Goal: Task Accomplishment & Management: Use online tool/utility

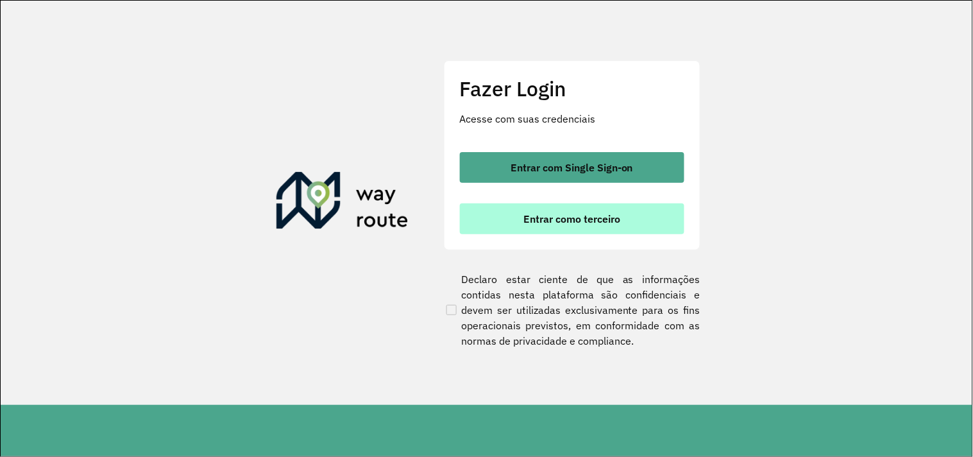
click at [573, 220] on span "Entrar como terceiro" at bounding box center [571, 219] width 97 height 10
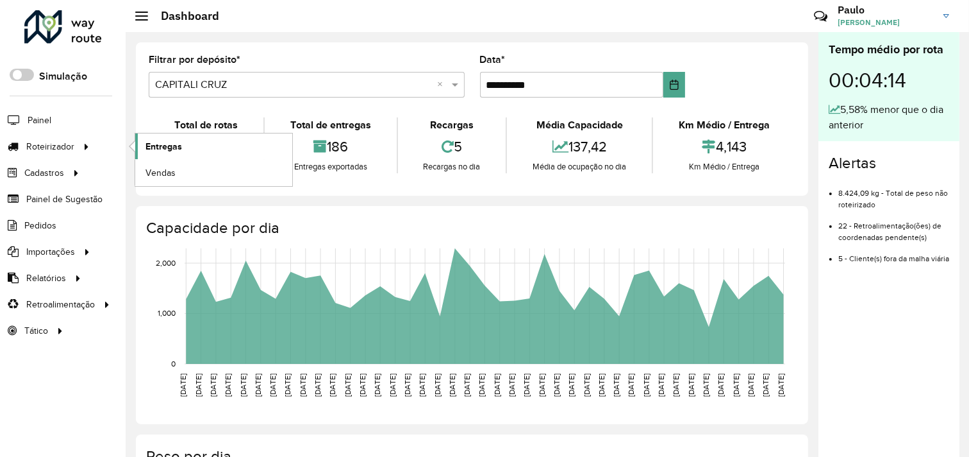
click at [172, 146] on span "Entregas" at bounding box center [164, 146] width 37 height 13
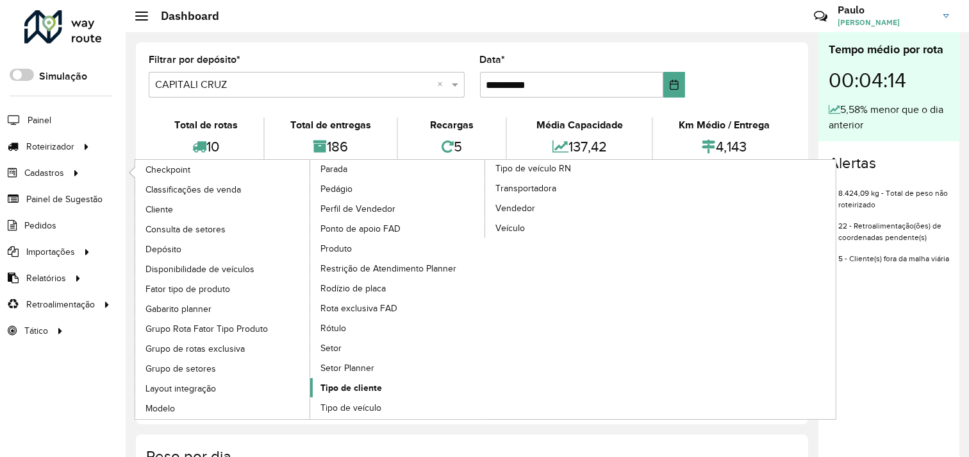
click at [382, 381] on span "Tipo de cliente" at bounding box center [352, 387] width 62 height 13
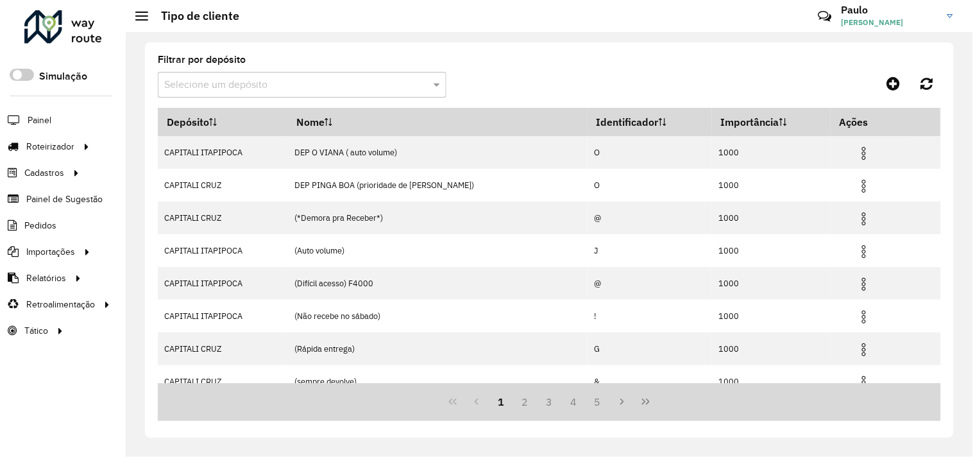
click at [222, 88] on input "text" at bounding box center [289, 85] width 250 height 15
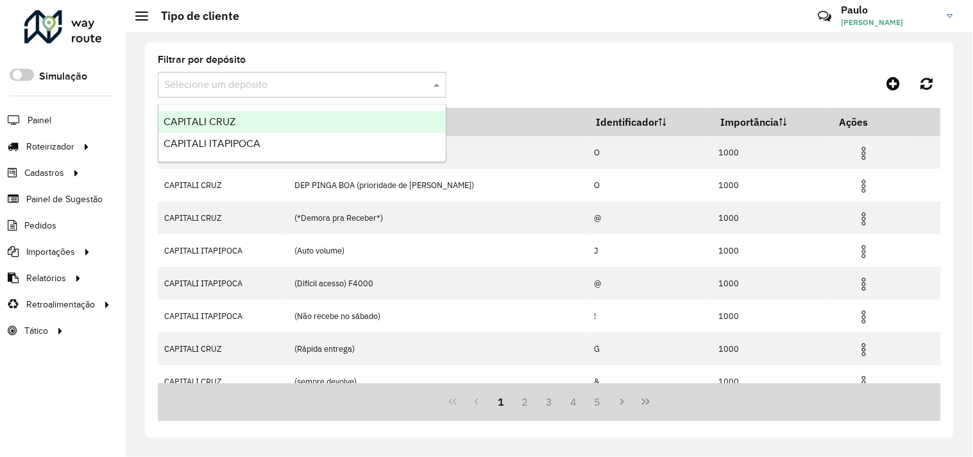
click at [375, 49] on div "Filtrar por depósito Selecione um depósito Depósito Nome Identificador Importân…" at bounding box center [549, 239] width 808 height 395
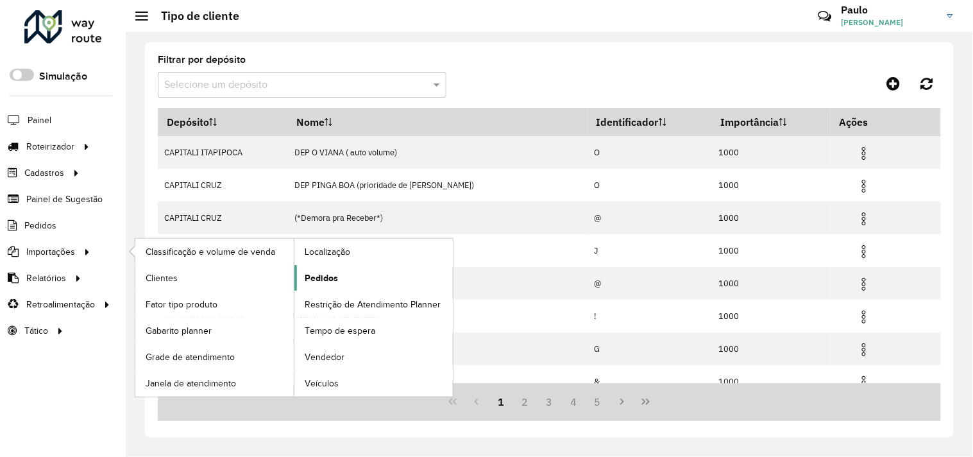
click at [319, 278] on span "Pedidos" at bounding box center [321, 277] width 33 height 13
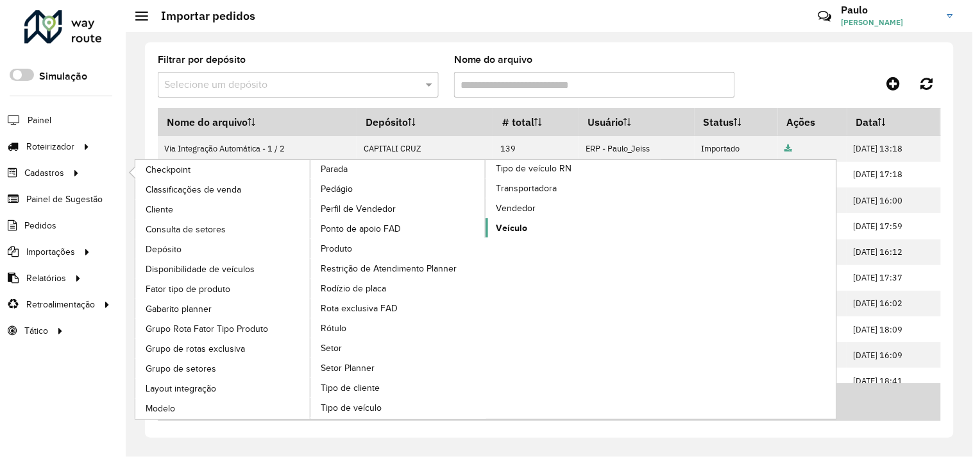
click at [519, 235] on span "Veículo" at bounding box center [511, 227] width 31 height 13
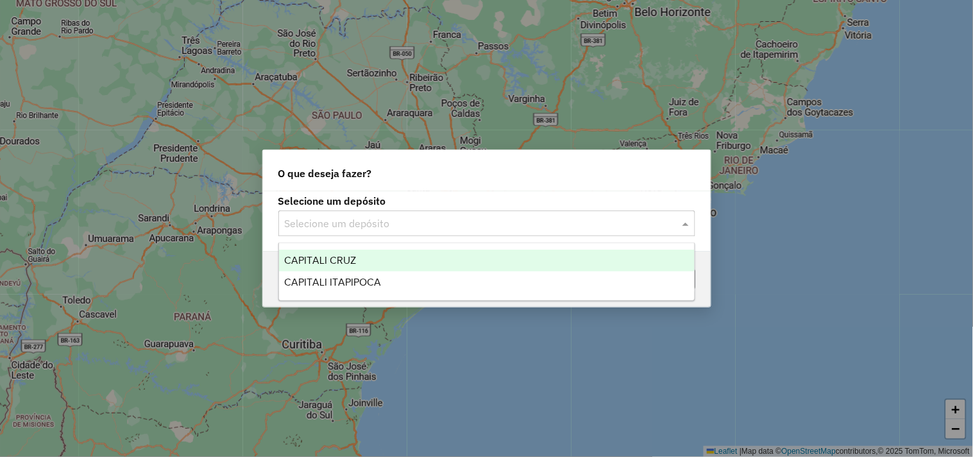
click at [380, 229] on input "text" at bounding box center [474, 223] width 378 height 15
click at [345, 258] on span "CAPITALI CRUZ" at bounding box center [320, 260] width 72 height 11
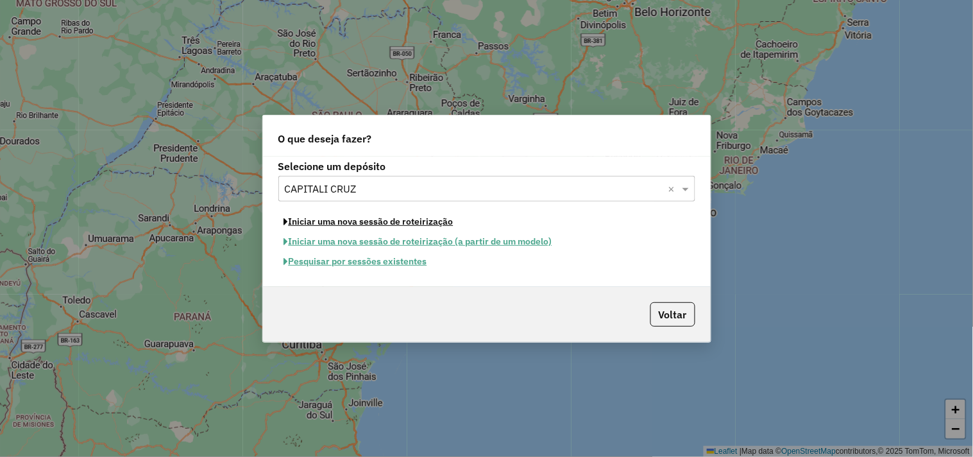
click at [356, 222] on button "Iniciar uma nova sessão de roteirização" at bounding box center [368, 222] width 181 height 20
select select "*"
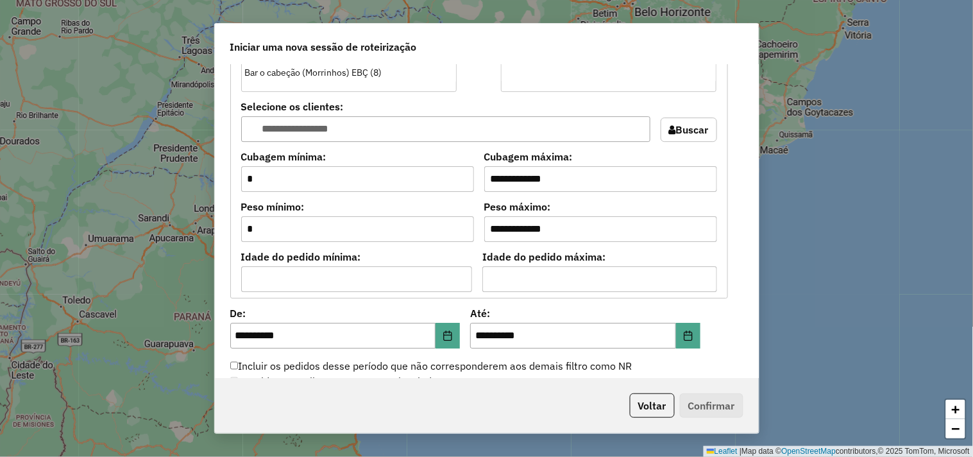
scroll to position [1139, 0]
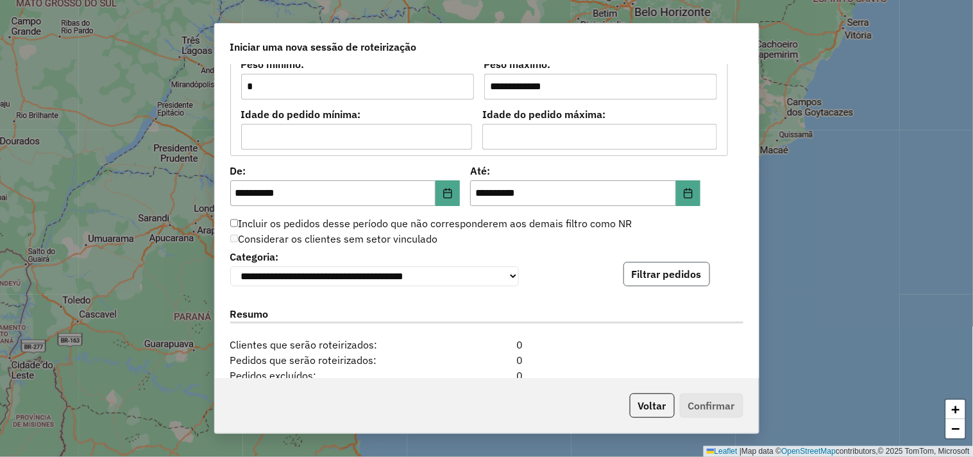
click at [655, 277] on button "Filtrar pedidos" at bounding box center [666, 274] width 87 height 24
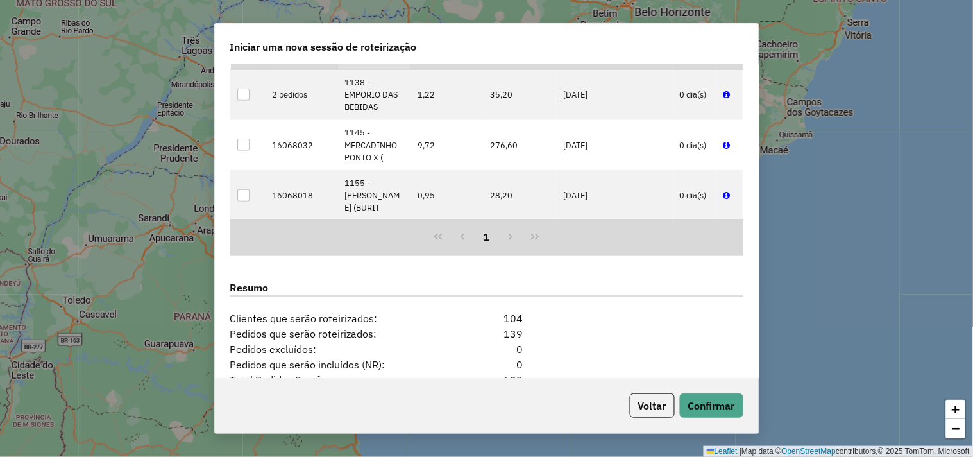
scroll to position [1496, 0]
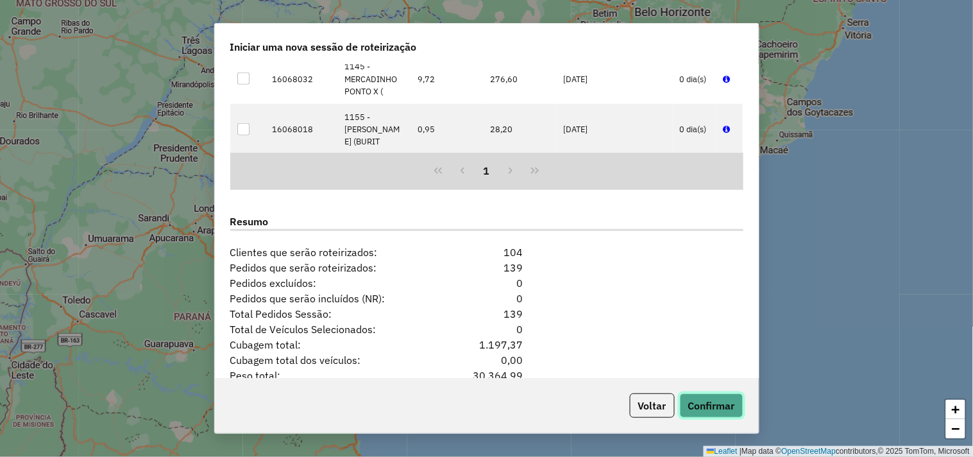
click at [697, 405] on button "Confirmar" at bounding box center [711, 405] width 63 height 24
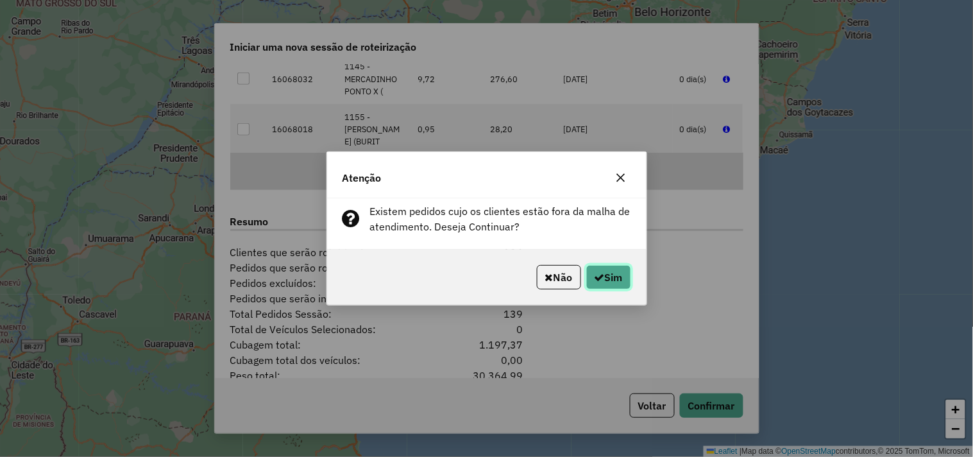
click at [603, 283] on button "Sim" at bounding box center [608, 277] width 45 height 24
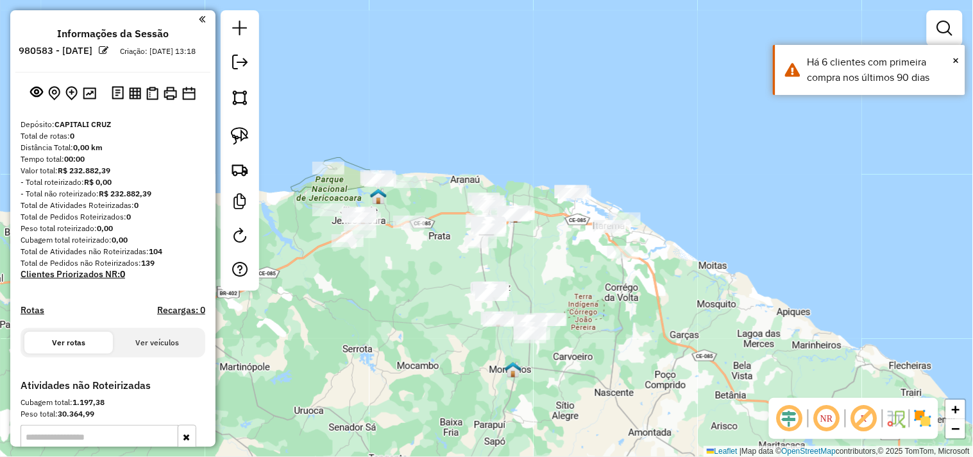
click at [454, 292] on div "Janela de atendimento Grade de atendimento Capacidade Transportadoras Veículos …" at bounding box center [486, 228] width 973 height 457
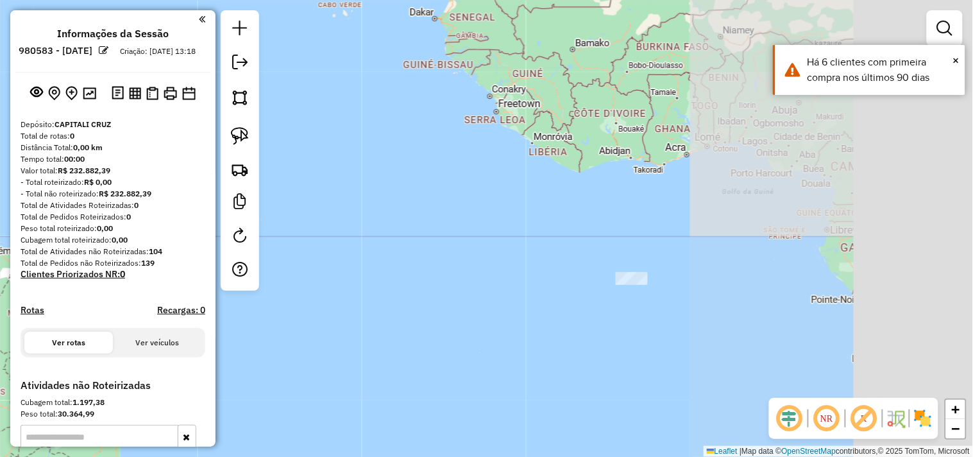
drag, startPoint x: 381, startPoint y: 328, endPoint x: 595, endPoint y: 280, distance: 218.9
click at [345, 274] on div "Janela de atendimento Grade de atendimento Capacidade Transportadoras Veículos …" at bounding box center [486, 228] width 973 height 457
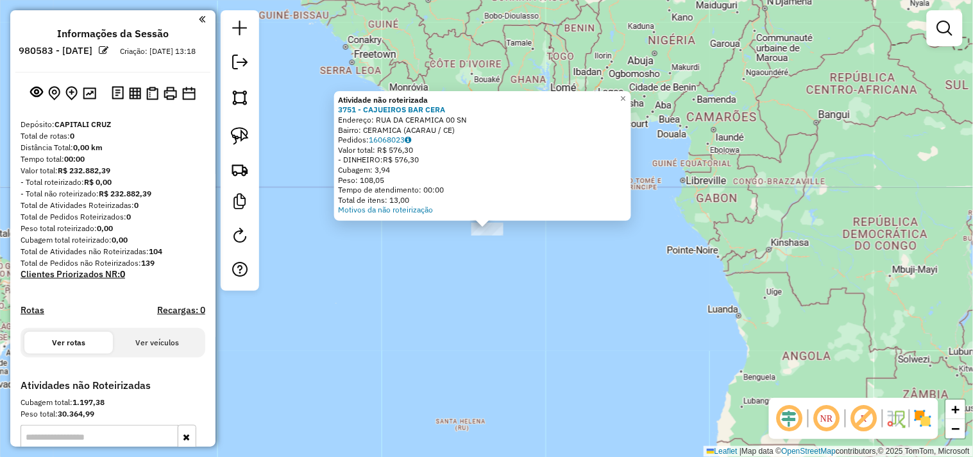
drag, startPoint x: 379, startPoint y: 116, endPoint x: 460, endPoint y: 130, distance: 82.0
click at [460, 130] on div "Atividade não roteirizada 3751 - CAJUEIROS BAR CERA Endereço: RUA DA CERAMICA 0…" at bounding box center [482, 155] width 289 height 120
copy div "RUA DA CERAMICA 00 SN Bairro: CERAMICA (ACARAU / CE)"
click at [523, 110] on div "3751 - CAJUEIROS BAR CERA" at bounding box center [482, 110] width 289 height 10
drag, startPoint x: 453, startPoint y: 106, endPoint x: 364, endPoint y: 107, distance: 89.1
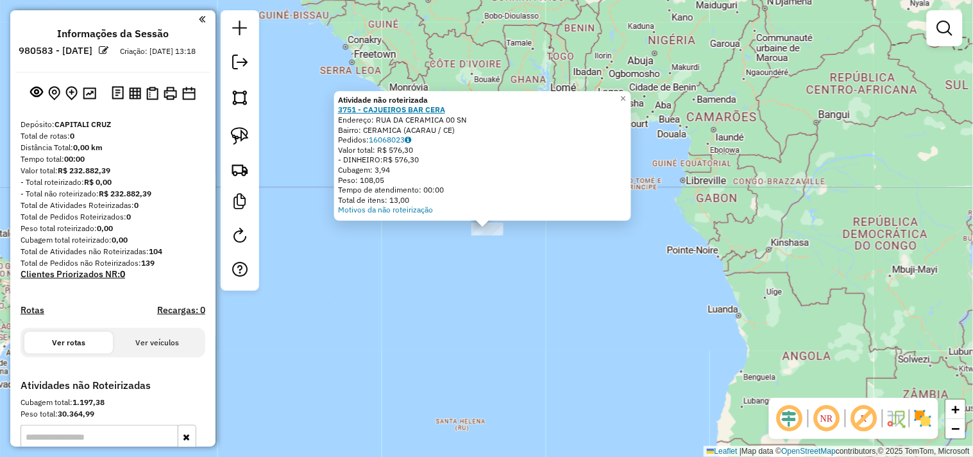
click at [364, 107] on div "3751 - CAJUEIROS BAR CERA" at bounding box center [482, 110] width 289 height 10
copy strong "CAJUEIROS BAR CERA"
click at [402, 103] on strong "Atividade não roteirizada" at bounding box center [383, 100] width 90 height 10
click at [399, 106] on strong "3751 - CAJUEIROS BAR CERA" at bounding box center [391, 110] width 107 height 10
click at [467, 285] on div "Atividade não roteirizada 3751 - CAJUEIROS BAR CERA Endereço: RUA DA CERAMICA 0…" at bounding box center [486, 228] width 973 height 457
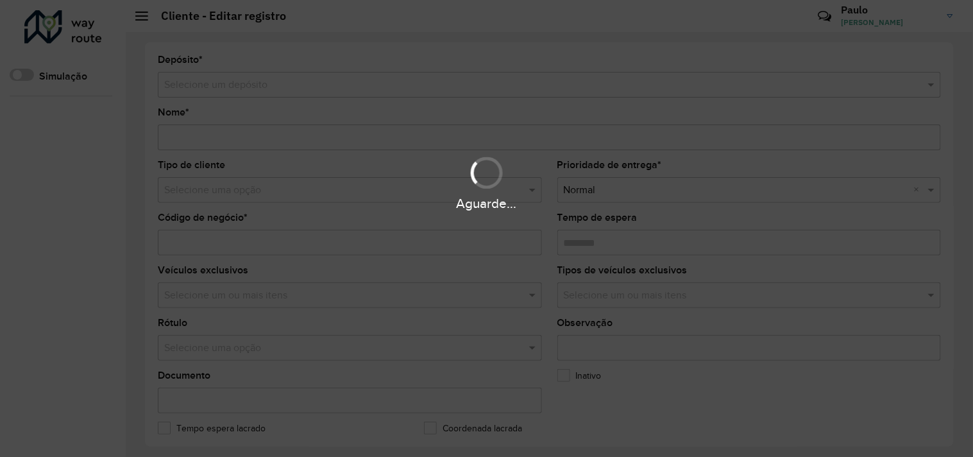
type input "**********"
type input "****"
type input "********"
type input "**********"
type input "******"
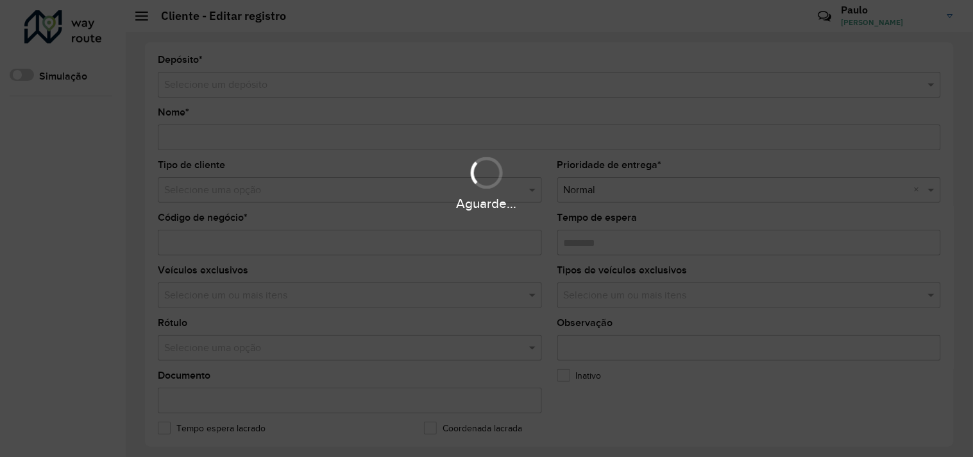
type input "********"
type input "*********"
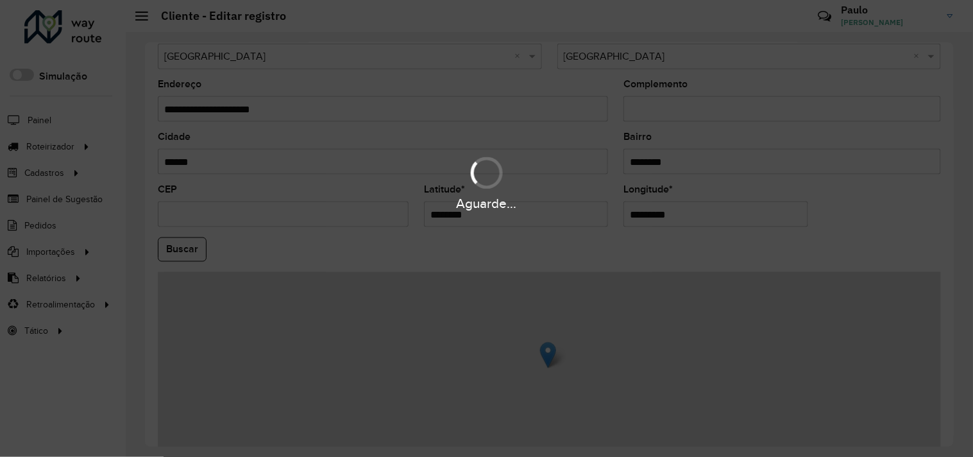
scroll to position [500, 0]
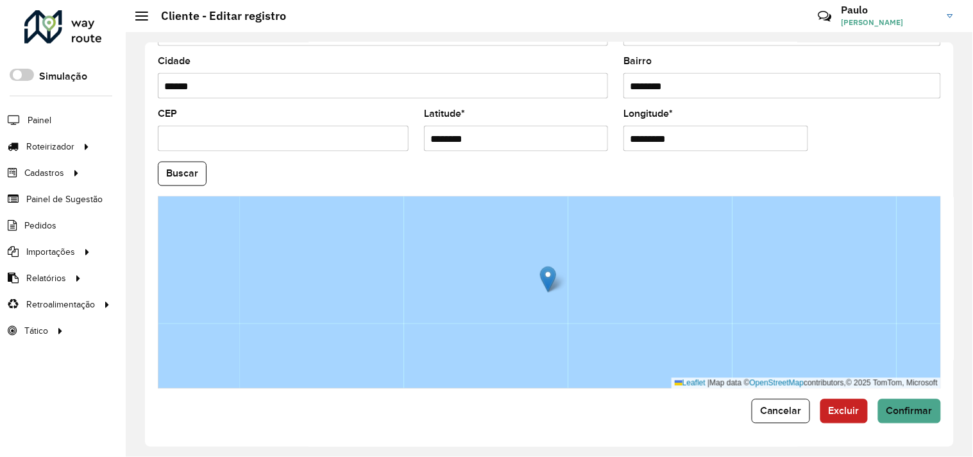
click at [501, 145] on input "********" at bounding box center [516, 139] width 184 height 26
paste input "**********"
drag, startPoint x: 510, startPoint y: 135, endPoint x: 720, endPoint y: 162, distance: 212.1
click at [714, 163] on formly-group "**********" at bounding box center [549, 169] width 798 height 437
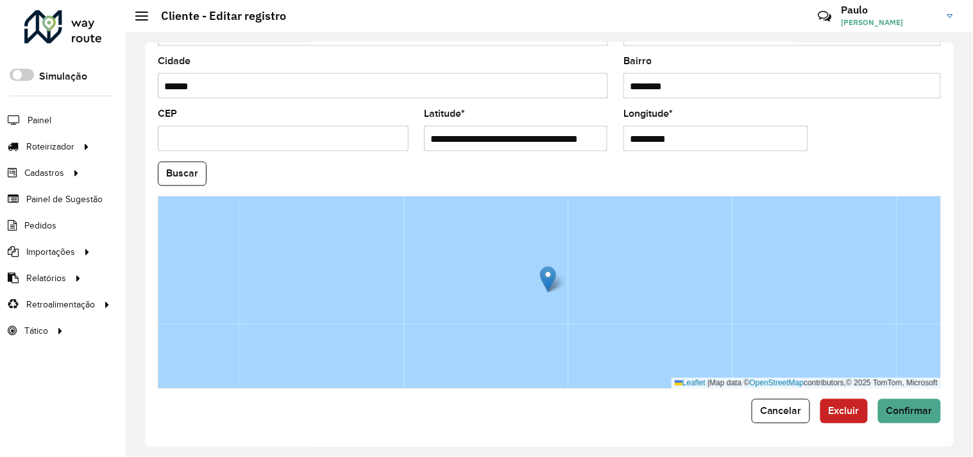
type input "**********"
click at [684, 138] on input "*********" at bounding box center [715, 139] width 184 height 26
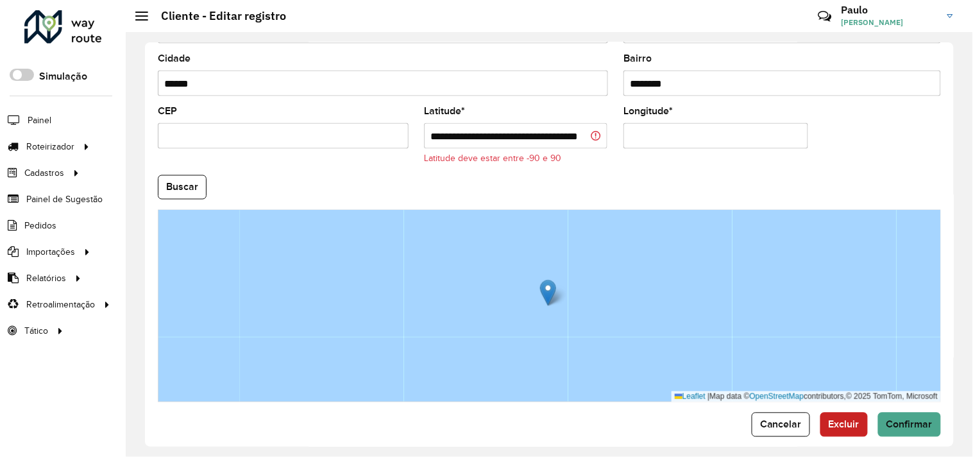
paste input "**********"
type input "**********"
click at [567, 135] on input "**********" at bounding box center [515, 136] width 183 height 26
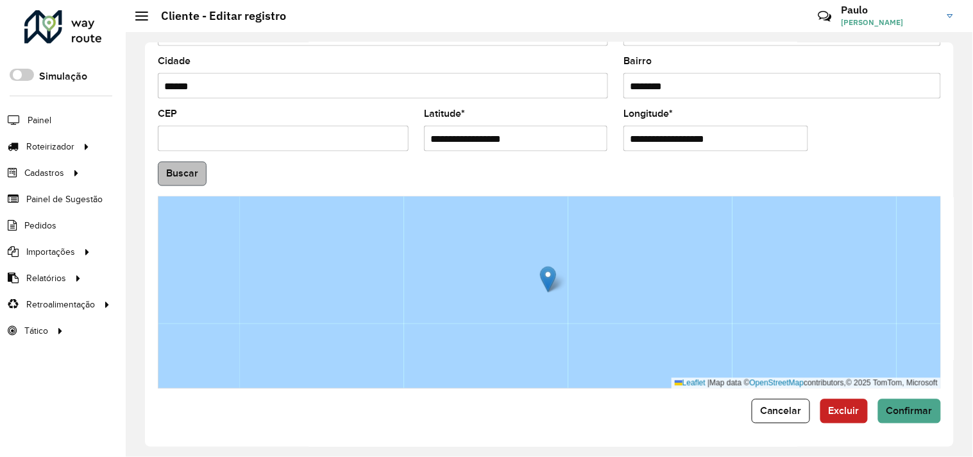
type input "**********"
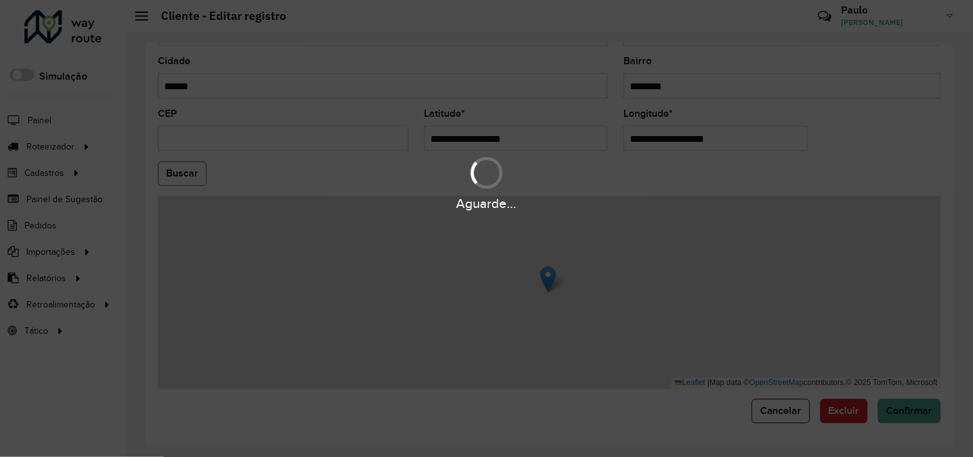
click at [164, 171] on hb-app "Aguarde... Pop-up bloqueado! Seu navegador bloqueou automáticamente a abertura …" at bounding box center [486, 228] width 973 height 457
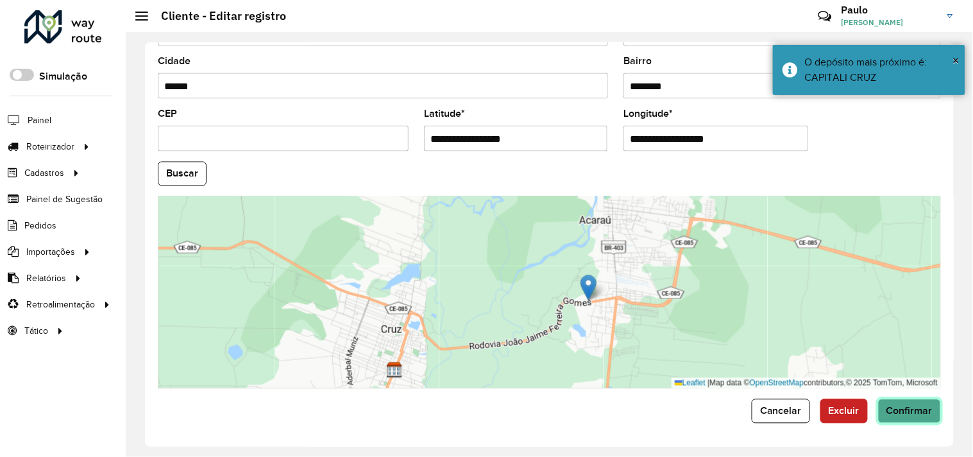
click at [909, 408] on span "Confirmar" at bounding box center [909, 410] width 46 height 11
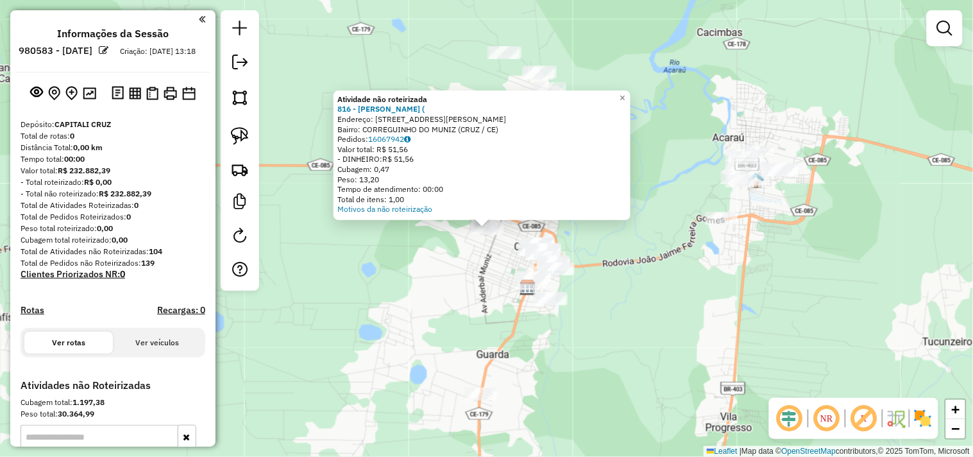
click at [492, 277] on div "Atividade não roteirizada 816 - MERCADINHO LUCIANA ( Endereço: rua coronel teix…" at bounding box center [486, 228] width 973 height 457
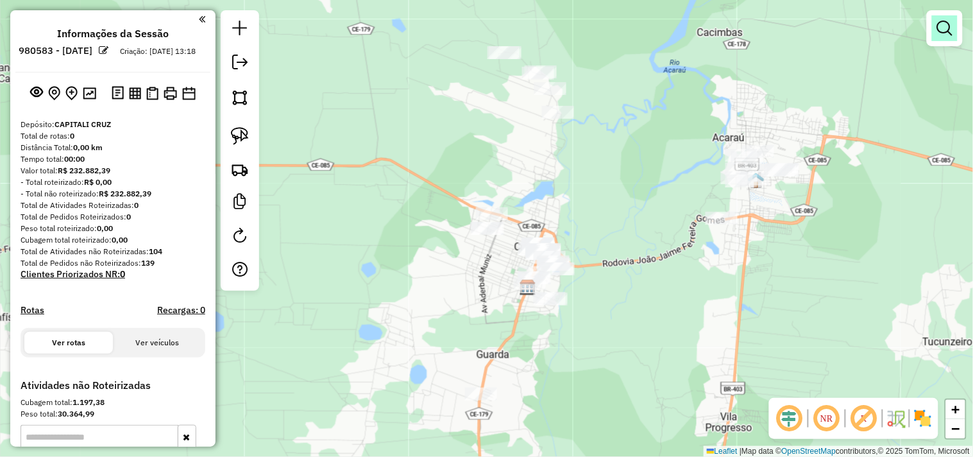
click at [939, 23] on em at bounding box center [944, 28] width 15 height 15
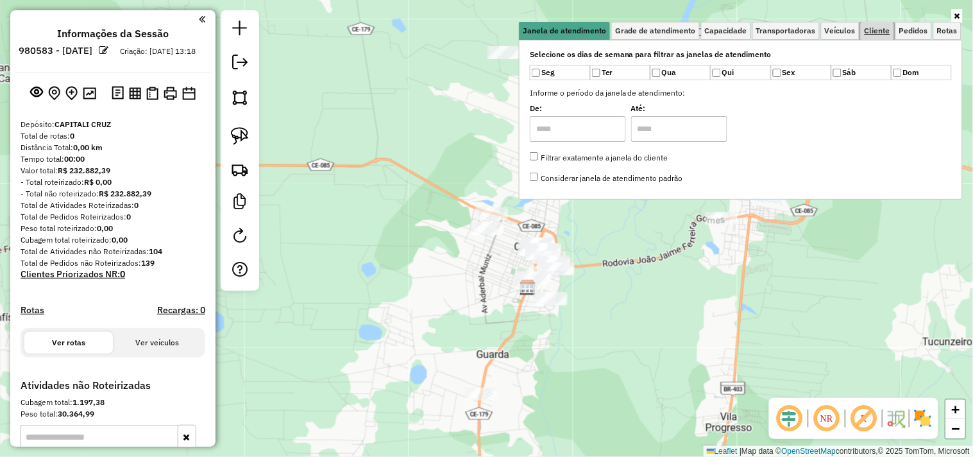
click at [876, 32] on span "Cliente" at bounding box center [877, 31] width 26 height 8
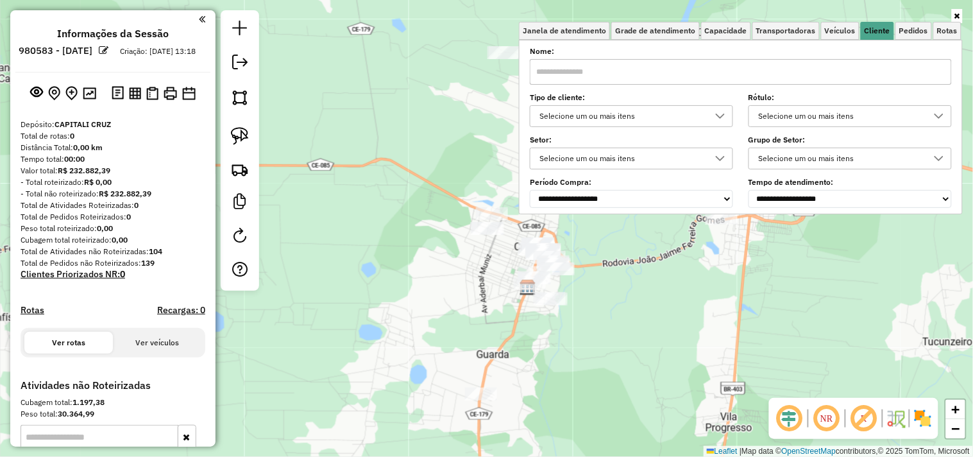
click at [774, 68] on input "text" at bounding box center [741, 72] width 422 height 26
click at [620, 313] on div "Limpar filtros Janela de atendimento Grade de atendimento Capacidade Transporta…" at bounding box center [486, 228] width 973 height 457
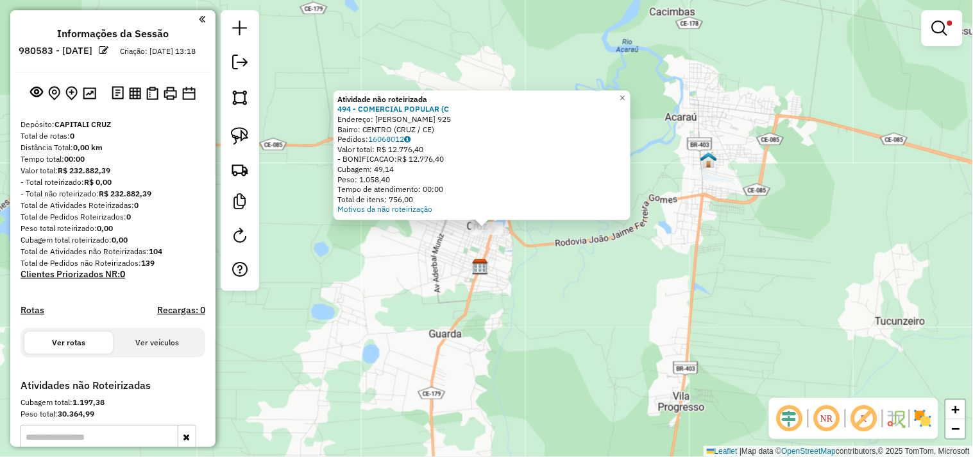
click at [537, 283] on div "Atividade não roteirizada 494 - COMERCIAL POPULAR (C Endereço: EZEQUIEL VASCNCE…" at bounding box center [486, 228] width 973 height 457
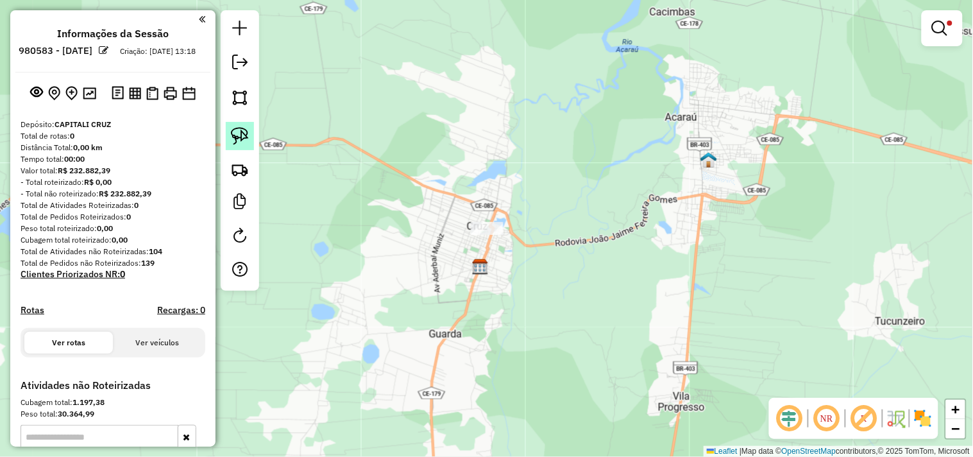
click at [241, 139] on img at bounding box center [240, 136] width 18 height 18
drag, startPoint x: 509, startPoint y: 203, endPoint x: 399, endPoint y: 265, distance: 126.9
click at [937, 37] on link at bounding box center [941, 28] width 31 height 26
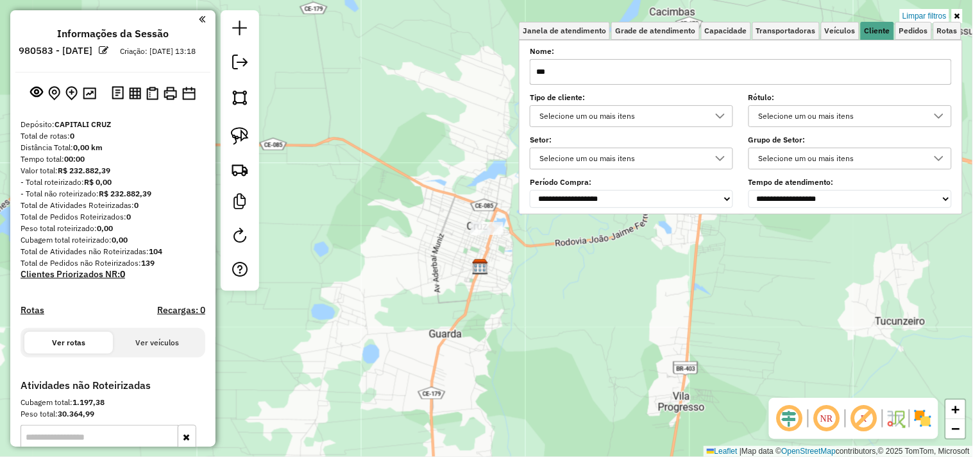
click at [783, 75] on input "***" at bounding box center [741, 72] width 422 height 26
type input "*"
click at [595, 300] on div "Janela de atendimento Grade de atendimento Capacidade Transportadoras Veículos …" at bounding box center [486, 228] width 973 height 457
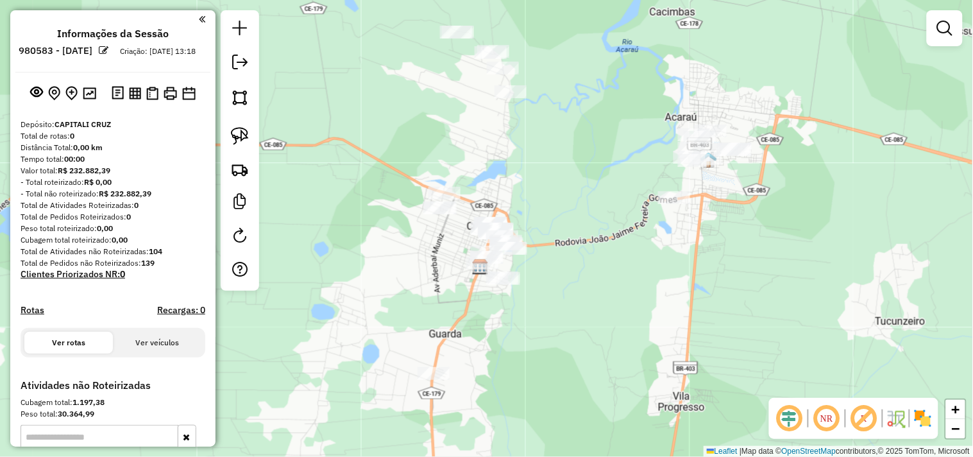
click at [463, 374] on div "Janela de atendimento Grade de atendimento Capacidade Transportadoras Veículos …" at bounding box center [486, 228] width 973 height 457
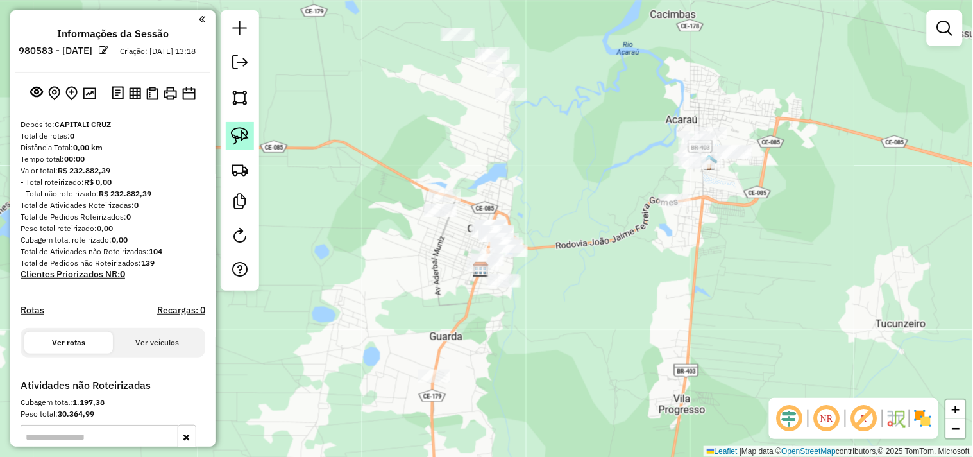
click at [252, 142] on link at bounding box center [240, 136] width 28 height 28
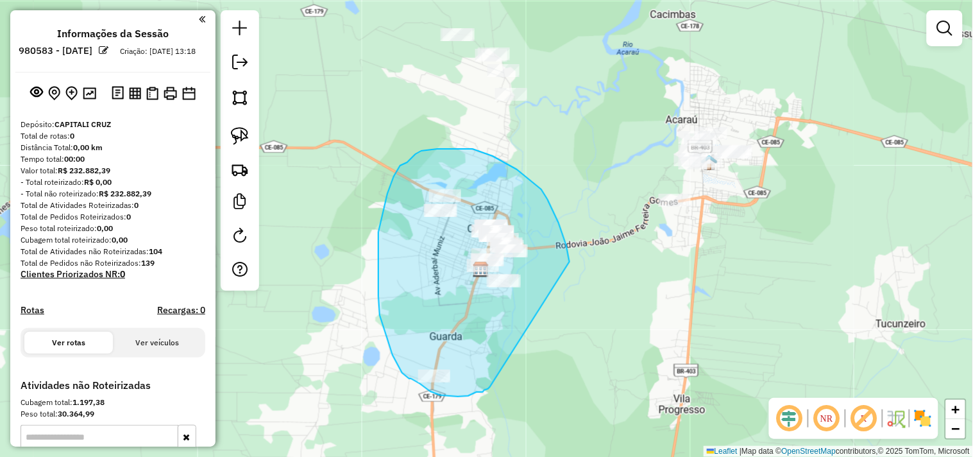
drag, startPoint x: 490, startPoint y: 387, endPoint x: 566, endPoint y: 312, distance: 106.1
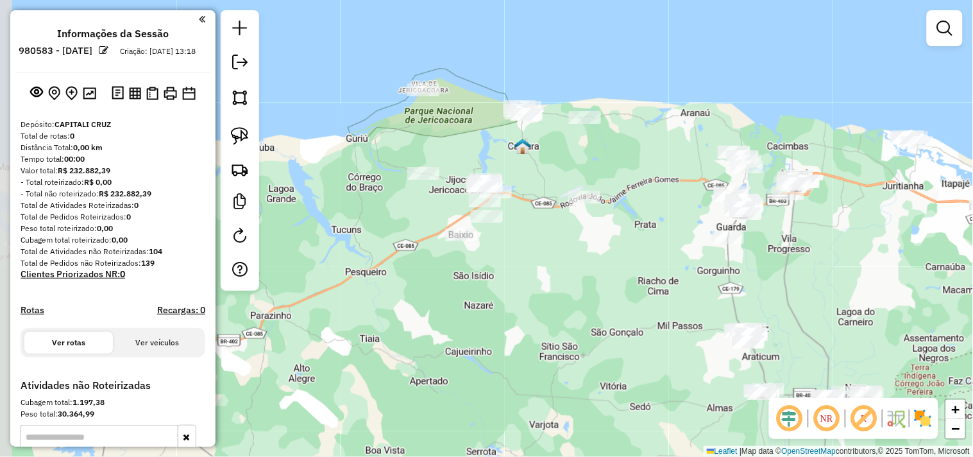
drag, startPoint x: 409, startPoint y: 375, endPoint x: 591, endPoint y: 292, distance: 199.7
click at [591, 292] on div "Janela de atendimento Grade de atendimento Capacidade Transportadoras Veículos …" at bounding box center [486, 228] width 973 height 457
click at [242, 137] on img at bounding box center [240, 136] width 18 height 18
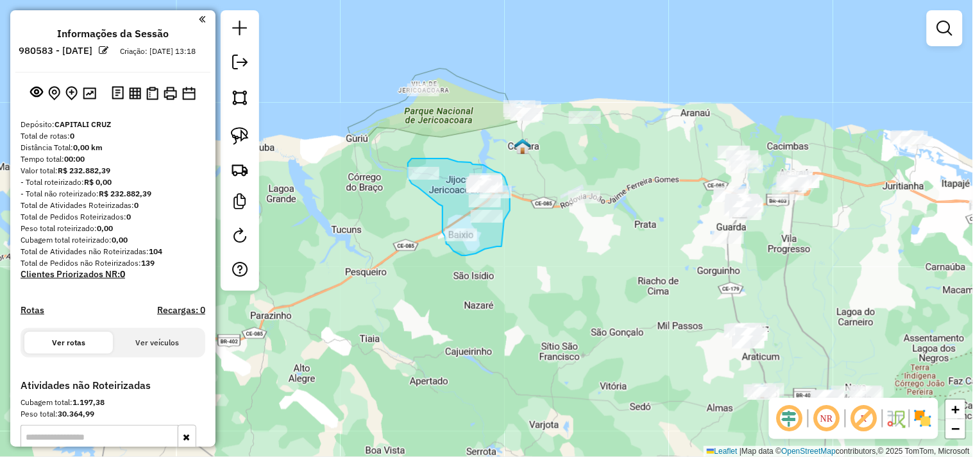
drag, startPoint x: 501, startPoint y: 246, endPoint x: 504, endPoint y: 220, distance: 26.4
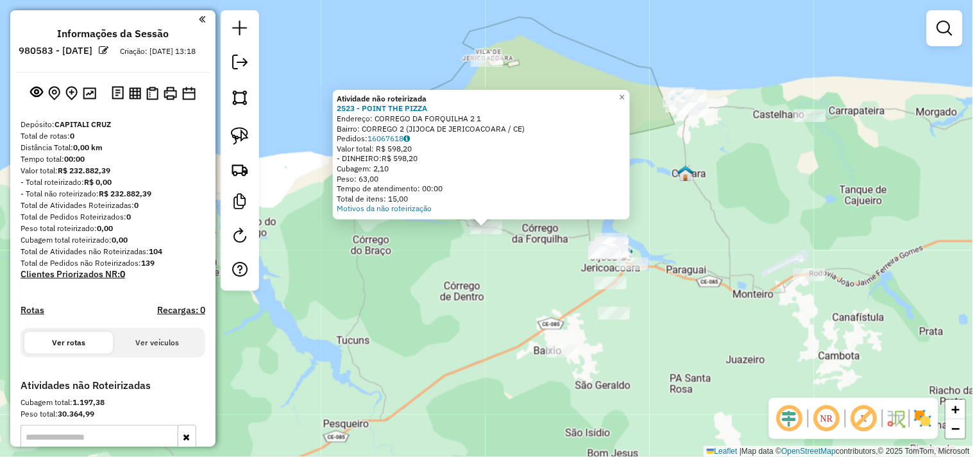
click at [483, 274] on div "Atividade não roteirizada 2523 - POINT THE PIZZA Endereço: CORREGO DA FORQUILHA…" at bounding box center [486, 228] width 973 height 457
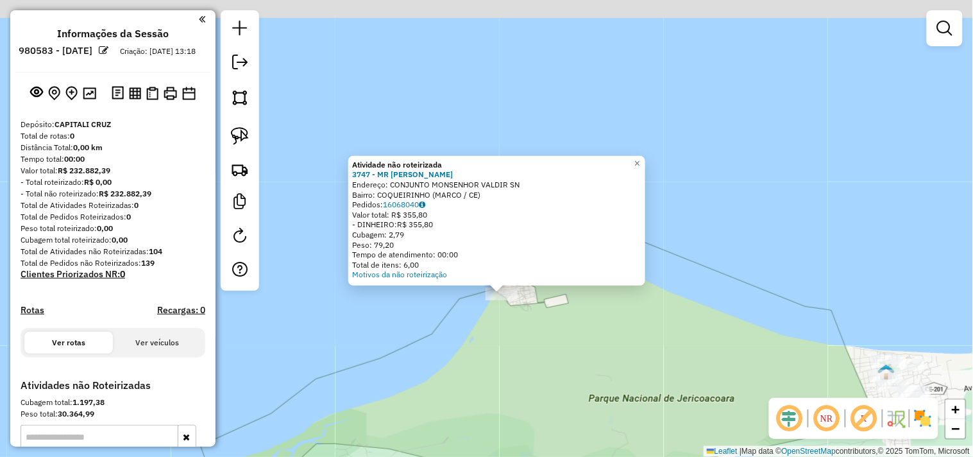
drag, startPoint x: 499, startPoint y: 247, endPoint x: 489, endPoint y: 347, distance: 100.5
click at [489, 347] on div "Atividade não roteirizada 3747 - MR DEPOSITO Endereço: CONJUNTO MONSENHOR VALDI…" at bounding box center [486, 228] width 973 height 457
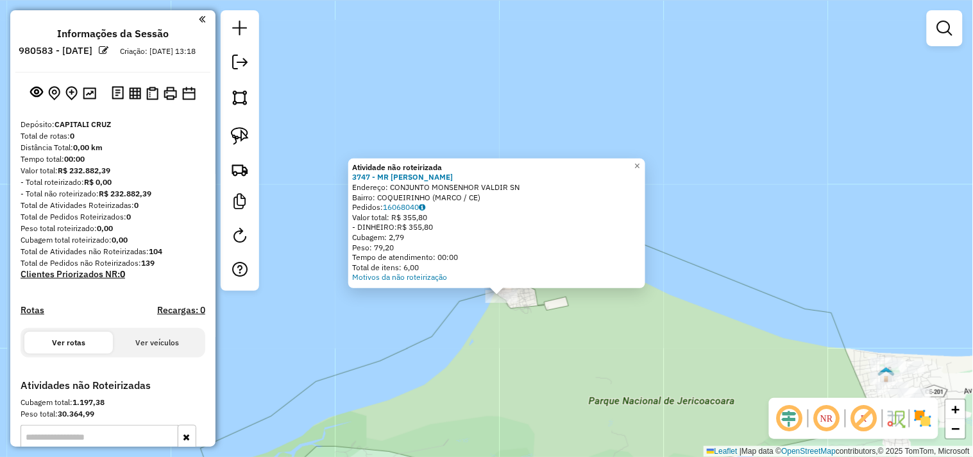
drag, startPoint x: 403, startPoint y: 181, endPoint x: 482, endPoint y: 201, distance: 82.0
click at [482, 201] on div "Atividade não roteirizada 3747 - MR DEPOSITO Endereço: CONJUNTO MONSENHOR VALDI…" at bounding box center [496, 222] width 289 height 120
copy div "CONJUNTO MONSENHOR VALDIR SN Bairro: COQUEIRINHO (MARCO / CE)"
click at [412, 180] on strong "3747 - MR DEPOSITO" at bounding box center [402, 177] width 101 height 10
click at [510, 375] on div "Atividade não roteirizada 3747 - MR DEPOSITO Endereço: CONJUNTO MONSENHOR VALDI…" at bounding box center [486, 228] width 973 height 457
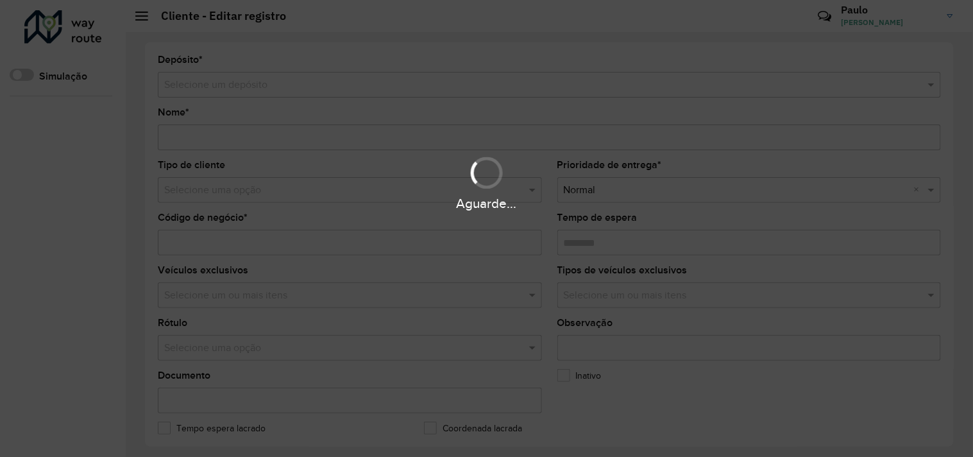
type input "**********"
type input "****"
type input "********"
type input "**********"
type input "*****"
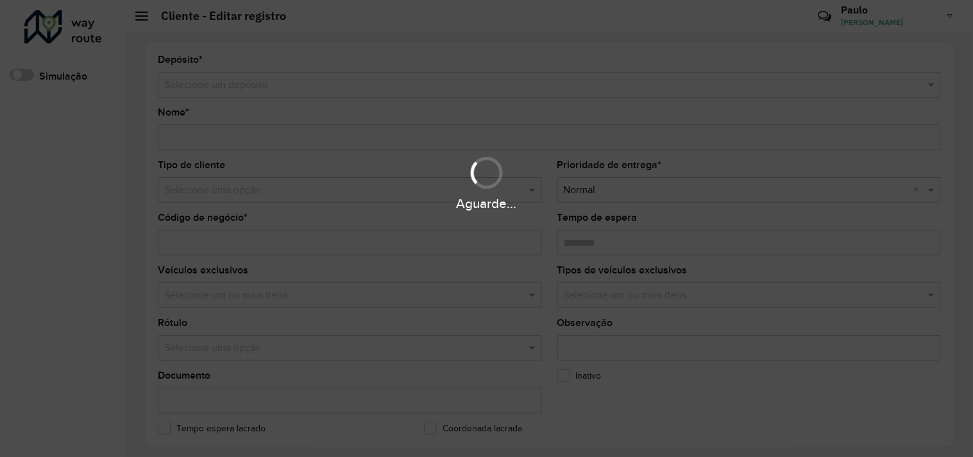
type input "**********"
type input "*********"
type input "**********"
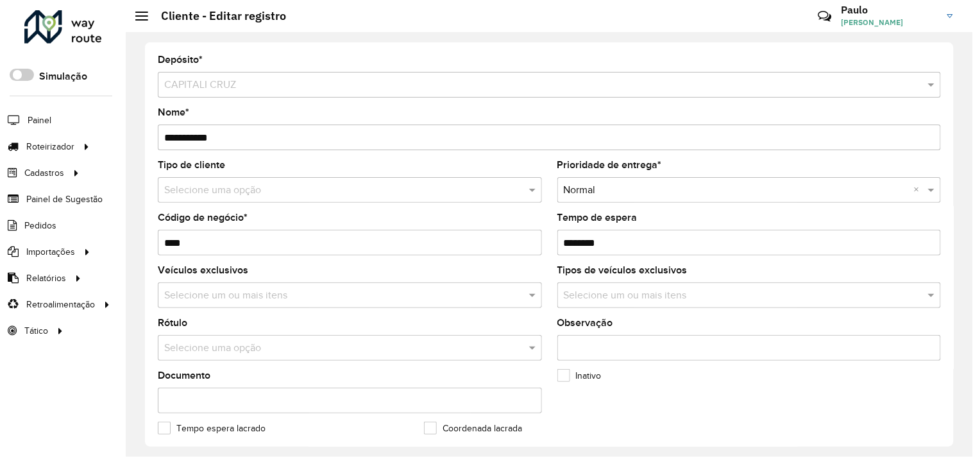
scroll to position [427, 0]
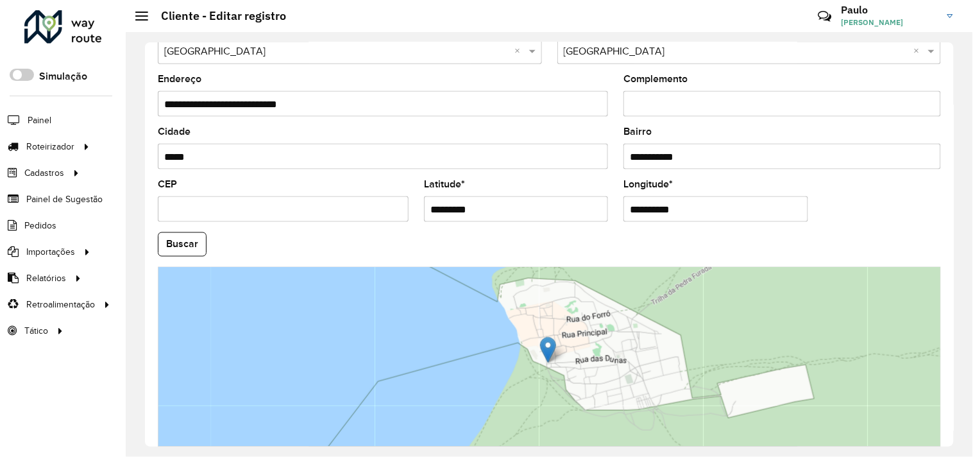
click at [489, 209] on input "*********" at bounding box center [516, 209] width 184 height 26
paste input "**********"
drag, startPoint x: 510, startPoint y: 210, endPoint x: 768, endPoint y: 228, distance: 259.0
click at [768, 228] on formly-group "**********" at bounding box center [549, 240] width 798 height 437
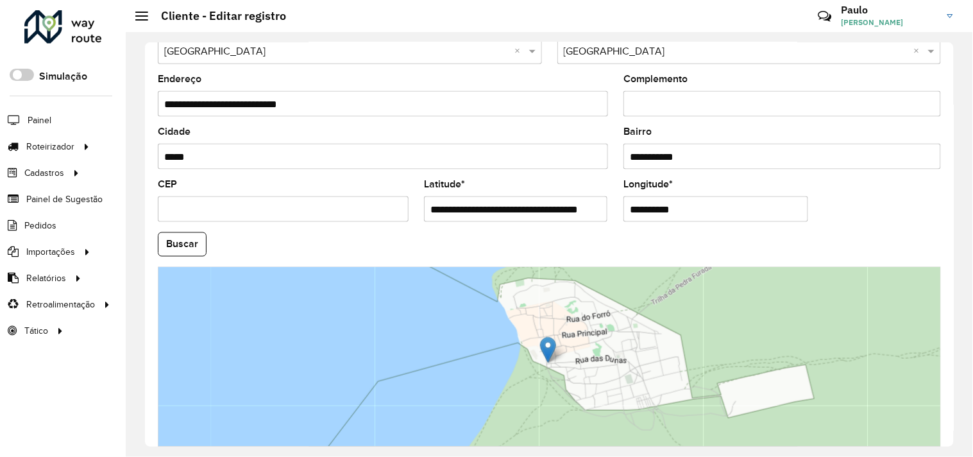
click at [508, 214] on input "**********" at bounding box center [515, 209] width 183 height 26
drag, startPoint x: 505, startPoint y: 208, endPoint x: 529, endPoint y: 205, distance: 24.6
click at [529, 205] on input "**********" at bounding box center [515, 209] width 183 height 26
drag, startPoint x: 516, startPoint y: 207, endPoint x: 539, endPoint y: 207, distance: 23.1
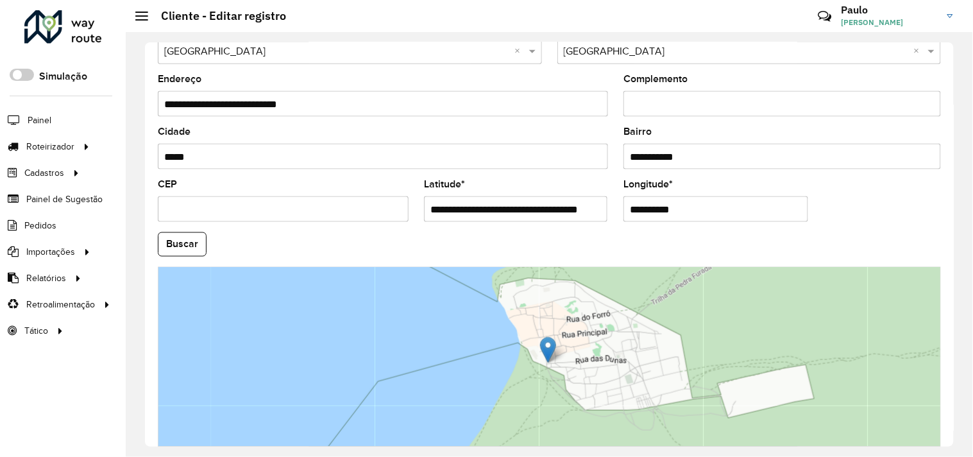
click at [539, 207] on input "**********" at bounding box center [515, 209] width 183 height 26
drag, startPoint x: 505, startPoint y: 212, endPoint x: 706, endPoint y: 257, distance: 205.8
click at [694, 242] on formly-group "**********" at bounding box center [549, 240] width 798 height 437
type input "**********"
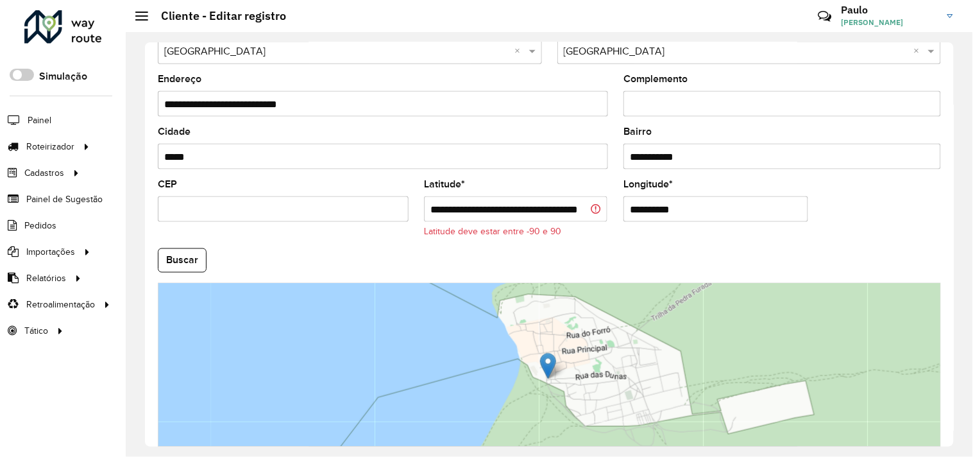
scroll to position [0, 0]
drag, startPoint x: 703, startPoint y: 213, endPoint x: 515, endPoint y: 219, distance: 187.9
click at [515, 219] on formly-group "**********" at bounding box center [549, 248] width 798 height 453
paste input "********"
type input "**********"
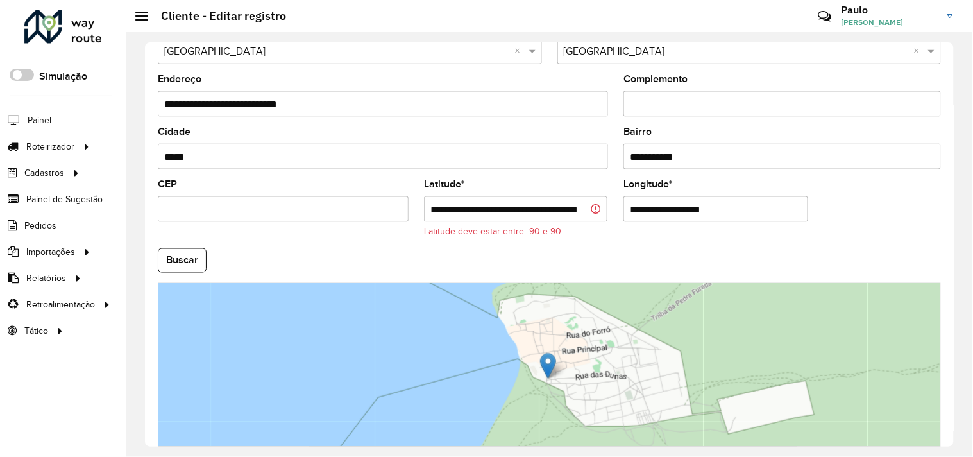
click at [561, 204] on input "**********" at bounding box center [515, 209] width 183 height 26
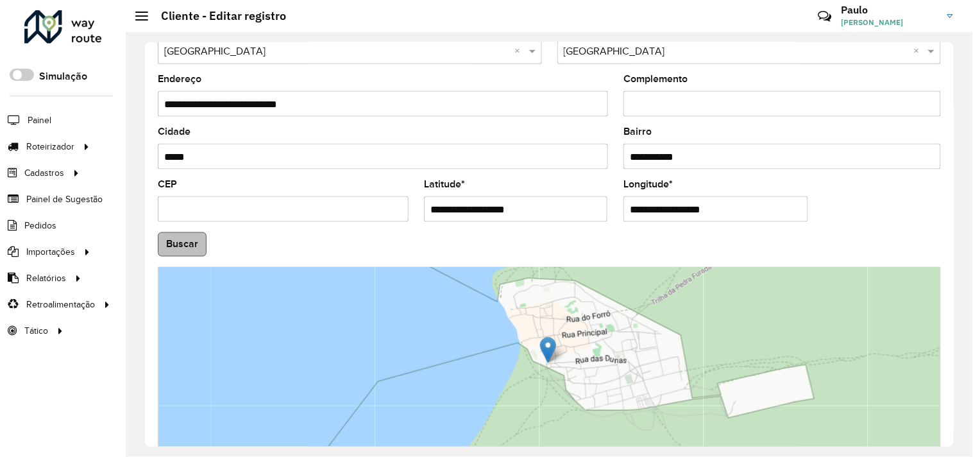
type input "**********"
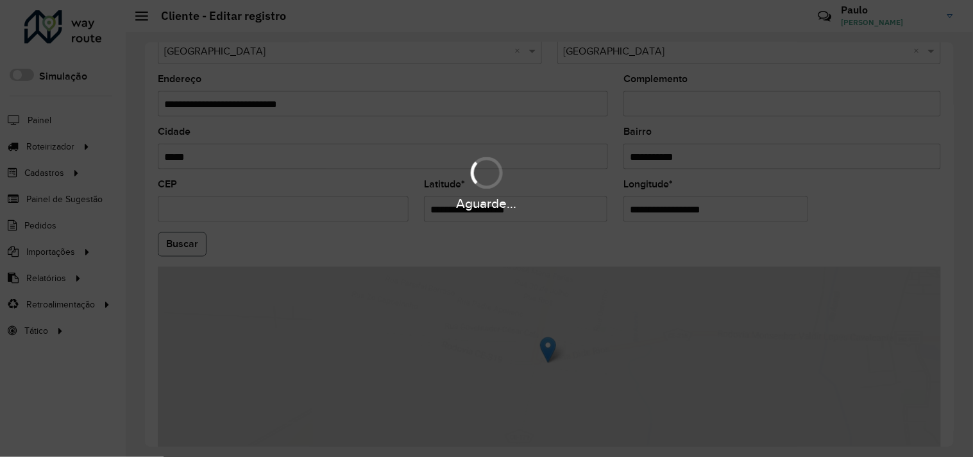
click at [175, 248] on hb-app "Aguarde... Pop-up bloqueado! Seu navegador bloqueou automáticamente a abertura …" at bounding box center [486, 228] width 973 height 457
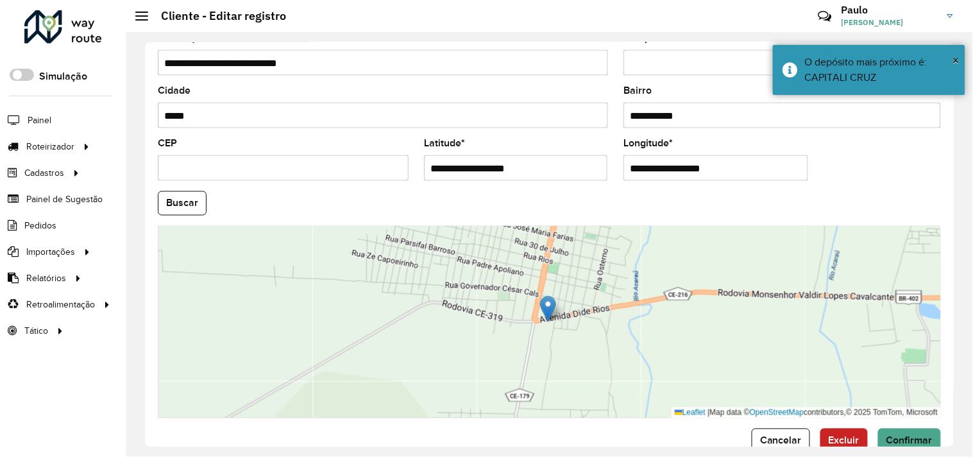
scroll to position [500, 0]
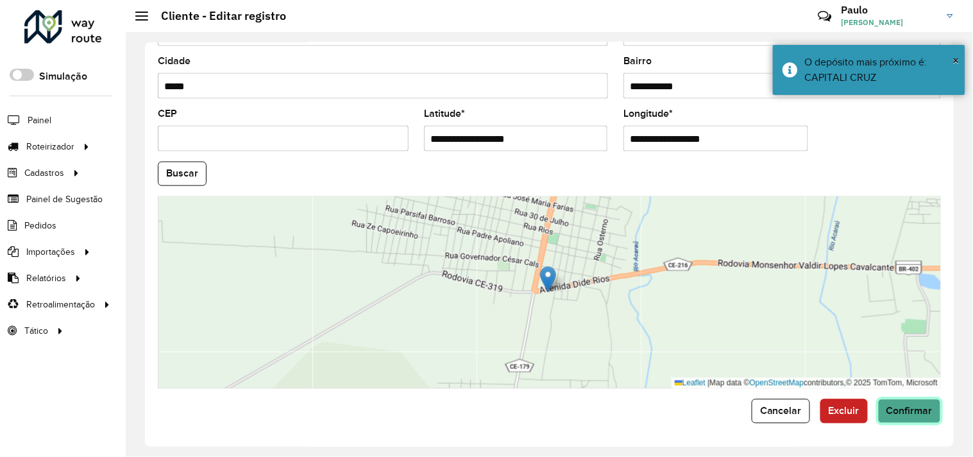
click at [902, 411] on span "Confirmar" at bounding box center [909, 410] width 46 height 11
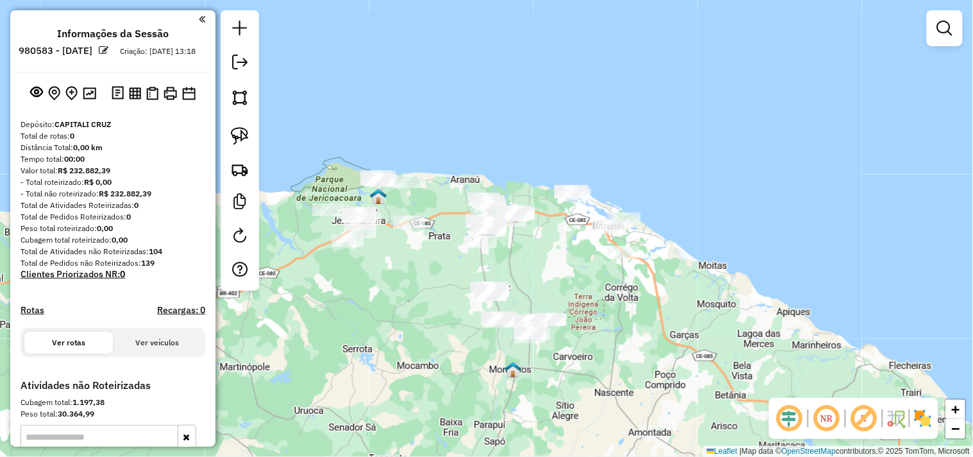
click at [412, 285] on div "Janela de atendimento Grade de atendimento Capacidade Transportadoras Veículos …" at bounding box center [486, 228] width 973 height 457
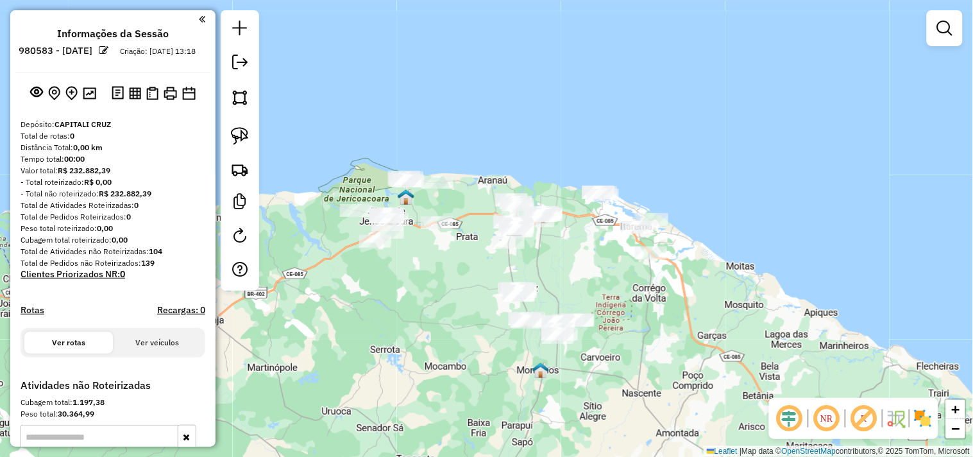
drag, startPoint x: 412, startPoint y: 285, endPoint x: 441, endPoint y: 285, distance: 29.5
click at [441, 285] on div "Janela de atendimento Grade de atendimento Capacidade Transportadoras Veículos …" at bounding box center [486, 228] width 973 height 457
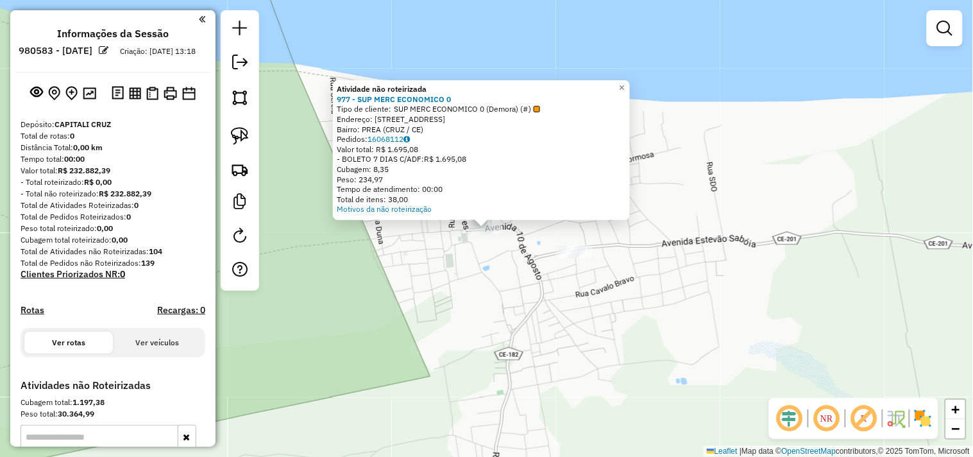
click at [462, 289] on div "Atividade não roteirizada 977 - SUP MERC ECONOMICO 0 Tipo de cliente: SUP MERC …" at bounding box center [486, 228] width 973 height 457
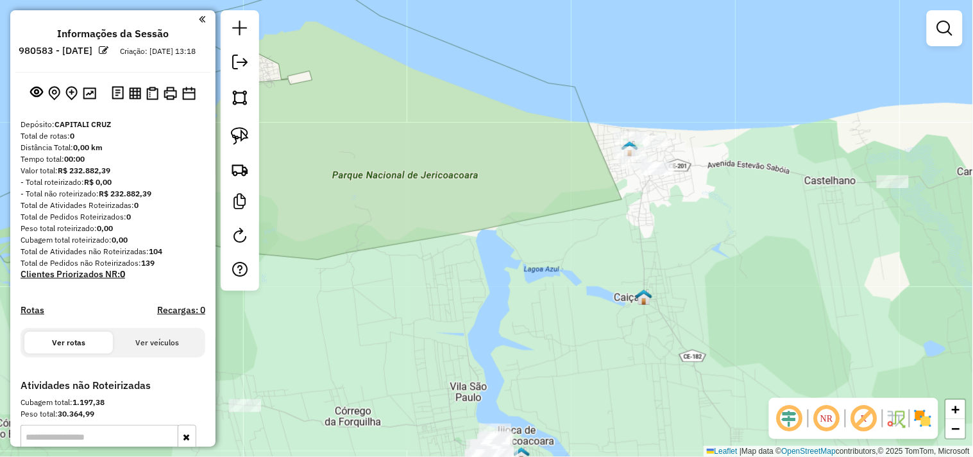
drag, startPoint x: 424, startPoint y: 294, endPoint x: 390, endPoint y: 208, distance: 92.0
click at [410, 212] on div "Janela de atendimento Grade de atendimento Capacidade Transportadoras Veículos …" at bounding box center [486, 228] width 973 height 457
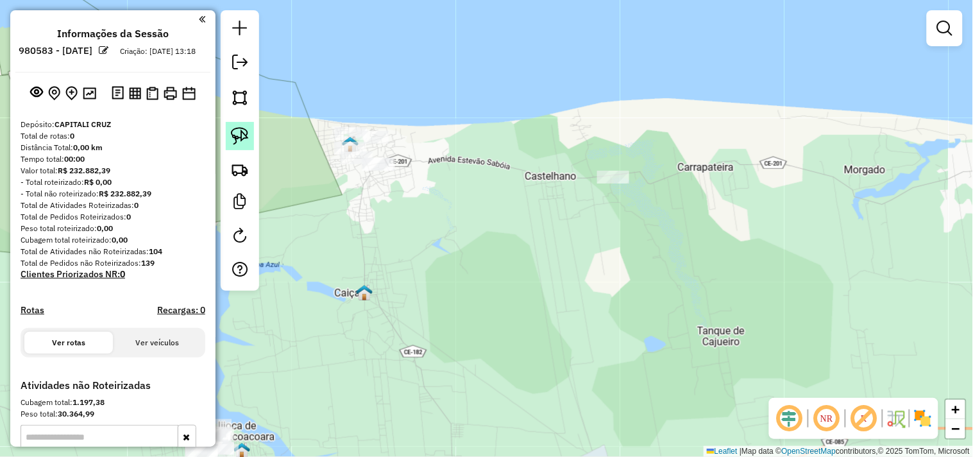
drag, startPoint x: 233, startPoint y: 139, endPoint x: 283, endPoint y: 170, distance: 58.7
click at [233, 138] on img at bounding box center [240, 136] width 18 height 18
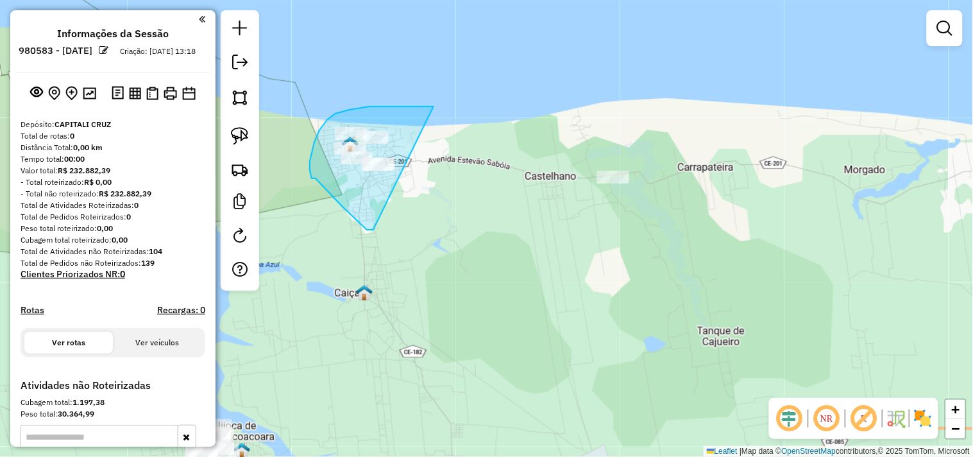
drag, startPoint x: 342, startPoint y: 206, endPoint x: 458, endPoint y: 208, distance: 116.1
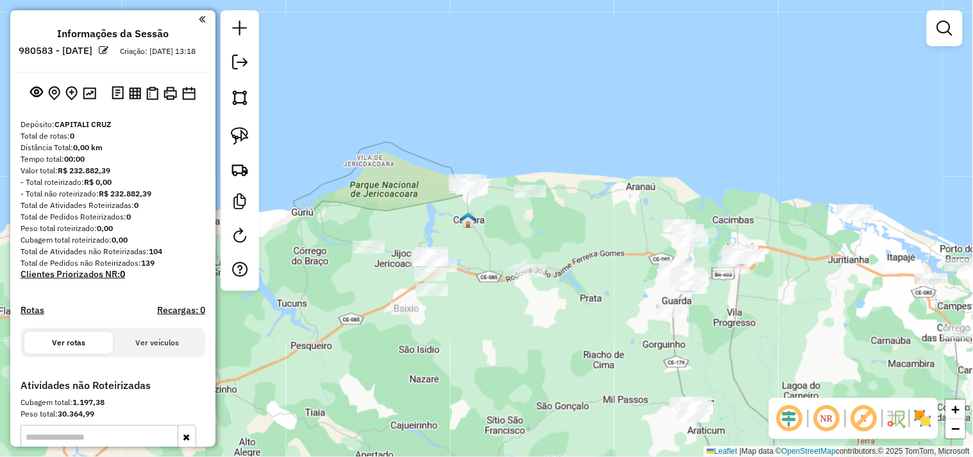
drag, startPoint x: 508, startPoint y: 289, endPoint x: 509, endPoint y: 272, distance: 16.0
click at [509, 272] on div "Janela de atendimento Grade de atendimento Capacidade Transportadoras Veículos …" at bounding box center [486, 228] width 973 height 457
drag, startPoint x: 540, startPoint y: 374, endPoint x: 503, endPoint y: 248, distance: 131.7
click at [503, 253] on div "Janela de atendimento Grade de atendimento Capacidade Transportadoras Veículos …" at bounding box center [486, 228] width 973 height 457
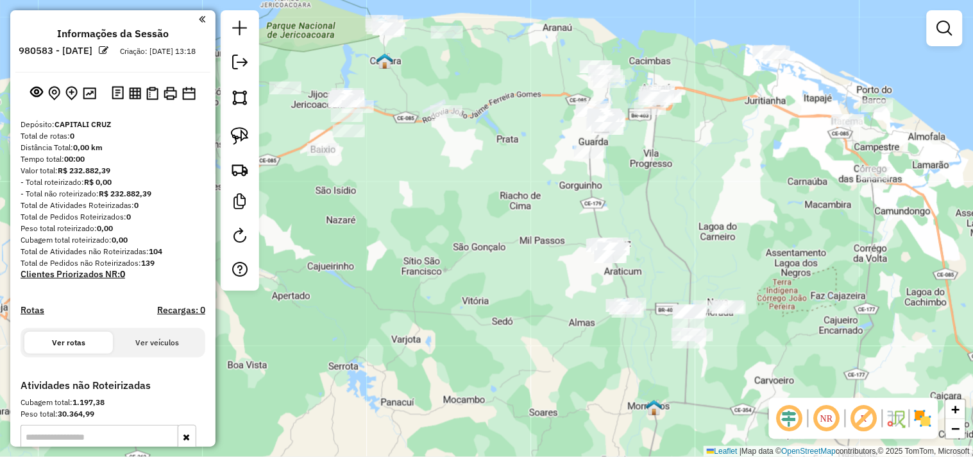
drag, startPoint x: 484, startPoint y: 226, endPoint x: 455, endPoint y: 195, distance: 42.7
click at [463, 207] on div "Janela de atendimento Grade de atendimento Capacidade Transportadoras Veículos …" at bounding box center [486, 228] width 973 height 457
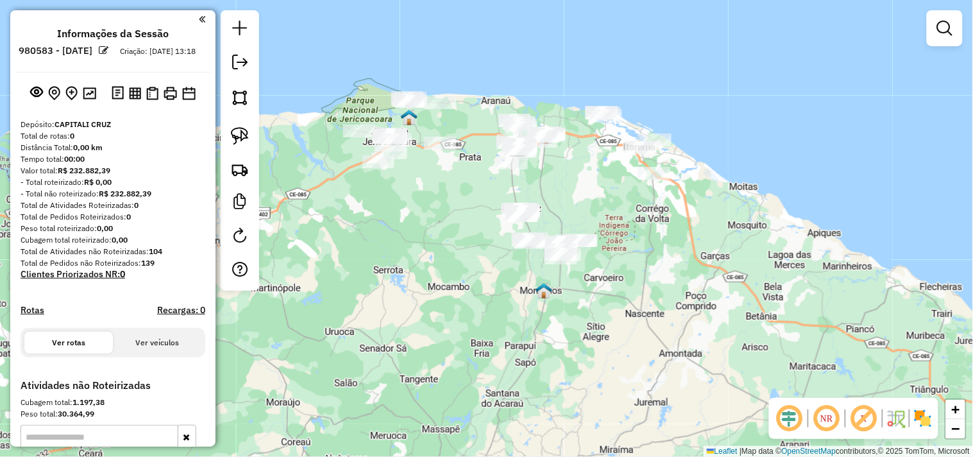
click at [582, 186] on div "Janela de atendimento Grade de atendimento Capacidade Transportadoras Veículos …" at bounding box center [486, 228] width 973 height 457
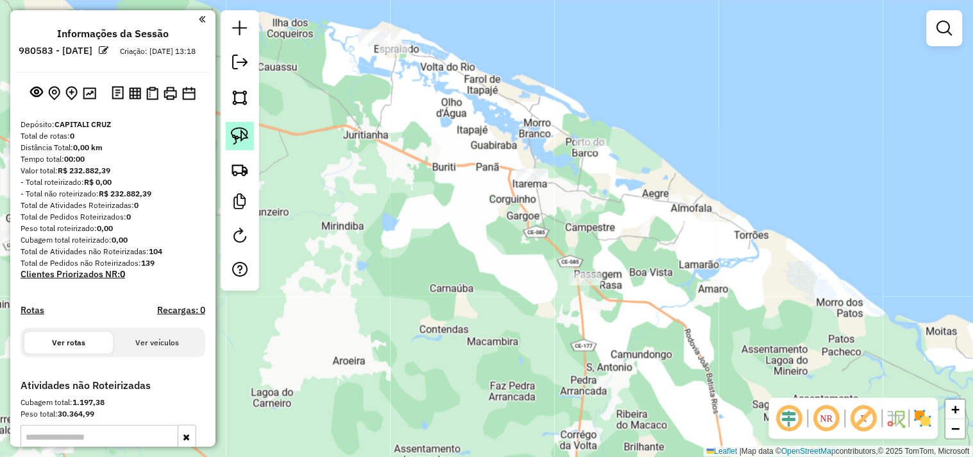
click at [226, 131] on link at bounding box center [240, 136] width 28 height 28
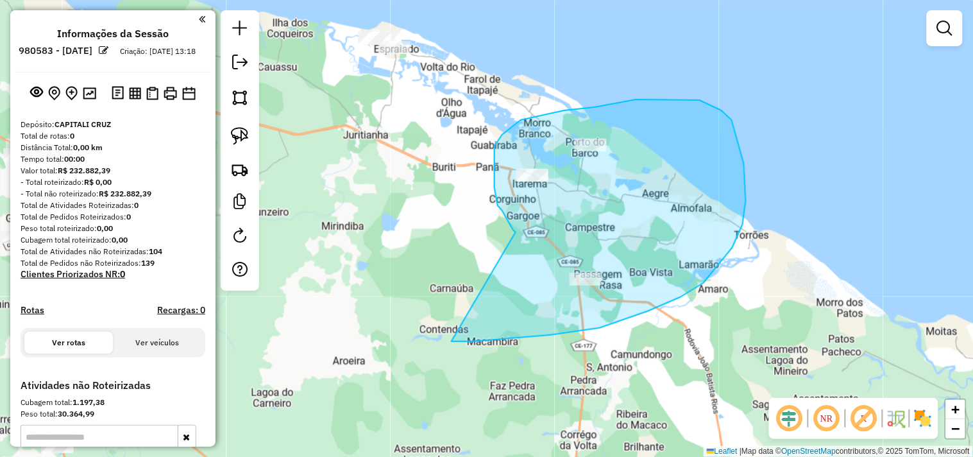
drag, startPoint x: 502, startPoint y: 210, endPoint x: 446, endPoint y: 328, distance: 130.5
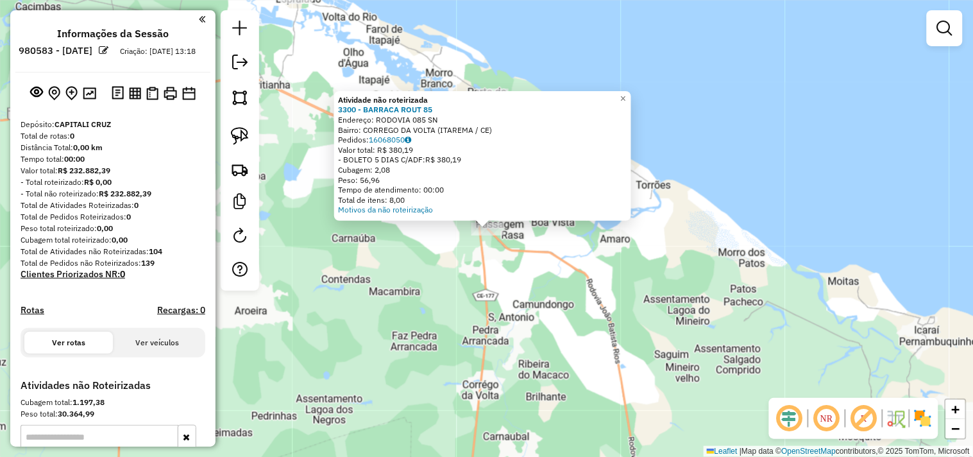
click at [437, 287] on div "Atividade não roteirizada 3300 - BARRACA ROUT 85 Endereço: RODOVIA 085 SN Bairr…" at bounding box center [486, 228] width 973 height 457
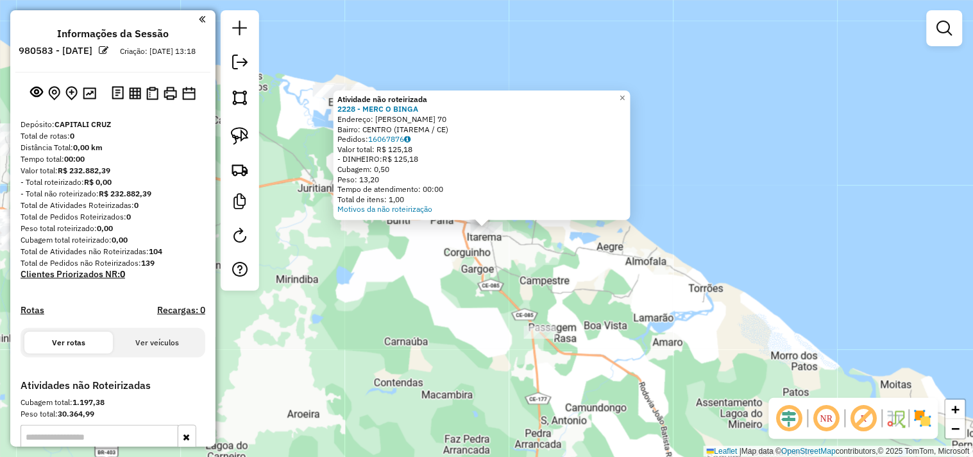
click at [517, 248] on div "Atividade não roteirizada 2228 - MERC O BINGA Endereço: AFONSO FONTES 70 Bairro…" at bounding box center [486, 228] width 973 height 457
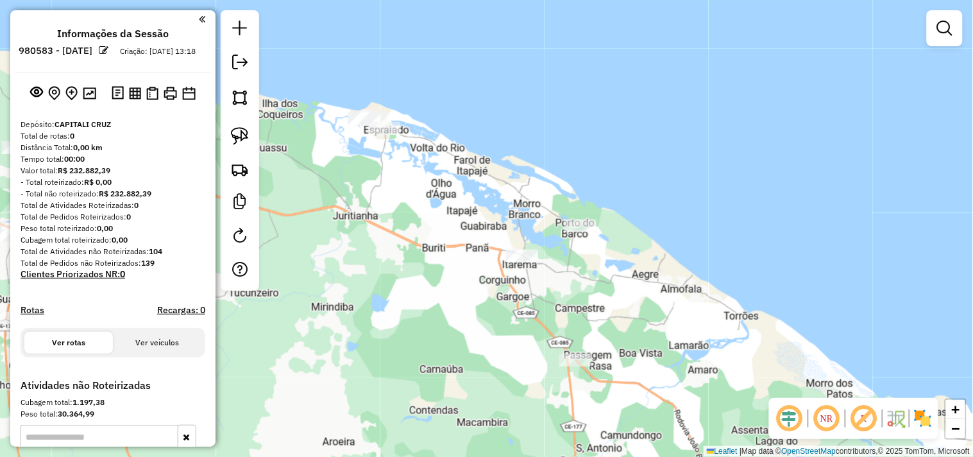
drag, startPoint x: 430, startPoint y: 231, endPoint x: 454, endPoint y: 252, distance: 31.4
click at [464, 260] on div "Janela de atendimento Grade de atendimento Capacidade Transportadoras Veículos …" at bounding box center [486, 228] width 973 height 457
click at [247, 135] on img at bounding box center [240, 136] width 18 height 18
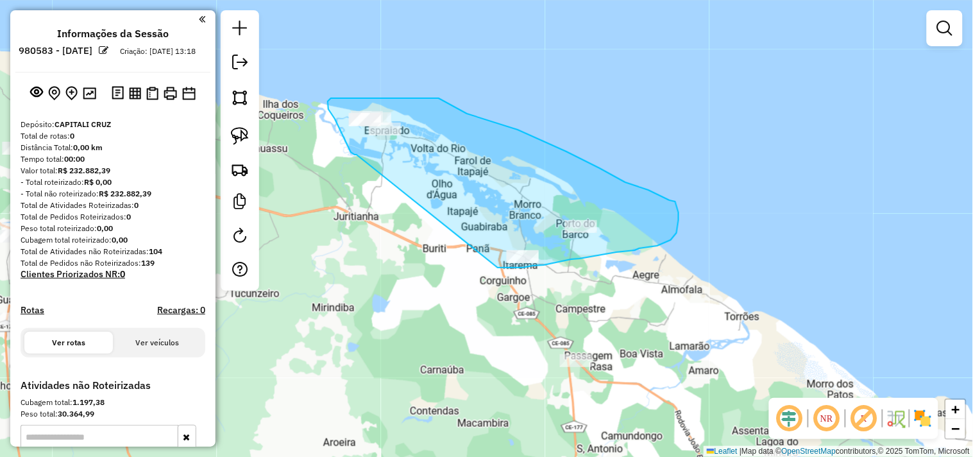
drag, startPoint x: 356, startPoint y: 155, endPoint x: 497, endPoint y: 267, distance: 180.1
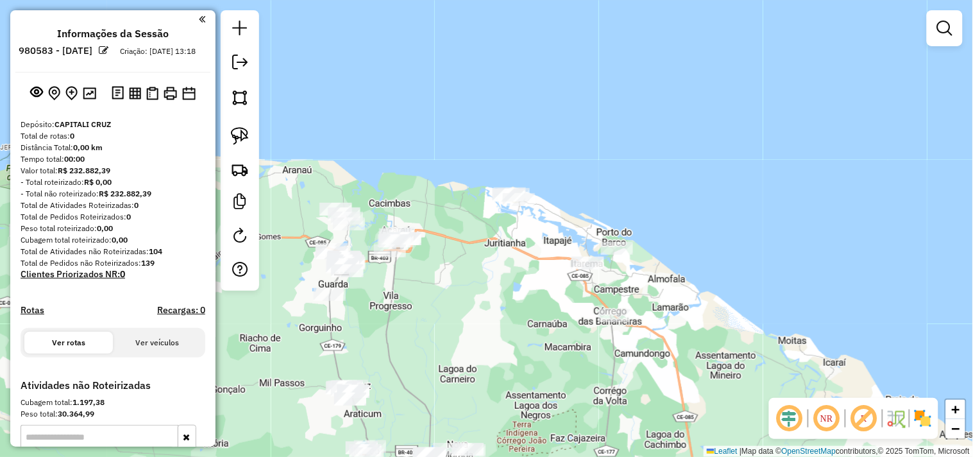
drag, startPoint x: 436, startPoint y: 270, endPoint x: 558, endPoint y: 289, distance: 123.3
click at [558, 289] on div "Janela de atendimento Grade de atendimento Capacidade Transportadoras Veículos …" at bounding box center [486, 228] width 973 height 457
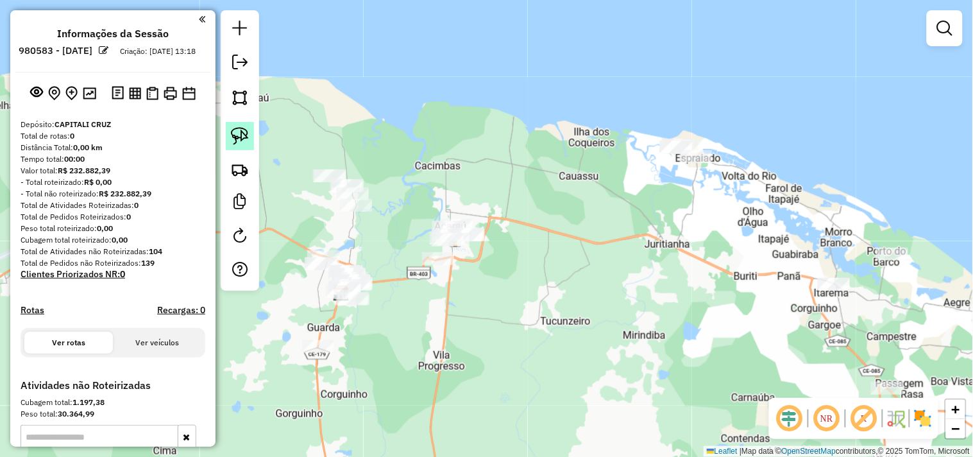
click at [246, 138] on img at bounding box center [240, 136] width 18 height 18
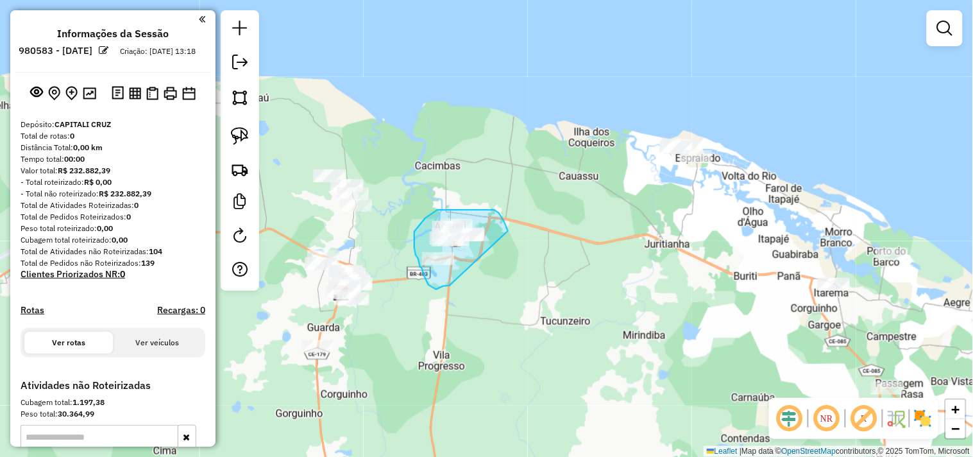
drag, startPoint x: 449, startPoint y: 285, endPoint x: 507, endPoint y: 253, distance: 65.5
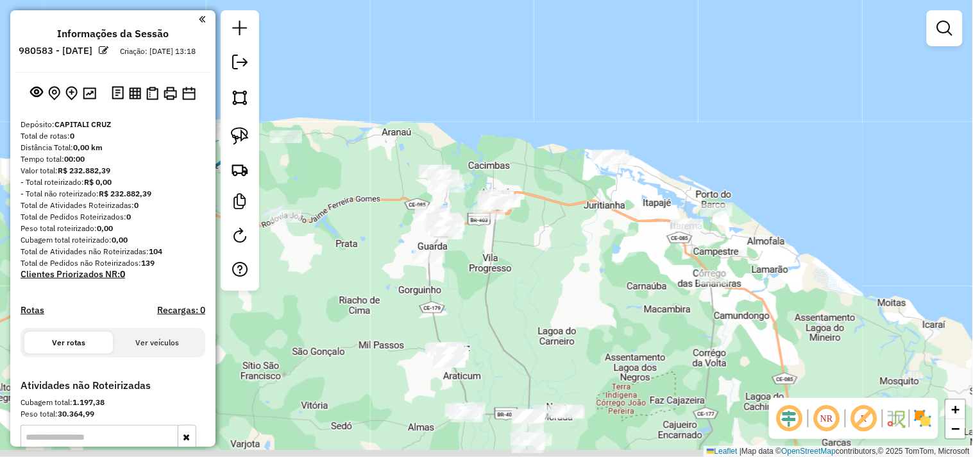
drag, startPoint x: 618, startPoint y: 287, endPoint x: 523, endPoint y: 244, distance: 104.7
click at [555, 259] on div "Janela de atendimento Grade de atendimento Capacidade Transportadoras Veículos …" at bounding box center [486, 228] width 973 height 457
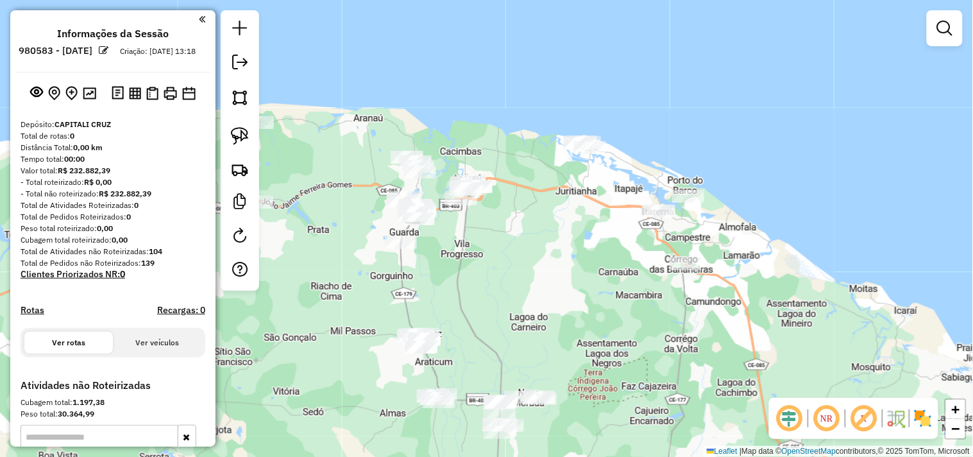
drag, startPoint x: 251, startPoint y: 135, endPoint x: 339, endPoint y: 194, distance: 104.9
click at [251, 136] on link at bounding box center [240, 136] width 28 height 28
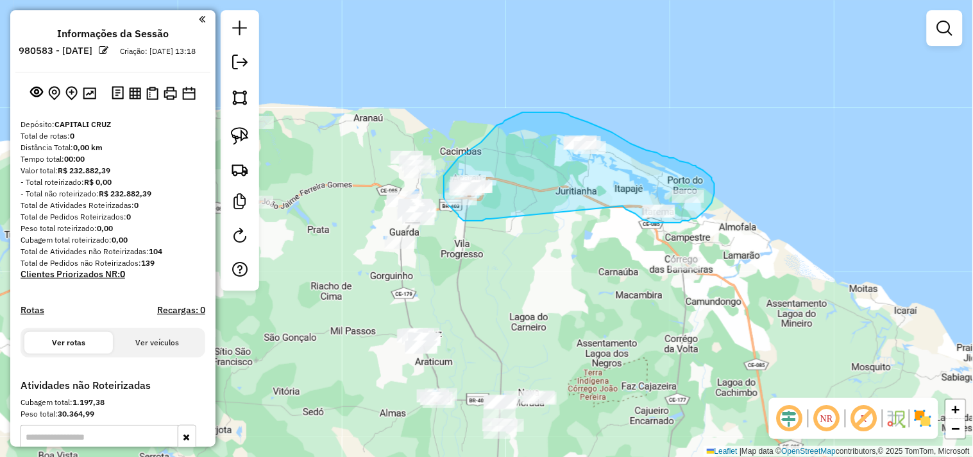
drag, startPoint x: 490, startPoint y: 219, endPoint x: 623, endPoint y: 206, distance: 132.7
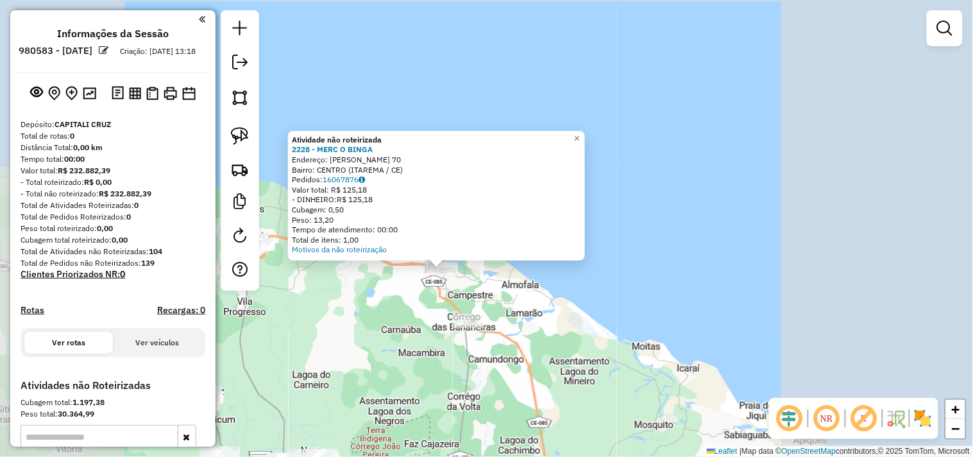
click at [396, 310] on div "Atividade não roteirizada 2228 - MERC O BINGA Endereço: AFONSO FONTES 70 Bairro…" at bounding box center [486, 228] width 973 height 457
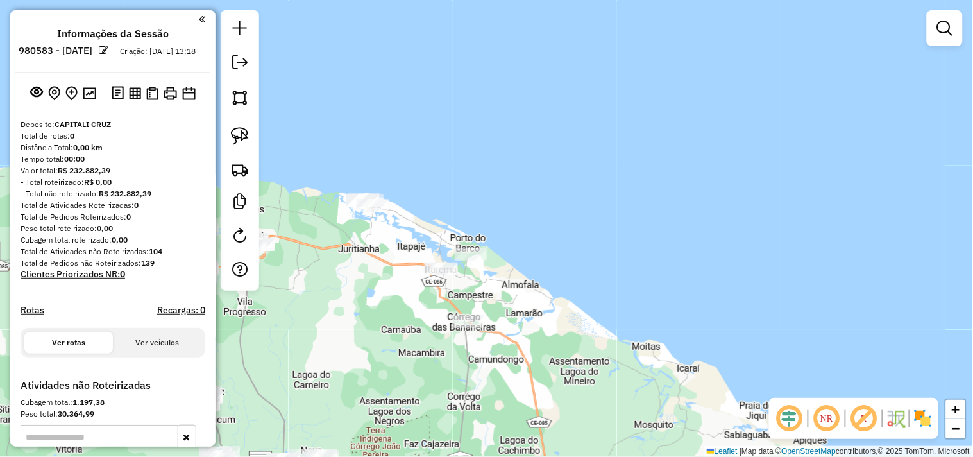
drag, startPoint x: 373, startPoint y: 331, endPoint x: 430, endPoint y: 247, distance: 101.5
click at [430, 248] on div "Janela de atendimento Grade de atendimento Capacidade Transportadoras Veículos …" at bounding box center [486, 228] width 973 height 457
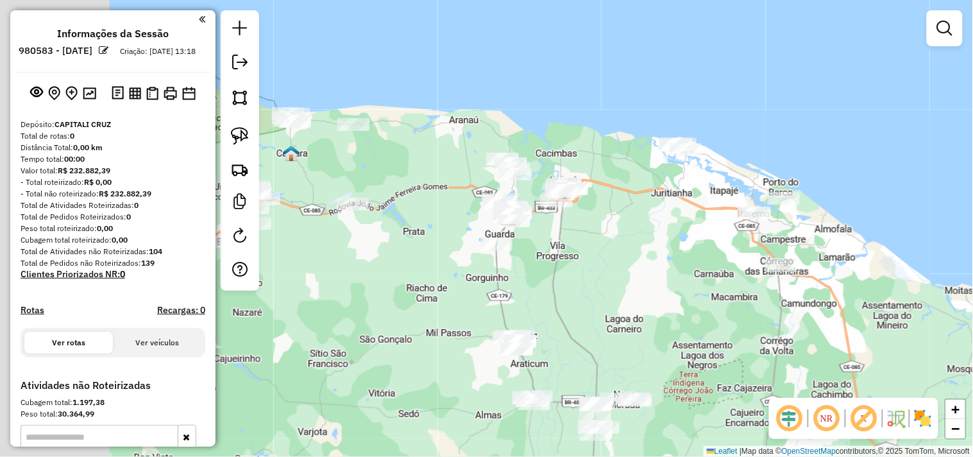
drag, startPoint x: 642, startPoint y: 246, endPoint x: 666, endPoint y: 244, distance: 23.2
click at [667, 247] on div "Janela de atendimento Grade de atendimento Capacidade Transportadoras Veículos …" at bounding box center [486, 228] width 973 height 457
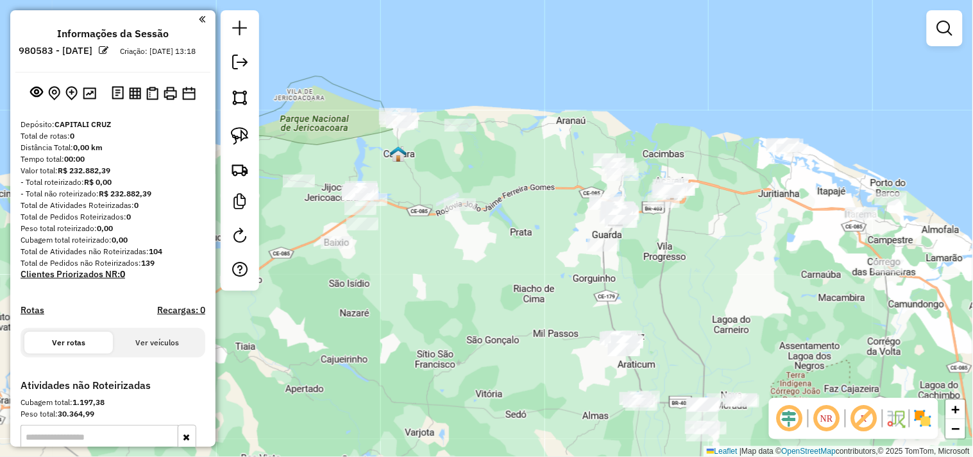
drag, startPoint x: 469, startPoint y: 255, endPoint x: 501, endPoint y: 255, distance: 31.4
click at [501, 255] on div "Janela de atendimento Grade de atendimento Capacidade Transportadoras Veículos …" at bounding box center [486, 228] width 973 height 457
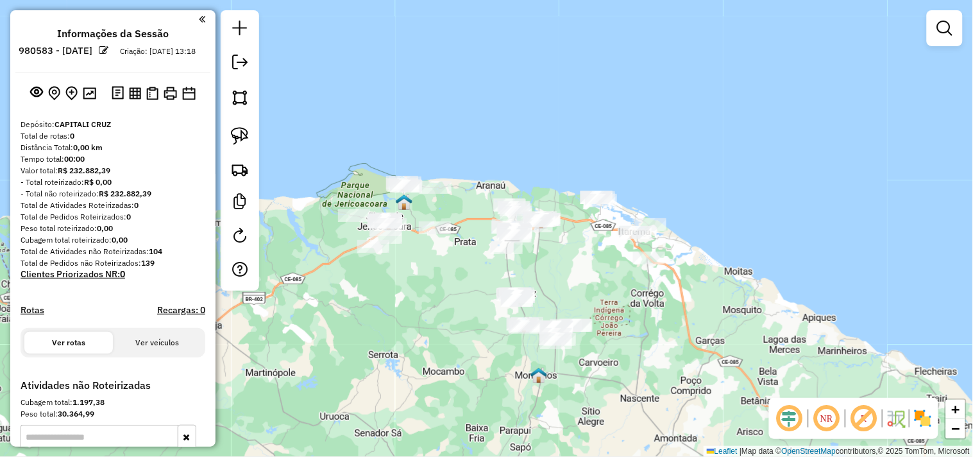
drag, startPoint x: 473, startPoint y: 296, endPoint x: 423, endPoint y: 278, distance: 53.4
click at [425, 279] on div "Janela de atendimento Grade de atendimento Capacidade Transportadoras Veículos …" at bounding box center [486, 228] width 973 height 457
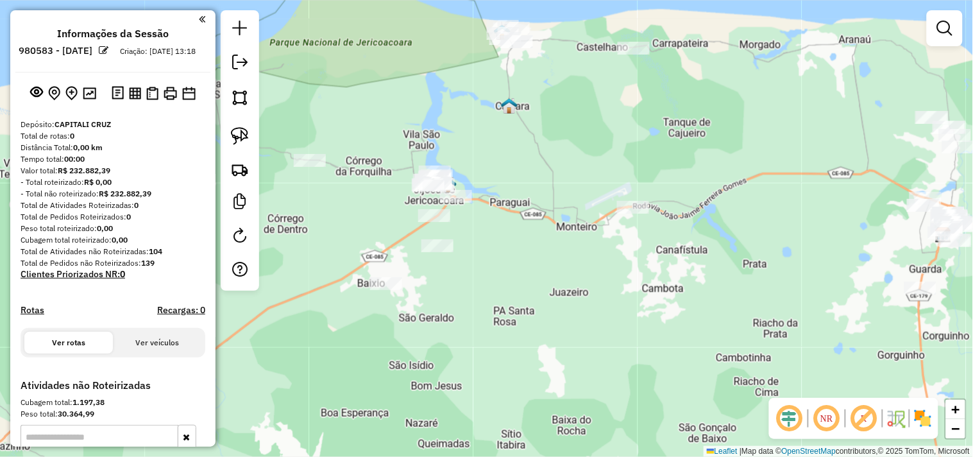
drag, startPoint x: 355, startPoint y: 228, endPoint x: 403, endPoint y: 234, distance: 48.5
click at [421, 239] on div "Janela de atendimento Grade de atendimento Capacidade Transportadoras Veículos …" at bounding box center [486, 228] width 973 height 457
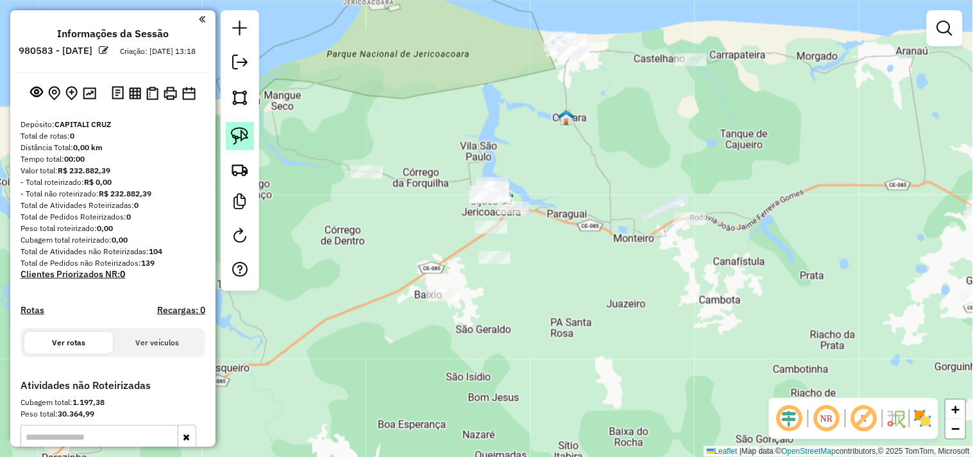
click at [251, 146] on link at bounding box center [240, 136] width 28 height 28
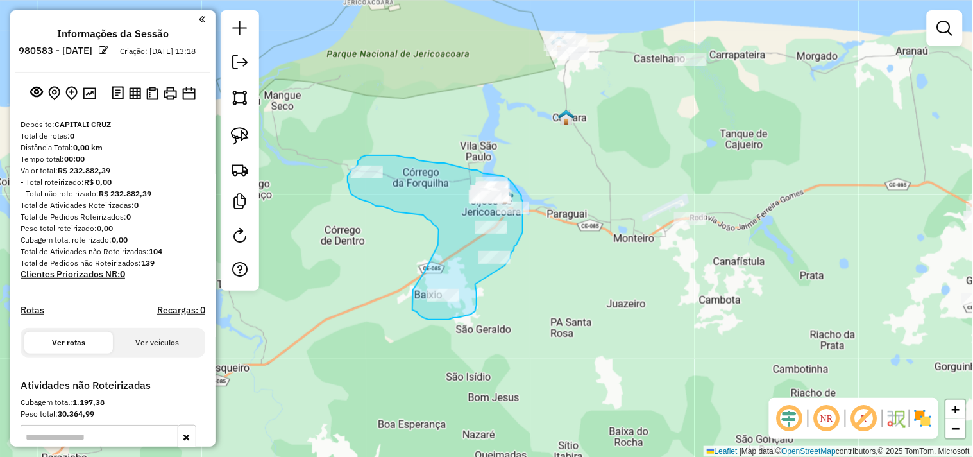
drag, startPoint x: 476, startPoint y: 292, endPoint x: 505, endPoint y: 265, distance: 39.0
click at [505, 265] on div "Janela de atendimento Grade de atendimento Capacidade Transportadoras Veículos …" at bounding box center [486, 228] width 973 height 457
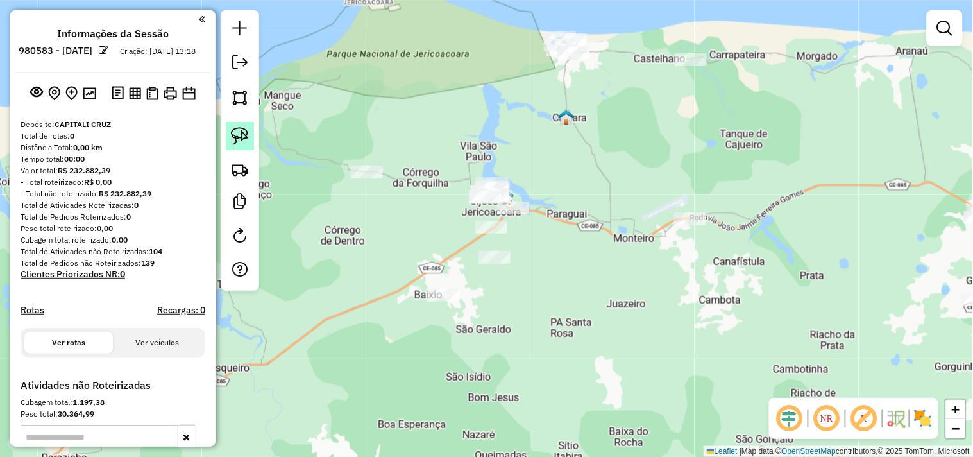
click at [237, 132] on img at bounding box center [240, 136] width 18 height 18
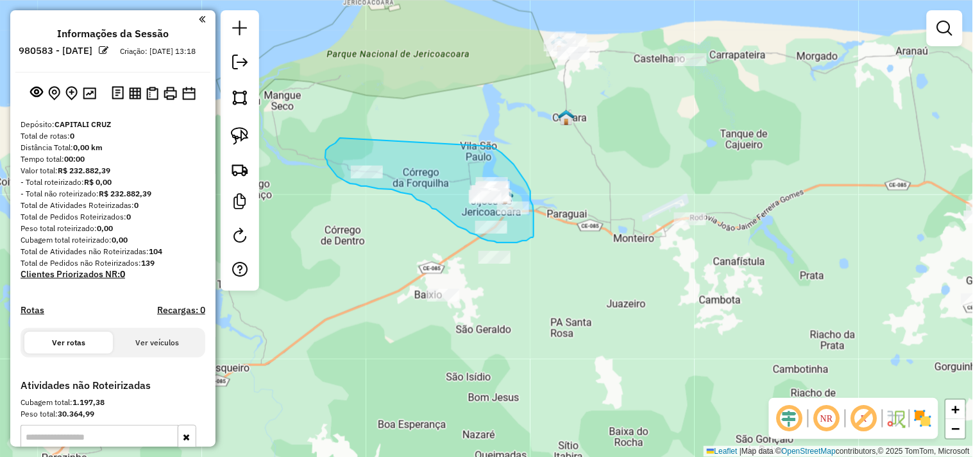
drag, startPoint x: 517, startPoint y: 169, endPoint x: 340, endPoint y: 137, distance: 179.7
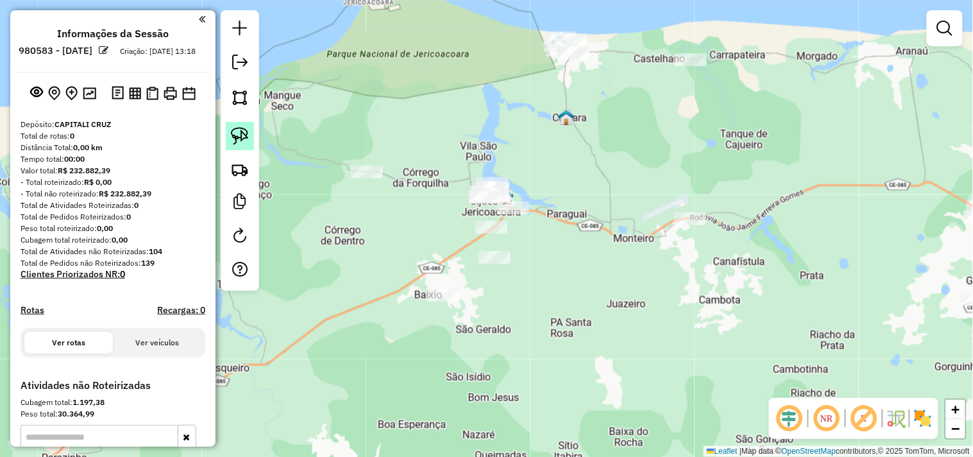
click at [240, 133] on img at bounding box center [240, 136] width 18 height 18
click at [440, 301] on div at bounding box center [443, 295] width 32 height 13
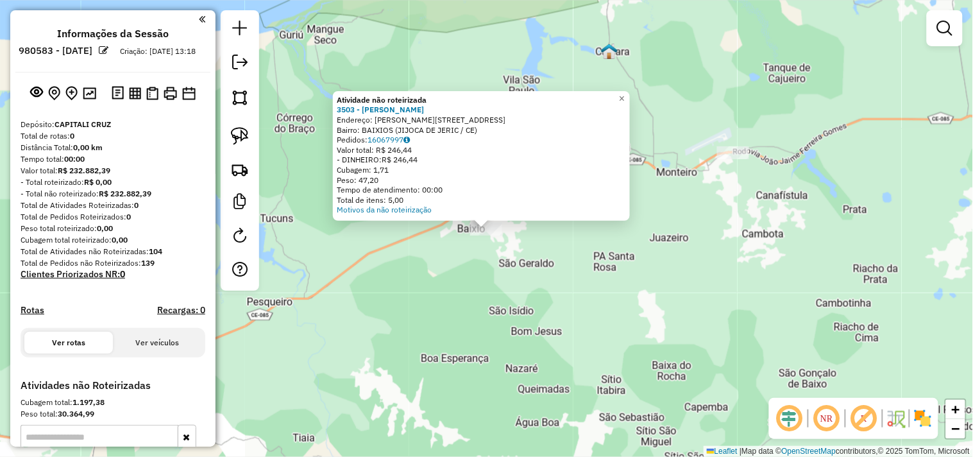
click at [463, 292] on div "Atividade não roteirizada 3503 - JOSE NEUTON PEREIRA Endereço: R RUA BAIXIO 210…" at bounding box center [486, 228] width 973 height 457
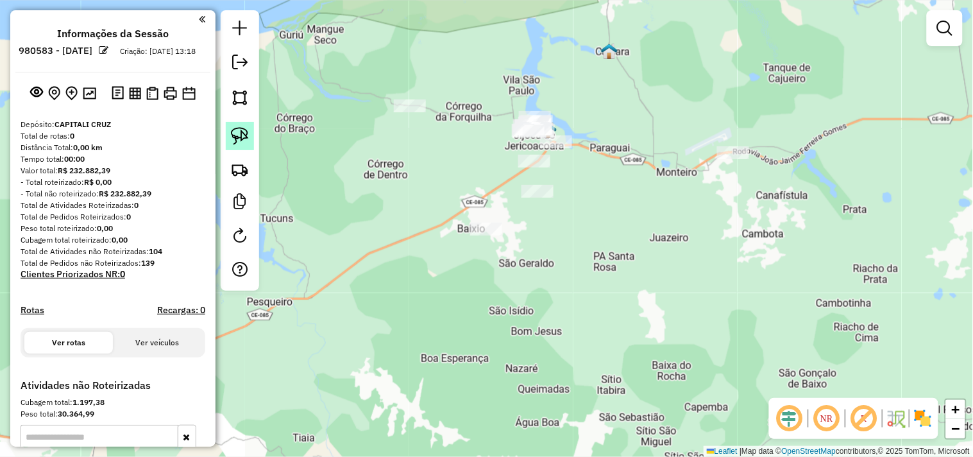
click at [247, 146] on link at bounding box center [240, 136] width 28 height 28
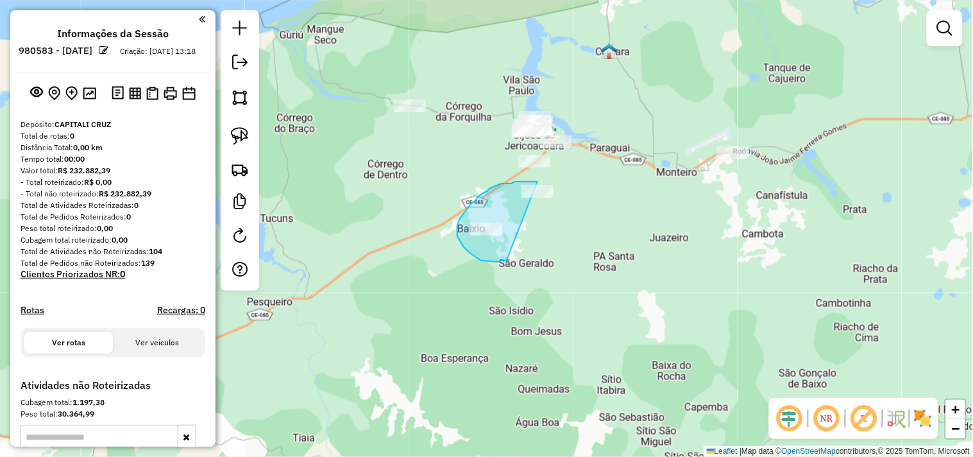
drag, startPoint x: 496, startPoint y: 262, endPoint x: 562, endPoint y: 196, distance: 93.4
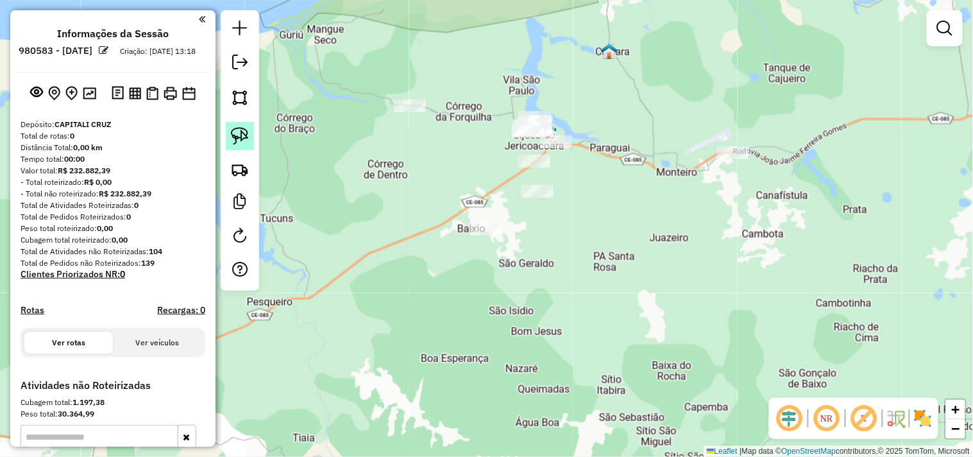
click at [250, 138] on link at bounding box center [240, 136] width 28 height 28
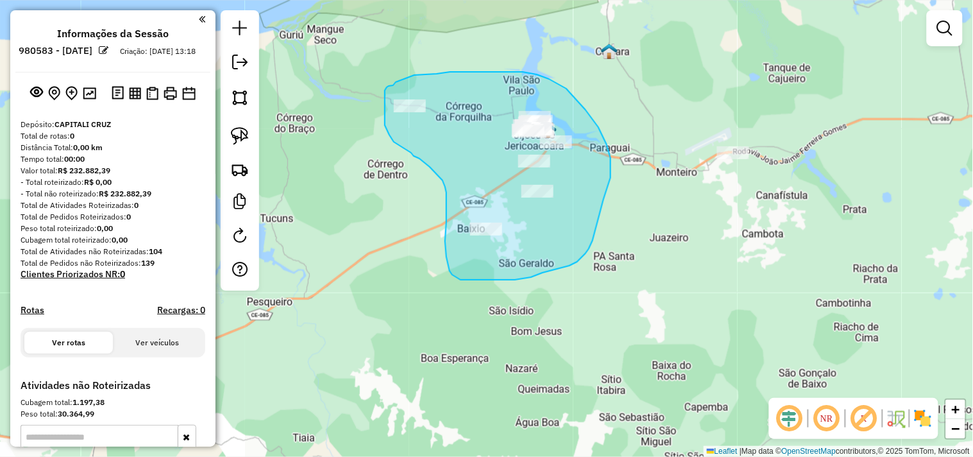
drag, startPoint x: 569, startPoint y: 265, endPoint x: 603, endPoint y: 201, distance: 72.3
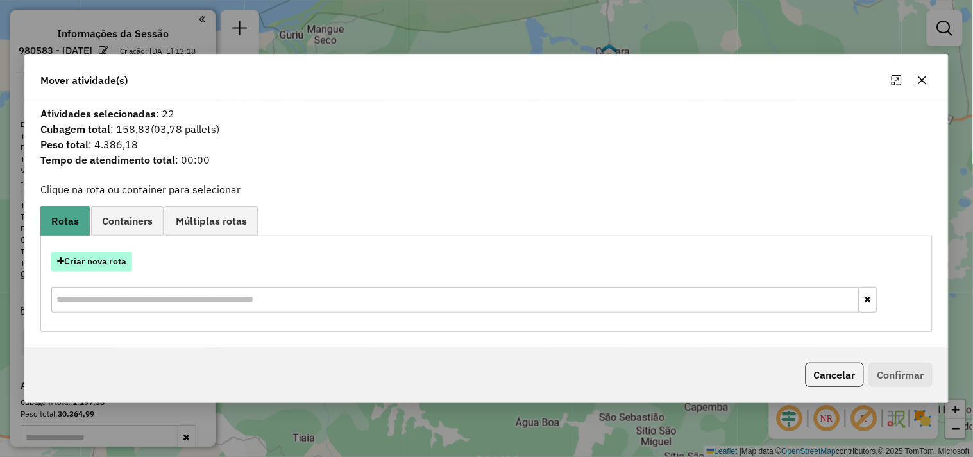
click at [125, 263] on button "Criar nova rota" at bounding box center [91, 261] width 81 height 20
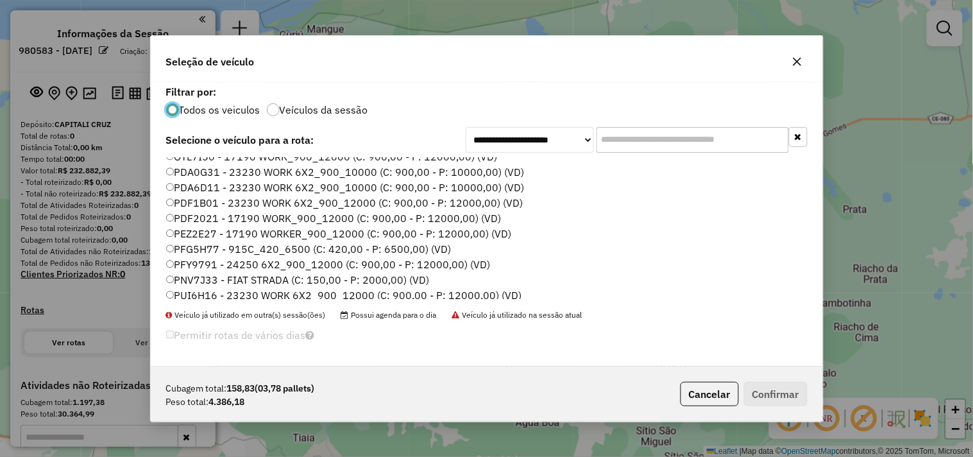
scroll to position [274, 0]
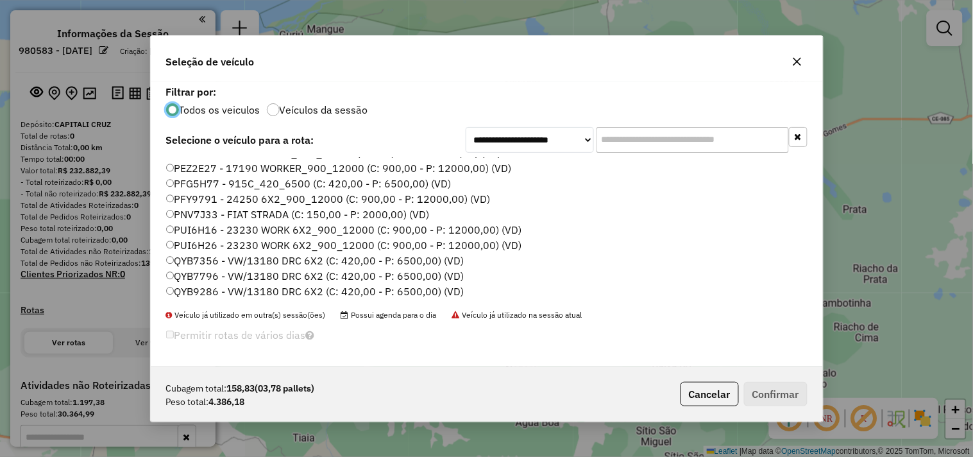
click at [212, 278] on label "QYB7796 - VW/13180 DRC 6X2 (C: 420,00 - P: 6500,00) (VD)" at bounding box center [315, 275] width 298 height 15
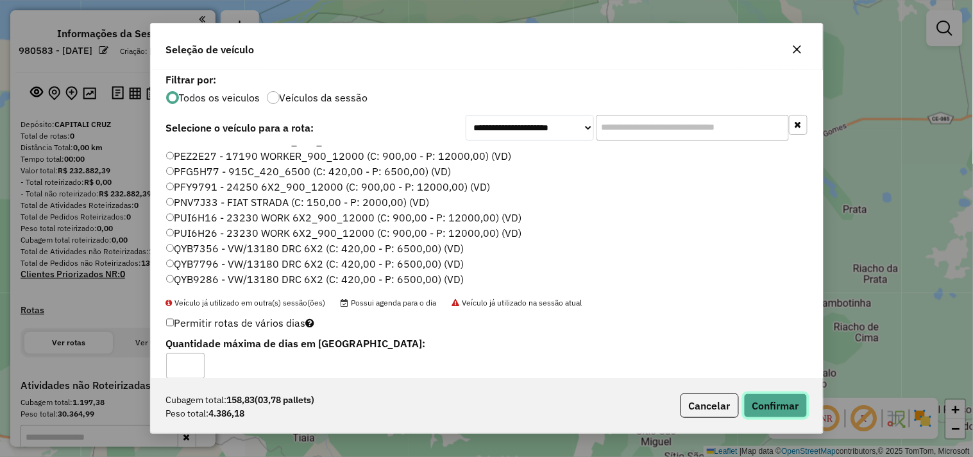
click at [758, 402] on button "Confirmar" at bounding box center [775, 405] width 63 height 24
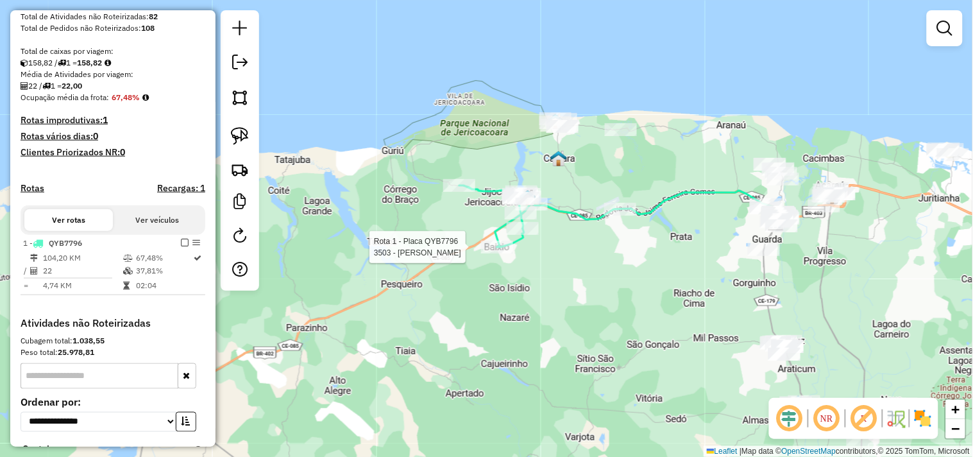
select select "**********"
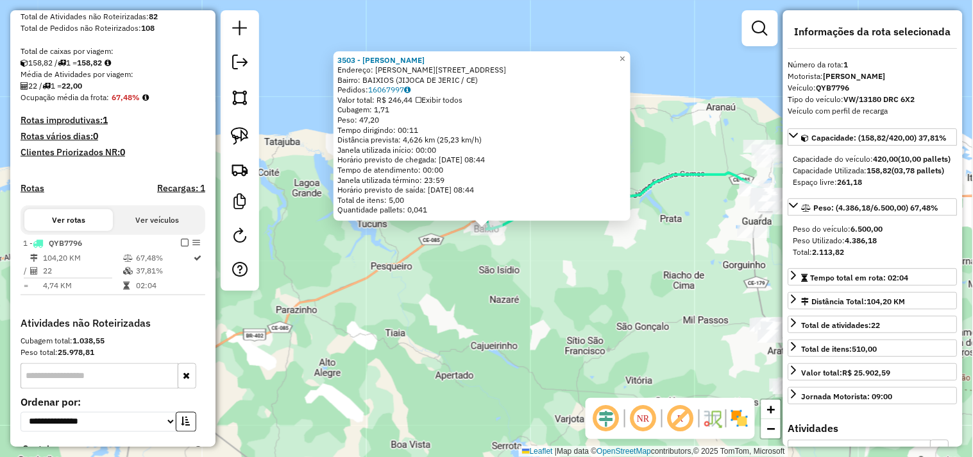
scroll to position [347, 0]
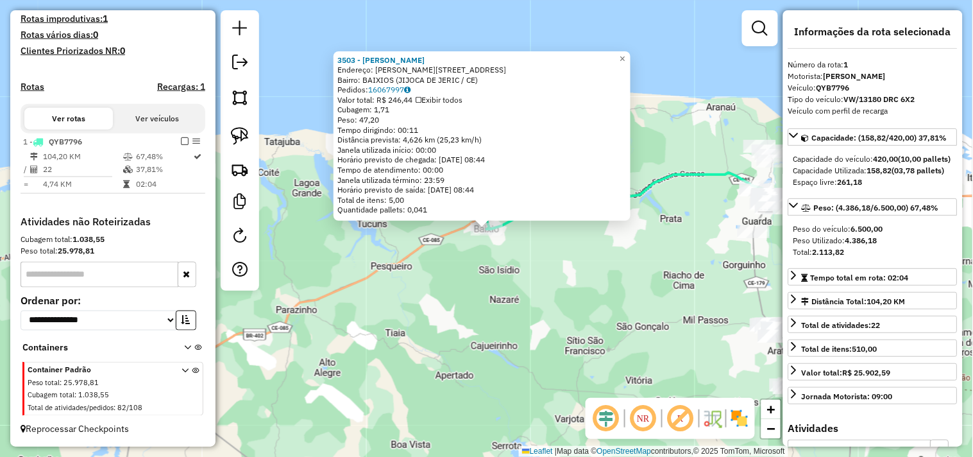
click at [539, 268] on div "3503 - JOSE NEUTON PEREIRA Endereço: R RUA BAIXIO 2103 Bairro: BAIXIOS (JIJOCA …" at bounding box center [486, 228] width 973 height 457
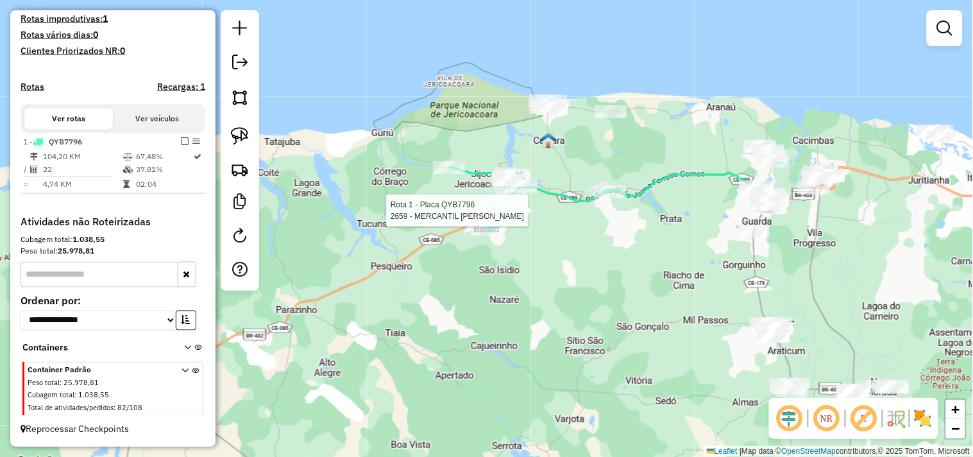
select select "**********"
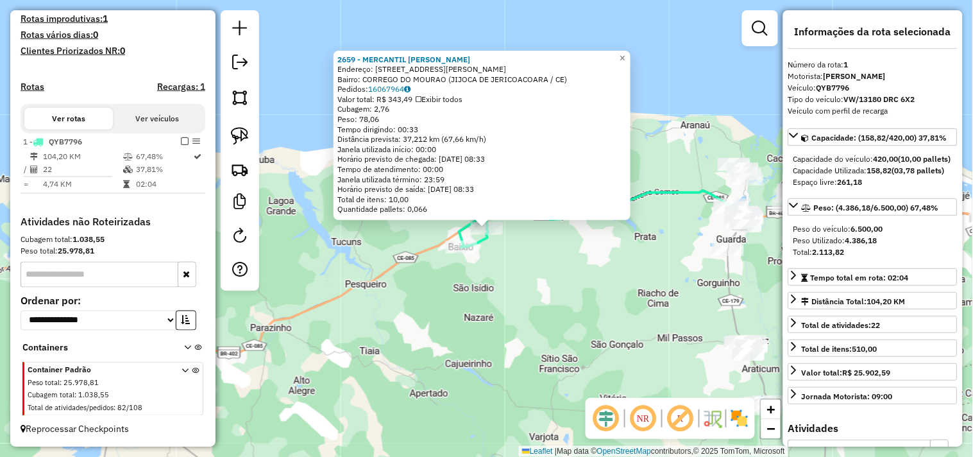
click at [523, 260] on div "2659 - MERCANTIL FERNANDO Endereço: AVENIDA AFONSO FONTES 666 Bairro: CORREGO D…" at bounding box center [486, 228] width 973 height 457
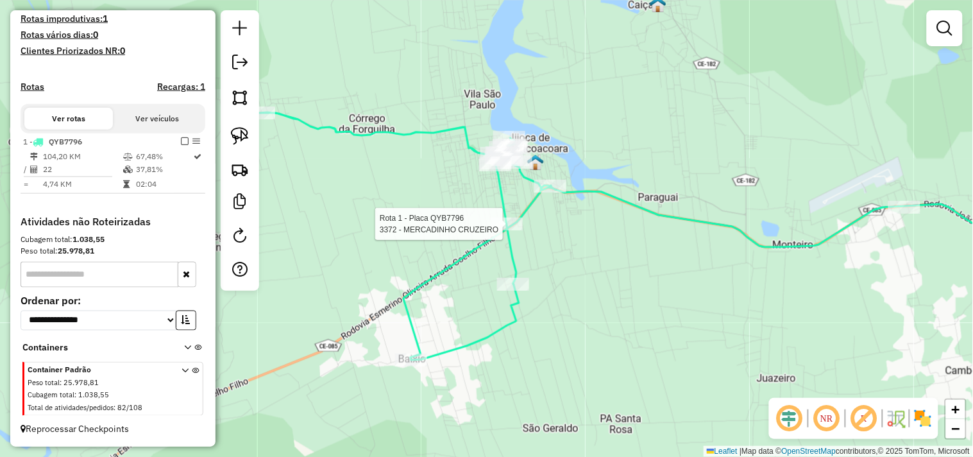
select select "**********"
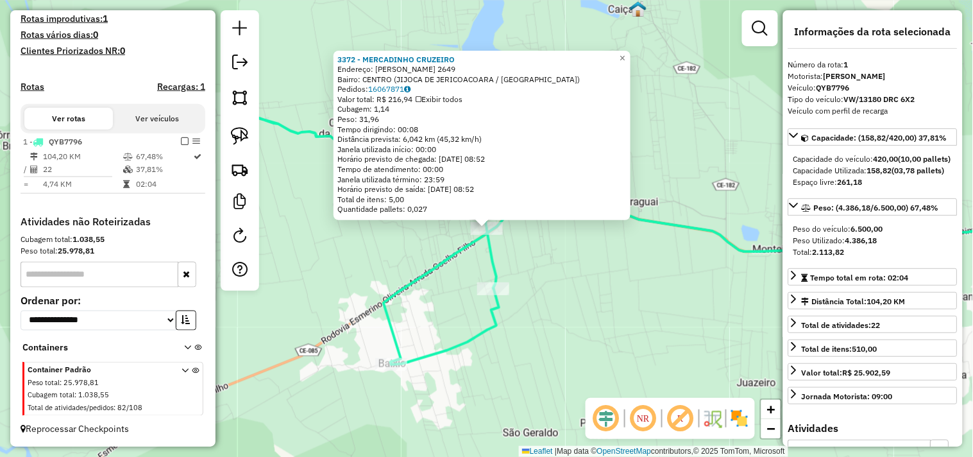
click at [424, 257] on div "3372 - MERCADINHO CRUZEIRO Endereço: JOaO PESSOA 2649 Bairro: CENTRO (JIJOCA DE…" at bounding box center [486, 228] width 973 height 457
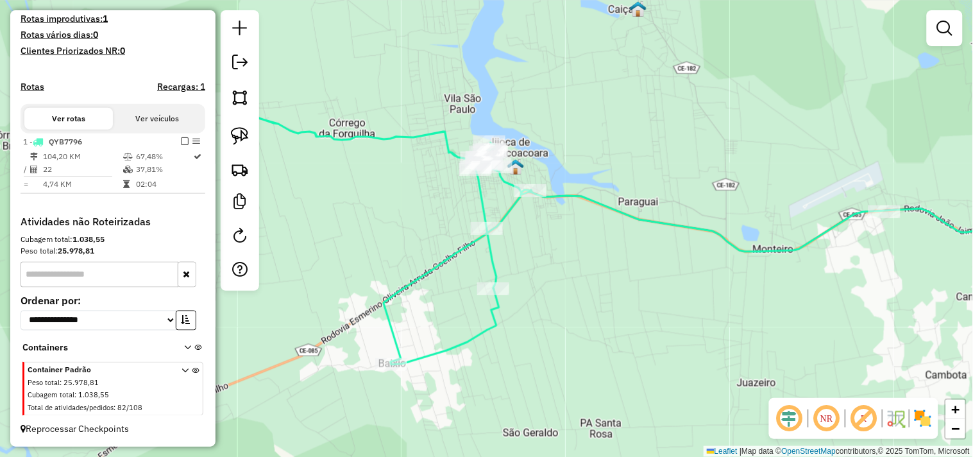
click at [498, 296] on div "Janela de atendimento Grade de atendimento Capacidade Transportadoras Veículos …" at bounding box center [486, 228] width 973 height 457
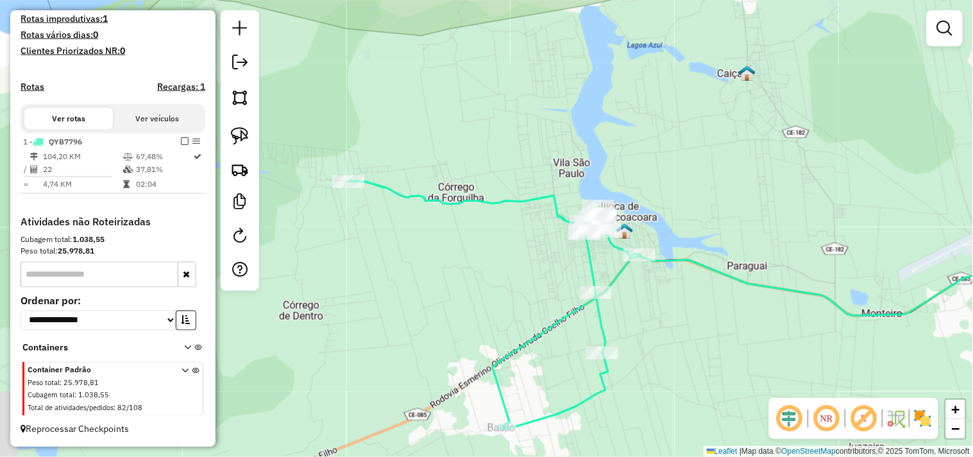
click at [349, 173] on div "Rota 1 - Placa QYB7796 2523 - POINT THE PIZZA Janela de atendimento Grade de at…" at bounding box center [486, 228] width 973 height 457
select select "**********"
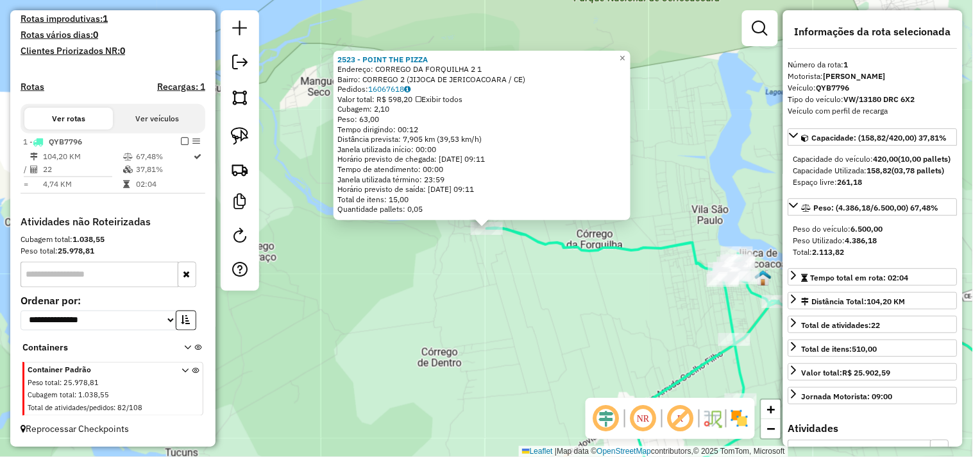
click at [551, 297] on div "2523 - POINT THE PIZZA Endereço: CORREGO DA FORQUILHA 2 1 Bairro: CORREGO 2 (JI…" at bounding box center [486, 228] width 973 height 457
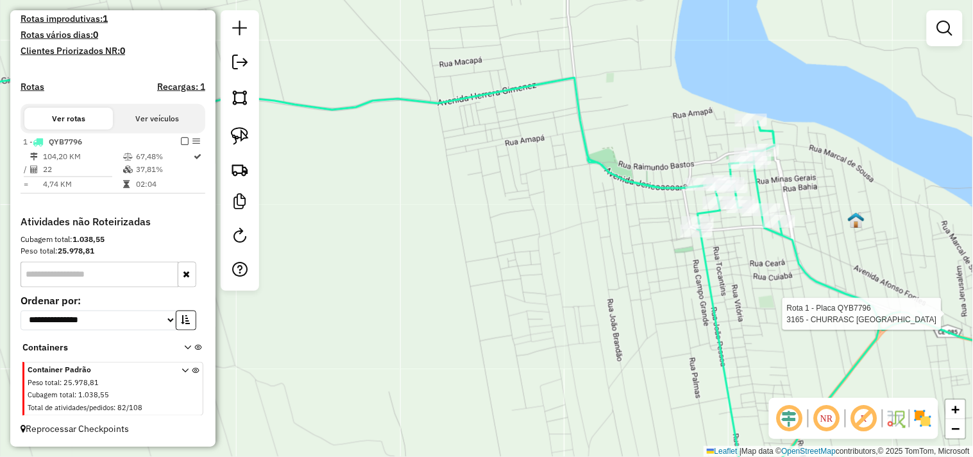
select select "**********"
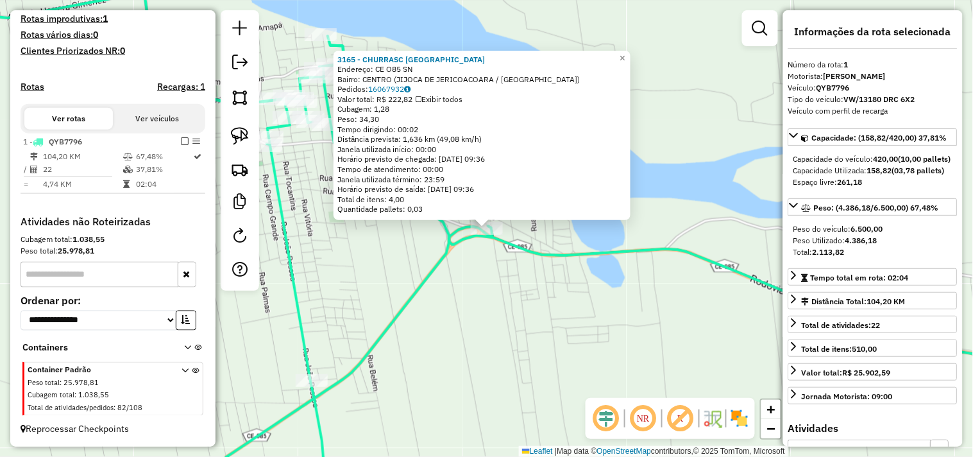
click at [444, 310] on div "3165 - CHURRASC TREVO POINT Endereço: CE O85 SN Bairro: CENTRO (JIJOCA DE JERIC…" at bounding box center [486, 228] width 973 height 457
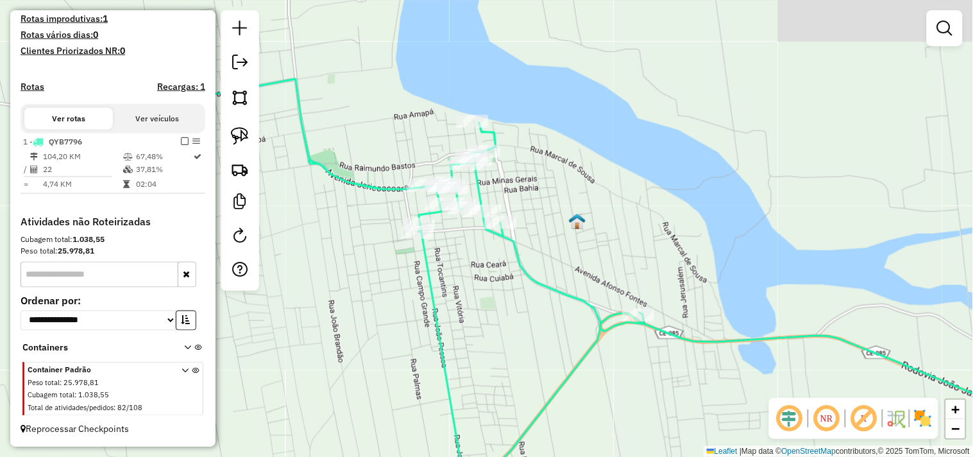
drag, startPoint x: 405, startPoint y: 277, endPoint x: 517, endPoint y: 310, distance: 117.7
click at [531, 339] on div "Janela de atendimento Grade de atendimento Capacidade Transportadoras Veículos …" at bounding box center [486, 228] width 973 height 457
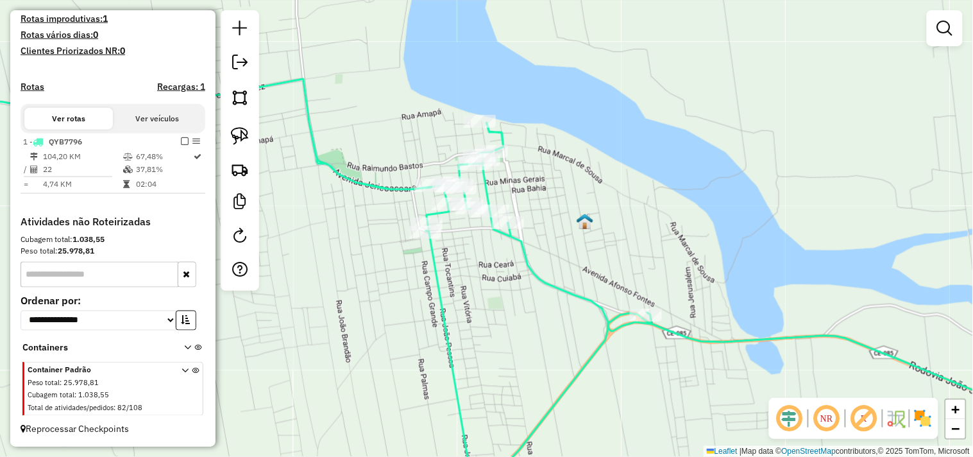
click at [428, 242] on icon at bounding box center [277, 290] width 749 height 423
select select "**********"
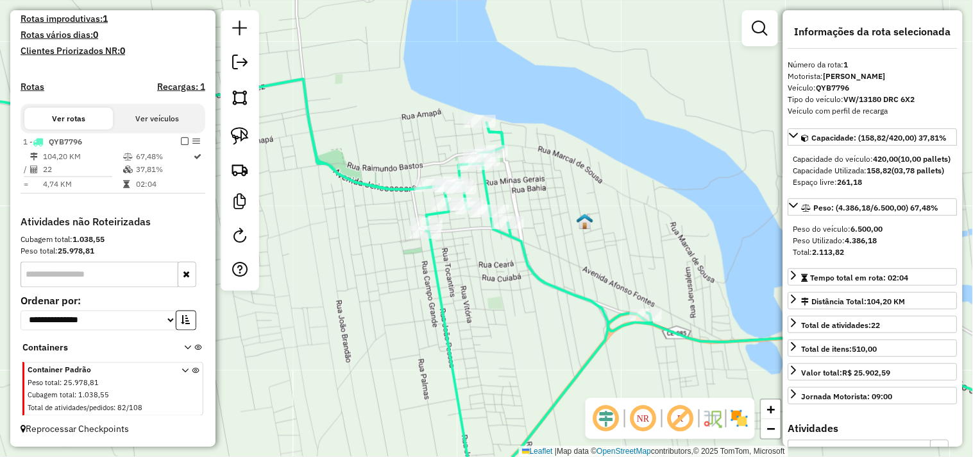
drag, startPoint x: 378, startPoint y: 281, endPoint x: 531, endPoint y: 351, distance: 167.8
click at [518, 349] on div "Rota 1 - Placa QYB7796 2512 - BAR DO PASTEL Janela de atendimento Grade de aten…" at bounding box center [486, 228] width 973 height 457
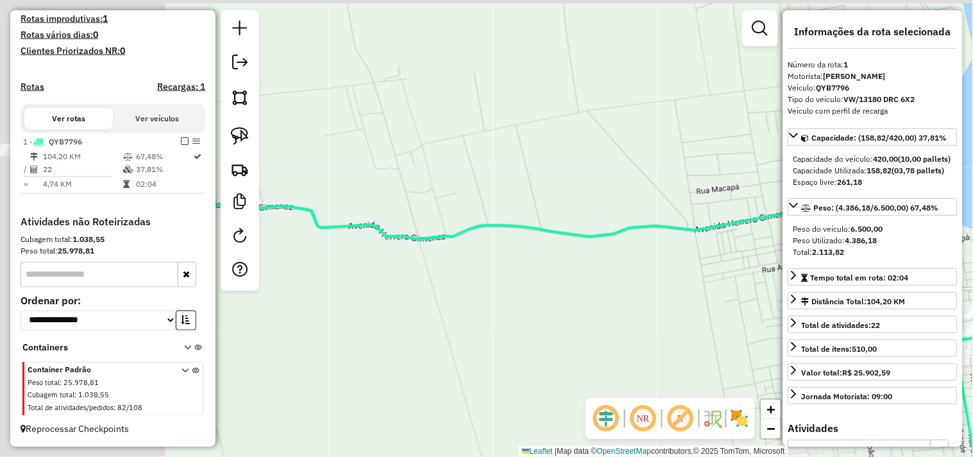
drag, startPoint x: 612, startPoint y: 327, endPoint x: 621, endPoint y: 327, distance: 9.0
click at [653, 327] on div "Janela de atendimento Grade de atendimento Capacidade Transportadoras Veículos …" at bounding box center [486, 228] width 973 height 457
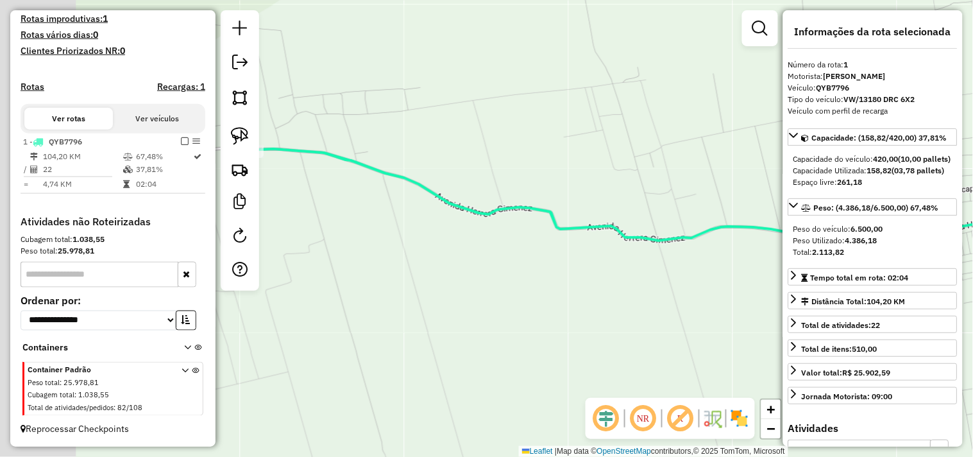
drag, startPoint x: 484, startPoint y: 306, endPoint x: 672, endPoint y: 308, distance: 187.9
click at [672, 308] on div "Janela de atendimento Grade de atendimento Capacidade Transportadoras Veículos …" at bounding box center [486, 228] width 973 height 457
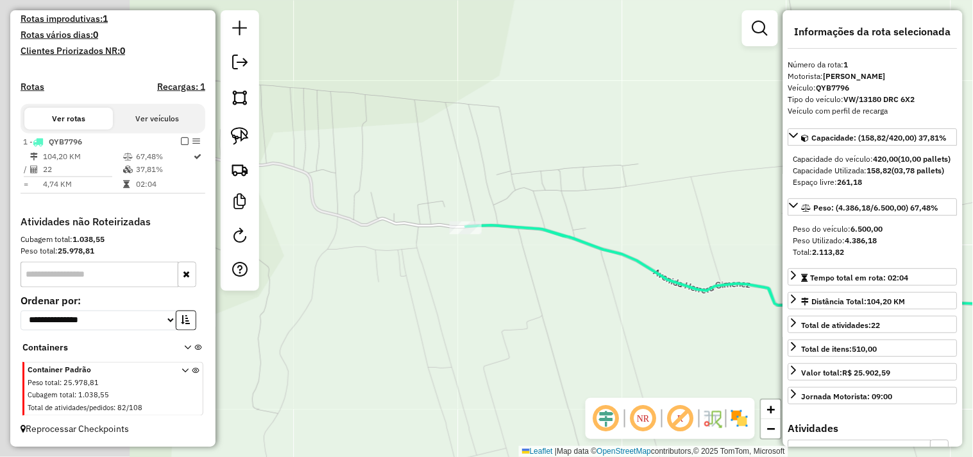
drag, startPoint x: 587, startPoint y: 263, endPoint x: 582, endPoint y: 249, distance: 15.0
click at [594, 264] on div "Janela de atendimento Grade de atendimento Capacidade Transportadoras Veículos …" at bounding box center [486, 228] width 973 height 457
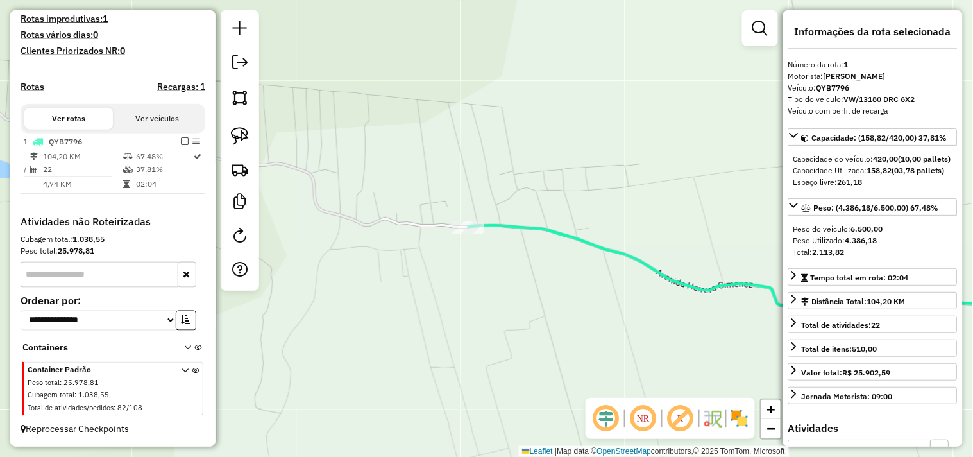
click at [470, 225] on icon at bounding box center [769, 271] width 603 height 92
click at [462, 237] on div "Janela de atendimento Grade de atendimento Capacidade Transportadoras Veículos …" at bounding box center [486, 228] width 973 height 457
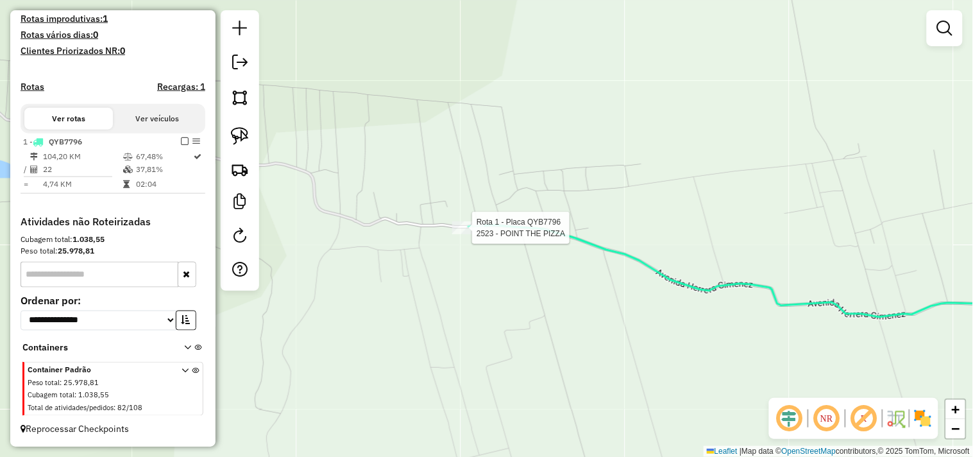
select select "**********"
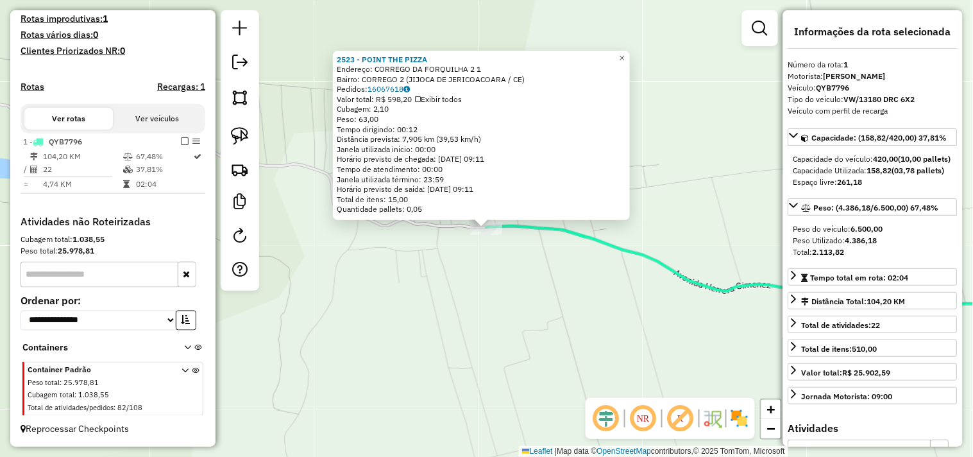
click at [524, 297] on div "2523 - POINT THE PIZZA Endereço: CORREGO DA FORQUILHA 2 1 Bairro: CORREGO 2 (JI…" at bounding box center [486, 228] width 973 height 457
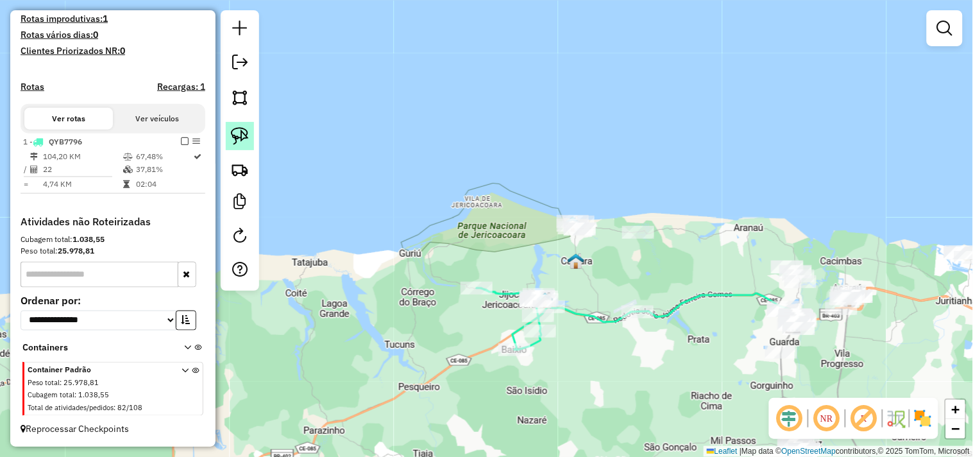
click at [245, 135] on img at bounding box center [240, 136] width 18 height 18
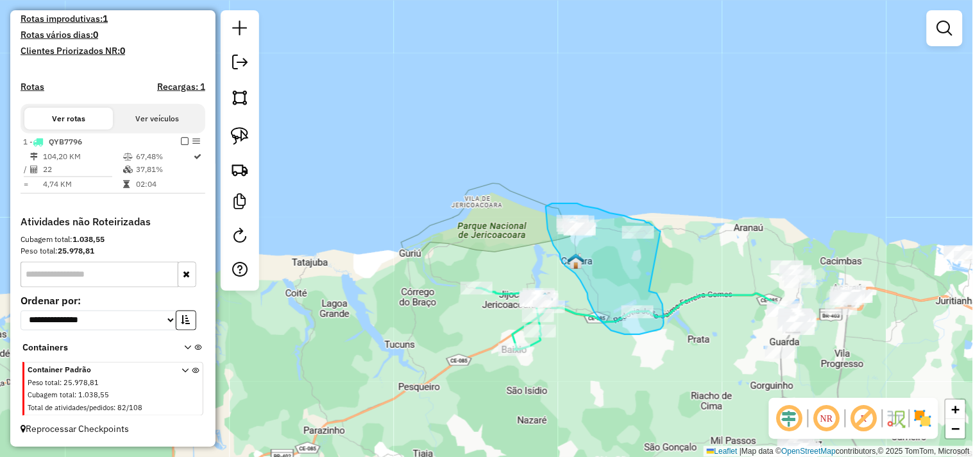
drag, startPoint x: 651, startPoint y: 291, endPoint x: 661, endPoint y: 231, distance: 60.5
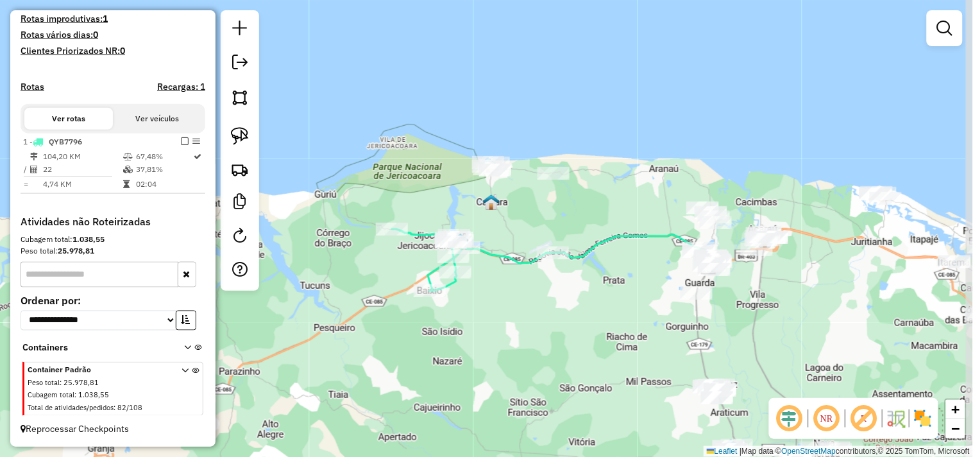
drag, startPoint x: 601, startPoint y: 356, endPoint x: 539, endPoint y: 306, distance: 79.4
click at [545, 315] on div "Janela de atendimento Grade de atendimento Capacidade Transportadoras Veículos …" at bounding box center [486, 228] width 973 height 457
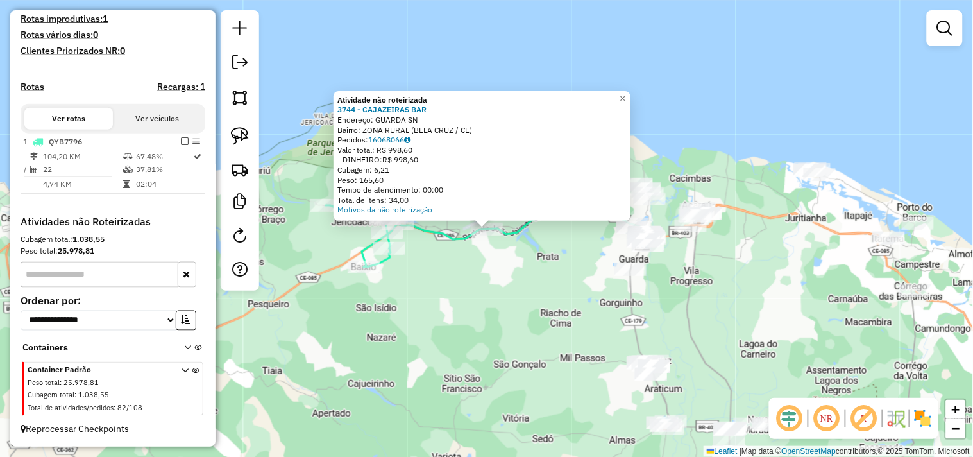
click at [546, 289] on div "Atividade não roteirizada 3744 - CAJAZEIRAS BAR Endereço: GUARDA SN Bairro: ZON…" at bounding box center [486, 228] width 973 height 457
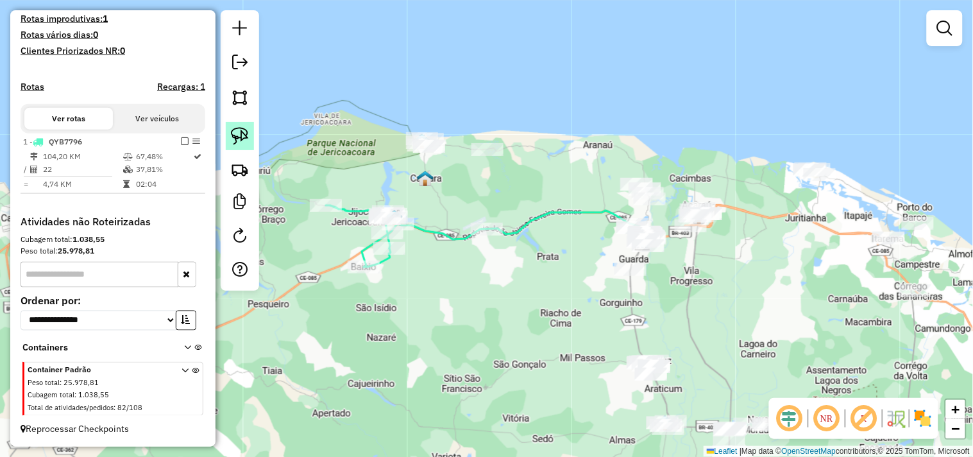
click at [251, 138] on link at bounding box center [240, 136] width 28 height 28
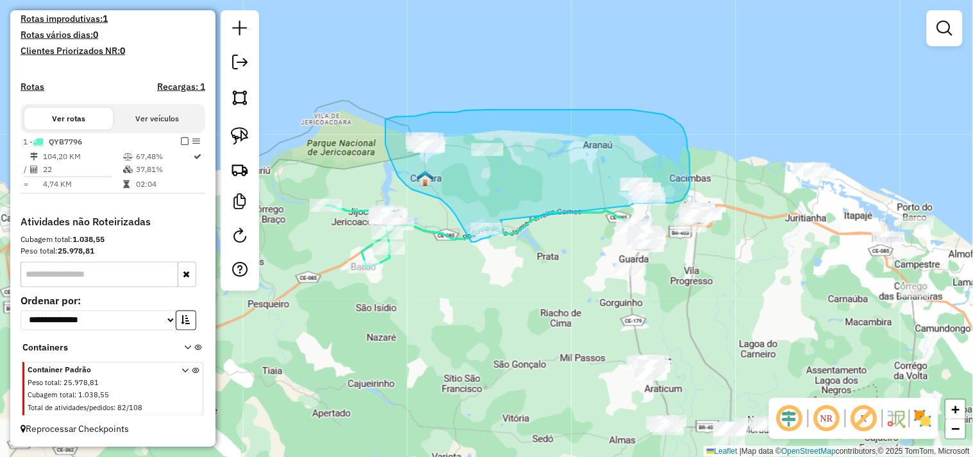
drag, startPoint x: 500, startPoint y: 220, endPoint x: 626, endPoint y: 206, distance: 127.1
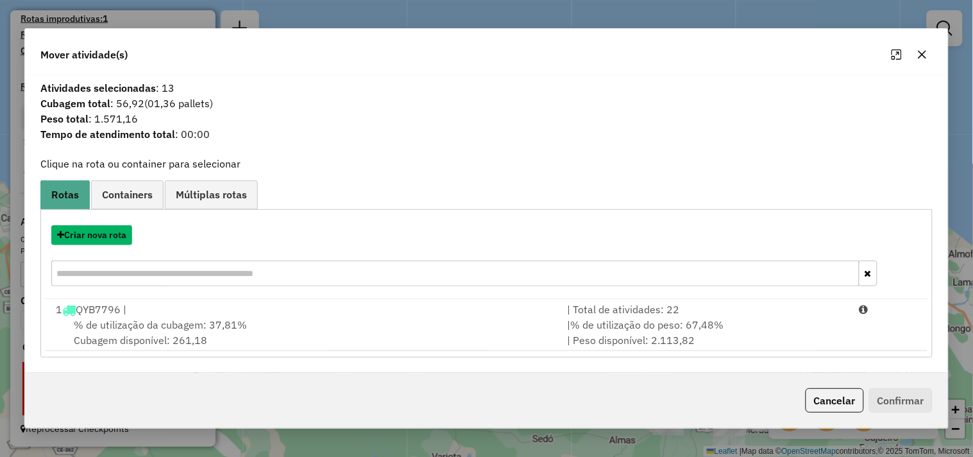
click at [101, 242] on button "Criar nova rota" at bounding box center [91, 235] width 81 height 20
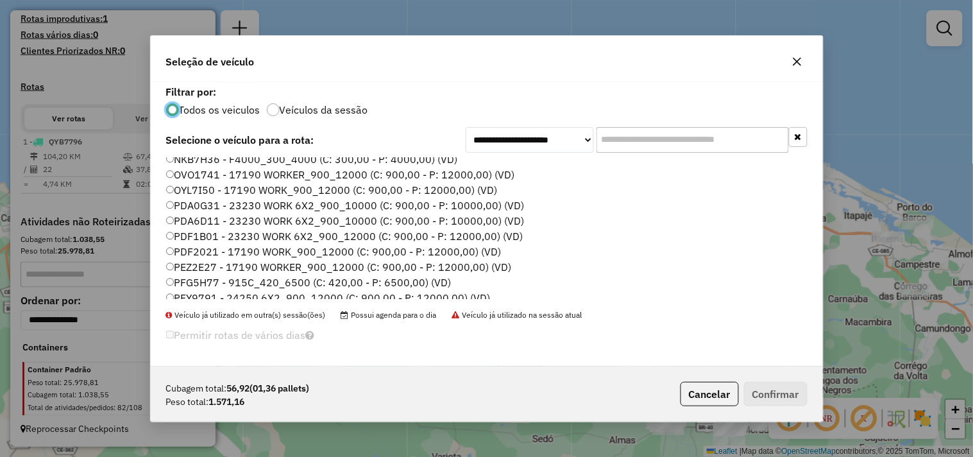
scroll to position [274, 0]
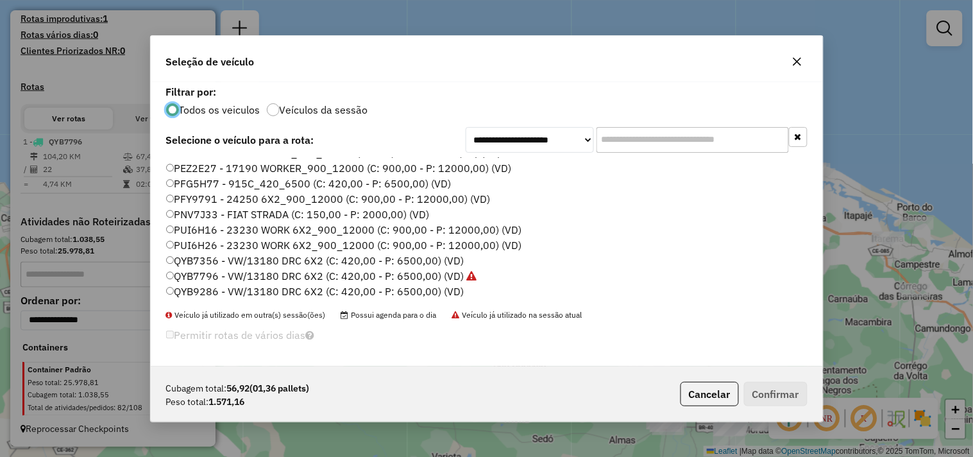
click at [207, 289] on label "QYB9286 - VW/13180 DRC 6X2 (C: 420,00 - P: 6500,00) (VD)" at bounding box center [315, 290] width 298 height 15
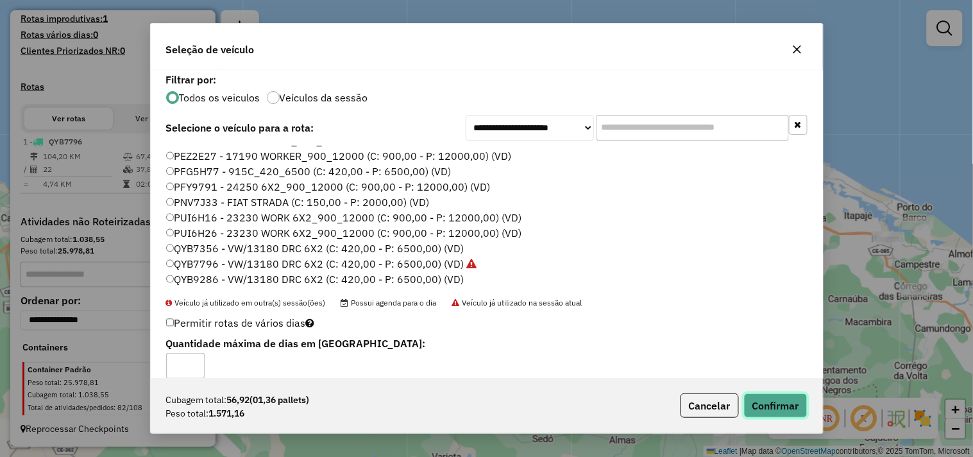
click at [778, 410] on button "Confirmar" at bounding box center [775, 405] width 63 height 24
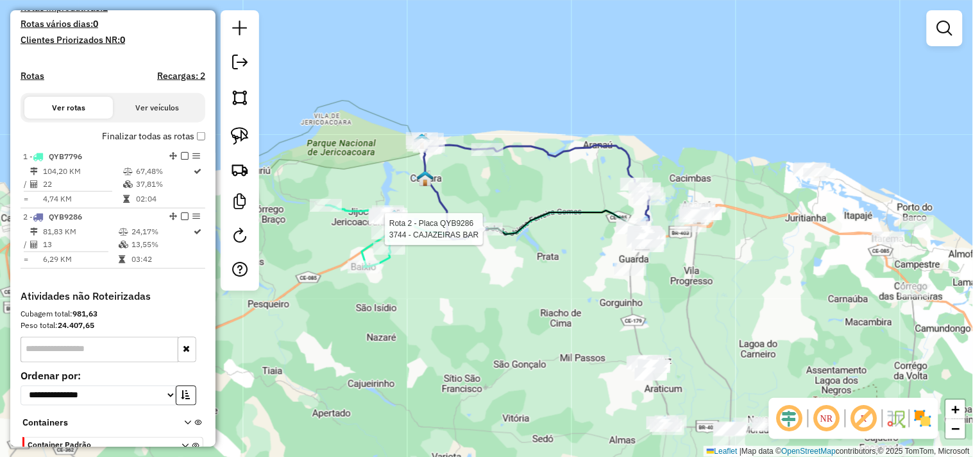
select select "**********"
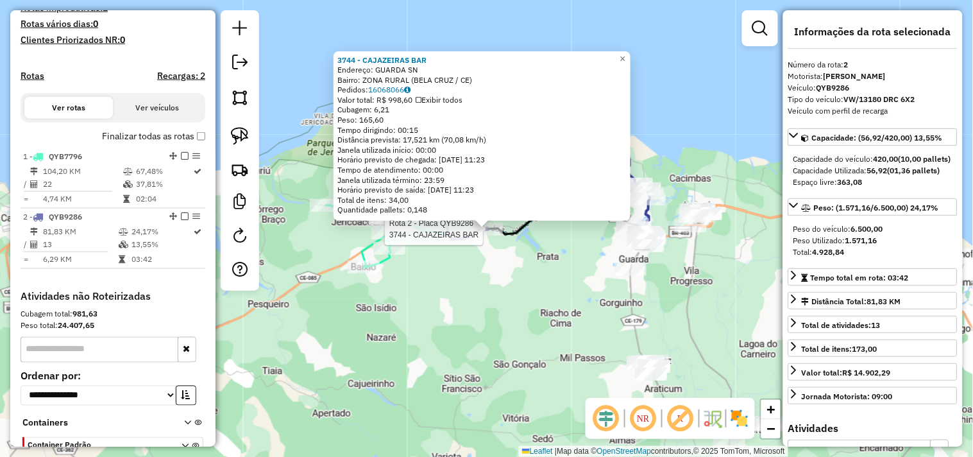
scroll to position [433, 0]
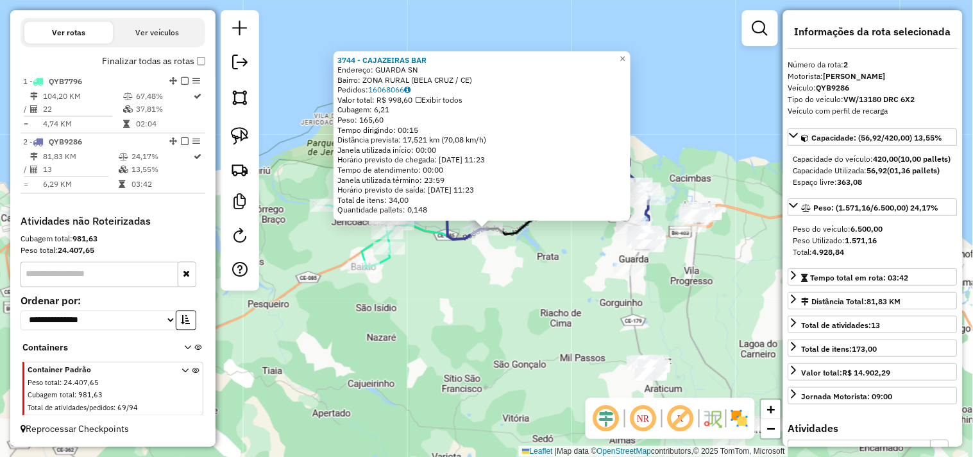
click at [486, 290] on div "3744 - CAJAZEIRAS BAR Endereço: GUARDA SN Bairro: ZONA RURAL (BELA CRUZ / CE) P…" at bounding box center [486, 228] width 973 height 457
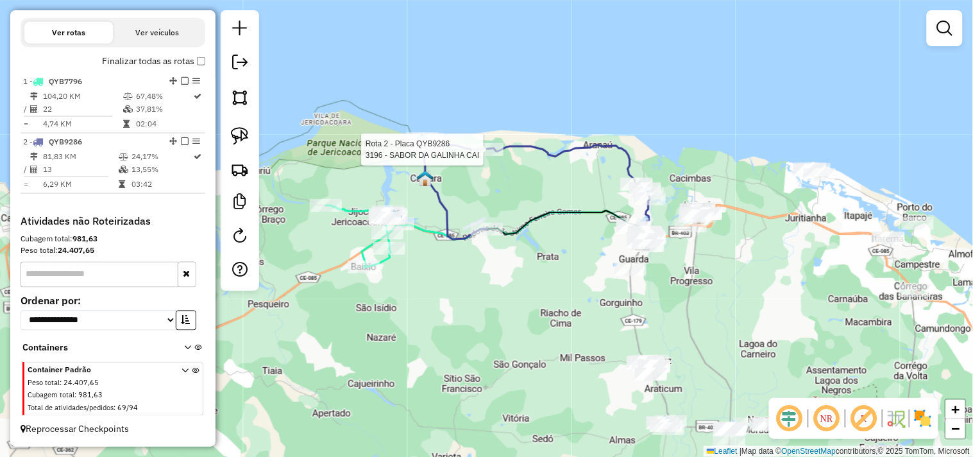
select select "**********"
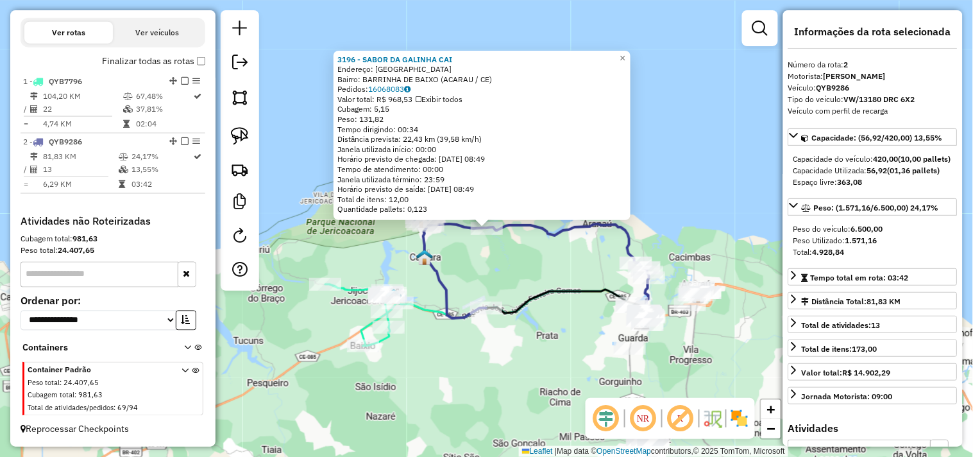
click at [490, 274] on div "3196 - SABOR DA GALINHA CAI Endereço: BARRINHA DE BAIXO SN Bairro: BARRINHA DE …" at bounding box center [486, 228] width 973 height 457
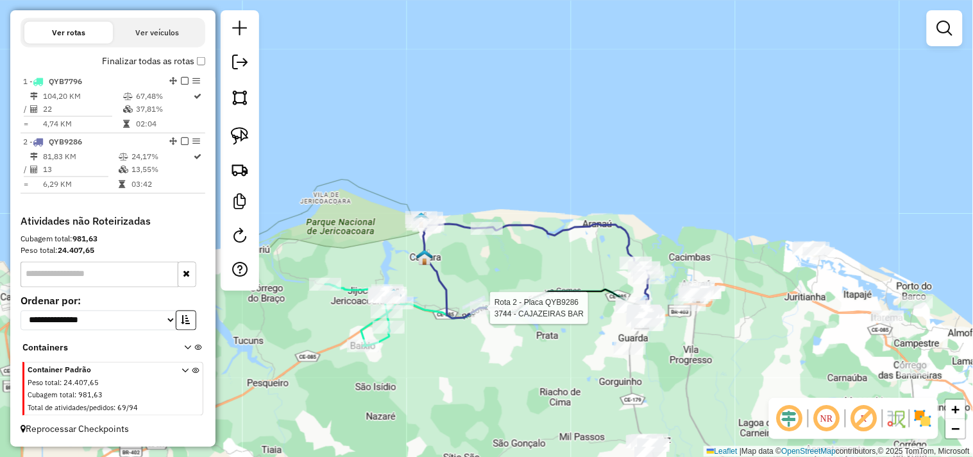
select select "**********"
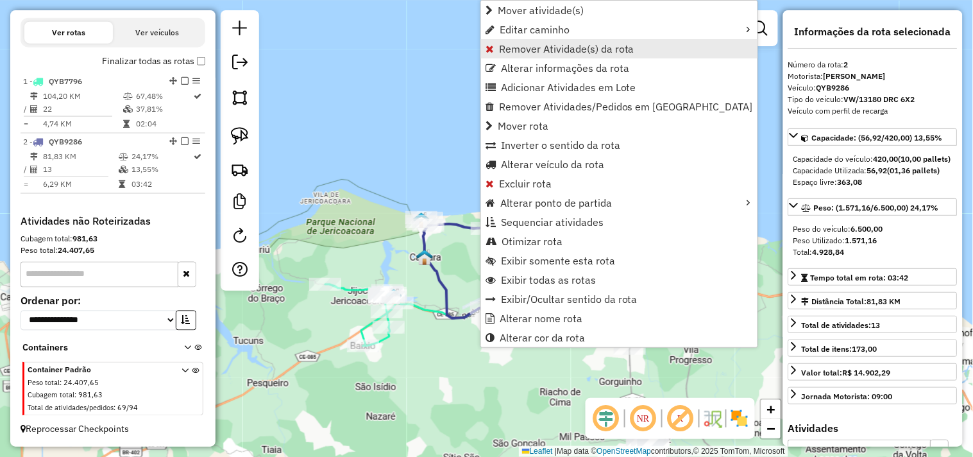
click at [515, 48] on span "Remover Atividade(s) da rota" at bounding box center [566, 49] width 135 height 10
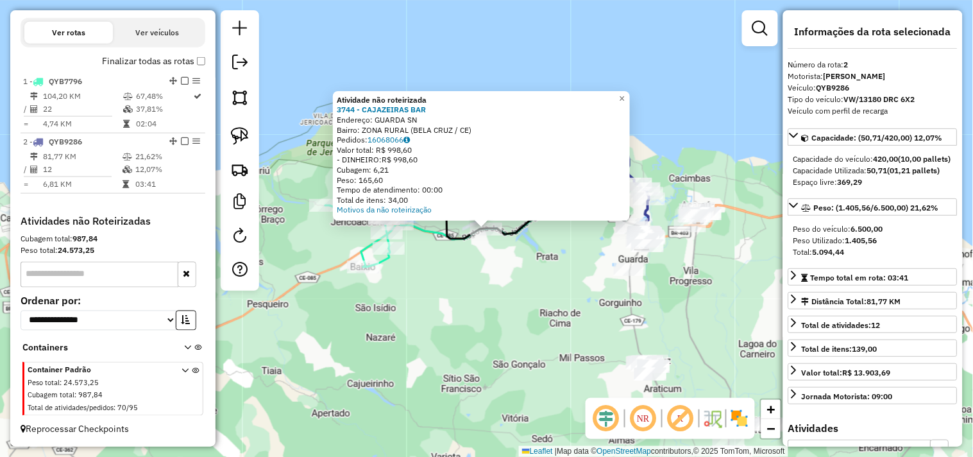
drag, startPoint x: 378, startPoint y: 121, endPoint x: 494, endPoint y: 130, distance: 116.4
click at [488, 130] on div "Atividade não roteirizada 3744 - CAJAZEIRAS BAR Endereço: GUARDA SN Bairro: ZON…" at bounding box center [481, 155] width 289 height 120
copy div "GUARDA SN Bairro: ZONA RURAL (BELA CRUZ / CE)"
click at [457, 105] on div "3744 - CAJAZEIRAS BAR" at bounding box center [481, 110] width 289 height 10
drag, startPoint x: 428, startPoint y: 111, endPoint x: 365, endPoint y: 111, distance: 62.8
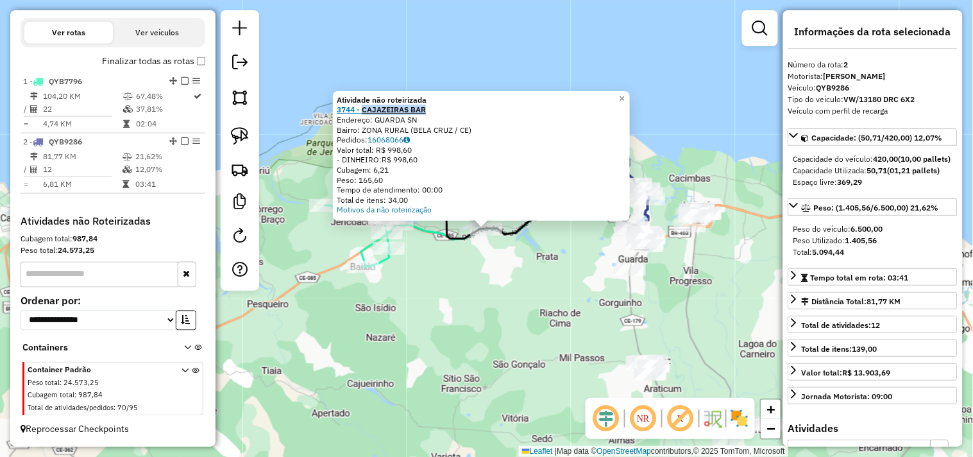
click at [365, 111] on div "3744 - CAJAZEIRAS BAR" at bounding box center [481, 110] width 289 height 10
copy strong "CAJAZEIRAS BAR"
click at [453, 160] on div "- DINHEIRO: R$ 998,60" at bounding box center [481, 160] width 289 height 10
drag, startPoint x: 376, startPoint y: 118, endPoint x: 420, endPoint y: 117, distance: 44.3
click at [420, 117] on div "Endereço: GUARDA SN" at bounding box center [481, 120] width 289 height 10
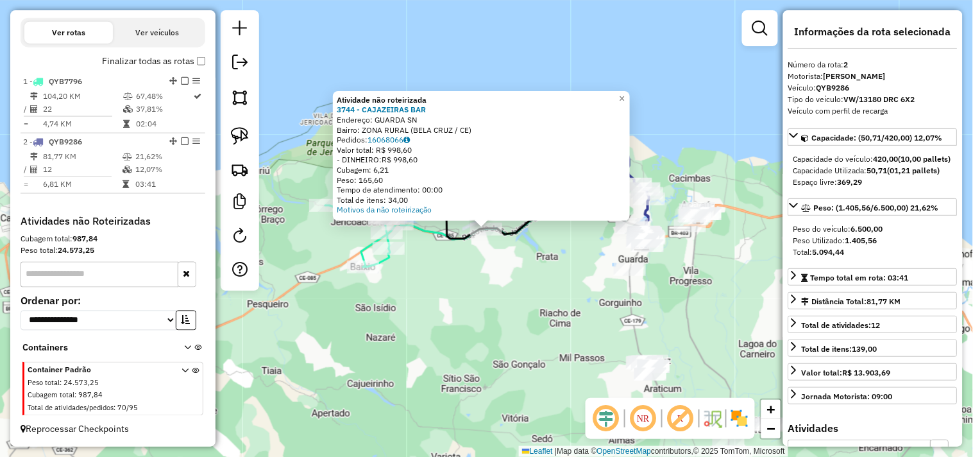
copy div "GUARDA SN"
click at [490, 158] on div "- DINHEIRO: R$ 998,60" at bounding box center [481, 160] width 289 height 10
click at [412, 113] on strong "3744 - CAJAZEIRAS BAR" at bounding box center [381, 110] width 89 height 10
click at [501, 290] on div "Atividade não roteirizada 3744 - CAJAZEIRAS BAR Endereço: GUARDA SN Bairro: ZON…" at bounding box center [486, 228] width 973 height 457
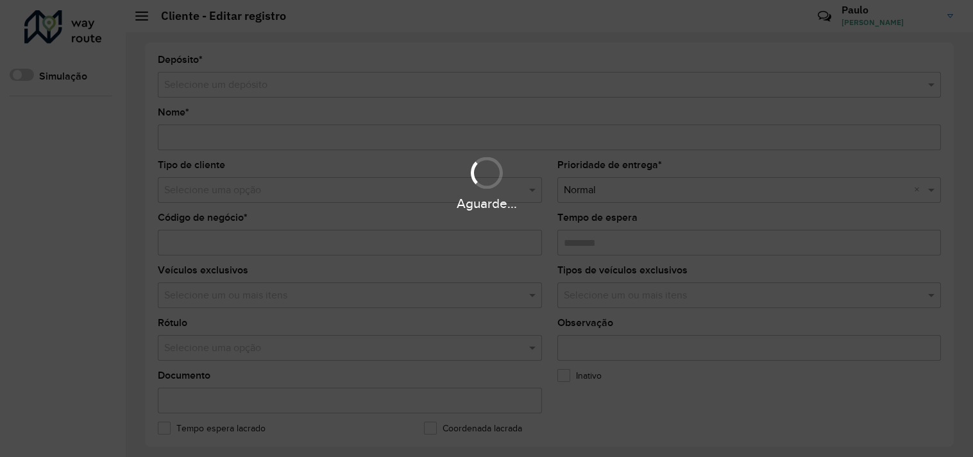
type input "**********"
type input "****"
type input "********"
type input "*********"
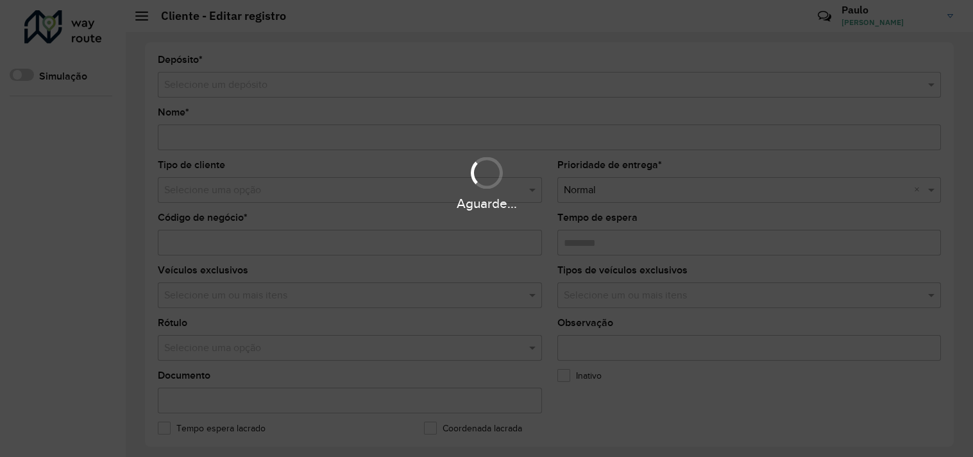
type input "**********"
type input "*********"
type input "**********"
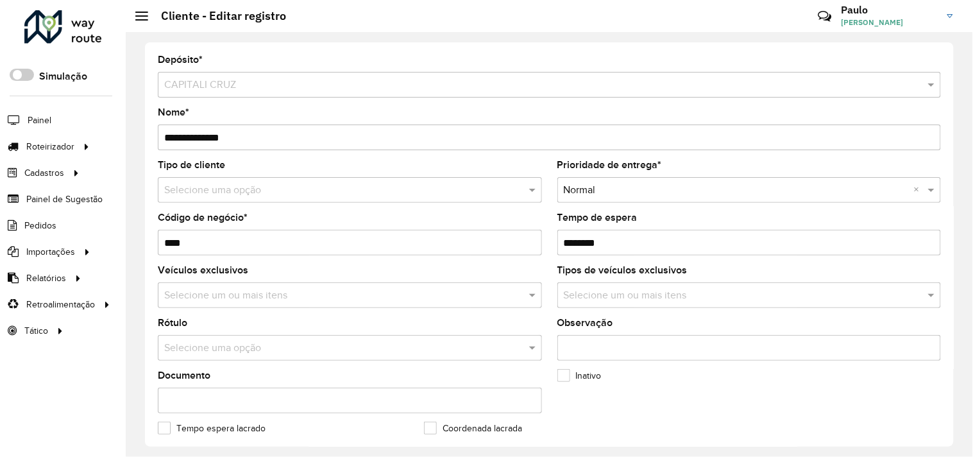
scroll to position [427, 0]
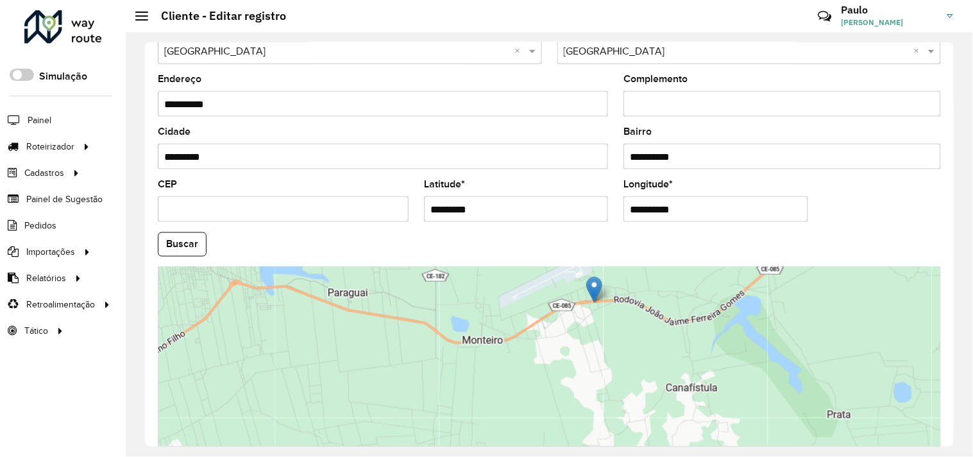
click at [501, 220] on input "*********" at bounding box center [516, 209] width 184 height 26
paste input "**********"
drag, startPoint x: 505, startPoint y: 213, endPoint x: 637, endPoint y: 212, distance: 131.4
click at [637, 214] on formly-group "**********" at bounding box center [549, 240] width 798 height 437
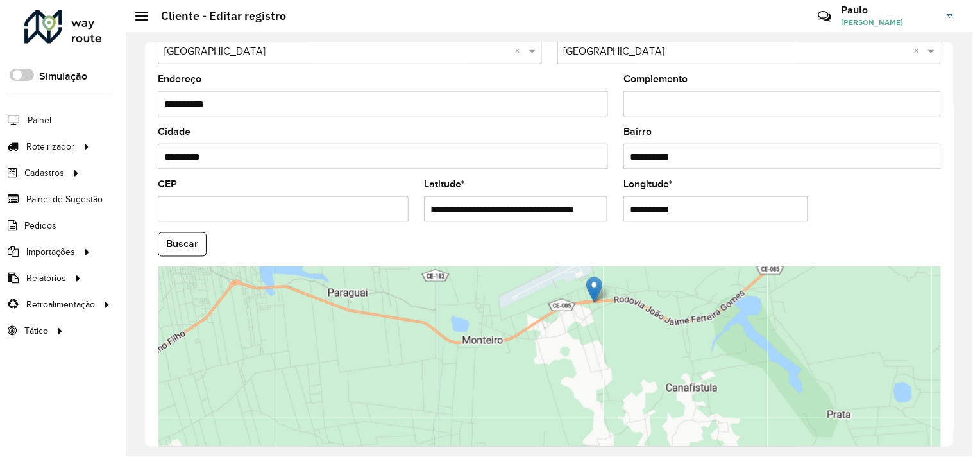
type input "**********"
click at [663, 208] on input "**********" at bounding box center [715, 209] width 184 height 26
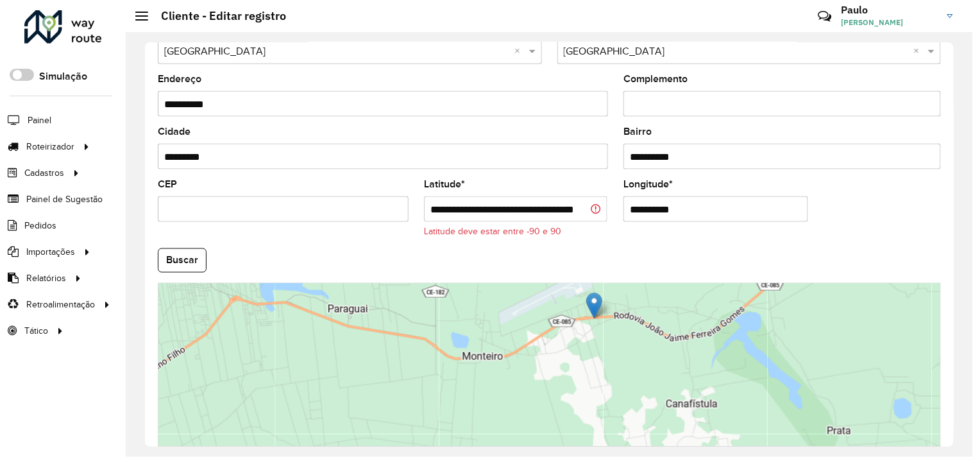
paste input "********"
type input "**********"
click at [560, 210] on input "**********" at bounding box center [515, 209] width 183 height 26
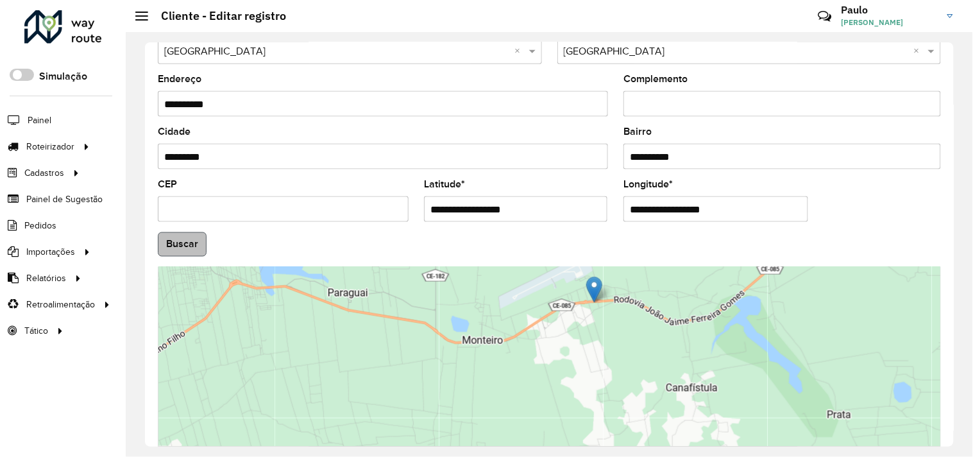
type input "**********"
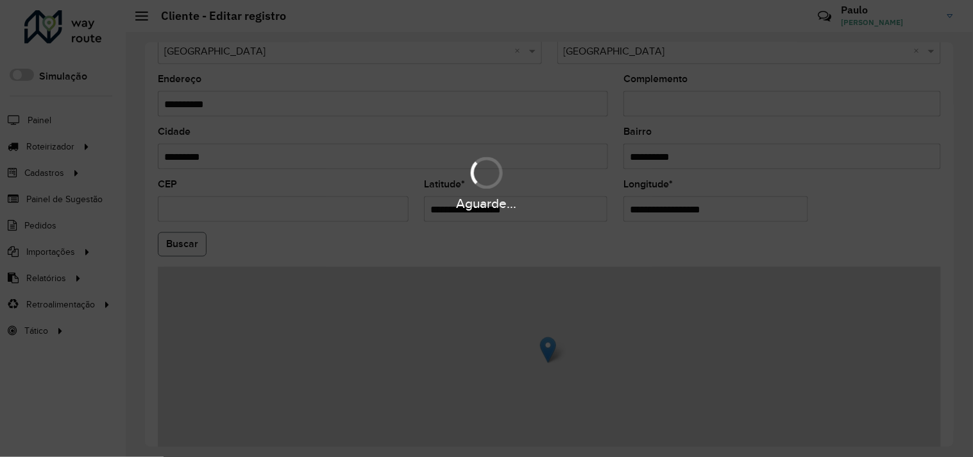
click at [192, 246] on hb-app "Aguarde... Pop-up bloqueado! Seu navegador bloqueou automáticamente a abertura …" at bounding box center [486, 228] width 973 height 457
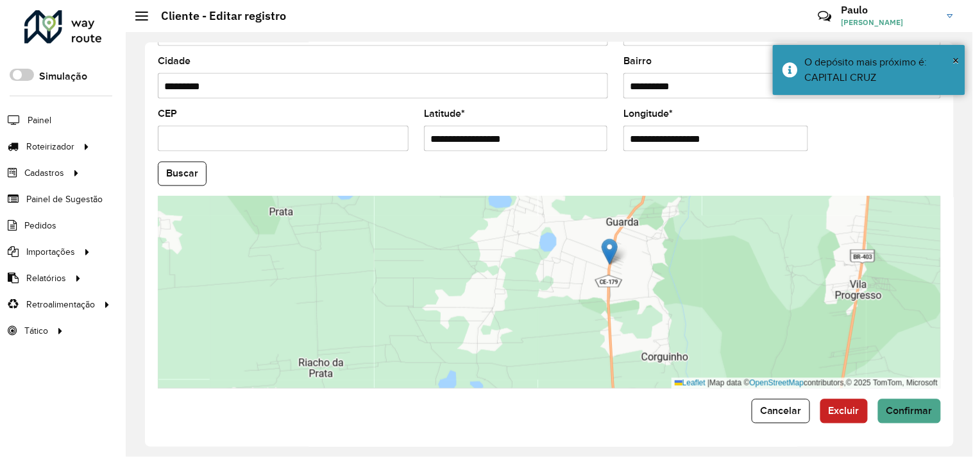
scroll to position [500, 0]
click at [911, 423] on button "Confirmar" at bounding box center [909, 411] width 63 height 24
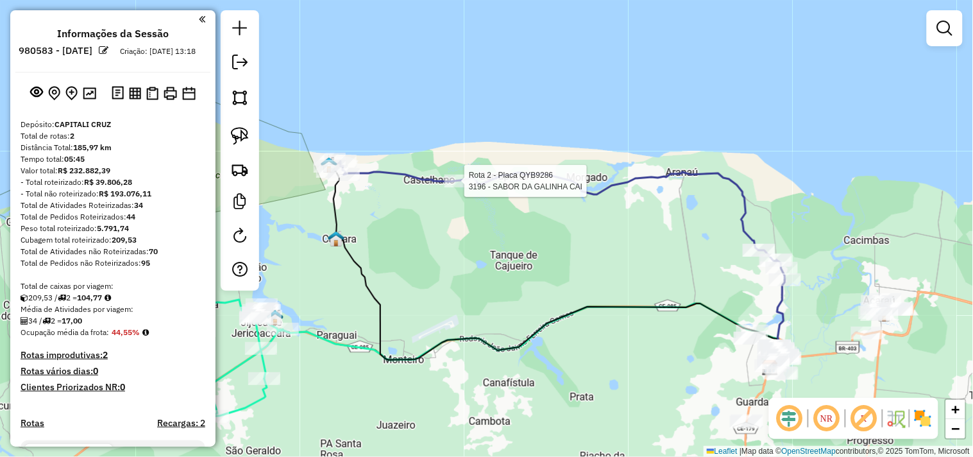
click at [457, 187] on div at bounding box center [460, 180] width 32 height 13
select select "**********"
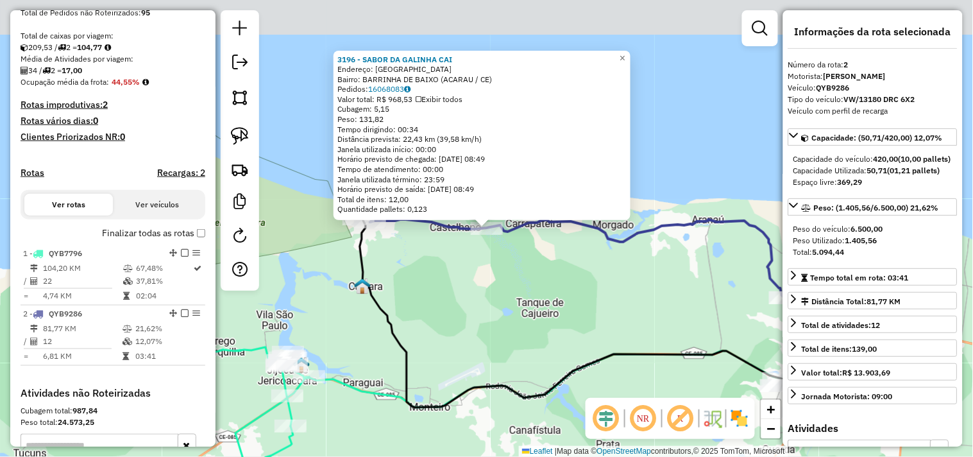
scroll to position [433, 0]
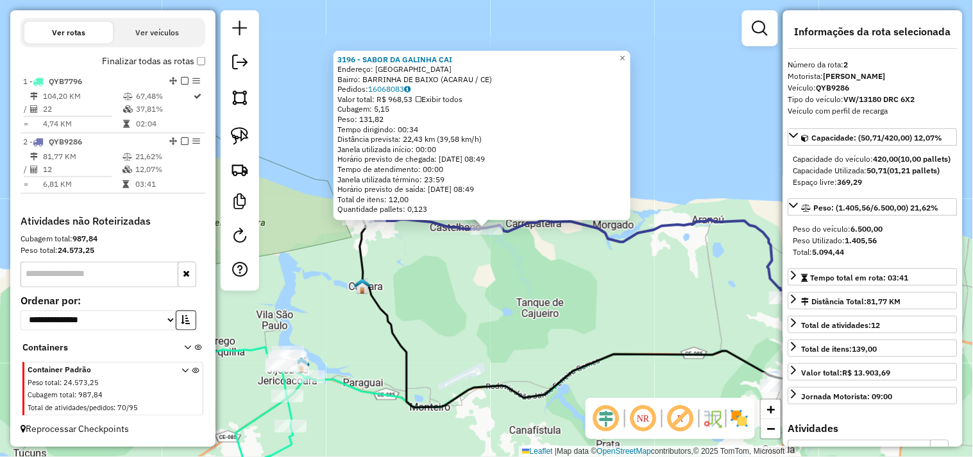
click at [612, 296] on div "3196 - SABOR DA GALINHA CAI Endereço: BARRINHA DE BAIXO SN Bairro: [GEOGRAPHIC_…" at bounding box center [486, 228] width 973 height 457
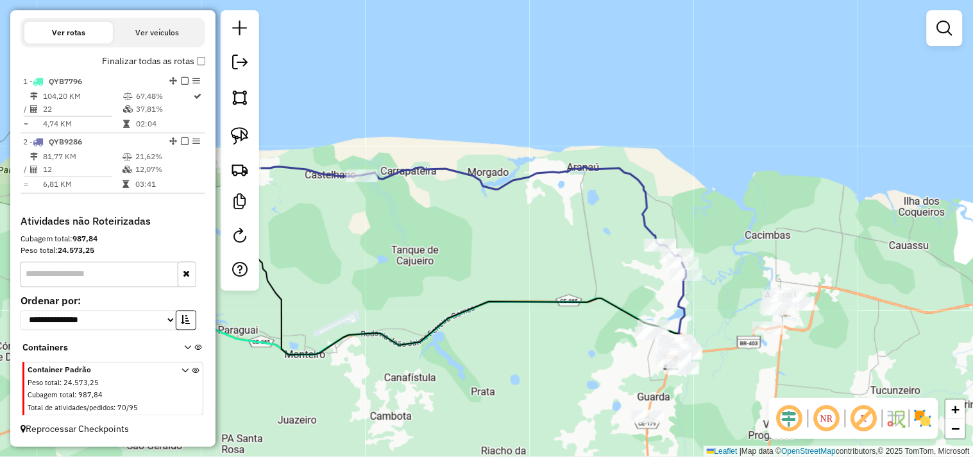
drag, startPoint x: 657, startPoint y: 299, endPoint x: 530, endPoint y: 245, distance: 137.9
click at [530, 245] on div "Janela de atendimento Grade de atendimento Capacidade Transportadoras Veículos …" at bounding box center [486, 228] width 973 height 457
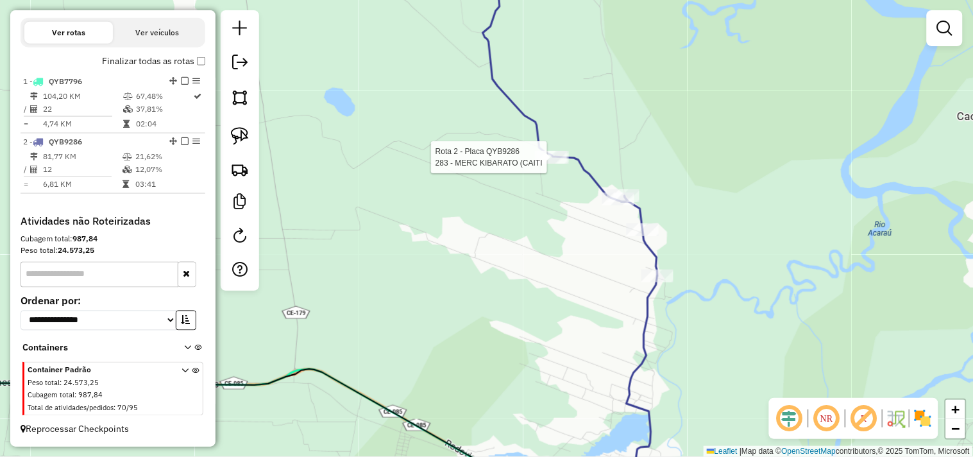
select select "**********"
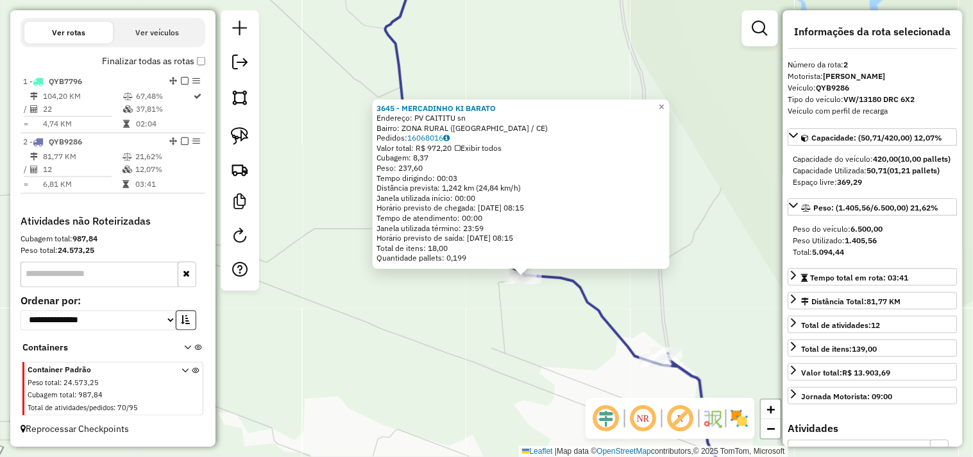
drag, startPoint x: 595, startPoint y: 365, endPoint x: 511, endPoint y: 271, distance: 126.7
click at [511, 271] on div "3645 - MERCADINHO KI BARATO Endereço: PV CAITITU sn Bairro: ZONA RURAL (ACARAU …" at bounding box center [486, 228] width 973 height 457
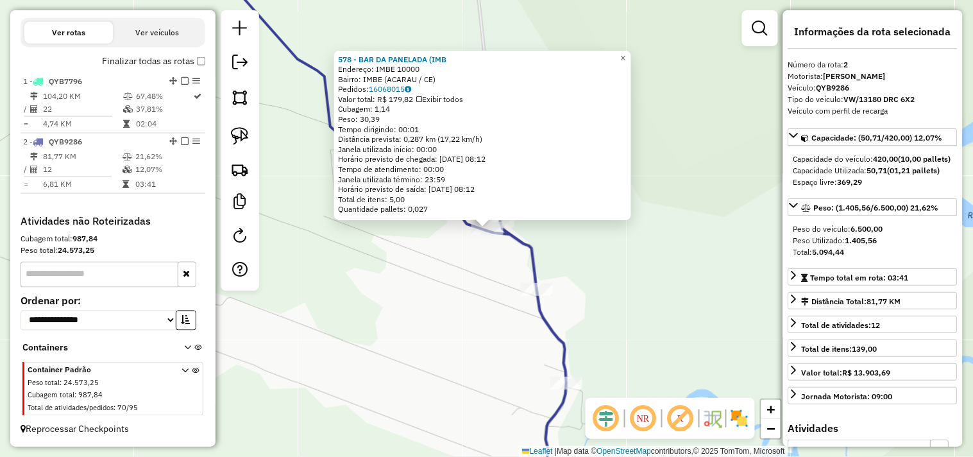
drag, startPoint x: 560, startPoint y: 254, endPoint x: 552, endPoint y: 247, distance: 10.9
click at [560, 253] on div "578 - BAR DA PANELADA (IMB Endereço: IMBE 10000 Bairro: IMBE (ACARAU / CE) Pedi…" at bounding box center [486, 228] width 973 height 457
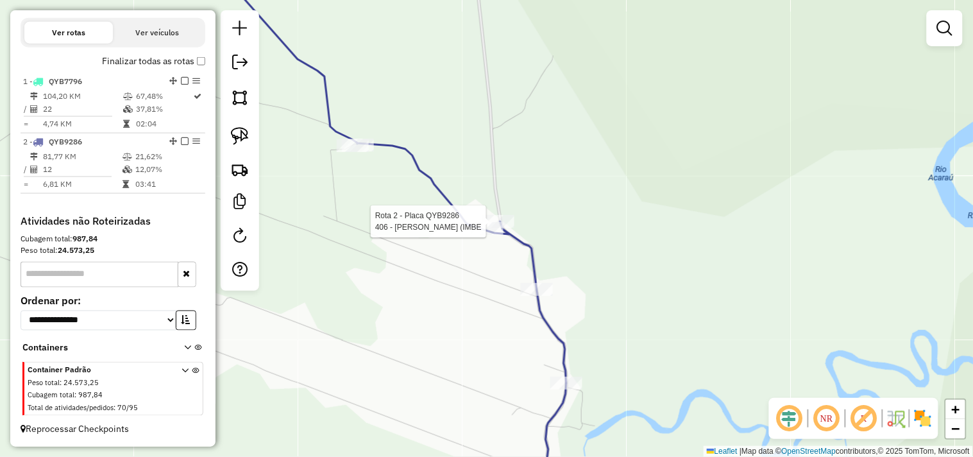
select select "**********"
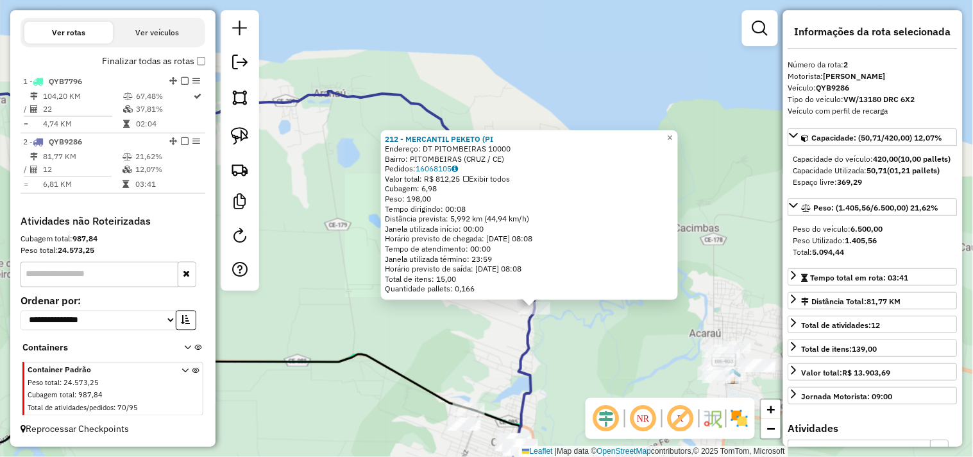
click at [550, 334] on div "212 - MERCANTIL PEKETO (PI Endereço: DT PITOMBEIRAS 10000 Bairro: PITOMBEIRAS (…" at bounding box center [486, 228] width 973 height 457
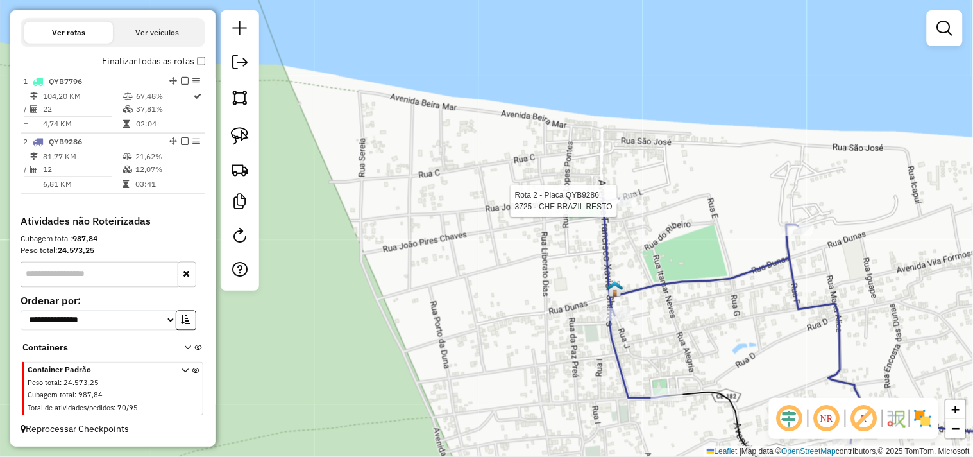
select select "**********"
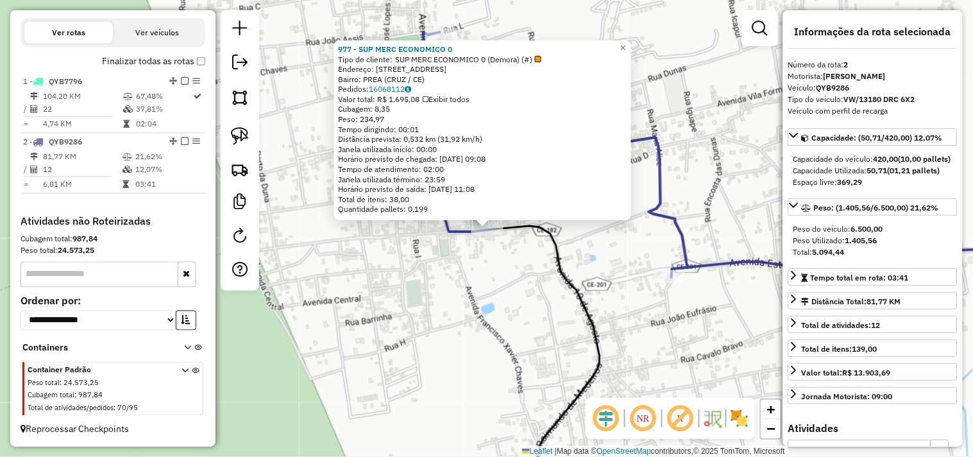
click at [535, 335] on div "977 - SUP MERC ECONOMICO 0 Tipo de cliente: SUP MERC ECONOMICO 0 (Demora) (#) E…" at bounding box center [486, 228] width 973 height 457
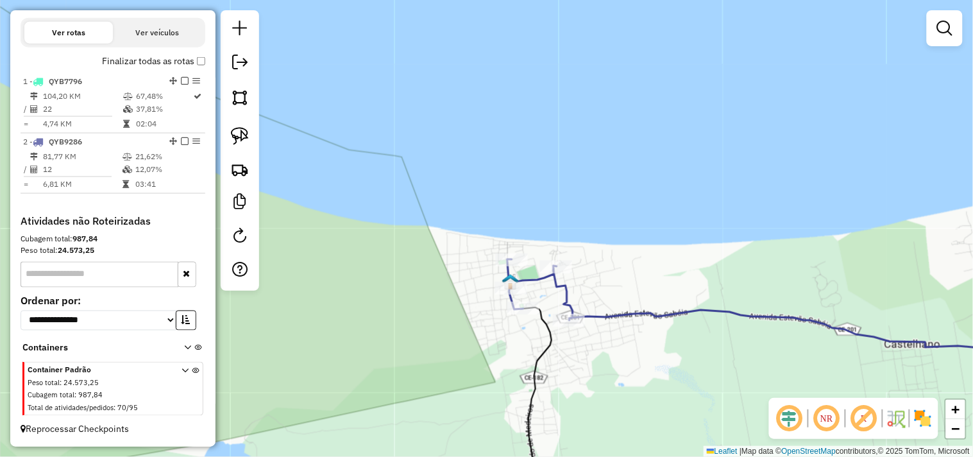
click at [585, 328] on div "Janela de atendimento Grade de atendimento Capacidade Transportadoras Veículos …" at bounding box center [486, 228] width 973 height 457
select select "**********"
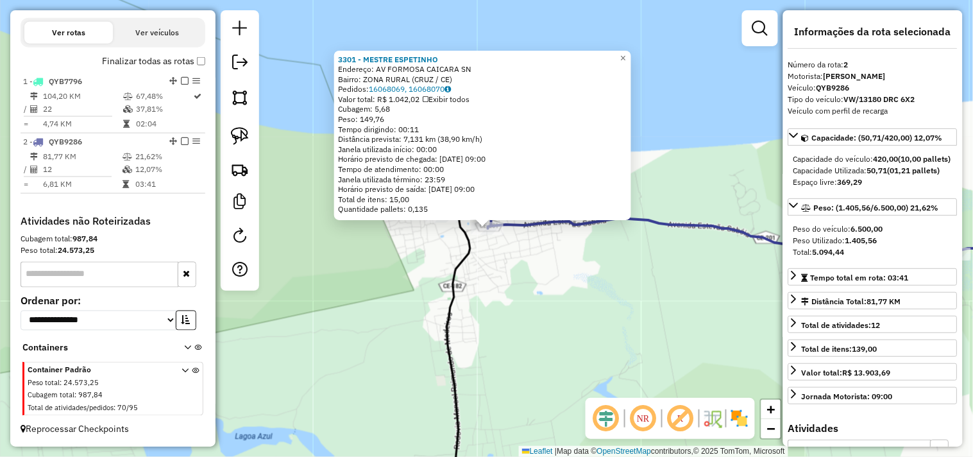
click at [620, 315] on div "3301 - MESTRE ESPETINHO Endereço: AV FORMOSA CAICARA SN Bairro: ZONA RURAL (CRU…" at bounding box center [486, 228] width 973 height 457
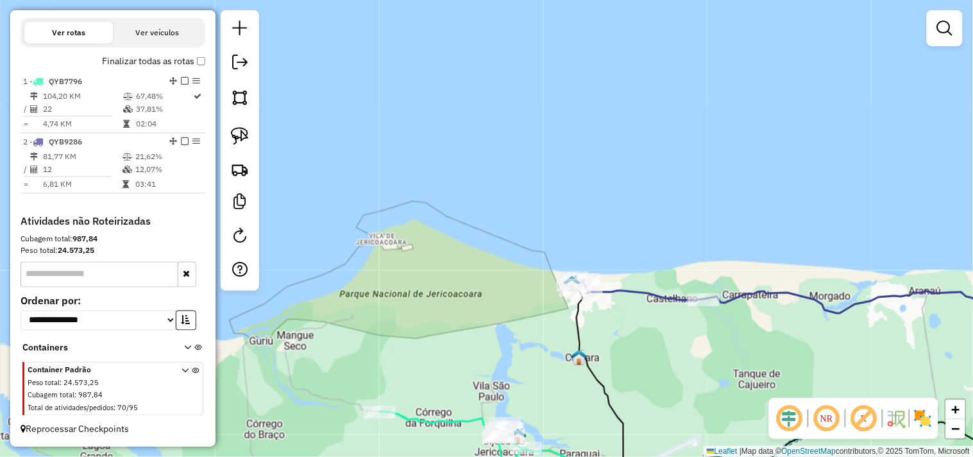
drag, startPoint x: 680, startPoint y: 348, endPoint x: 408, endPoint y: 172, distance: 323.5
click at [408, 172] on div "Janela de atendimento Grade de atendimento Capacidade Transportadoras Veículos …" at bounding box center [486, 228] width 973 height 457
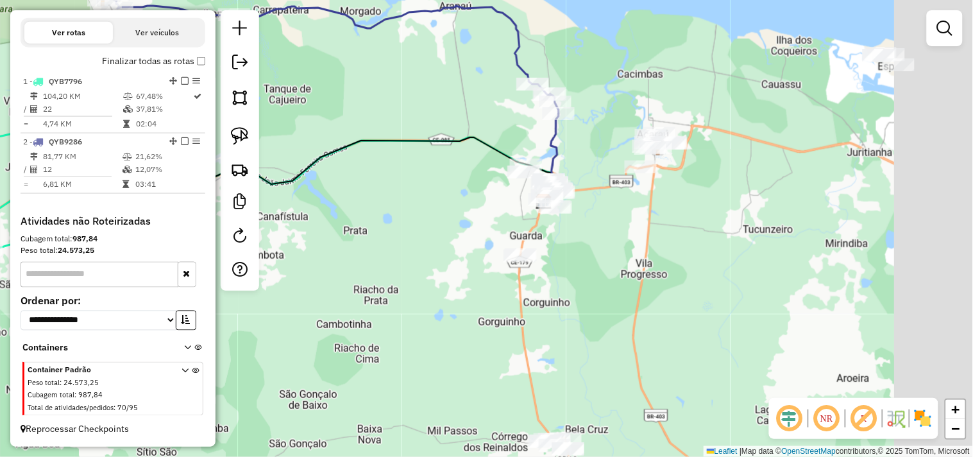
drag, startPoint x: 626, startPoint y: 285, endPoint x: 458, endPoint y: 191, distance: 192.6
click at [458, 191] on div "Janela de atendimento Grade de atendimento Capacidade Transportadoras Veículos …" at bounding box center [486, 228] width 973 height 457
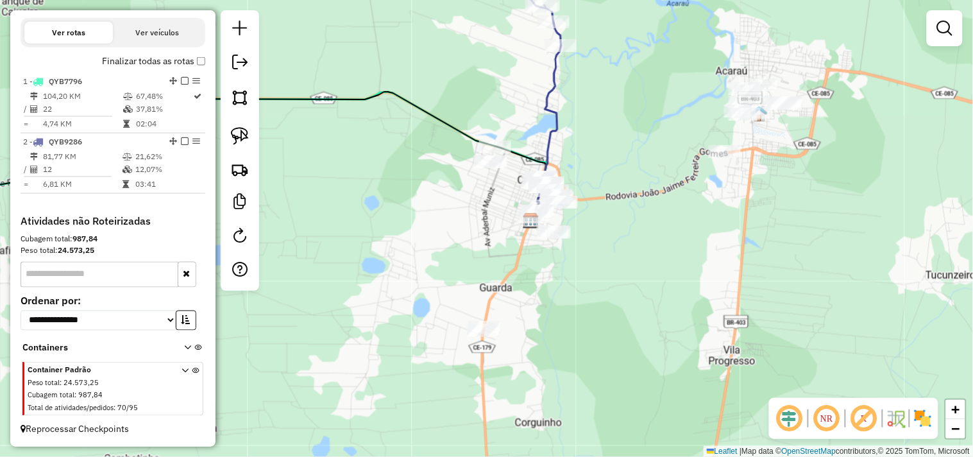
click at [254, 131] on div at bounding box center [240, 150] width 38 height 280
drag, startPoint x: 239, startPoint y: 137, endPoint x: 364, endPoint y: 144, distance: 124.6
click at [239, 138] on img at bounding box center [240, 136] width 18 height 18
drag, startPoint x: 498, startPoint y: 129, endPoint x: 448, endPoint y: 155, distance: 56.5
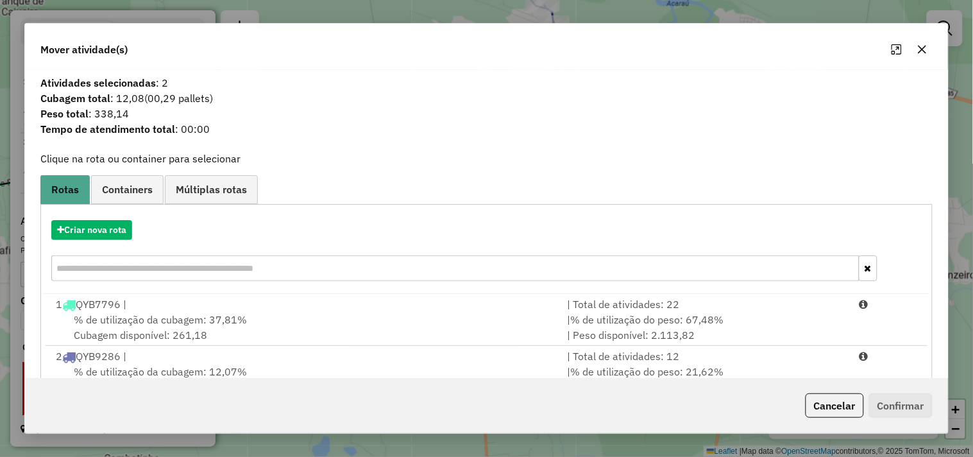
scroll to position [41, 0]
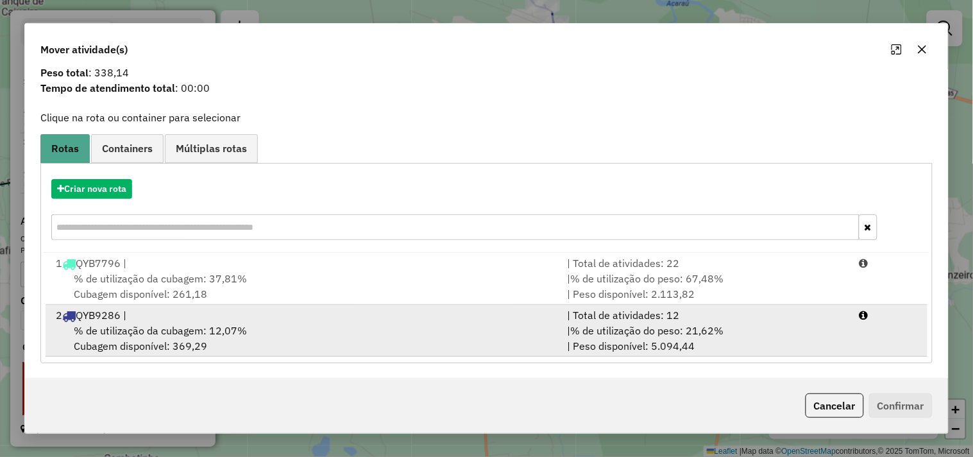
click at [212, 317] on div "2 QYB9286 |" at bounding box center [303, 314] width 511 height 15
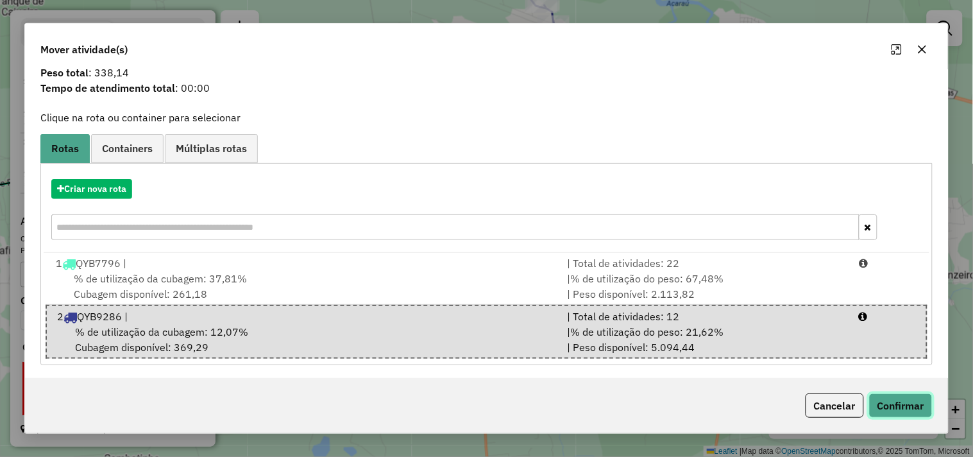
click at [927, 403] on button "Confirmar" at bounding box center [900, 405] width 63 height 24
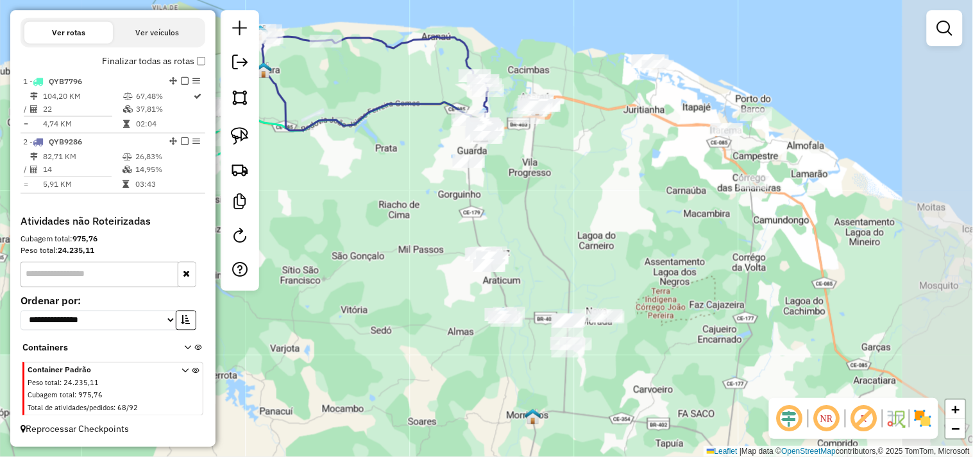
drag, startPoint x: 626, startPoint y: 292, endPoint x: 501, endPoint y: 147, distance: 191.0
click at [503, 155] on div "Janela de atendimento Grade de atendimento Capacidade Transportadoras Veículos …" at bounding box center [486, 228] width 973 height 457
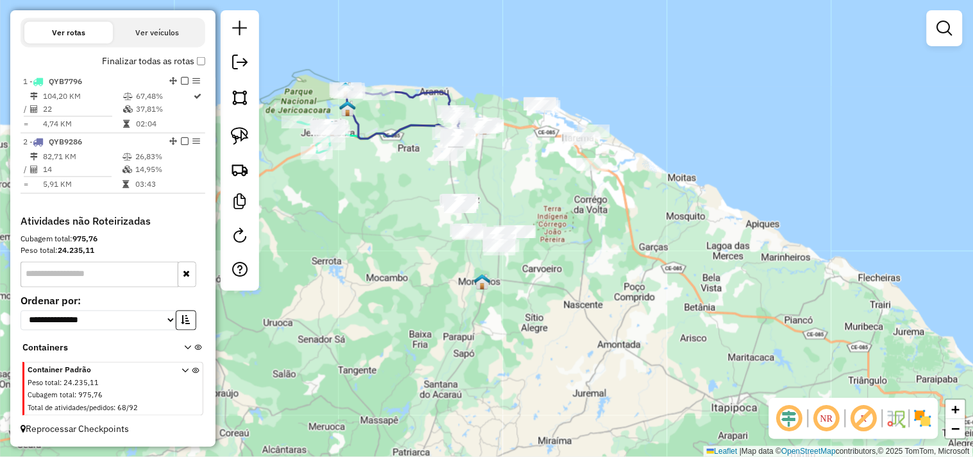
drag, startPoint x: 528, startPoint y: 162, endPoint x: 490, endPoint y: 177, distance: 41.2
click at [490, 177] on div "Janela de atendimento Grade de atendimento Capacidade Transportadoras Veículos …" at bounding box center [486, 228] width 973 height 457
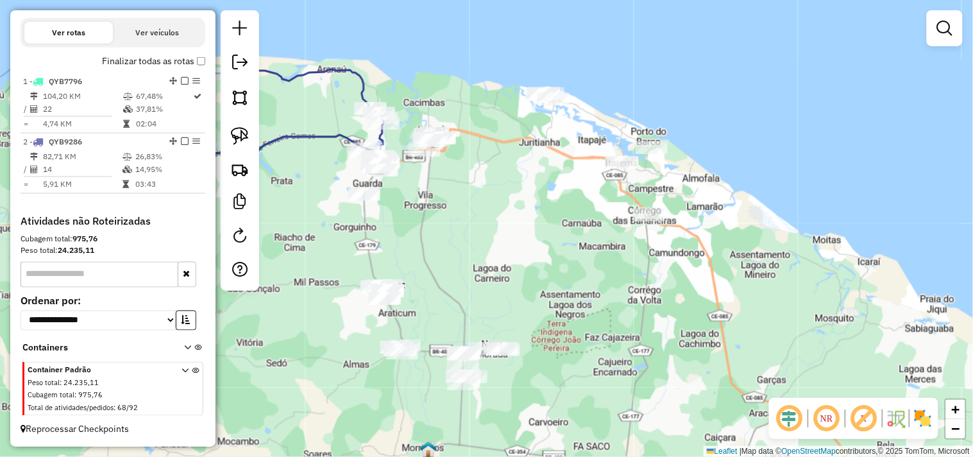
drag, startPoint x: 510, startPoint y: 176, endPoint x: 537, endPoint y: 188, distance: 30.1
click at [537, 188] on div "Janela de atendimento Grade de atendimento Capacidade Transportadoras Veículos …" at bounding box center [486, 228] width 973 height 457
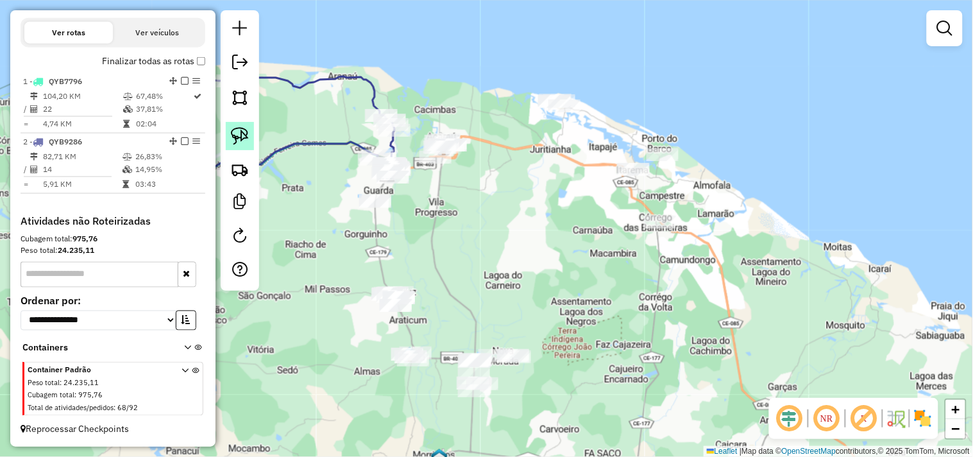
click at [253, 137] on link at bounding box center [240, 136] width 28 height 28
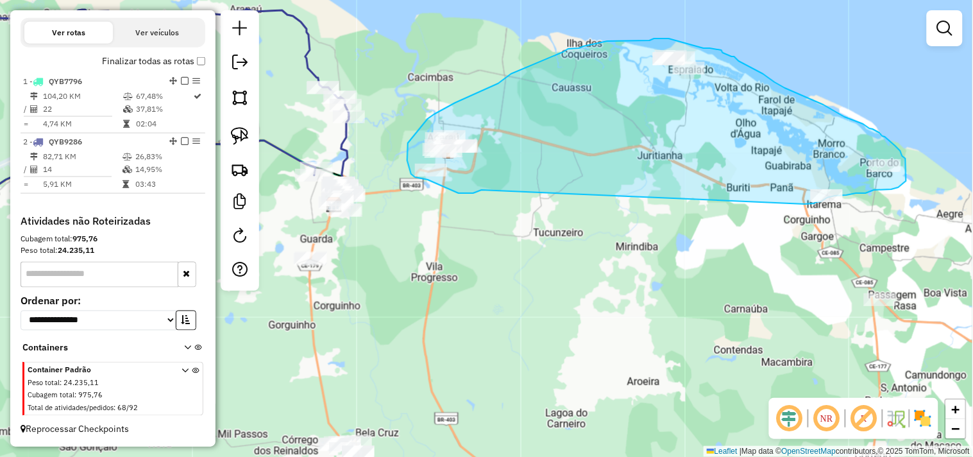
drag, startPoint x: 472, startPoint y: 193, endPoint x: 803, endPoint y: 204, distance: 331.0
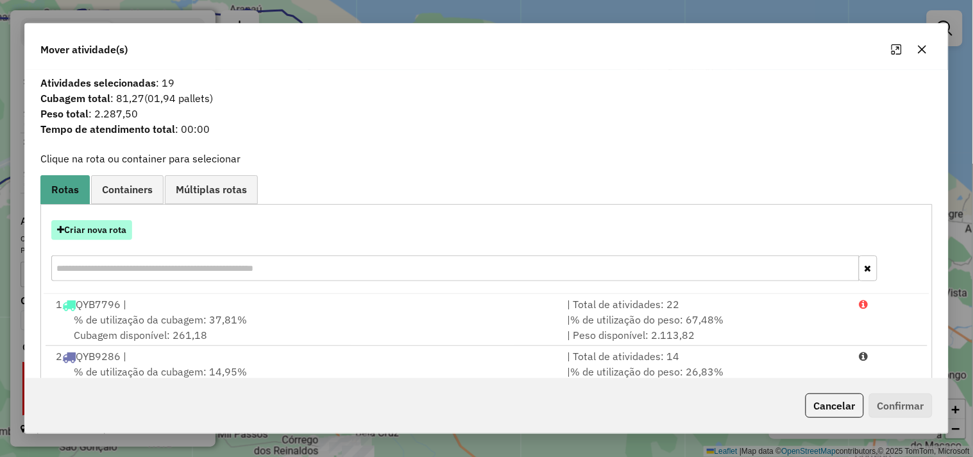
click at [115, 227] on button "Criar nova rota" at bounding box center [91, 230] width 81 height 20
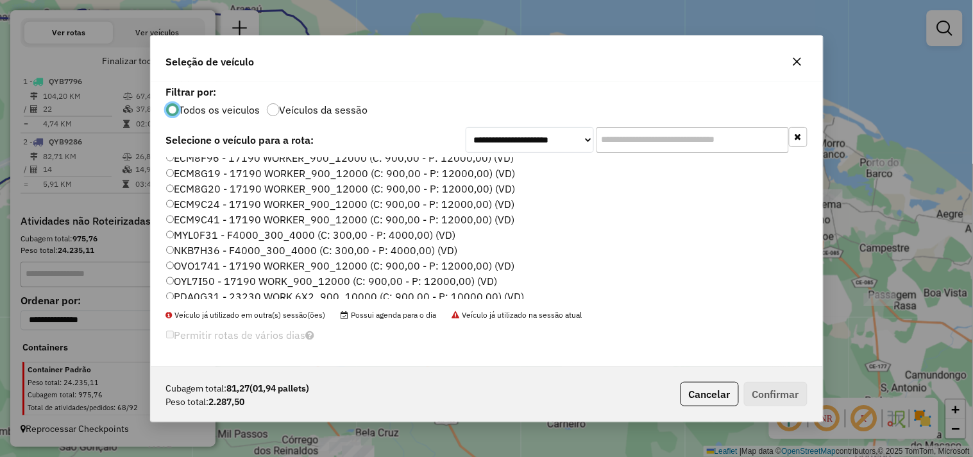
scroll to position [274, 0]
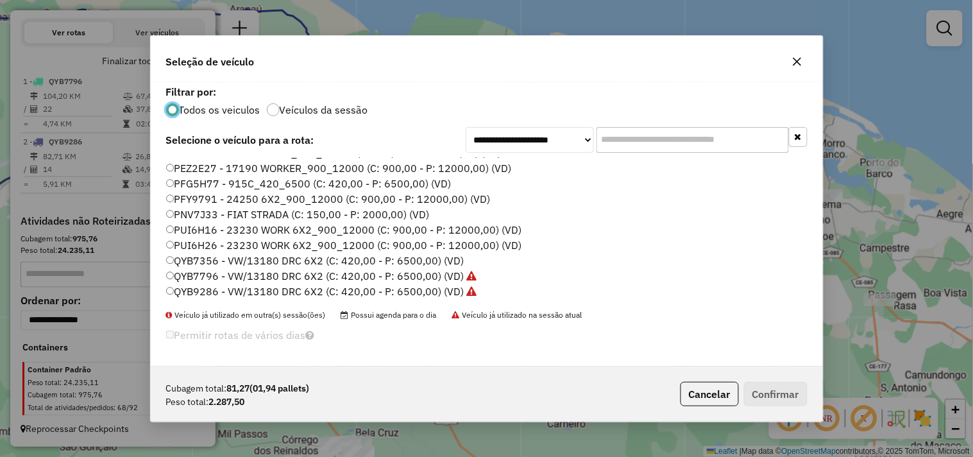
click at [206, 265] on label "QYB7356 - VW/13180 DRC 6X2 (C: 420,00 - P: 6500,00) (VD)" at bounding box center [315, 260] width 298 height 15
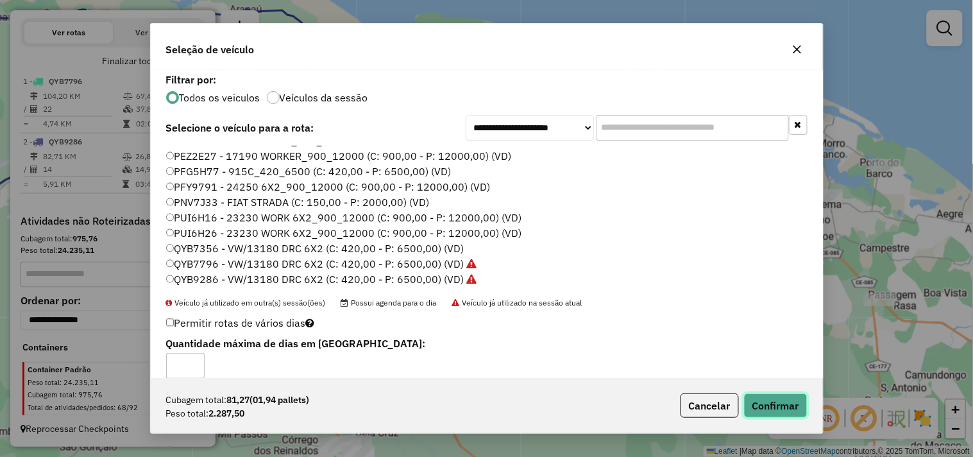
click at [787, 398] on button "Confirmar" at bounding box center [775, 405] width 63 height 24
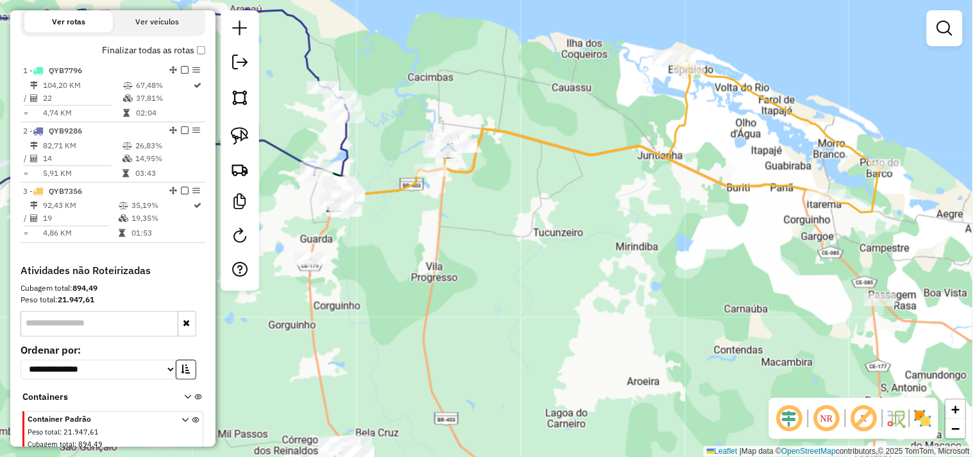
select select "**********"
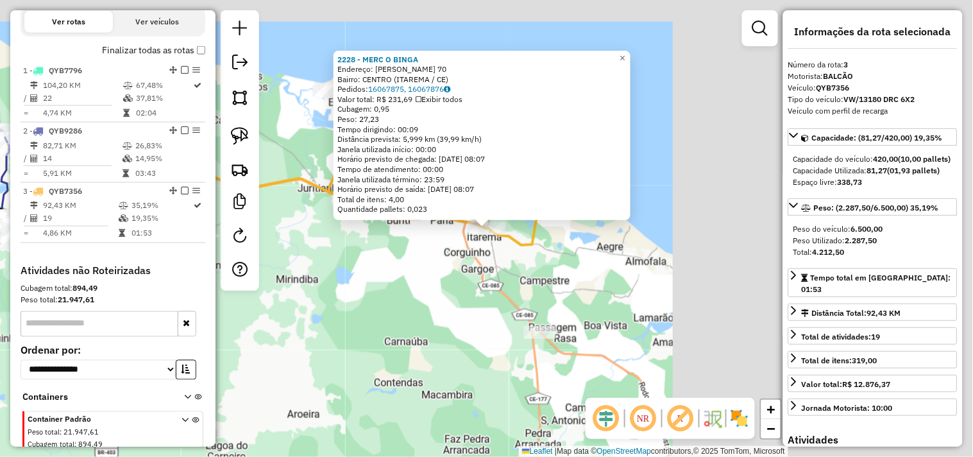
scroll to position [492, 0]
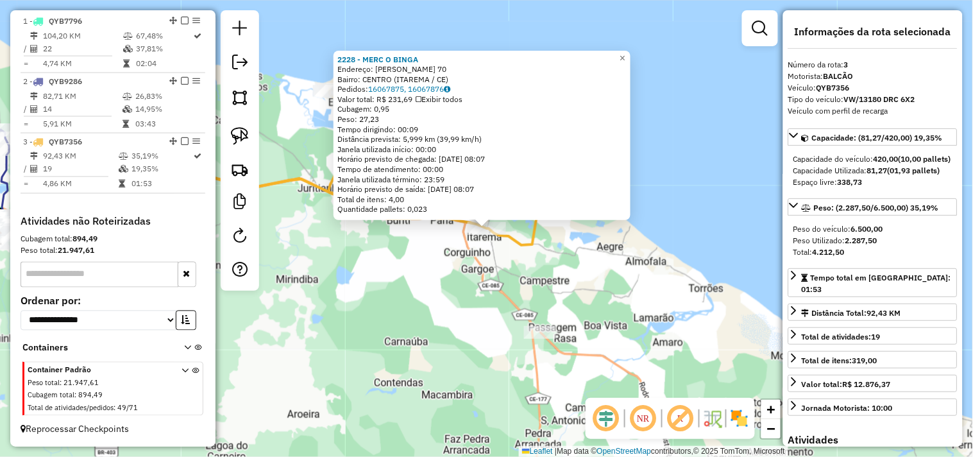
click at [609, 283] on div "2228 - MERC O BINGA Endereço: AFONSO FONTES 70 Bairro: CENTRO (ITAREMA / CE) Pe…" at bounding box center [486, 228] width 973 height 457
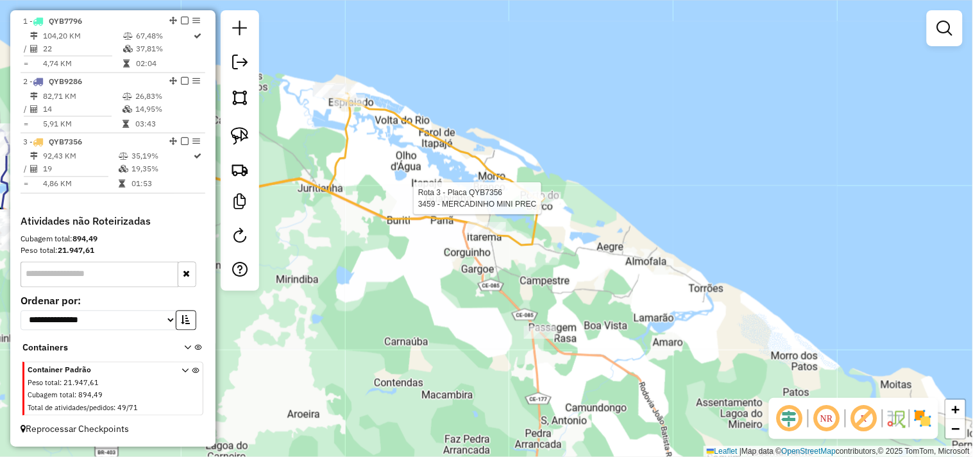
select select "**********"
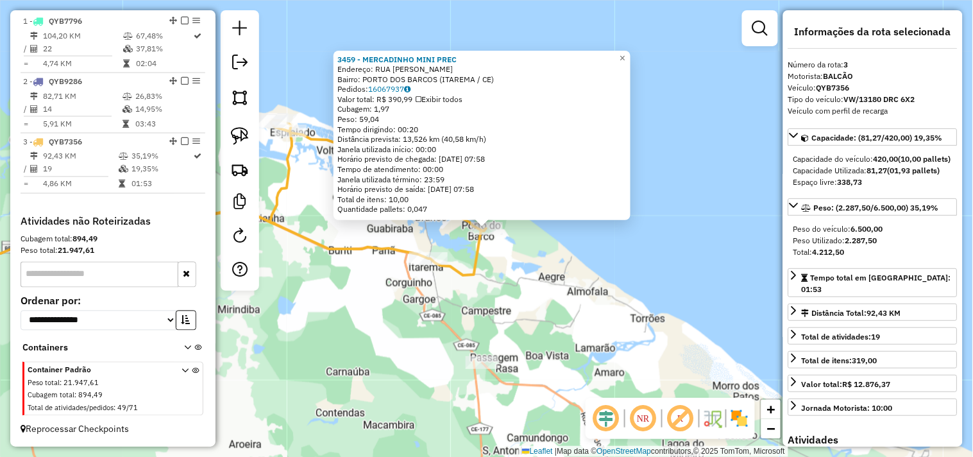
click at [386, 306] on div "3459 - MERCADINHO MINI PREC Endereço: RUA JOSE COSMO SN Bairro: PORTO DOS BARCO…" at bounding box center [486, 228] width 973 height 457
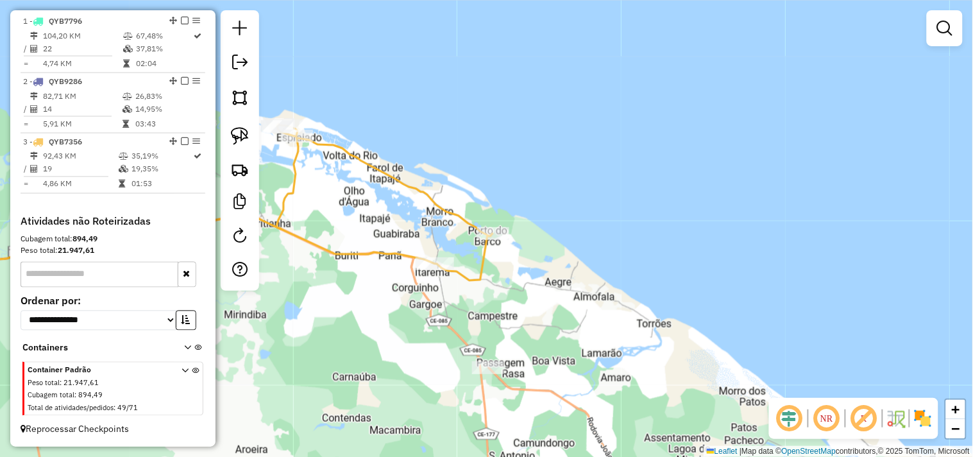
drag, startPoint x: 351, startPoint y: 197, endPoint x: 510, endPoint y: 242, distance: 165.2
click at [486, 251] on div "Janela de atendimento Grade de atendimento Capacidade Transportadoras Veículos …" at bounding box center [486, 228] width 973 height 457
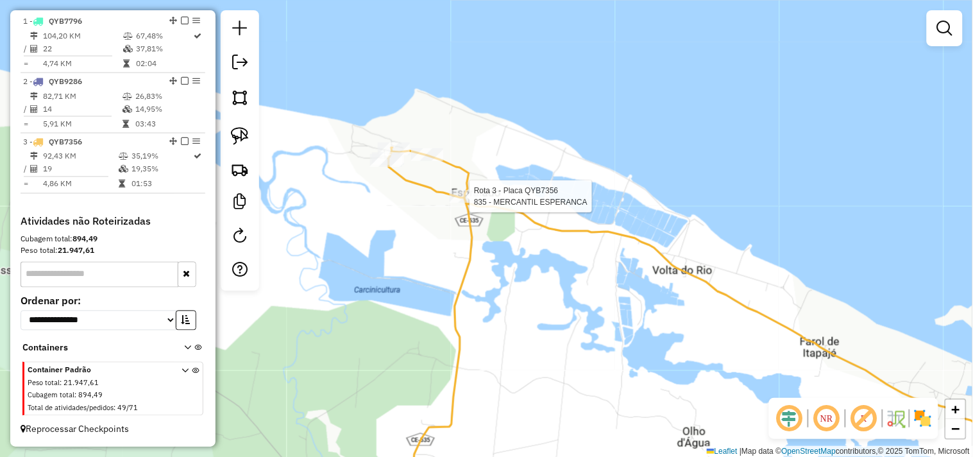
select select "**********"
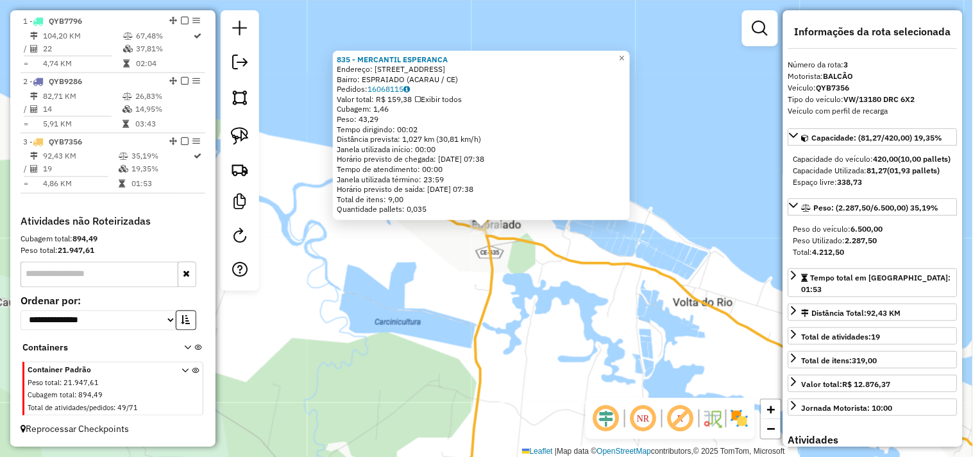
click at [417, 283] on div "835 - MERCANTIL ESPERANCA Endereço: estrada da rodagem 68 Bairro: ESPRAIADO (AC…" at bounding box center [486, 228] width 973 height 457
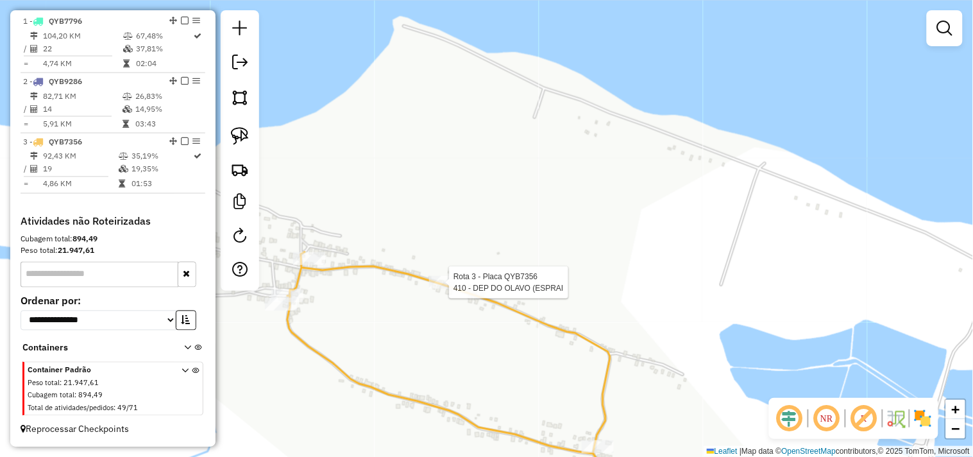
select select "**********"
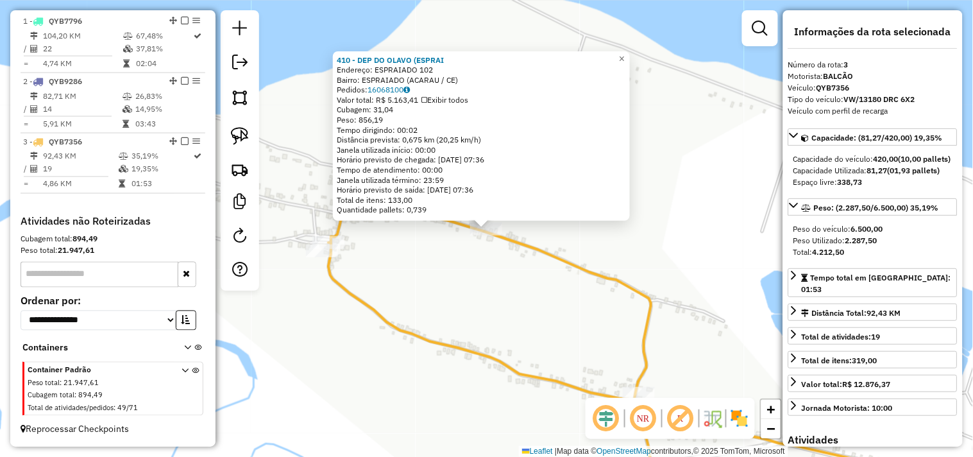
drag, startPoint x: 403, startPoint y: 255, endPoint x: 395, endPoint y: 255, distance: 7.7
click at [401, 257] on div "410 - DEP DO OLAVO (ESPRAI Endereço: ESPRAIADO 102 Bairro: ESPRAIADO (ACARAU / …" at bounding box center [486, 228] width 973 height 457
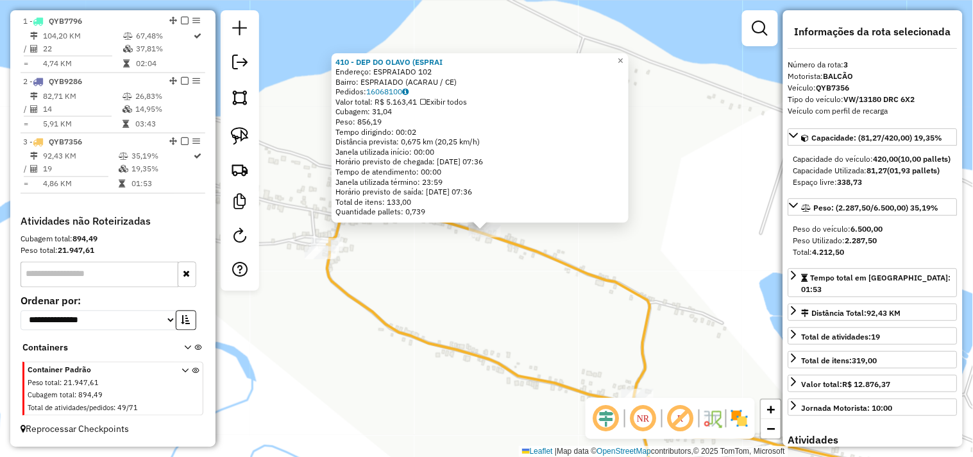
click at [367, 265] on div "410 - DEP DO OLAVO (ESPRAI Endereço: ESPRAIADO 102 Bairro: ESPRAIADO (ACARAU / …" at bounding box center [486, 228] width 973 height 457
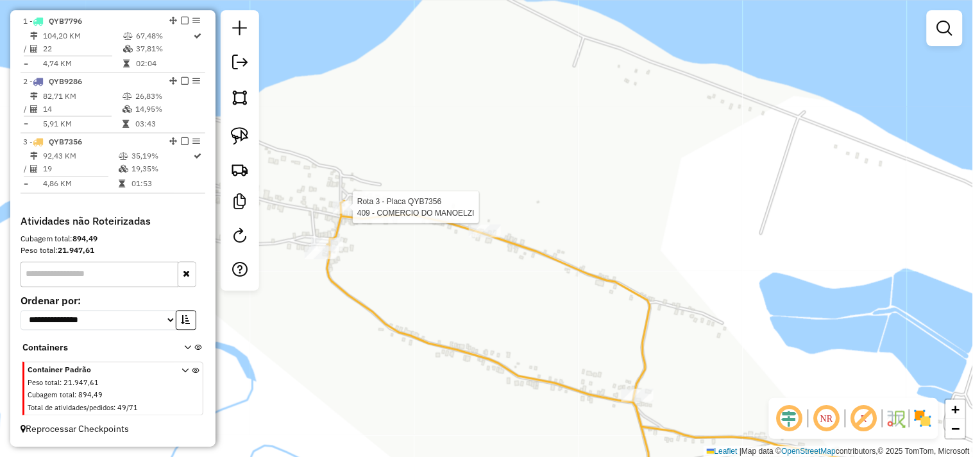
select select "**********"
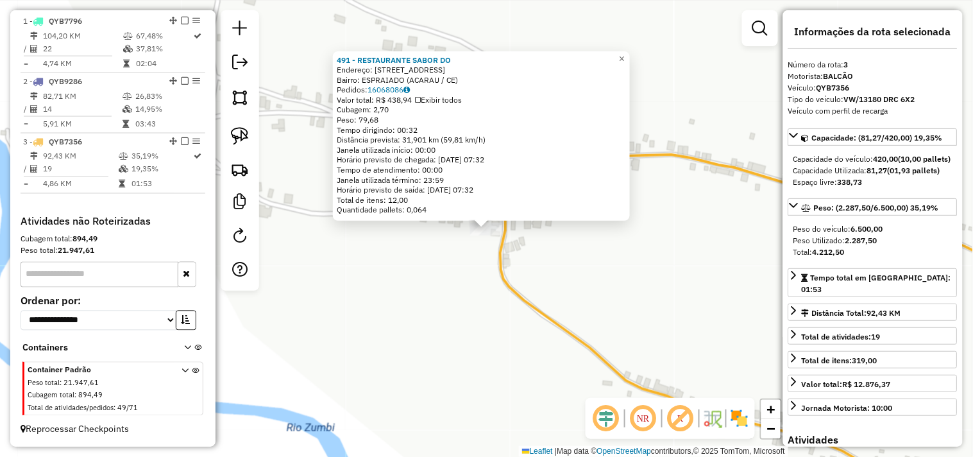
click at [453, 335] on div "491 - RESTAURANTE SABOR DO Endereço: Rua: ESPRAIADO 10000 Bairro: ESPRAIADO (AC…" at bounding box center [486, 228] width 973 height 457
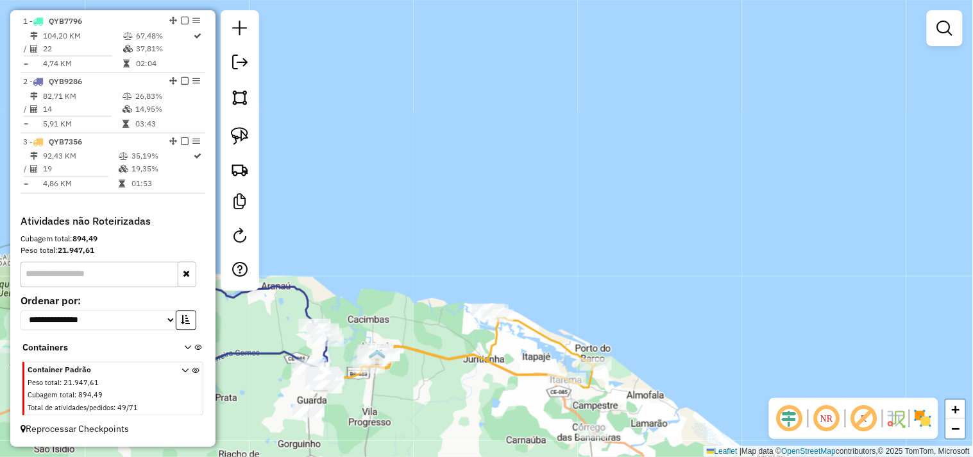
drag, startPoint x: 422, startPoint y: 361, endPoint x: 485, endPoint y: 305, distance: 84.4
click at [488, 310] on icon at bounding box center [481, 349] width 228 height 78
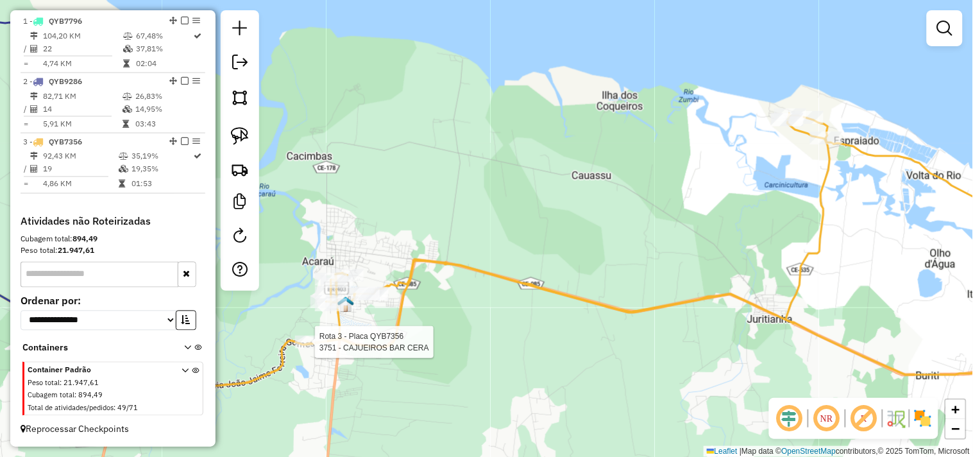
click at [318, 348] on div at bounding box center [311, 341] width 32 height 13
select select "**********"
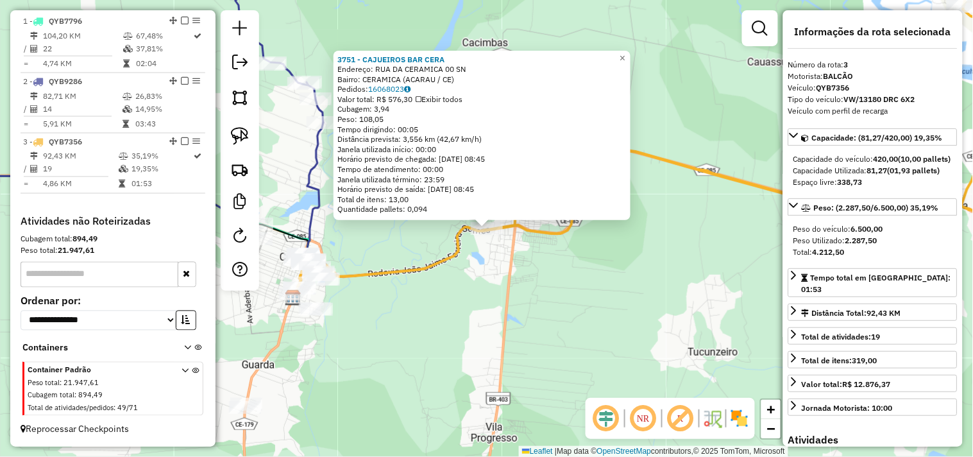
click at [558, 287] on div "3751 - CAJUEIROS BAR CERA Endereço: RUA DA CERAMICA 00 SN Bairro: CERAMICA (ACA…" at bounding box center [486, 228] width 973 height 457
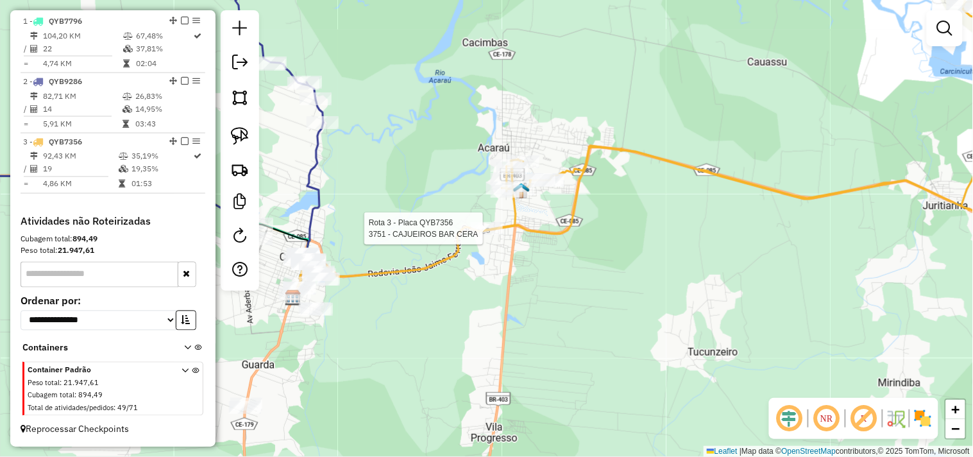
select select "**********"
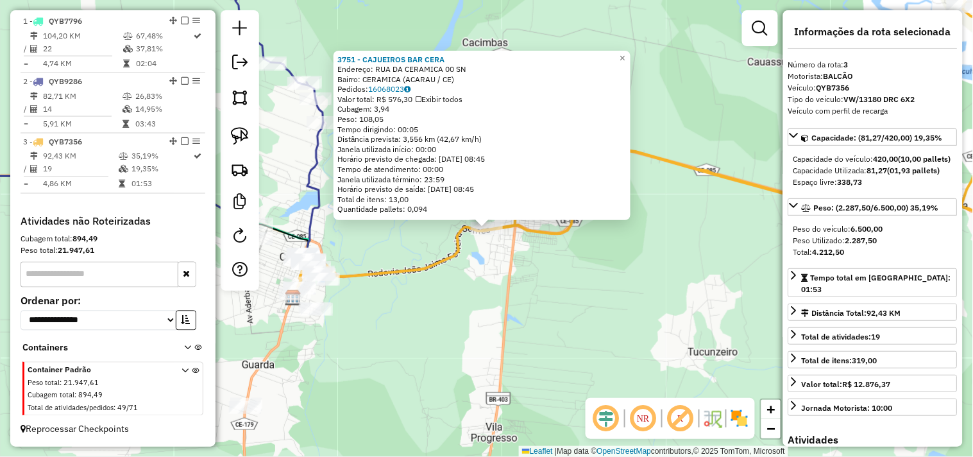
click at [558, 264] on div "3751 - CAJUEIROS BAR CERA Endereço: RUA DA CERAMICA 00 SN Bairro: CERAMICA (ACA…" at bounding box center [486, 228] width 973 height 457
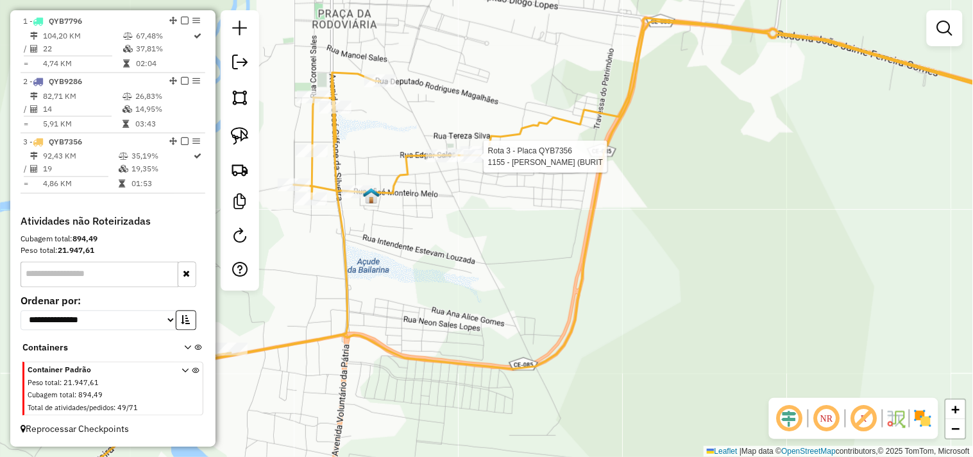
click at [482, 163] on div at bounding box center [480, 156] width 32 height 13
select select "**********"
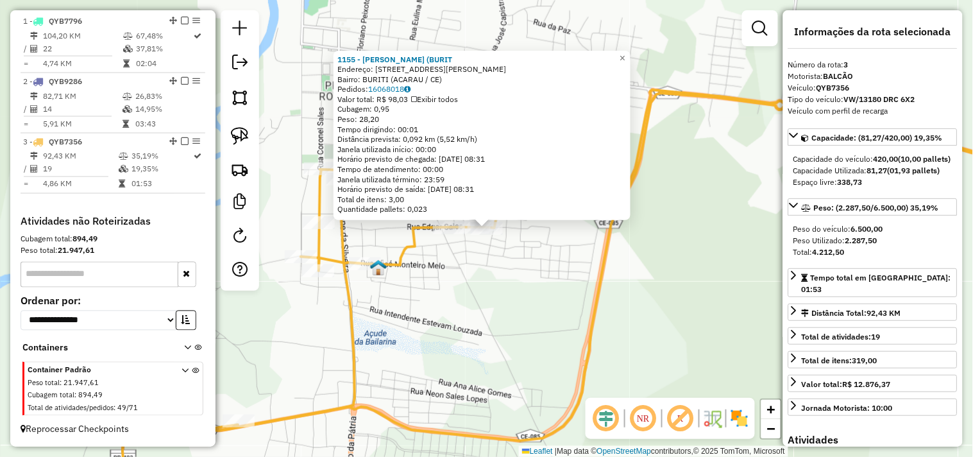
click at [490, 292] on div "1155 - CELIA LANCHES (BURIT Endereço: RUA EDGAR SALES MOURA 1075 Bairro: BURITI…" at bounding box center [486, 228] width 973 height 457
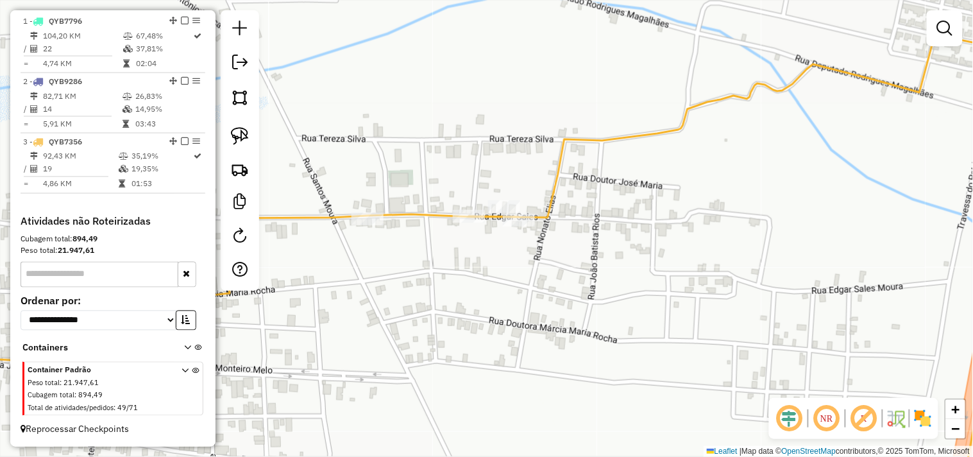
click at [505, 199] on div "Janela de atendimento Grade de atendimento Capacidade Transportadoras Veículos …" at bounding box center [486, 228] width 973 height 457
select select "**********"
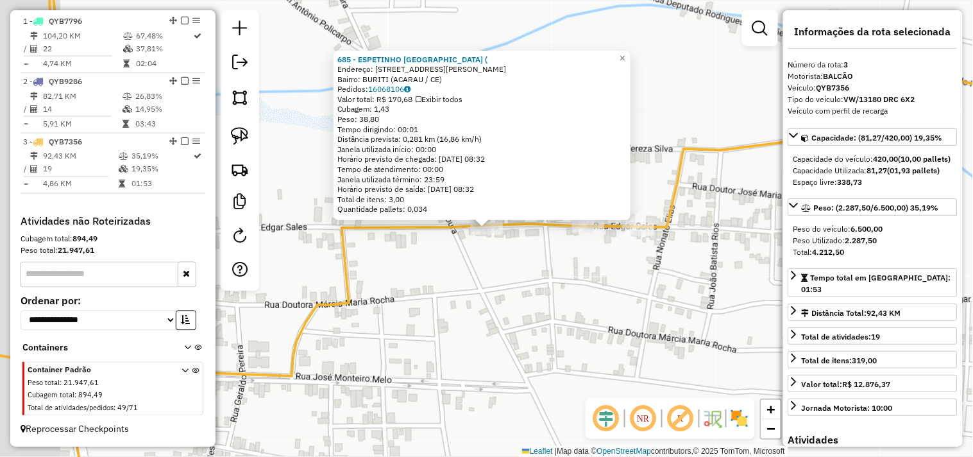
click at [419, 287] on div "Rota 3 - Placa QYB7356 685 - ESPETINHO DO LEONE ( × 685 - ESPETINHO DO LEONE ( …" at bounding box center [486, 228] width 973 height 457
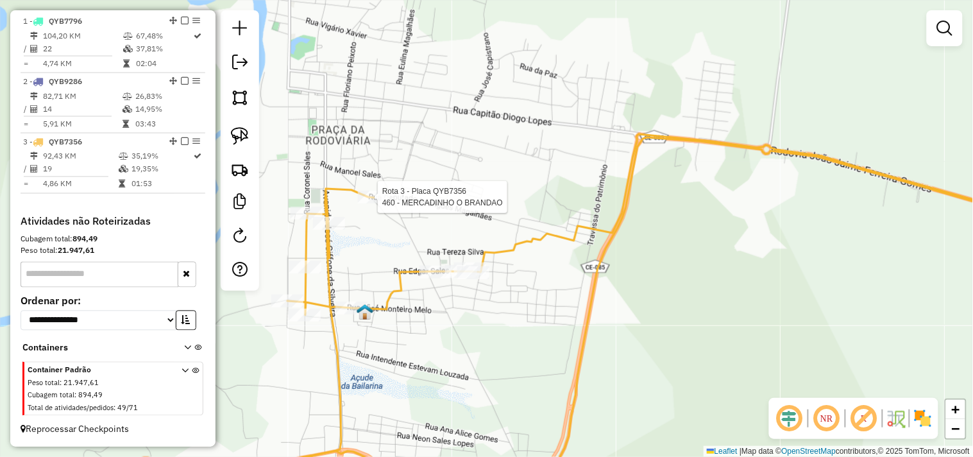
select select "**********"
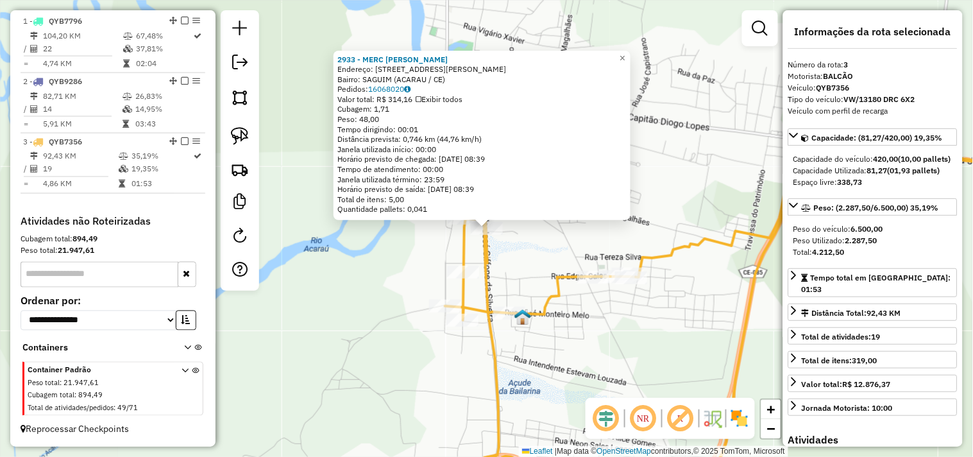
click at [518, 267] on div "Rota 3 - Placa QYB7356 560 - MERCADINHO JG ( ACUD 2933 - MERC MARIA E JOSE Ende…" at bounding box center [486, 228] width 973 height 457
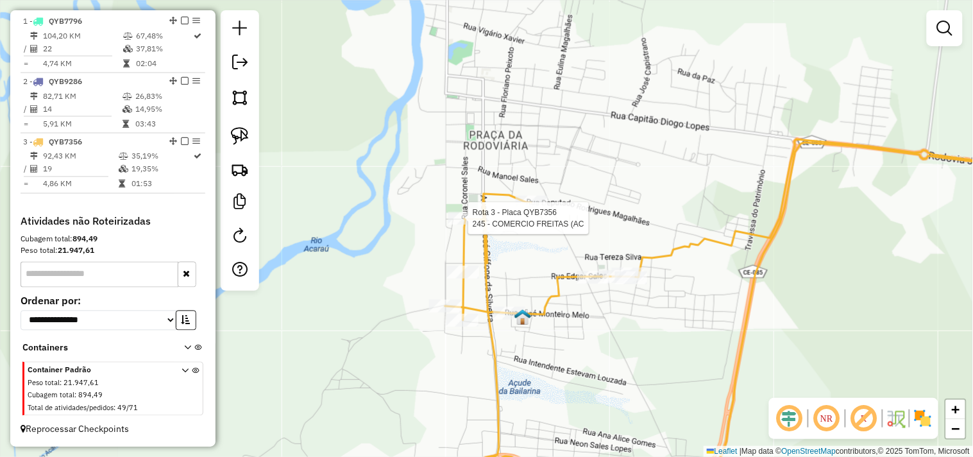
select select "**********"
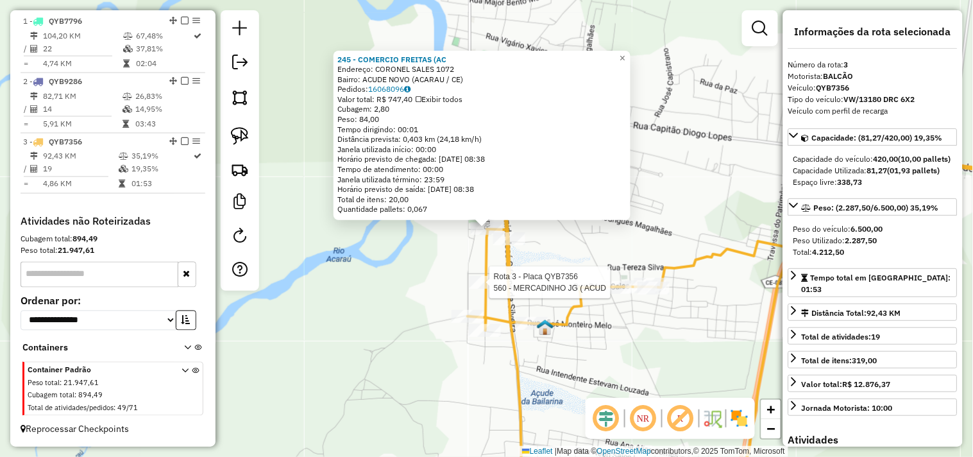
click at [484, 289] on div at bounding box center [485, 282] width 32 height 13
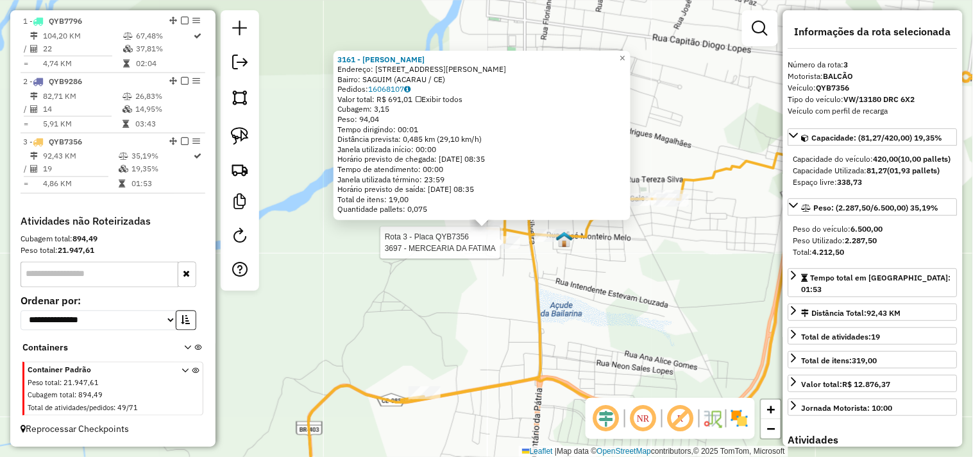
click at [503, 249] on div at bounding box center [504, 242] width 32 height 13
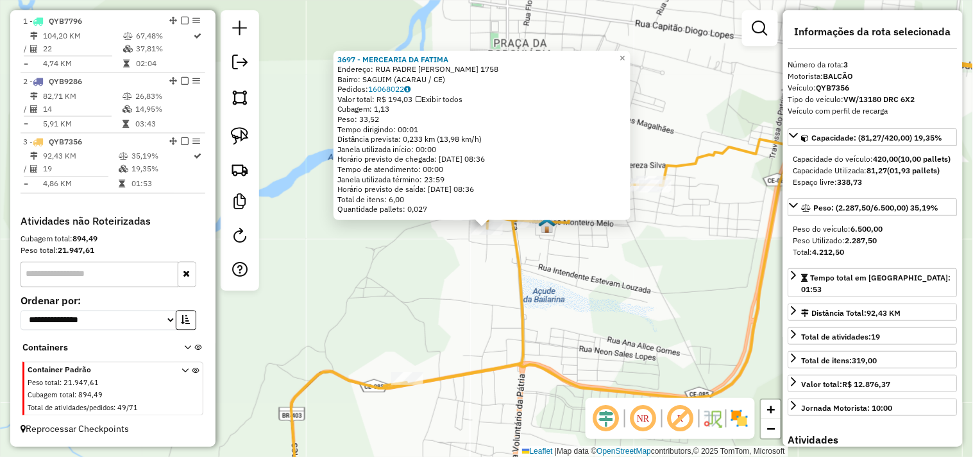
click at [489, 281] on div "Rota 3 - Placa QYB7356 3697 - MERCEARIA DA FATIMA × 3697 - MERCEARIA DA FATIMA …" at bounding box center [486, 228] width 973 height 457
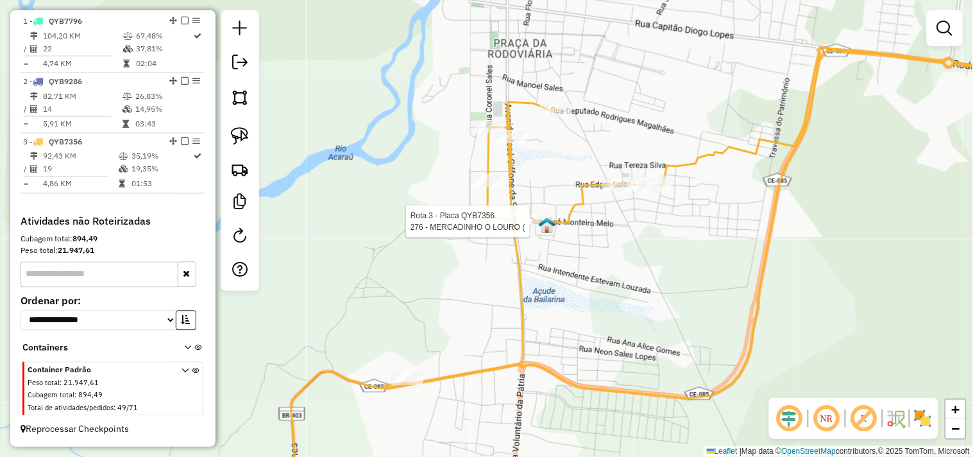
select select "**********"
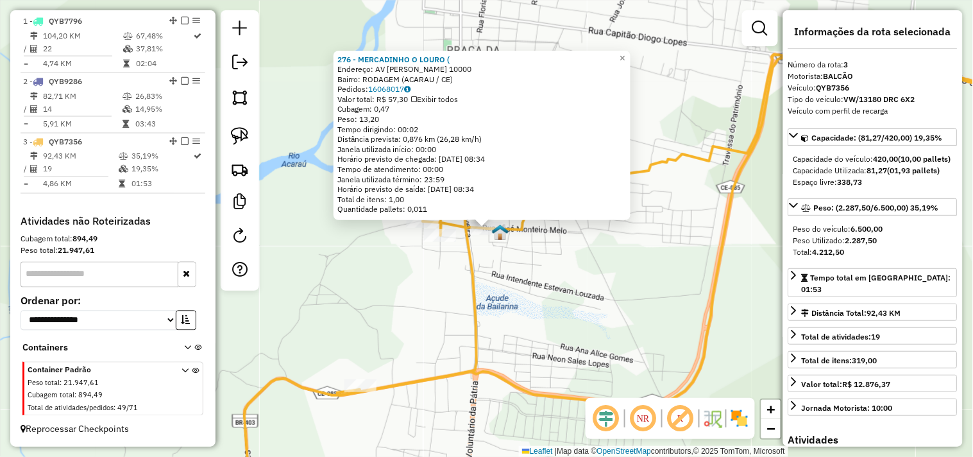
click at [578, 305] on div "276 - MERCADINHO O LOURO ( Endereço: AV JOSE MONTEIRO DE MELO 10000 Bairro: ROD…" at bounding box center [486, 228] width 973 height 457
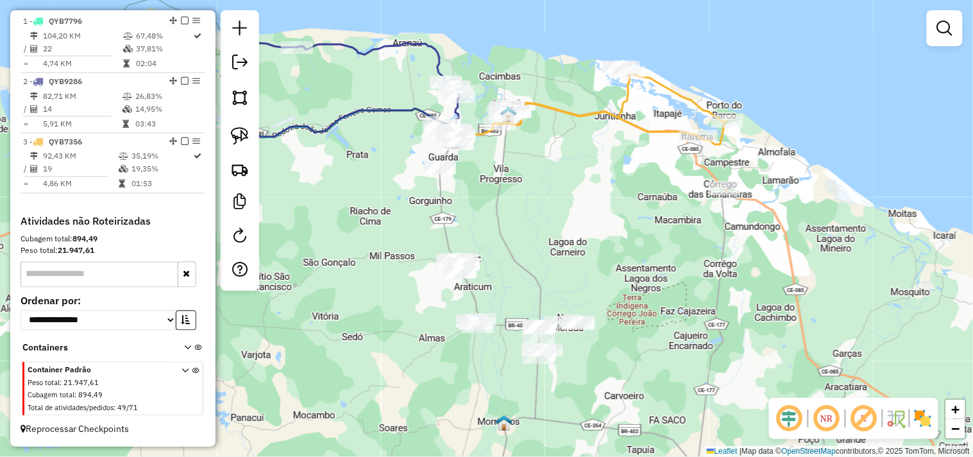
drag, startPoint x: 605, startPoint y: 337, endPoint x: 526, endPoint y: 190, distance: 166.4
click at [526, 190] on div "Janela de atendimento Grade de atendimento Capacidade Transportadoras Veículos …" at bounding box center [486, 228] width 973 height 457
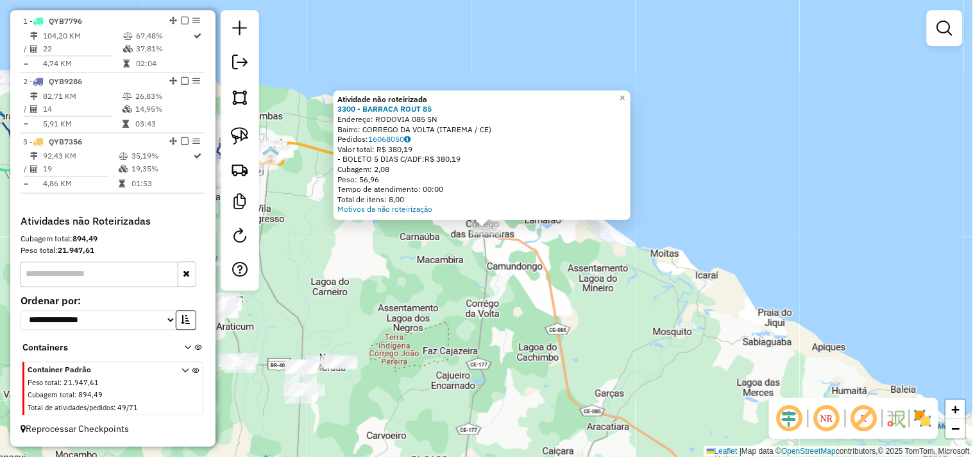
click at [477, 306] on div "Atividade não roteirizada 3300 - BARRACA ROUT 85 Endereço: RODOVIA 085 SN Bairr…" at bounding box center [486, 228] width 973 height 457
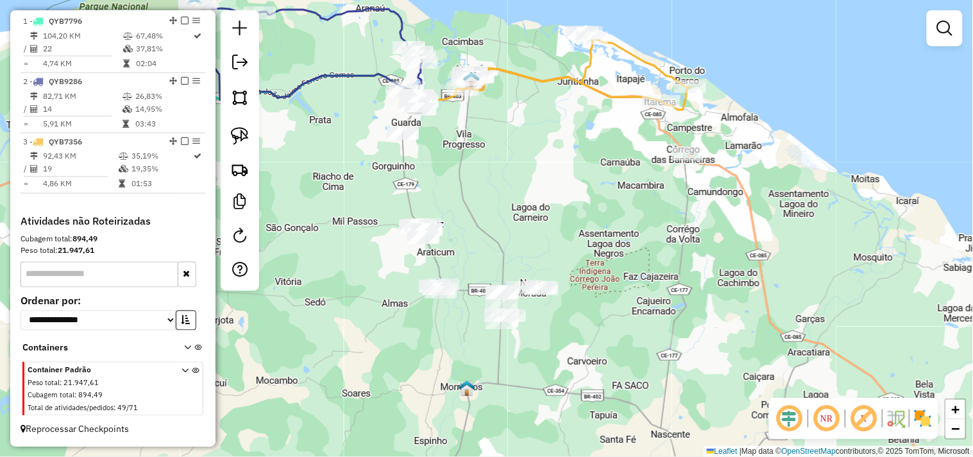
drag, startPoint x: 406, startPoint y: 328, endPoint x: 610, endPoint y: 252, distance: 216.9
click at [610, 252] on div "Janela de atendimento Grade de atendimento Capacidade Transportadoras Veículos …" at bounding box center [486, 228] width 973 height 457
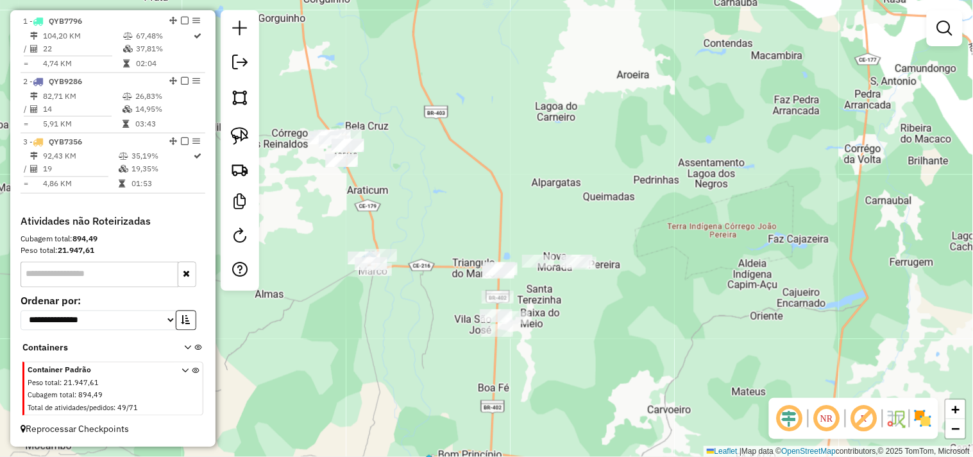
drag, startPoint x: 239, startPoint y: 136, endPoint x: 337, endPoint y: 219, distance: 129.2
click at [239, 135] on img at bounding box center [240, 136] width 18 height 18
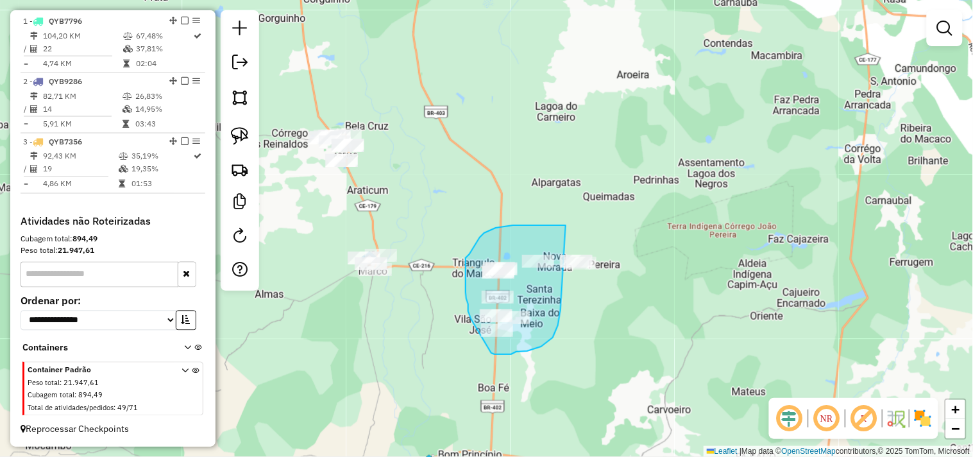
drag, startPoint x: 548, startPoint y: 341, endPoint x: 670, endPoint y: 239, distance: 158.8
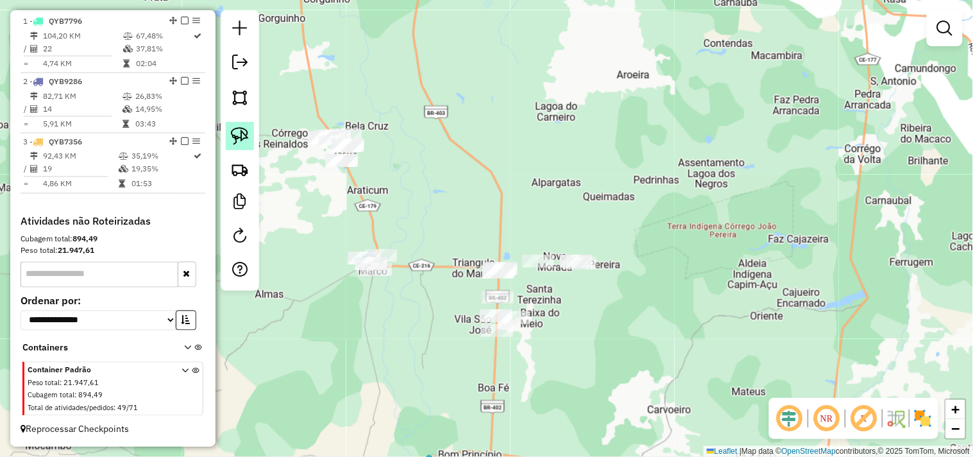
click at [249, 135] on link at bounding box center [240, 136] width 28 height 28
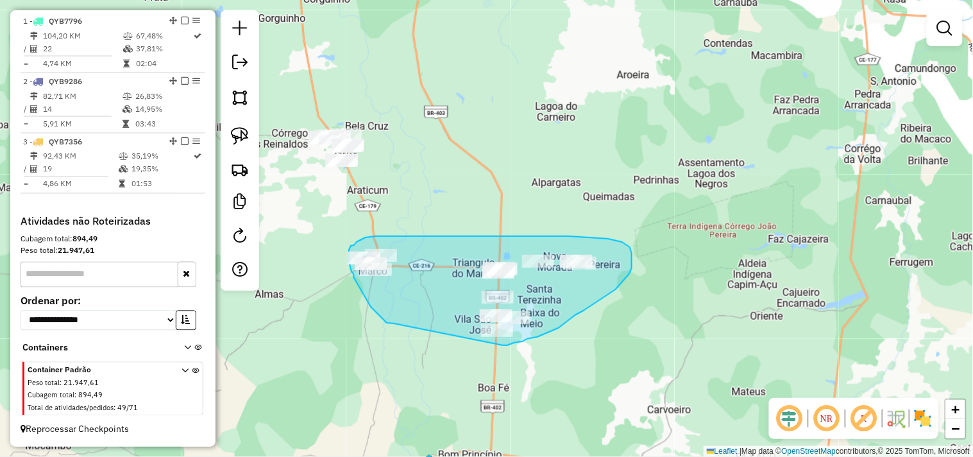
drag, startPoint x: 394, startPoint y: 323, endPoint x: 498, endPoint y: 346, distance: 106.4
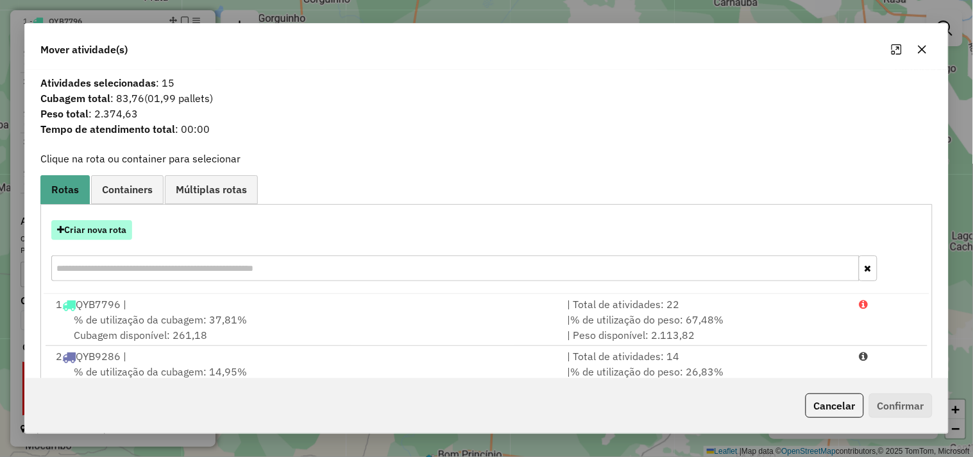
click at [101, 228] on button "Criar nova rota" at bounding box center [91, 230] width 81 height 20
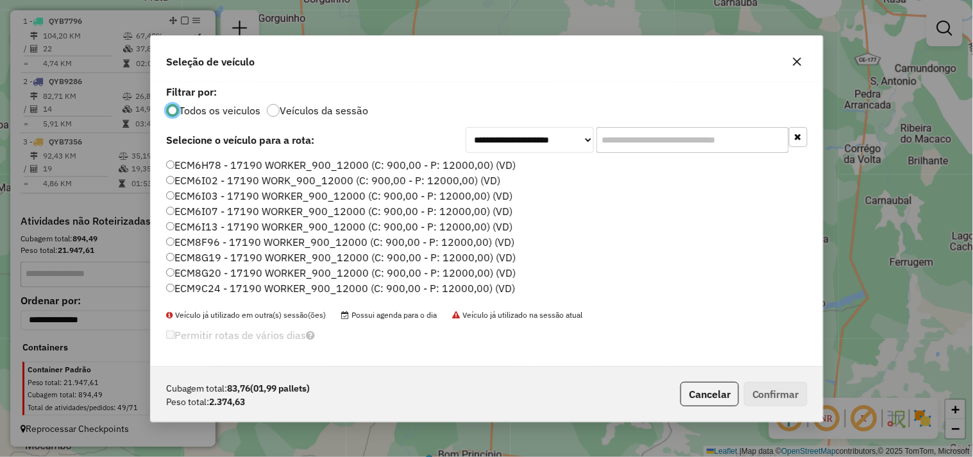
scroll to position [7, 3]
click at [203, 180] on label "ECM6I02 - 17190 WORK_900_12000 (C: 900,00 - P: 12000,00) (VD)" at bounding box center [332, 179] width 333 height 15
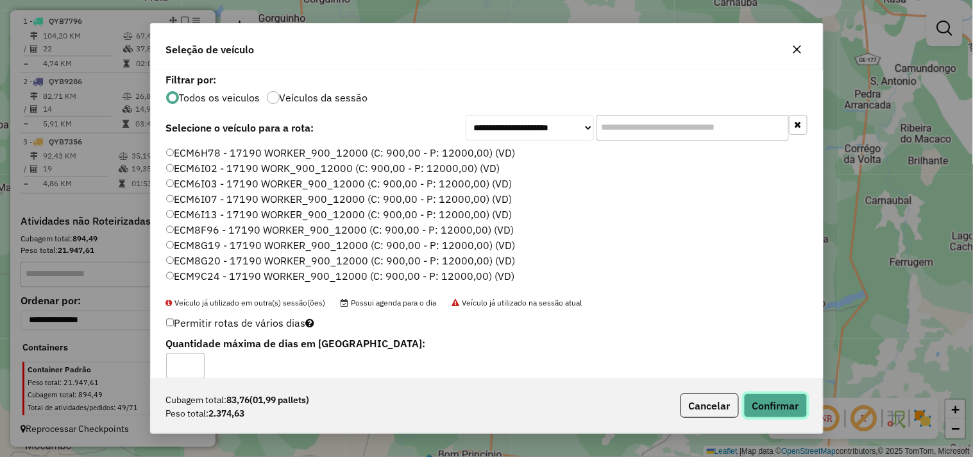
click at [773, 406] on button "Confirmar" at bounding box center [775, 405] width 63 height 24
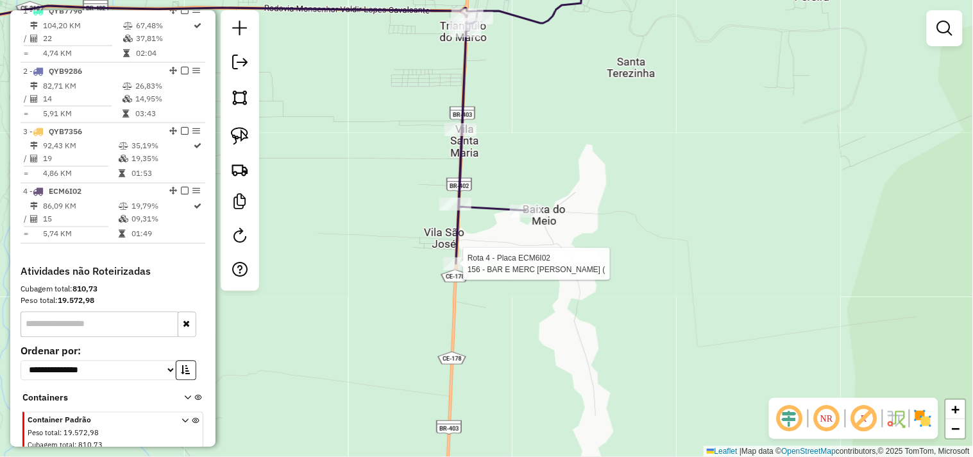
scroll to position [553, 0]
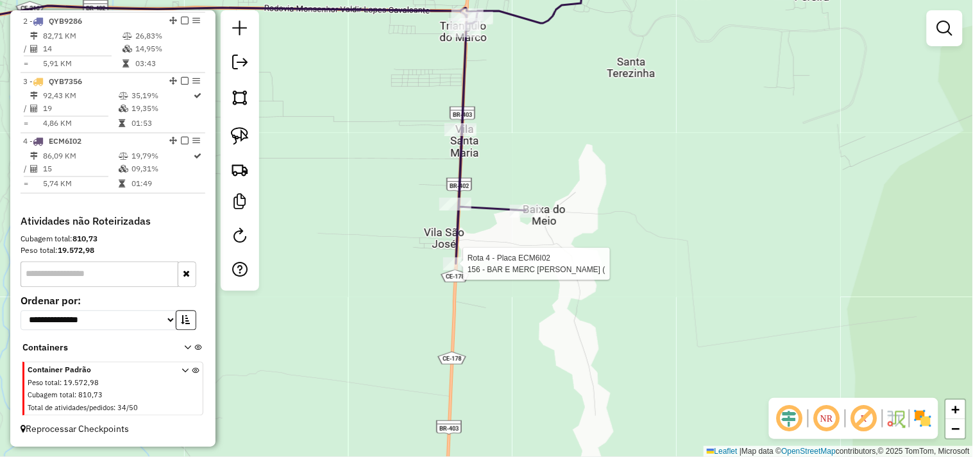
select select "**********"
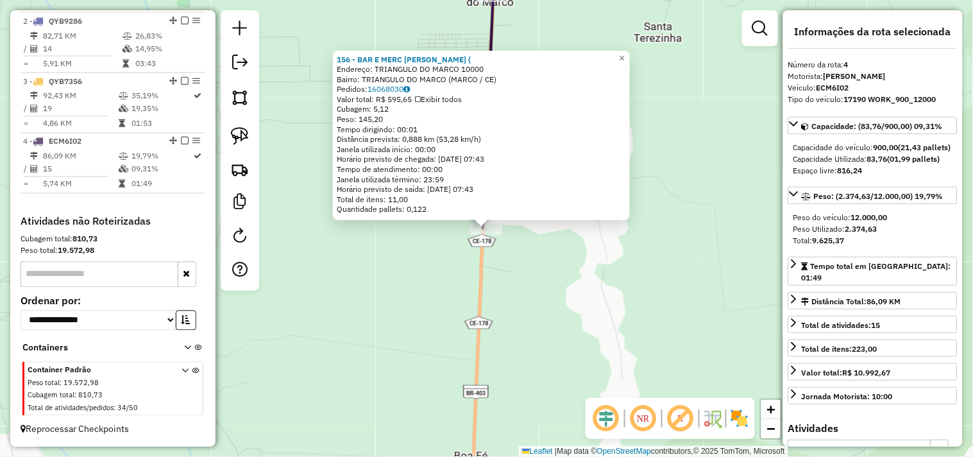
click at [539, 299] on div "156 - BAR E MERC EVELINE ( Endereço: TRIANGULO DO MARCO 10000 Bairro: TRIANGULO…" at bounding box center [486, 228] width 973 height 457
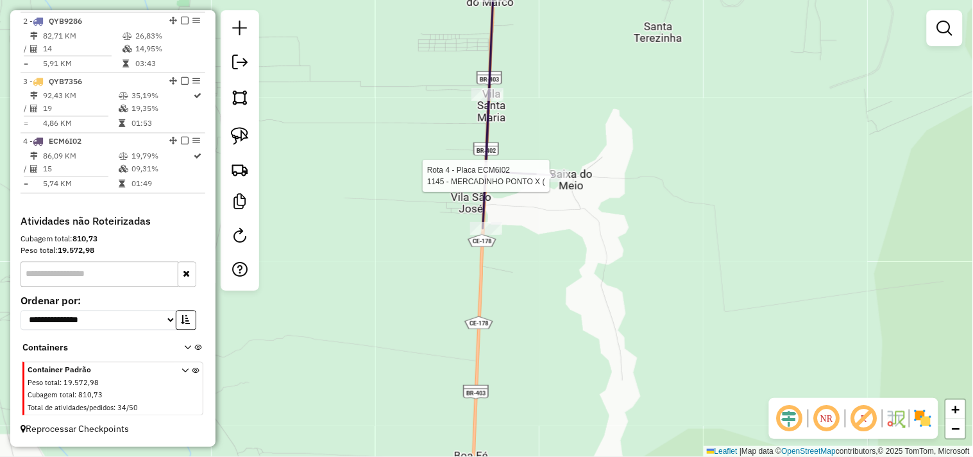
select select "**********"
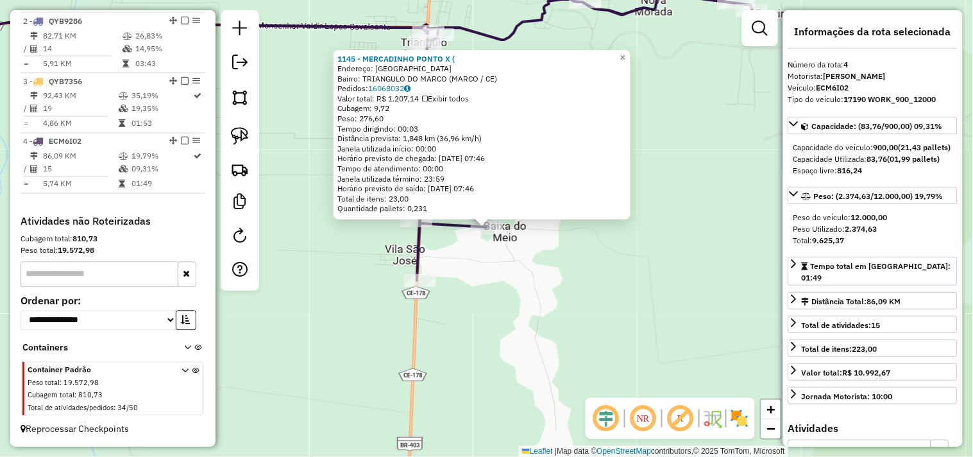
drag, startPoint x: 524, startPoint y: 299, endPoint x: 510, endPoint y: 282, distance: 22.3
click at [521, 299] on div "1145 - MERCADINHO PONTO X ( Endereço: VILA SANTA MARIA 1 Bairro: TRIANGULO DO M…" at bounding box center [486, 228] width 973 height 457
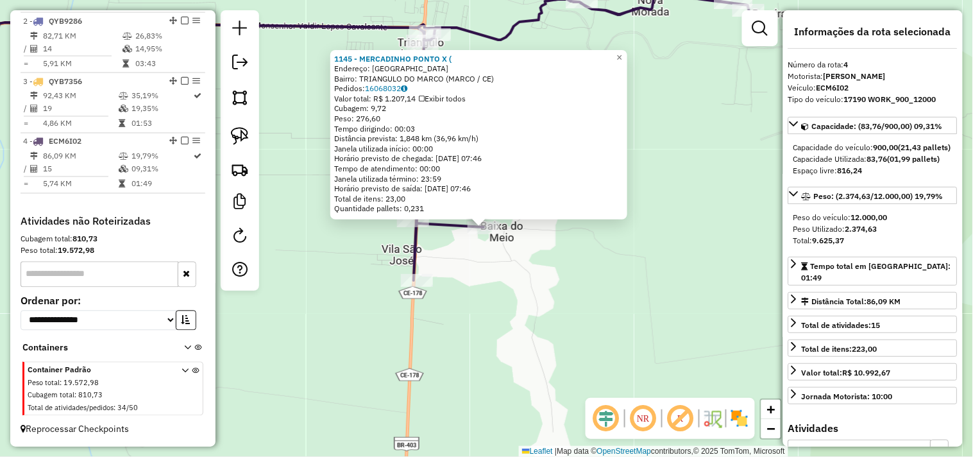
click at [407, 212] on div "Quantidade pallets: 0,231" at bounding box center [478, 208] width 289 height 10
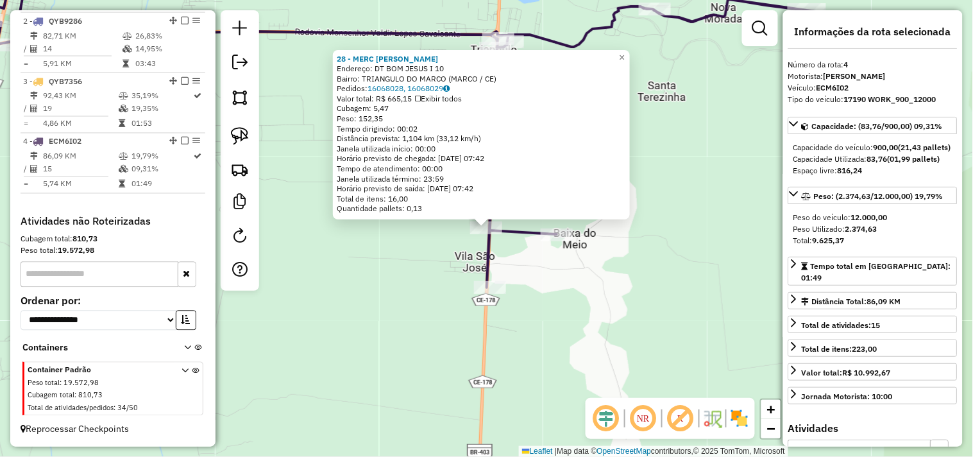
click at [406, 291] on div "28 - MERC SANDRO Endereço: DT BOM JESUS I 10 Bairro: TRIANGULO DO MARCO (MARCO …" at bounding box center [486, 228] width 973 height 457
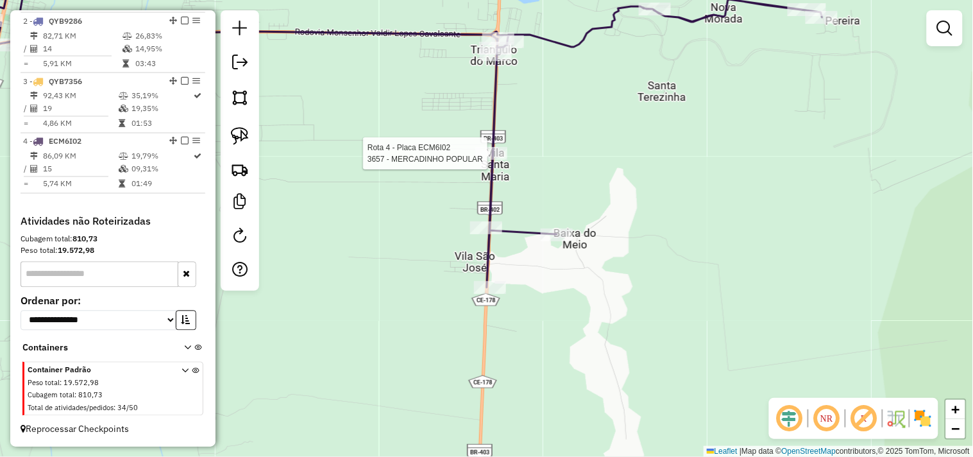
select select "**********"
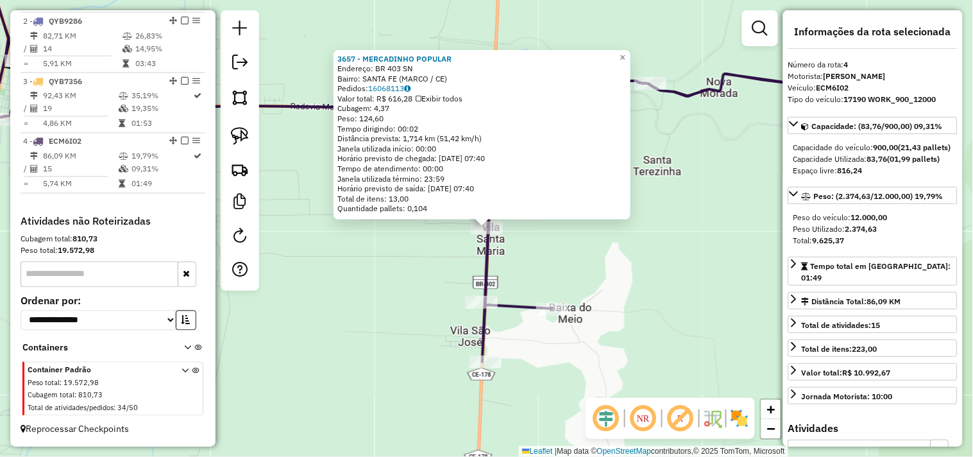
click at [542, 292] on div "3657 - MERCADINHO POPULAR Endereço: BR 403 SN Bairro: SANTA FE (MARCO / CE) Ped…" at bounding box center [486, 228] width 973 height 457
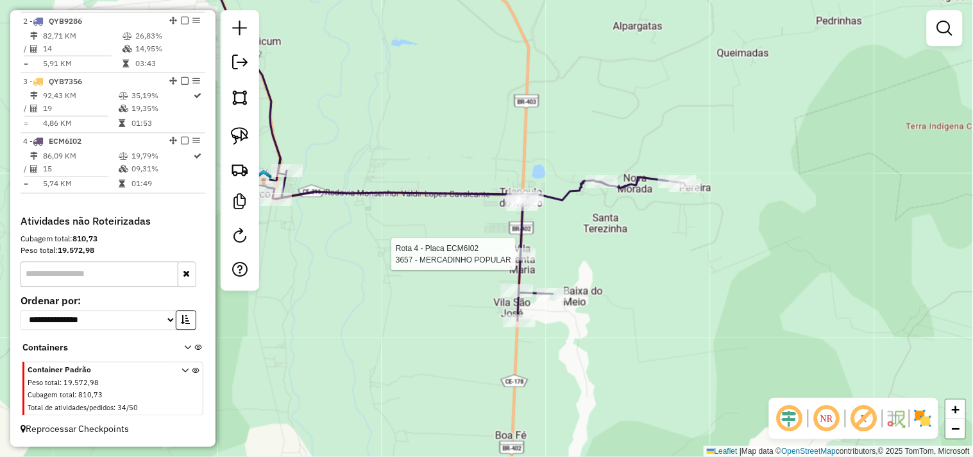
select select "**********"
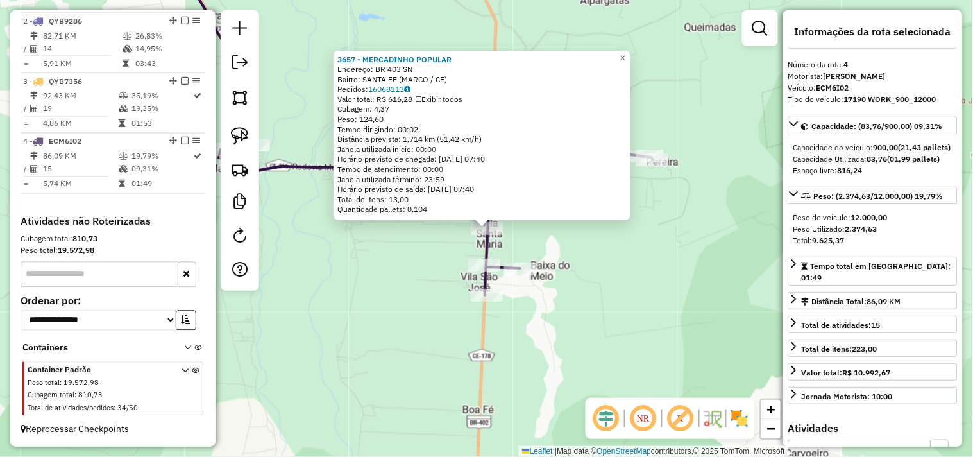
click at [585, 310] on div "3657 - MERCADINHO POPULAR Endereço: BR 403 SN Bairro: SANTA FE (MARCO / CE) Ped…" at bounding box center [486, 228] width 973 height 457
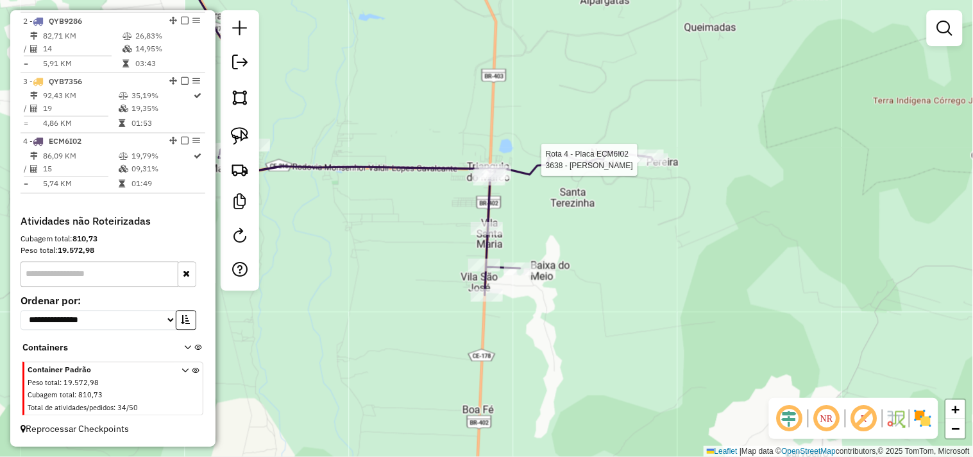
click at [651, 166] on div at bounding box center [652, 159] width 32 height 13
select select "**********"
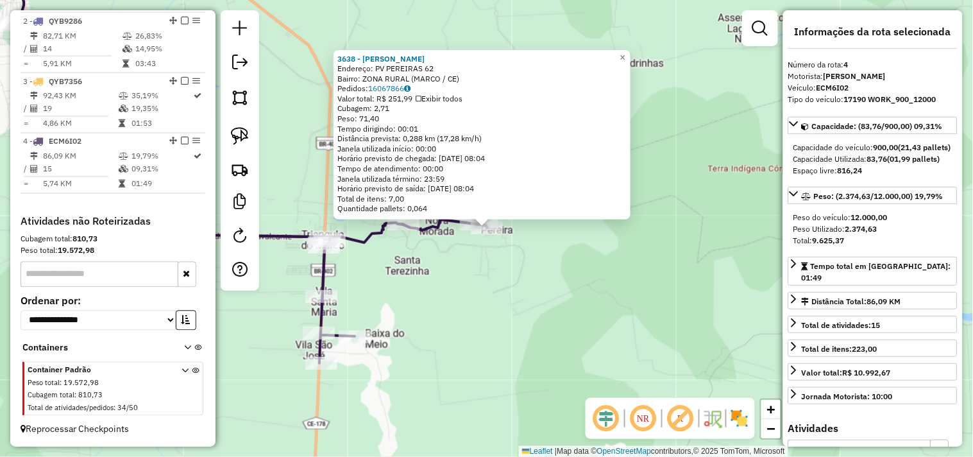
click at [519, 299] on div "3638 - PADARIA PEREIRAS Endereço: PV PEREIRAS 62 Bairro: ZONA RURAL (MARCO / CE…" at bounding box center [486, 228] width 973 height 457
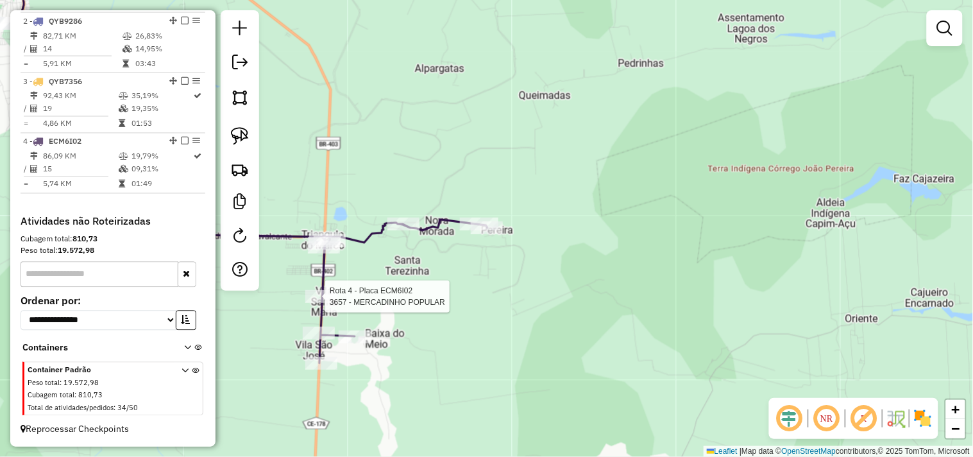
select select "**********"
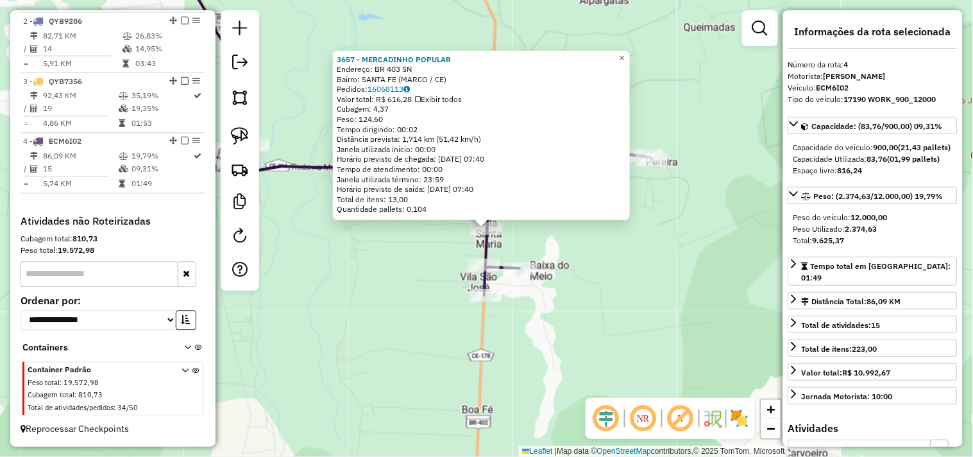
click at [595, 324] on div "3657 - MERCADINHO POPULAR Endereço: BR 403 SN Bairro: SANTA FE (MARCO / CE) Ped…" at bounding box center [486, 228] width 973 height 457
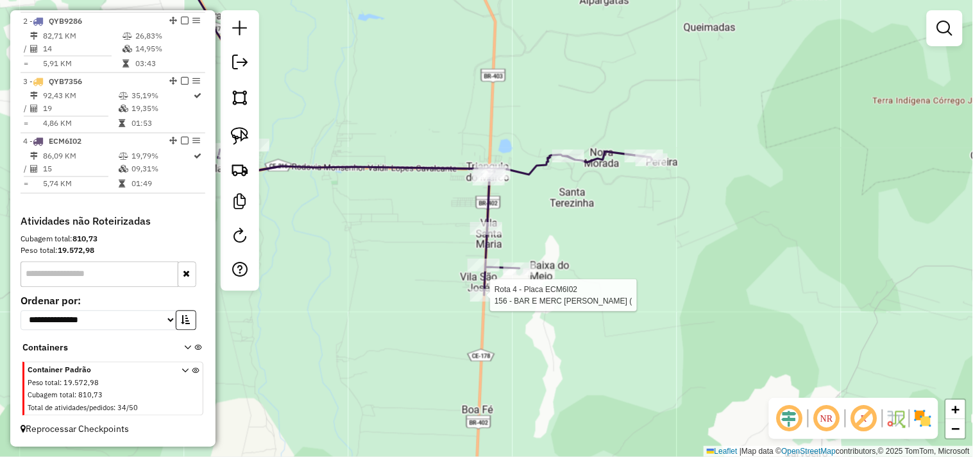
click at [497, 301] on div at bounding box center [486, 295] width 32 height 13
select select "**********"
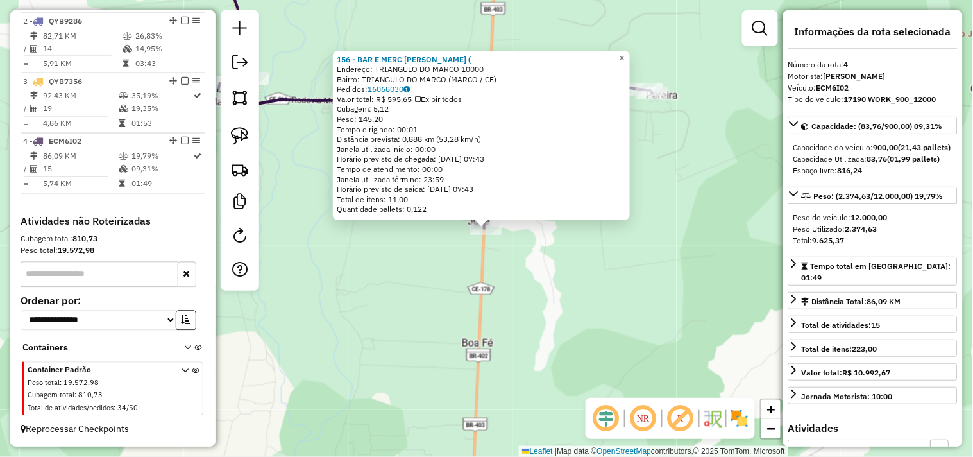
click at [517, 367] on div "156 - BAR E MERC EVELINE ( Endereço: TRIANGULO DO MARCO 10000 Bairro: TRIANGULO…" at bounding box center [486, 228] width 973 height 457
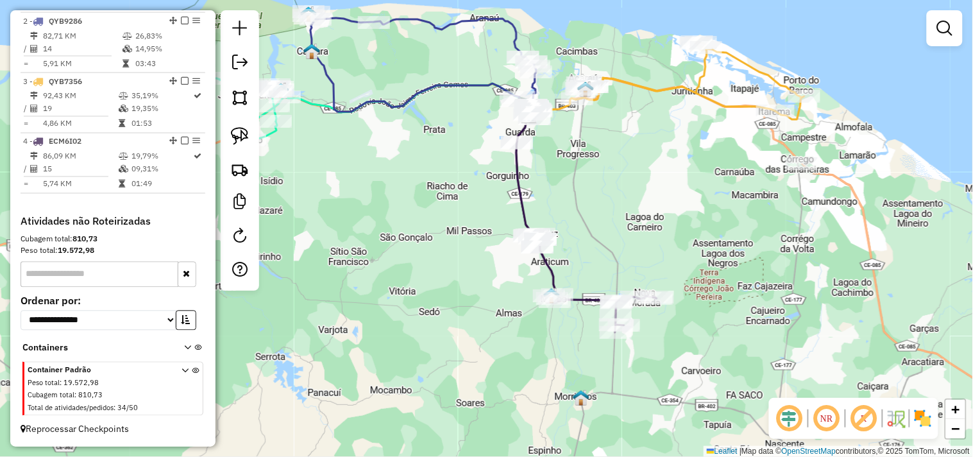
drag, startPoint x: 390, startPoint y: 239, endPoint x: 490, endPoint y: 236, distance: 100.1
click at [490, 236] on div "Janela de atendimento Grade de atendimento Capacidade Transportadoras Veículos …" at bounding box center [486, 228] width 973 height 457
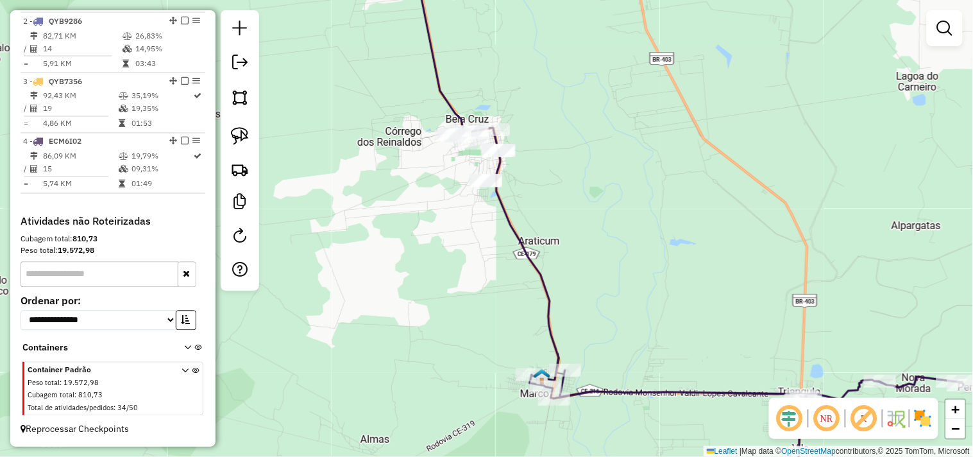
drag, startPoint x: 246, startPoint y: 142, endPoint x: 287, endPoint y: 169, distance: 49.1
click at [247, 142] on img at bounding box center [240, 136] width 18 height 18
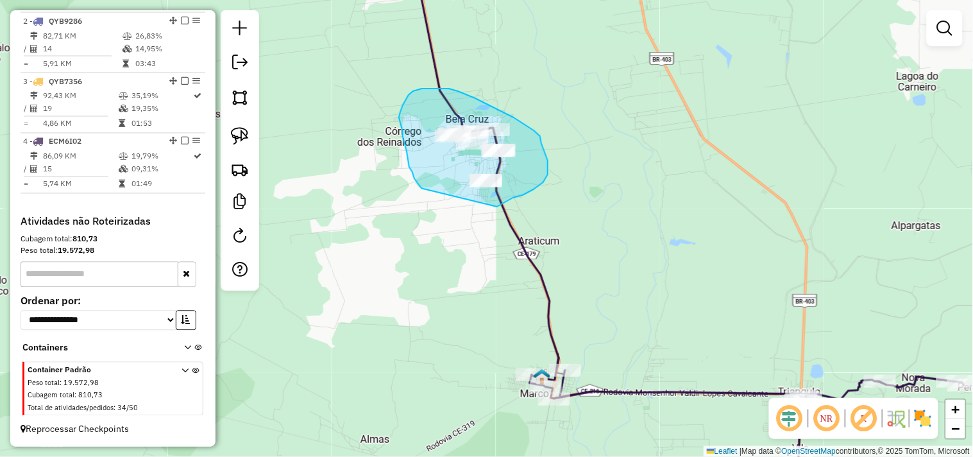
drag, startPoint x: 409, startPoint y: 167, endPoint x: 488, endPoint y: 207, distance: 88.6
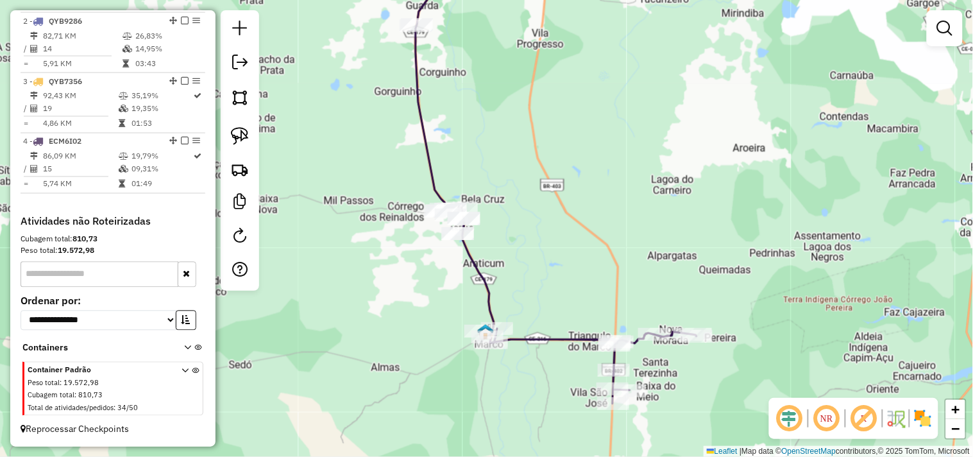
drag, startPoint x: 353, startPoint y: 250, endPoint x: 394, endPoint y: 340, distance: 98.4
click at [394, 340] on div "Janela de atendimento Grade de atendimento Capacidade Transportadoras Veículos …" at bounding box center [486, 228] width 973 height 457
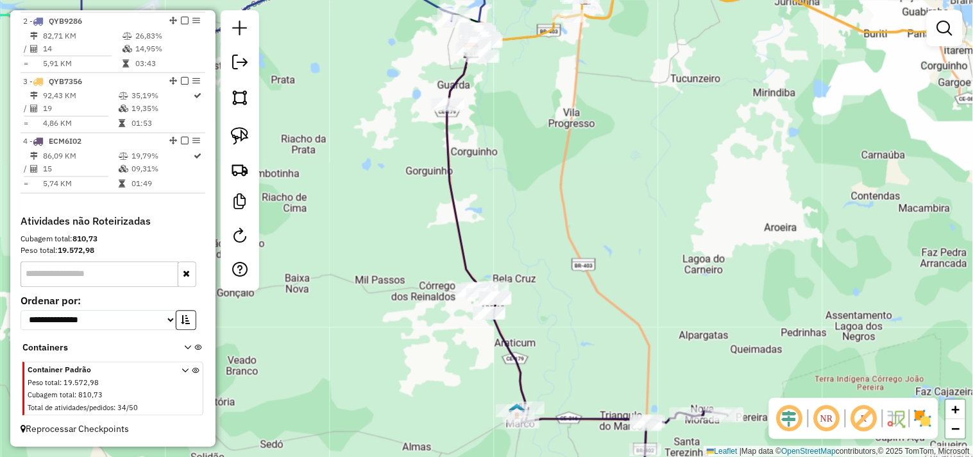
drag, startPoint x: 233, startPoint y: 138, endPoint x: 353, endPoint y: 201, distance: 135.1
click at [233, 137] on img at bounding box center [240, 136] width 18 height 18
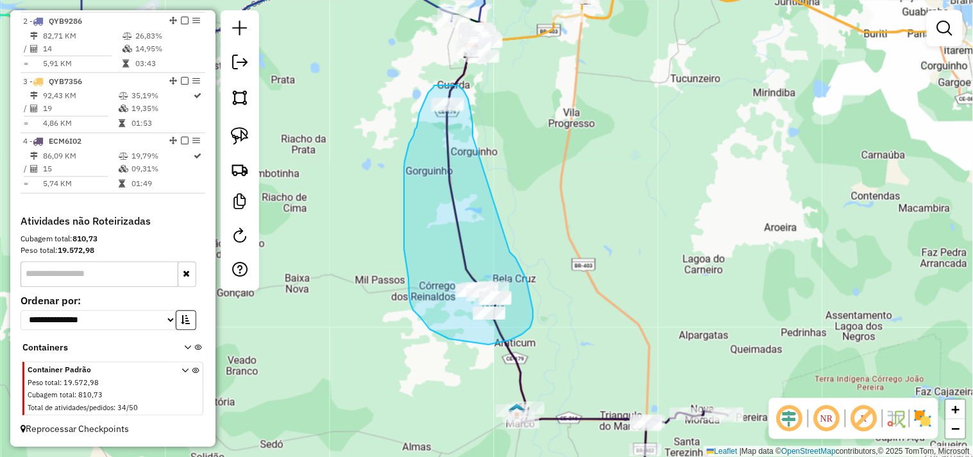
drag, startPoint x: 533, startPoint y: 310, endPoint x: 455, endPoint y: 162, distance: 167.2
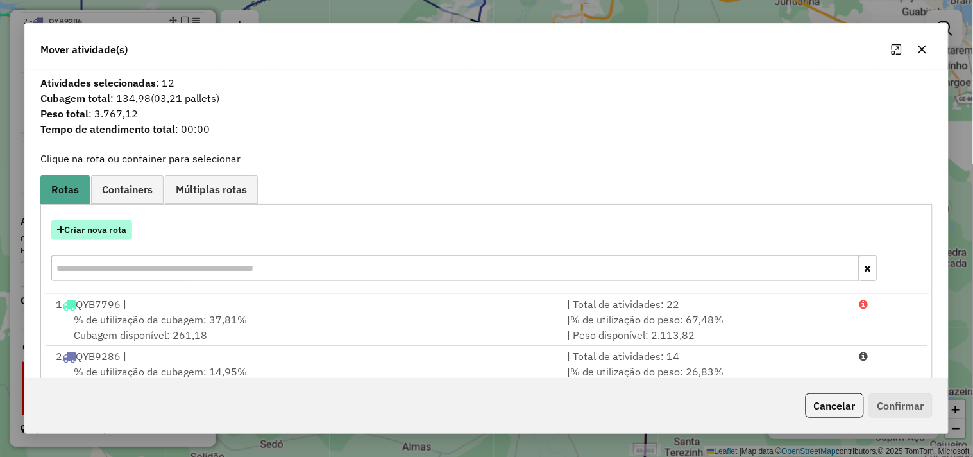
click at [103, 231] on button "Criar nova rota" at bounding box center [91, 230] width 81 height 20
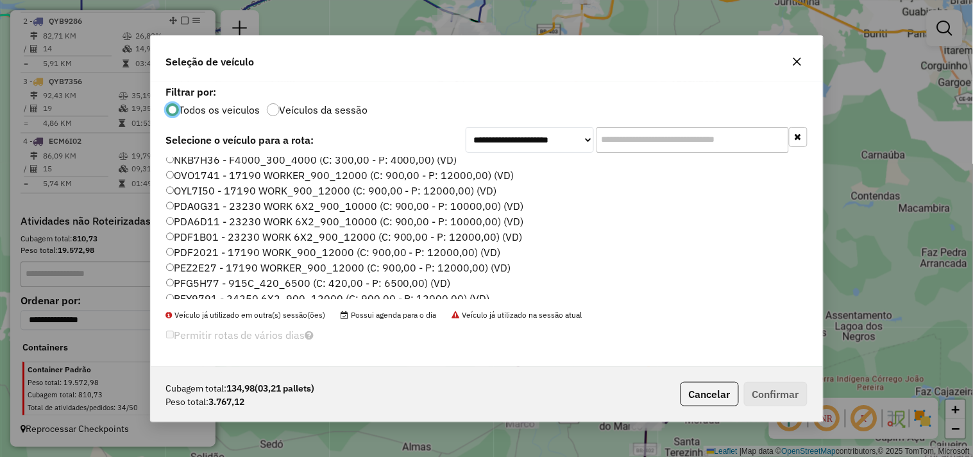
scroll to position [274, 0]
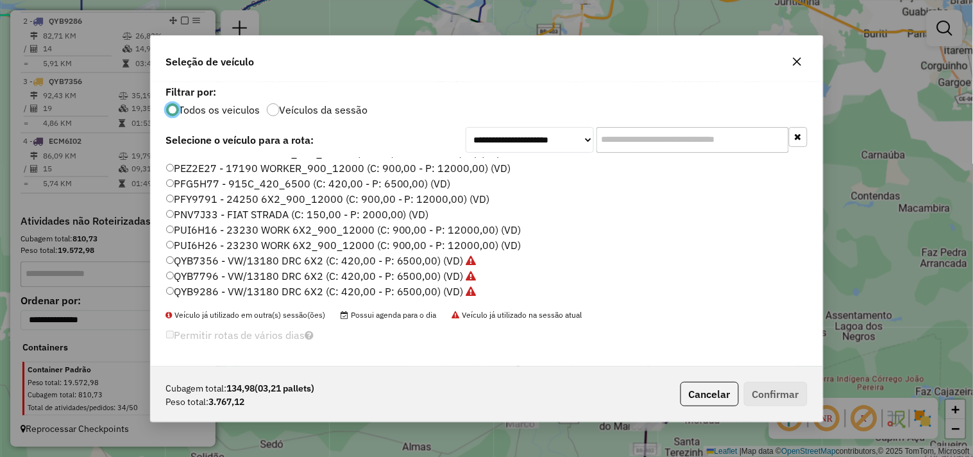
click at [201, 242] on label "PUI6H26 - 23230 WORK 6X2_900_12000 (C: 900,00 - P: 12000,00) (VD)" at bounding box center [343, 244] width 355 height 15
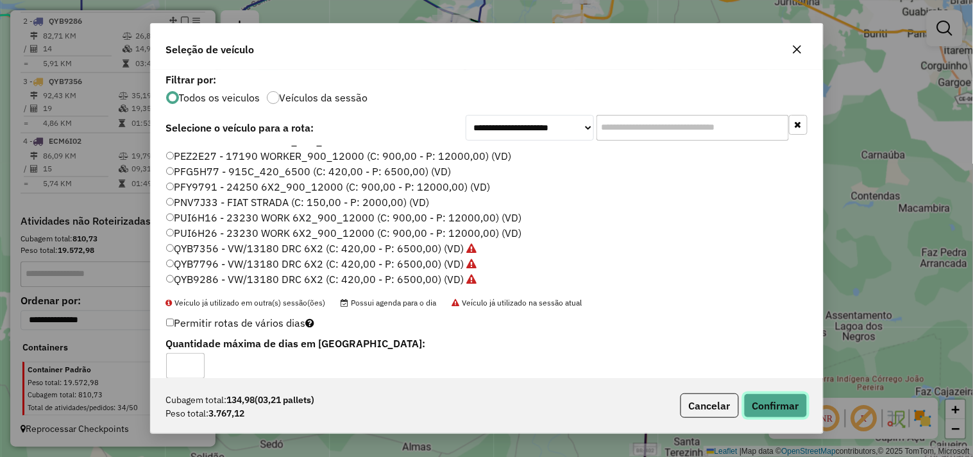
click at [784, 407] on button "Confirmar" at bounding box center [775, 405] width 63 height 24
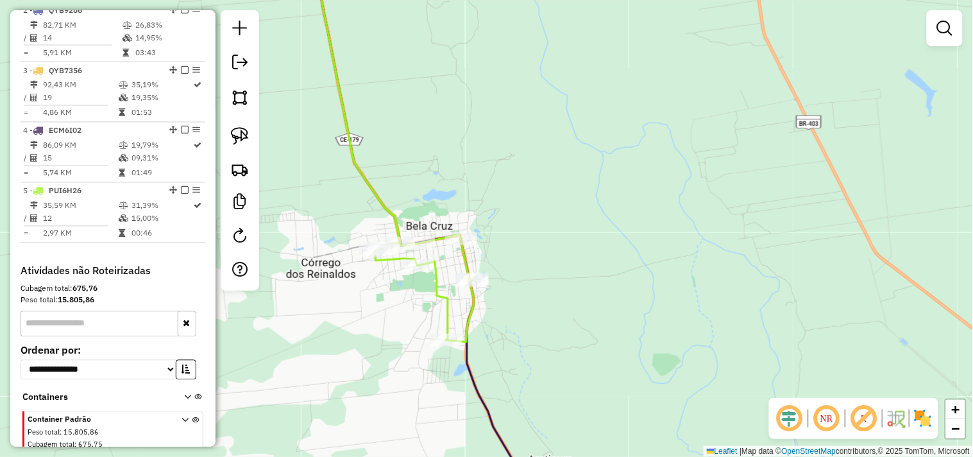
click at [449, 329] on icon at bounding box center [394, 147] width 160 height 387
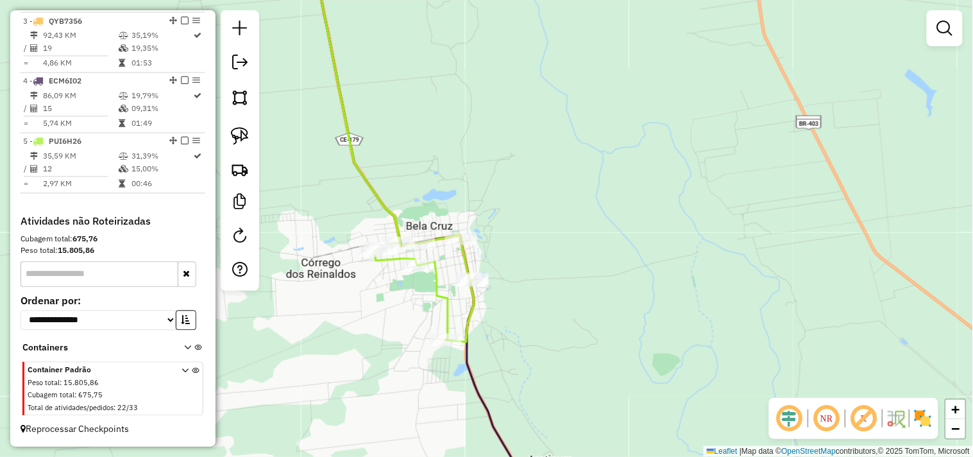
select select "**********"
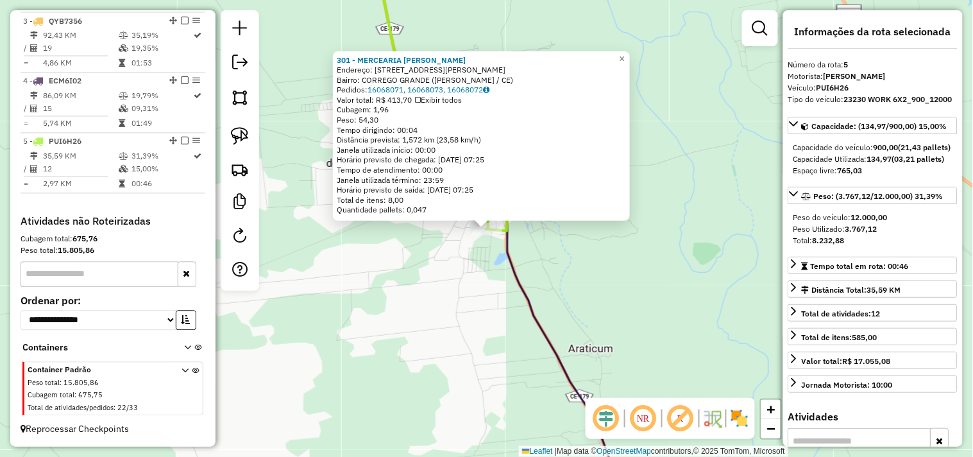
click at [553, 272] on div "301 - MERCEARIA MARCIO FIL Endereço: AV DOM VALFRIDO 323 Bairro: CORREGO GRANDE…" at bounding box center [486, 228] width 973 height 457
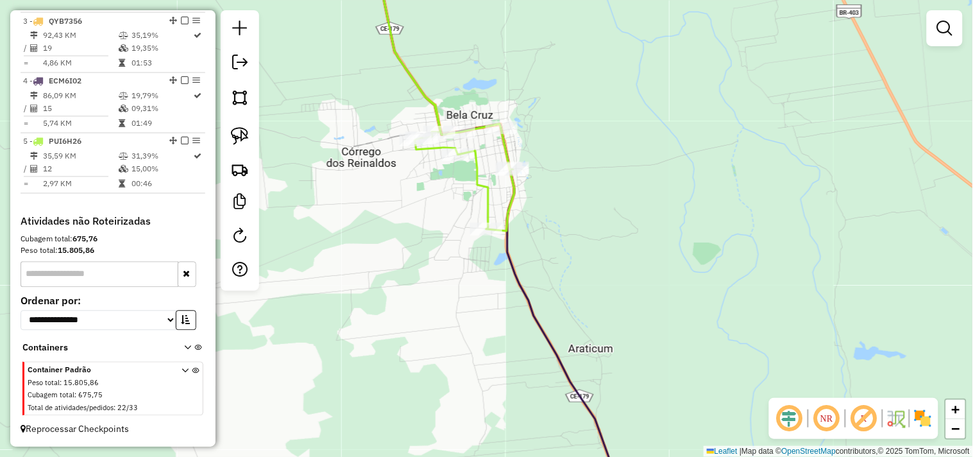
select select "**********"
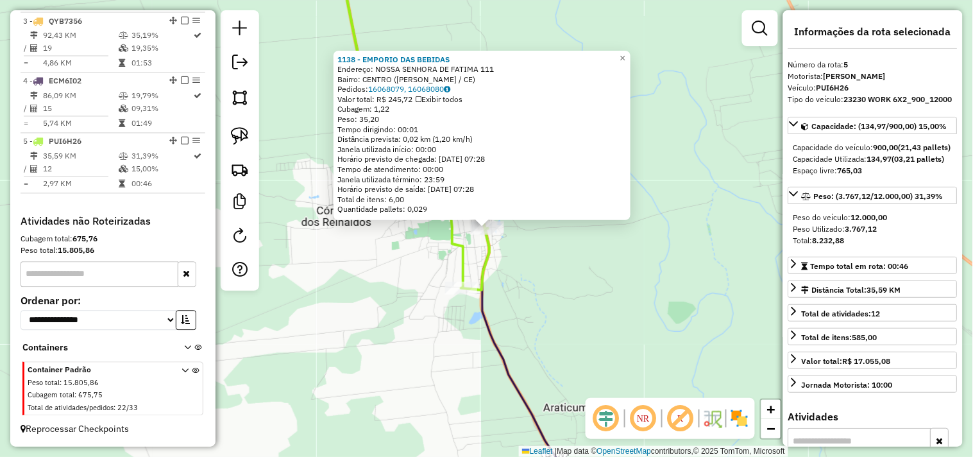
click at [535, 265] on div "1138 - EMPORIO DAS BEBIDAS Endereço: NOSSA SENHORA DE FATIMA 111 Bairro: CENTRO…" at bounding box center [486, 228] width 973 height 457
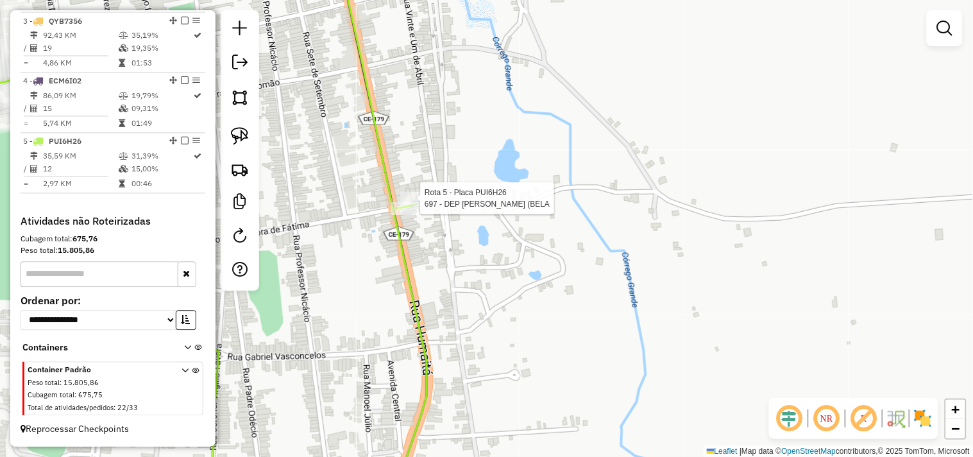
select select "**********"
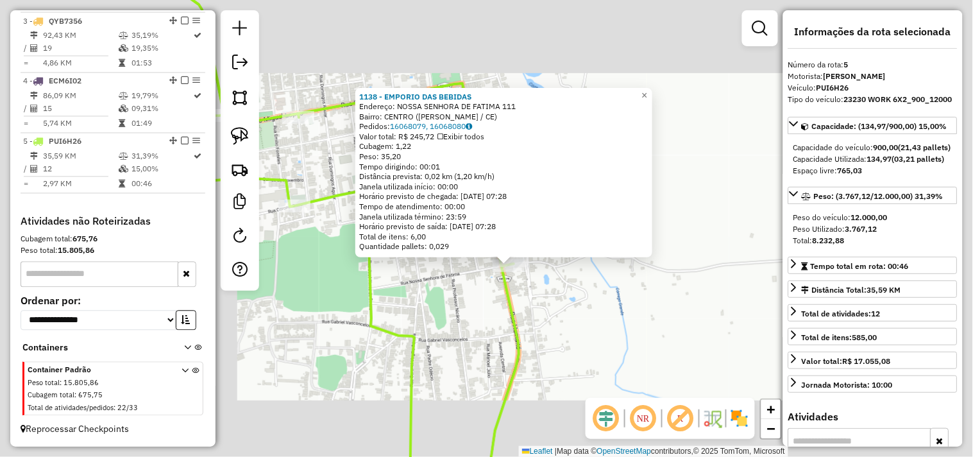
click at [548, 319] on div "1138 - EMPORIO DAS BEBIDAS Endereço: NOSSA SENHORA DE FATIMA 111 Bairro: CENTRO…" at bounding box center [486, 228] width 973 height 457
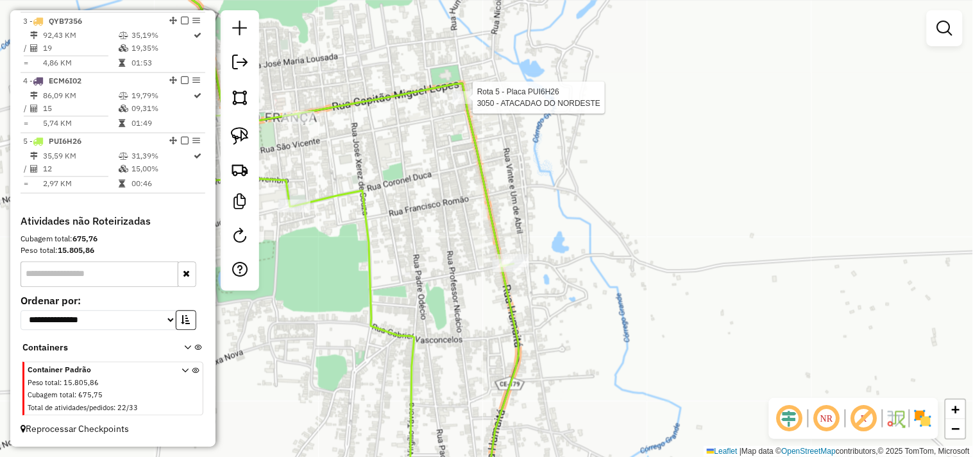
select select "**********"
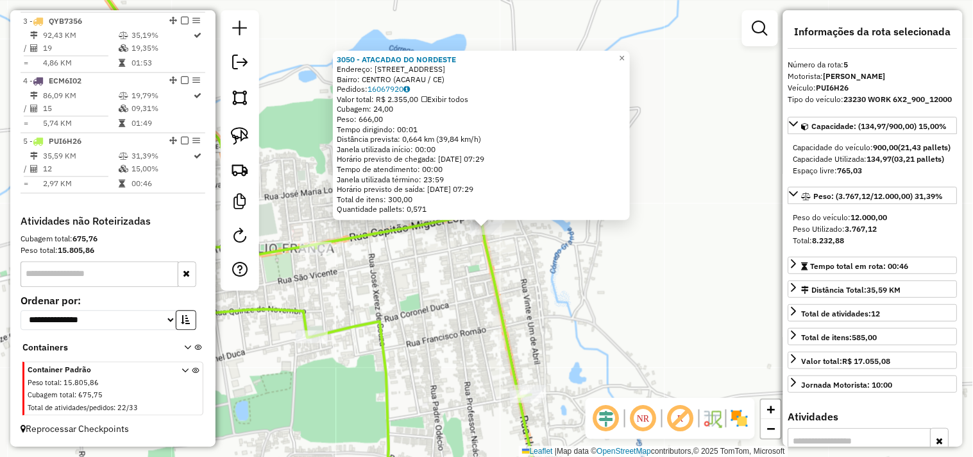
click at [448, 303] on div "3050 - ATACADAO DO NORDESTE Endereço: RUA HUMAITA 1000 Bairro: CENTRO (ACARAU /…" at bounding box center [486, 228] width 973 height 457
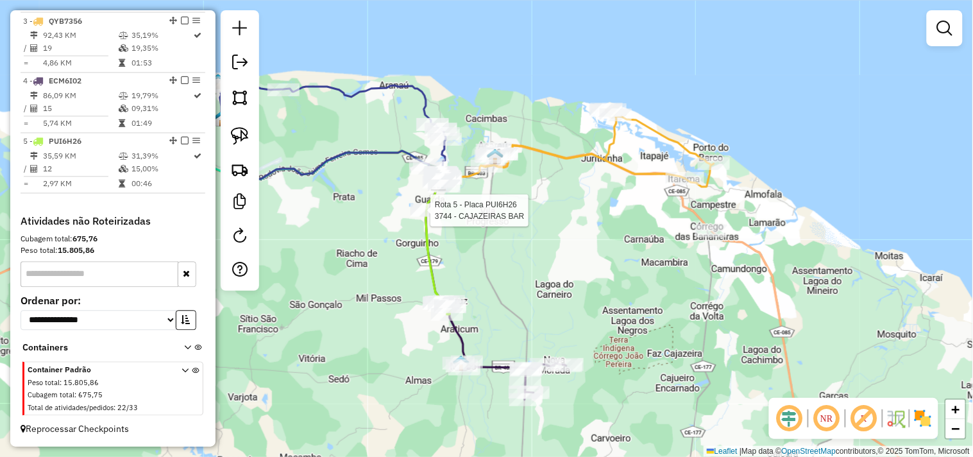
select select "**********"
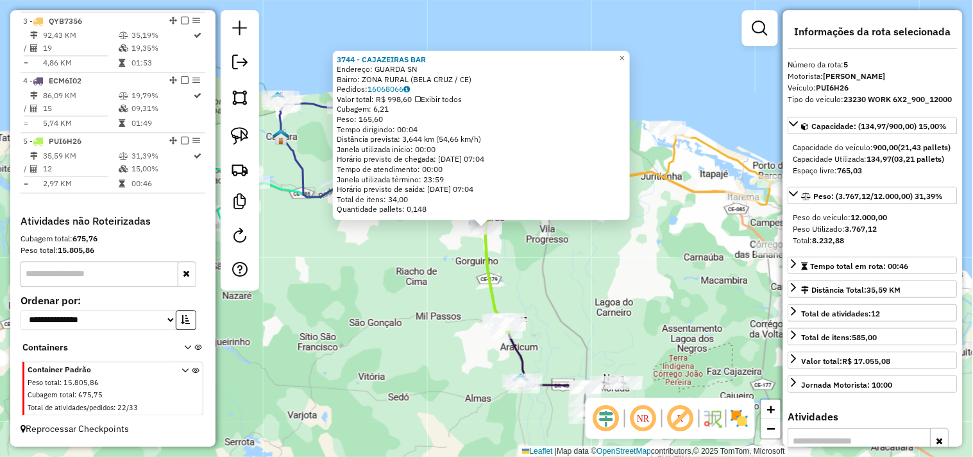
click at [435, 302] on div "3744 - CAJAZEIRAS BAR Endereço: GUARDA SN Bairro: ZONA RURAL (BELA CRUZ / CE) P…" at bounding box center [486, 228] width 973 height 457
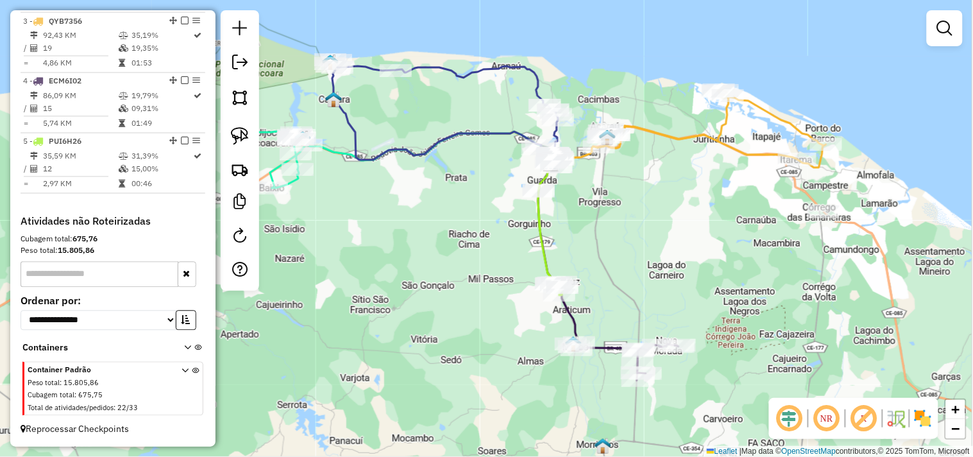
drag, startPoint x: 423, startPoint y: 295, endPoint x: 444, endPoint y: 256, distance: 43.6
click at [444, 256] on div "Janela de atendimento Grade de atendimento Capacidade Transportadoras Veículos …" at bounding box center [486, 228] width 973 height 457
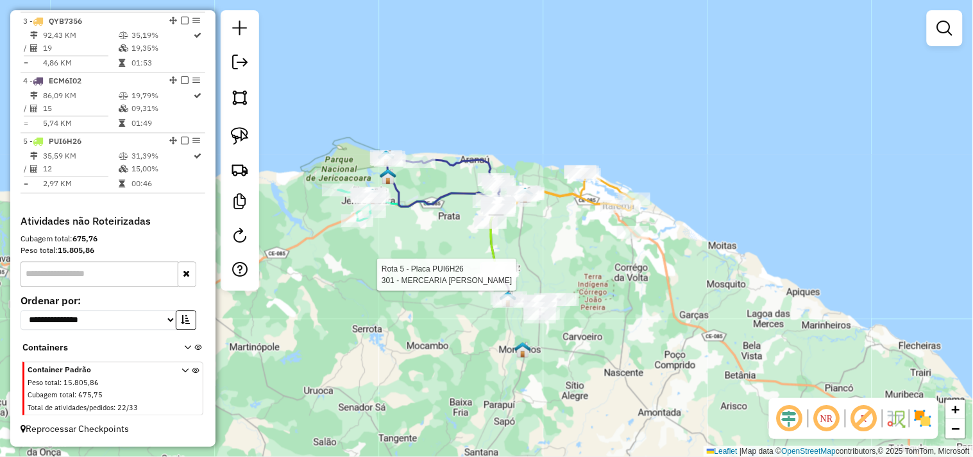
select select "**********"
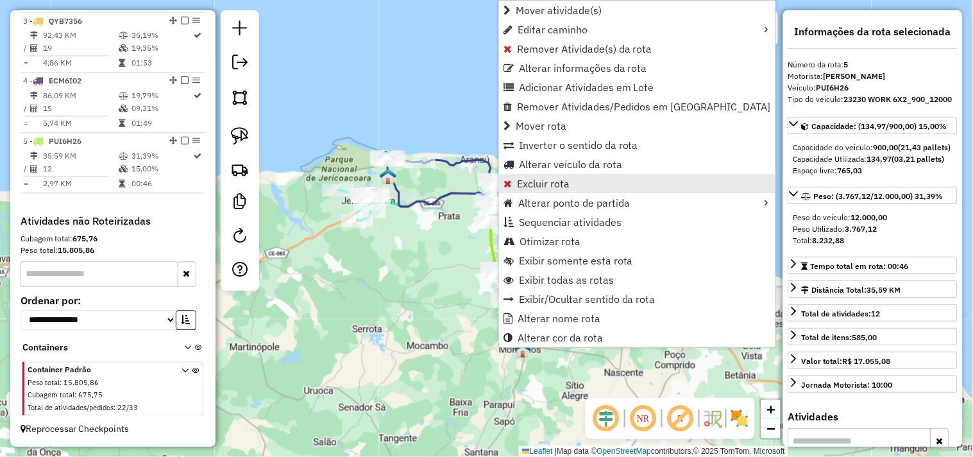
click at [523, 188] on span "Excluir rota" at bounding box center [543, 183] width 53 height 10
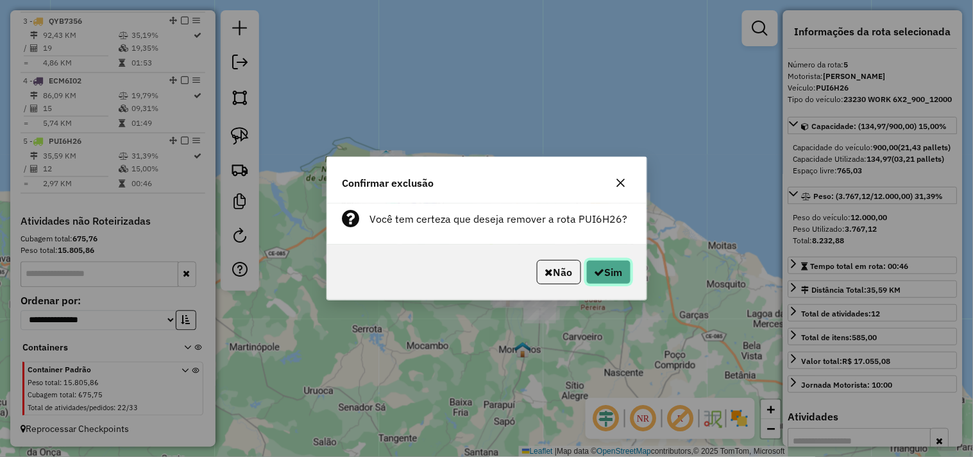
click at [596, 270] on icon "button" at bounding box center [599, 272] width 10 height 10
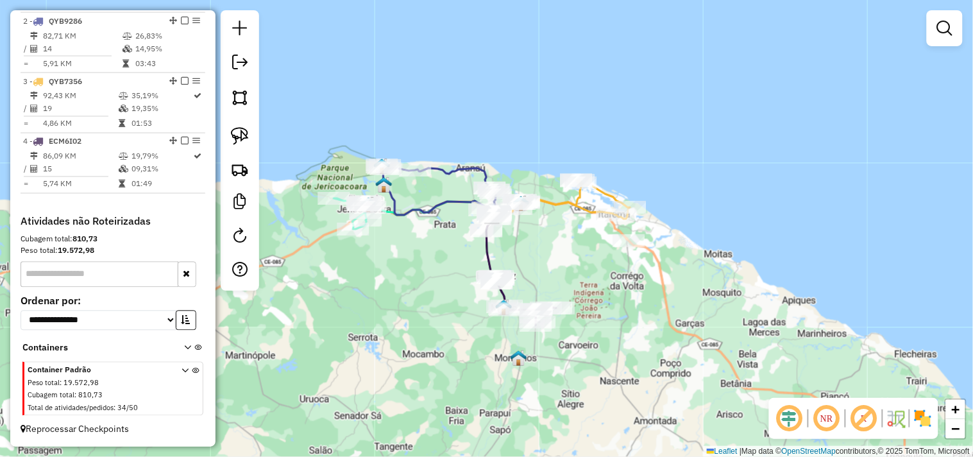
scroll to position [553, 0]
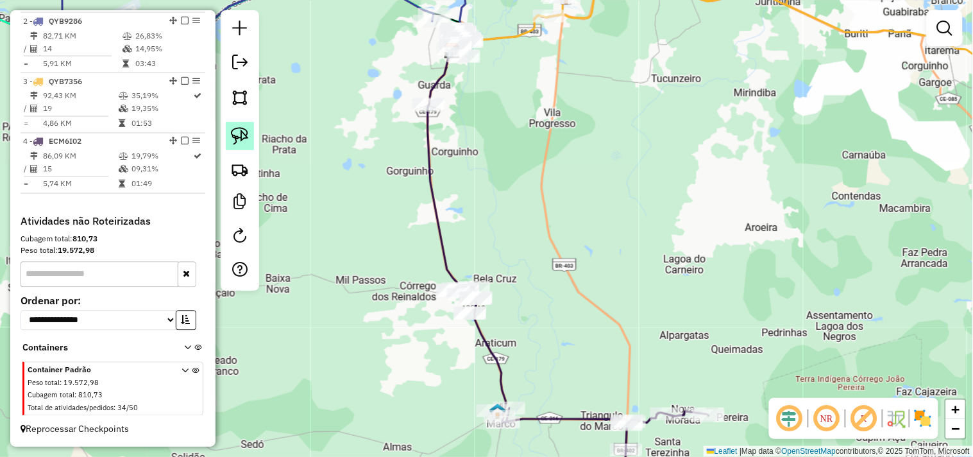
click at [244, 137] on img at bounding box center [240, 136] width 18 height 18
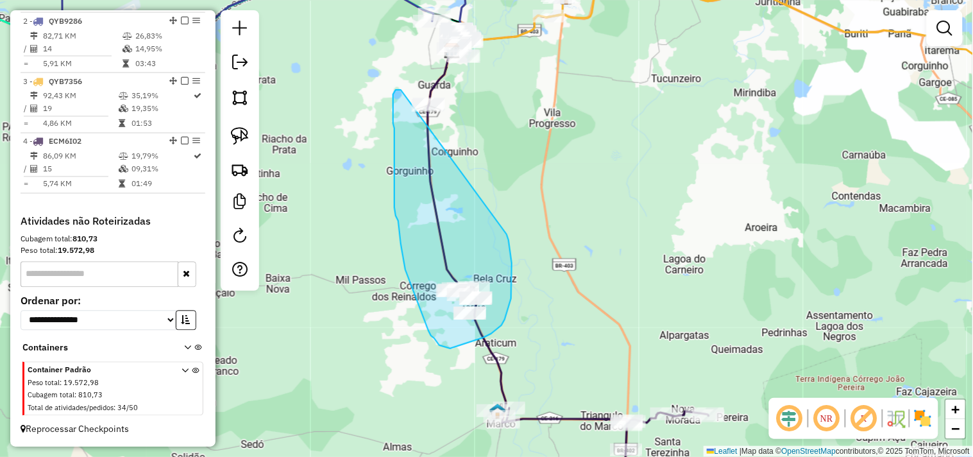
drag, startPoint x: 508, startPoint y: 240, endPoint x: 460, endPoint y: 124, distance: 125.3
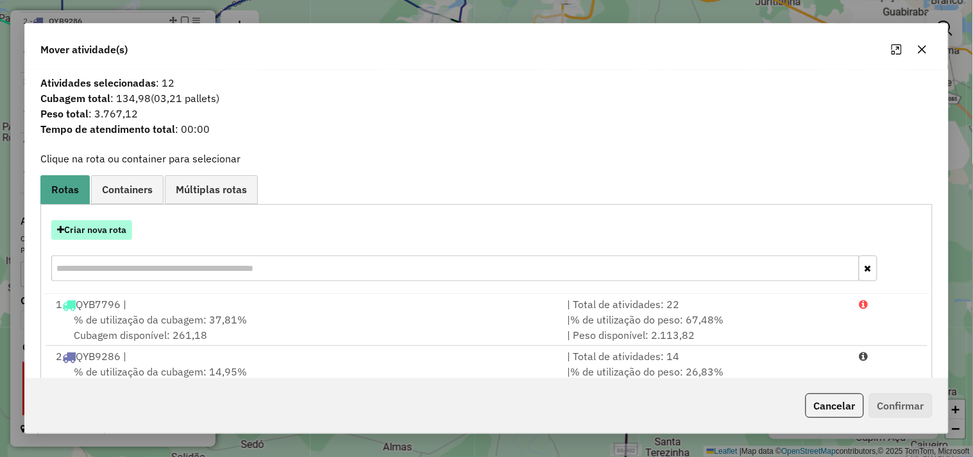
click at [98, 228] on button "Criar nova rota" at bounding box center [91, 230] width 81 height 20
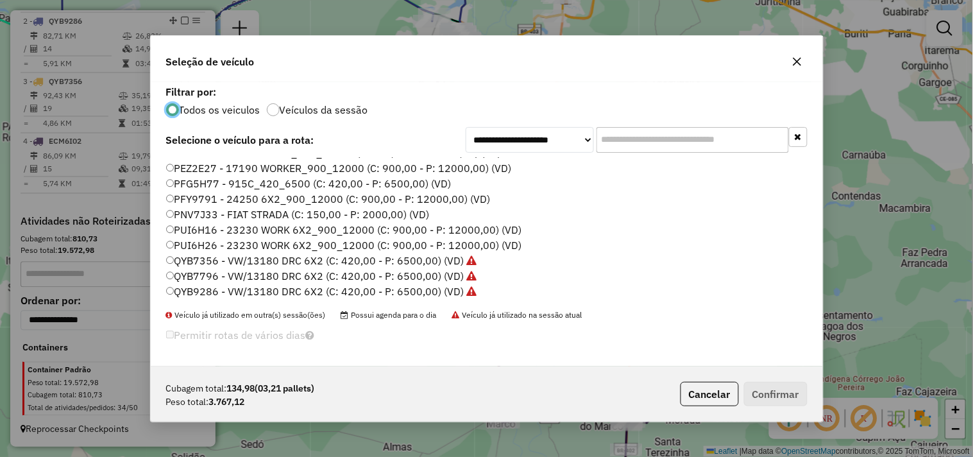
scroll to position [203, 0]
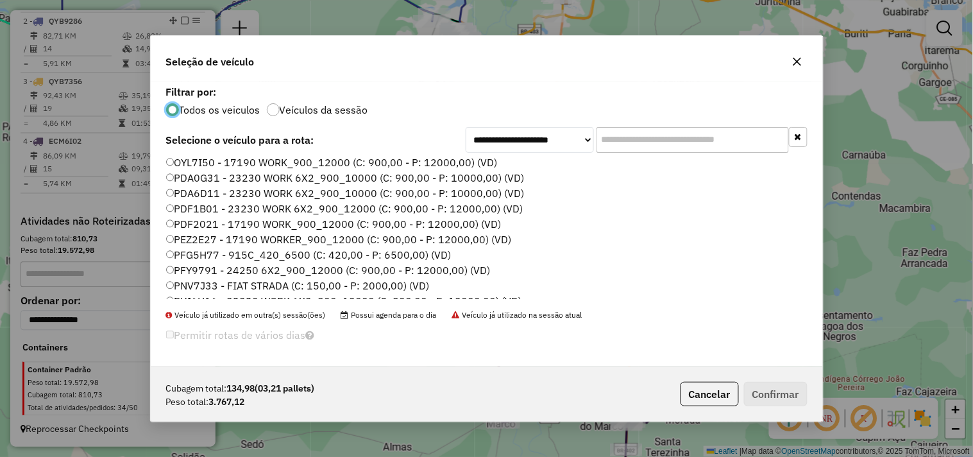
click at [196, 214] on label "PDF1B01 - 23230 WORK 6X2_900_12000 (C: 900,00 - P: 12000,00) (VD)" at bounding box center [344, 208] width 357 height 15
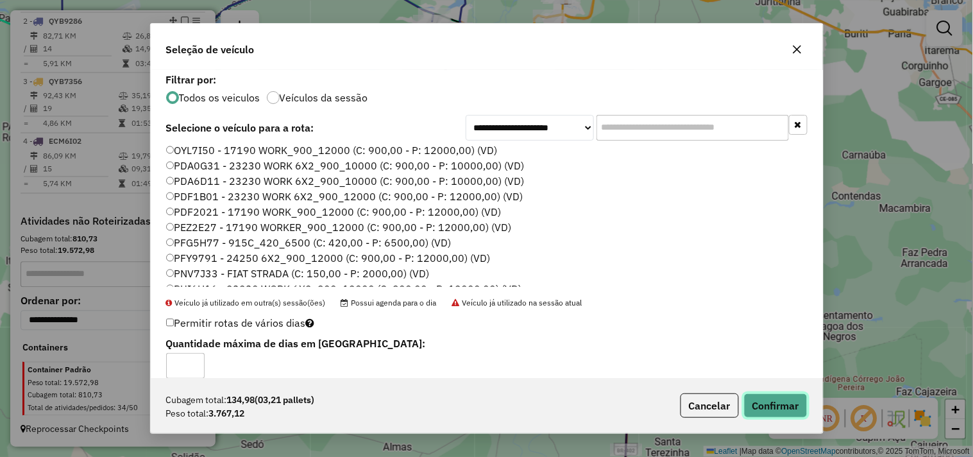
click at [767, 399] on button "Confirmar" at bounding box center [775, 405] width 63 height 24
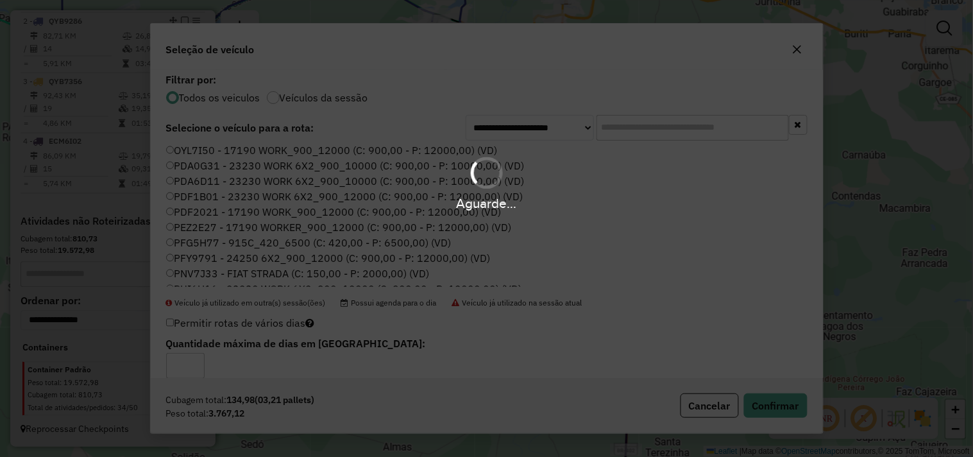
scroll to position [613, 0]
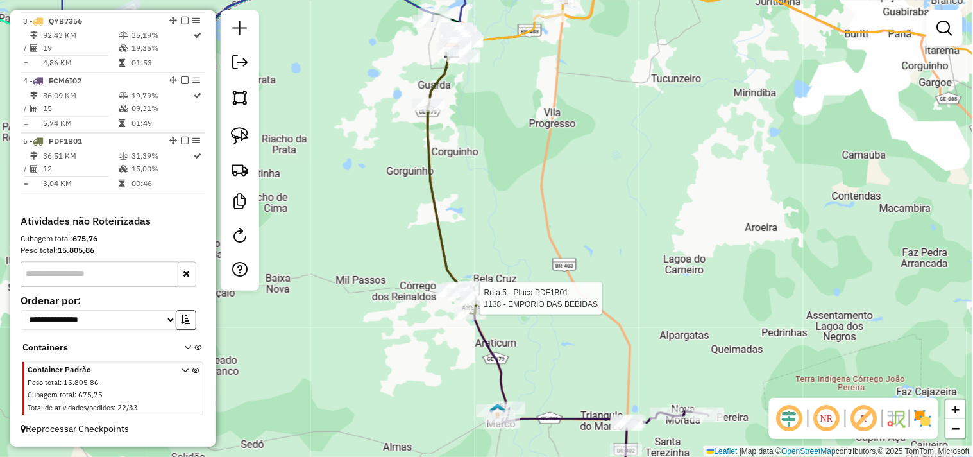
select select "**********"
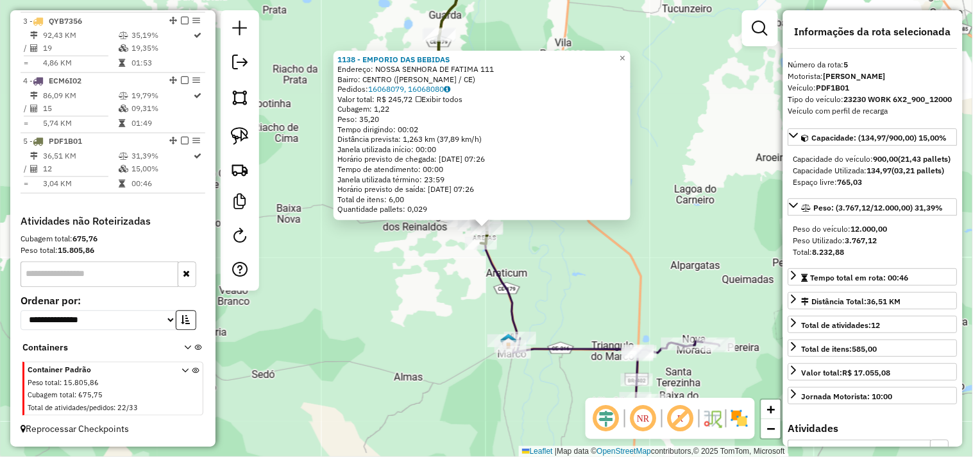
click at [530, 279] on div "1138 - EMPORIO DAS BEBIDAS Endereço: NOSSA SENHORA DE FATIMA 111 Bairro: CENTRO…" at bounding box center [486, 228] width 973 height 457
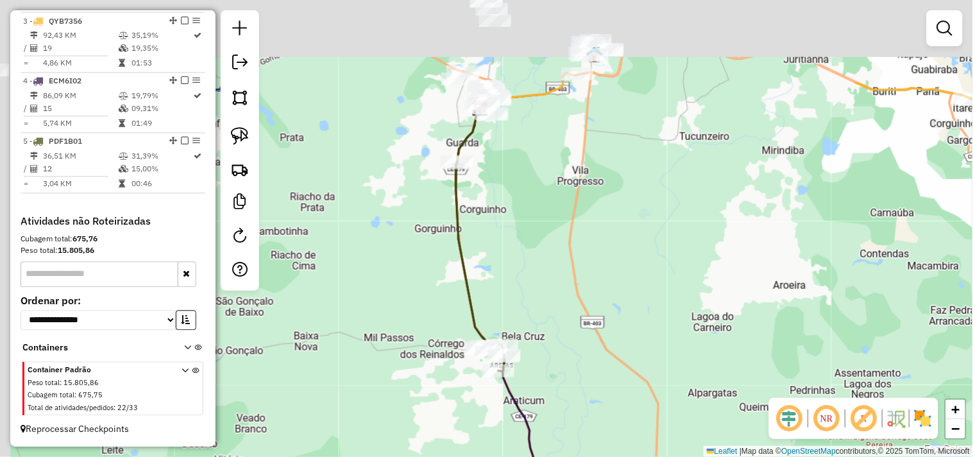
drag, startPoint x: 530, startPoint y: 282, endPoint x: 560, endPoint y: 362, distance: 85.6
click at [560, 362] on div "Janela de atendimento Grade de atendimento Capacidade Transportadoras Veículos …" at bounding box center [486, 228] width 973 height 457
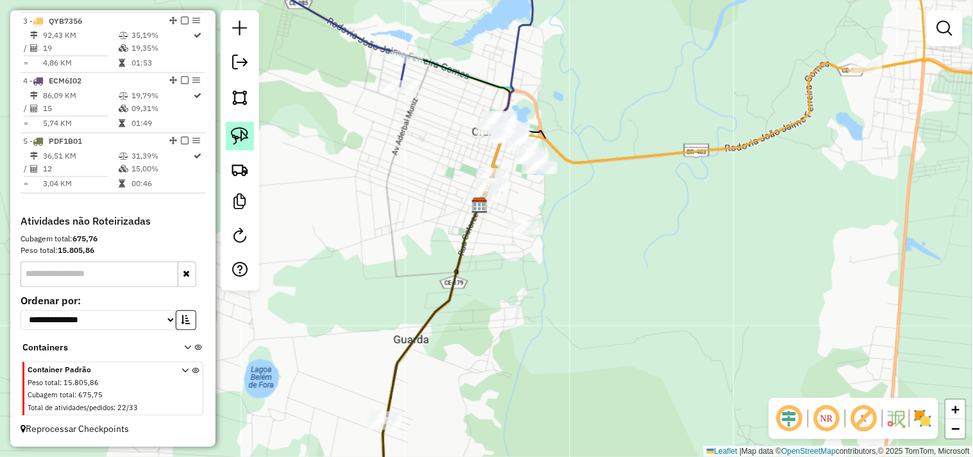
click at [250, 135] on link at bounding box center [240, 136] width 28 height 28
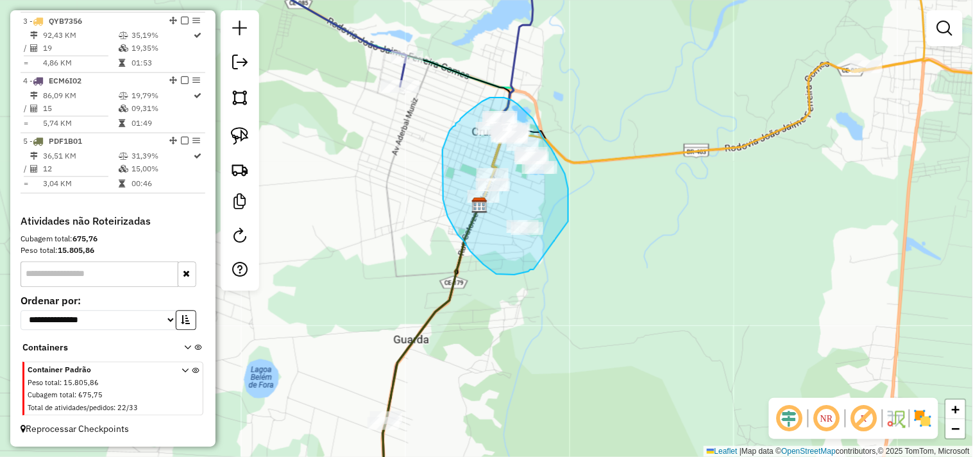
drag, startPoint x: 517, startPoint y: 273, endPoint x: 551, endPoint y: 267, distance: 34.6
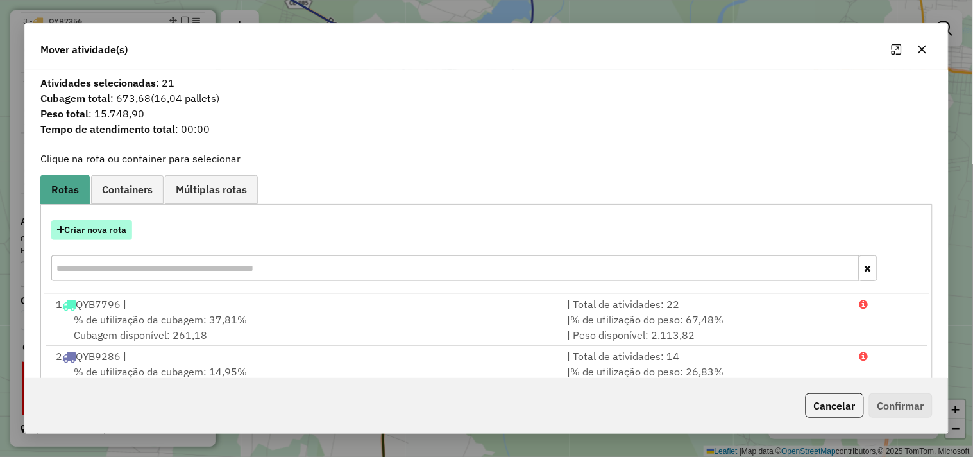
click at [113, 235] on button "Criar nova rota" at bounding box center [91, 230] width 81 height 20
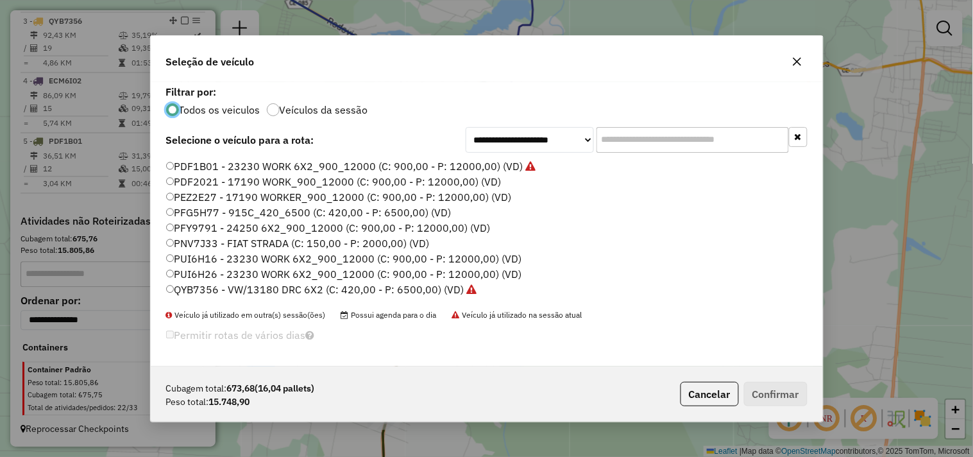
scroll to position [203, 0]
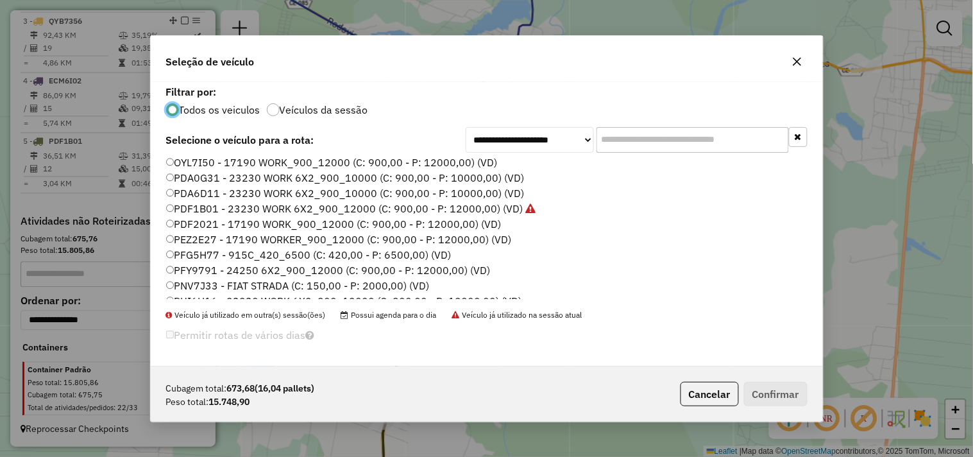
click at [199, 202] on label "PDF1B01 - 23230 WORK 6X2_900_12000 (C: 900,00 - P: 12000,00) (VD)" at bounding box center [351, 208] width 370 height 15
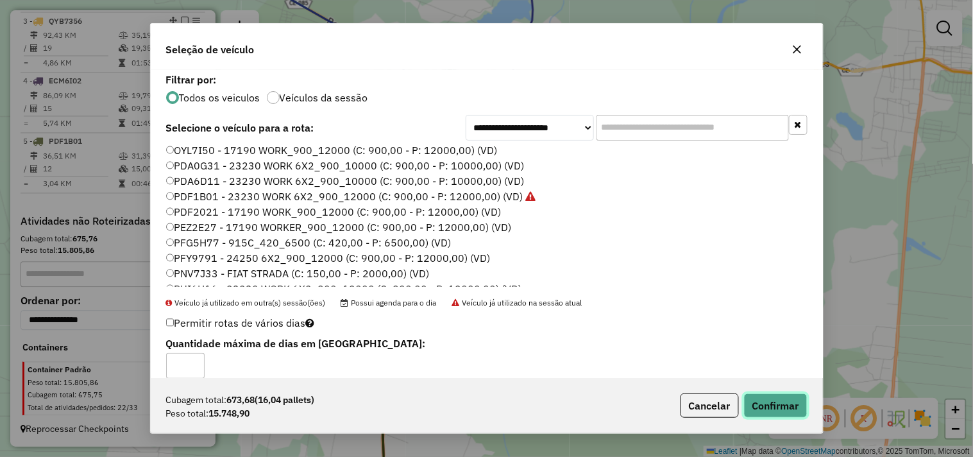
click at [764, 407] on button "Confirmar" at bounding box center [775, 405] width 63 height 24
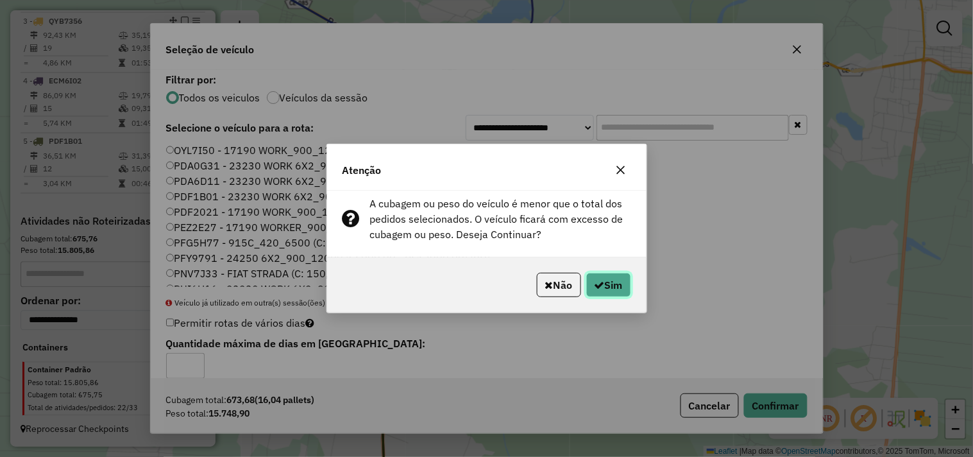
click at [591, 290] on button "Sim" at bounding box center [608, 284] width 45 height 24
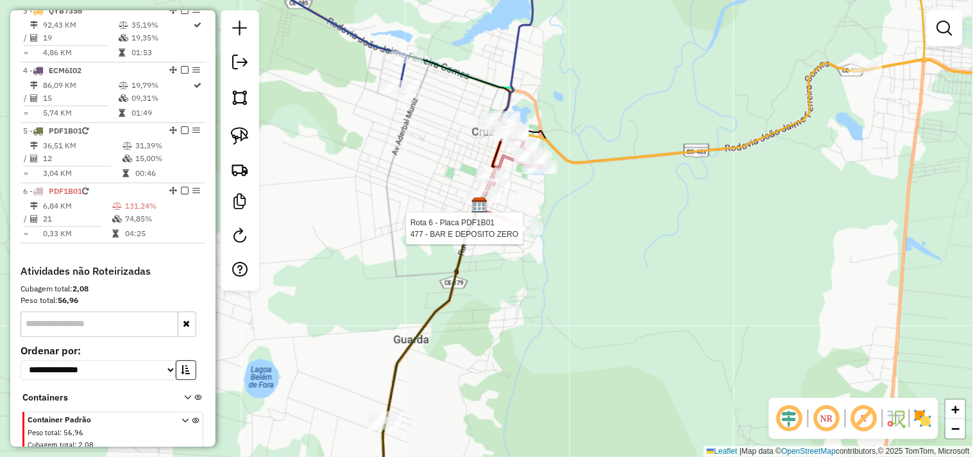
scroll to position [674, 0]
select select "**********"
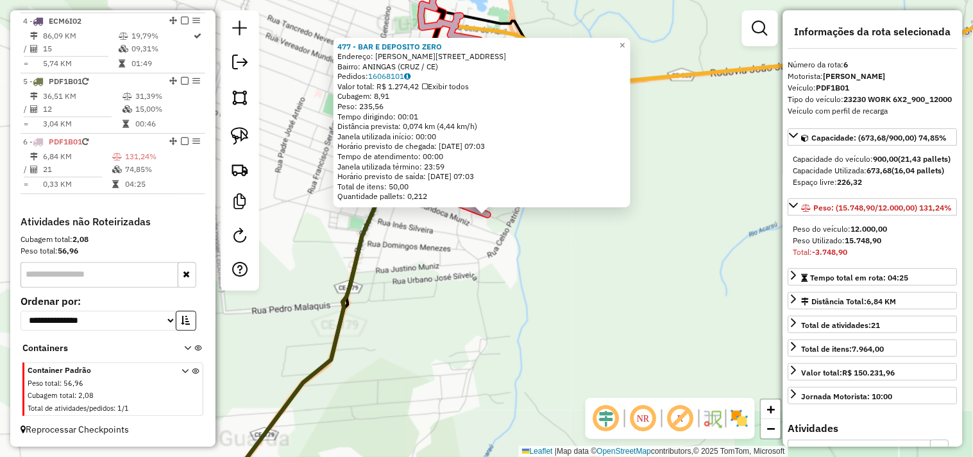
click at [492, 265] on div "477 - BAR E DEPOSITO ZERO Endereço: LUIZ JOAO DE FARIAS 147 Bairro: ANINGAS (CR…" at bounding box center [486, 228] width 973 height 457
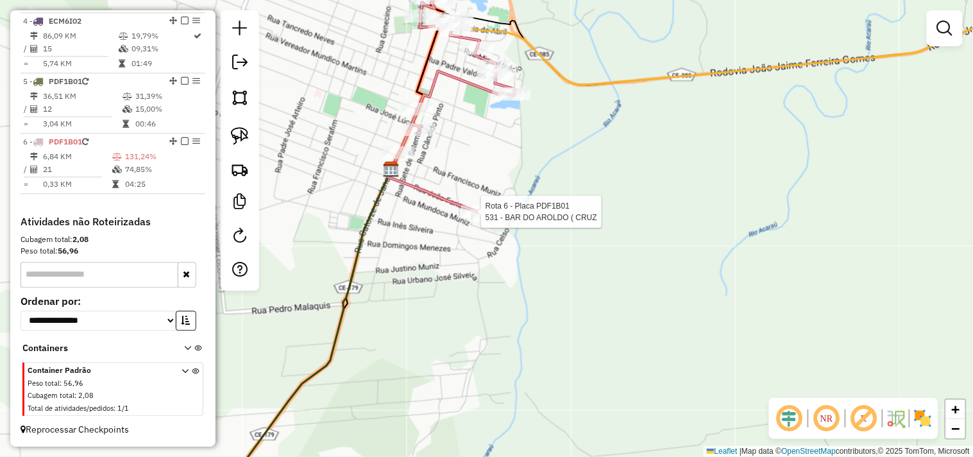
select select "**********"
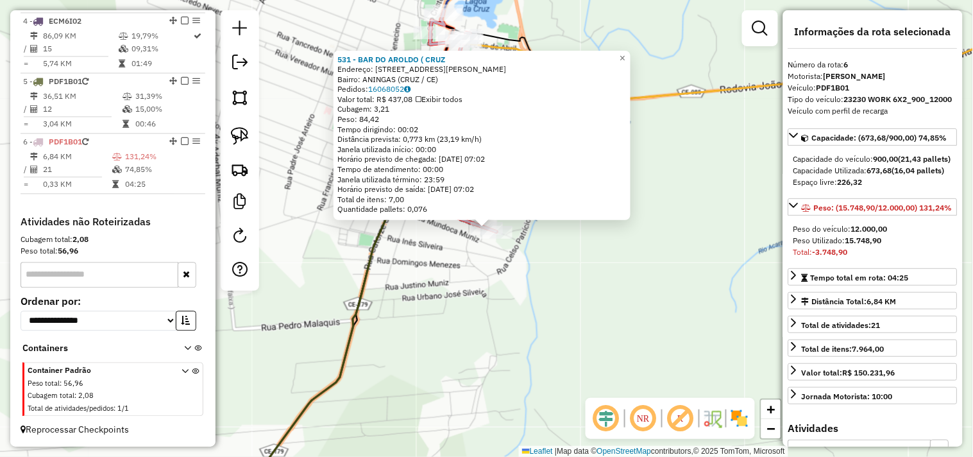
click at [505, 282] on div "531 - BAR DO AROLDO ( CRUZ Endereço: RUA LUIS JOAO DE FARIAS 191 Bairro: ANINGA…" at bounding box center [486, 228] width 973 height 457
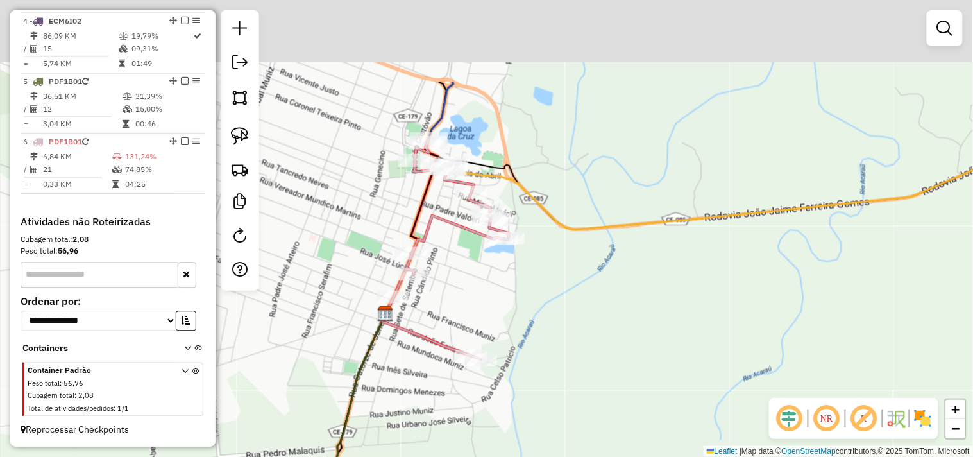
drag, startPoint x: 508, startPoint y: 163, endPoint x: 492, endPoint y: 297, distance: 134.9
click at [492, 297] on div "Janela de atendimento Grade de atendimento Capacidade Transportadoras Veículos …" at bounding box center [486, 228] width 973 height 457
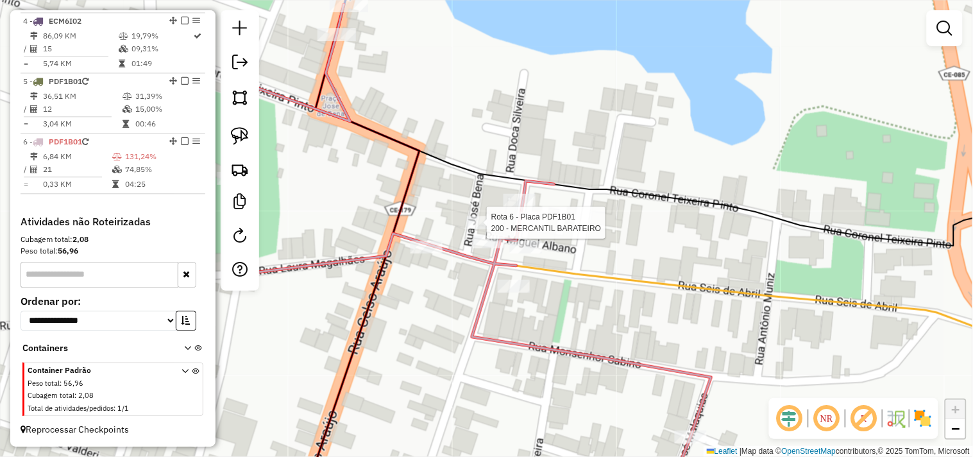
select select "**********"
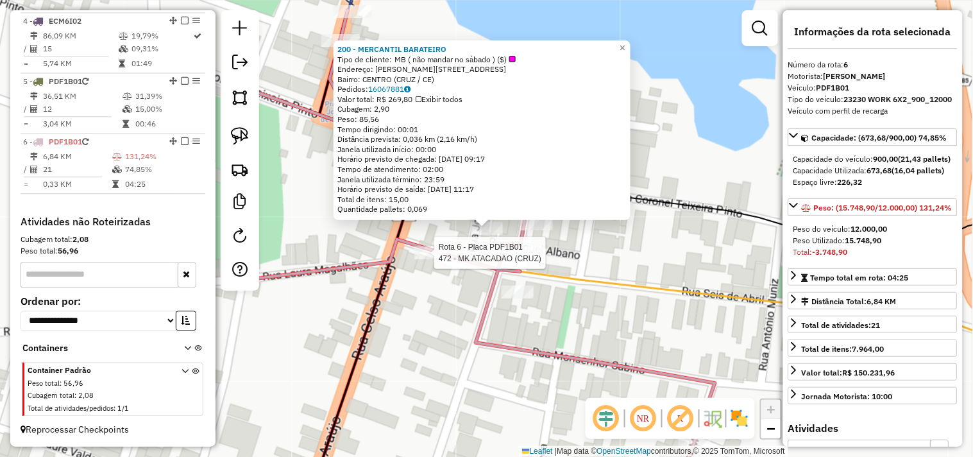
click at [431, 259] on div at bounding box center [430, 252] width 32 height 13
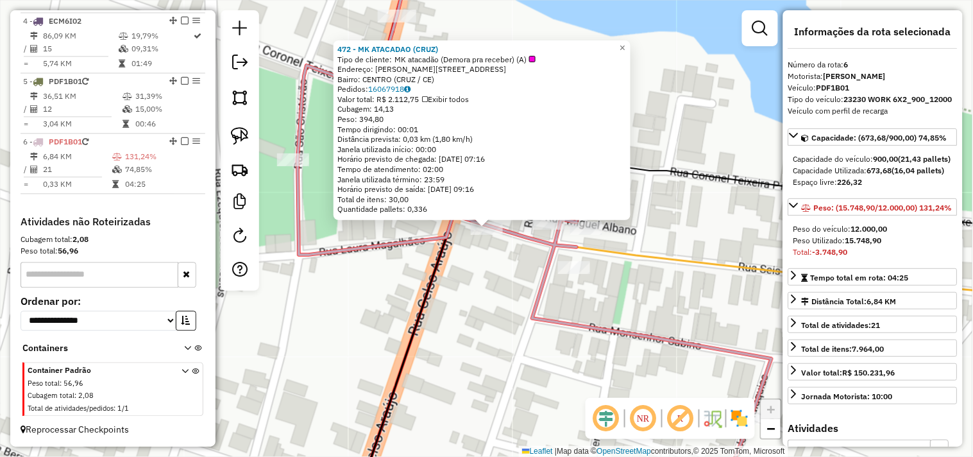
click at [474, 323] on div "472 - MK ATACADAO (CRUZ) Tipo de cliente: MK atacadão (Demora pra receber) (A) …" at bounding box center [486, 228] width 973 height 457
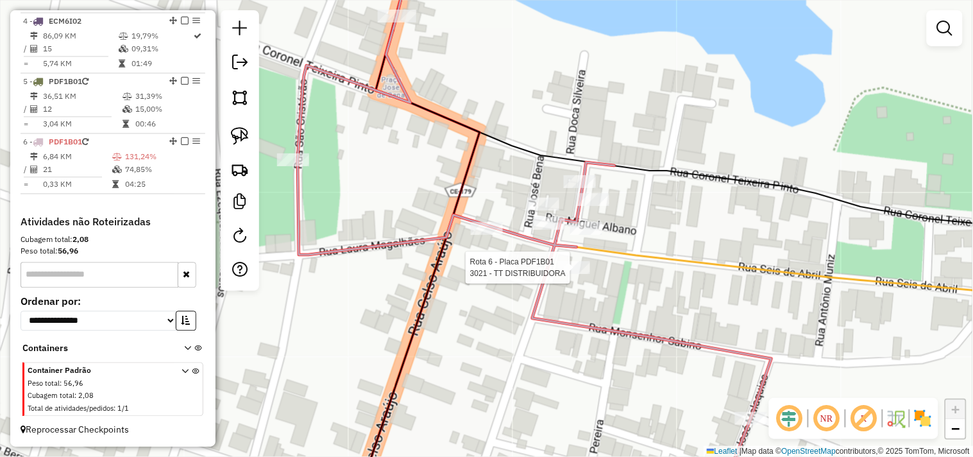
select select "**********"
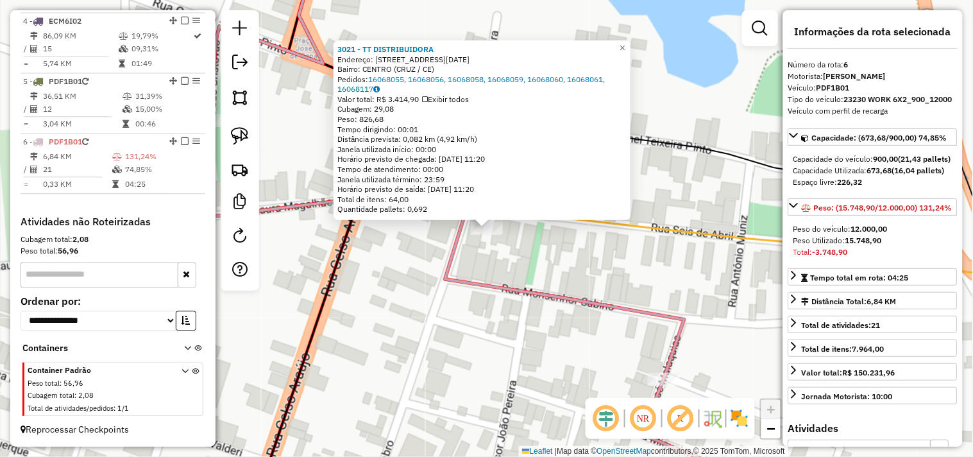
click at [509, 262] on div "3021 - TT DISTRIBUIDORA Endereço: Rua 6 de Abril 399 Bairro: CENTRO (CRUZ / CE)…" at bounding box center [486, 228] width 973 height 457
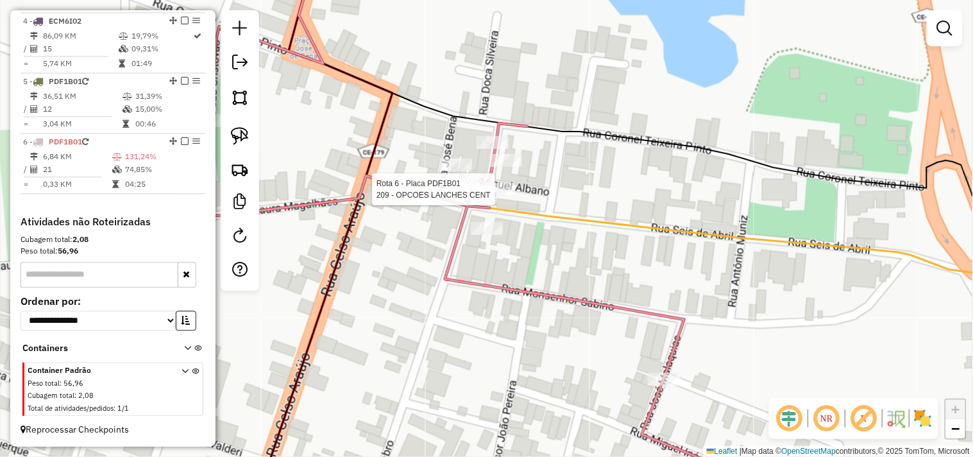
select select "**********"
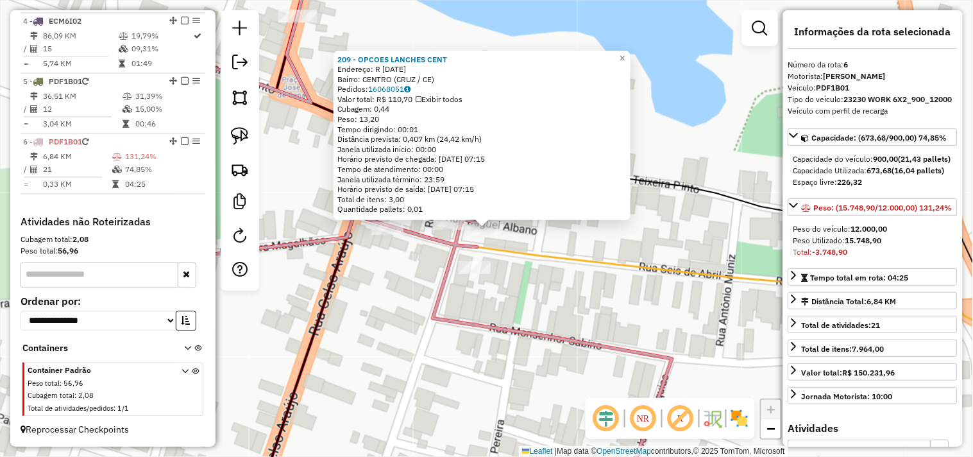
drag, startPoint x: 507, startPoint y: 276, endPoint x: 492, endPoint y: 264, distance: 19.1
click at [507, 276] on div "209 - OPCOES LANCHES CENT Endereço: R 07 DE SETEMBRO 126 Bairro: CENTRO (CRUZ /…" at bounding box center [486, 228] width 973 height 457
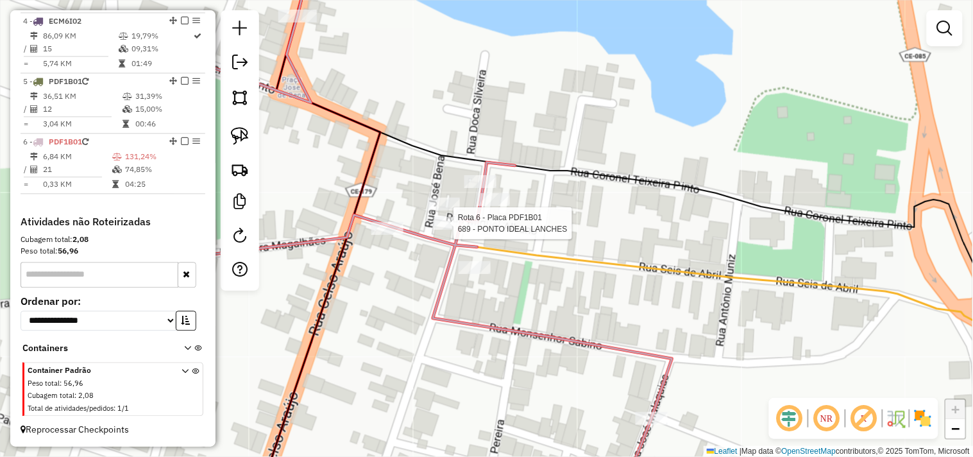
select select "**********"
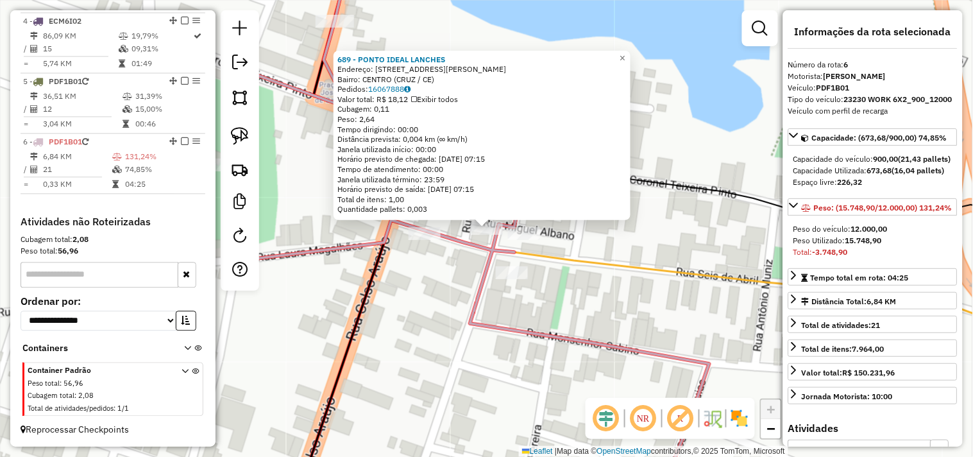
click at [442, 305] on div "689 - PONTO IDEAL LANCHES Endereço: Rua professor Fabiao 37 37 Bairro: CENTRO (…" at bounding box center [486, 228] width 973 height 457
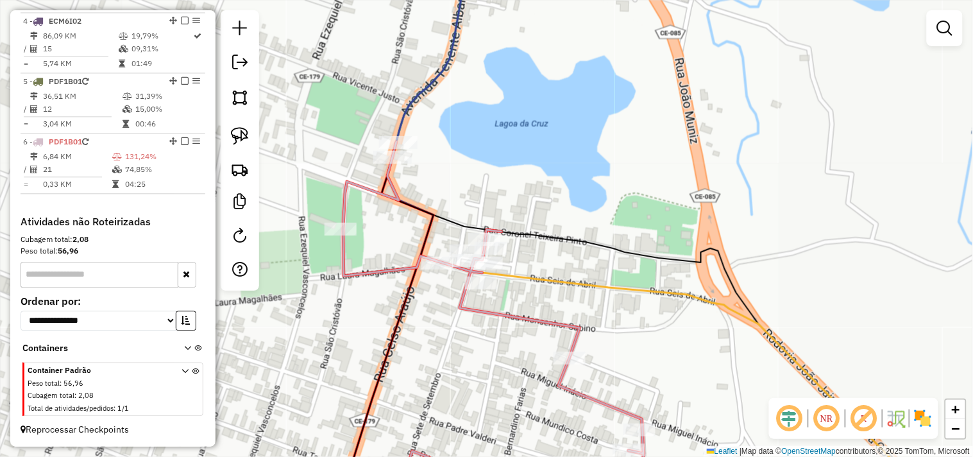
drag, startPoint x: 501, startPoint y: 342, endPoint x: 451, endPoint y: 262, distance: 94.5
click at [451, 263] on div "Janela de atendimento Grade de atendimento Capacidade Transportadoras Veículos …" at bounding box center [486, 228] width 973 height 457
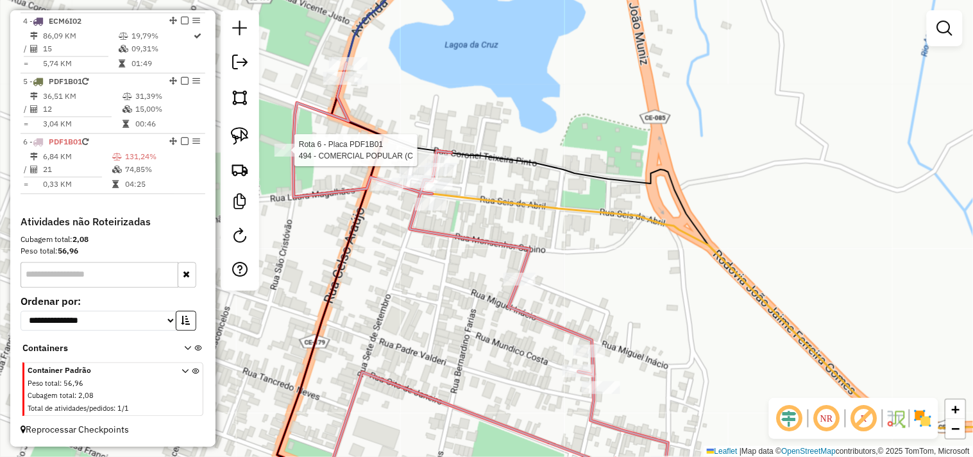
select select "**********"
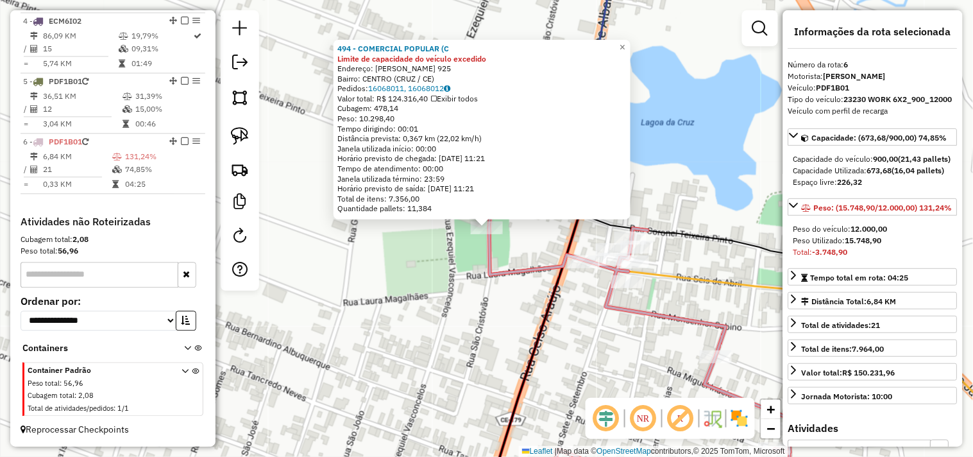
click at [459, 321] on div "494 - COMERCIAL POPULAR (C Limite de capacidade do veículo excedido Endereço: E…" at bounding box center [486, 228] width 973 height 457
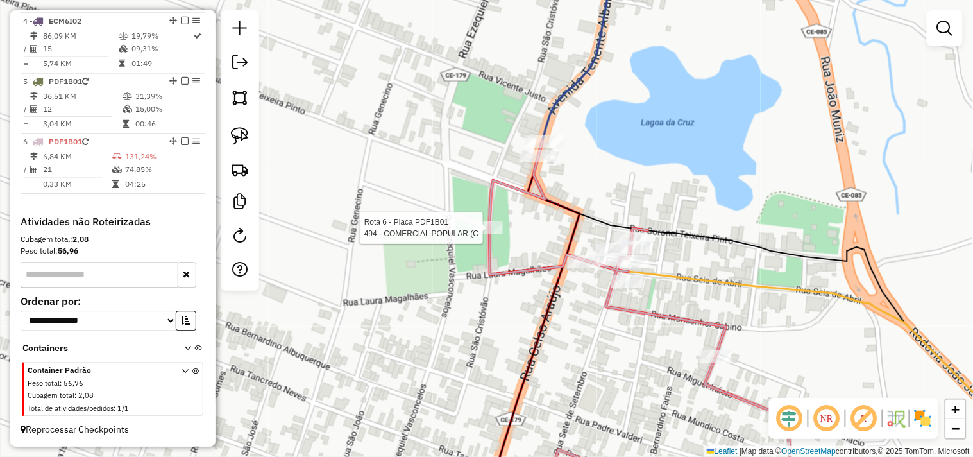
select select "**********"
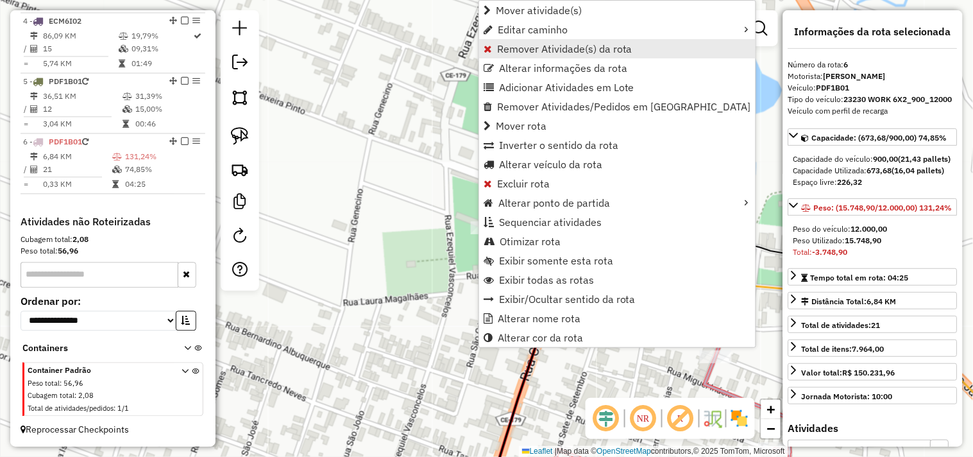
click at [499, 49] on span "Remover Atividade(s) da rota" at bounding box center [564, 49] width 135 height 10
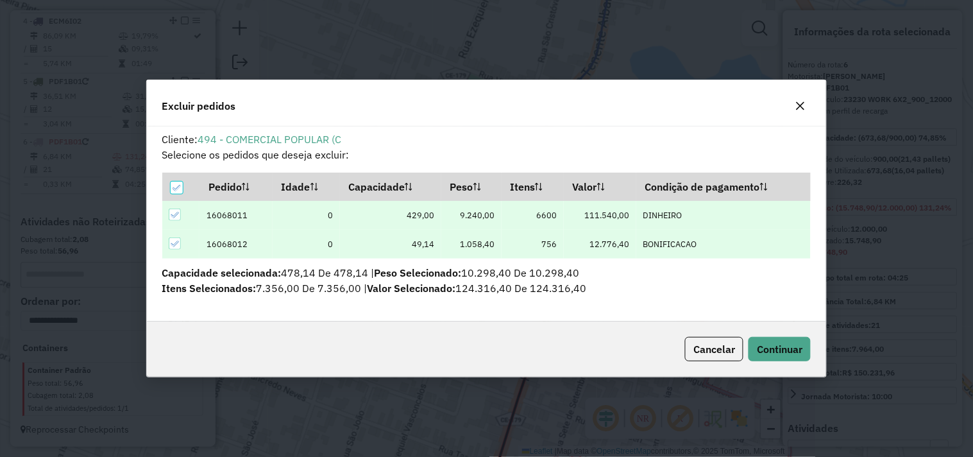
scroll to position [0, 0]
drag, startPoint x: 773, startPoint y: 351, endPoint x: 653, endPoint y: 329, distance: 122.5
click at [773, 351] on span "Continuar" at bounding box center [780, 348] width 46 height 13
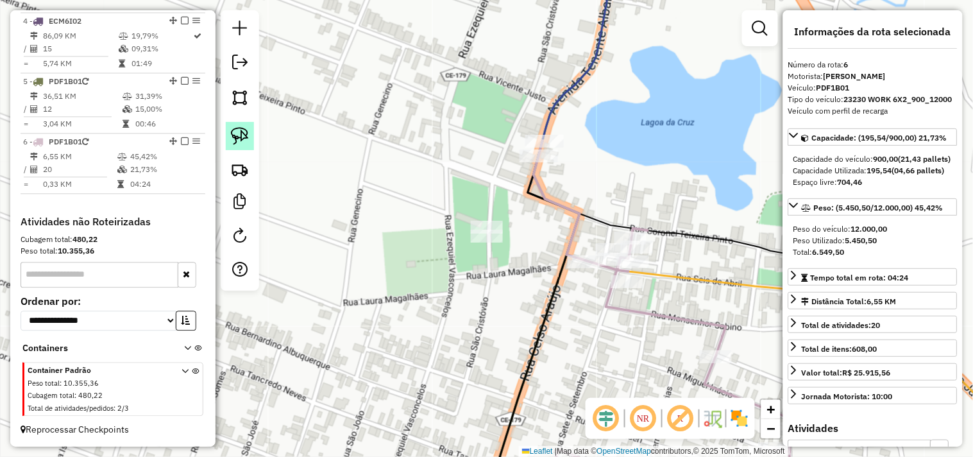
click at [246, 133] on img at bounding box center [240, 136] width 18 height 18
drag, startPoint x: 503, startPoint y: 221, endPoint x: 434, endPoint y: 257, distance: 78.0
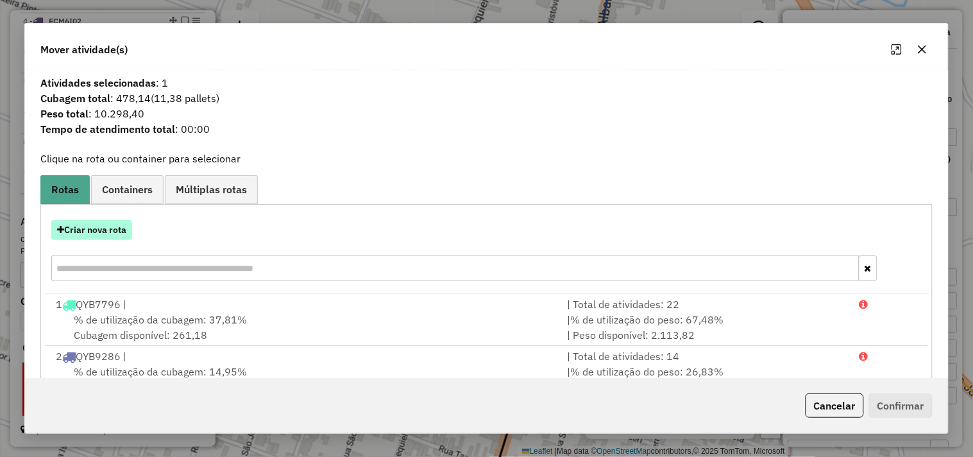
click at [118, 228] on button "Criar nova rota" at bounding box center [91, 230] width 81 height 20
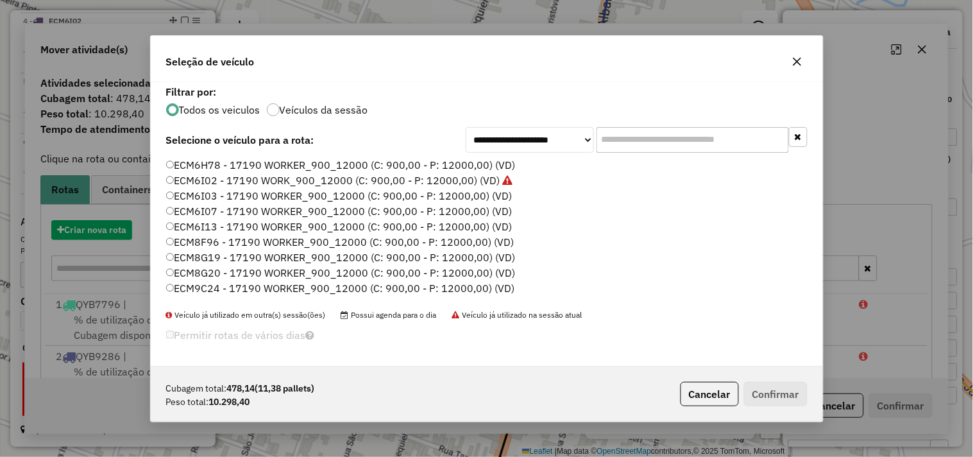
scroll to position [7, 3]
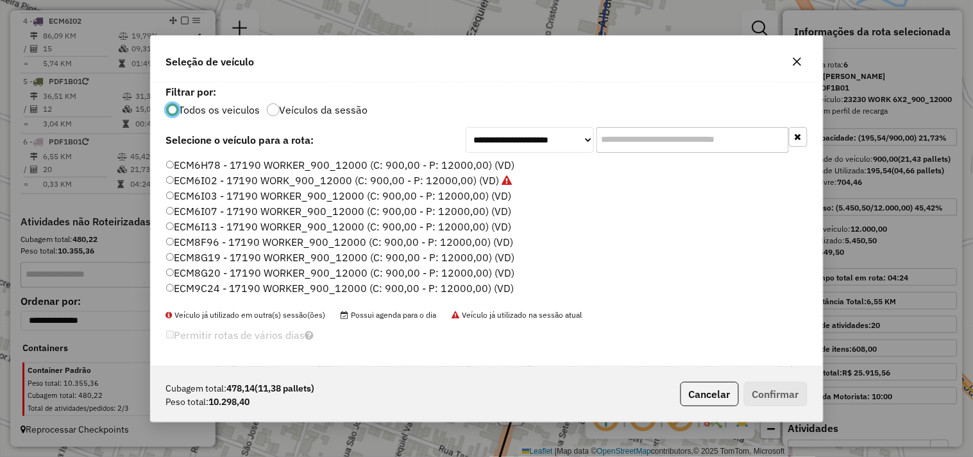
click at [212, 216] on label "ECM6I07 - 17190 WORKER_900_12000 (C: 900,00 - P: 12000,00) (VD)" at bounding box center [339, 210] width 346 height 15
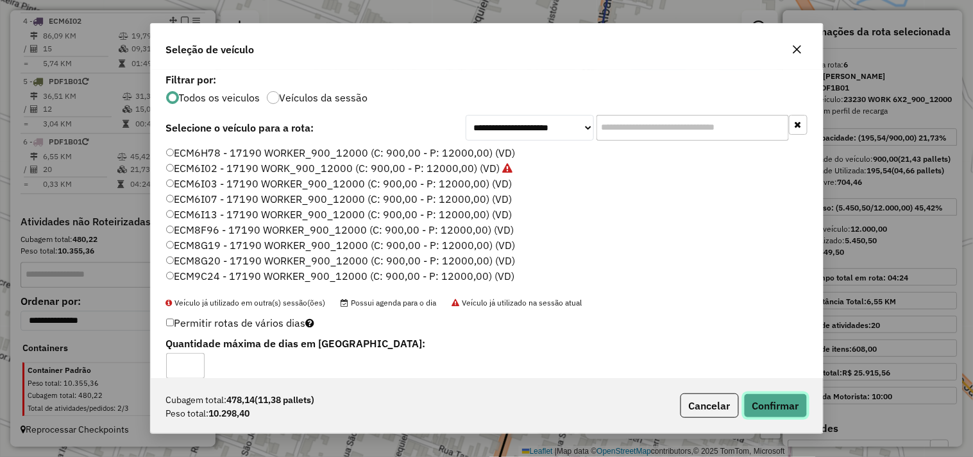
click at [800, 401] on button "Confirmar" at bounding box center [775, 405] width 63 height 24
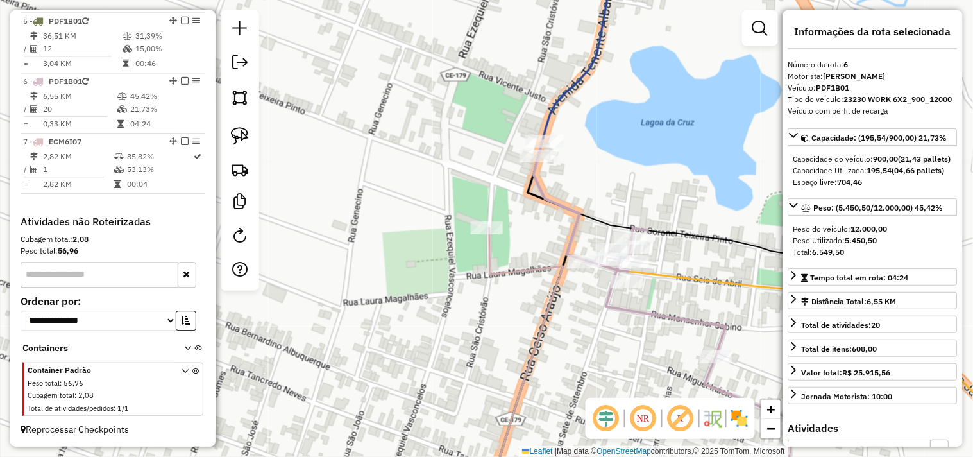
scroll to position [733, 0]
click at [478, 210] on div "Rota 7 - Placa ECM6I07 494 - COMERCIAL POPULAR (C Janela de atendimento Grade d…" at bounding box center [486, 228] width 973 height 457
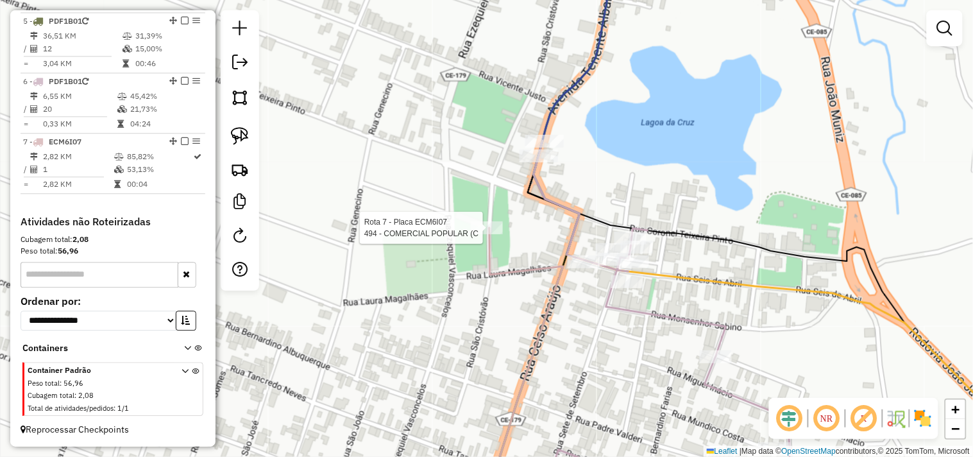
select select "**********"
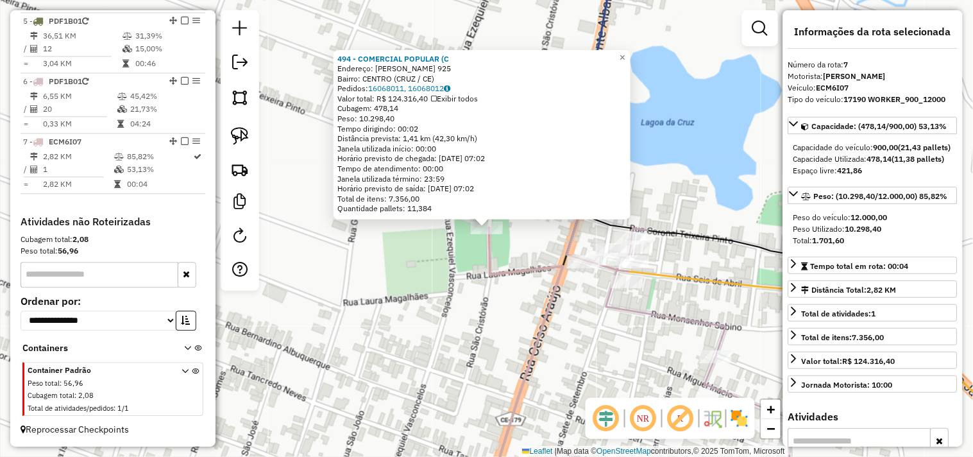
click at [440, 308] on div "494 - COMERCIAL POPULAR (C Endereço: EZEQUIEL VASCNCELOS 925 Bairro: CENTRO (CR…" at bounding box center [486, 228] width 973 height 457
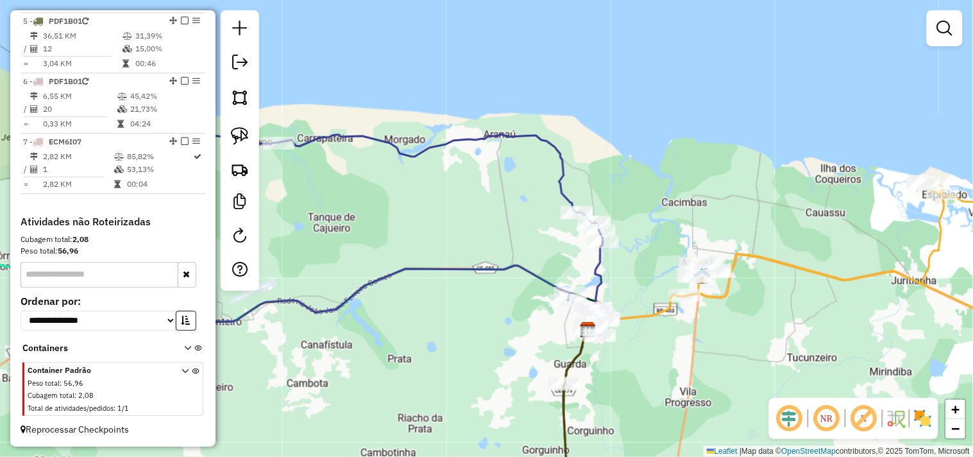
click at [605, 331] on div "Janela de atendimento Grade de atendimento Capacidade Transportadoras Veículos …" at bounding box center [486, 228] width 973 height 457
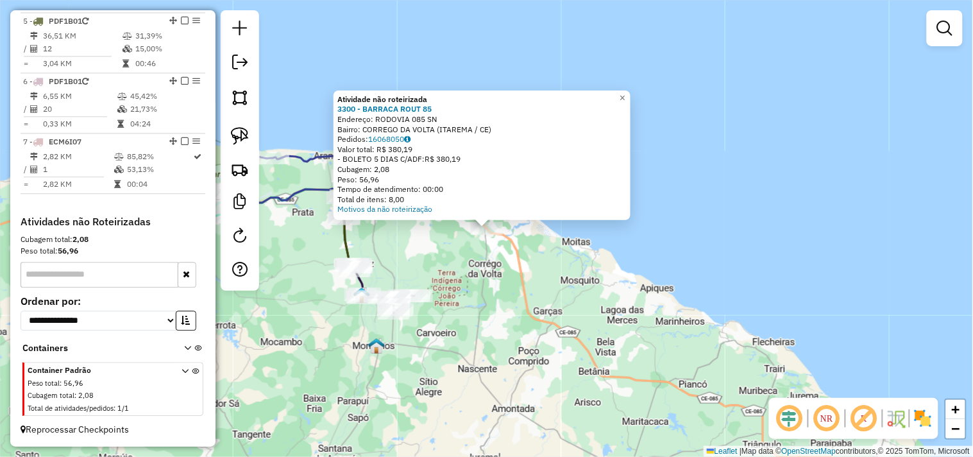
click at [526, 294] on div "Atividade não roteirizada 3300 - BARRACA ROUT 85 Endereço: RODOVIA 085 SN Bairr…" at bounding box center [486, 228] width 973 height 457
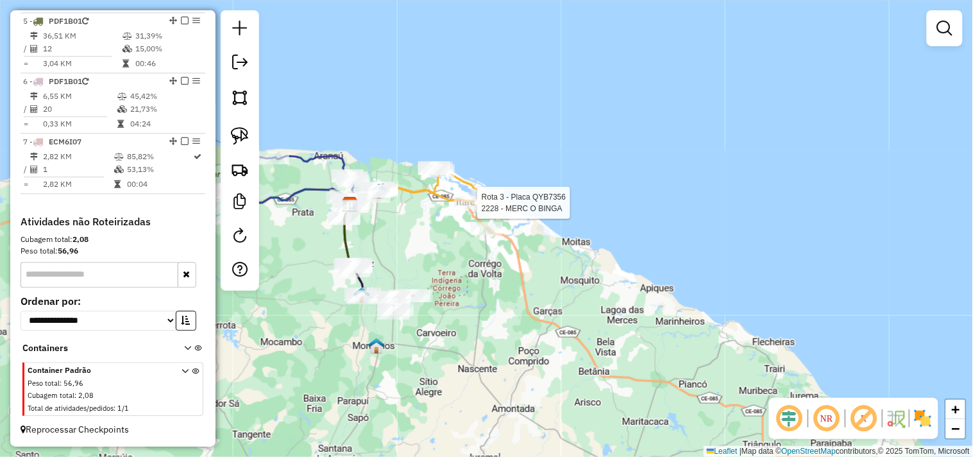
select select "**********"
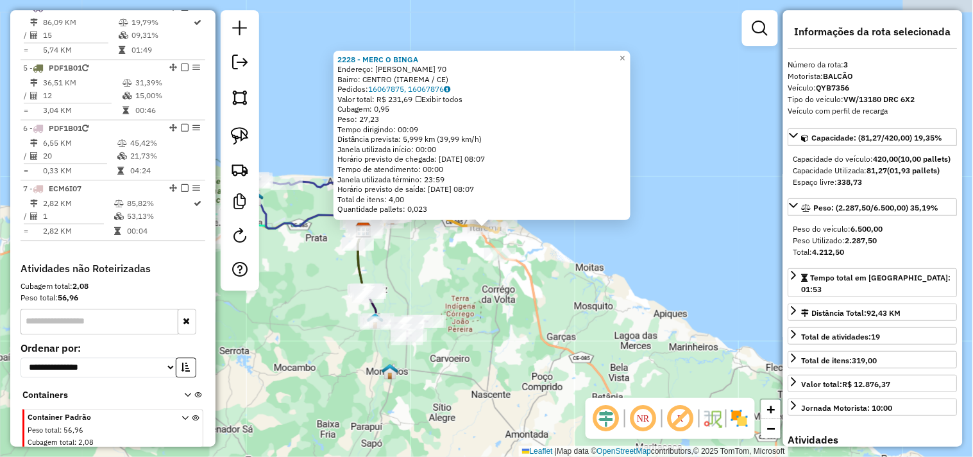
scroll to position [616, 0]
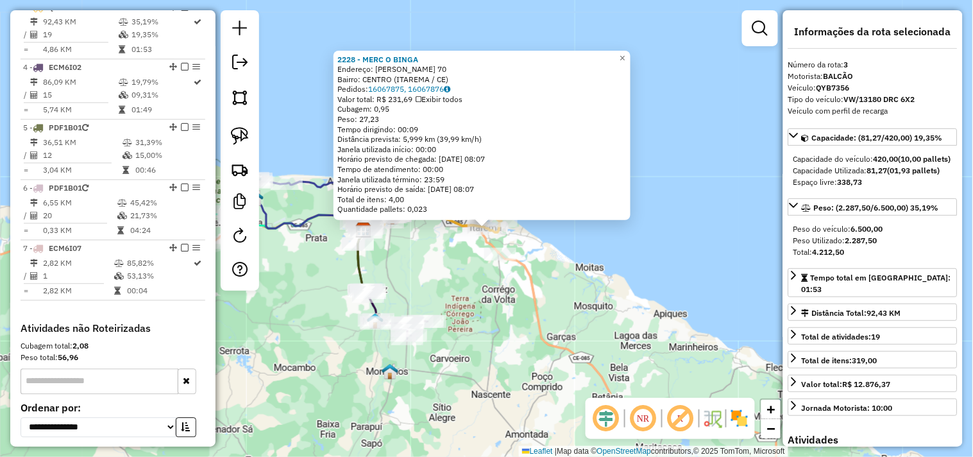
click at [460, 324] on div "2228 - MERC O BINGA Endereço: AFONSO FONTES 70 Bairro: CENTRO (ITAREMA / CE) Pe…" at bounding box center [486, 228] width 973 height 457
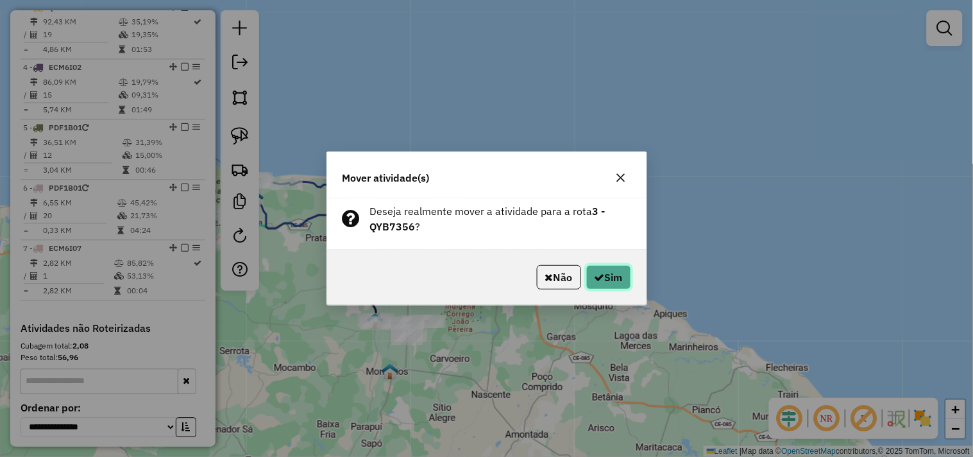
click at [610, 276] on button "Sim" at bounding box center [608, 277] width 45 height 24
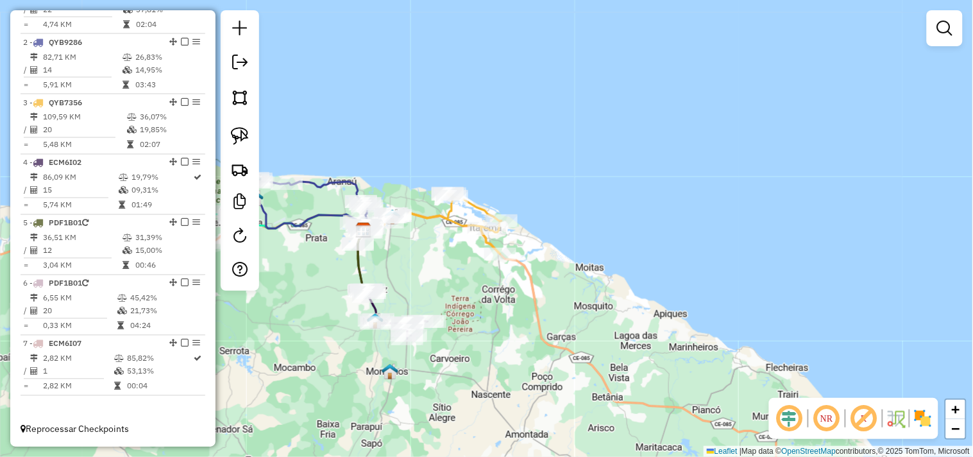
scroll to position [532, 0]
select select "**********"
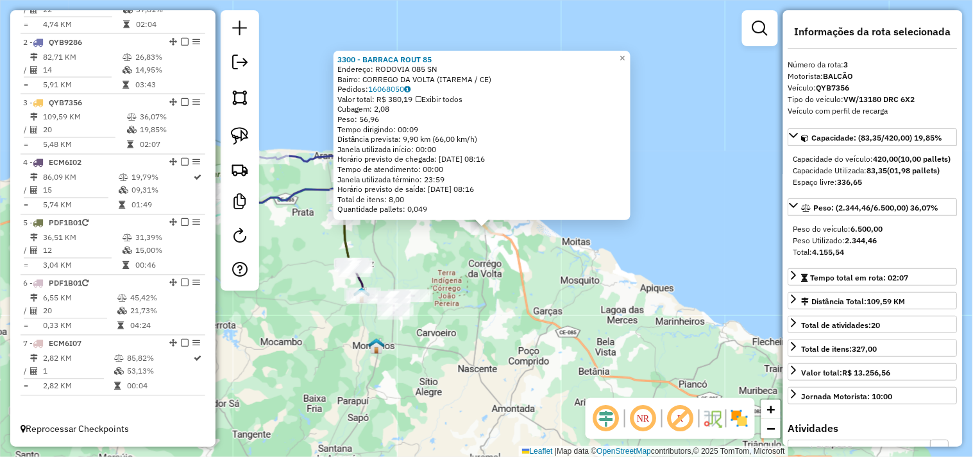
drag, startPoint x: 518, startPoint y: 282, endPoint x: 509, endPoint y: 289, distance: 11.4
click at [519, 283] on div "3300 - BARRACA ROUT 85 Endereço: RODOVIA 085 SN Bairro: CORREGO DA VOLTA (ITARE…" at bounding box center [486, 228] width 973 height 457
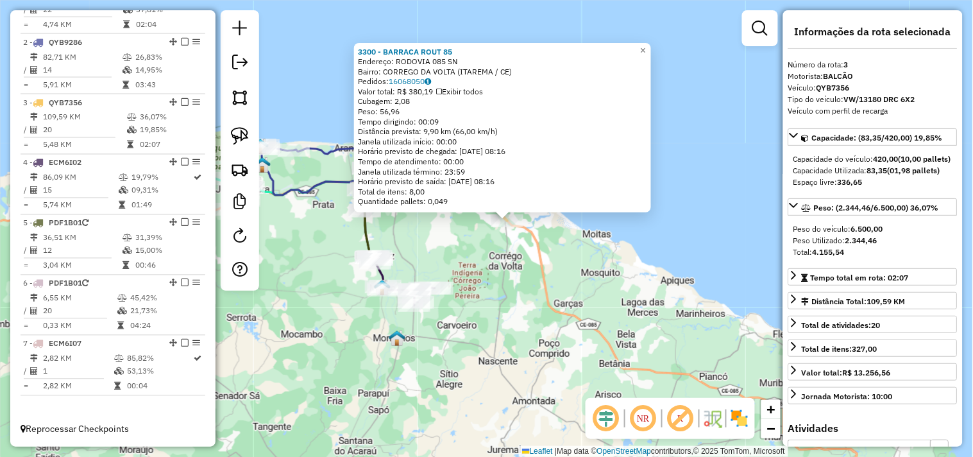
drag, startPoint x: 512, startPoint y: 315, endPoint x: 592, endPoint y: 289, distance: 84.3
click at [592, 289] on div "3300 - BARRACA ROUT 85 Endereço: RODOVIA 085 SN Bairro: CORREGO DA VOLTA (ITARE…" at bounding box center [486, 228] width 973 height 457
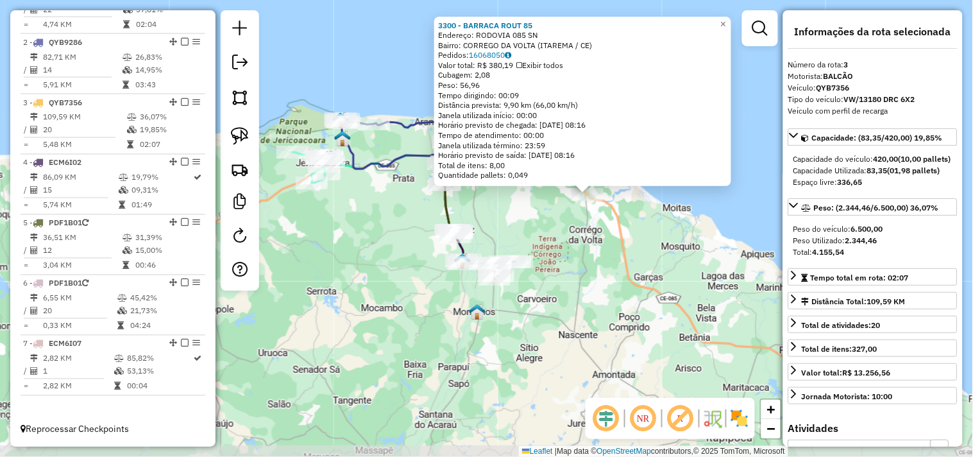
click at [594, 283] on div "3300 - BARRACA ROUT 85 Endereço: RODOVIA 085 SN Bairro: CORREGO DA VOLTA (ITARE…" at bounding box center [486, 228] width 973 height 457
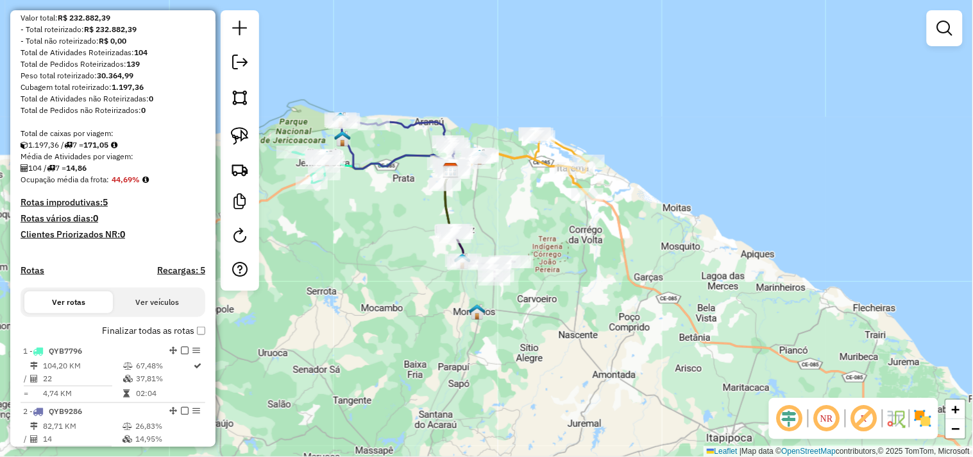
scroll to position [0, 0]
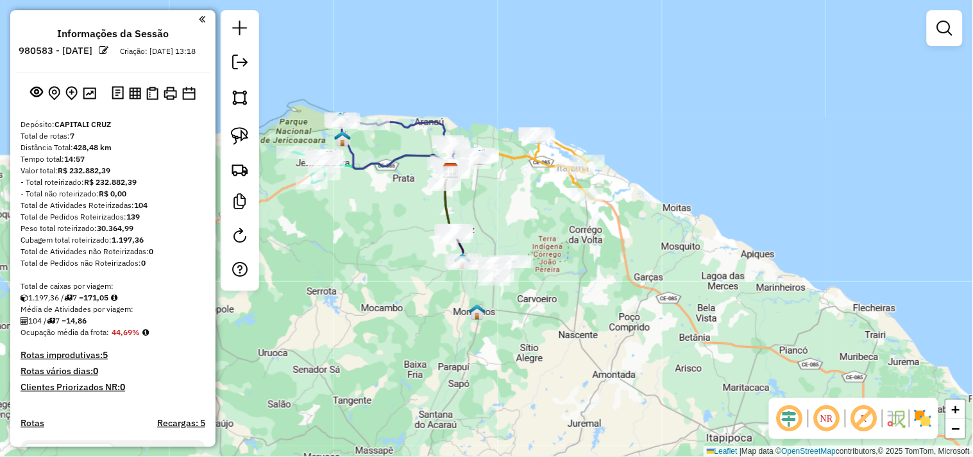
click at [342, 271] on div "Janela de atendimento Grade de atendimento Capacidade Transportadoras Veículos …" at bounding box center [486, 228] width 973 height 457
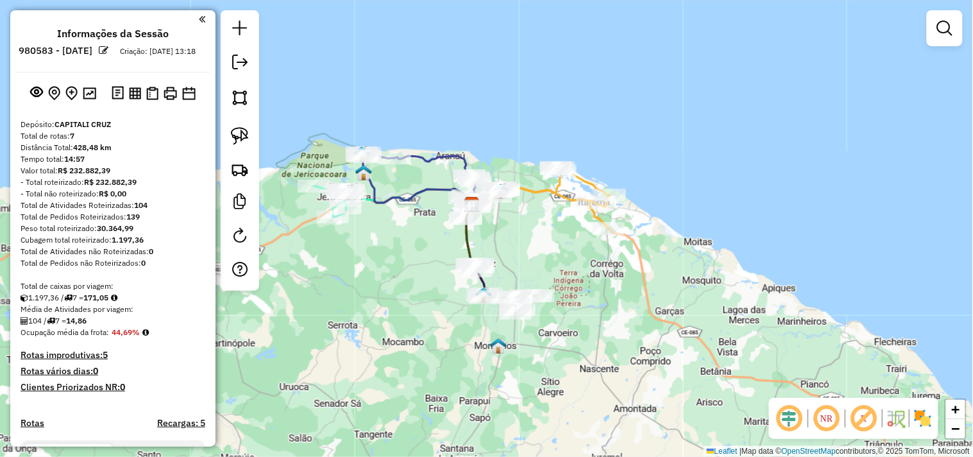
drag, startPoint x: 381, startPoint y: 284, endPoint x: 412, endPoint y: 331, distance: 56.9
click at [412, 331] on div "Janela de atendimento Grade de atendimento Capacidade Transportadoras Veículos …" at bounding box center [486, 228] width 973 height 457
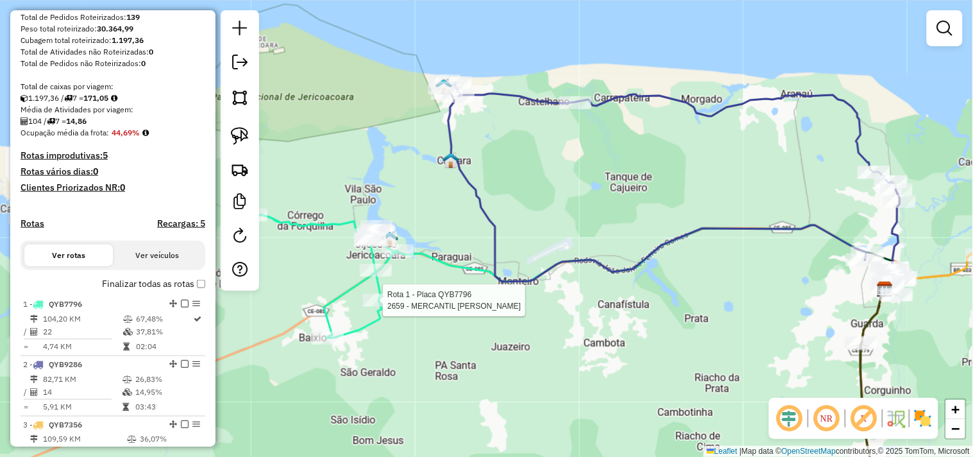
select select "**********"
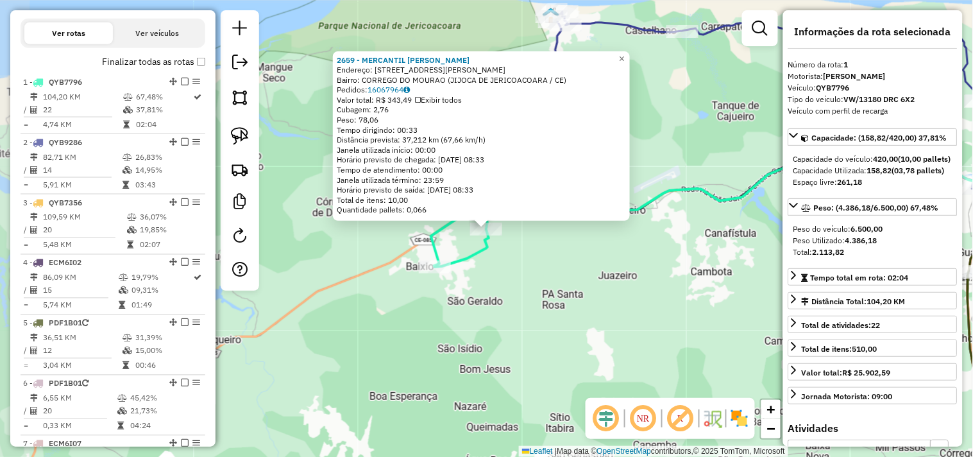
scroll to position [496, 0]
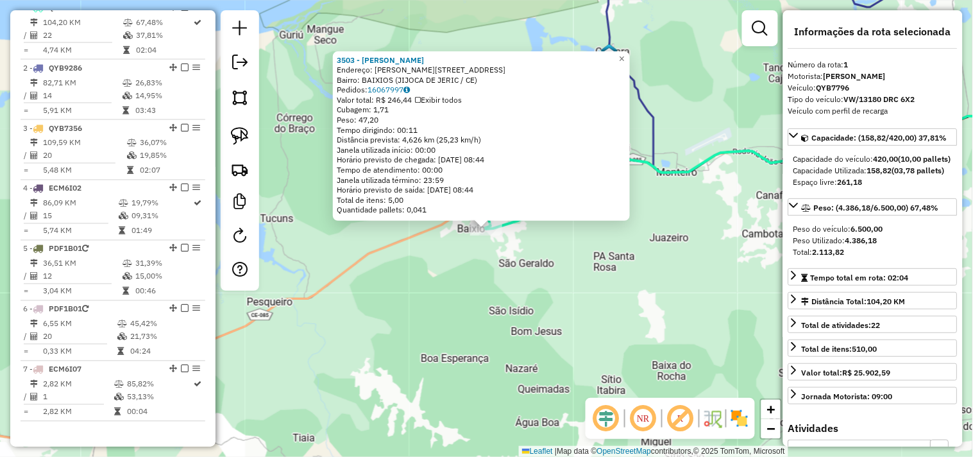
click at [439, 323] on div "3503 - JOSE NEUTON PEREIRA Endereço: R RUA BAIXIO 2103 Bairro: BAIXIOS (JIJOCA …" at bounding box center [486, 228] width 973 height 457
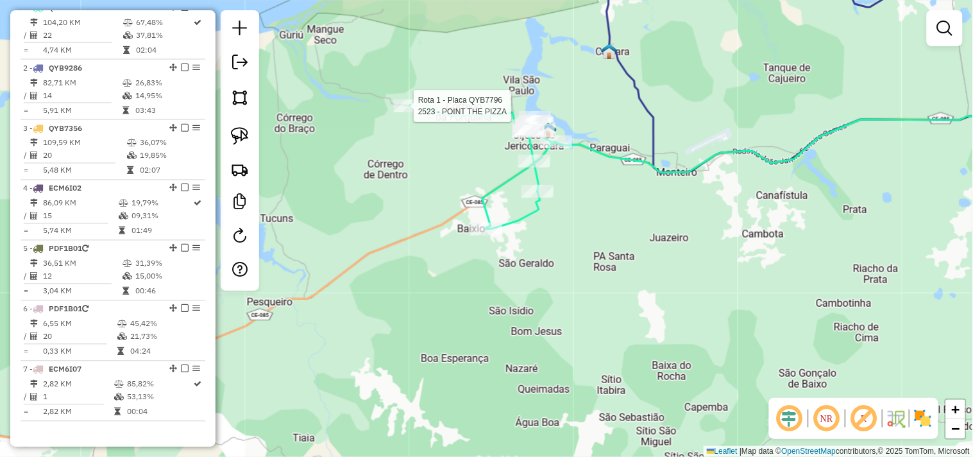
select select "**********"
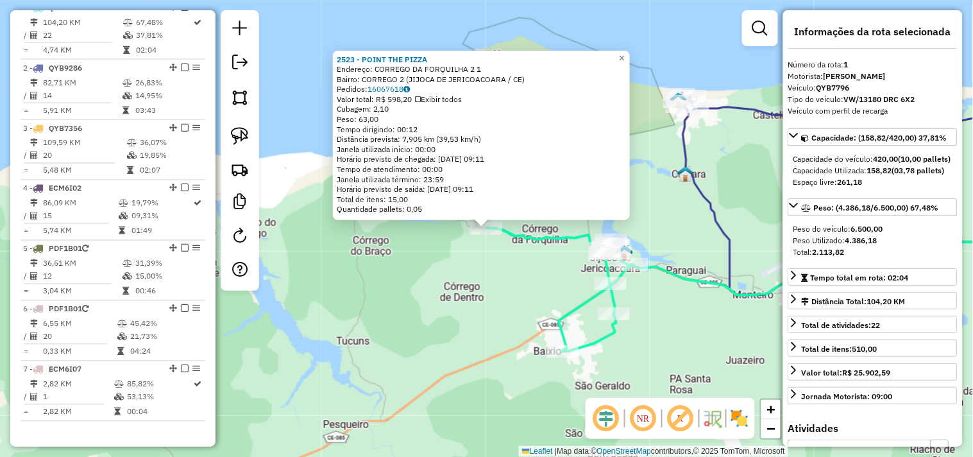
click at [509, 297] on div "2523 - POINT THE PIZZA Endereço: CORREGO DA FORQUILHA 2 1 Bairro: CORREGO 2 (JI…" at bounding box center [486, 228] width 973 height 457
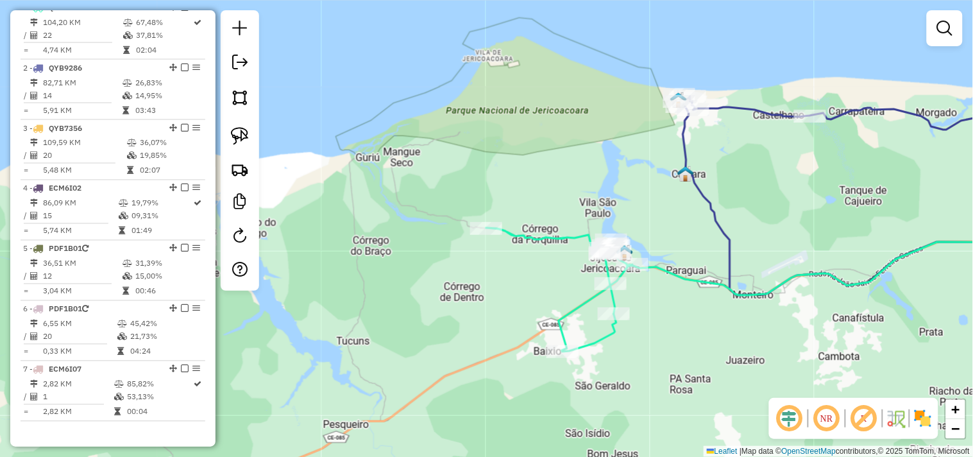
click at [414, 239] on div "2523 - POINT THE PIZZA Endereço: CORREGO DA FORQUILHA 2 1 Bairro: CORREGO 2 (JI…" at bounding box center [486, 228] width 973 height 457
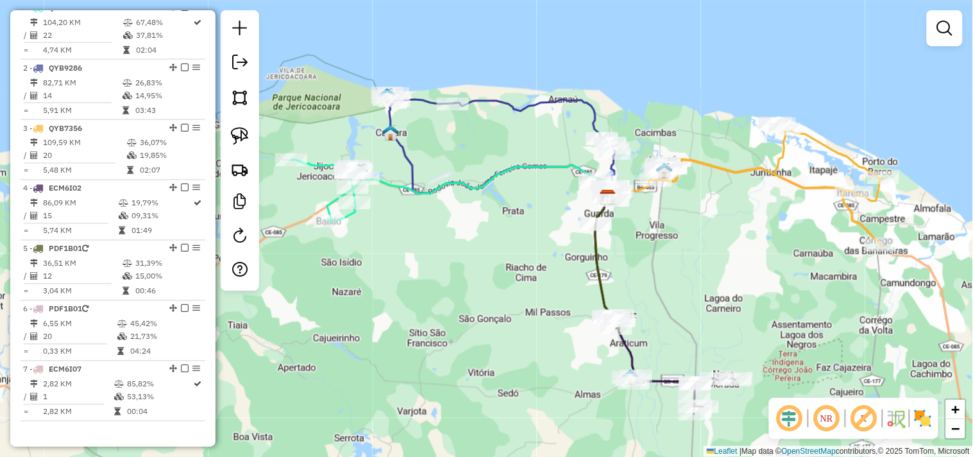
drag, startPoint x: 464, startPoint y: 228, endPoint x: 447, endPoint y: 263, distance: 39.0
click at [447, 263] on div "Janela de atendimento Grade de atendimento Capacidade Transportadoras Veículos …" at bounding box center [486, 228] width 973 height 457
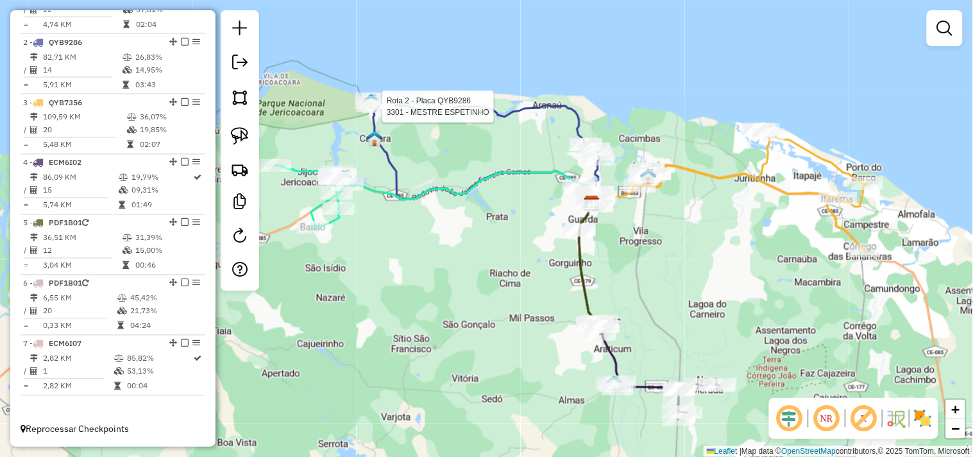
select select "**********"
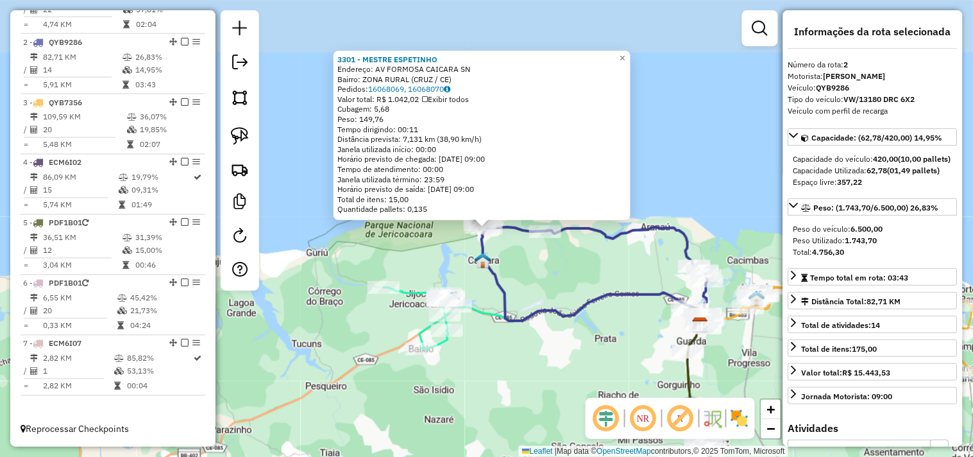
scroll to position [532, 0]
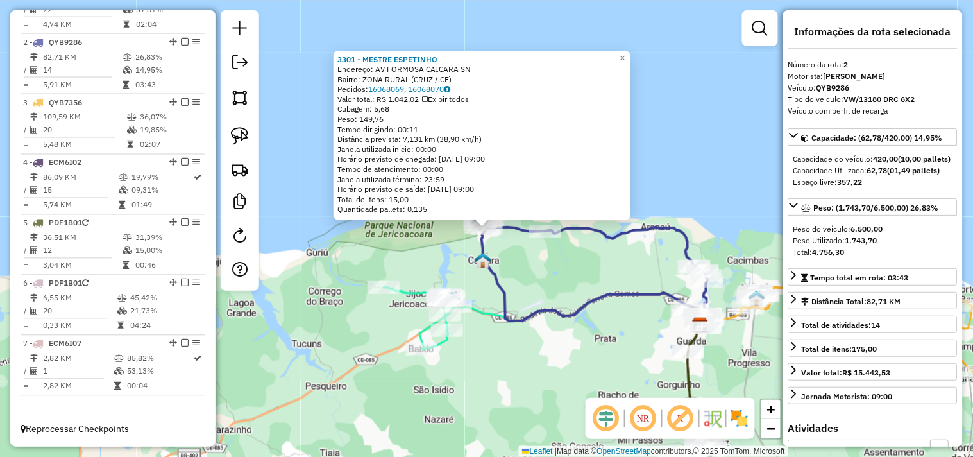
click at [515, 244] on div "Rota 2 - Placa QYB9286 3301 - MESTRE ESPETINHO 3301 - MESTRE ESPETINHO Endereço…" at bounding box center [486, 228] width 973 height 457
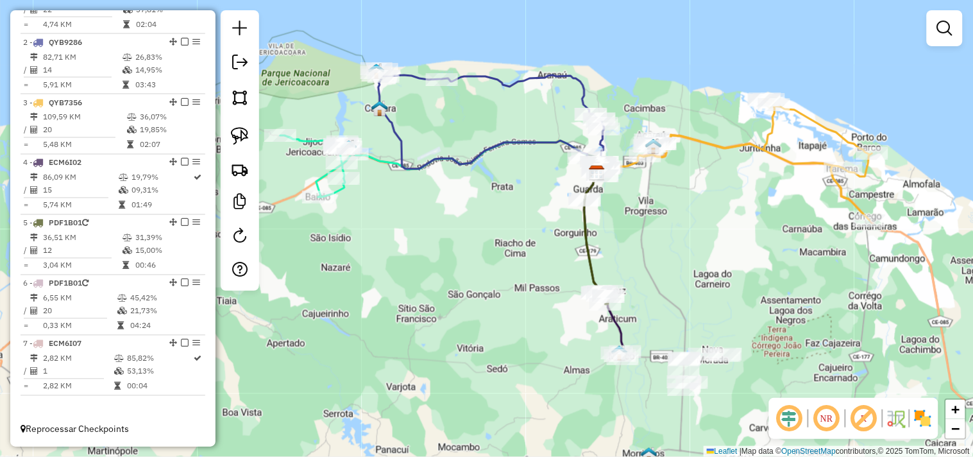
drag, startPoint x: 494, startPoint y: 331, endPoint x: 408, endPoint y: 187, distance: 167.9
click at [411, 189] on div "Janela de atendimento Grade de atendimento Capacidade Transportadoras Veículos …" at bounding box center [486, 228] width 973 height 457
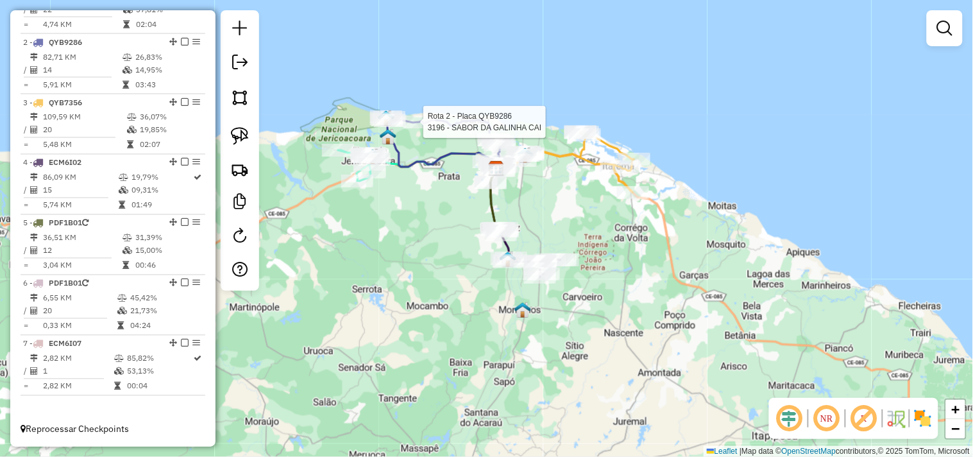
select select "**********"
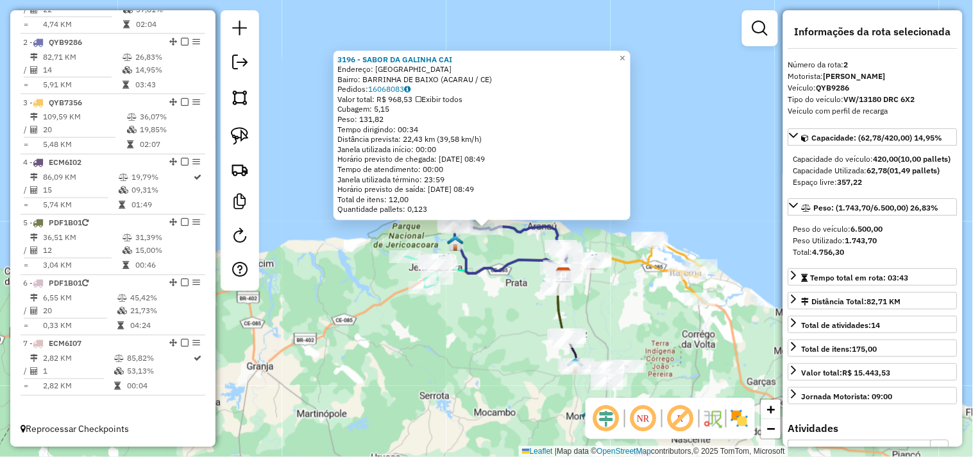
click at [510, 303] on div "3196 - SABOR DA GALINHA CAI Endereço: BARRINHA DE BAIXO SN Bairro: BARRINHA DE …" at bounding box center [486, 228] width 973 height 457
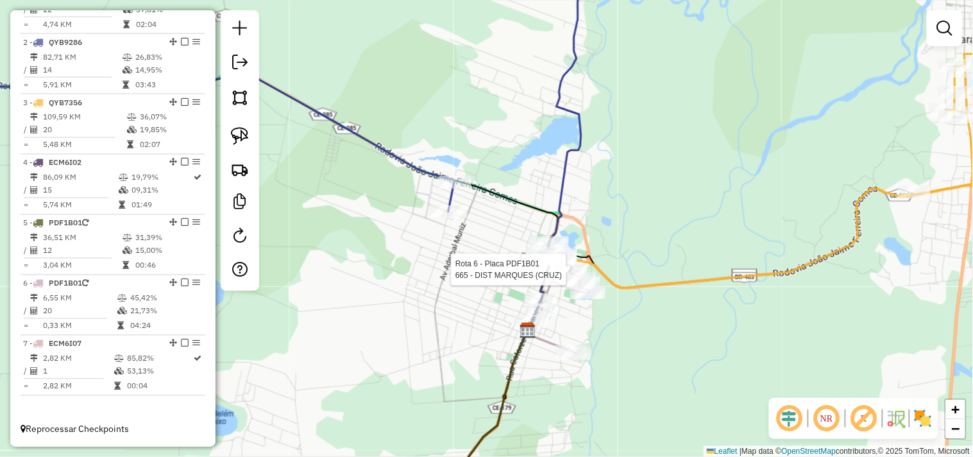
select select "**********"
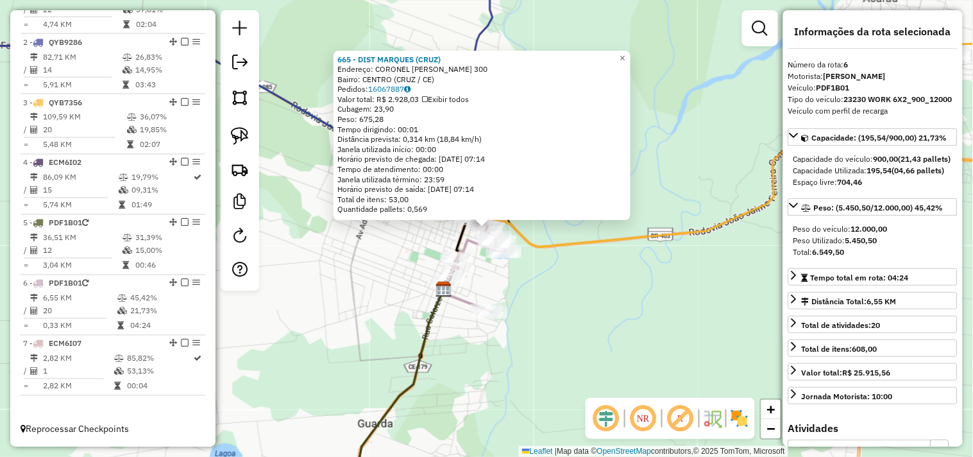
click at [585, 315] on div "665 - DIST MARQUES (CRUZ) Endereço: CORONEL TEIXEIRA PINTO 300 Bairro: CENTRO (…" at bounding box center [486, 228] width 973 height 457
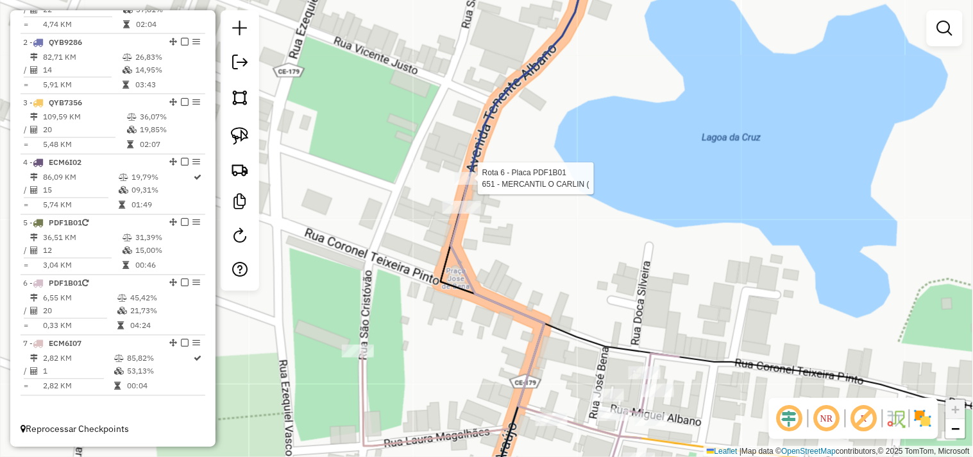
select select "**********"
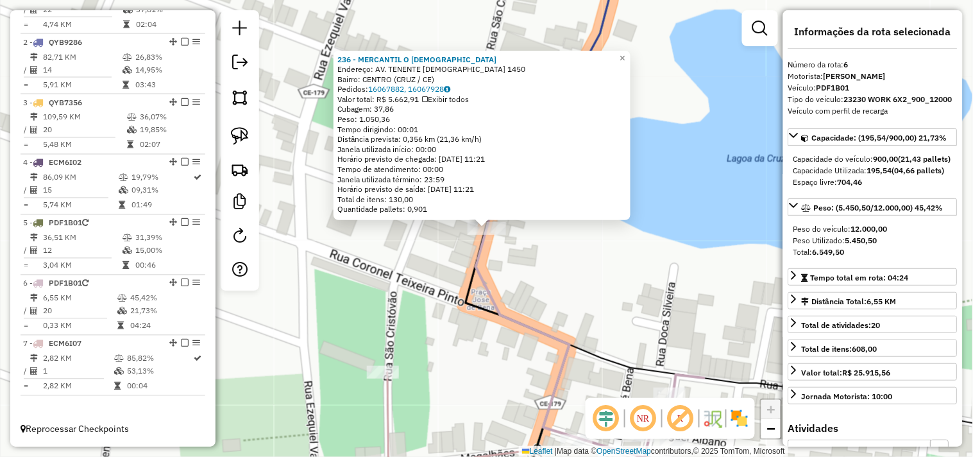
click at [555, 245] on div "236 - MERCANTIL O MESSIAS Endereço: AV. TENENTE ALBANO 1450 Bairro: CENTRO (CRU…" at bounding box center [486, 228] width 973 height 457
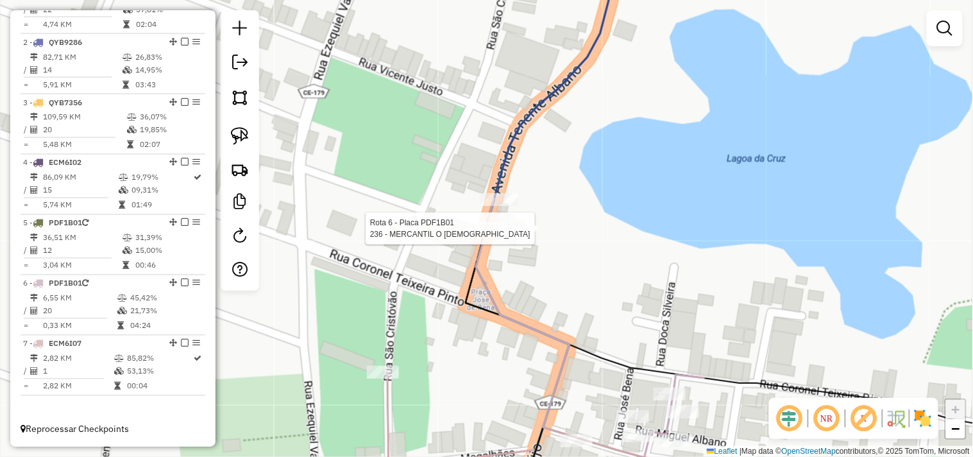
select select "**********"
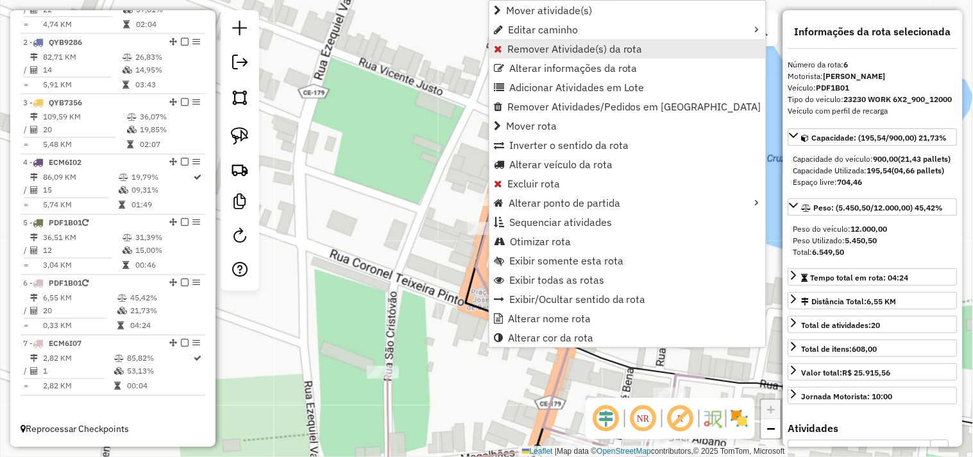
click at [518, 50] on span "Remover Atividade(s) da rota" at bounding box center [574, 49] width 135 height 10
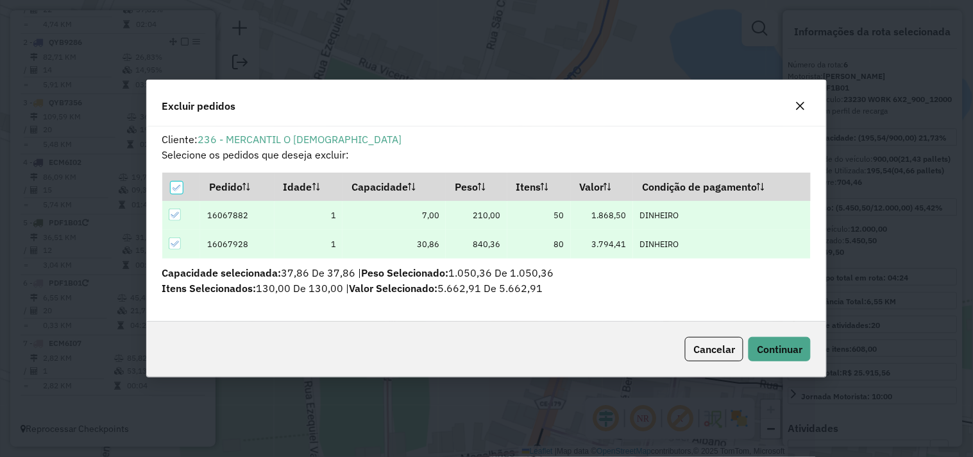
scroll to position [0, 0]
click at [765, 340] on button "Continuar" at bounding box center [779, 349] width 62 height 24
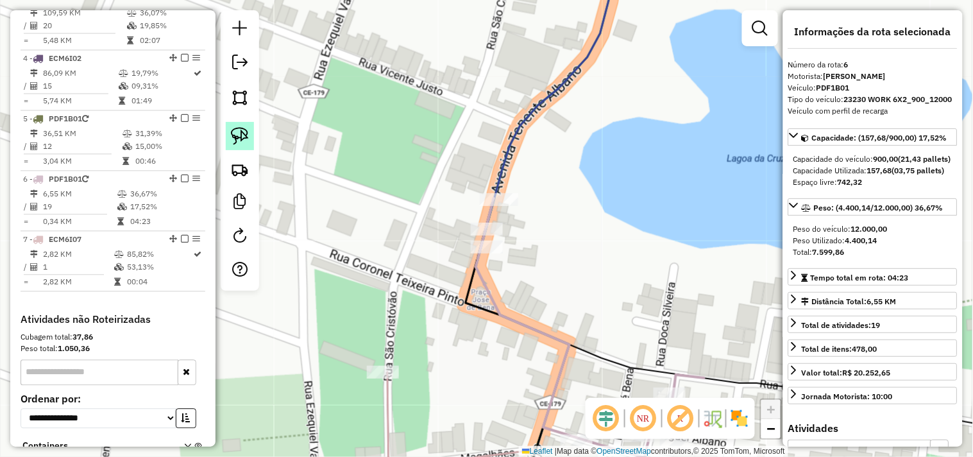
scroll to position [733, 0]
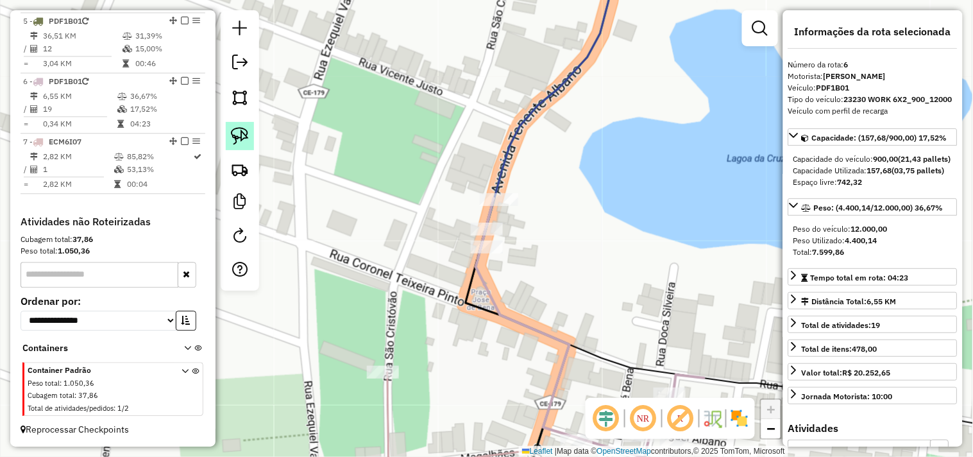
click at [251, 131] on link at bounding box center [240, 136] width 28 height 28
drag, startPoint x: 462, startPoint y: 270, endPoint x: 524, endPoint y: 301, distance: 69.1
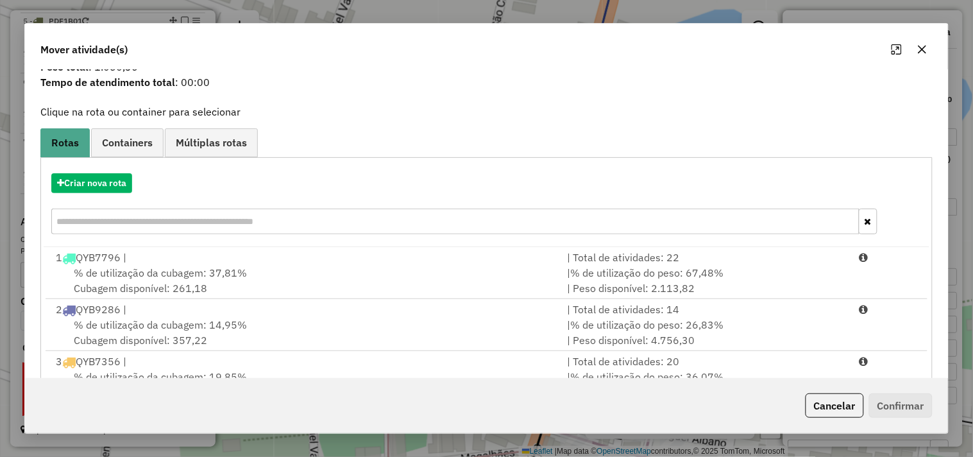
scroll to position [71, 0]
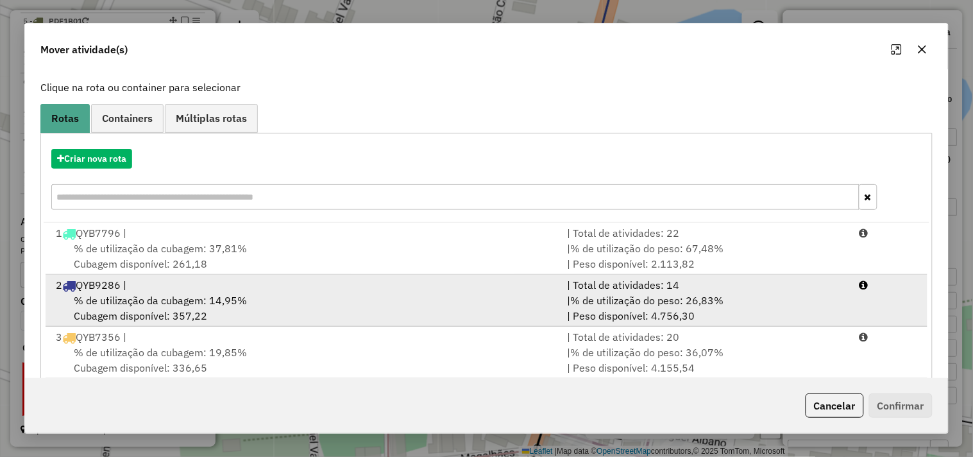
click at [182, 289] on div "2 QYB9286 |" at bounding box center [303, 284] width 511 height 15
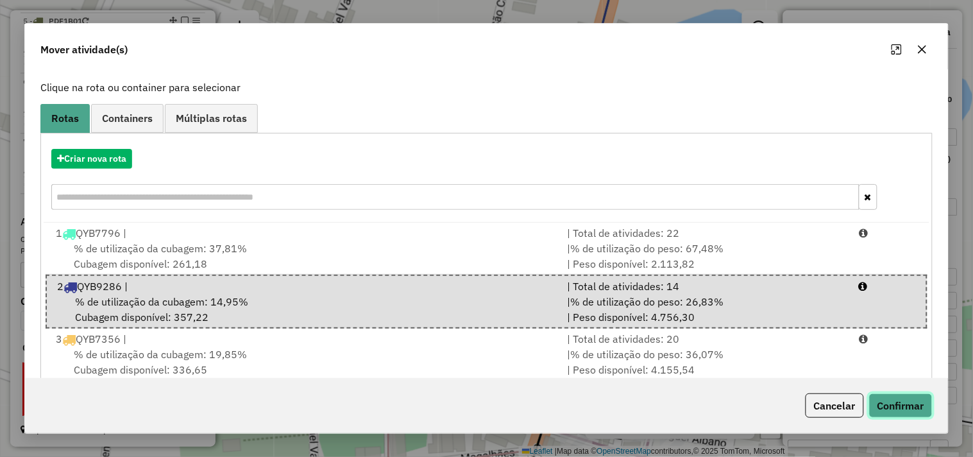
click at [900, 406] on button "Confirmar" at bounding box center [900, 405] width 63 height 24
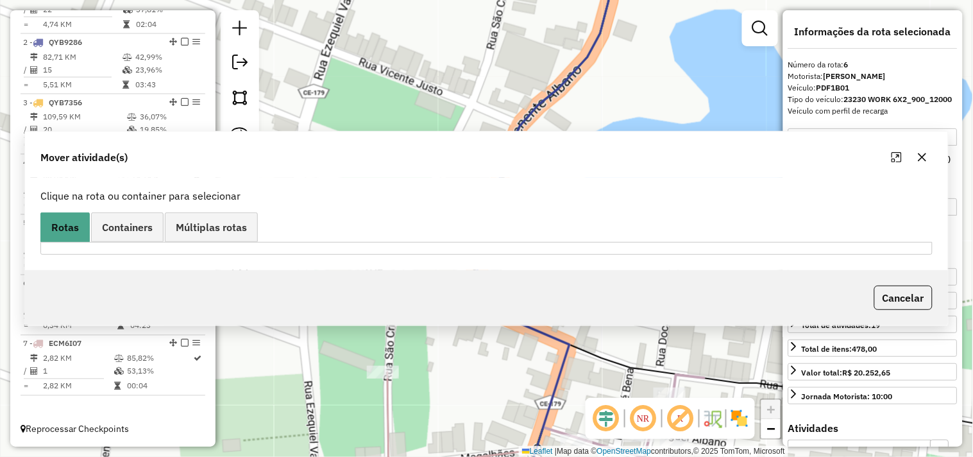
scroll to position [0, 0]
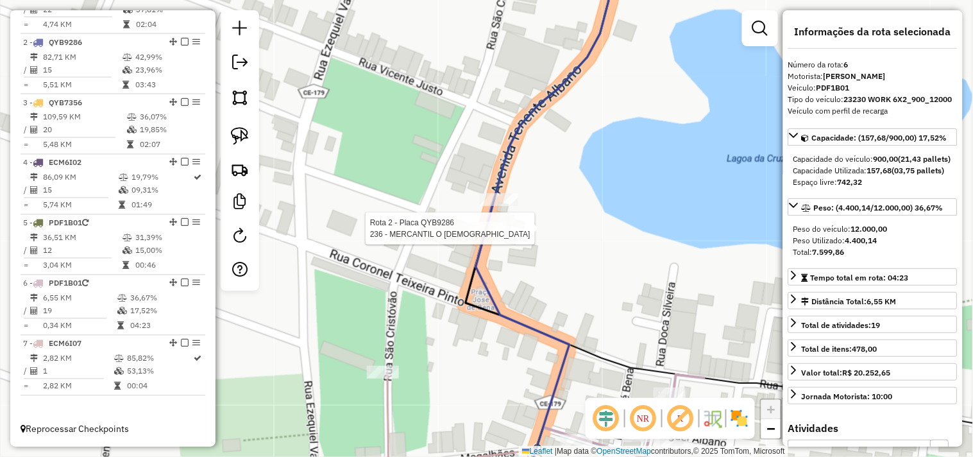
click at [492, 235] on div at bounding box center [486, 228] width 38 height 13
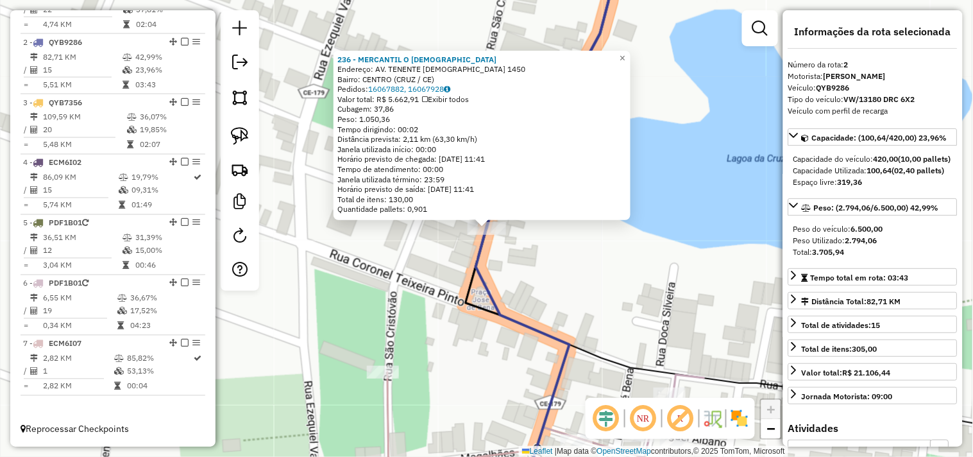
click at [549, 283] on div "236 - MERCANTIL O MESSIAS Endereço: AV. TENENTE ALBANO 1450 Bairro: CENTRO (CRU…" at bounding box center [486, 228] width 973 height 457
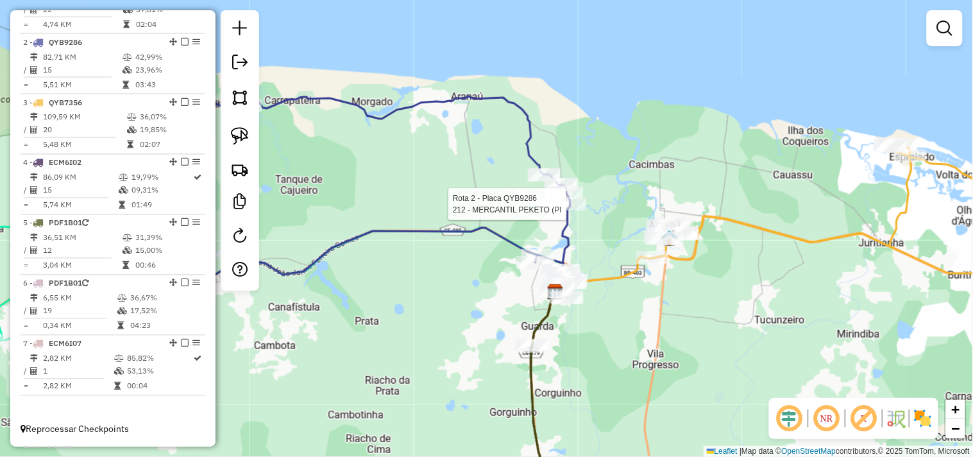
select select "**********"
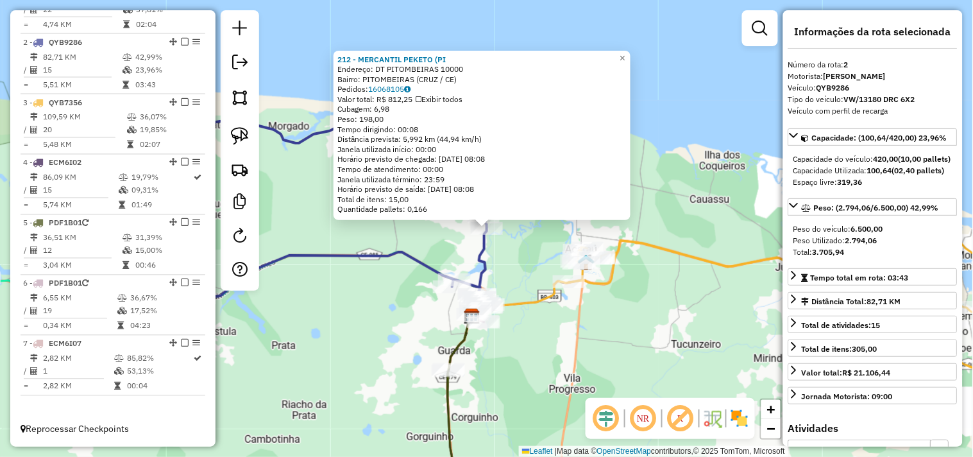
click at [514, 278] on div "212 - MERCANTIL PEKETO (PI Endereço: DT PITOMBEIRAS 10000 Bairro: PITOMBEIRAS (…" at bounding box center [486, 228] width 973 height 457
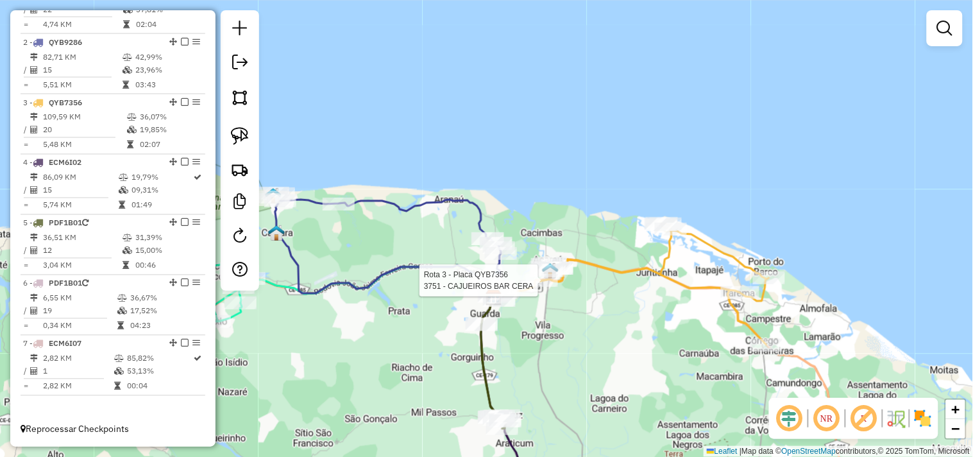
select select "**********"
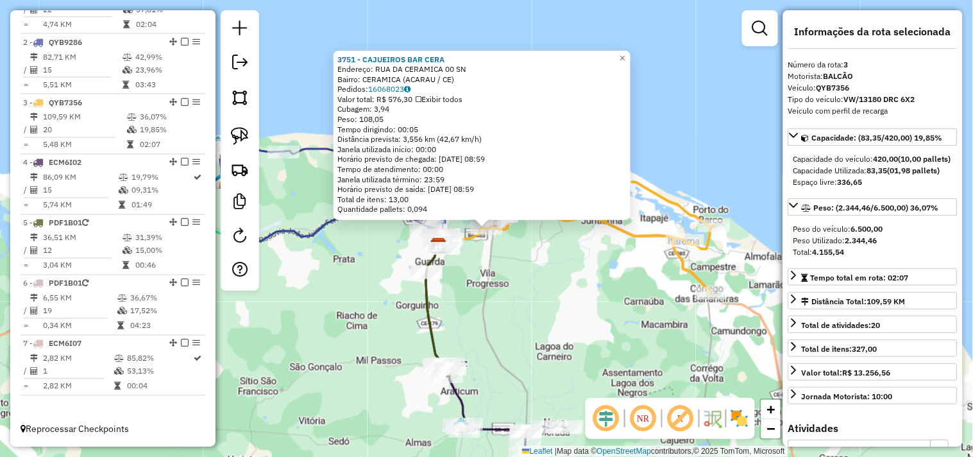
click at [563, 315] on div "3751 - CAJUEIROS BAR CERA Endereço: RUA DA CERAMICA 00 SN Bairro: CERAMICA (ACA…" at bounding box center [486, 228] width 973 height 457
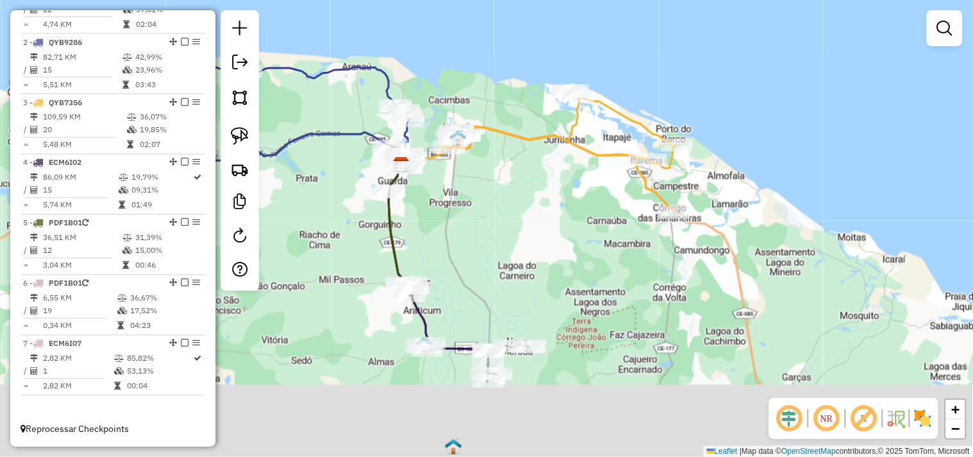
drag, startPoint x: 532, startPoint y: 322, endPoint x: 491, endPoint y: 222, distance: 107.5
click at [491, 222] on div "Janela de atendimento Grade de atendimento Capacidade Transportadoras Veículos …" at bounding box center [486, 228] width 973 height 457
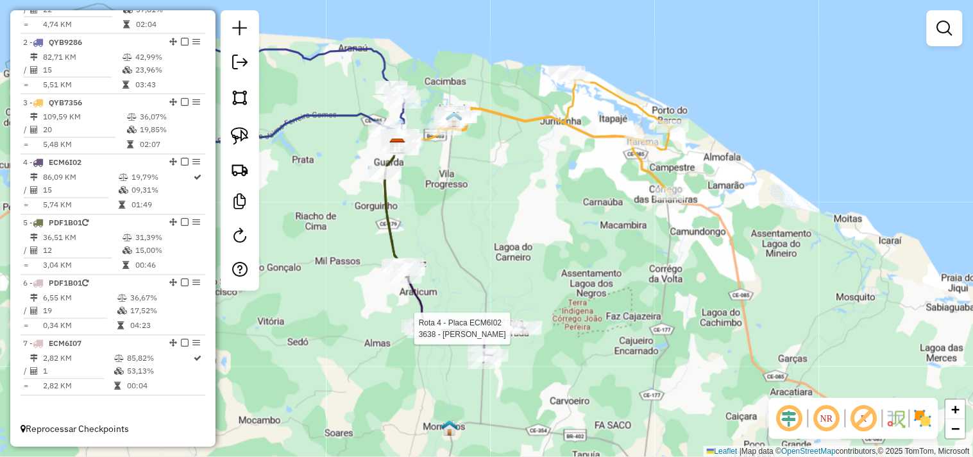
select select "**********"
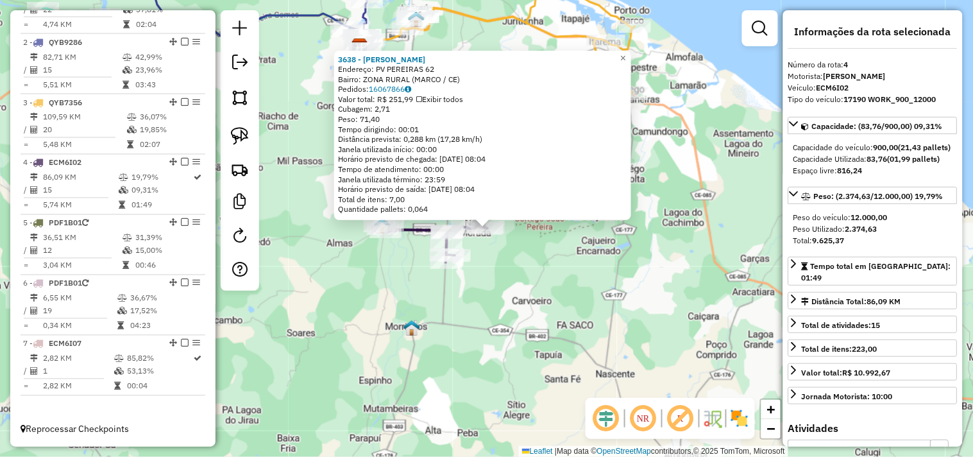
click at [514, 300] on div "3638 - PADARIA PEREIRAS Endereço: PV PEREIRAS 62 Bairro: ZONA RURAL (MARCO / CE…" at bounding box center [486, 228] width 973 height 457
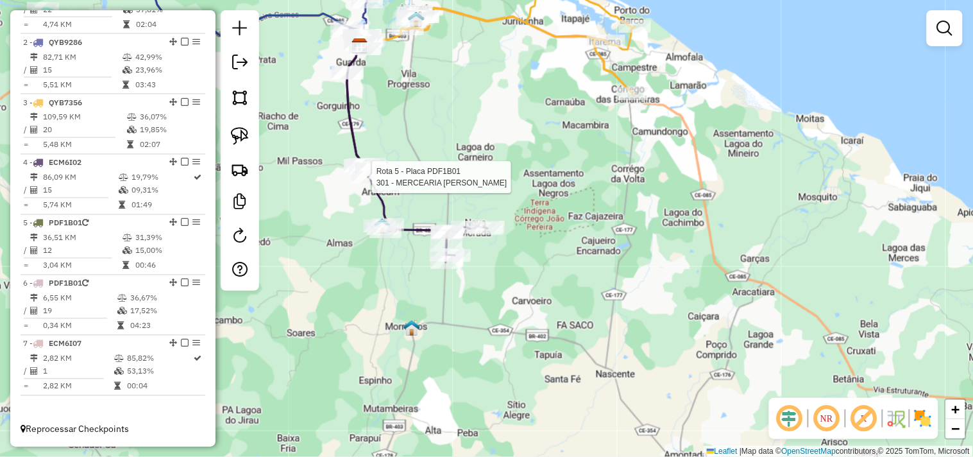
select select "**********"
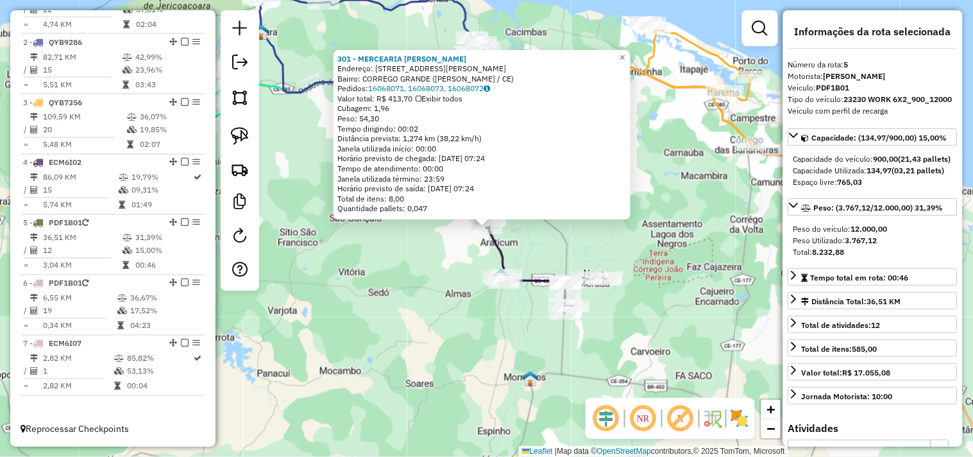
click at [408, 311] on div "301 - MERCEARIA MARCIO FIL Endereço: AV DOM VALFRIDO 323 Bairro: CORREGO GRANDE…" at bounding box center [486, 228] width 973 height 457
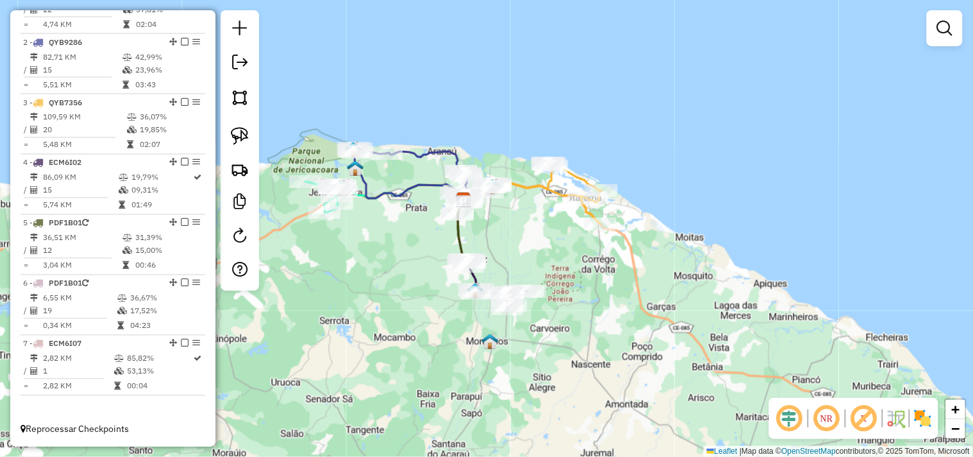
drag, startPoint x: 412, startPoint y: 314, endPoint x: 433, endPoint y: 328, distance: 24.5
click at [433, 328] on div "Janela de atendimento Grade de atendimento Capacidade Transportadoras Veículos …" at bounding box center [486, 228] width 973 height 457
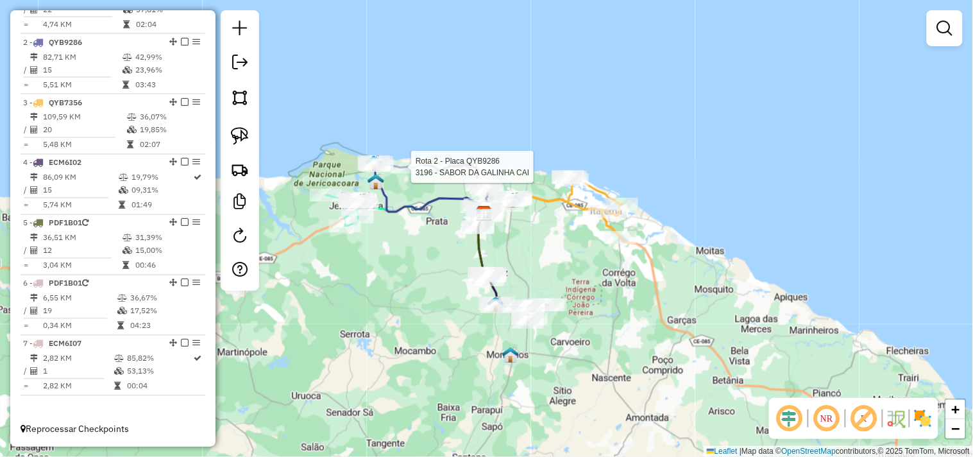
select select "**********"
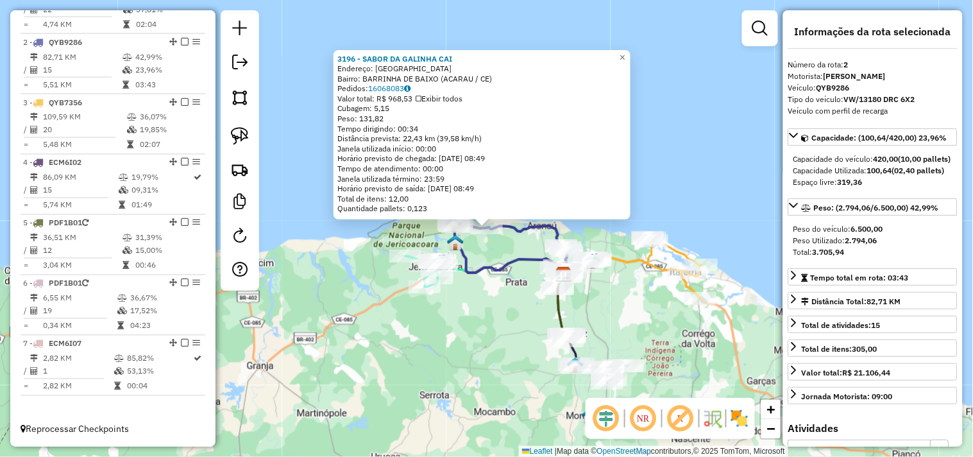
click at [483, 329] on div "3196 - SABOR DA GALINHA CAI Endereço: BARRINHA DE BAIXO SN Bairro: BARRINHA DE …" at bounding box center [486, 228] width 973 height 457
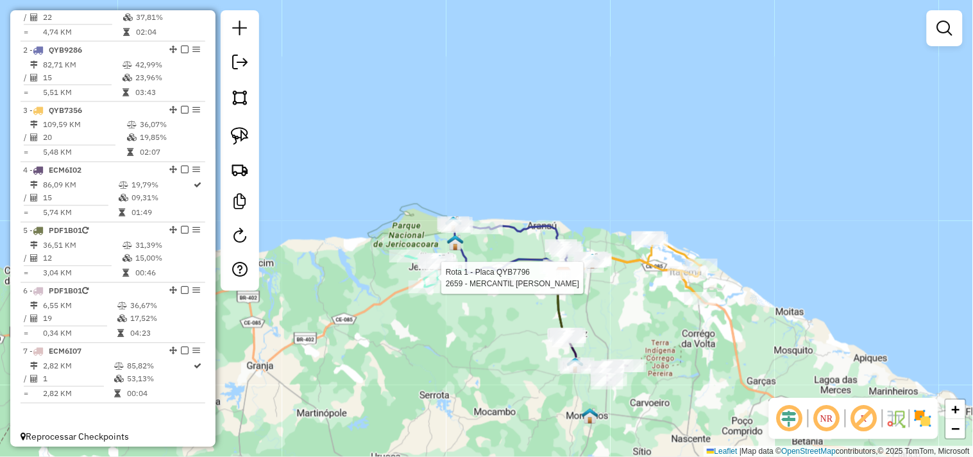
select select "**********"
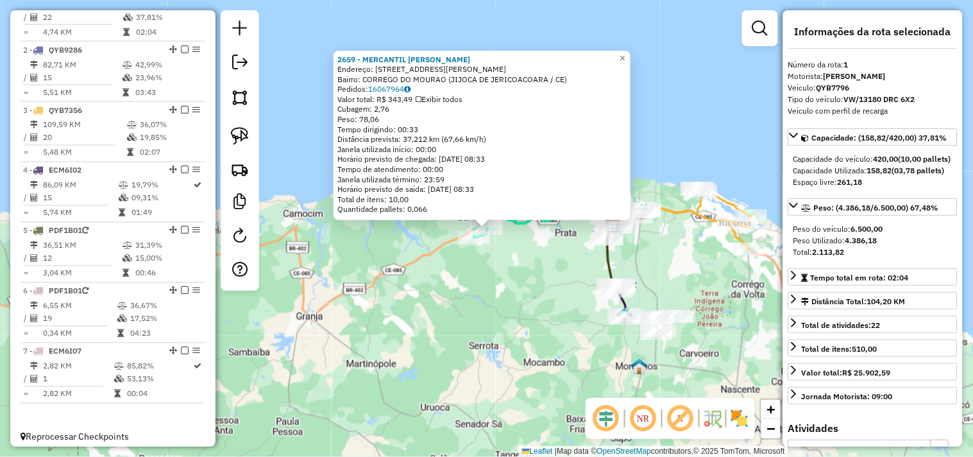
scroll to position [496, 0]
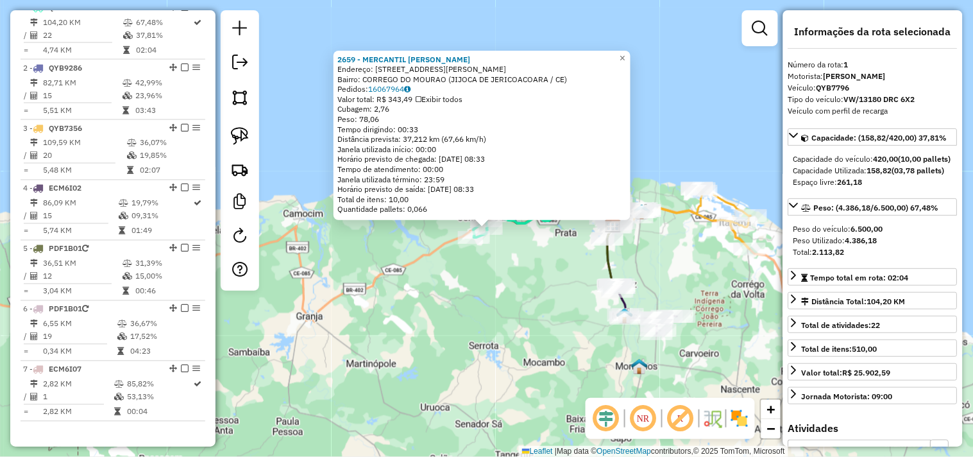
click at [473, 311] on div "2659 - MERCANTIL FERNANDO Endereço: AVENIDA AFONSO FONTES 666 Bairro: CORREGO D…" at bounding box center [486, 228] width 973 height 457
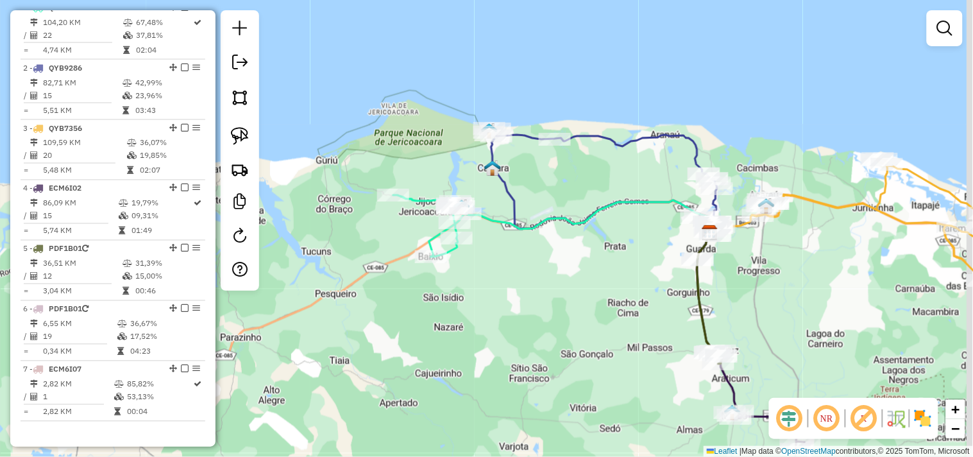
drag, startPoint x: 537, startPoint y: 301, endPoint x: 475, endPoint y: 280, distance: 65.3
click at [481, 297] on div "Janela de atendimento Grade de atendimento Capacidade Transportadoras Veículos …" at bounding box center [486, 228] width 973 height 457
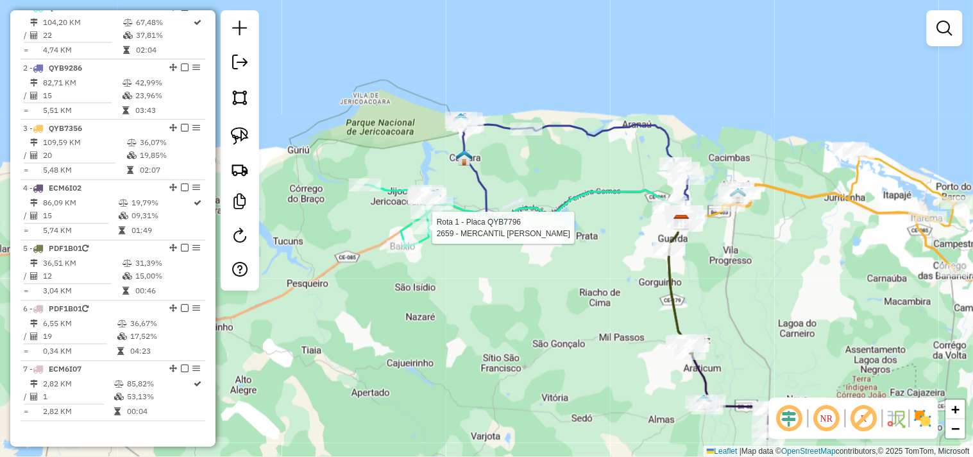
select select "**********"
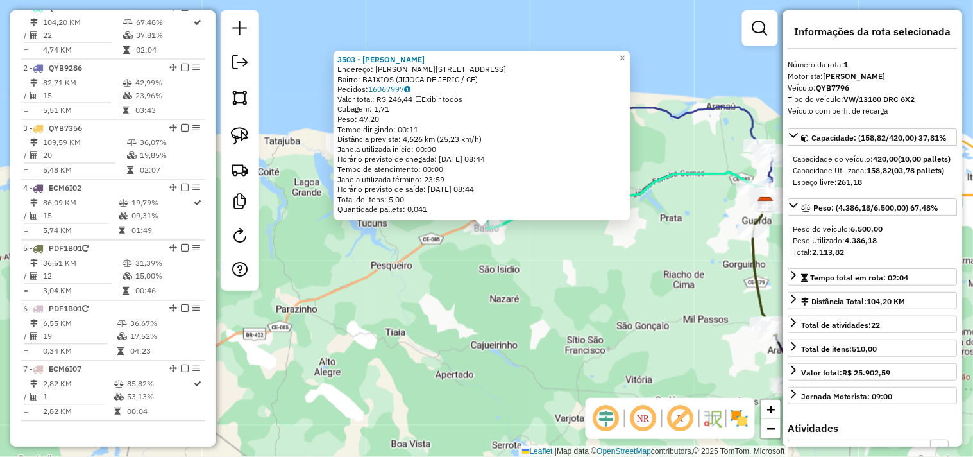
click at [495, 328] on div "Rota 1 - Placa QYB7796 3503 - JOSE NEUTON PEREIRA 3503 - JOSE NEUTON PEREIRA En…" at bounding box center [486, 228] width 973 height 457
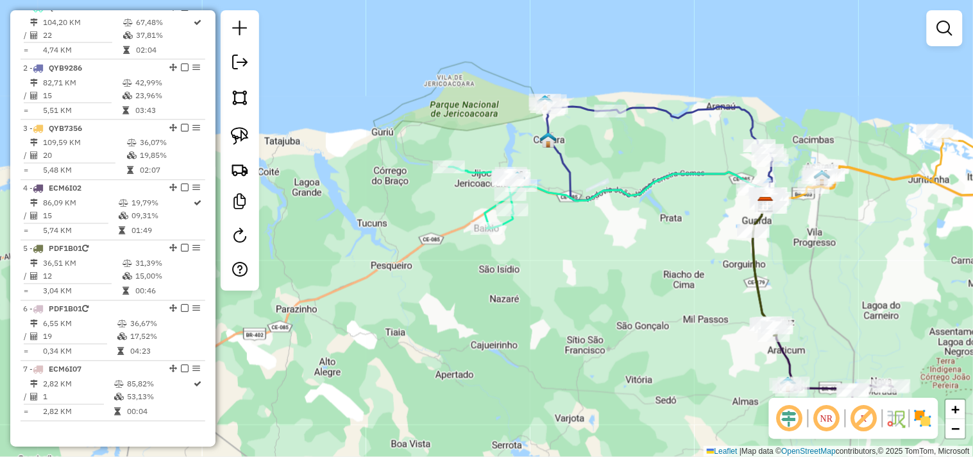
drag, startPoint x: 548, startPoint y: 276, endPoint x: 515, endPoint y: 257, distance: 37.9
click at [533, 270] on div "Janela de atendimento Grade de atendimento Capacidade Transportadoras Veículos …" at bounding box center [486, 228] width 973 height 457
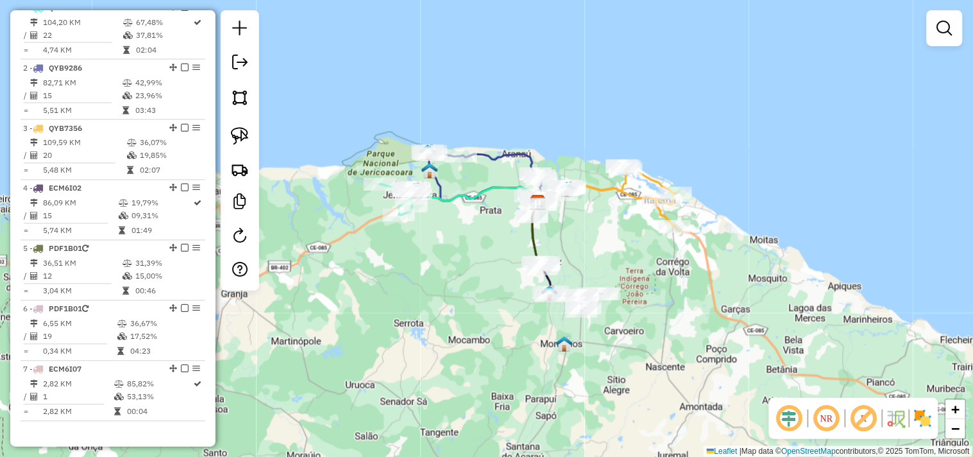
drag, startPoint x: 644, startPoint y: 255, endPoint x: 595, endPoint y: 242, distance: 50.8
click at [595, 242] on div "Janela de atendimento Grade de atendimento Capacidade Transportadoras Veículos …" at bounding box center [486, 228] width 973 height 457
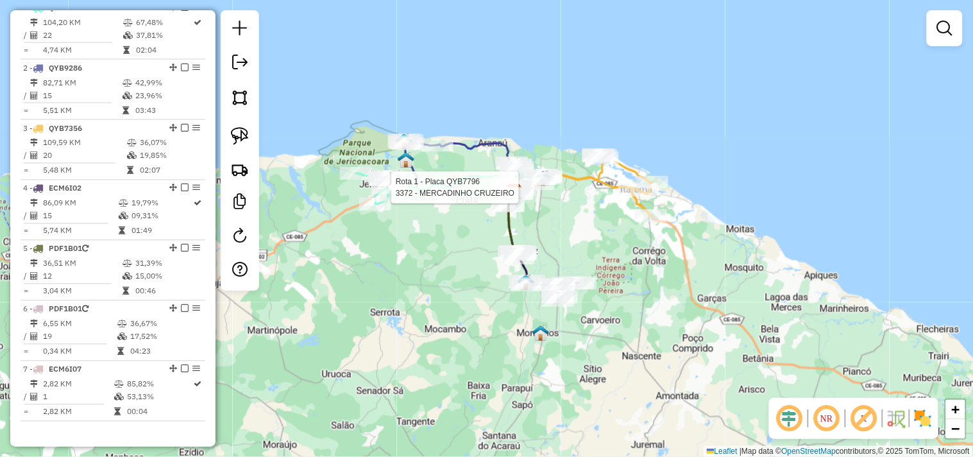
select select "**********"
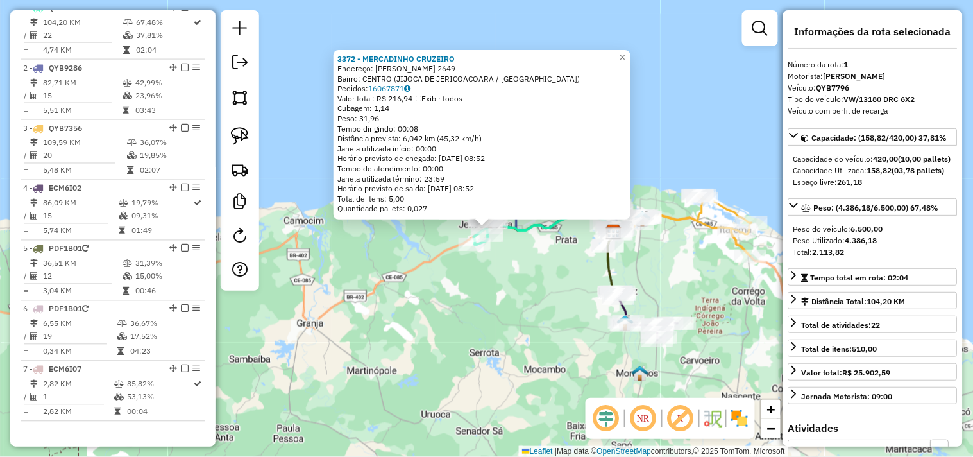
click at [522, 305] on div "3372 - MERCADINHO CRUZEIRO Endereço: JOaO PESSOA 2649 Bairro: CENTRO (JIJOCA DE…" at bounding box center [486, 228] width 973 height 457
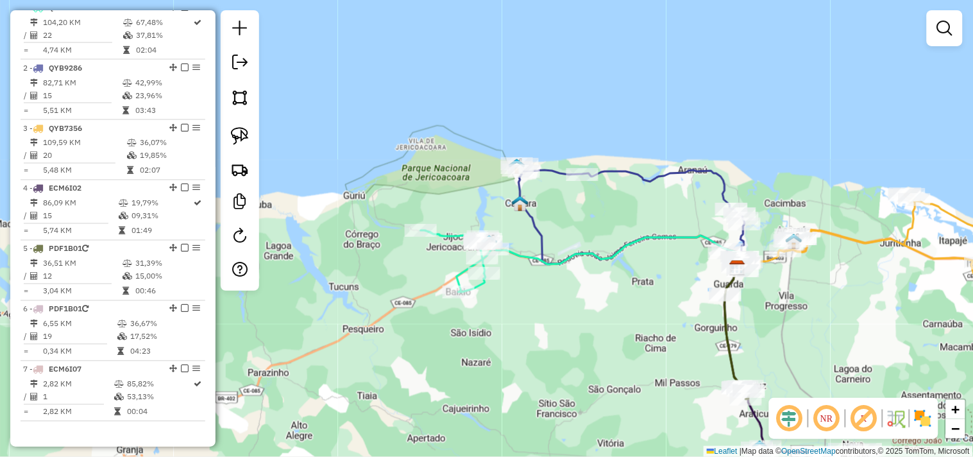
drag, startPoint x: 584, startPoint y: 331, endPoint x: 484, endPoint y: 278, distance: 113.3
click at [494, 285] on div "Janela de atendimento Grade de atendimento Capacidade Transportadoras Veículos …" at bounding box center [486, 228] width 973 height 457
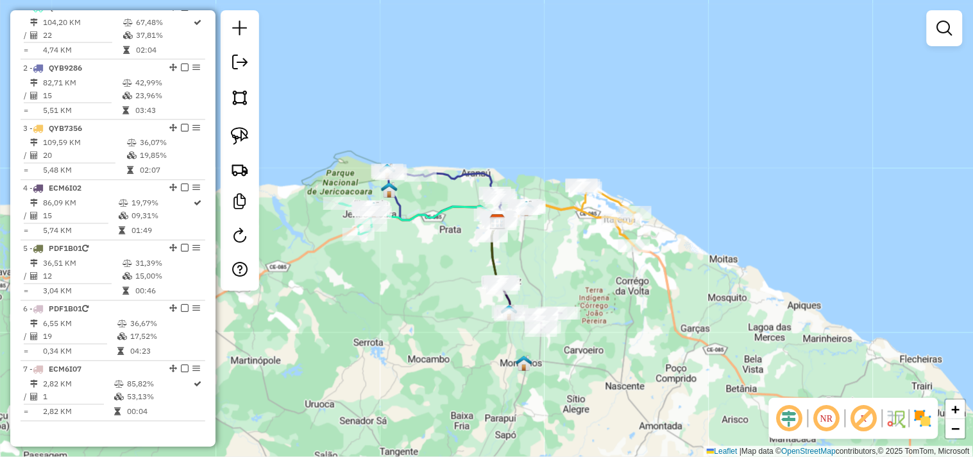
drag, startPoint x: 556, startPoint y: 283, endPoint x: 535, endPoint y: 264, distance: 28.6
click at [536, 267] on div "Janela de atendimento Grade de atendimento Capacidade Transportadoras Veículos …" at bounding box center [486, 228] width 973 height 457
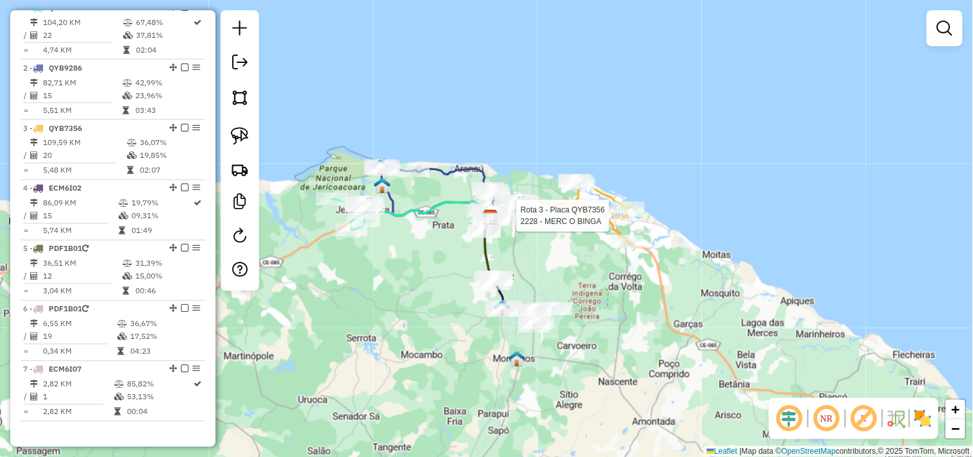
select select "**********"
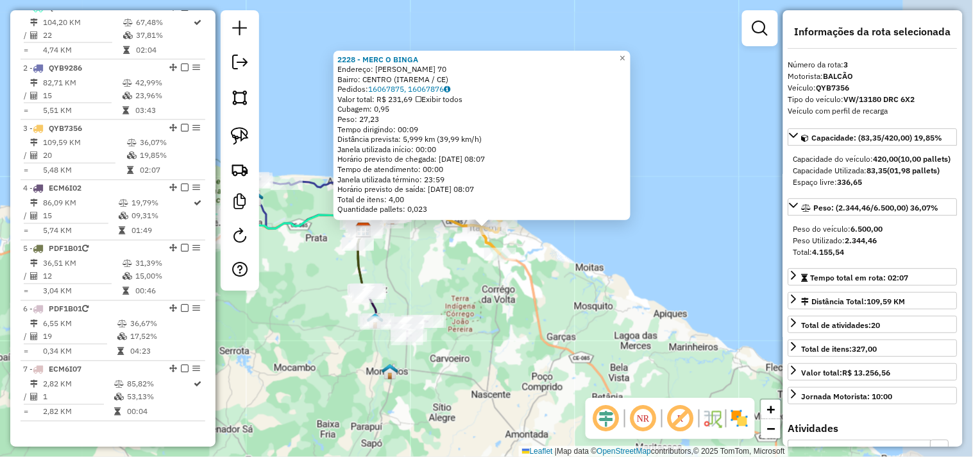
scroll to position [532, 0]
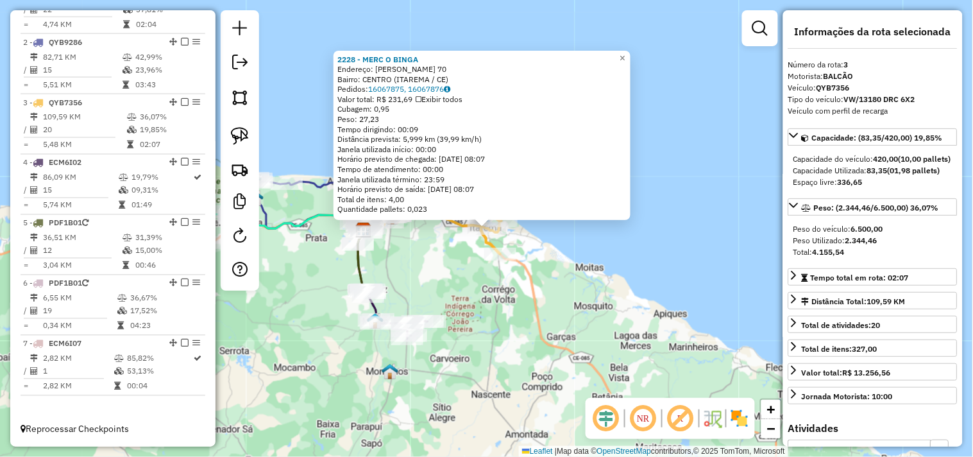
click at [557, 299] on div "2228 - MERC O BINGA Endereço: AFONSO FONTES 70 Bairro: CENTRO (ITAREMA / CE) Pe…" at bounding box center [486, 228] width 973 height 457
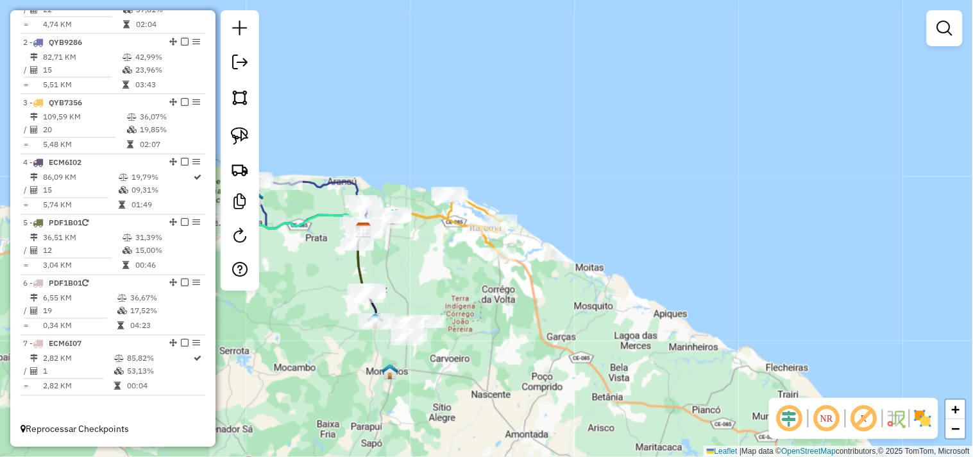
click at [478, 306] on div "Janela de atendimento Grade de atendimento Capacidade Transportadoras Veículos …" at bounding box center [486, 228] width 973 height 457
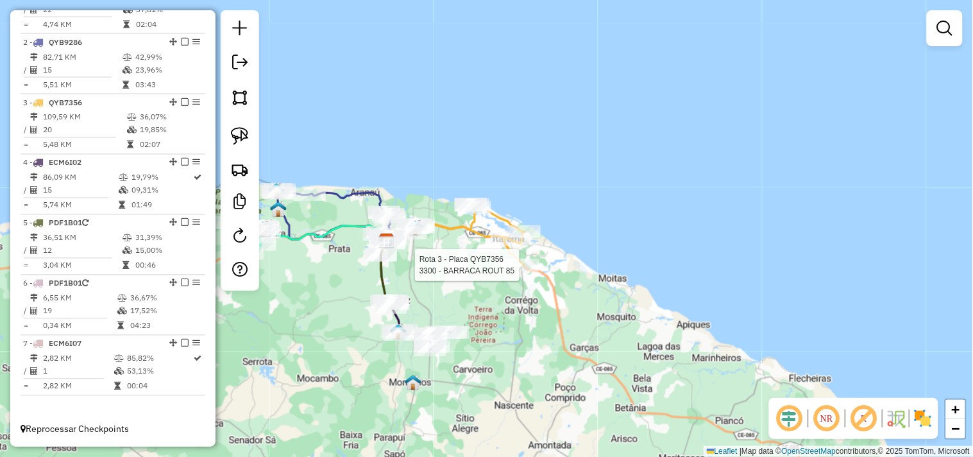
select select "**********"
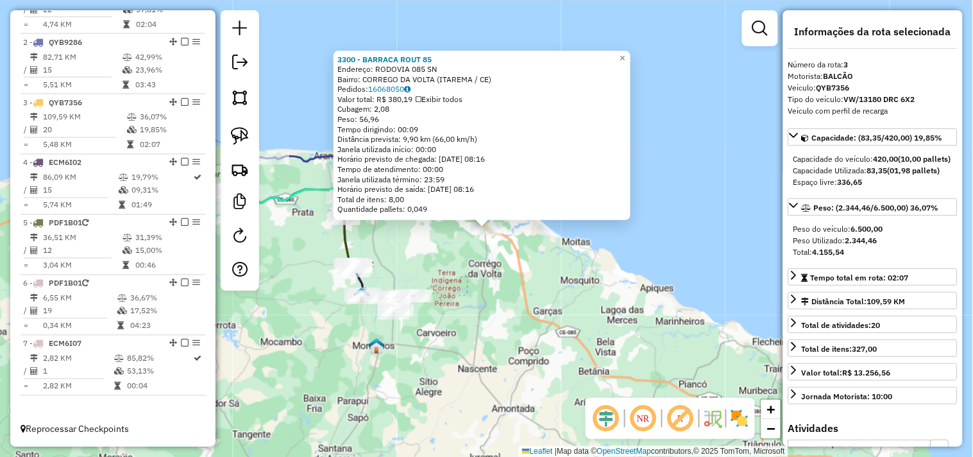
click at [521, 290] on div "3300 - BARRACA ROUT 85 Endereço: RODOVIA 085 SN Bairro: CORREGO DA VOLTA (ITARE…" at bounding box center [486, 228] width 973 height 457
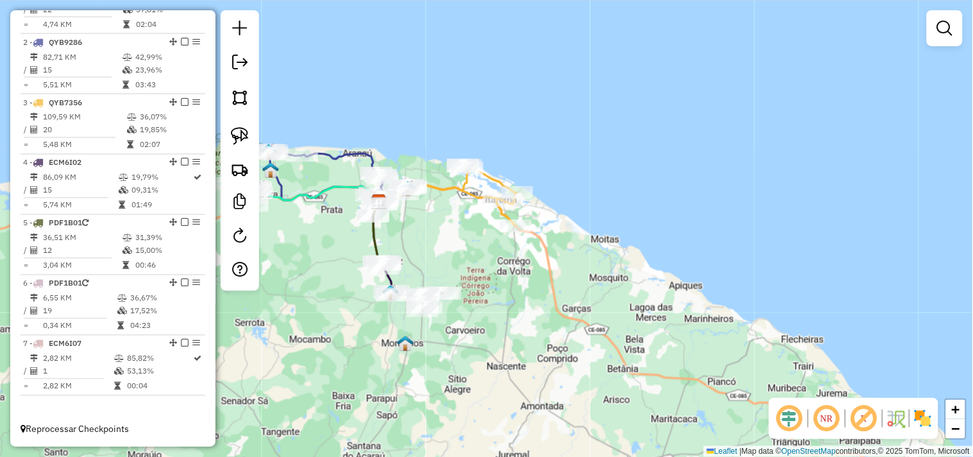
drag, startPoint x: 457, startPoint y: 256, endPoint x: 483, endPoint y: 255, distance: 26.3
click at [465, 255] on div "Janela de atendimento Grade de atendimento Capacidade Transportadoras Veículos …" at bounding box center [486, 228] width 973 height 457
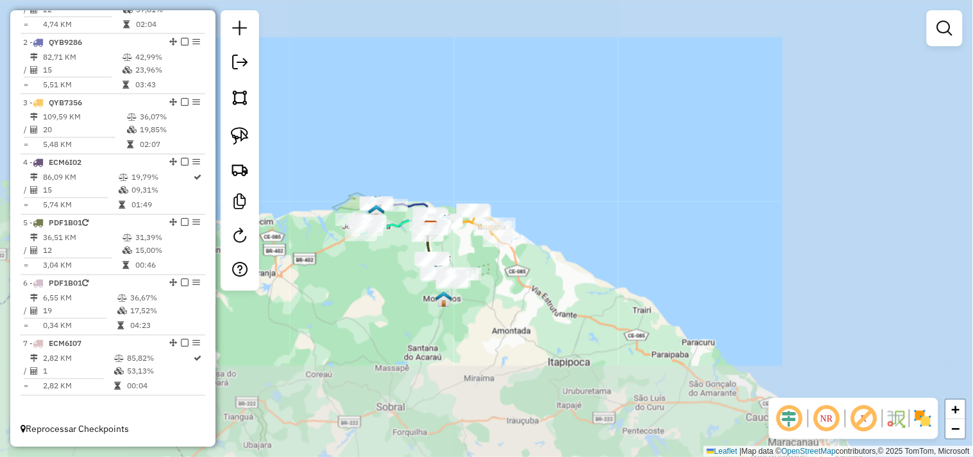
drag, startPoint x: 365, startPoint y: 279, endPoint x: 399, endPoint y: 309, distance: 45.4
click at [399, 309] on div "Janela de atendimento Grade de atendimento Capacidade Transportadoras Veículos …" at bounding box center [486, 228] width 973 height 457
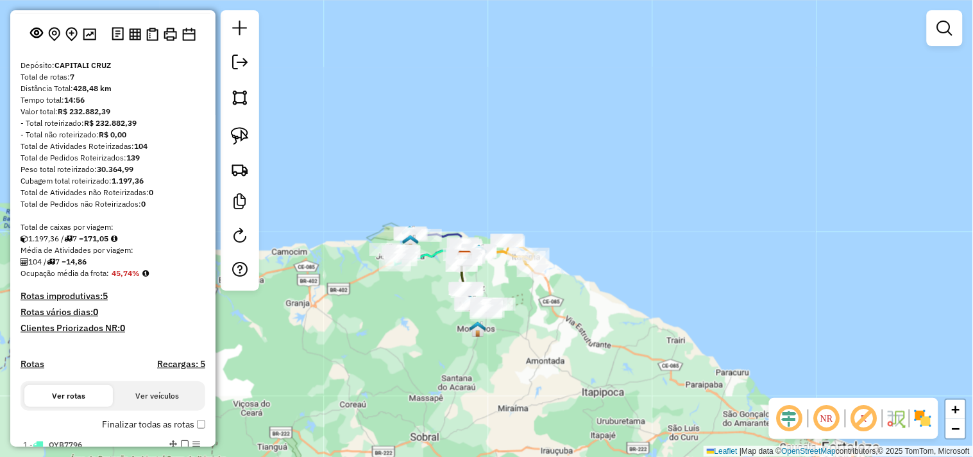
scroll to position [0, 0]
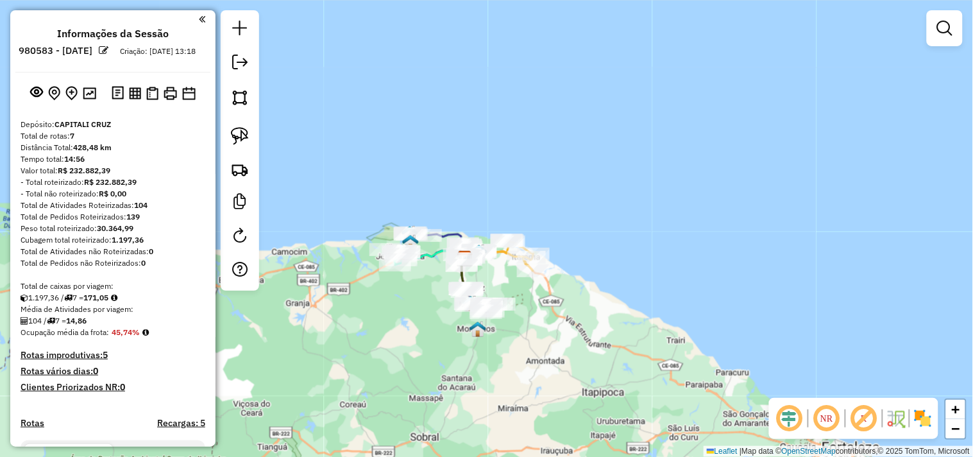
click at [135, 187] on strong "R$ 232.882,39" at bounding box center [110, 182] width 53 height 10
drag, startPoint x: 137, startPoint y: 200, endPoint x: 78, endPoint y: 203, distance: 59.1
click at [78, 199] on div "- Total não roteirizado: R$ 0,00" at bounding box center [113, 194] width 185 height 12
click at [190, 257] on div "Total de Atividades não Roteirizadas: 0" at bounding box center [113, 252] width 185 height 12
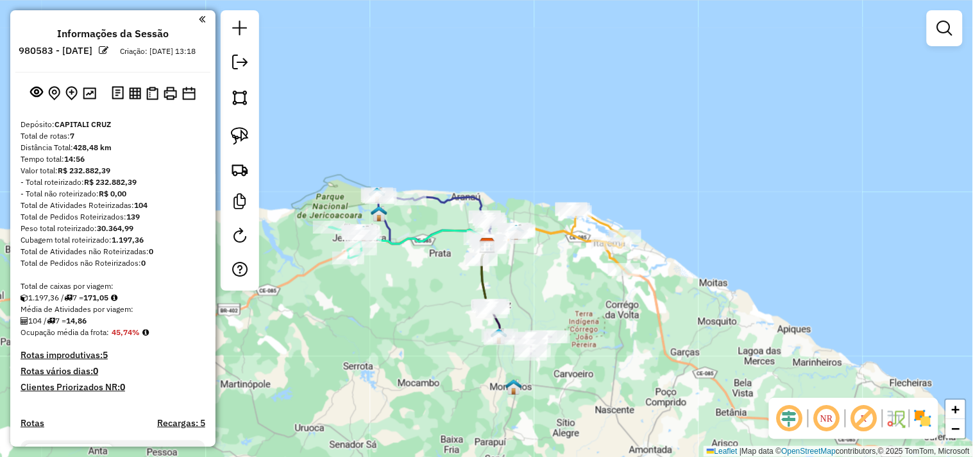
drag, startPoint x: 405, startPoint y: 330, endPoint x: 446, endPoint y: 330, distance: 40.4
click at [446, 330] on div "Janela de atendimento Grade de atendimento Capacidade Transportadoras Veículos …" at bounding box center [486, 228] width 973 height 457
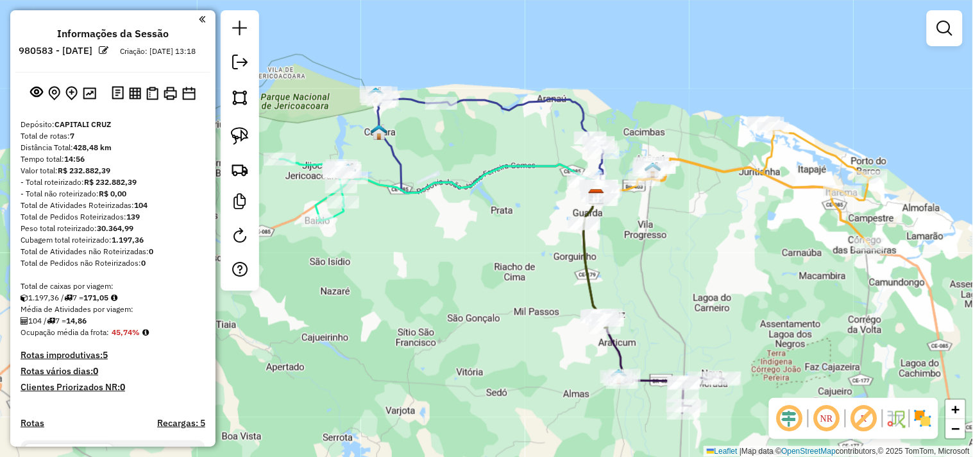
drag, startPoint x: 412, startPoint y: 287, endPoint x: 440, endPoint y: 330, distance: 51.0
click at [443, 334] on div "Janela de atendimento Grade de atendimento Capacidade Transportadoras Veículos …" at bounding box center [486, 228] width 973 height 457
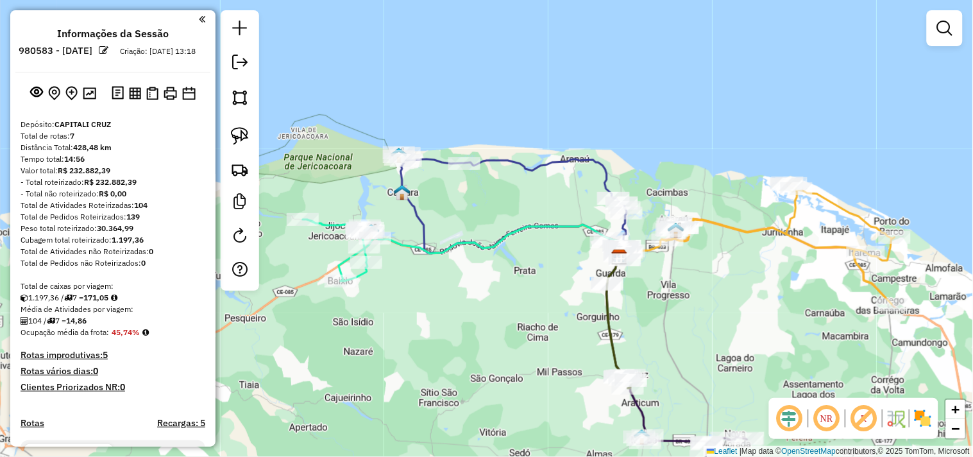
drag, startPoint x: 510, startPoint y: 203, endPoint x: 439, endPoint y: 172, distance: 77.5
click at [443, 176] on div "Janela de atendimento Grade de atendimento Capacidade Transportadoras Veículos …" at bounding box center [486, 228] width 973 height 457
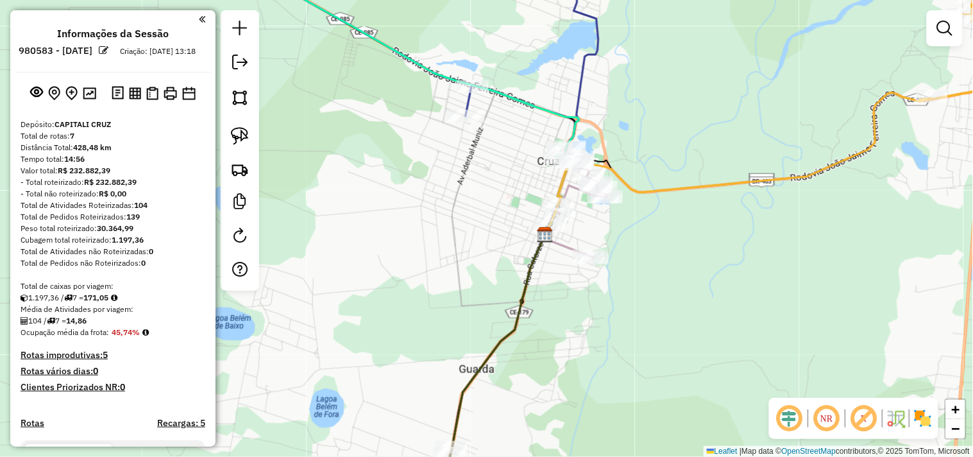
click at [586, 247] on icon at bounding box center [574, 202] width 63 height 110
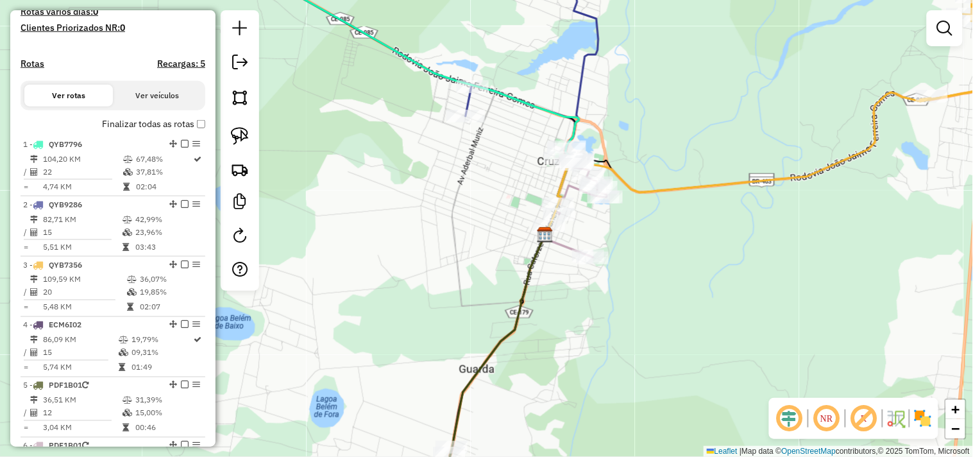
select select "**********"
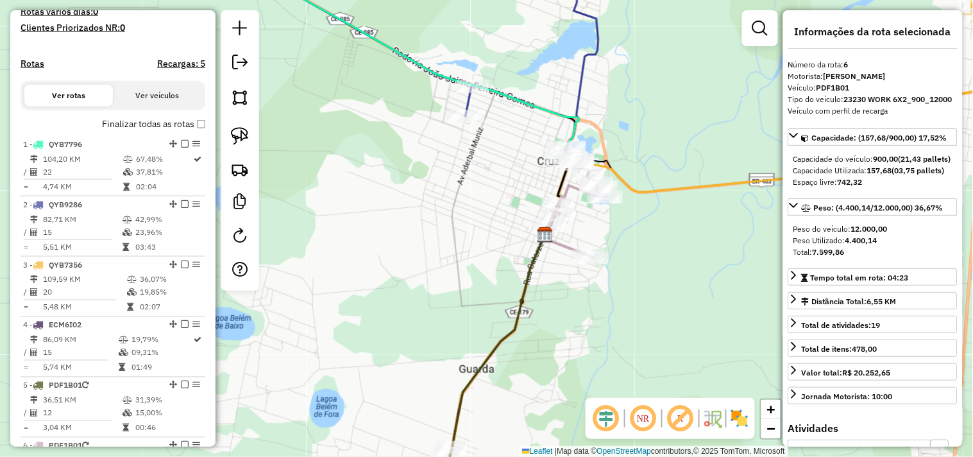
scroll to position [532, 0]
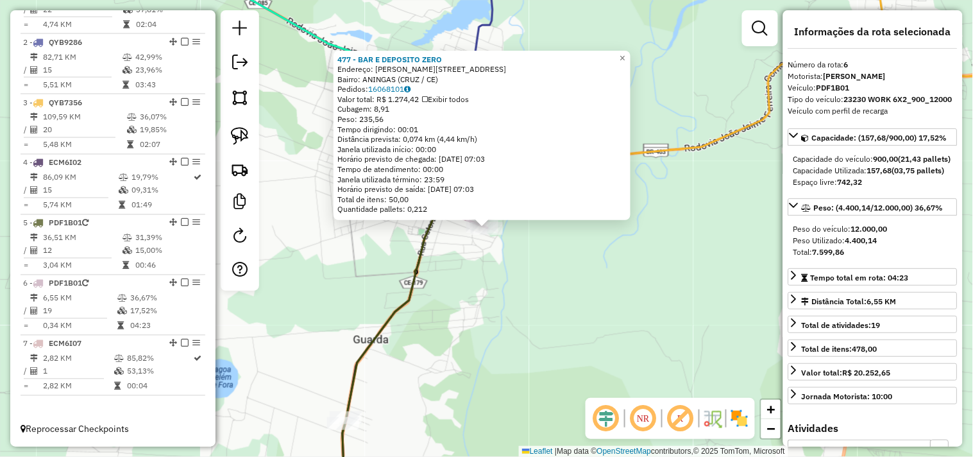
click at [566, 289] on div "477 - BAR E DEPOSITO ZERO Endereço: LUIZ JOAO DE FARIAS 147 Bairro: ANINGAS (CR…" at bounding box center [486, 228] width 973 height 457
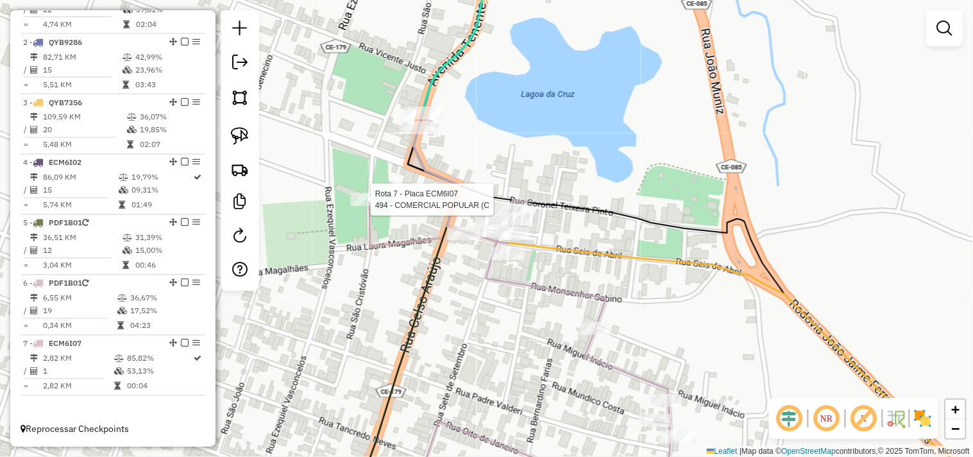
click at [374, 206] on div at bounding box center [367, 199] width 32 height 13
select select "**********"
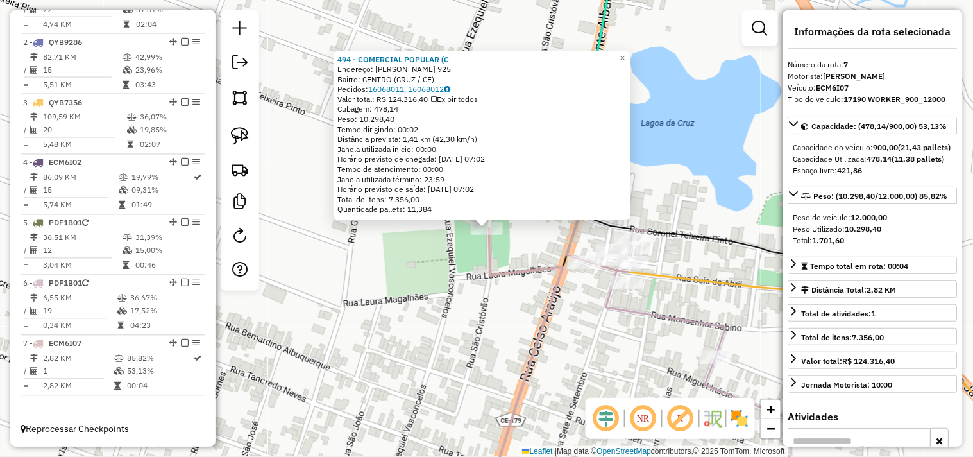
click at [415, 306] on div "494 - COMERCIAL POPULAR (C Endereço: EZEQUIEL VASCNCELOS 925 Bairro: CENTRO (CR…" at bounding box center [486, 228] width 973 height 457
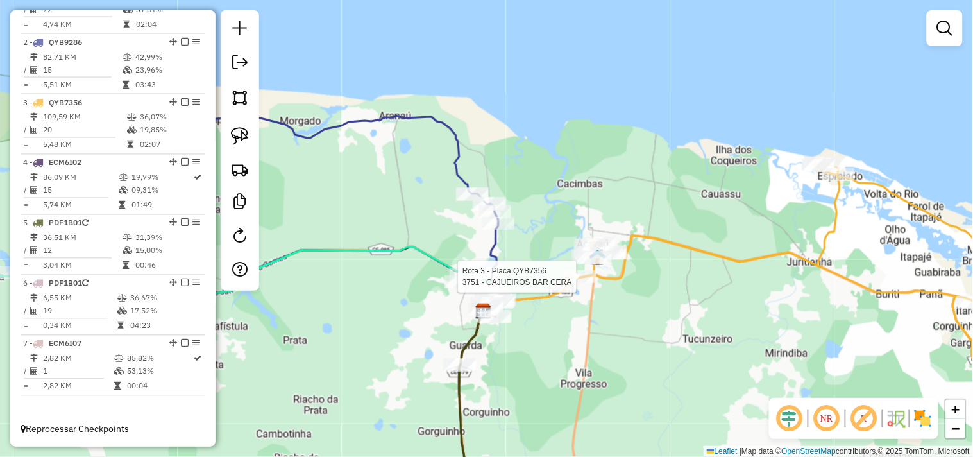
select select "**********"
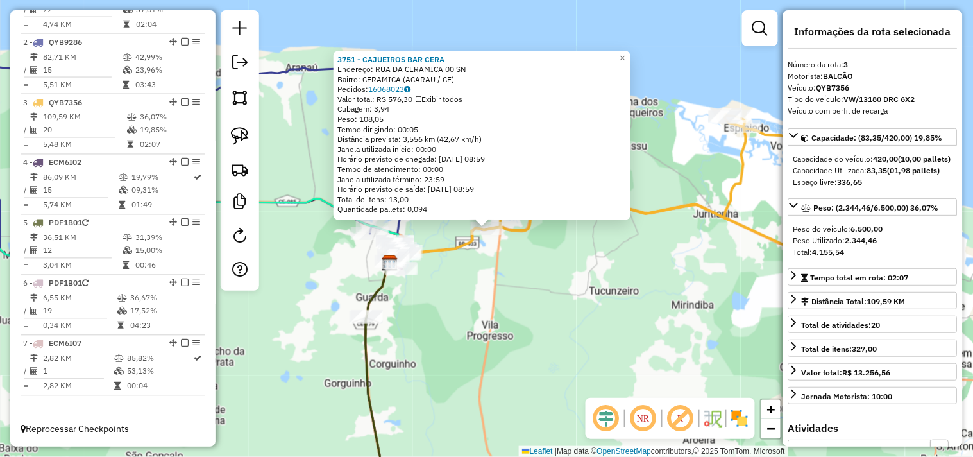
click at [569, 310] on div "3751 - CAJUEIROS BAR CERA Endereço: RUA DA CERAMICA 00 SN Bairro: CERAMICA (ACA…" at bounding box center [486, 228] width 973 height 457
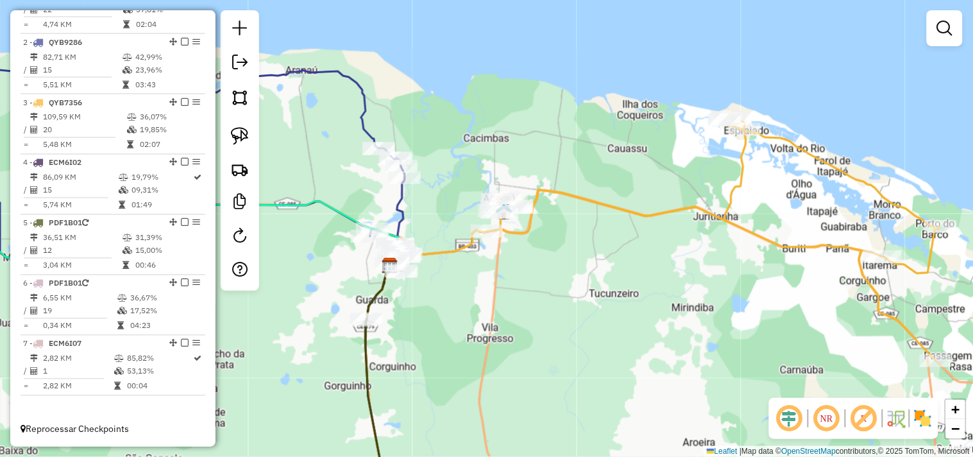
drag, startPoint x: 568, startPoint y: 409, endPoint x: 565, endPoint y: 290, distance: 118.7
click at [565, 298] on div "Janela de atendimento Grade de atendimento Capacidade Transportadoras Veículos …" at bounding box center [486, 228] width 973 height 457
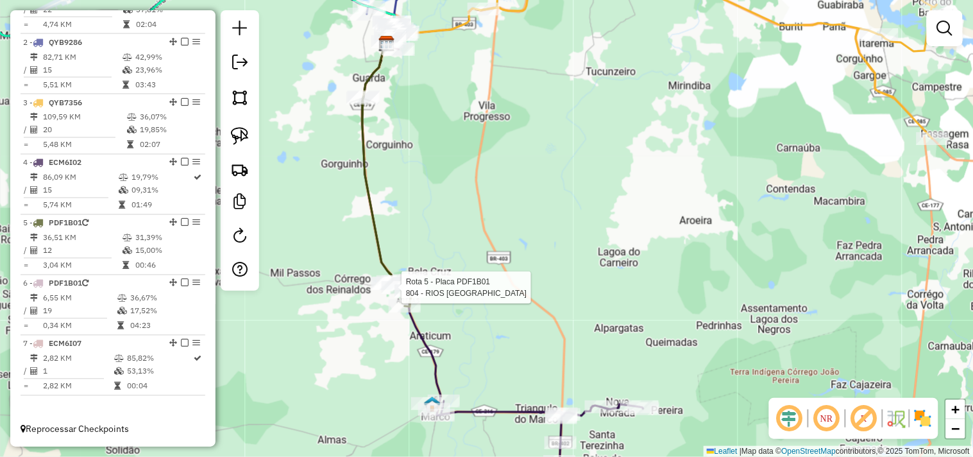
select select "**********"
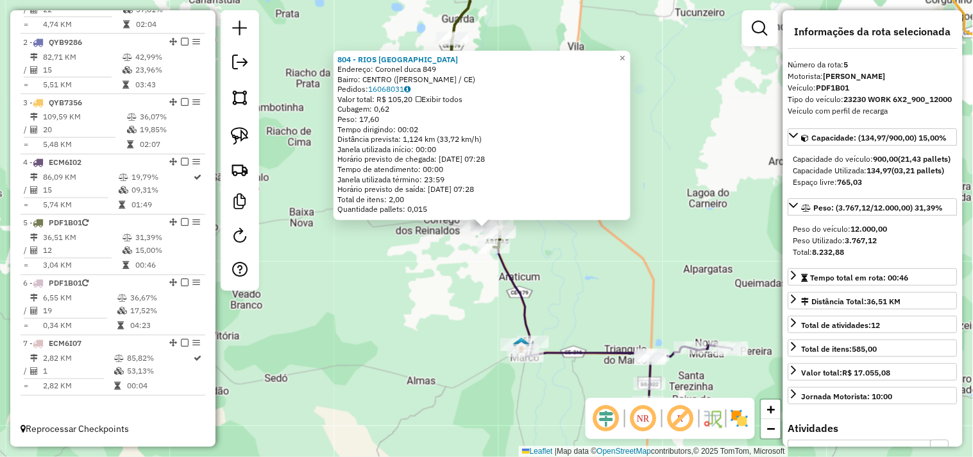
drag, startPoint x: 433, startPoint y: 272, endPoint x: 451, endPoint y: 267, distance: 18.9
click at [434, 272] on div "804 - RIOS FONTELES BURGUE Endereço: Coronel duca 849 Bairro: CENTRO (BELA CRUZ…" at bounding box center [486, 228] width 973 height 457
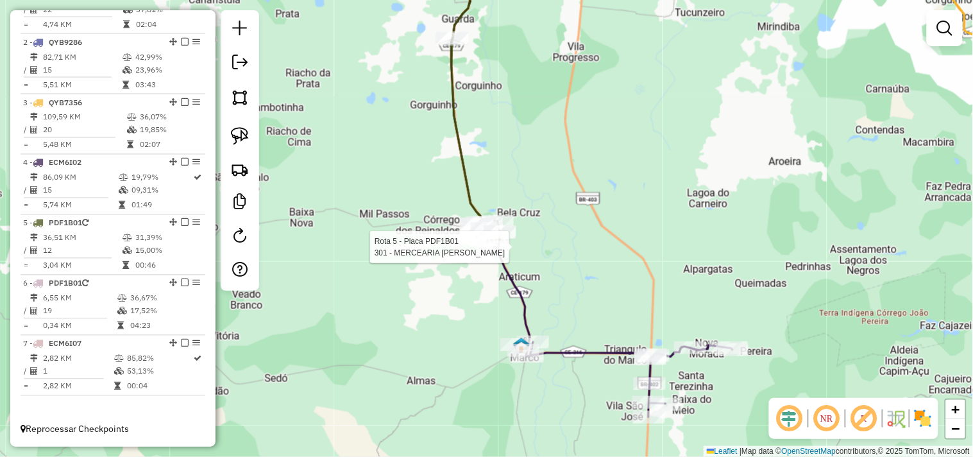
select select "**********"
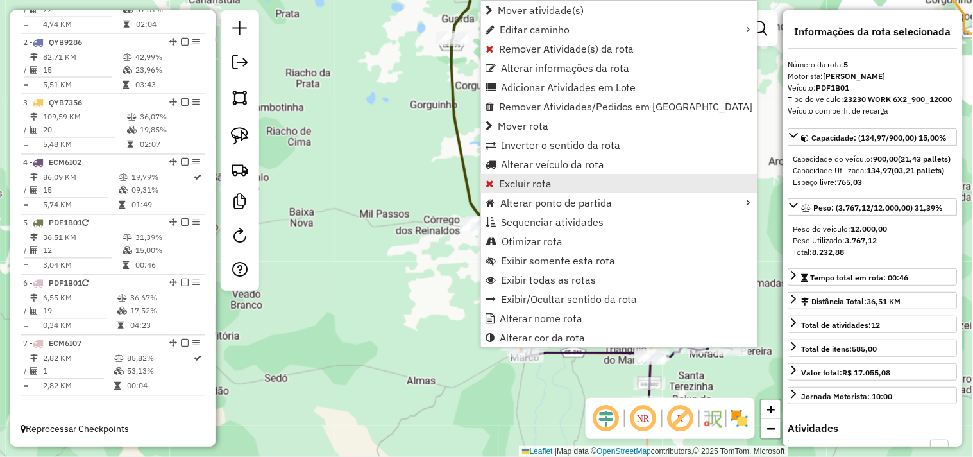
click at [524, 187] on span "Excluir rota" at bounding box center [525, 183] width 53 height 10
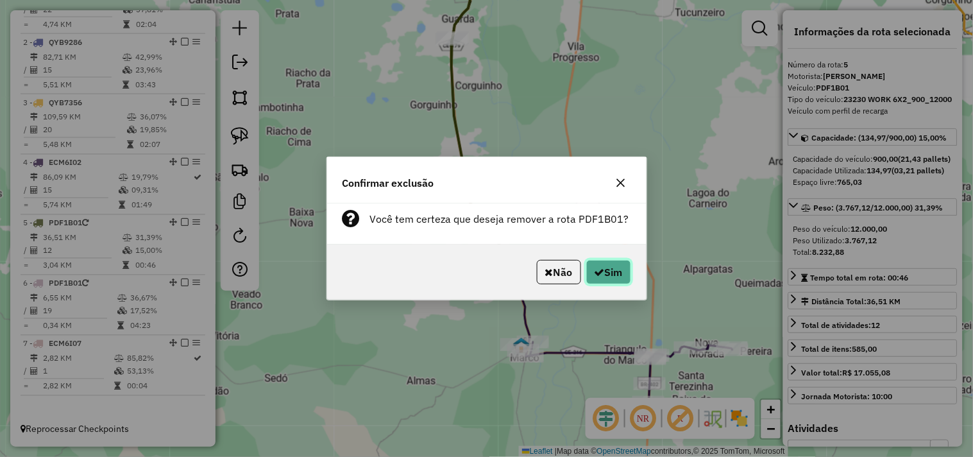
click at [610, 266] on button "Sim" at bounding box center [608, 272] width 45 height 24
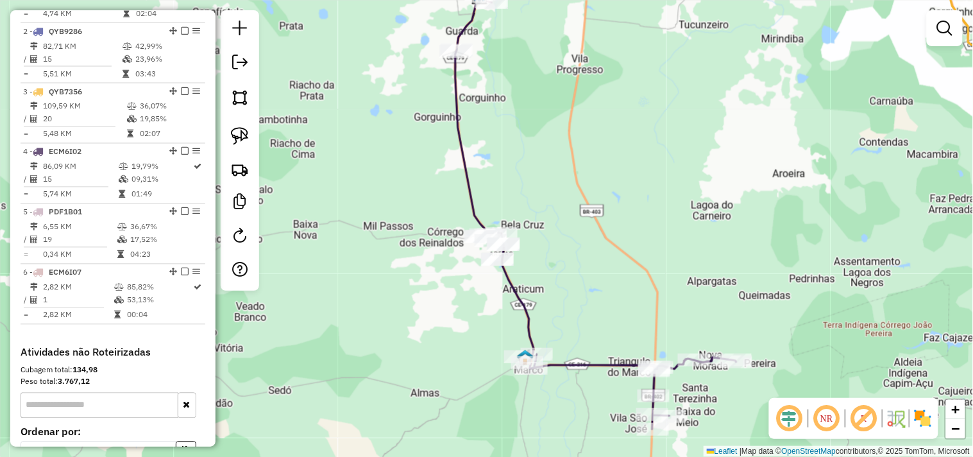
drag, startPoint x: 558, startPoint y: 216, endPoint x: 558, endPoint y: 239, distance: 23.1
click at [558, 239] on div "Janela de atendimento Grade de atendimento Capacidade Transportadoras Veículos …" at bounding box center [486, 228] width 973 height 457
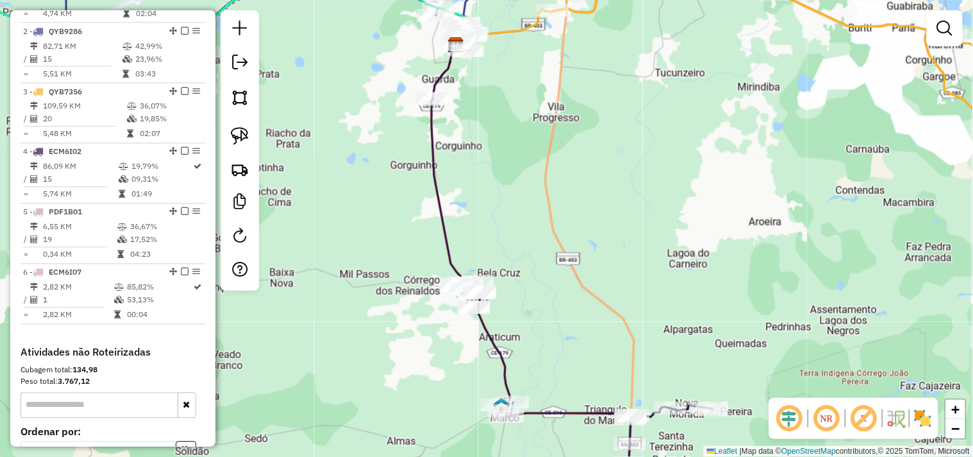
drag, startPoint x: 362, startPoint y: 203, endPoint x: 358, endPoint y: 222, distance: 19.1
click at [358, 222] on div "Janela de atendimento Grade de atendimento Capacidade Transportadoras Veículos …" at bounding box center [486, 228] width 973 height 457
click at [255, 144] on div at bounding box center [240, 150] width 38 height 280
click at [254, 143] on div at bounding box center [240, 150] width 38 height 280
click at [247, 130] on img at bounding box center [240, 136] width 18 height 18
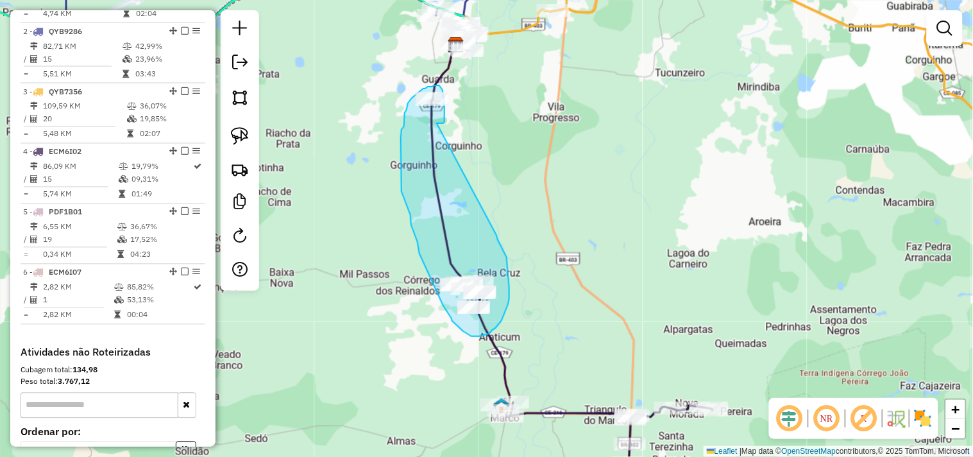
drag, startPoint x: 507, startPoint y: 257, endPoint x: 436, endPoint y: 124, distance: 150.9
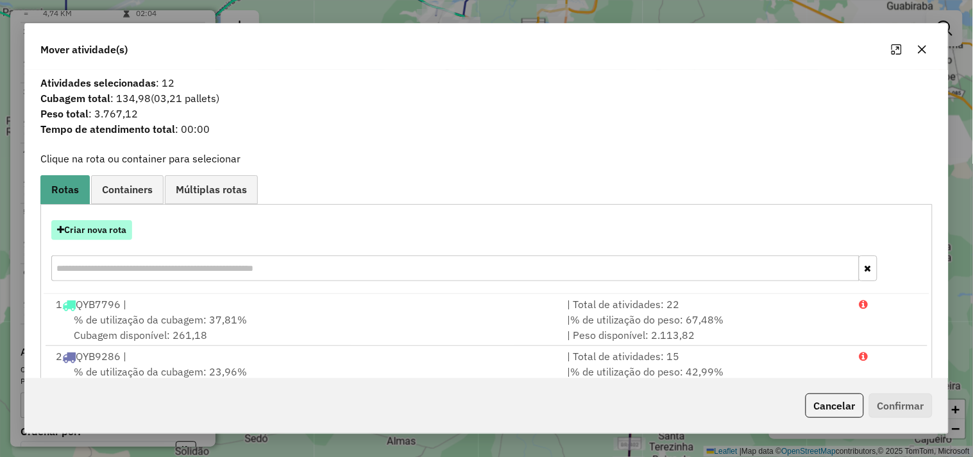
click at [113, 228] on button "Criar nova rota" at bounding box center [91, 230] width 81 height 20
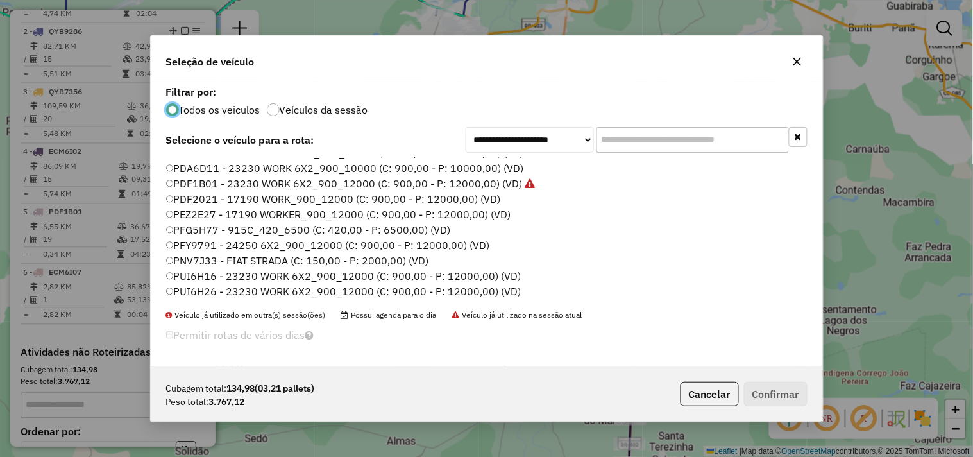
scroll to position [203, 0]
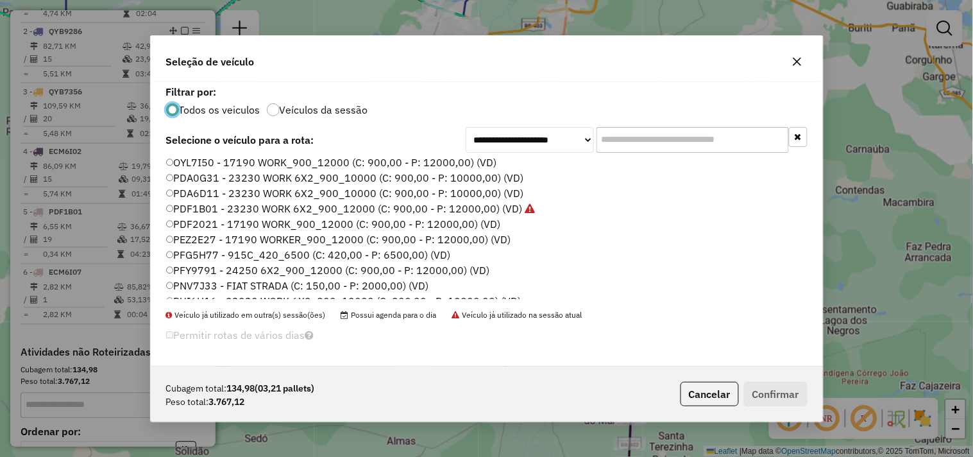
click at [202, 172] on label "PDA0G31 - 23230 WORK 6X2_900_10000 (C: 900,00 - P: 10000,00) (VD)" at bounding box center [345, 177] width 358 height 15
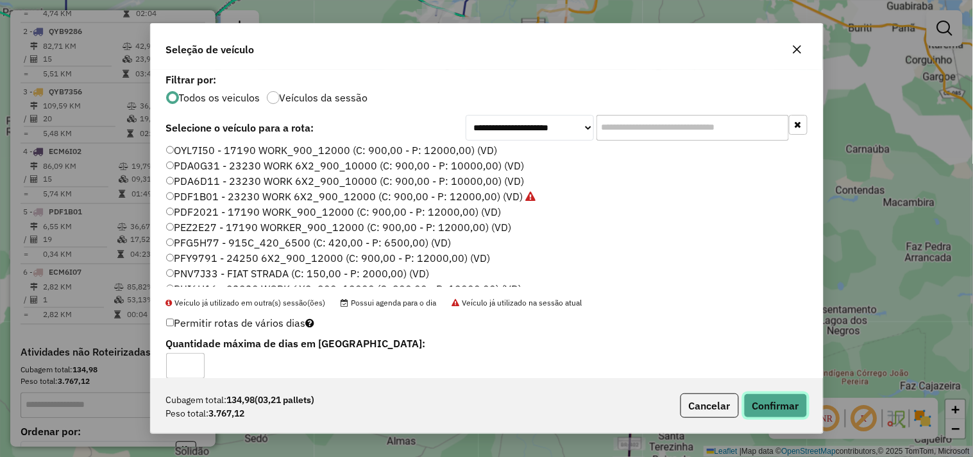
click at [757, 394] on button "Confirmar" at bounding box center [775, 405] width 63 height 24
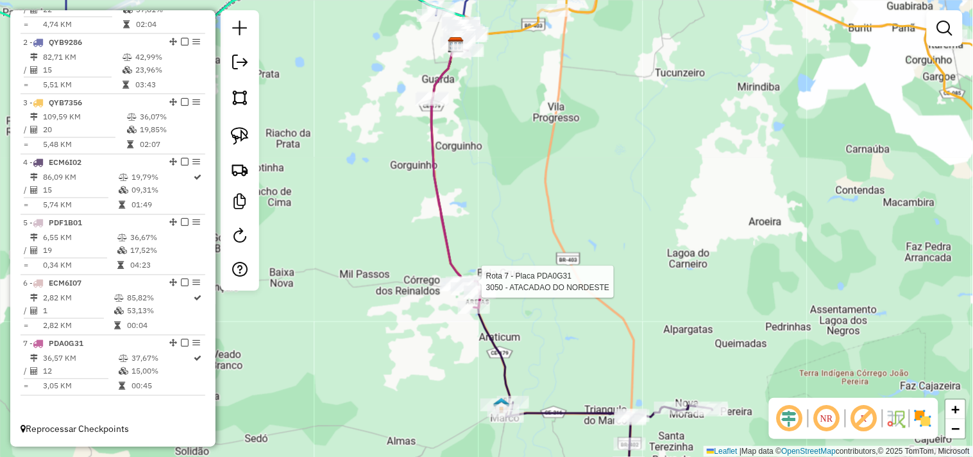
select select "**********"
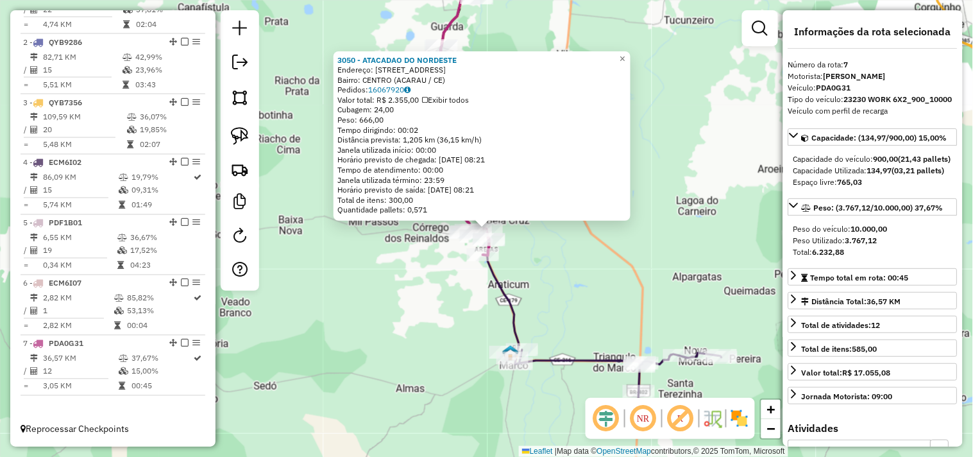
click at [551, 284] on div "3050 - ATACADAO DO NORDESTE Endereço: RUA HUMAITA 1000 Bairro: CENTRO (ACARAU /…" at bounding box center [486, 228] width 973 height 457
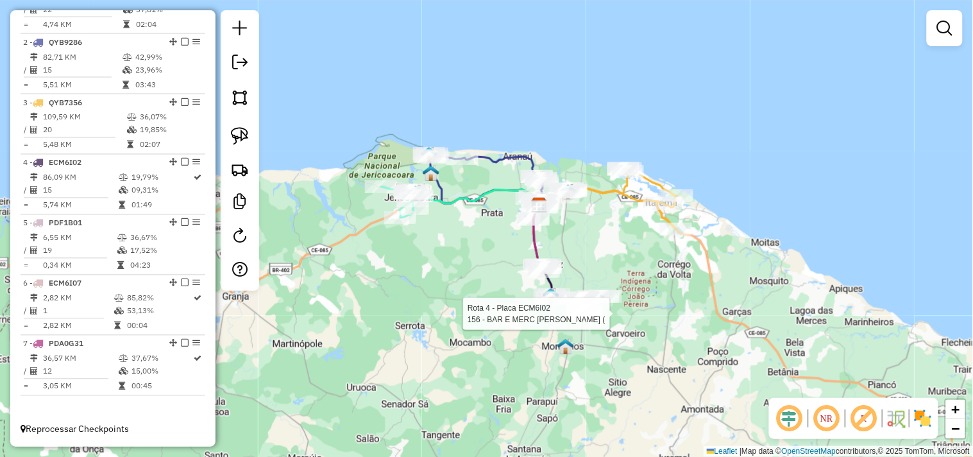
click at [581, 320] on div at bounding box center [583, 313] width 32 height 13
select select "**********"
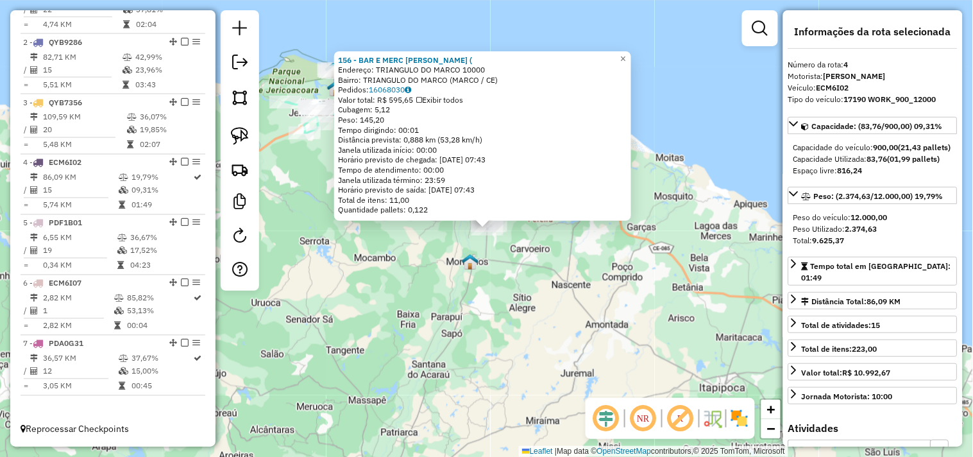
click at [543, 298] on div "156 - BAR E MERC EVELINE ( Endereço: TRIANGULO DO MARCO 10000 Bairro: TRIANGULO…" at bounding box center [486, 228] width 973 height 457
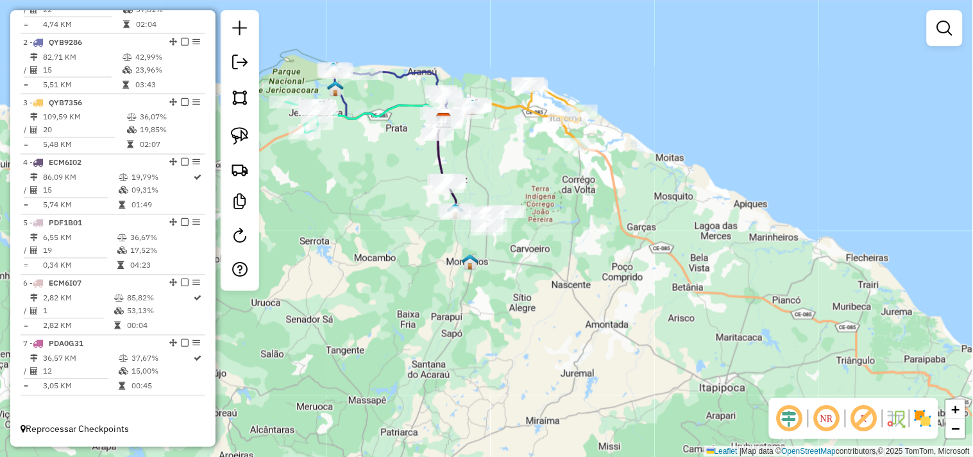
drag, startPoint x: 595, startPoint y: 316, endPoint x: 609, endPoint y: 335, distance: 23.9
click at [609, 335] on div "Janela de atendimento Grade de atendimento Capacidade Transportadoras Veículos …" at bounding box center [486, 228] width 973 height 457
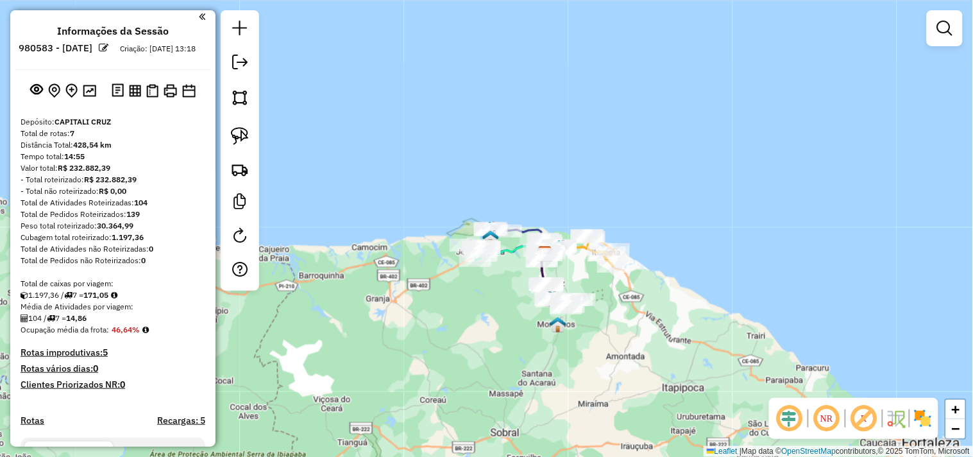
scroll to position [0, 0]
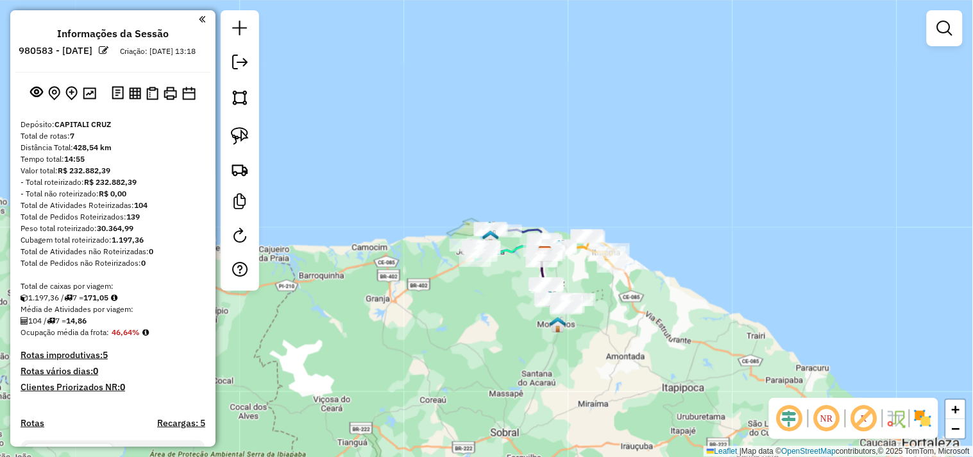
drag, startPoint x: 147, startPoint y: 196, endPoint x: 71, endPoint y: 207, distance: 77.8
click at [157, 234] on div "Peso total roteirizado: 30.364,99" at bounding box center [113, 228] width 185 height 12
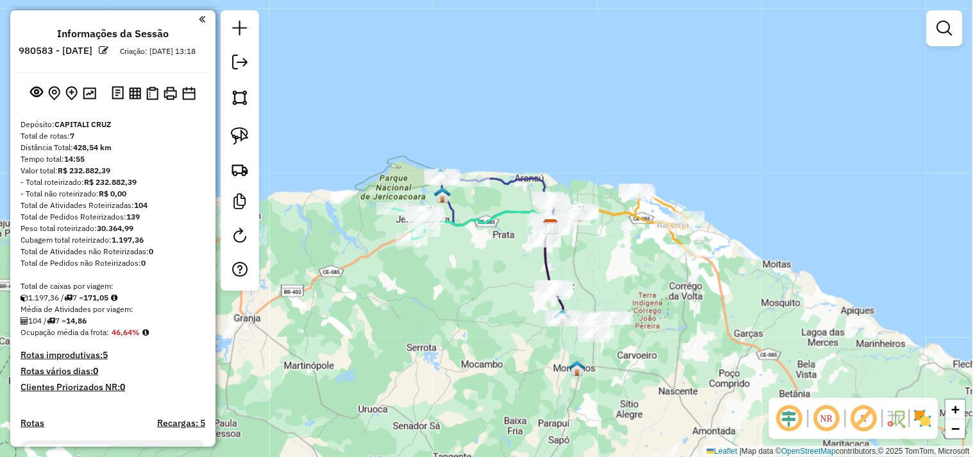
drag, startPoint x: 502, startPoint y: 345, endPoint x: 455, endPoint y: 328, distance: 49.9
click at [455, 328] on div "Janela de atendimento Grade de atendimento Capacidade Transportadoras Veículos …" at bounding box center [486, 228] width 973 height 457
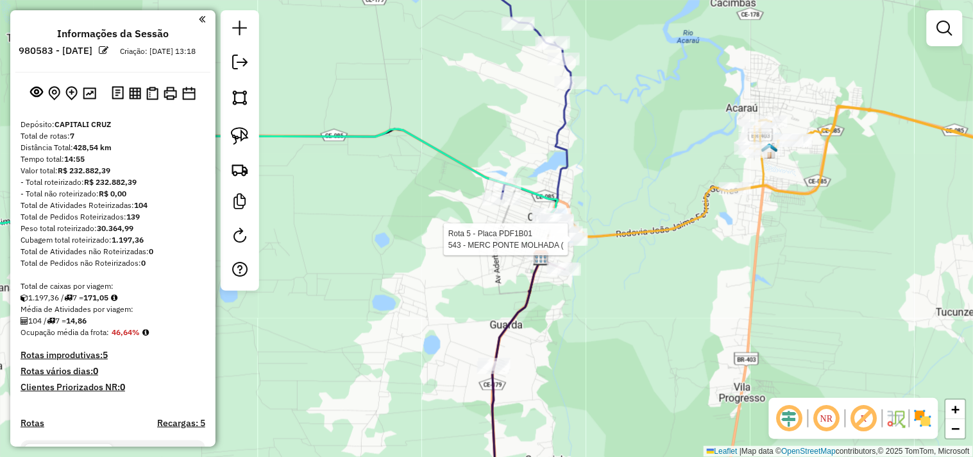
select select "**********"
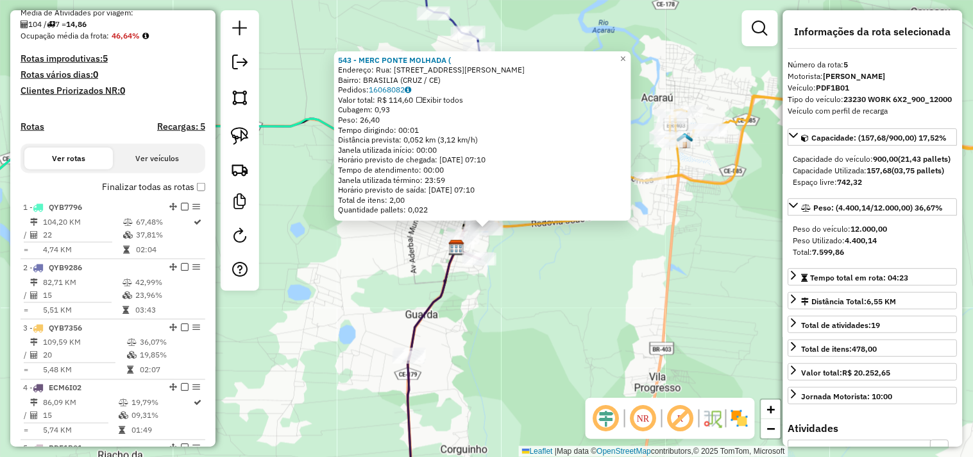
scroll to position [532, 0]
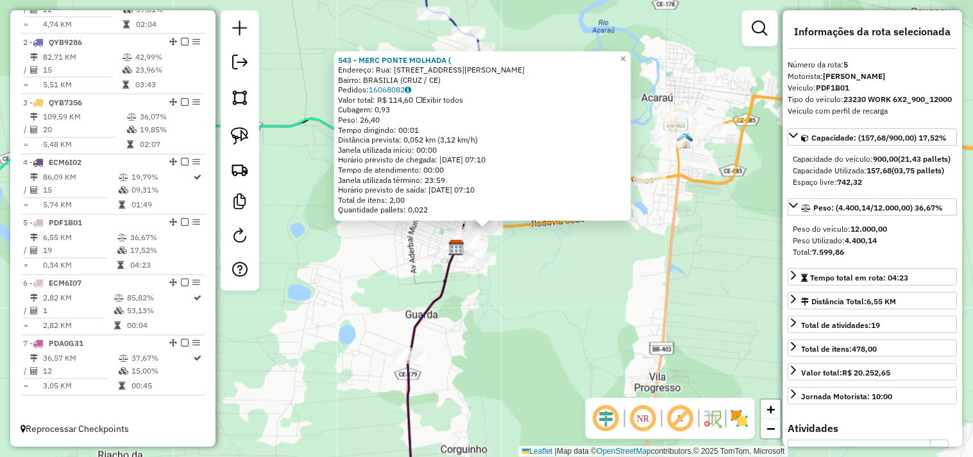
click at [564, 278] on div "543 - MERC PONTE MOLHADA ( Endereço: Rua: RUA CELSO PATRICIO 165 Bairro: BRASIL…" at bounding box center [486, 228] width 973 height 457
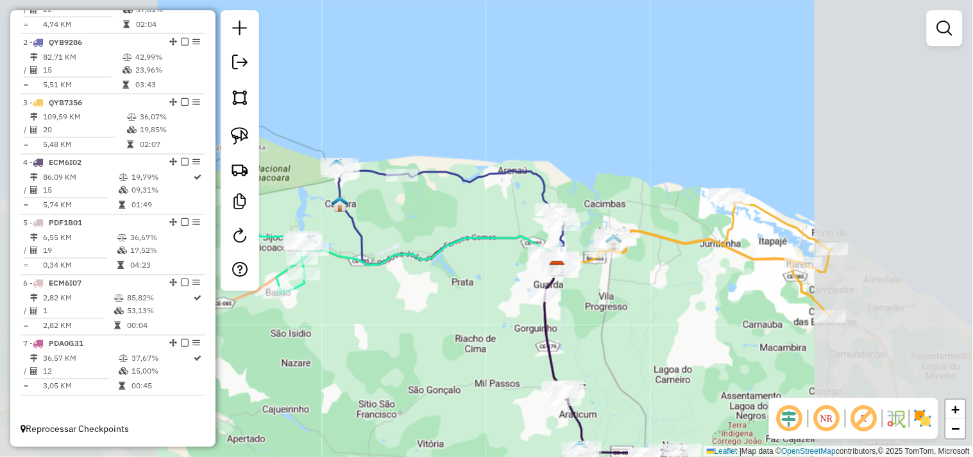
drag, startPoint x: 592, startPoint y: 301, endPoint x: 580, endPoint y: 259, distance: 44.2
click at [580, 260] on div "Janela de atendimento Grade de atendimento Capacidade Transportadoras Veículos …" at bounding box center [486, 228] width 973 height 457
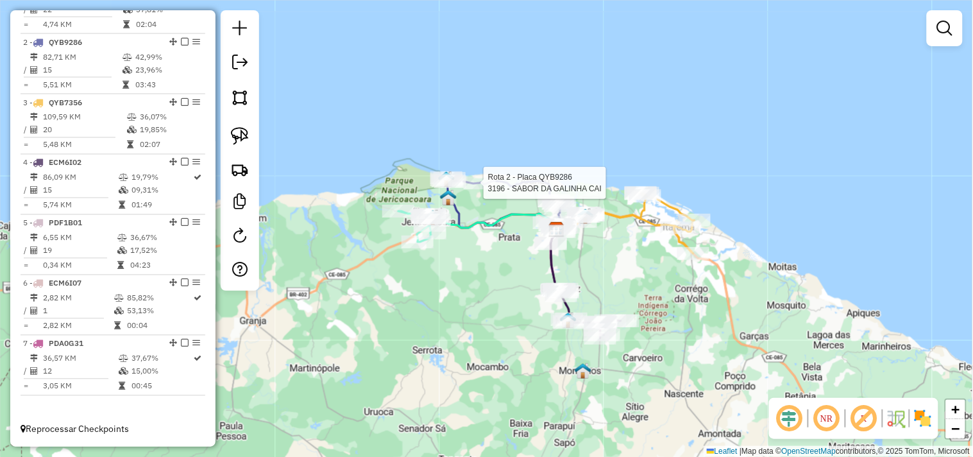
select select "**********"
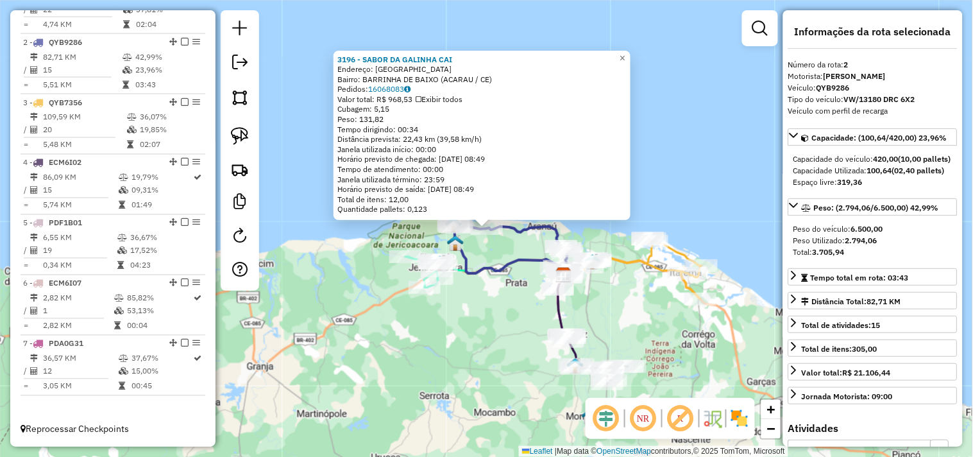
click at [496, 256] on div "3196 - SABOR DA GALINHA CAI Endereço: BARRINHA DE BAIXO SN Bairro: BARRINHA DE …" at bounding box center [486, 228] width 973 height 457
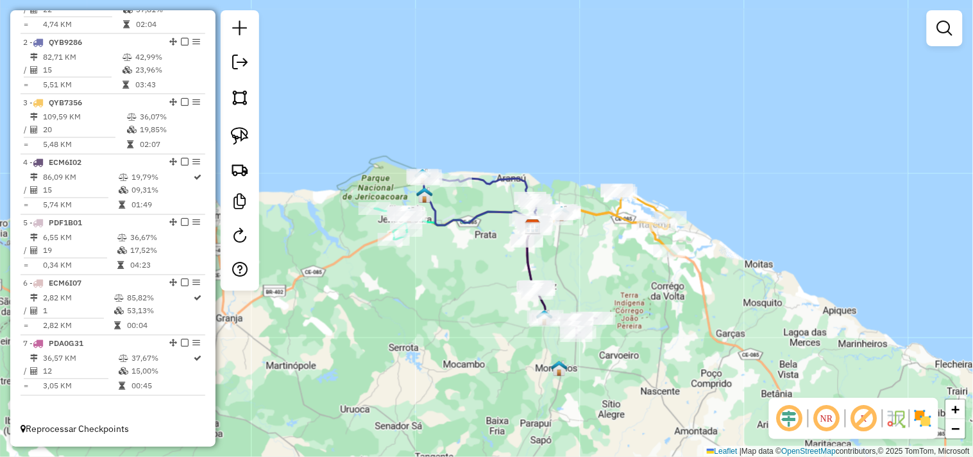
drag, startPoint x: 501, startPoint y: 326, endPoint x: 465, endPoint y: 264, distance: 71.3
click at [468, 274] on div "Janela de atendimento Grade de atendimento Capacidade Transportadoras Veículos …" at bounding box center [486, 228] width 973 height 457
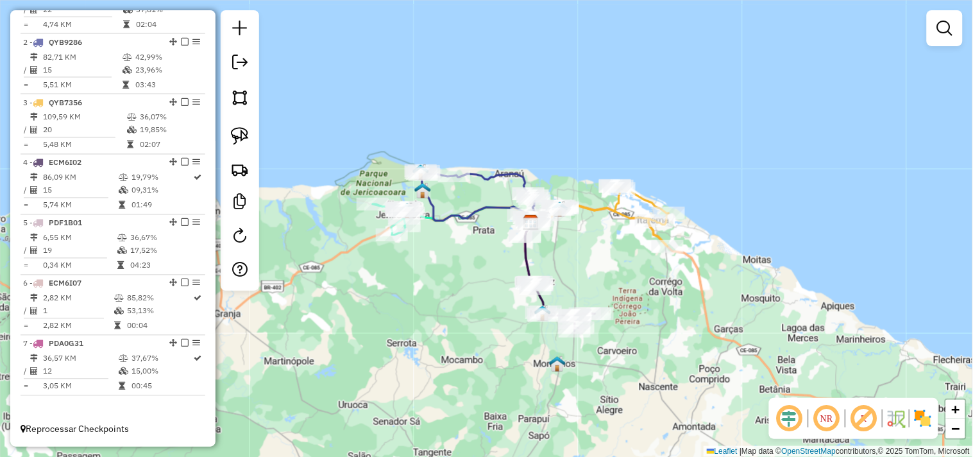
click at [549, 325] on div "Rota 4 - Placa ECM6I02 3747 - MR DEPOSITO Janela de atendimento Grade de atendi…" at bounding box center [486, 228] width 973 height 457
select select "**********"
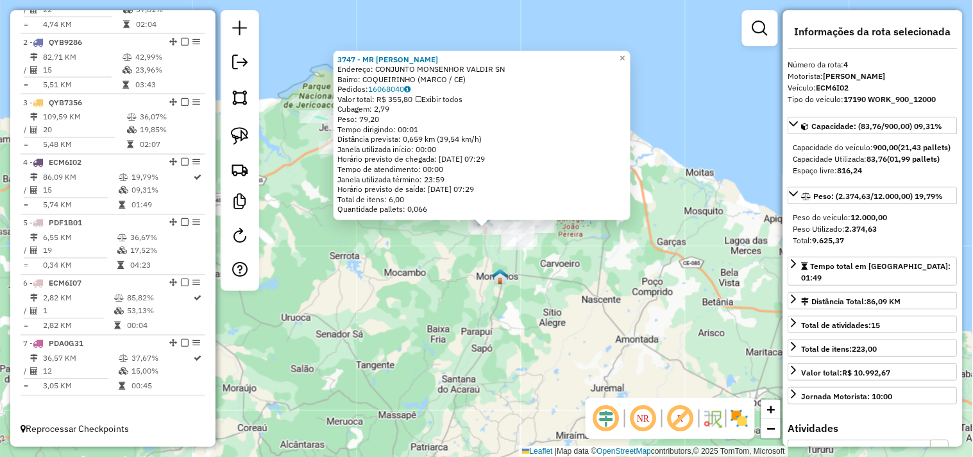
click at [469, 266] on div "3747 - MR DEPOSITO Endereço: CONJUNTO MONSENHOR VALDIR SN Bairro: COQUEIRINHO (…" at bounding box center [486, 228] width 973 height 457
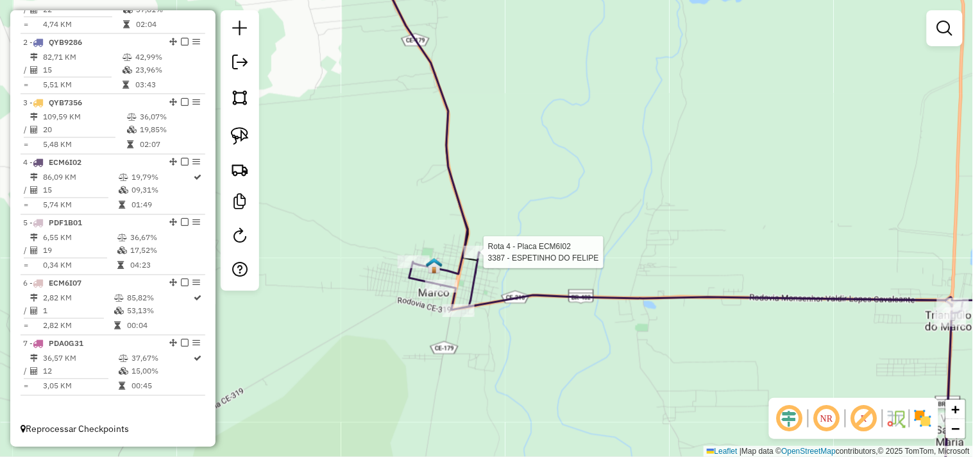
select select "**********"
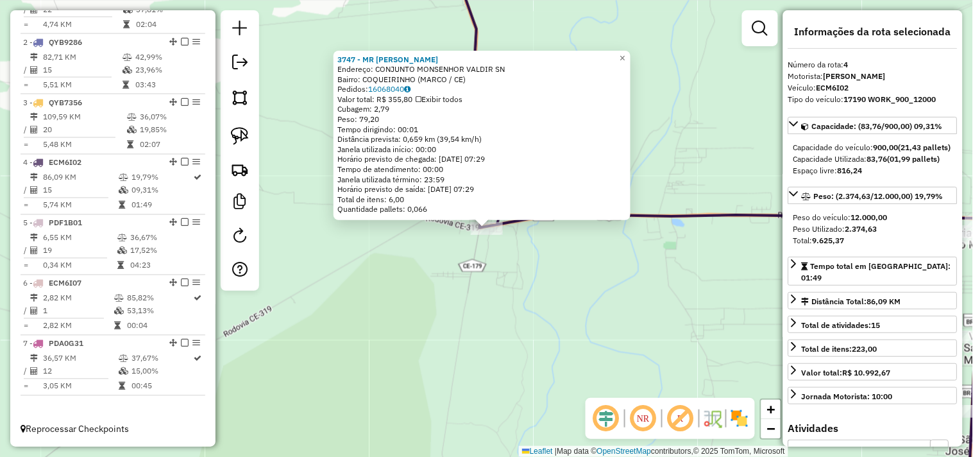
click at [524, 292] on div "3747 - MR DEPOSITO Endereço: CONJUNTO MONSENHOR VALDIR SN Bairro: COQUEIRINHO (…" at bounding box center [486, 228] width 973 height 457
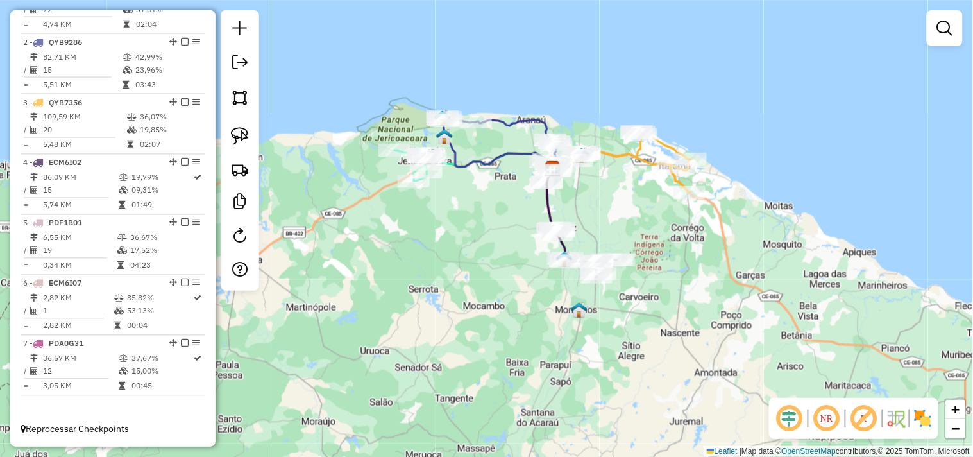
click at [697, 199] on div at bounding box center [689, 192] width 32 height 13
select select "**********"
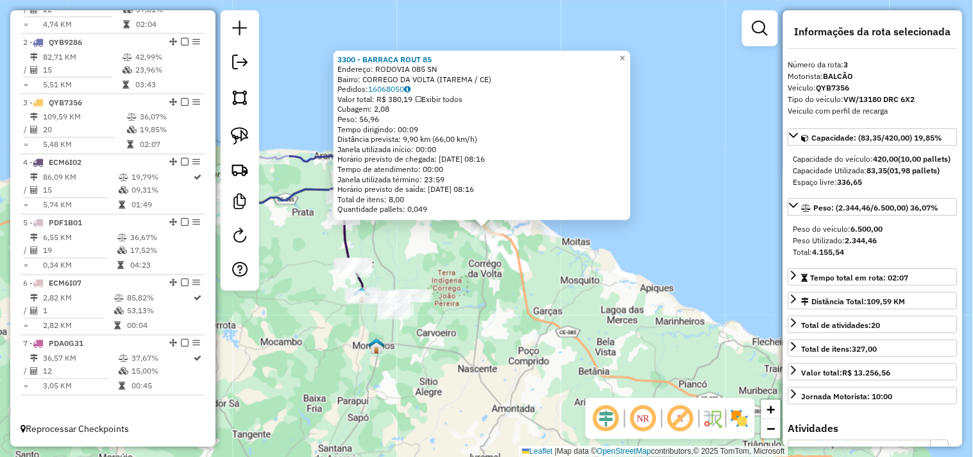
click at [537, 283] on div "3300 - BARRACA ROUT 85 Endereço: RODOVIA 085 SN Bairro: CORREGO DA VOLTA (ITARE…" at bounding box center [486, 228] width 973 height 457
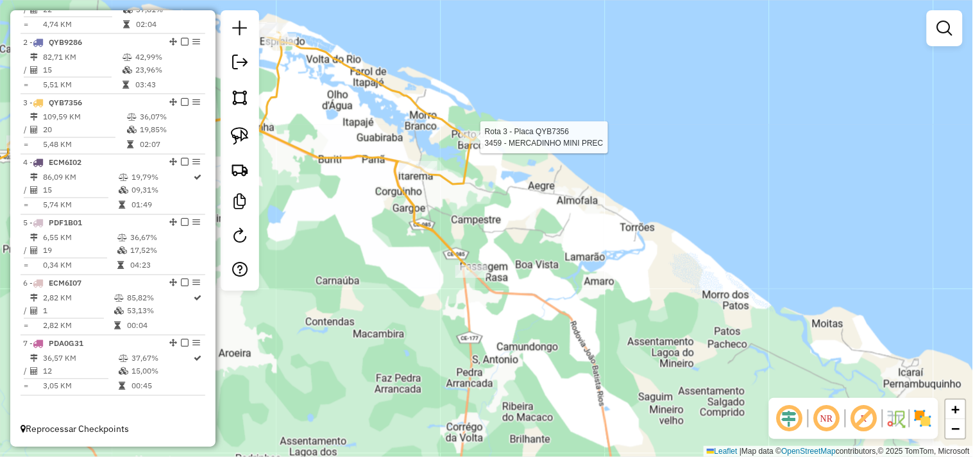
select select "**********"
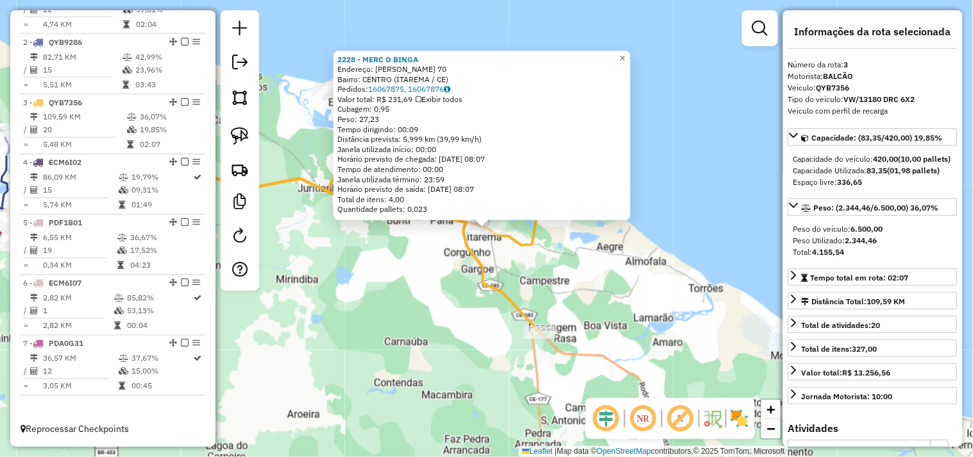
click at [401, 294] on div "2228 - MERC O BINGA Endereço: AFONSO FONTES 70 Bairro: CENTRO (ITAREMA / CE) Pe…" at bounding box center [486, 228] width 973 height 457
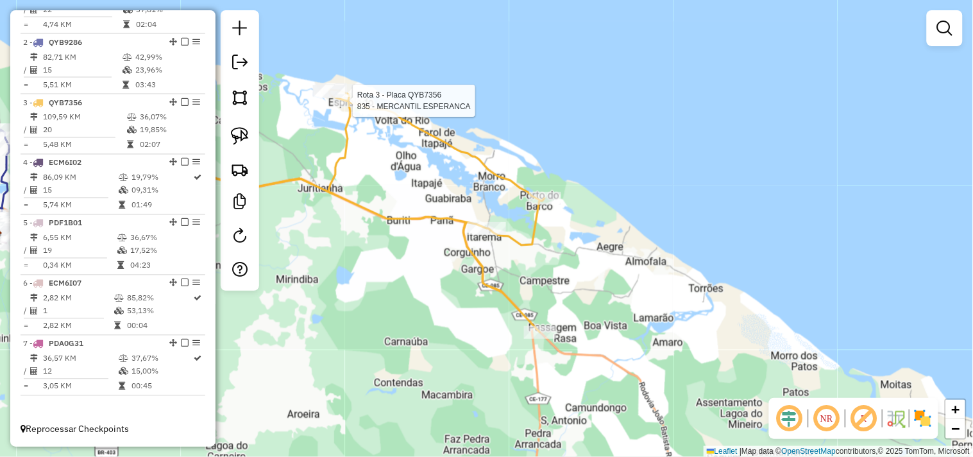
click at [356, 107] on div at bounding box center [349, 100] width 32 height 13
select select "**********"
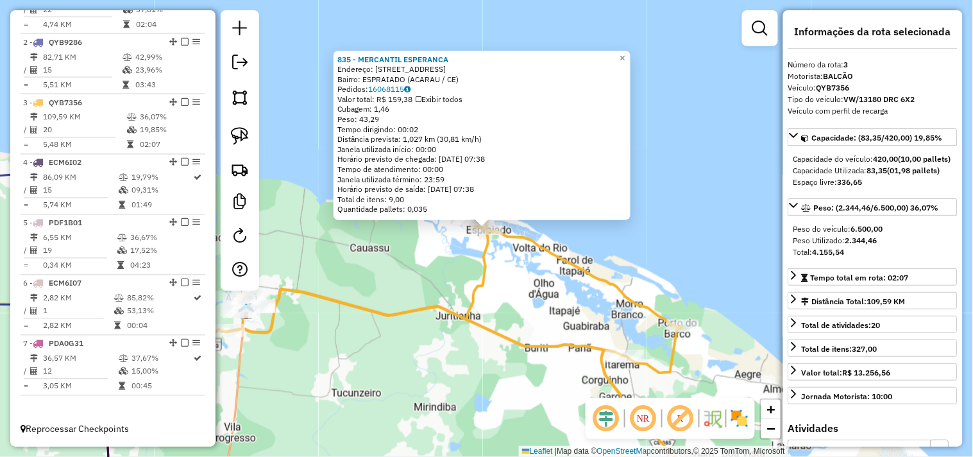
click at [390, 286] on div "835 - MERCANTIL ESPERANCA Endereço: estrada da rodagem 68 Bairro: ESPRAIADO (AC…" at bounding box center [486, 228] width 973 height 457
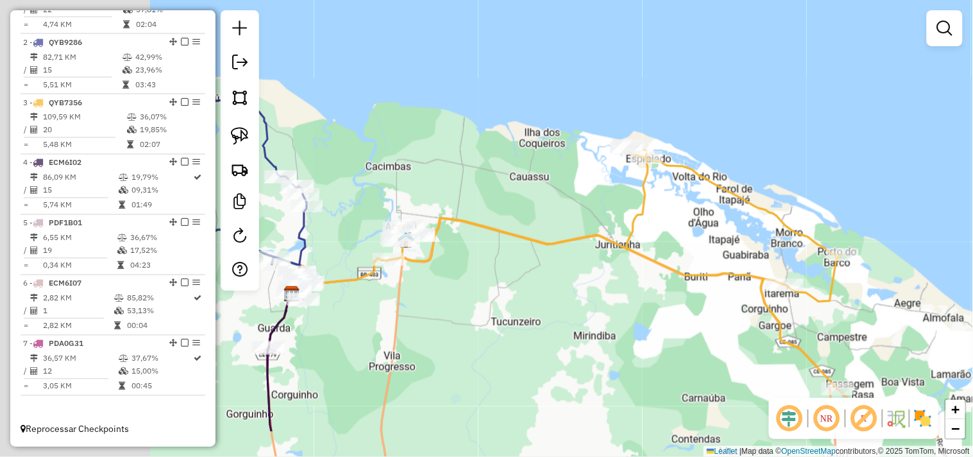
drag, startPoint x: 383, startPoint y: 285, endPoint x: 542, endPoint y: 212, distance: 174.7
click at [544, 214] on div "Janela de atendimento Grade de atendimento Capacidade Transportadoras Veículos …" at bounding box center [486, 228] width 973 height 457
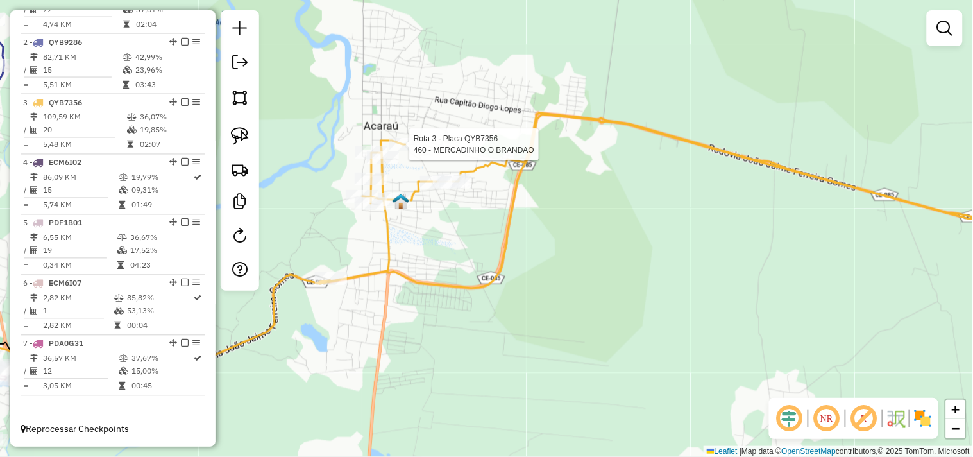
select select "**********"
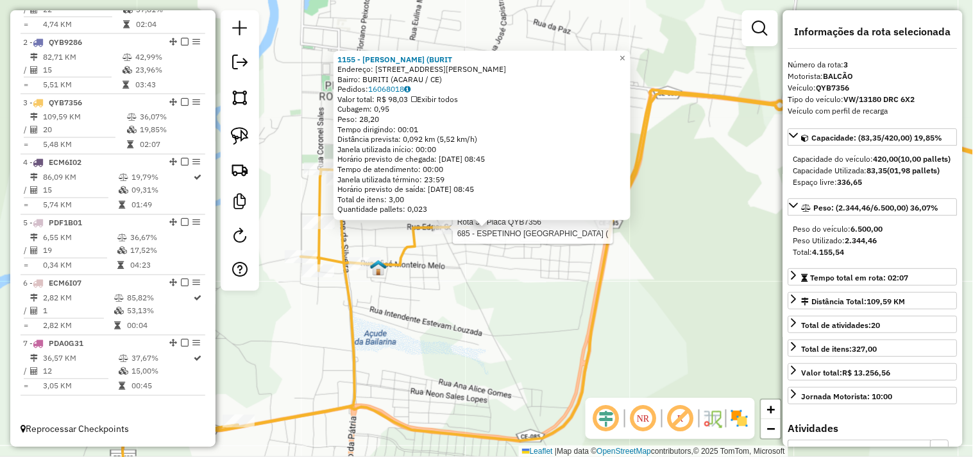
click at [446, 234] on div at bounding box center [449, 227] width 32 height 13
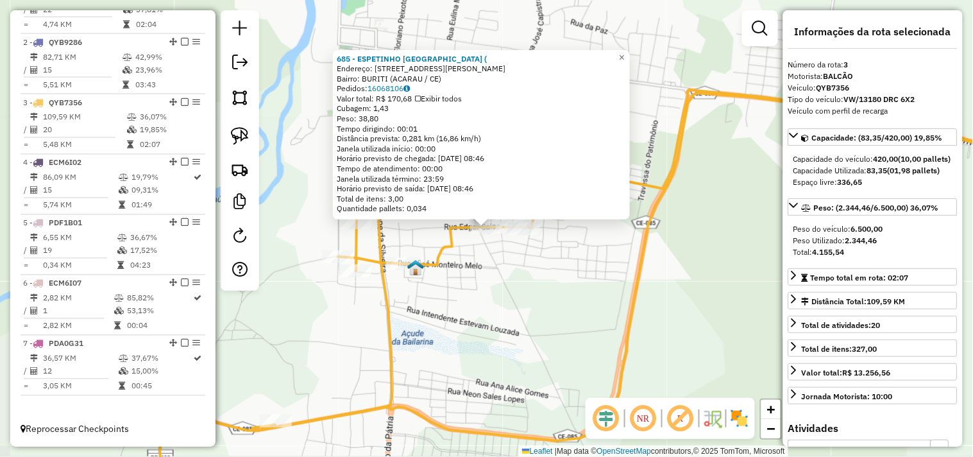
click at [458, 287] on div "Rota 3 - Placa QYB7356 685 - ESPETINHO DO LEONE ( × 685 - ESPETINHO DO LEONE ( …" at bounding box center [486, 228] width 973 height 457
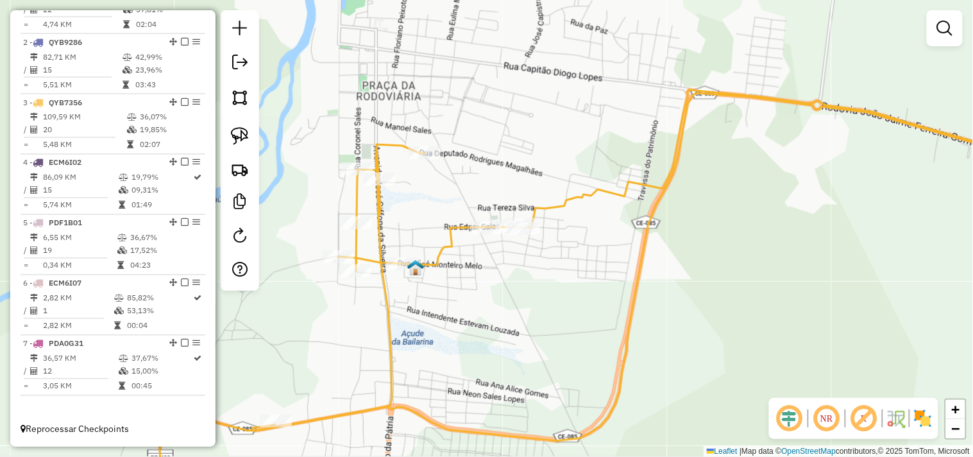
click at [380, 169] on icon at bounding box center [662, 260] width 818 height 340
select select "**********"
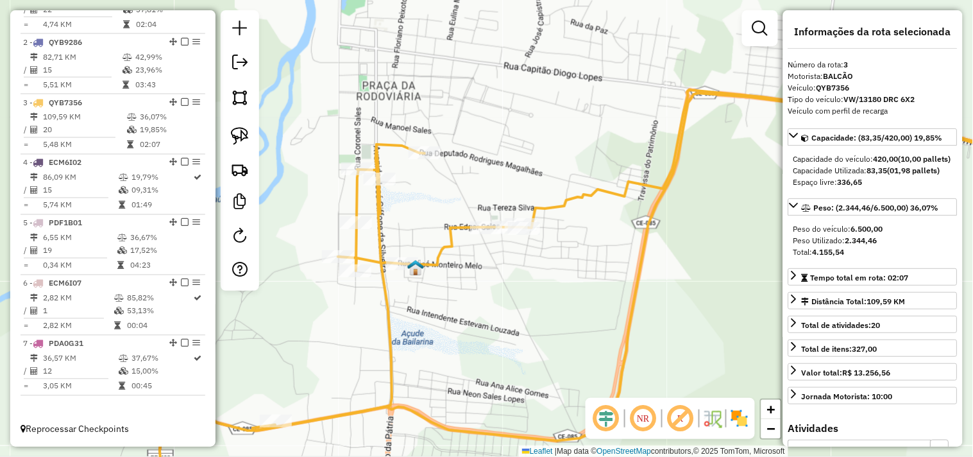
click at [381, 189] on icon at bounding box center [662, 260] width 818 height 340
click at [380, 170] on icon at bounding box center [662, 260] width 818 height 340
click at [382, 171] on icon at bounding box center [662, 260] width 818 height 340
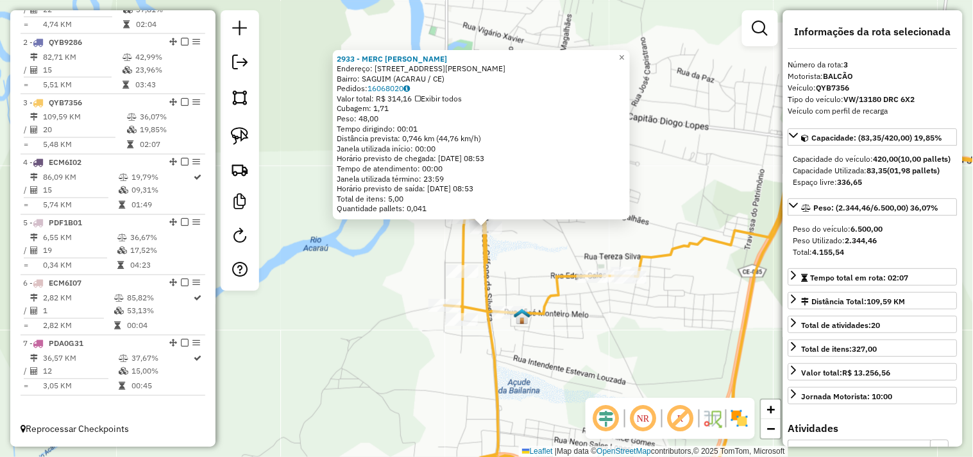
click at [463, 219] on div "2933 - MERC MARIA E JOSE Endereço: AV.Giffone da Silveira 1398 Bairro: SAGUIM (…" at bounding box center [481, 135] width 297 height 170
click at [440, 238] on div "Rota 3 - Placa QYB7356 245 - COMERCIO FREITAS (AC 2933 - MERC MARIA E JOSE Ende…" at bounding box center [486, 228] width 973 height 457
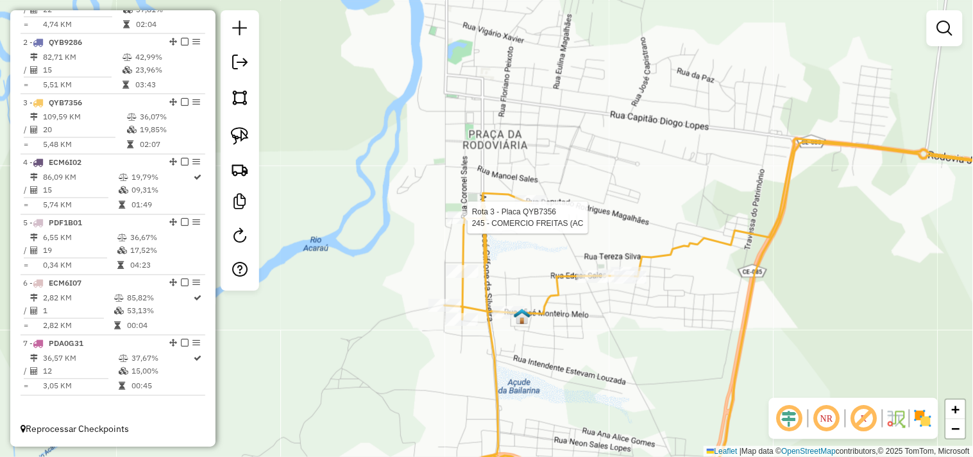
select select "**********"
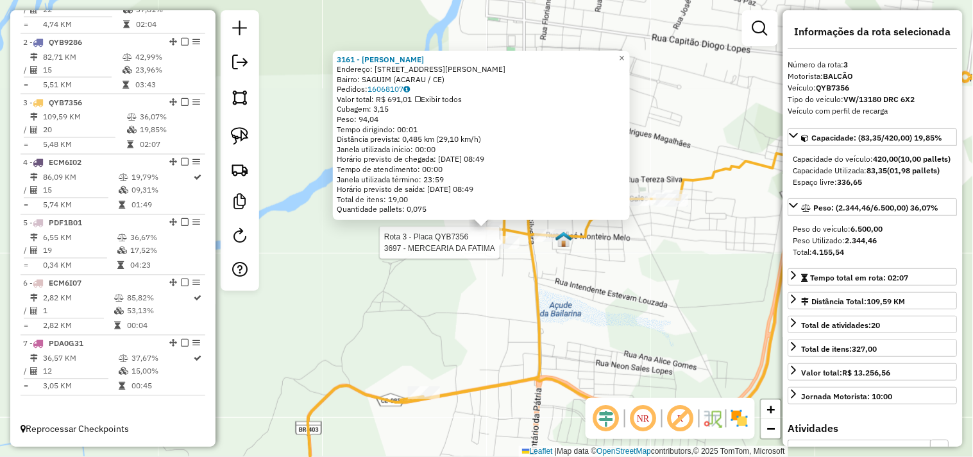
click at [496, 249] on div at bounding box center [503, 242] width 32 height 13
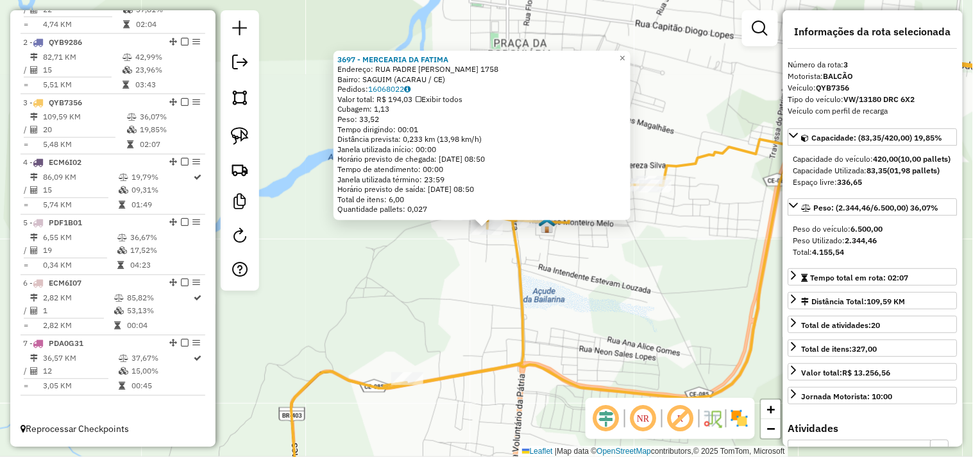
drag, startPoint x: 485, startPoint y: 296, endPoint x: 523, endPoint y: 272, distance: 44.7
click at [486, 296] on div "3697 - MERCEARIA DA FATIMA Endereço: RUA PADRE JOSE ARTEIRO 1758 Bairro: SAGUIM…" at bounding box center [486, 228] width 973 height 457
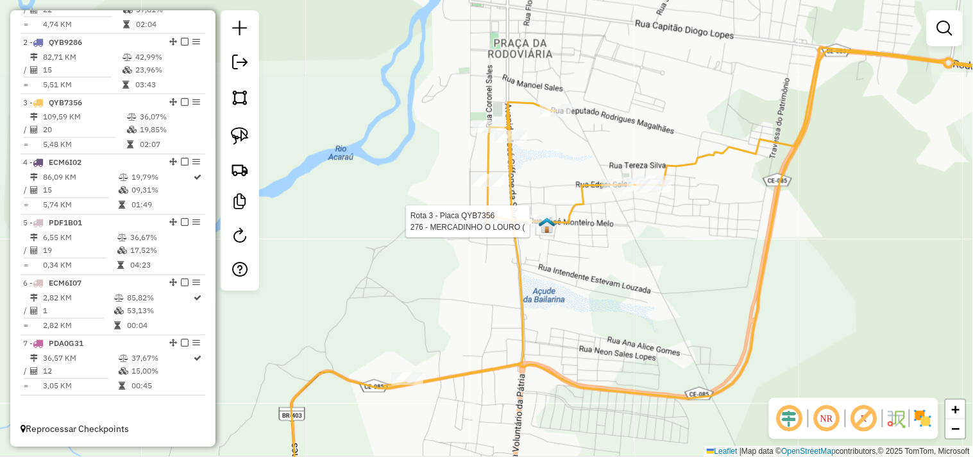
select select "**********"
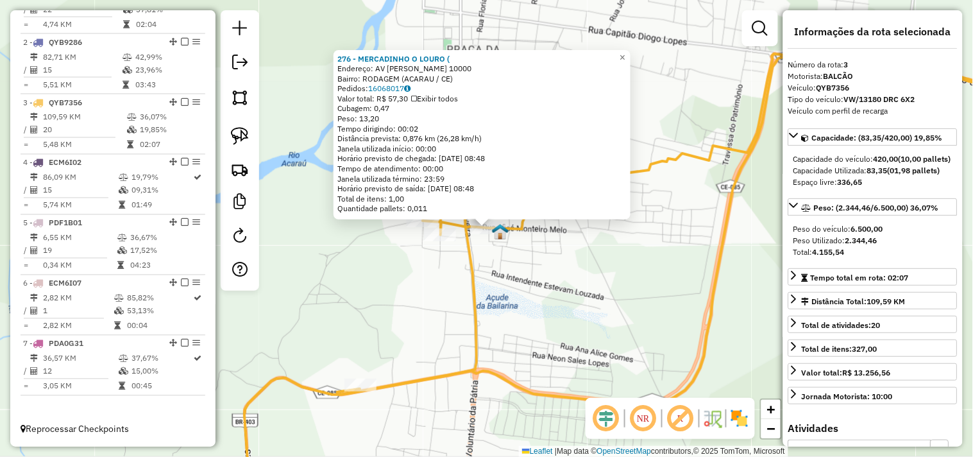
click at [555, 280] on div "276 - MERCADINHO O LOURO ( Endereço: AV JOSE MONTEIRO DE MELO 10000 Bairro: ROD…" at bounding box center [486, 228] width 973 height 457
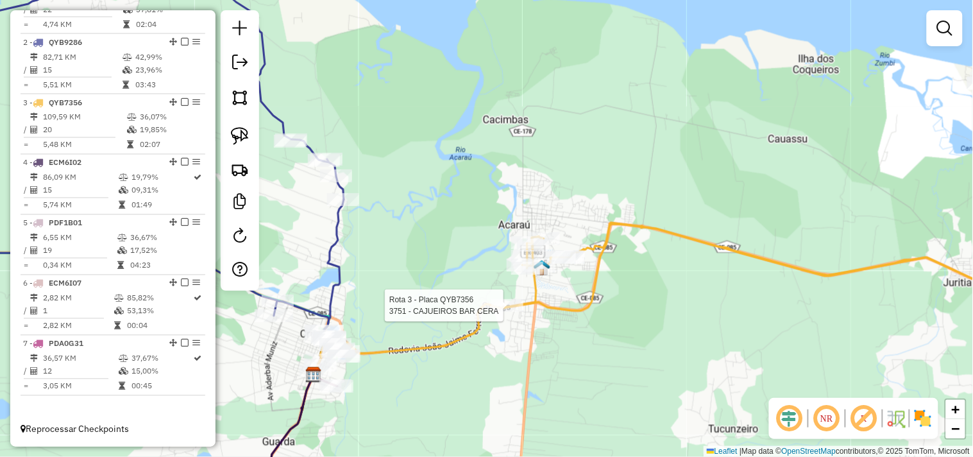
select select "**********"
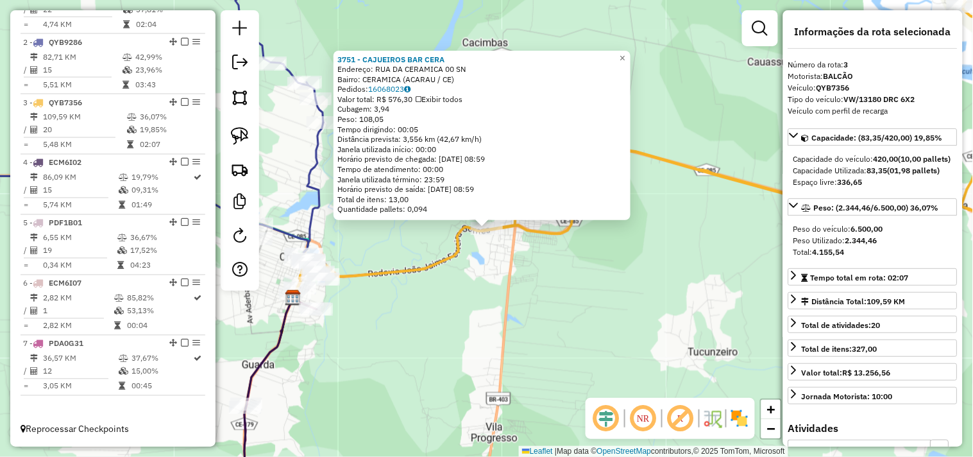
click at [485, 330] on div "3751 - CAJUEIROS BAR CERA Endereço: RUA DA CERAMICA 00 SN Bairro: CERAMICA (ACA…" at bounding box center [486, 228] width 973 height 457
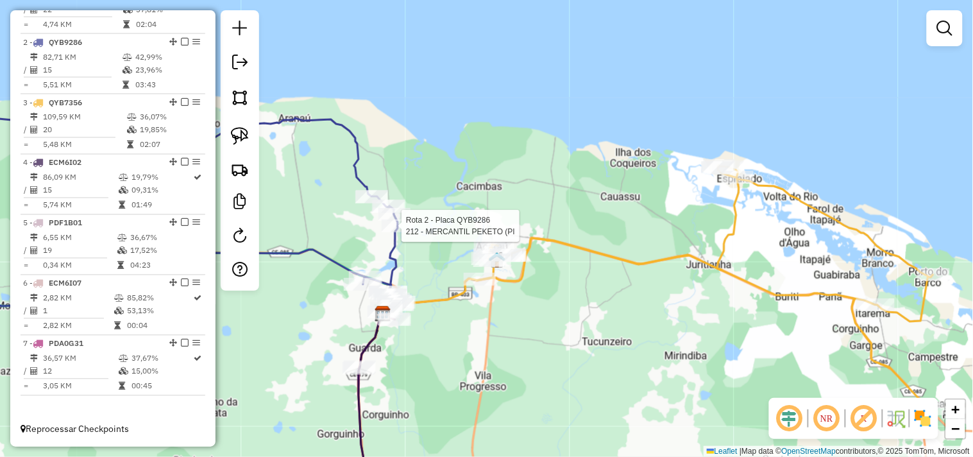
select select "**********"
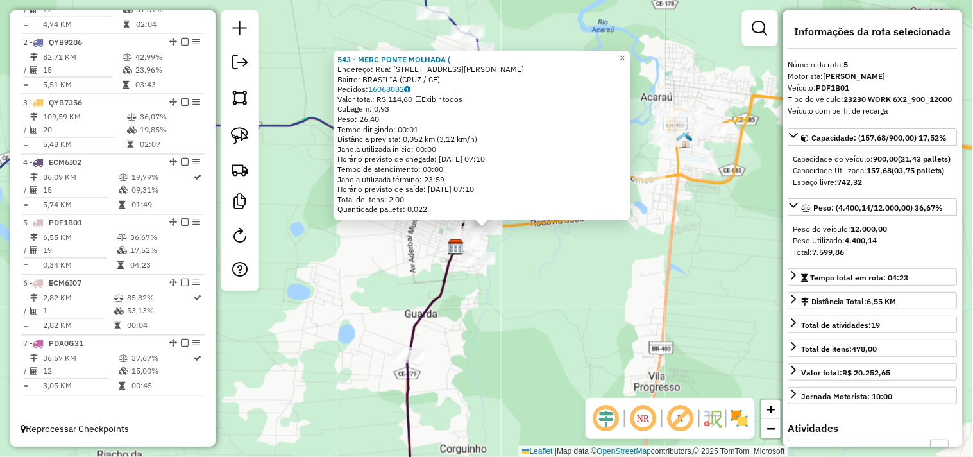
click at [524, 296] on div "543 - MERC PONTE MOLHADA ( Endereço: Rua: RUA CELSO PATRICIO 165 Bairro: BRASIL…" at bounding box center [486, 228] width 973 height 457
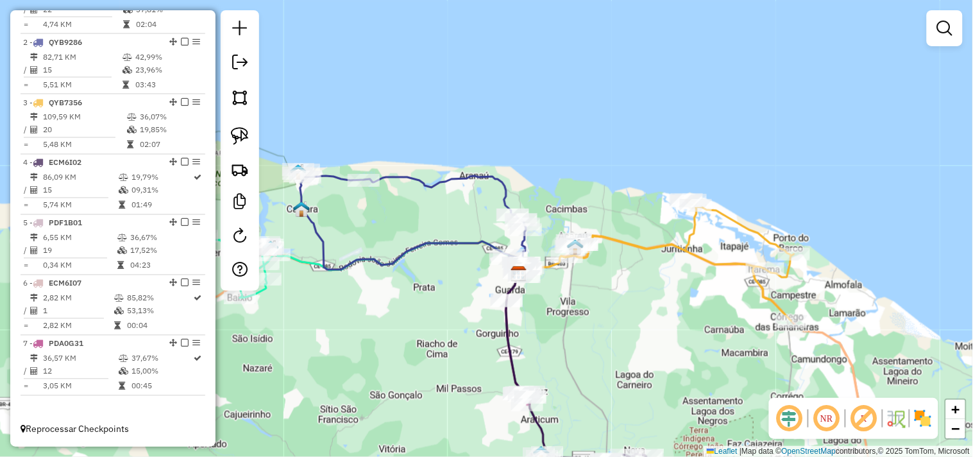
click at [434, 325] on div "Janela de atendimento Grade de atendimento Capacidade Transportadoras Veículos …" at bounding box center [486, 228] width 973 height 457
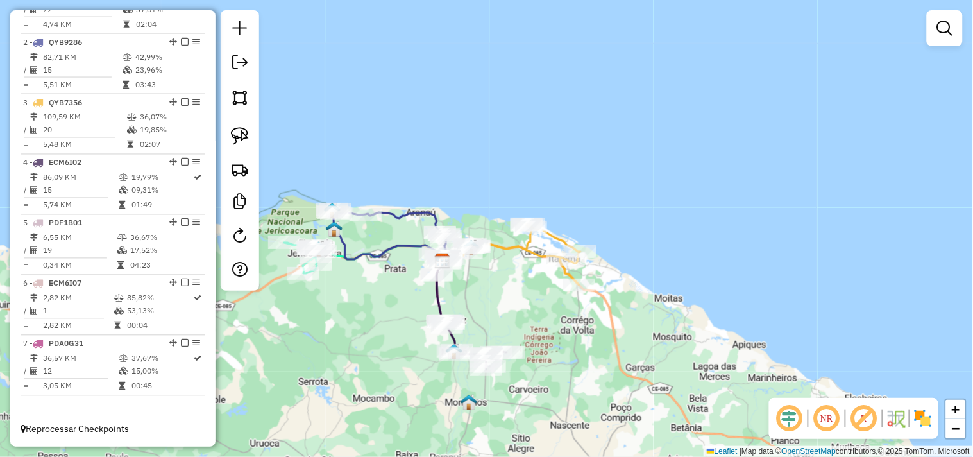
drag, startPoint x: 399, startPoint y: 340, endPoint x: 360, endPoint y: 285, distance: 67.1
click at [361, 285] on div "Janela de atendimento Grade de atendimento Capacidade Transportadoras Veículos …" at bounding box center [486, 228] width 973 height 457
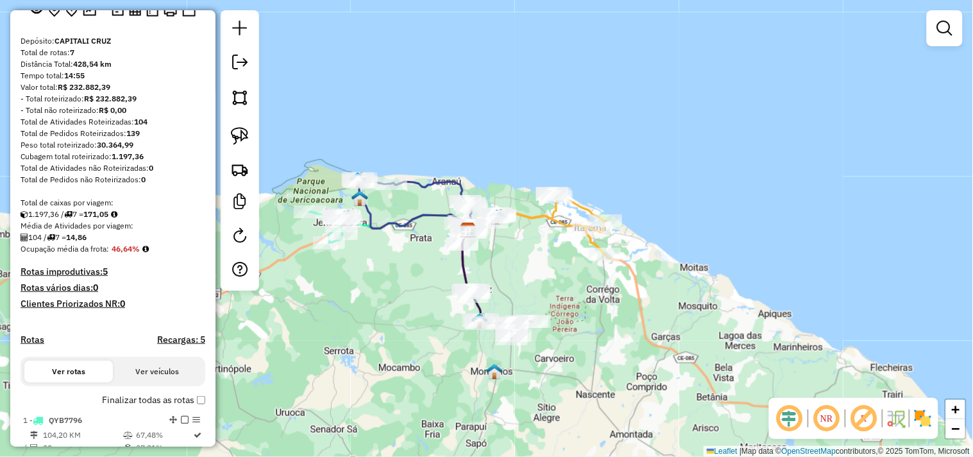
scroll to position [0, 0]
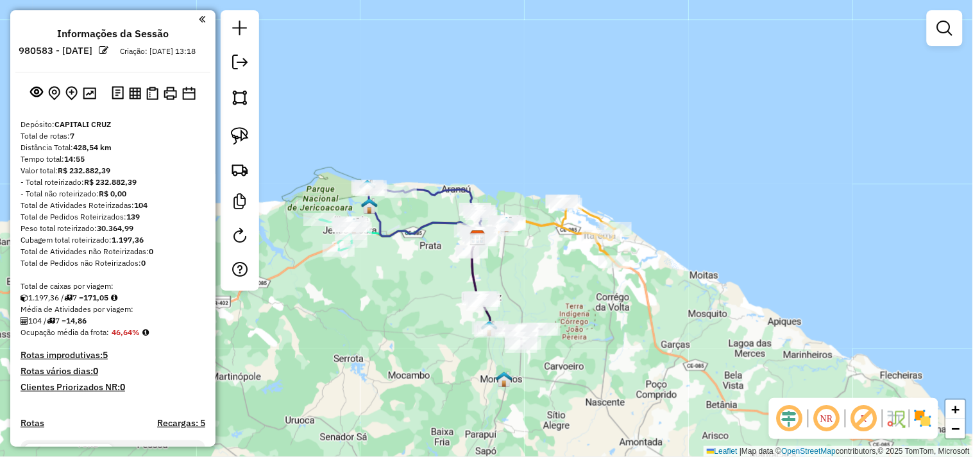
drag, startPoint x: 343, startPoint y: 323, endPoint x: 358, endPoint y: 333, distance: 18.3
click at [358, 333] on div "Janela de atendimento Grade de atendimento Capacidade Transportadoras Veículos …" at bounding box center [486, 228] width 973 height 457
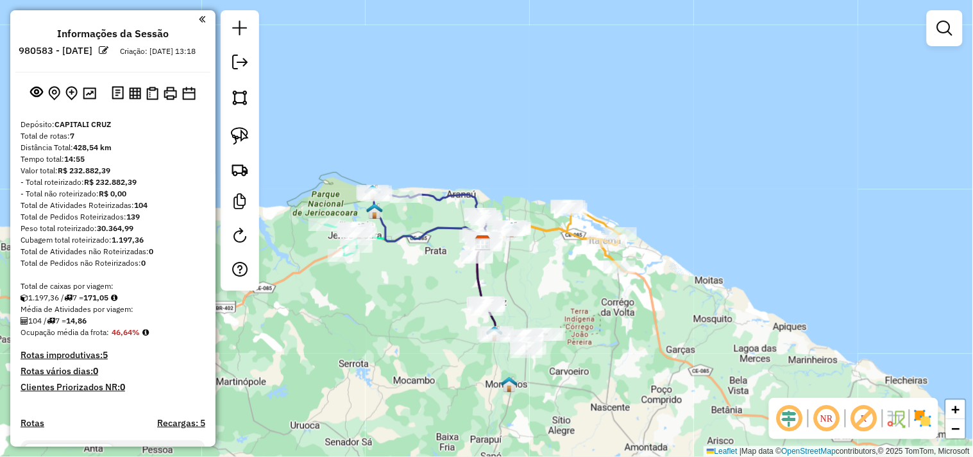
drag, startPoint x: 369, startPoint y: 324, endPoint x: 367, endPoint y: 308, distance: 16.1
click at [367, 312] on div "Janela de atendimento Grade de atendimento Capacidade Transportadoras Veículos …" at bounding box center [486, 228] width 973 height 457
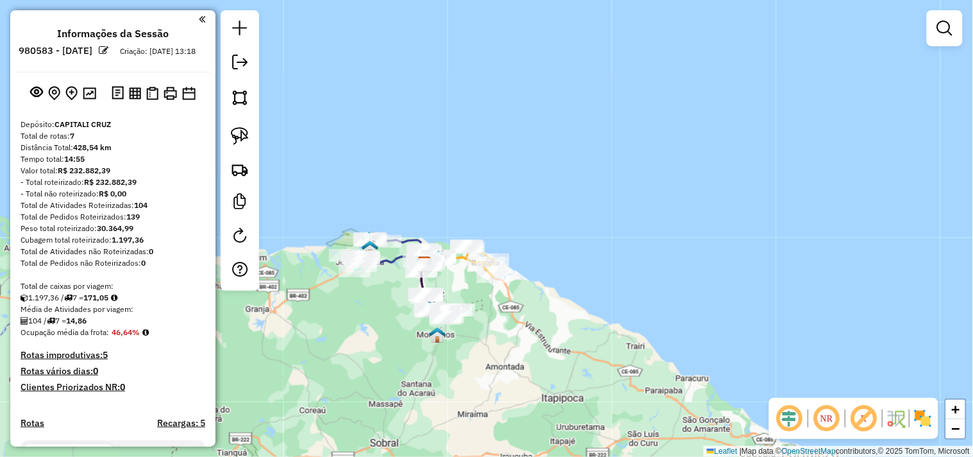
click at [364, 311] on div "Janela de atendimento Grade de atendimento Capacidade Transportadoras Veículos …" at bounding box center [486, 228] width 973 height 457
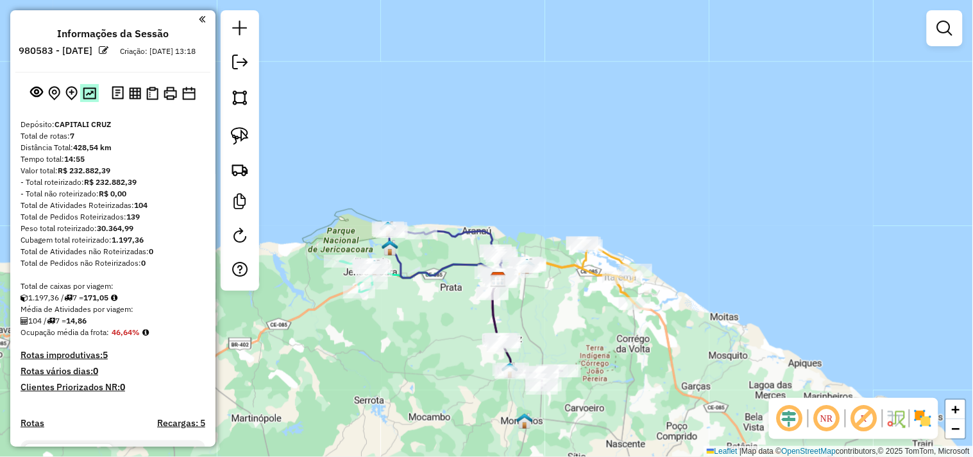
click at [91, 99] on img at bounding box center [89, 93] width 13 height 12
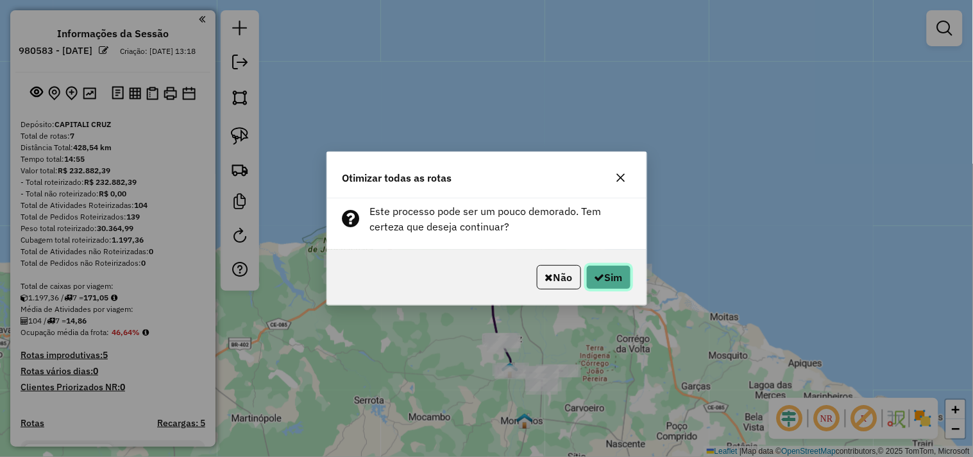
click at [619, 277] on button "Sim" at bounding box center [608, 277] width 45 height 24
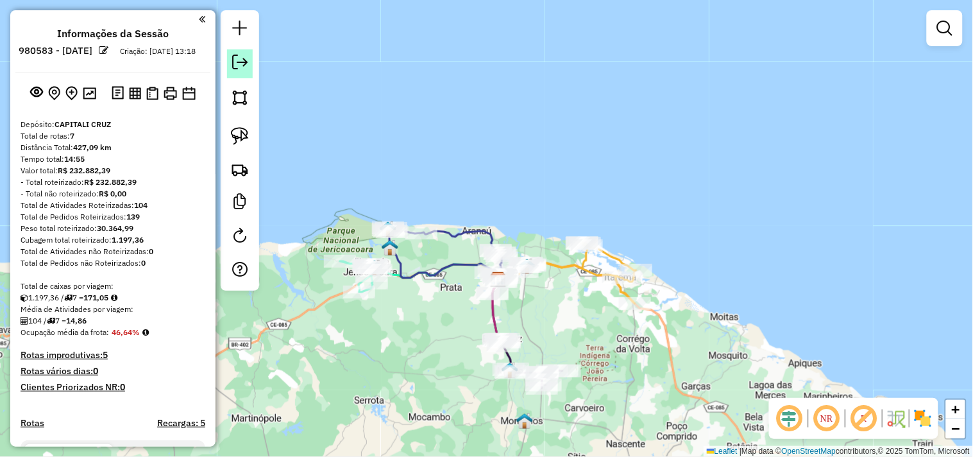
click at [246, 65] on em at bounding box center [239, 61] width 15 height 15
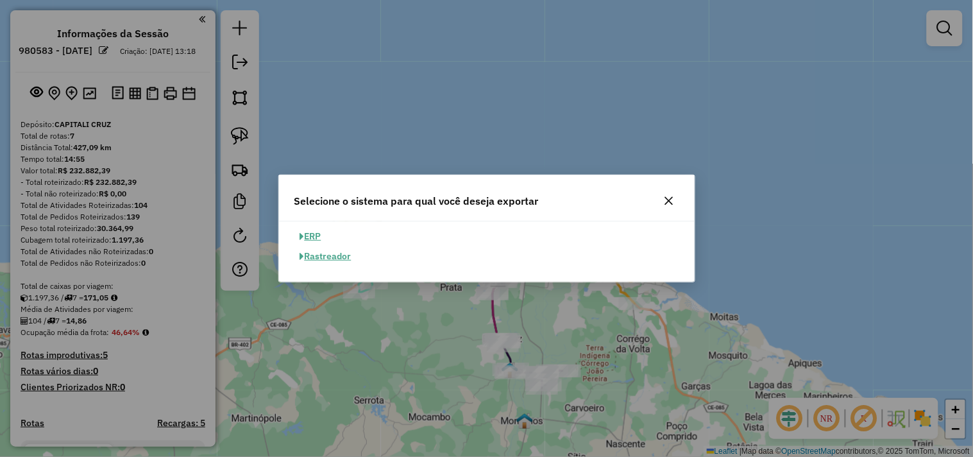
click at [317, 235] on button "ERP" at bounding box center [310, 236] width 33 height 20
select select "**"
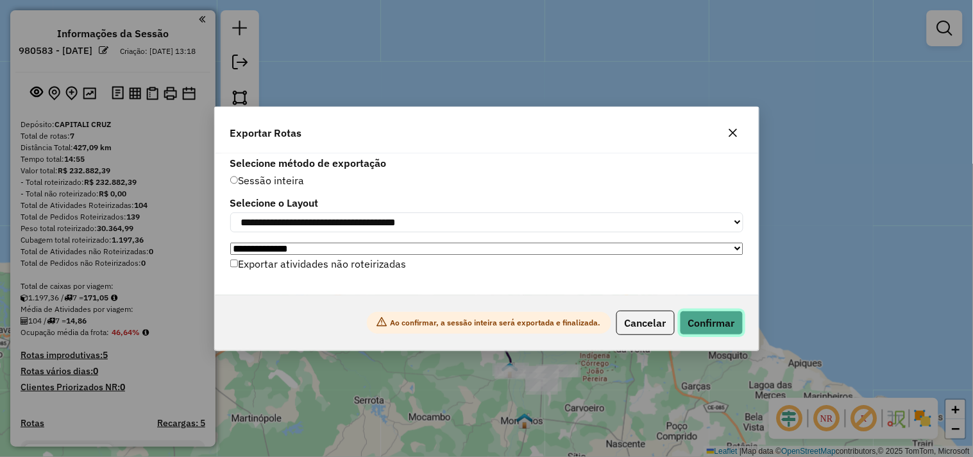
click at [685, 322] on button "Confirmar" at bounding box center [711, 322] width 63 height 24
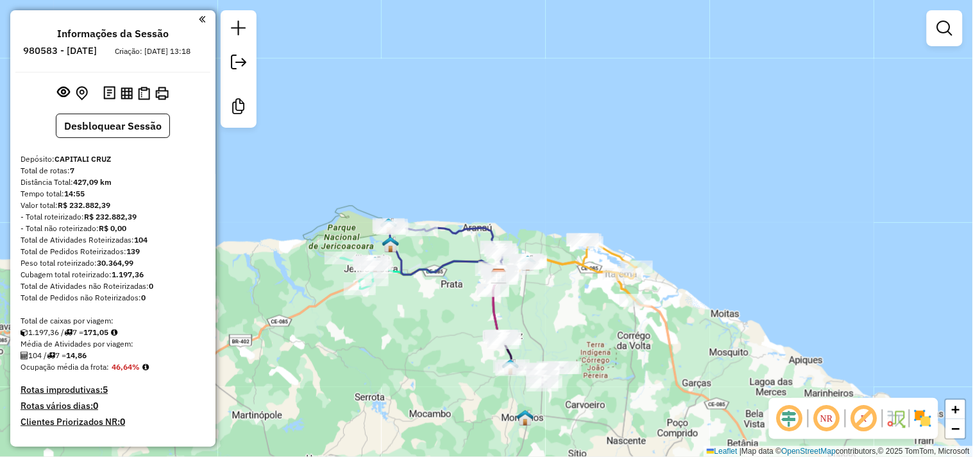
drag, startPoint x: 449, startPoint y: 356, endPoint x: 455, endPoint y: 316, distance: 40.2
click at [455, 318] on div "Janela de atendimento Grade de atendimento Capacidade Transportadoras Veículos …" at bounding box center [486, 228] width 973 height 457
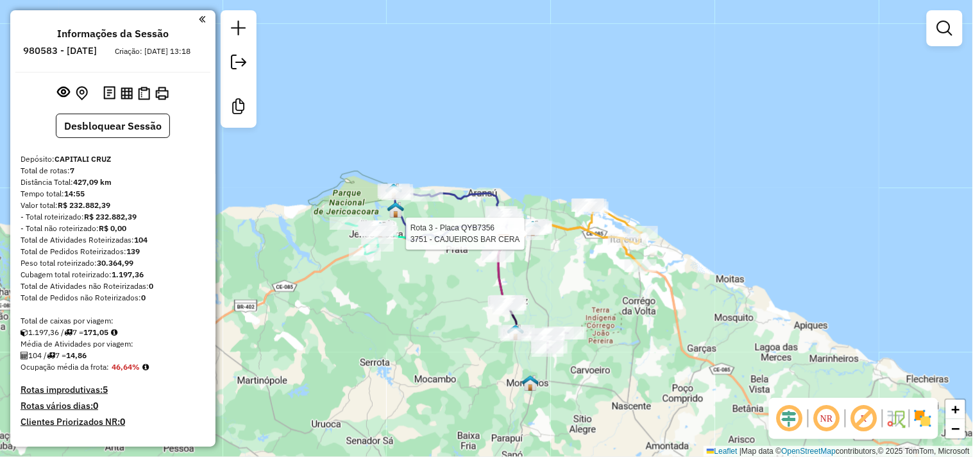
select select "**********"
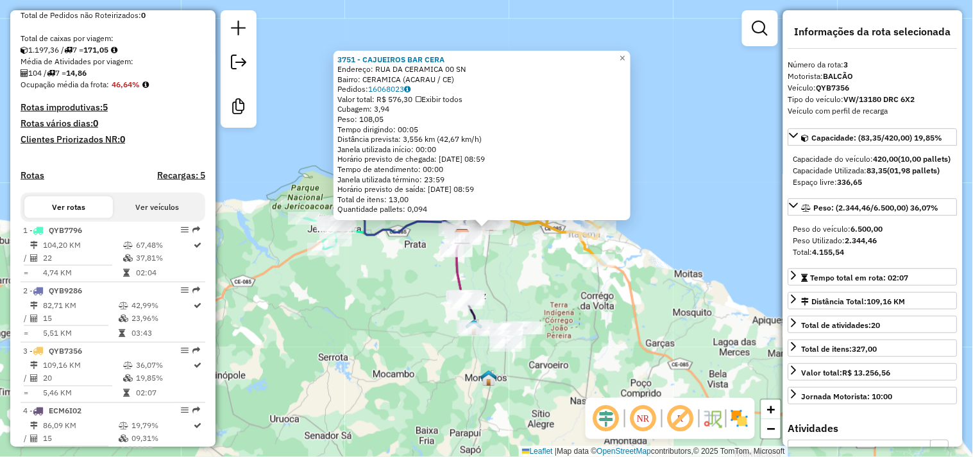
scroll to position [512, 0]
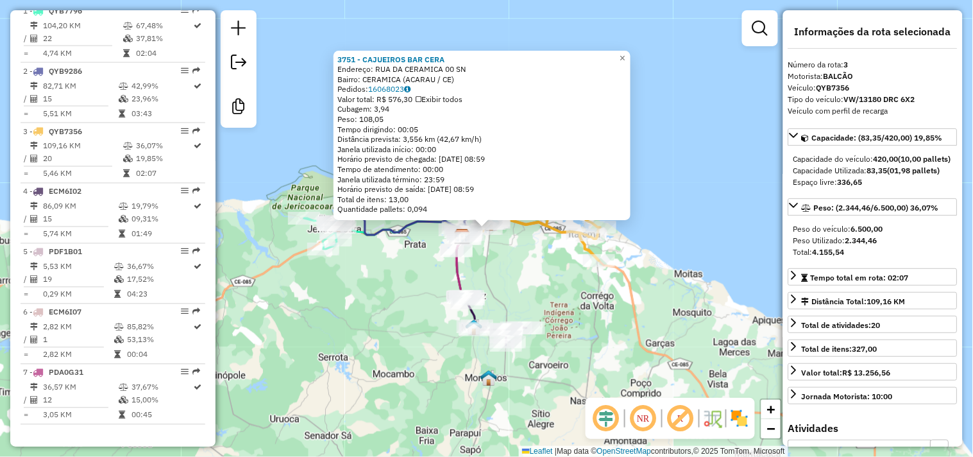
click at [540, 281] on div "3751 - CAJUEIROS BAR CERA Endereço: RUA DA CERAMICA 00 SN Bairro: CERAMICA (ACA…" at bounding box center [486, 228] width 973 height 457
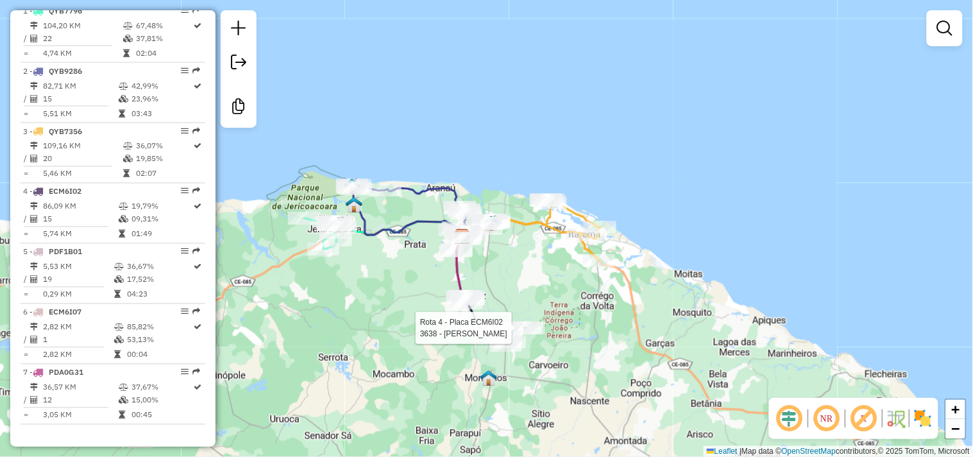
select select "**********"
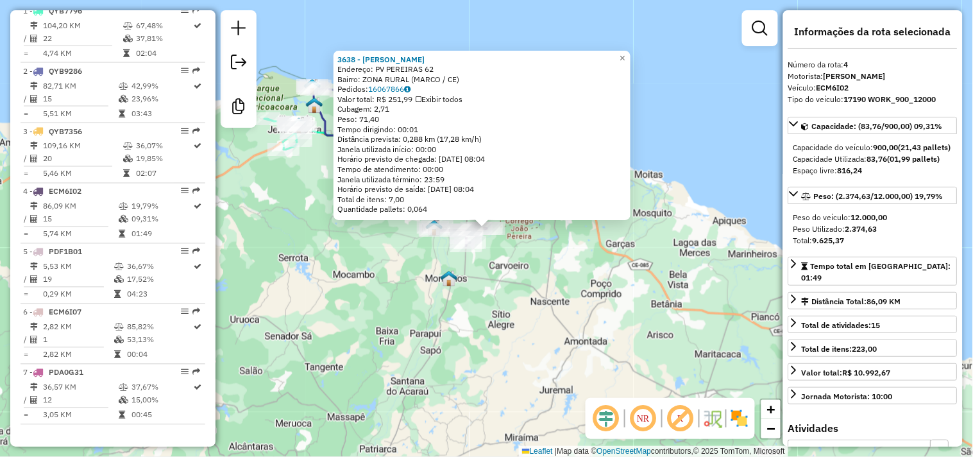
click at [533, 304] on div "3638 - PADARIA PEREIRAS Endereço: PV PEREIRAS 62 Bairro: ZONA RURAL (MARCO / CE…" at bounding box center [486, 228] width 973 height 457
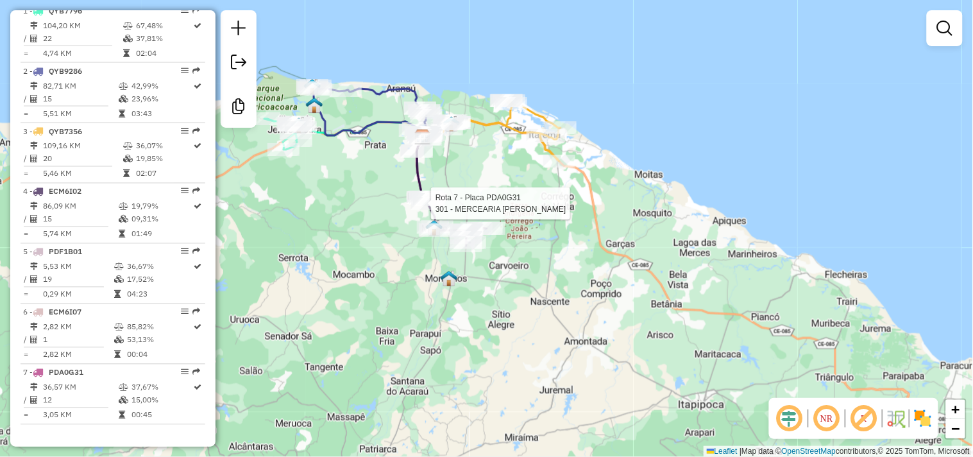
select select "**********"
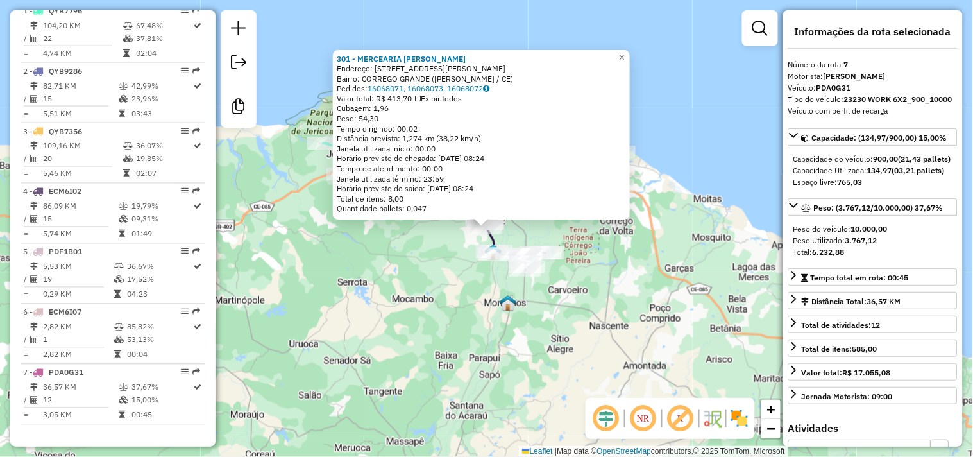
click at [441, 281] on div "301 - MERCEARIA MARCIO FIL Endereço: AV DOM VALFRIDO 323 Bairro: CORREGO GRANDE…" at bounding box center [486, 228] width 973 height 457
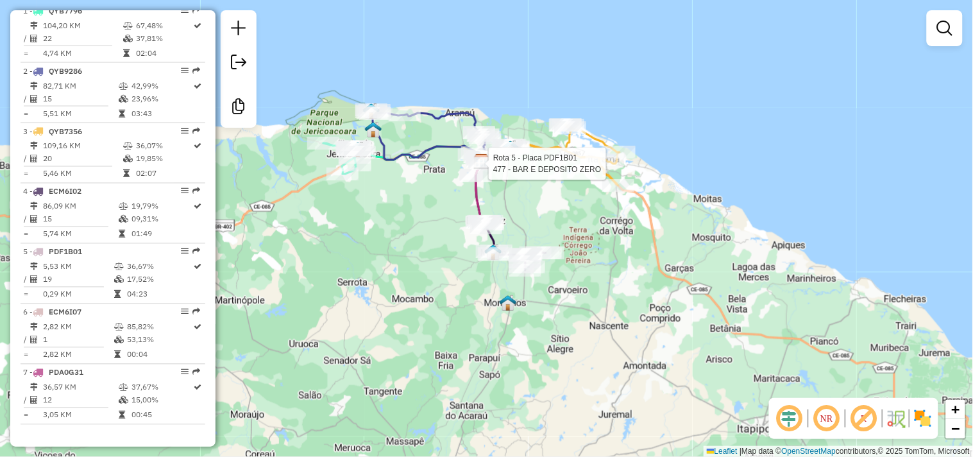
select select "**********"
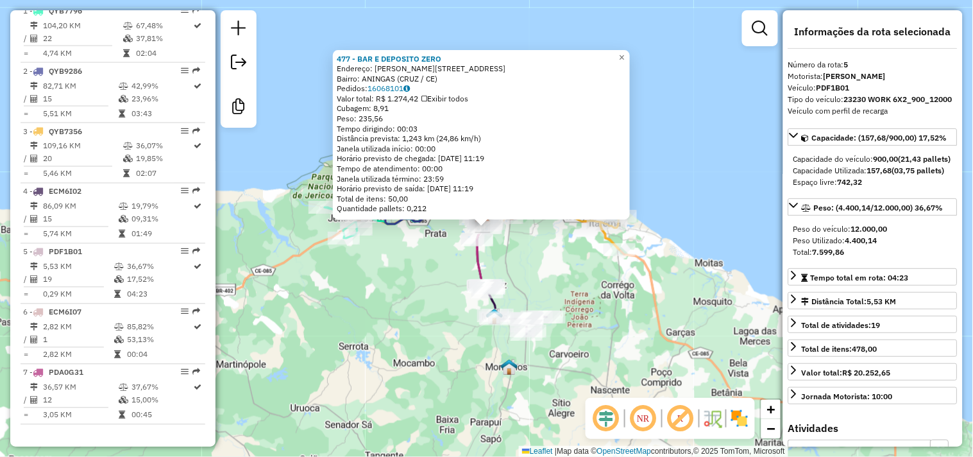
click at [531, 263] on div "477 - BAR E DEPOSITO ZERO Endereço: LUIZ JOAO DE FARIAS 147 Bairro: ANINGAS (CR…" at bounding box center [486, 228] width 973 height 457
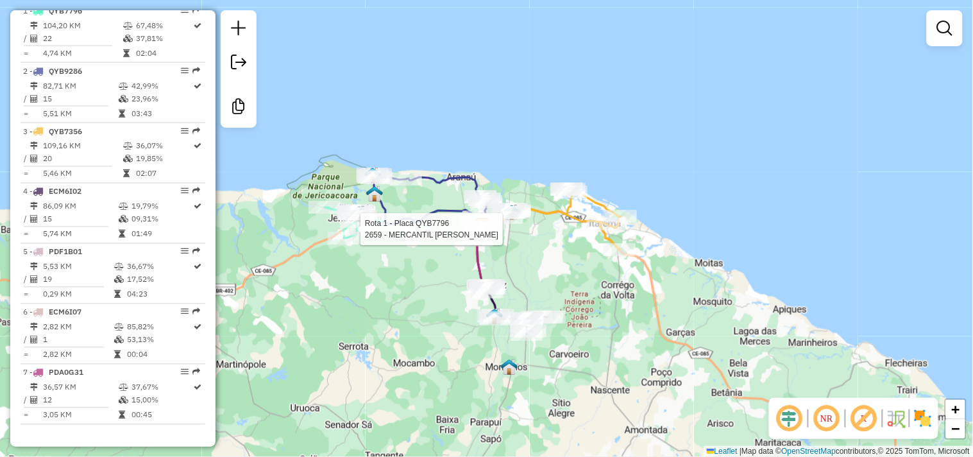
select select "**********"
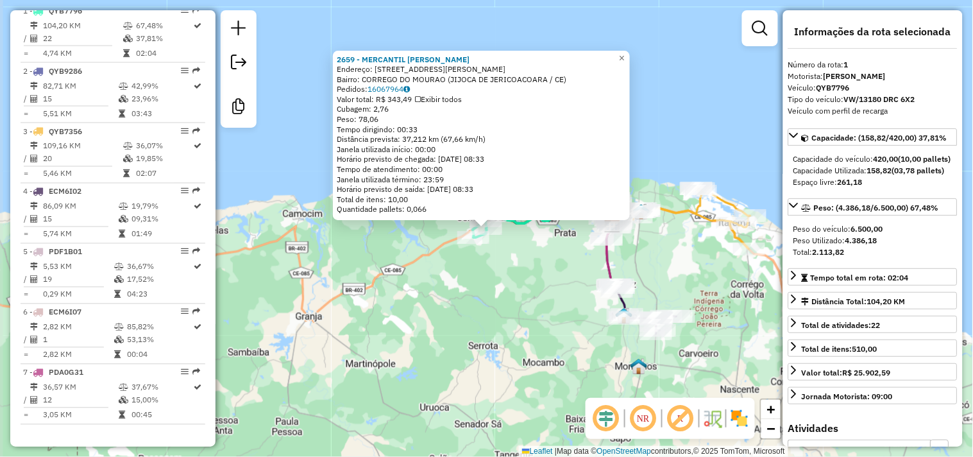
scroll to position [505, 0]
click at [510, 282] on div "2659 - MERCANTIL FERNANDO Endereço: AVENIDA AFONSO FONTES 666 Bairro: CORREGO D…" at bounding box center [486, 228] width 973 height 457
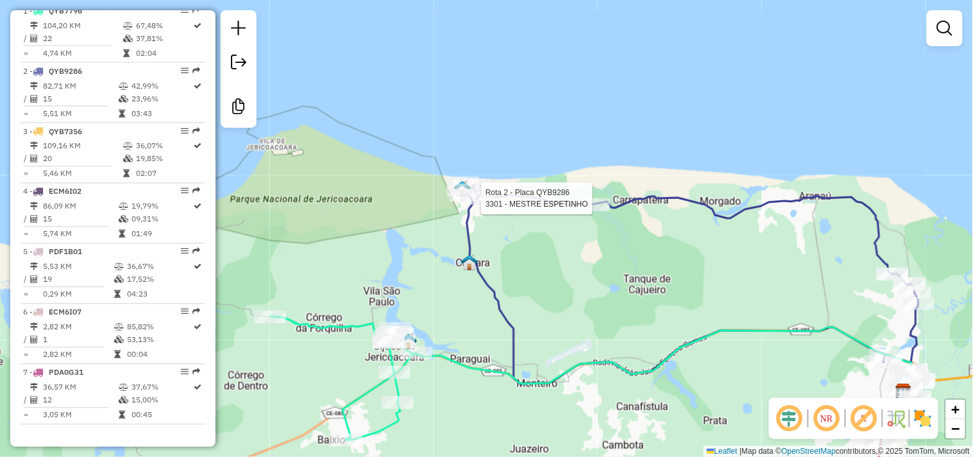
scroll to position [512, 0]
select select "**********"
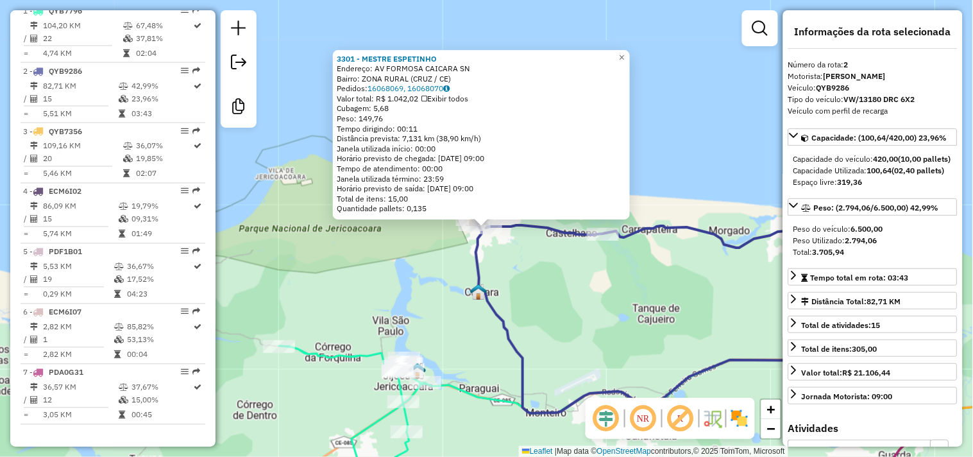
click at [549, 299] on div "3301 - MESTRE ESPETINHO Endereço: AV FORMOSA CAICARA SN Bairro: ZONA RURAL (CRU…" at bounding box center [486, 228] width 973 height 457
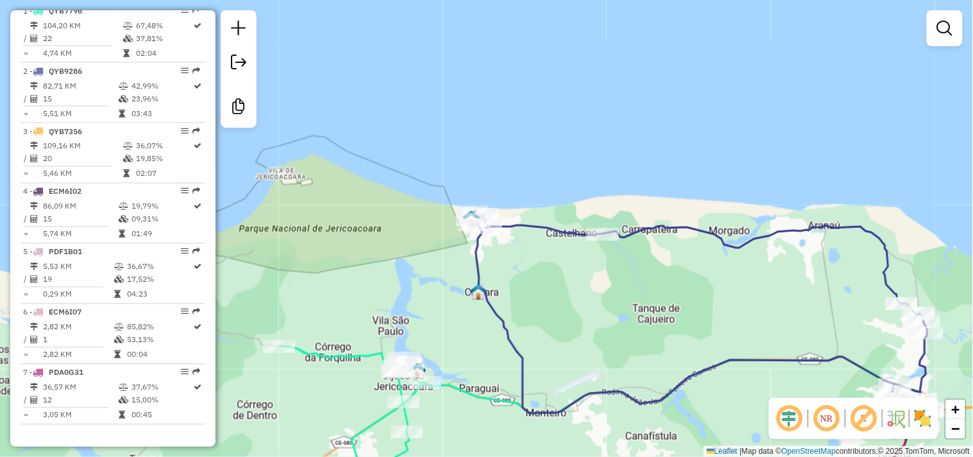
drag, startPoint x: 648, startPoint y: 303, endPoint x: 517, endPoint y: 222, distance: 154.6
click at [528, 235] on div "Janela de atendimento Grade de atendimento Capacidade Transportadoras Veículos …" at bounding box center [486, 228] width 973 height 457
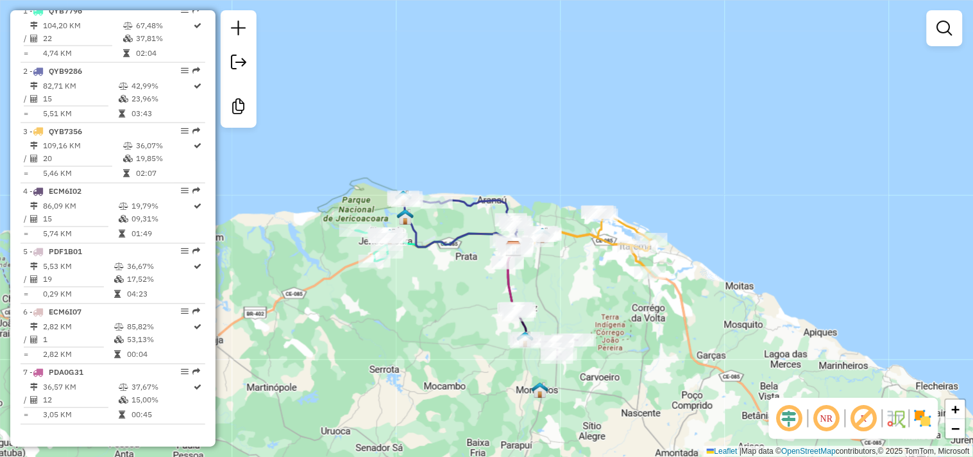
drag, startPoint x: 490, startPoint y: 292, endPoint x: 439, endPoint y: 265, distance: 57.9
click at [443, 281] on div "Janela de atendimento Grade de atendimento Capacidade Transportadoras Veículos …" at bounding box center [486, 228] width 973 height 457
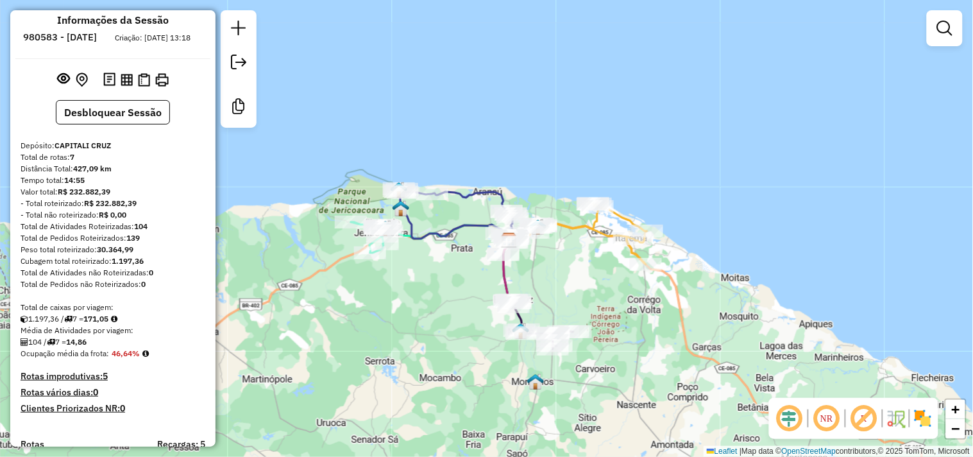
scroll to position [0, 0]
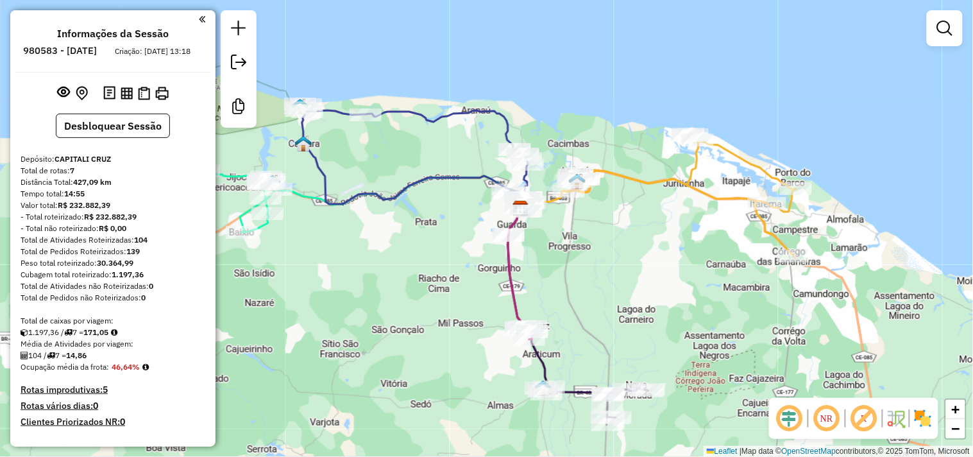
drag, startPoint x: 444, startPoint y: 289, endPoint x: 444, endPoint y: 276, distance: 12.2
click at [444, 277] on div "Janela de atendimento Grade de atendimento Capacidade Transportadoras Veículos …" at bounding box center [486, 228] width 973 height 457
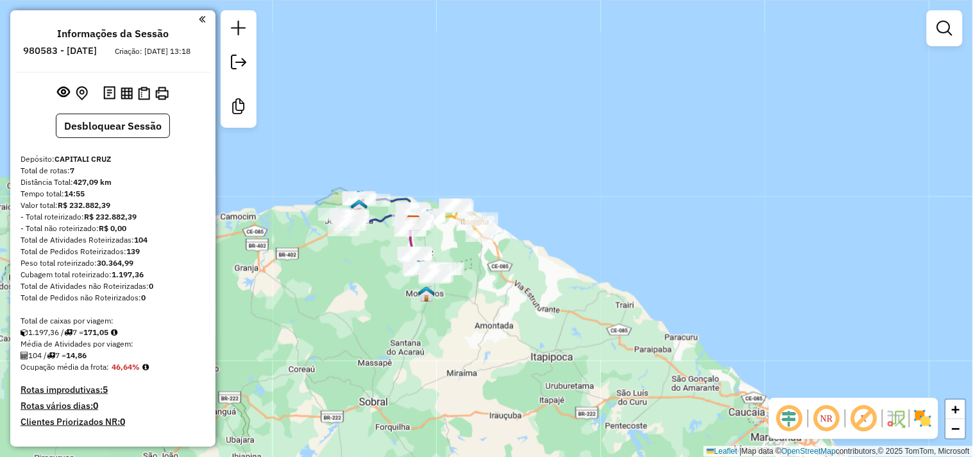
drag, startPoint x: 342, startPoint y: 276, endPoint x: 376, endPoint y: 296, distance: 39.4
click at [376, 296] on div "Janela de atendimento Grade de atendimento Capacidade Transportadoras Veículos …" at bounding box center [486, 228] width 973 height 457
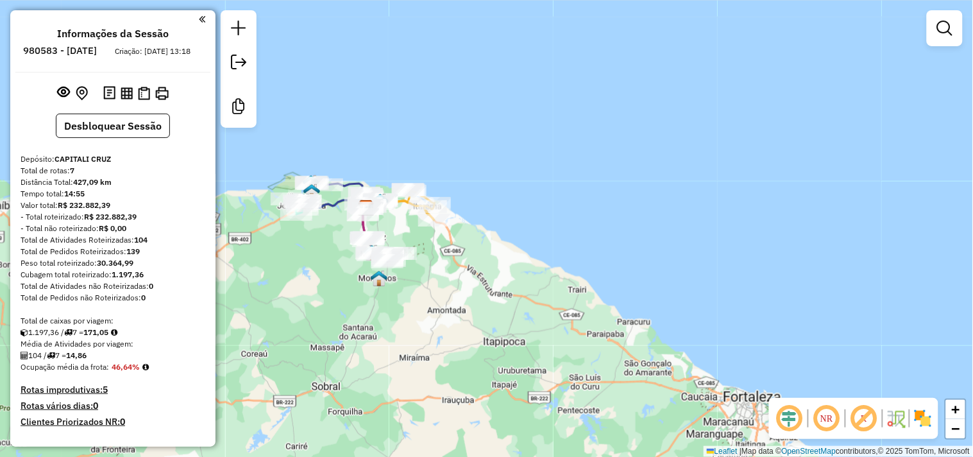
drag, startPoint x: 301, startPoint y: 244, endPoint x: 328, endPoint y: 240, distance: 27.2
click at [328, 240] on div "Janela de atendimento Grade de atendimento Capacidade Transportadoras Veículos …" at bounding box center [486, 228] width 973 height 457
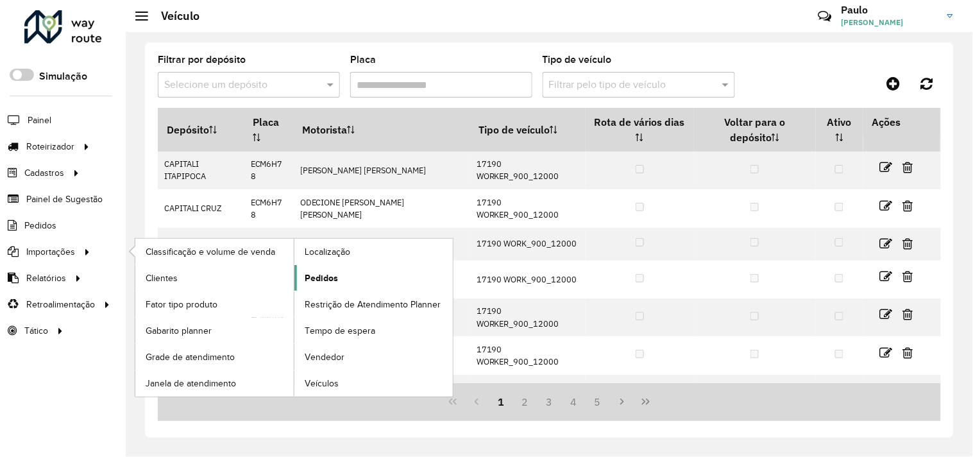
click at [353, 285] on link "Pedidos" at bounding box center [373, 278] width 158 height 26
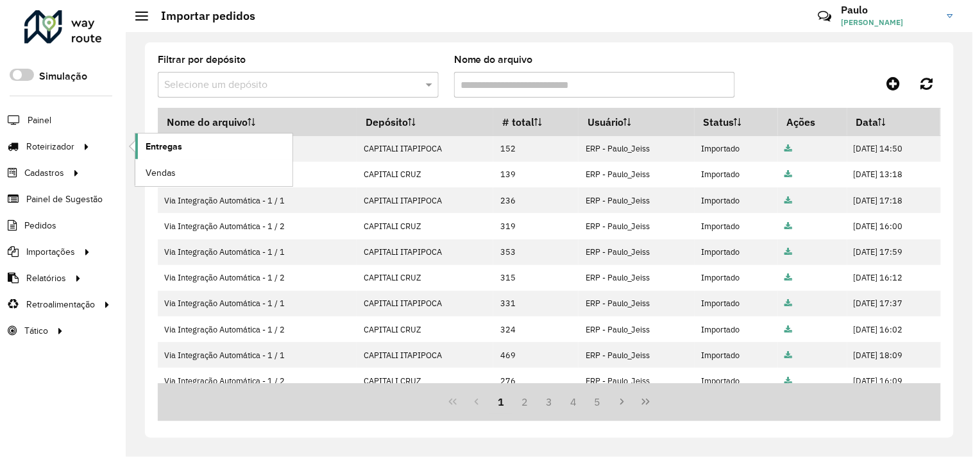
click at [193, 143] on link "Entregas" at bounding box center [213, 146] width 157 height 26
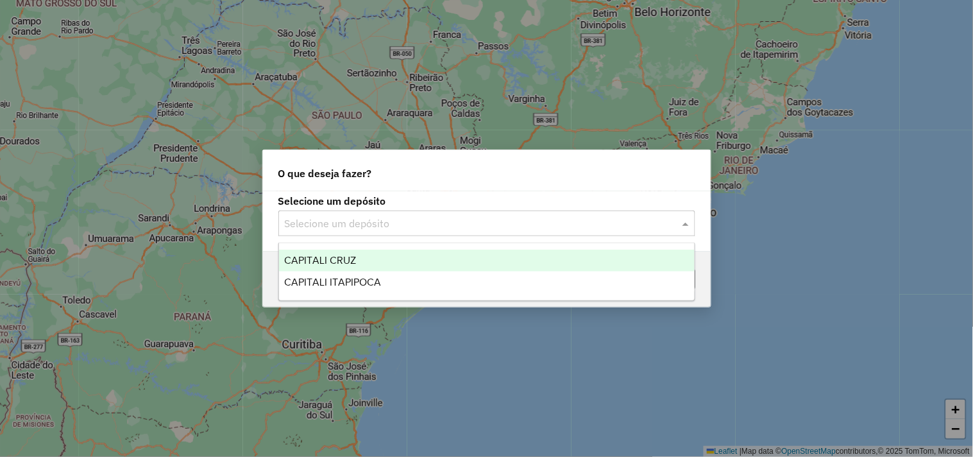
click at [337, 221] on input "text" at bounding box center [474, 223] width 378 height 15
click at [344, 271] on div "CAPITALI ITAPIPOCA" at bounding box center [486, 282] width 415 height 22
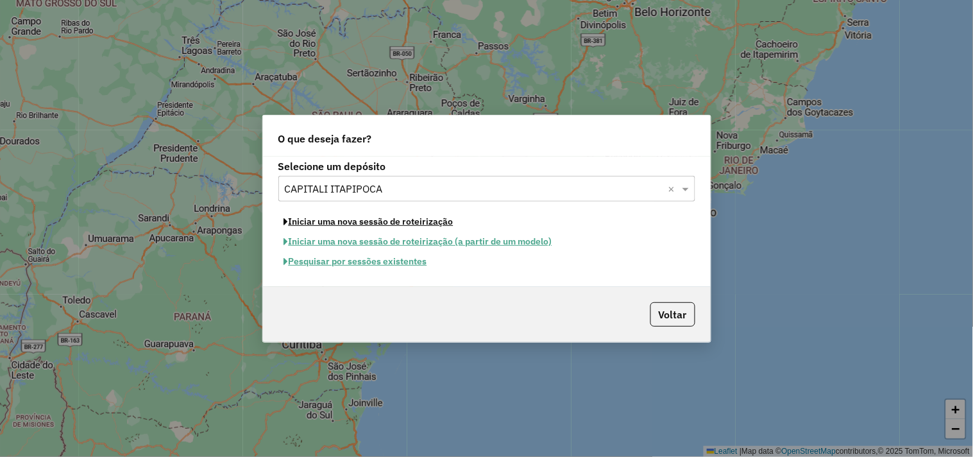
click at [349, 222] on button "Iniciar uma nova sessão de roteirização" at bounding box center [368, 222] width 181 height 20
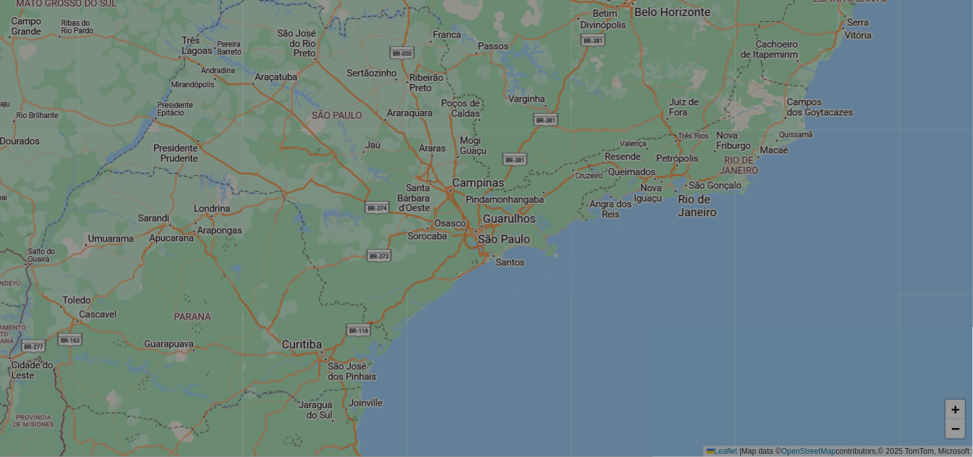
select select "*"
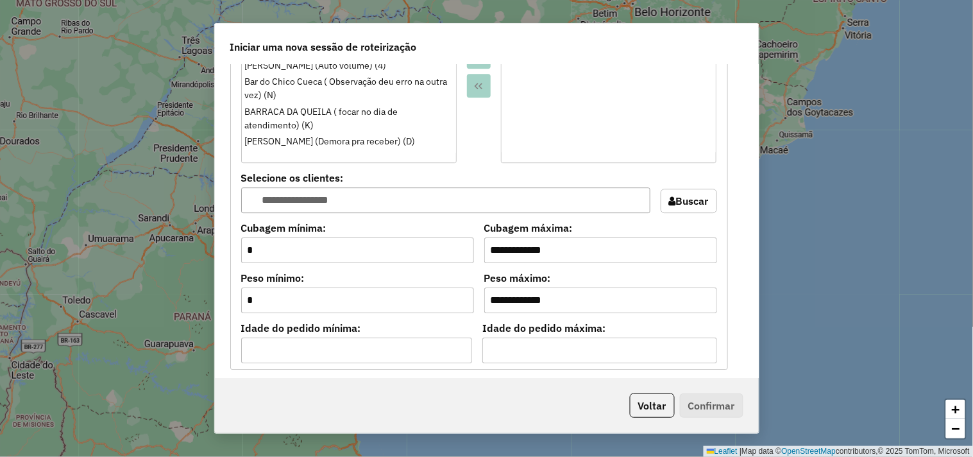
scroll to position [1310, 0]
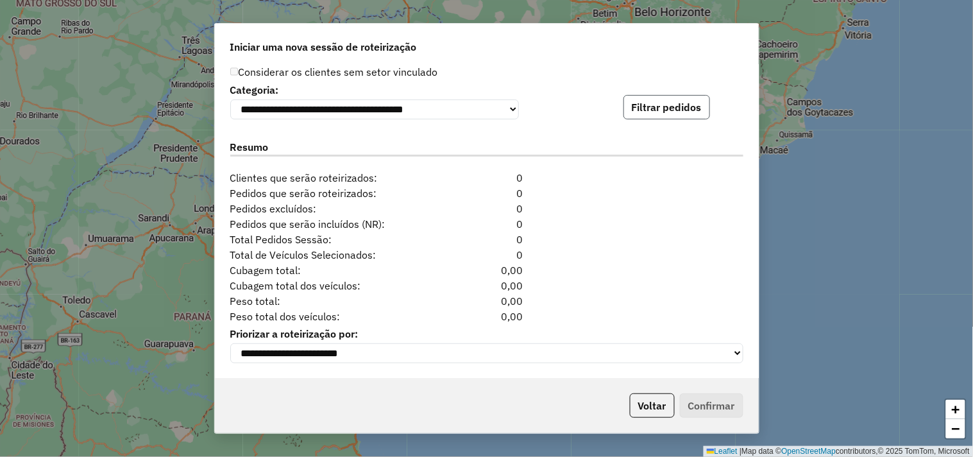
click at [649, 107] on button "Filtrar pedidos" at bounding box center [666, 107] width 87 height 24
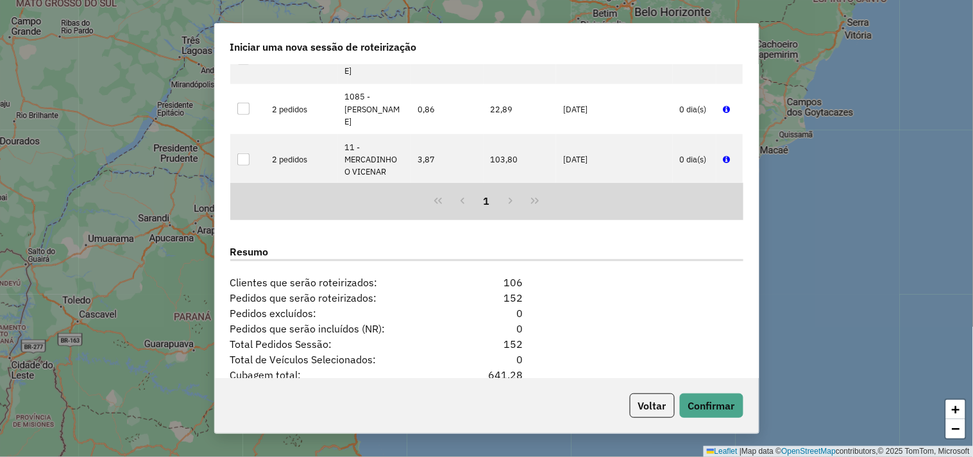
scroll to position [1575, 0]
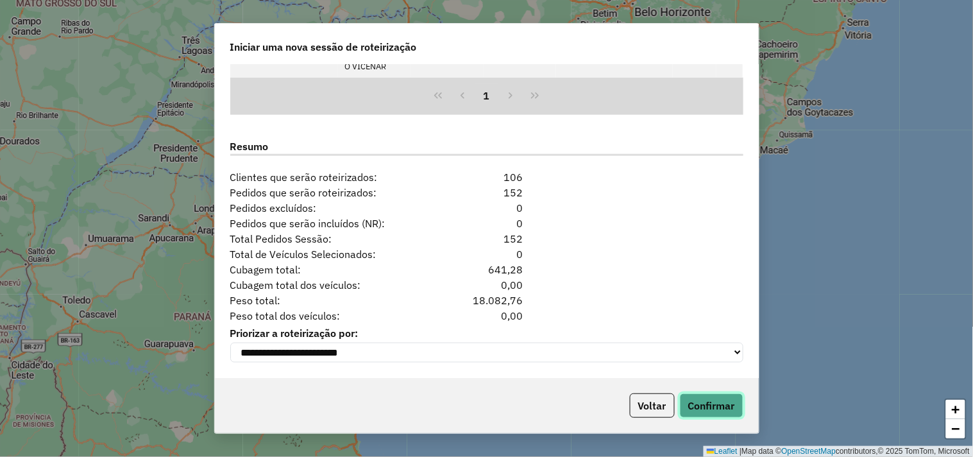
click at [714, 415] on button "Confirmar" at bounding box center [711, 405] width 63 height 24
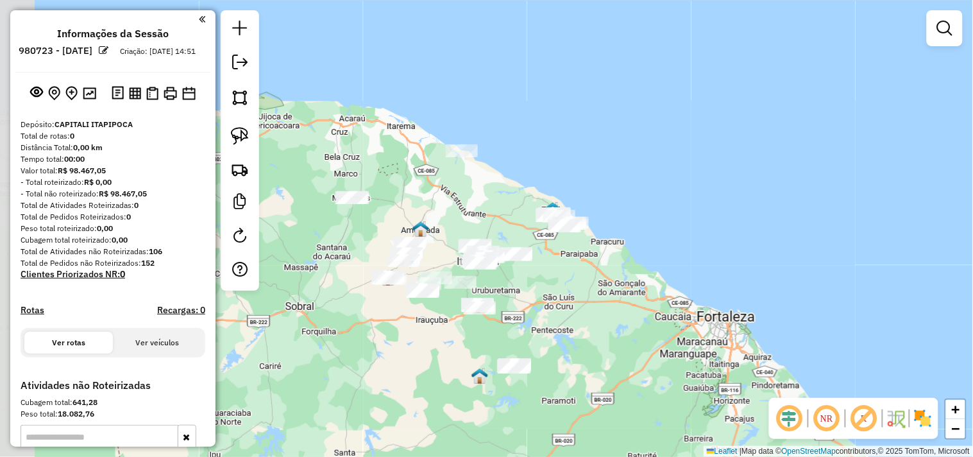
drag, startPoint x: 323, startPoint y: 372, endPoint x: 379, endPoint y: 376, distance: 56.0
click at [379, 376] on div "Janela de atendimento Grade de atendimento Capacidade Transportadoras Veículos …" at bounding box center [486, 228] width 973 height 457
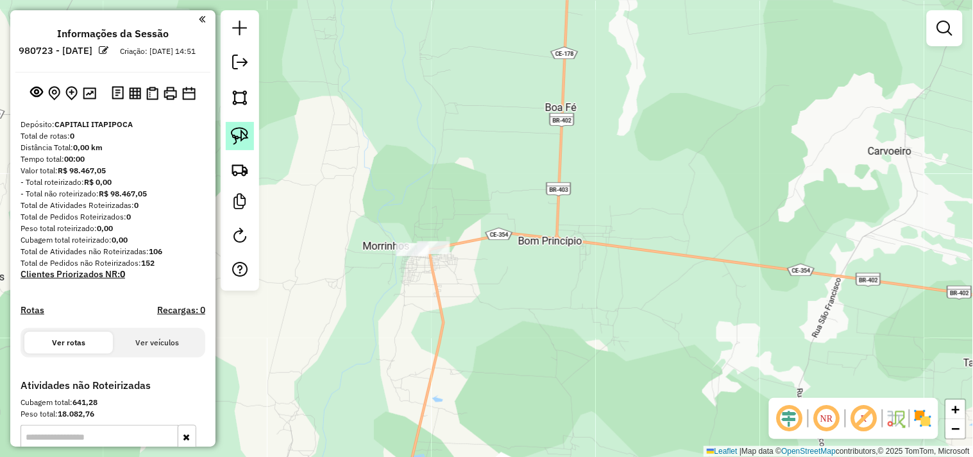
click at [236, 141] on img at bounding box center [240, 136] width 18 height 18
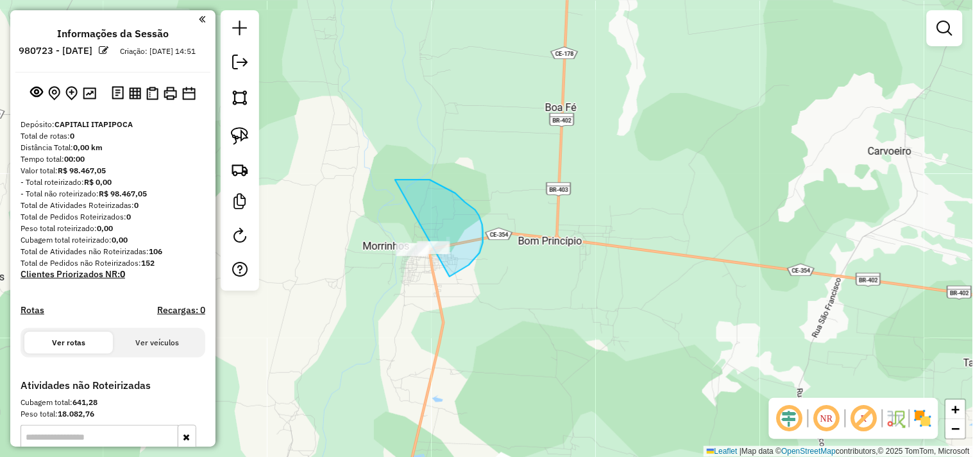
drag, startPoint x: 395, startPoint y: 180, endPoint x: 383, endPoint y: 291, distance: 112.2
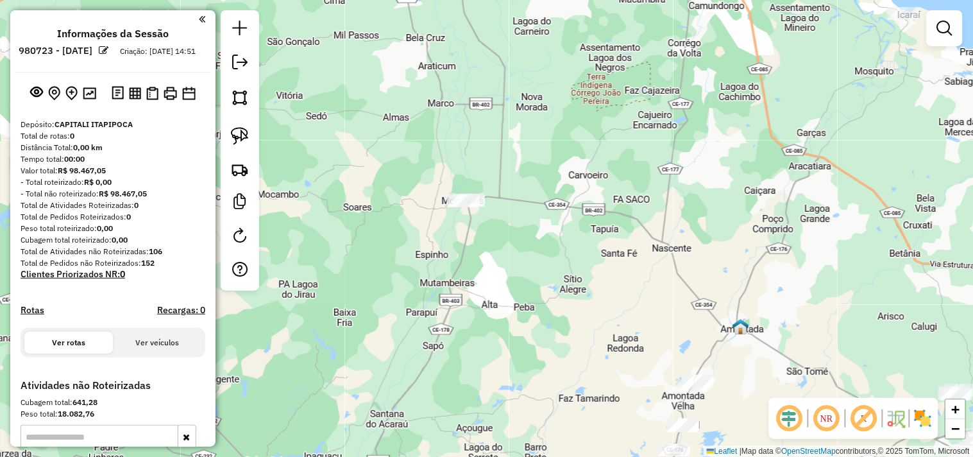
drag, startPoint x: 627, startPoint y: 213, endPoint x: 534, endPoint y: 215, distance: 93.0
click at [534, 215] on div "Janela de atendimento Grade de atendimento Capacidade Transportadoras Veículos …" at bounding box center [486, 228] width 973 height 457
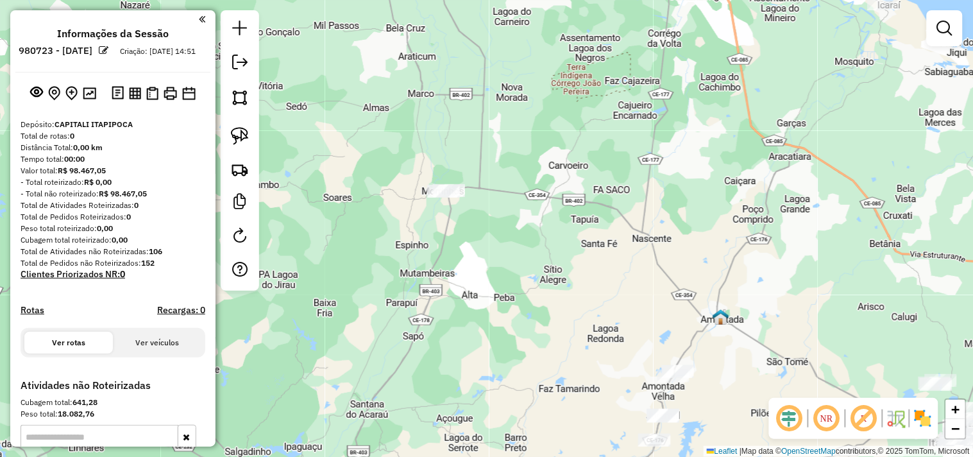
drag, startPoint x: 623, startPoint y: 283, endPoint x: 531, endPoint y: 212, distance: 117.0
click at [532, 212] on div "Janela de atendimento Grade de atendimento Capacidade Transportadoras Veículos …" at bounding box center [486, 228] width 973 height 457
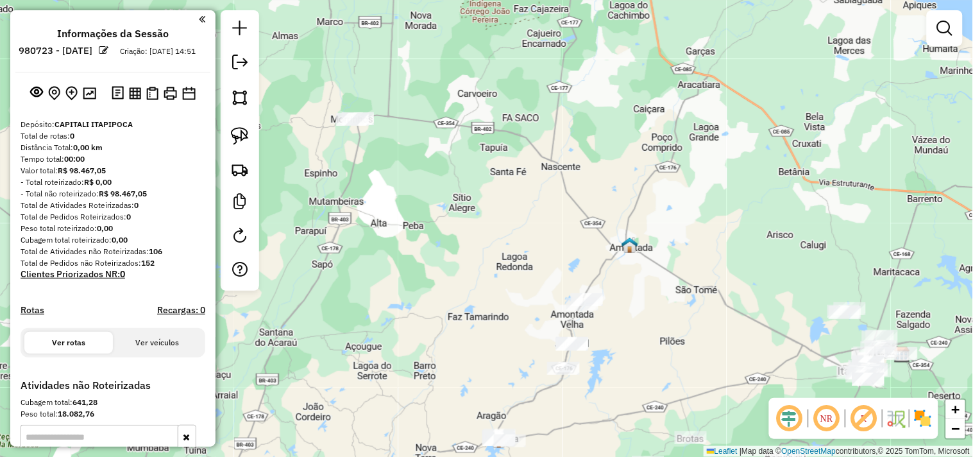
drag, startPoint x: 473, startPoint y: 174, endPoint x: 464, endPoint y: 159, distance: 17.3
click at [465, 168] on div "Janela de atendimento Grade de atendimento Capacidade Transportadoras Veículos …" at bounding box center [486, 228] width 973 height 457
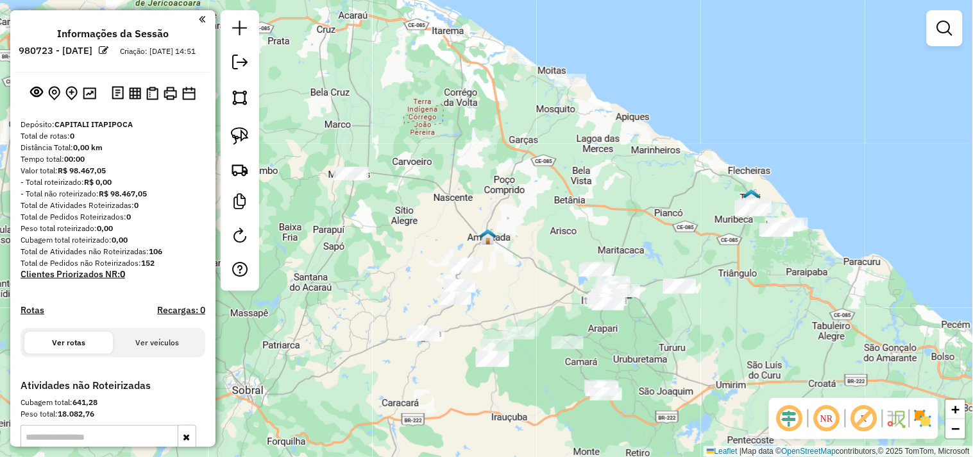
drag, startPoint x: 542, startPoint y: 232, endPoint x: 544, endPoint y: 319, distance: 86.6
click at [544, 319] on div "Janela de atendimento Grade de atendimento Capacidade Transportadoras Veículos …" at bounding box center [486, 228] width 973 height 457
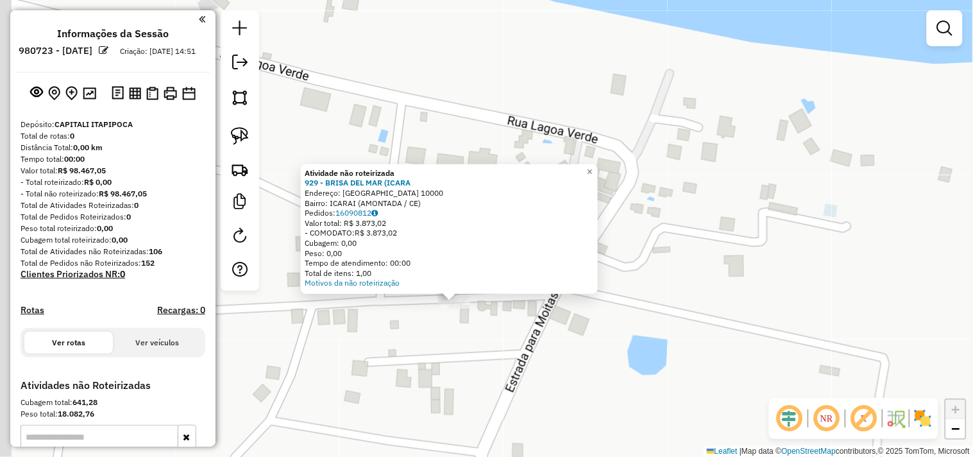
drag, startPoint x: 457, startPoint y: 329, endPoint x: 464, endPoint y: 329, distance: 7.7
click at [464, 329] on div "Atividade não roteirizada 929 - BRISA DEL MAR (ICARA Endereço: [GEOGRAPHIC_DATA…" at bounding box center [486, 228] width 973 height 457
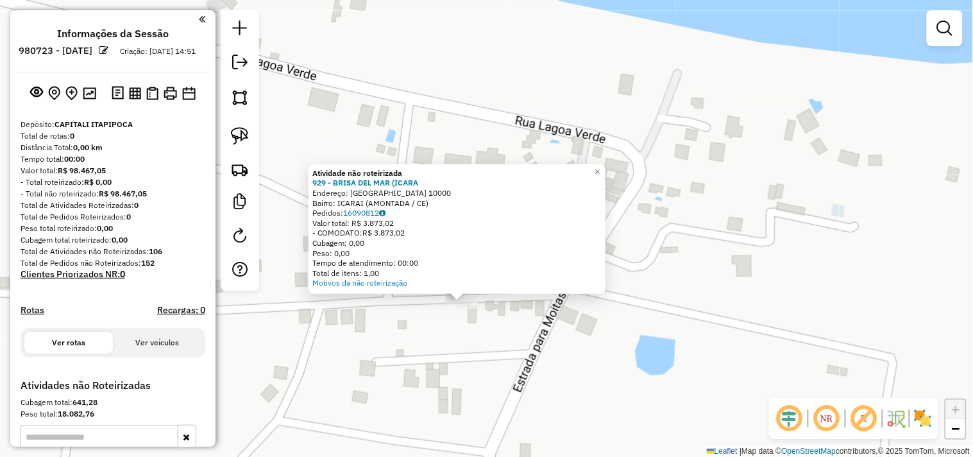
click at [451, 365] on div "Atividade não roteirizada 929 - BRISA DEL MAR (ICARA Endereço: [GEOGRAPHIC_DATA…" at bounding box center [486, 228] width 973 height 457
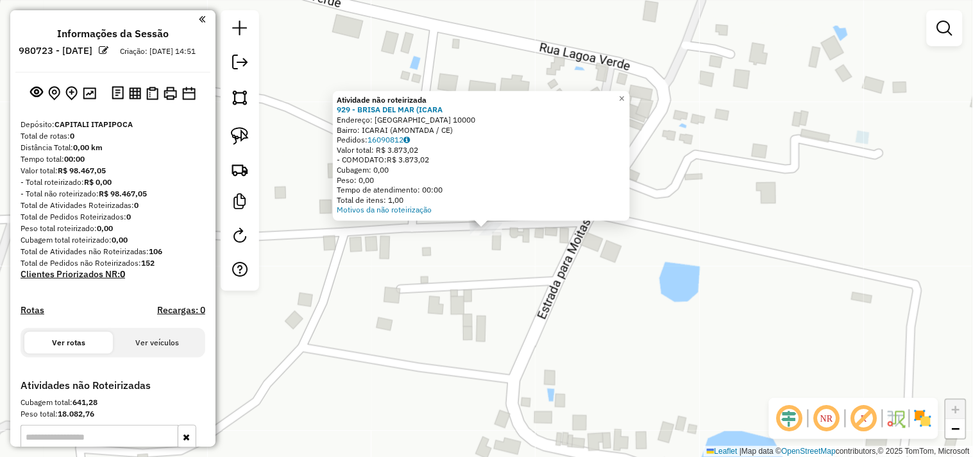
click at [482, 339] on div "Atividade não roteirizada 929 - BRISA DEL MAR (ICARA Endereço: [GEOGRAPHIC_DATA…" at bounding box center [486, 228] width 973 height 457
click at [489, 272] on div "Atividade não roteirizada 929 - BRISA DEL MAR (ICARA Endereço: [GEOGRAPHIC_DATA…" at bounding box center [486, 228] width 973 height 457
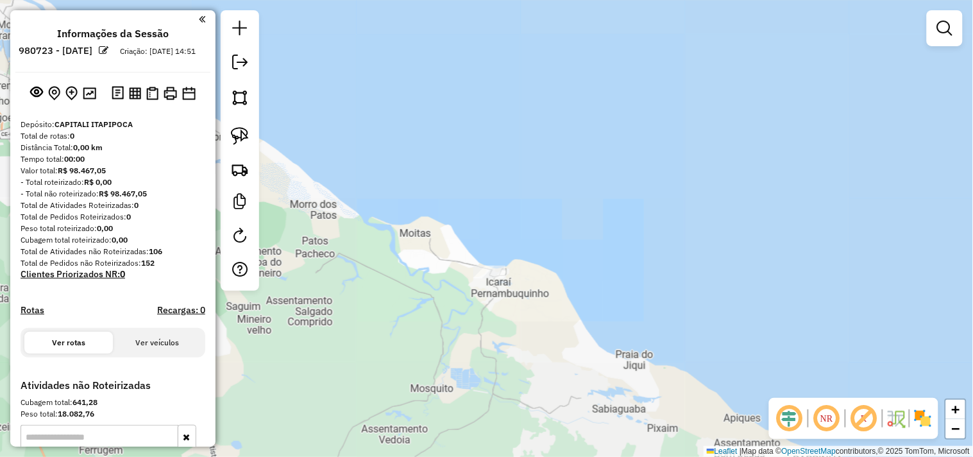
drag, startPoint x: 472, startPoint y: 327, endPoint x: 371, endPoint y: 176, distance: 182.1
click at [372, 177] on div "Janela de atendimento Grade de atendimento Capacidade Transportadoras Veículos …" at bounding box center [486, 228] width 973 height 457
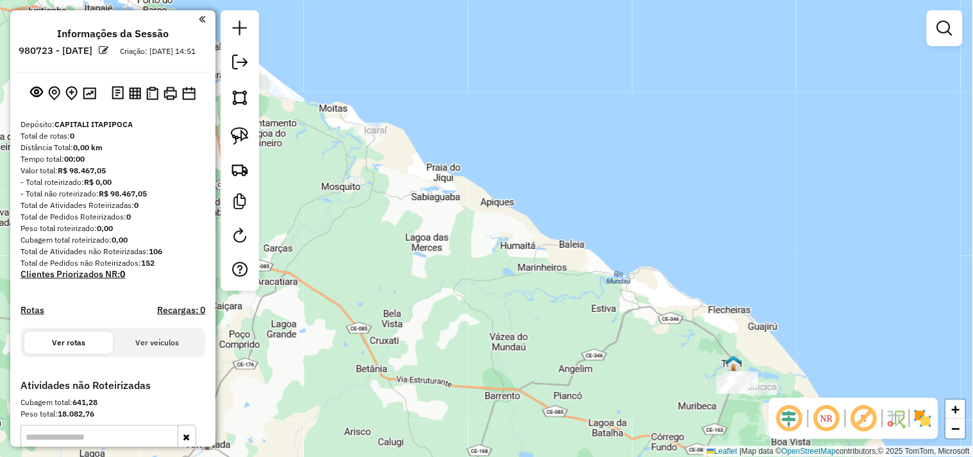
drag, startPoint x: 430, startPoint y: 272, endPoint x: 421, endPoint y: 201, distance: 72.4
click at [421, 213] on div "Janela de atendimento Grade de atendimento Capacidade Transportadoras Veículos …" at bounding box center [486, 228] width 973 height 457
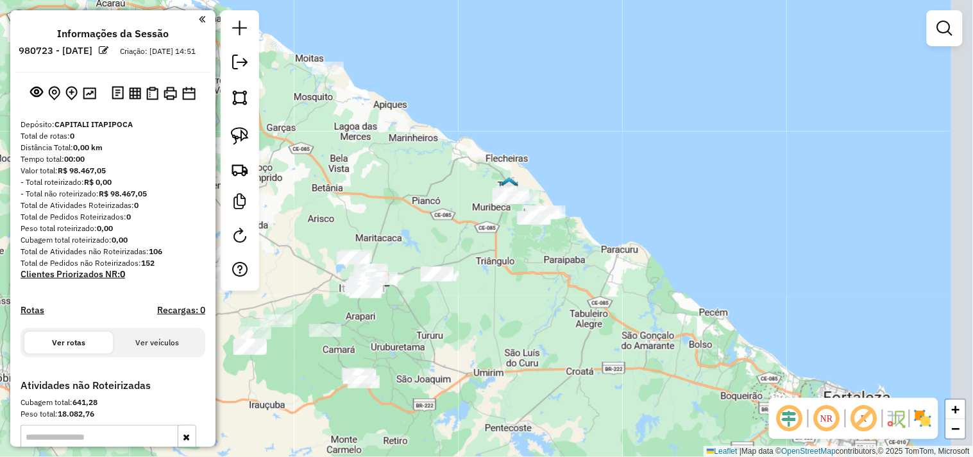
drag, startPoint x: 497, startPoint y: 251, endPoint x: 398, endPoint y: 225, distance: 102.6
click at [398, 225] on div "Janela de atendimento Grade de atendimento Capacidade Transportadoras Veículos …" at bounding box center [486, 228] width 973 height 457
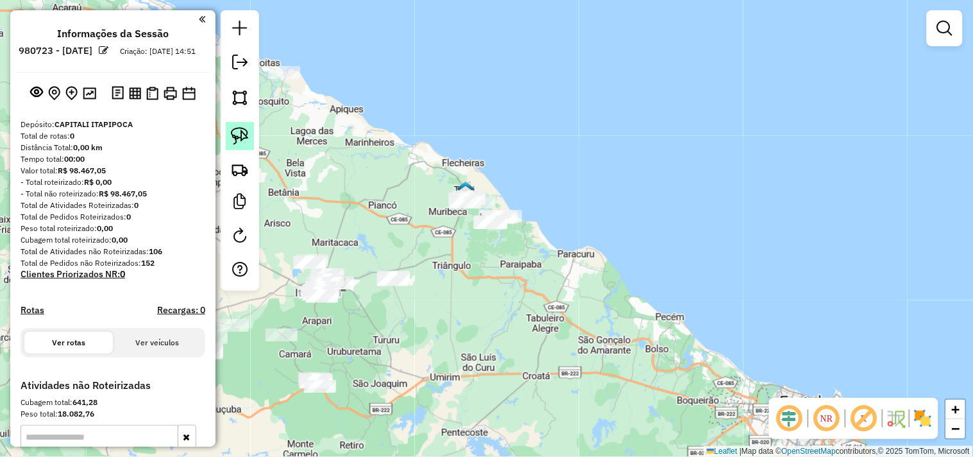
click at [242, 138] on img at bounding box center [240, 136] width 18 height 18
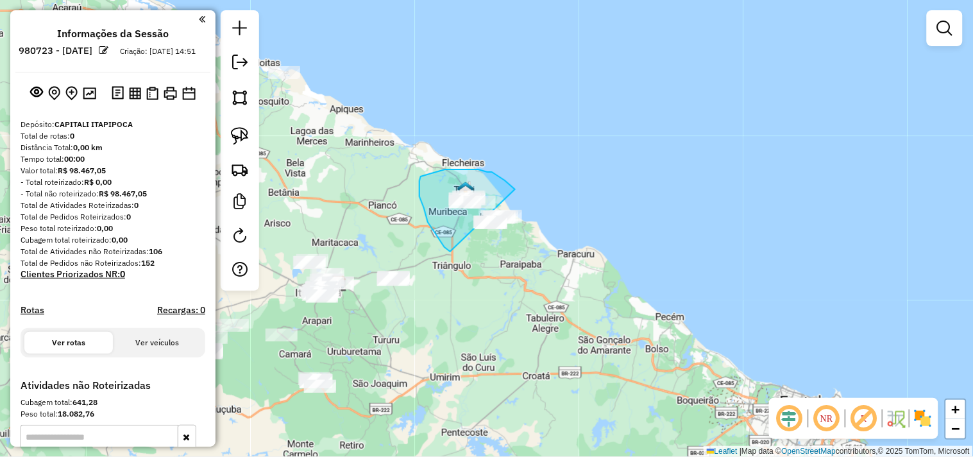
drag, startPoint x: 450, startPoint y: 251, endPoint x: 486, endPoint y: 265, distance: 38.3
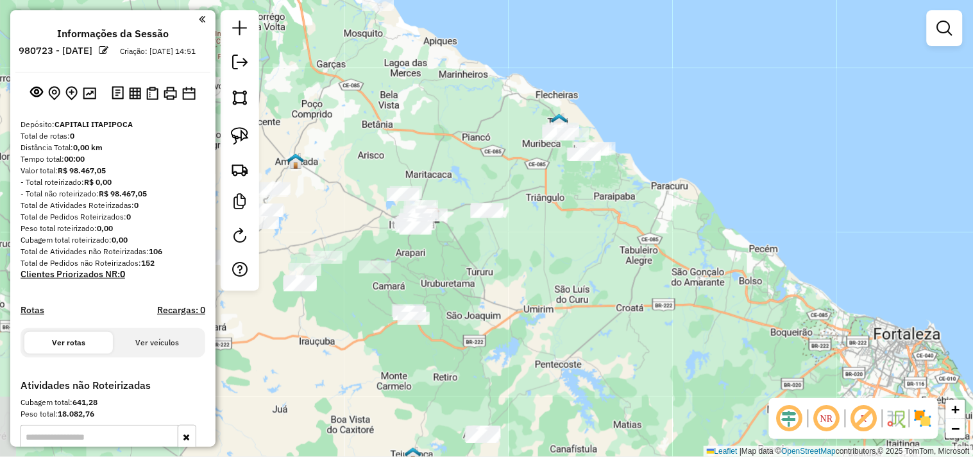
drag, startPoint x: 463, startPoint y: 349, endPoint x: 589, endPoint y: 260, distance: 153.7
click at [589, 260] on div "Janela de atendimento Grade de atendimento Capacidade Transportadoras Veículos …" at bounding box center [486, 228] width 973 height 457
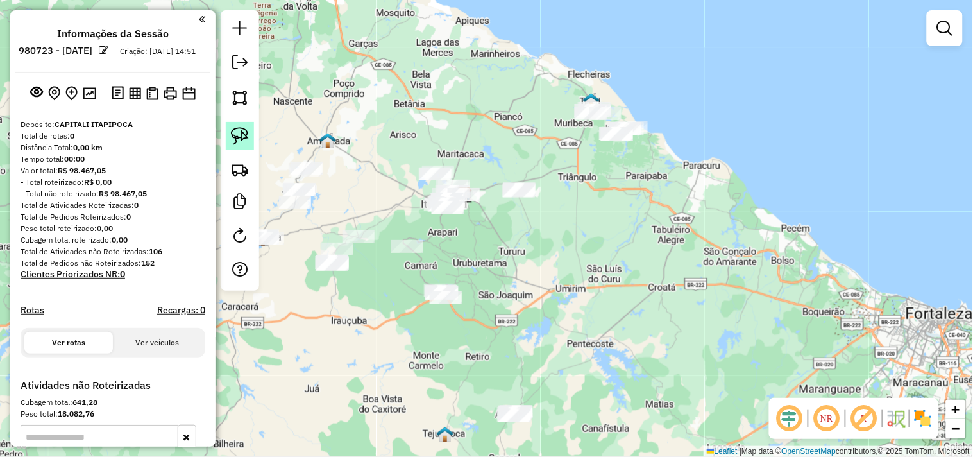
click at [239, 131] on img at bounding box center [240, 136] width 18 height 18
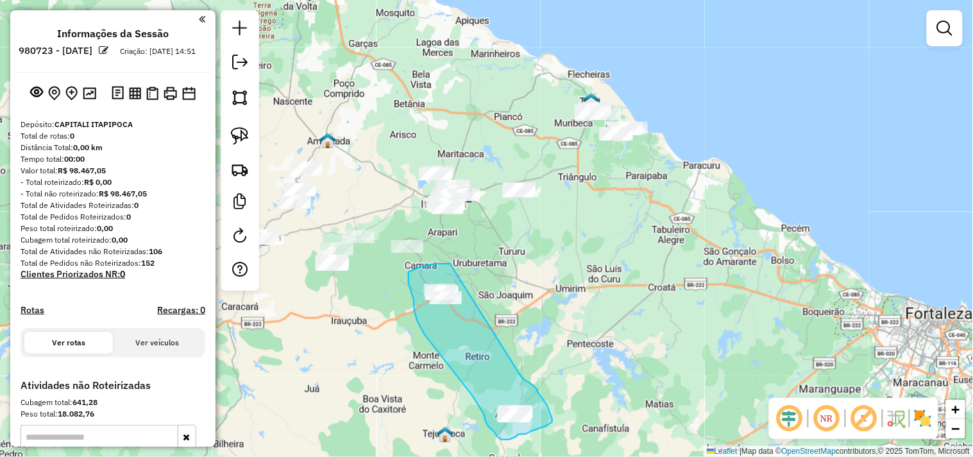
drag, startPoint x: 522, startPoint y: 376, endPoint x: 450, endPoint y: 264, distance: 133.2
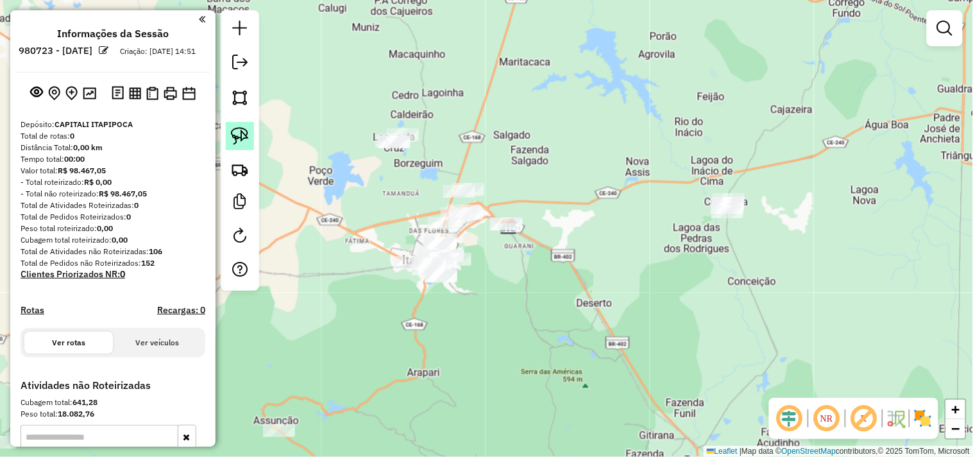
click at [235, 128] on img at bounding box center [240, 136] width 18 height 18
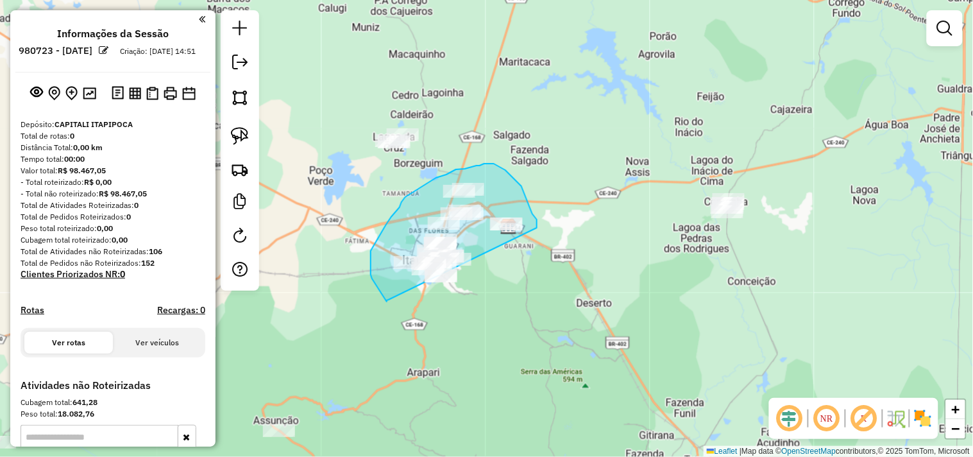
drag, startPoint x: 380, startPoint y: 292, endPoint x: 415, endPoint y: 276, distance: 38.4
click at [415, 276] on div "Janela de atendimento Grade de atendimento Capacidade Transportadoras Veículos …" at bounding box center [486, 228] width 973 height 457
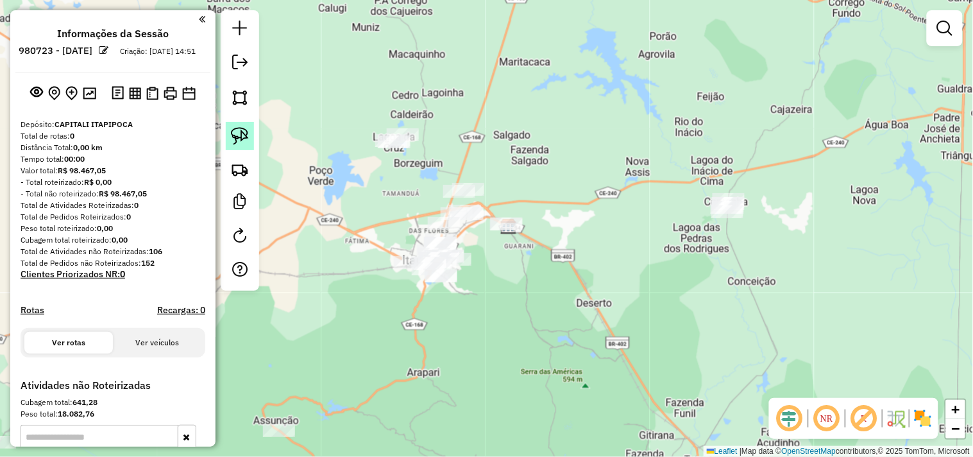
click at [248, 137] on img at bounding box center [240, 136] width 18 height 18
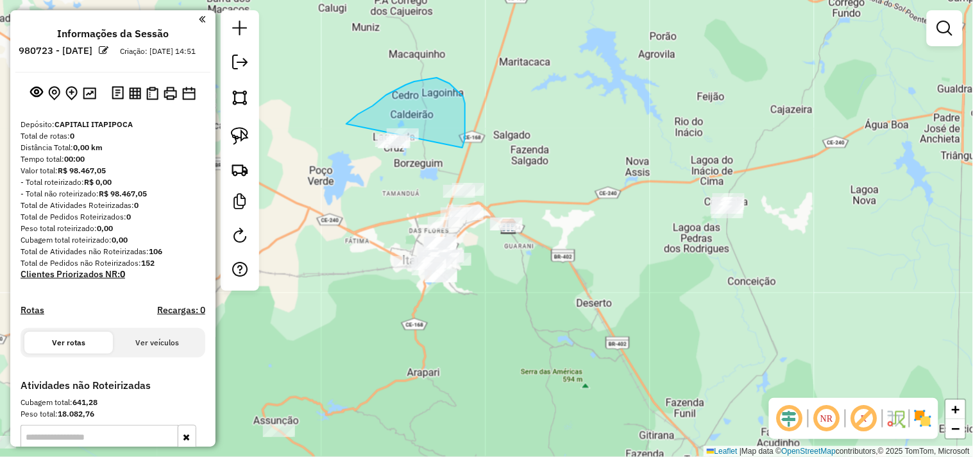
drag, startPoint x: 373, startPoint y: 106, endPoint x: 369, endPoint y: 222, distance: 116.1
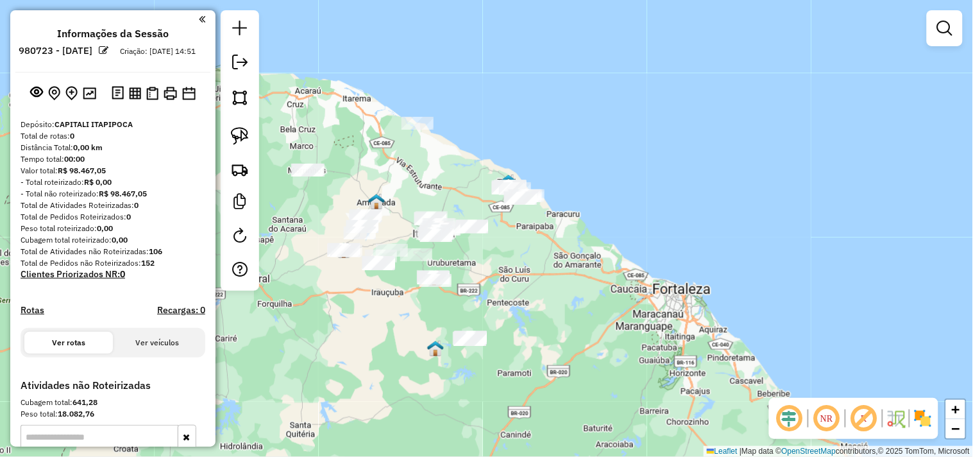
drag, startPoint x: 498, startPoint y: 278, endPoint x: 553, endPoint y: 286, distance: 56.3
click at [553, 286] on div "Janela de atendimento Grade de atendimento Capacidade Transportadoras Veículos …" at bounding box center [486, 228] width 973 height 457
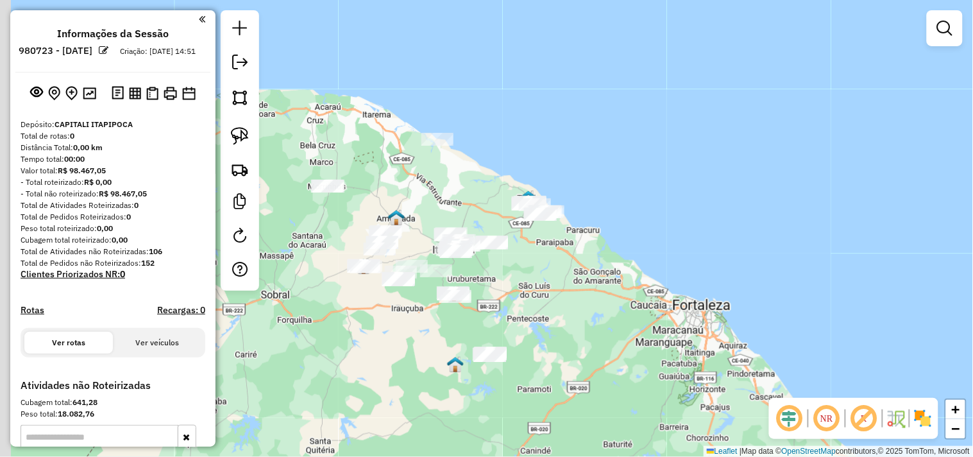
drag, startPoint x: 336, startPoint y: 331, endPoint x: 356, endPoint y: 347, distance: 25.5
click at [356, 347] on div "Janela de atendimento Grade de atendimento Capacidade Transportadoras Veículos …" at bounding box center [486, 228] width 973 height 457
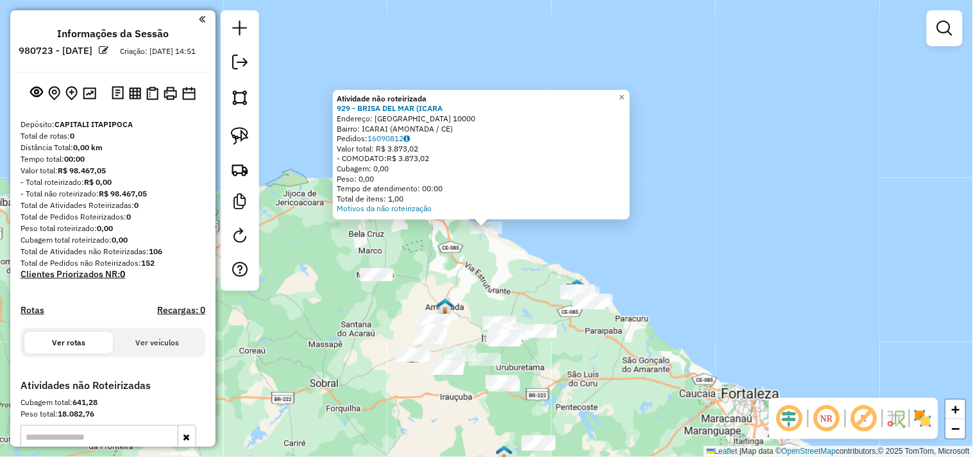
click at [463, 271] on div "Atividade não roteirizada 929 - BRISA DEL MAR (ICARA Endereço: [GEOGRAPHIC_DATA…" at bounding box center [486, 228] width 973 height 457
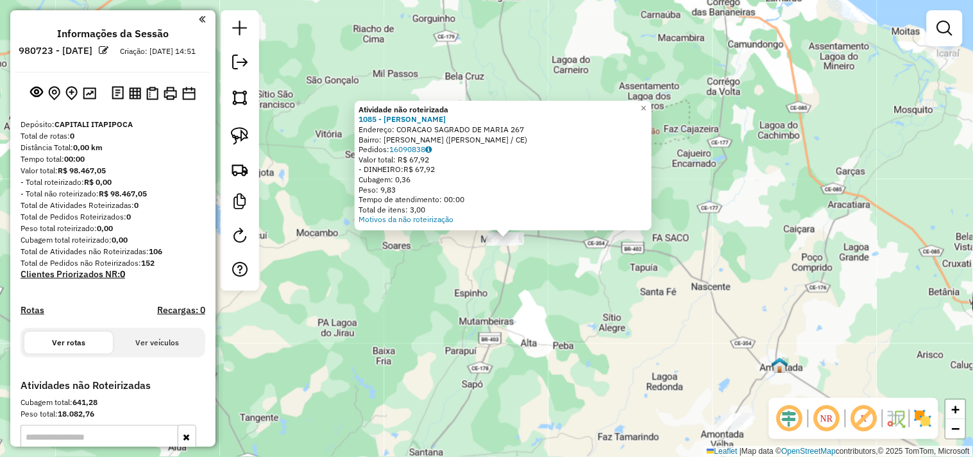
click at [531, 274] on div "Atividade não roteirizada 1085 - [PERSON_NAME] MORRI Endereço: CORACAO SAGRADO …" at bounding box center [486, 228] width 973 height 457
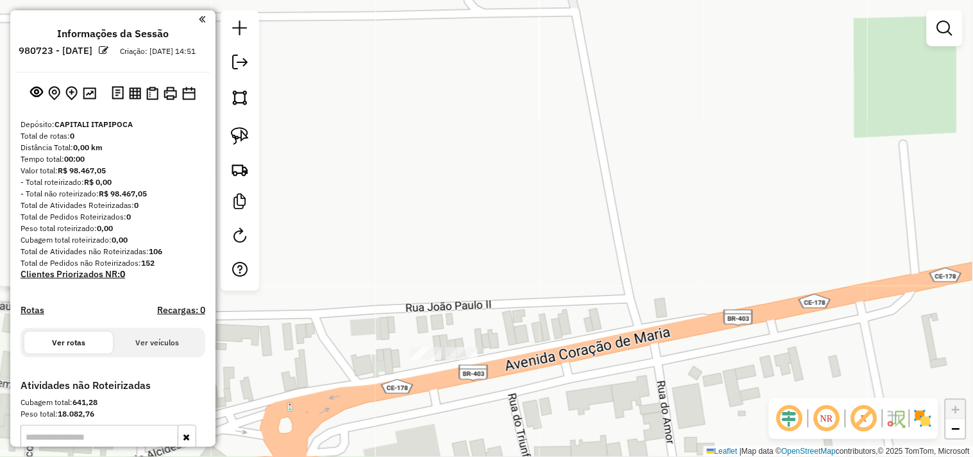
click at [464, 360] on div at bounding box center [462, 353] width 32 height 13
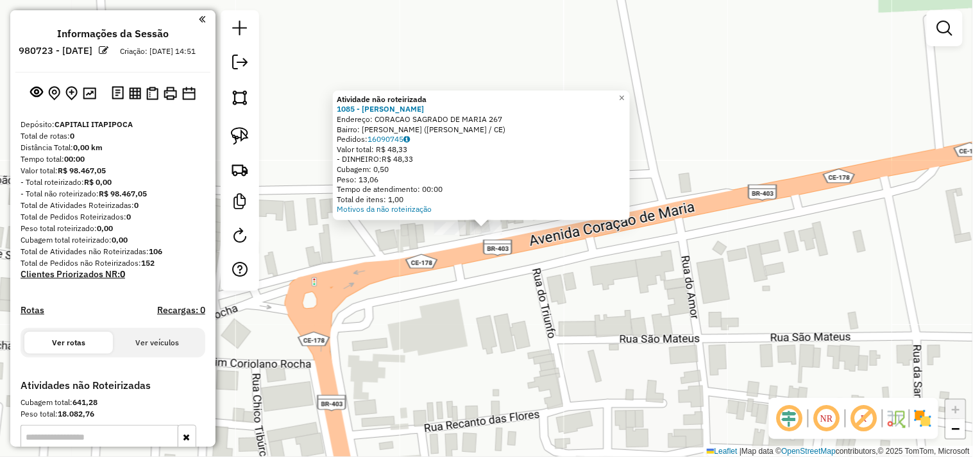
click at [447, 239] on div "Atividade não roteirizada 1085 - FABIO LANCHES MORRI Endereço: CORACAO SAGRADO …" at bounding box center [486, 228] width 973 height 457
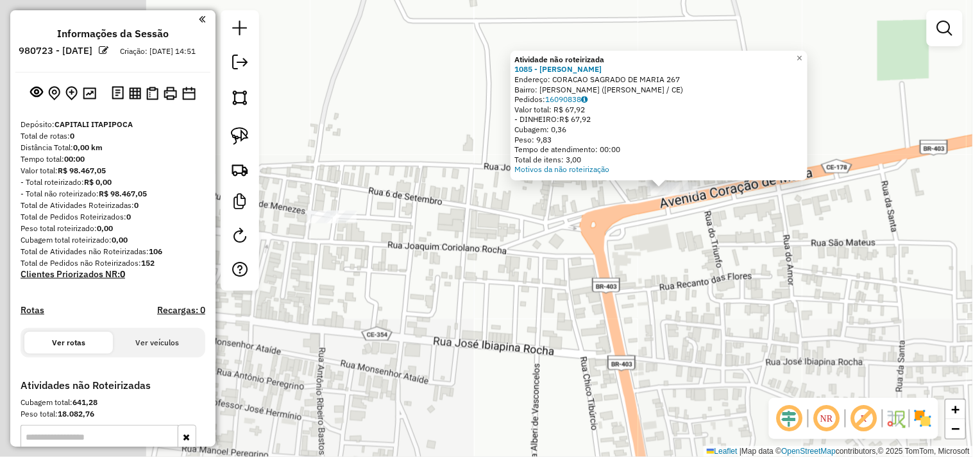
drag, startPoint x: 368, startPoint y: 334, endPoint x: 555, endPoint y: 256, distance: 202.7
click at [563, 258] on div "Atividade não roteirizada 1085 - FABIO LANCHES MORRI Endereço: CORACAO SAGRADO …" at bounding box center [486, 228] width 973 height 457
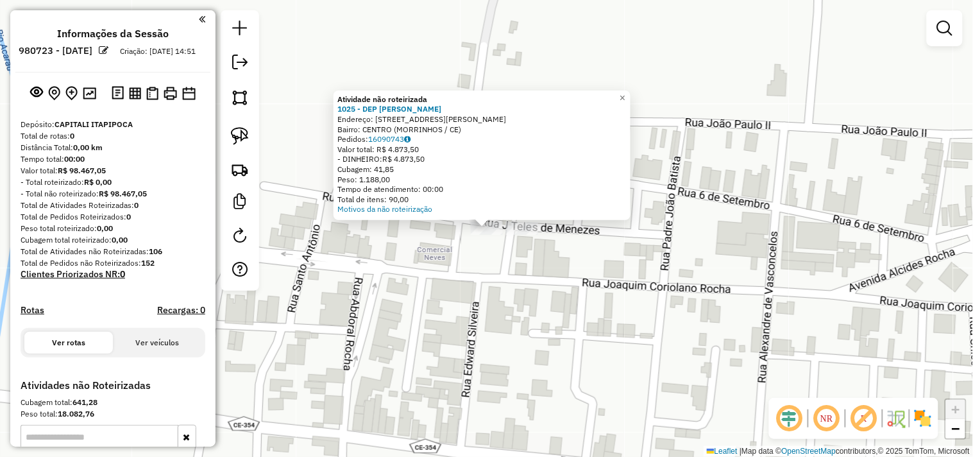
click at [498, 292] on div "Atividade não roteirizada 1025 - DEP CHICO ADRIANO M Endereço: R JOAQUIM CARIOL…" at bounding box center [486, 228] width 973 height 457
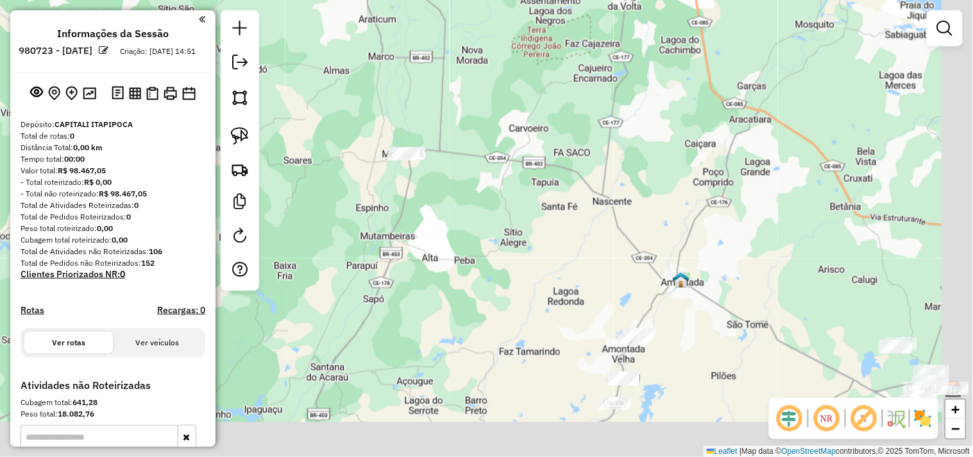
drag, startPoint x: 645, startPoint y: 323, endPoint x: 401, endPoint y: 137, distance: 306.9
click at [405, 141] on div "Janela de atendimento Grade de atendimento Capacidade Transportadoras Veículos …" at bounding box center [486, 228] width 973 height 457
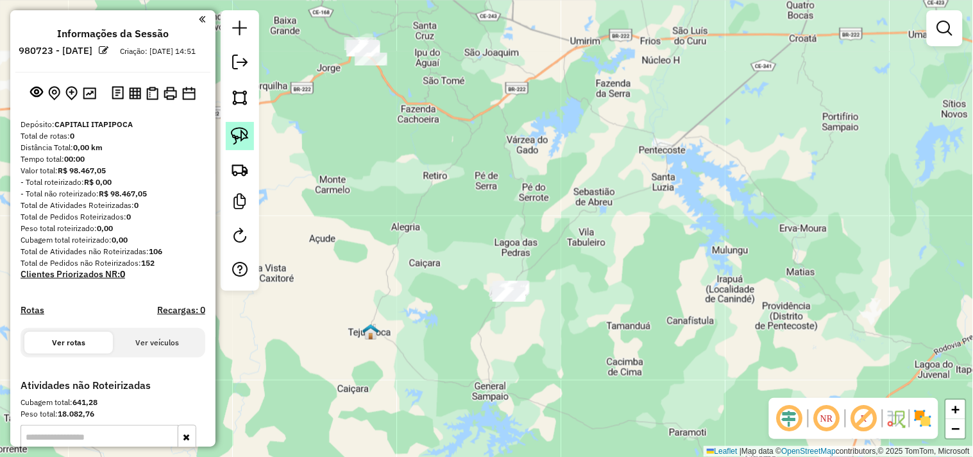
click at [248, 135] on img at bounding box center [240, 136] width 18 height 18
drag, startPoint x: 539, startPoint y: 271, endPoint x: 456, endPoint y: 313, distance: 92.9
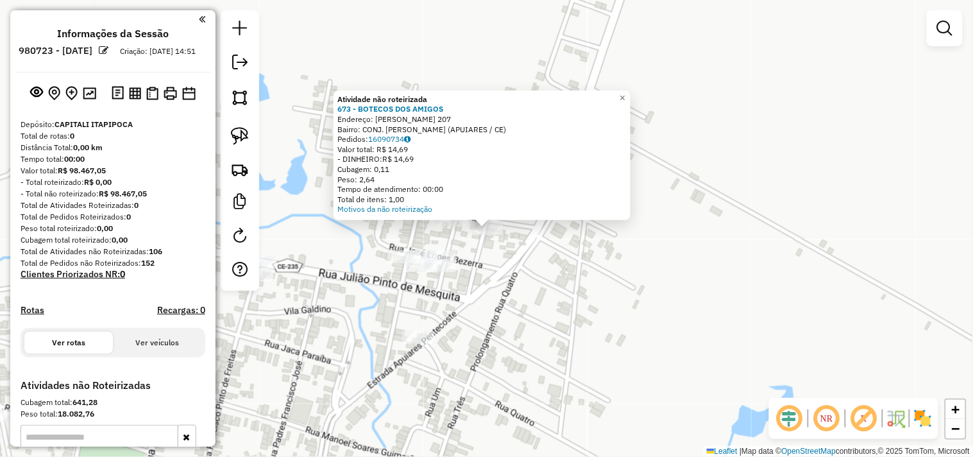
click at [436, 272] on div at bounding box center [422, 265] width 32 height 13
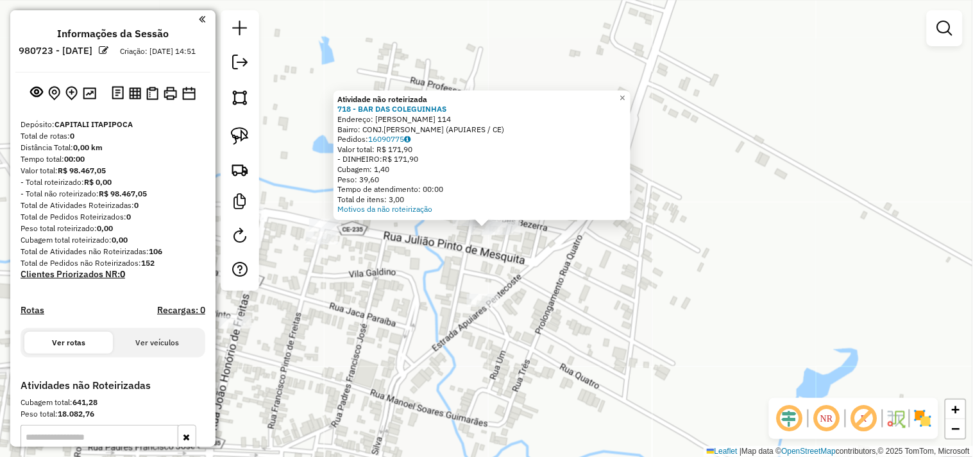
click at [453, 280] on div "Atividade não roteirizada 718 - BAR DAS COLEGUINHAS Endereço: JOSE LOPES BEZERR…" at bounding box center [486, 228] width 973 height 457
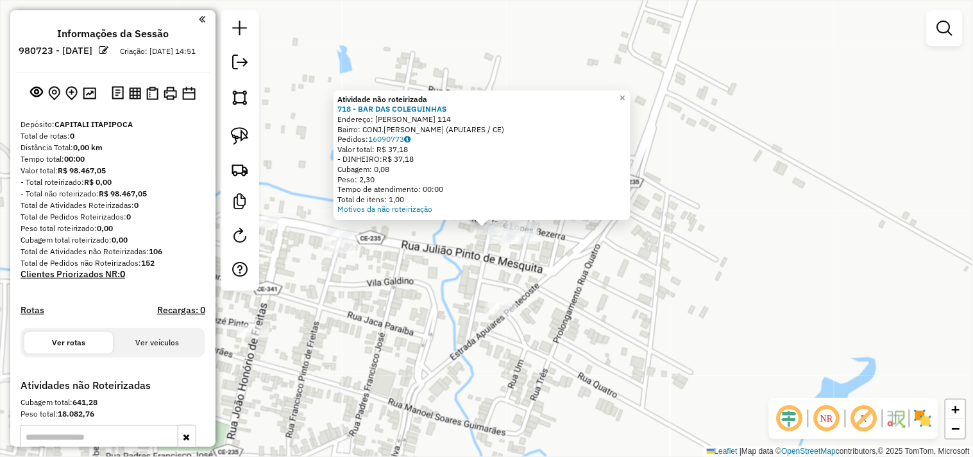
click at [496, 323] on div "Atividade não roteirizada 718 - BAR DAS COLEGUINHAS Endereço: JOSE LOPES BEZERR…" at bounding box center [486, 228] width 973 height 457
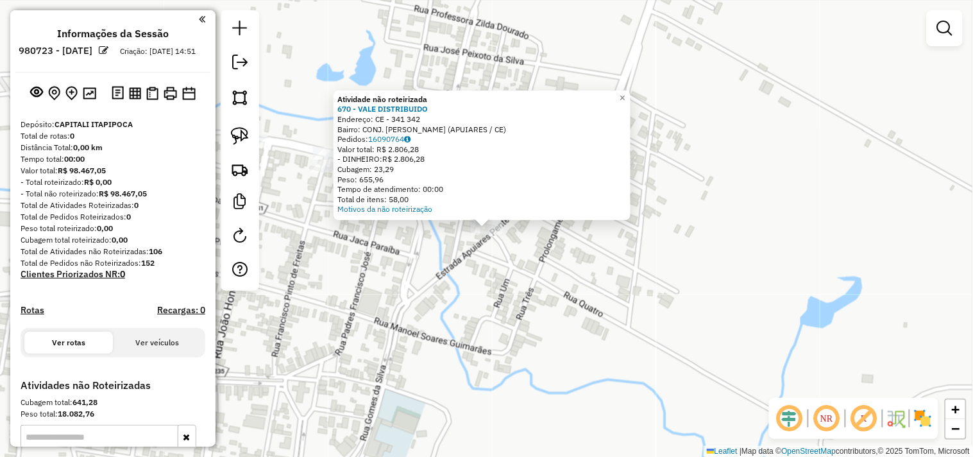
click at [399, 262] on div "Atividade não roteirizada 670 - VALE DISTRIBUIDO Endereço: CE - 341 342 Bairro:…" at bounding box center [486, 228] width 973 height 457
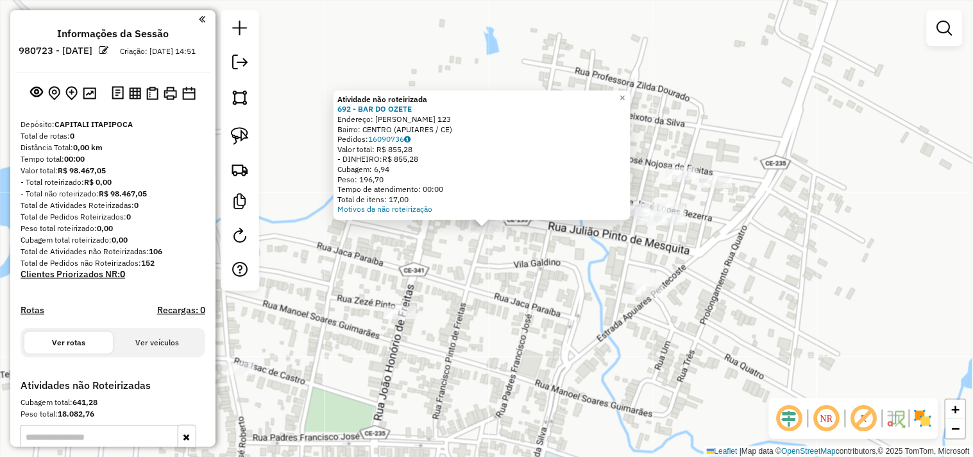
click at [482, 252] on div "Atividade não roteirizada 692 - BAR DO OZETE Endereço: JULIAO PINTO 123 Bairro:…" at bounding box center [486, 228] width 973 height 457
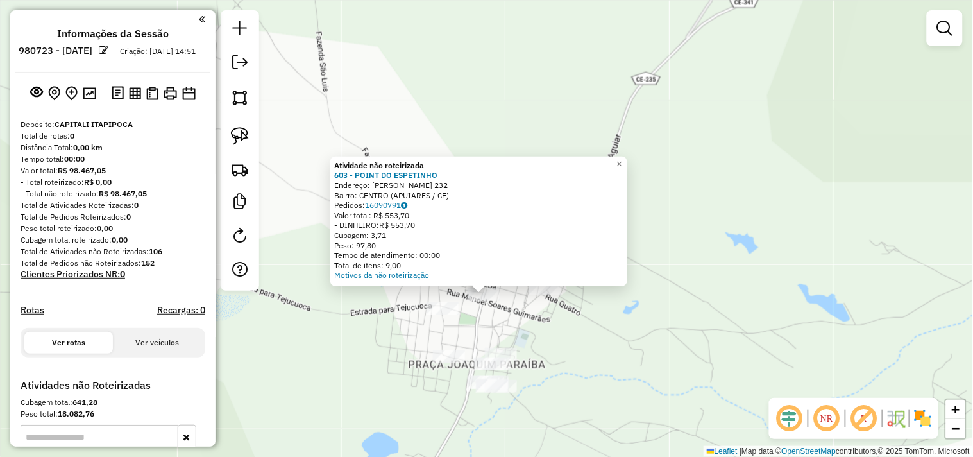
click at [451, 315] on div at bounding box center [442, 308] width 32 height 13
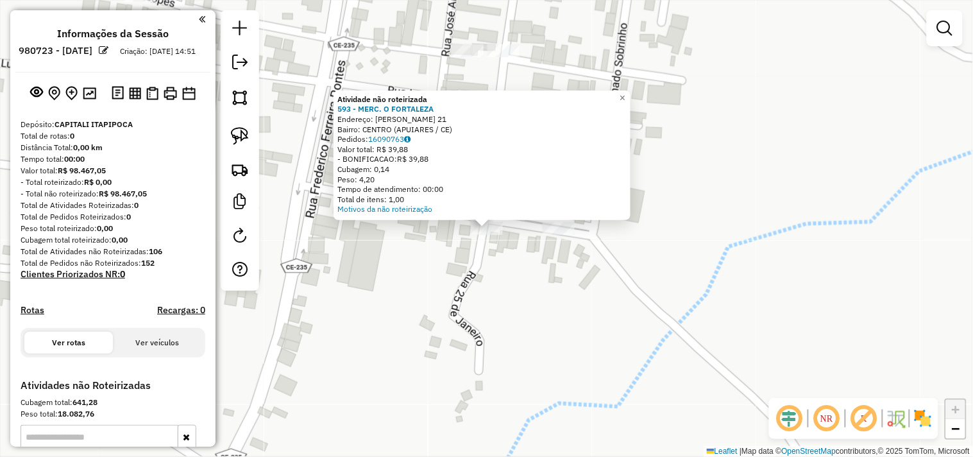
click at [460, 267] on div "Atividade não roteirizada 593 - MERC. O FORTALEZA Endereço: R MARIA JULHA 21 Ba…" at bounding box center [486, 228] width 973 height 457
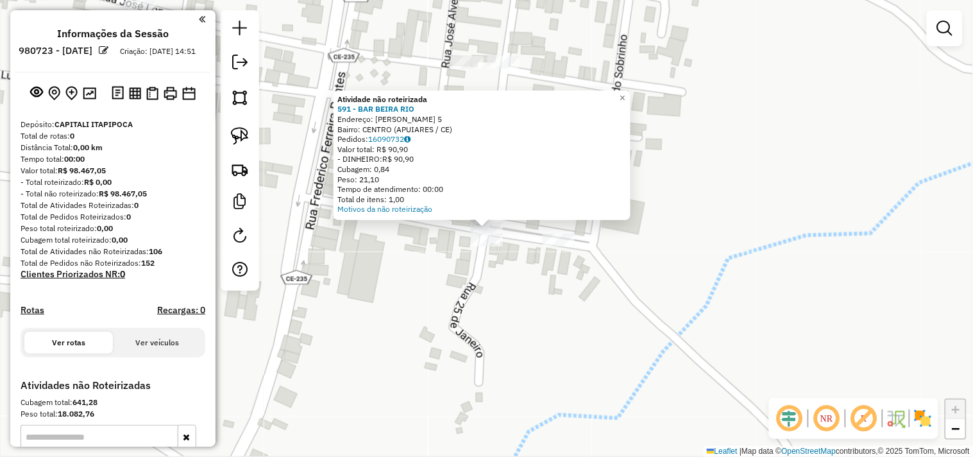
click at [507, 270] on div "Atividade não roteirizada 591 - BAR BEIRA RIO Endereço: MARIA JULIA 5 Bairro: C…" at bounding box center [486, 228] width 973 height 457
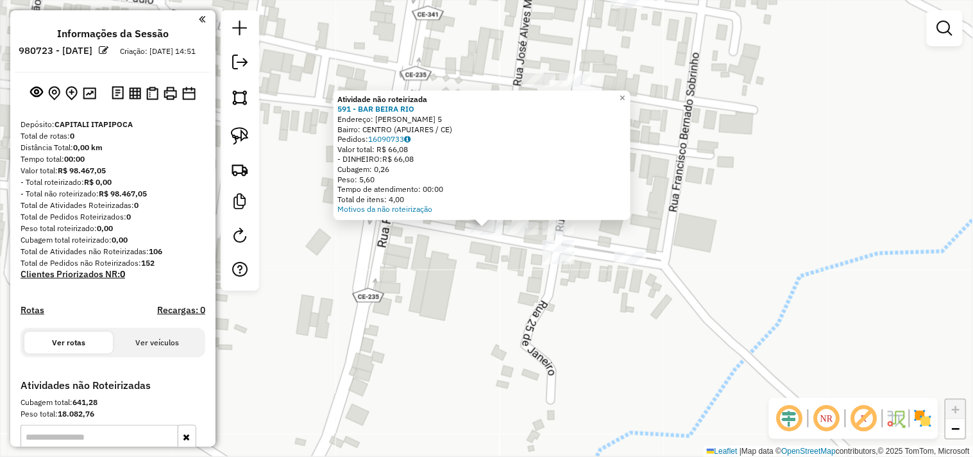
click at [457, 278] on div "Atividade não roteirizada 591 - BAR BEIRA RIO Endereço: MARIA JULIA 5 Bairro: C…" at bounding box center [486, 228] width 973 height 457
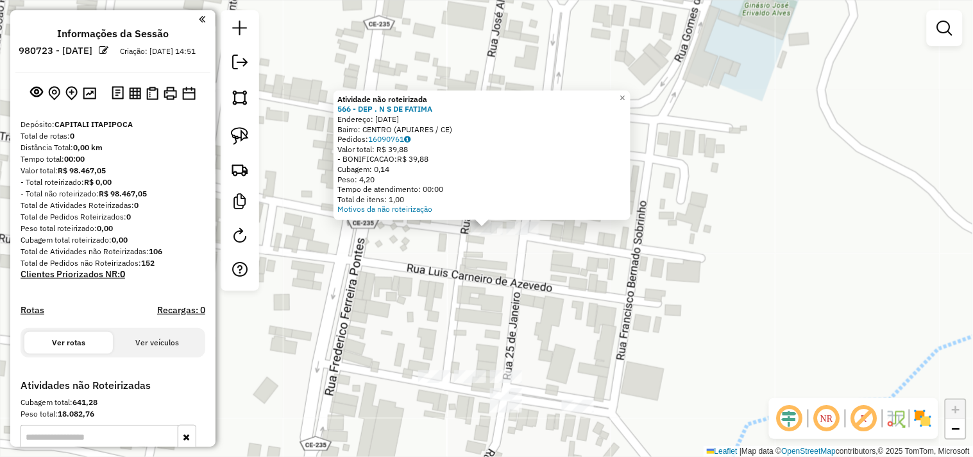
click at [500, 306] on div "Atividade não roteirizada 566 - DEP . N S DE FATIMA Endereço: 25 DE JANEIRO 25 …" at bounding box center [486, 228] width 973 height 457
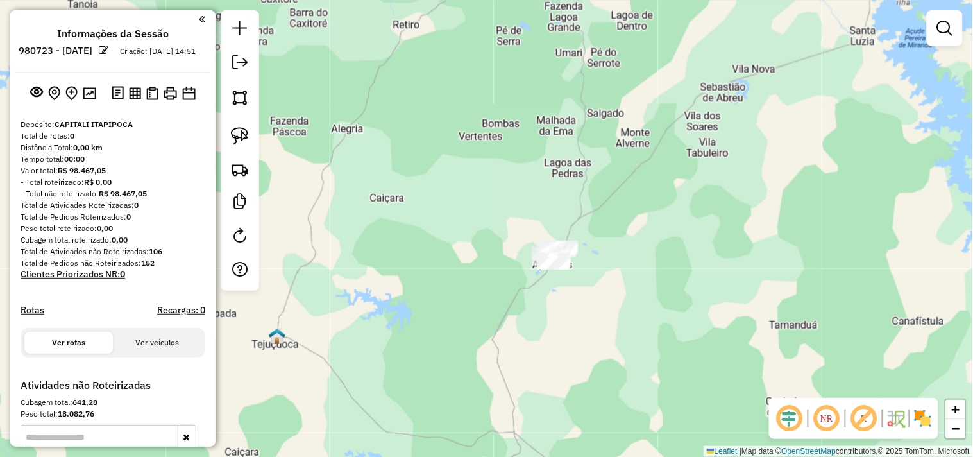
drag, startPoint x: 248, startPoint y: 131, endPoint x: 413, endPoint y: 212, distance: 183.5
click at [247, 131] on img at bounding box center [240, 136] width 18 height 18
click at [564, 266] on div "Janela de atendimento Grade de atendimento Capacidade Transportadoras Veículos …" at bounding box center [486, 228] width 973 height 457
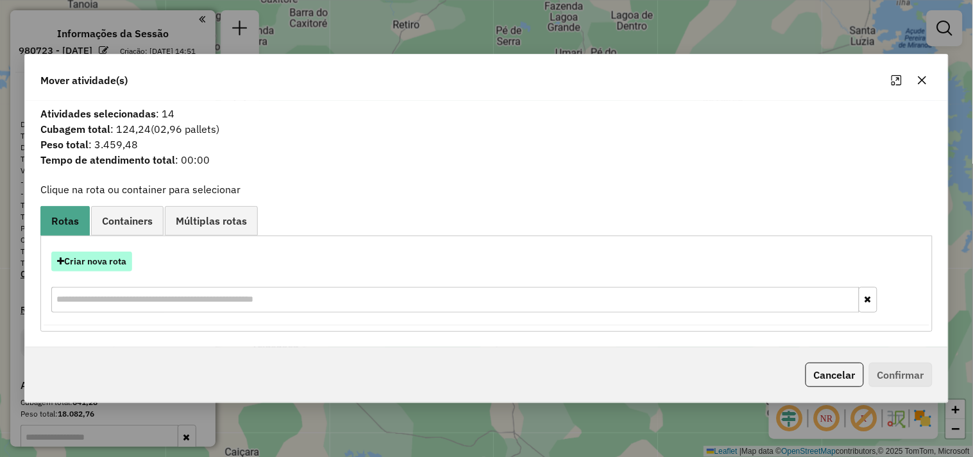
click at [119, 262] on button "Criar nova rota" at bounding box center [91, 261] width 81 height 20
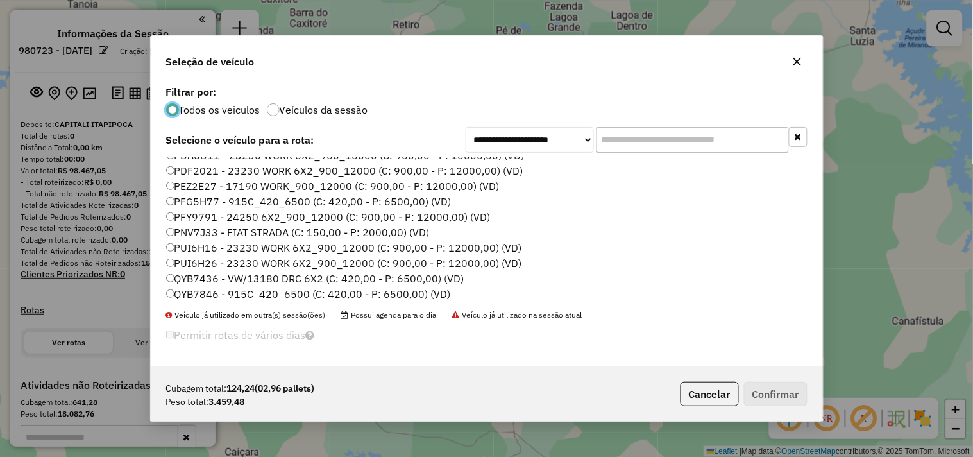
scroll to position [274, 0]
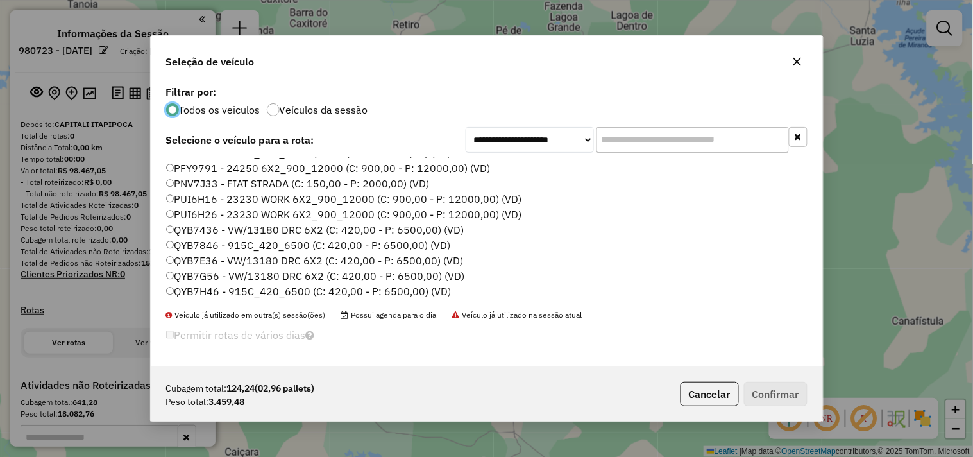
click at [219, 289] on label "QYB7H46 - 915C_420_6500 (C: 420,00 - P: 6500,00) (VD)" at bounding box center [308, 290] width 285 height 15
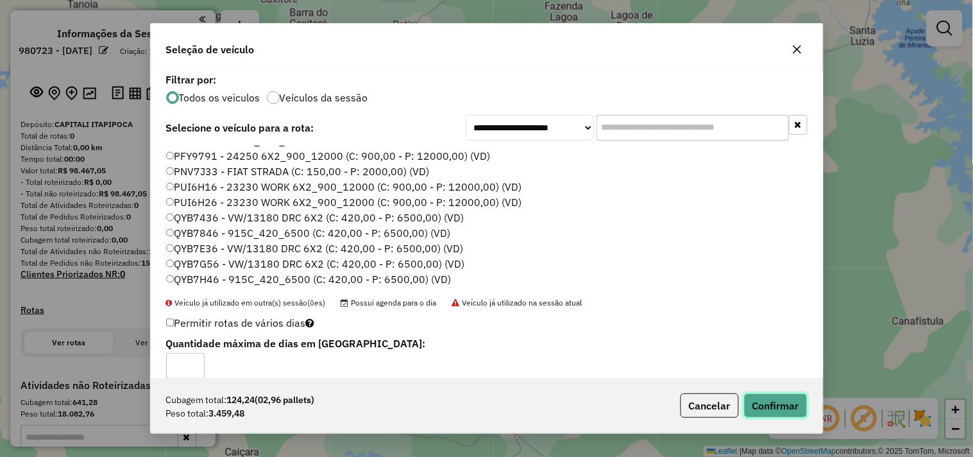
click at [791, 408] on button "Confirmar" at bounding box center [775, 405] width 63 height 24
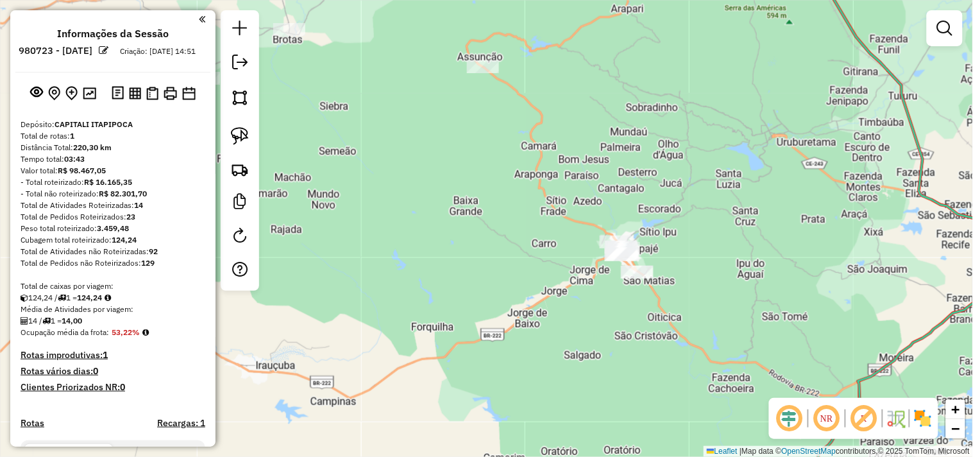
drag, startPoint x: 222, startPoint y: 142, endPoint x: 250, endPoint y: 142, distance: 28.2
click at [222, 141] on div at bounding box center [240, 150] width 38 height 280
click at [250, 142] on link at bounding box center [240, 136] width 28 height 28
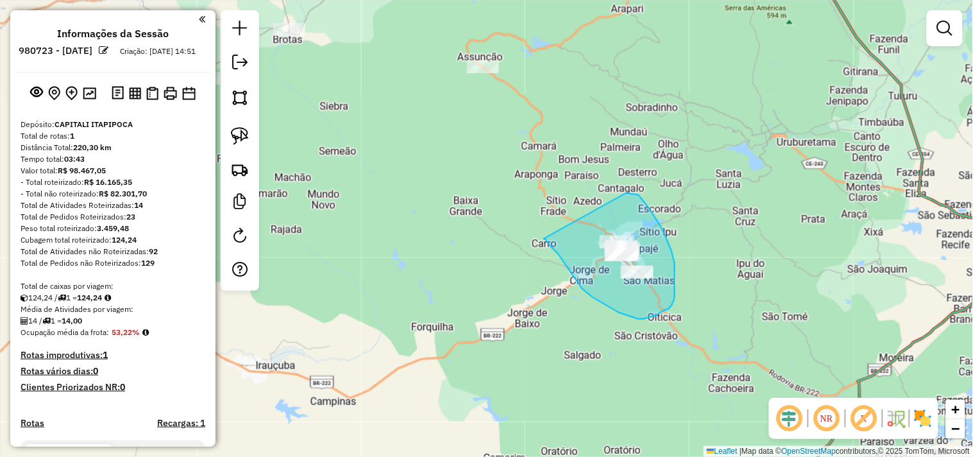
drag, startPoint x: 639, startPoint y: 196, endPoint x: 544, endPoint y: 239, distance: 104.7
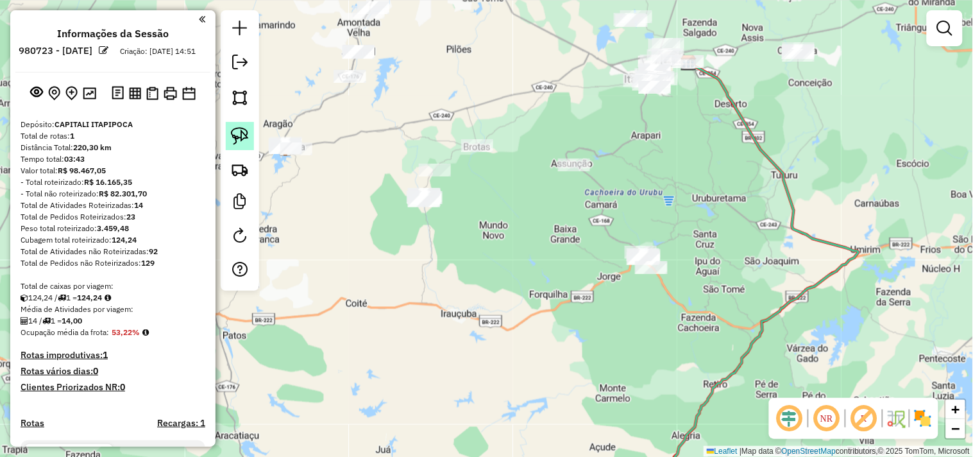
click at [246, 132] on img at bounding box center [240, 136] width 18 height 18
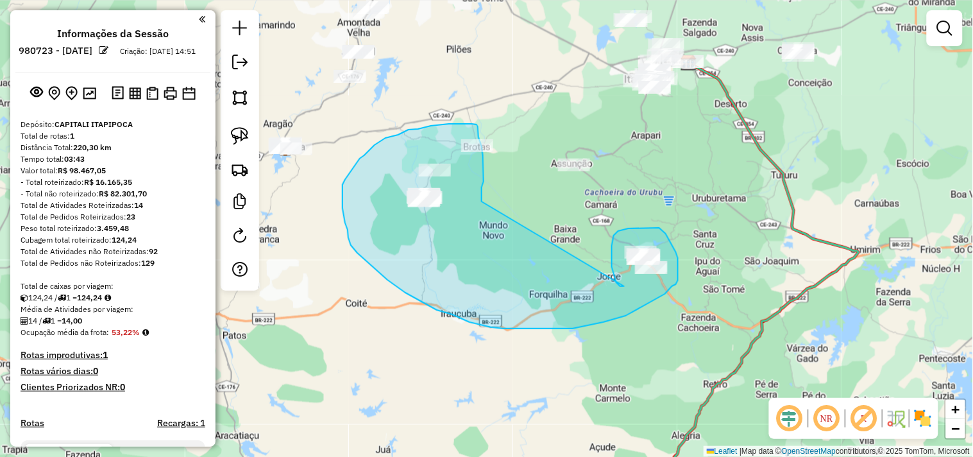
drag, startPoint x: 619, startPoint y: 285, endPoint x: 492, endPoint y: 218, distance: 142.8
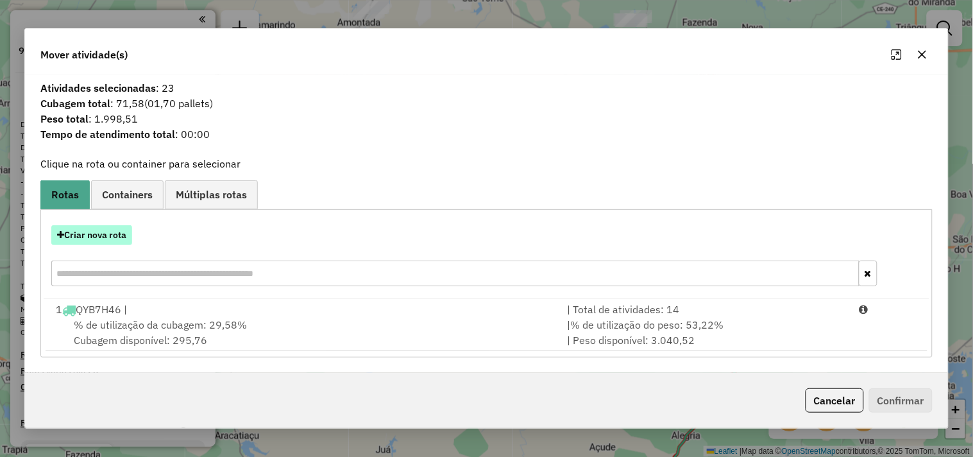
click at [111, 228] on button "Criar nova rota" at bounding box center [91, 235] width 81 height 20
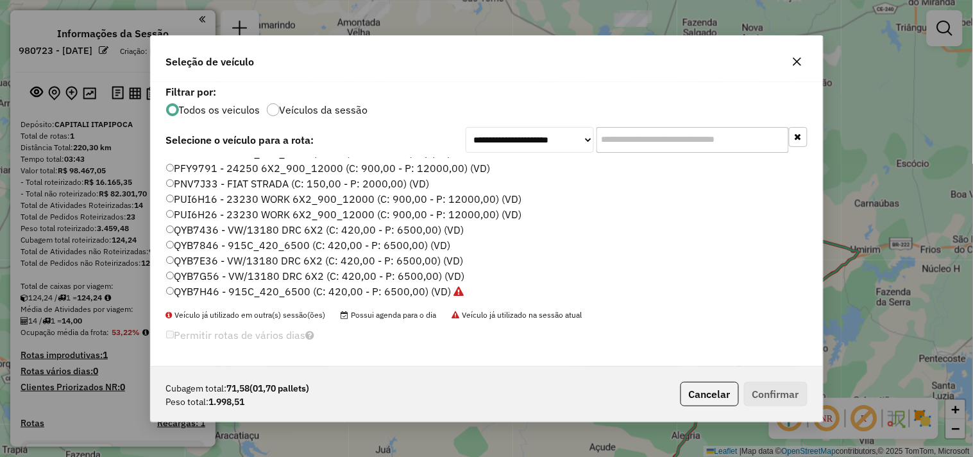
click at [214, 271] on label "QYB7G56 - VW/13180 DRC 6X2 (C: 420,00 - P: 6500,00) (VD)" at bounding box center [315, 275] width 299 height 15
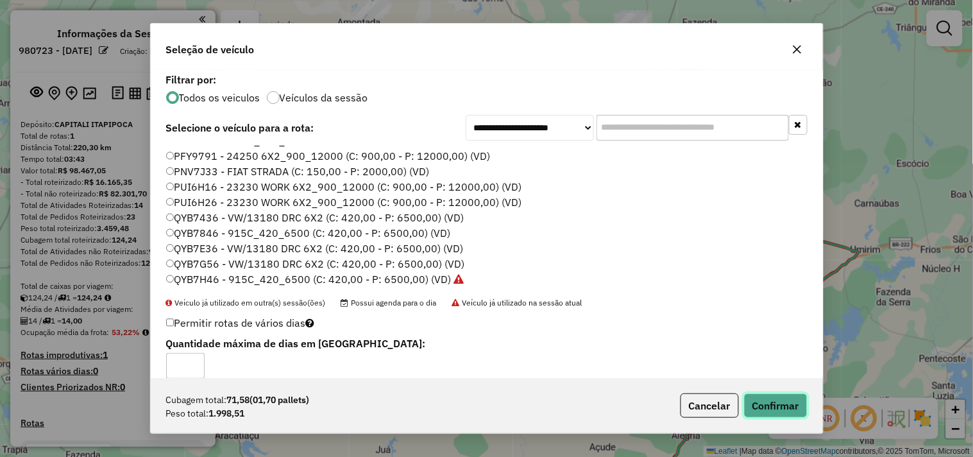
click at [766, 399] on button "Confirmar" at bounding box center [775, 405] width 63 height 24
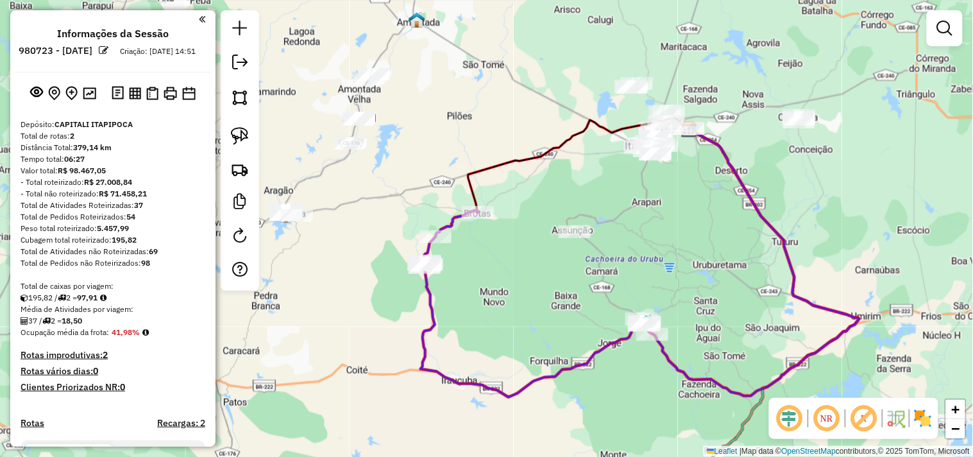
drag, startPoint x: 508, startPoint y: 219, endPoint x: 552, endPoint y: 289, distance: 82.2
click at [514, 290] on div "Janela de atendimento Grade de atendimento Capacidade Transportadoras Veículos …" at bounding box center [486, 228] width 973 height 457
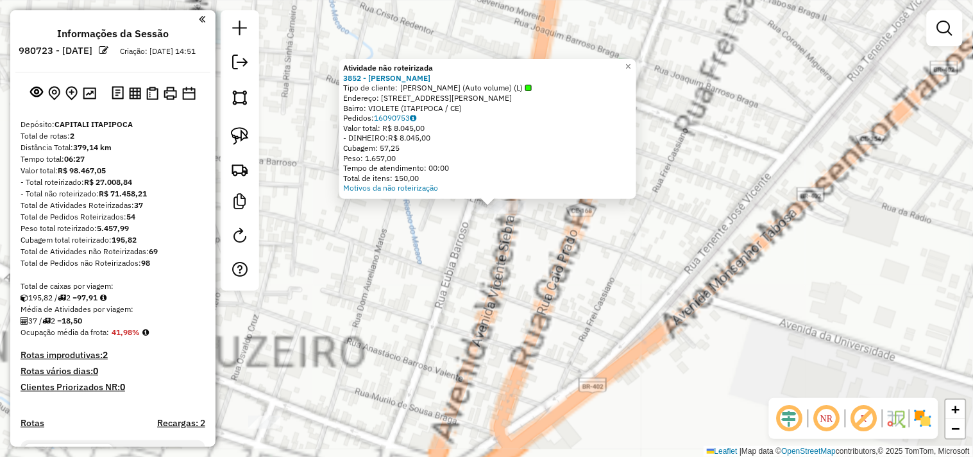
click at [498, 271] on div "Atividade não roteirizada 3852 - JOHN WELLERSON Tipo de cliente: JOHN WELLERSON…" at bounding box center [486, 228] width 973 height 457
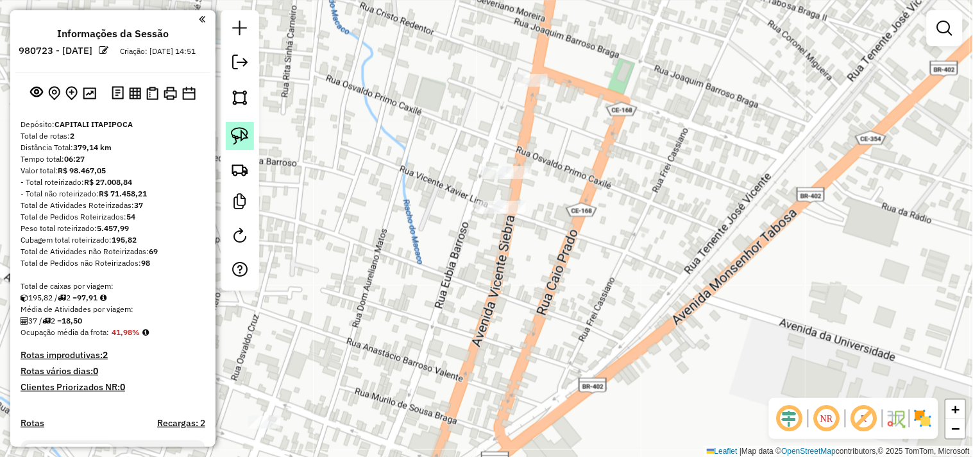
drag, startPoint x: 242, startPoint y: 142, endPoint x: 262, endPoint y: 146, distance: 19.8
click at [244, 142] on img at bounding box center [240, 136] width 18 height 18
drag, startPoint x: 476, startPoint y: 252, endPoint x: 563, endPoint y: 214, distance: 95.3
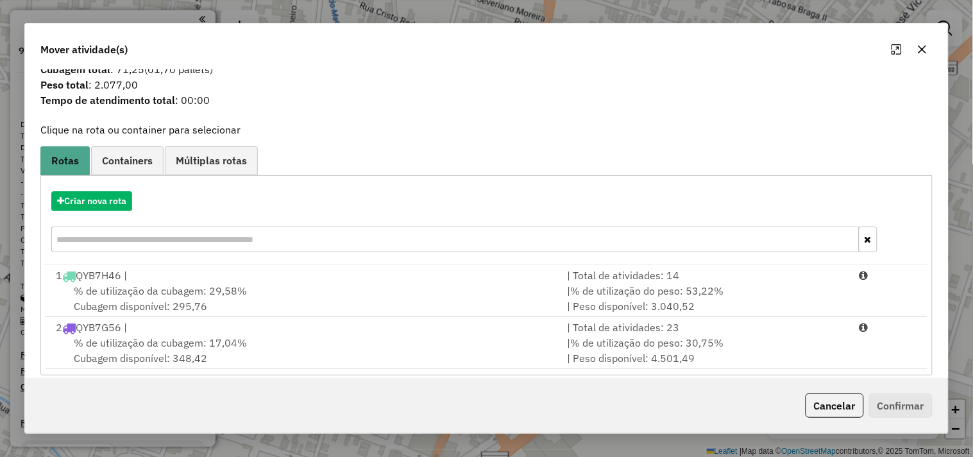
scroll to position [41, 0]
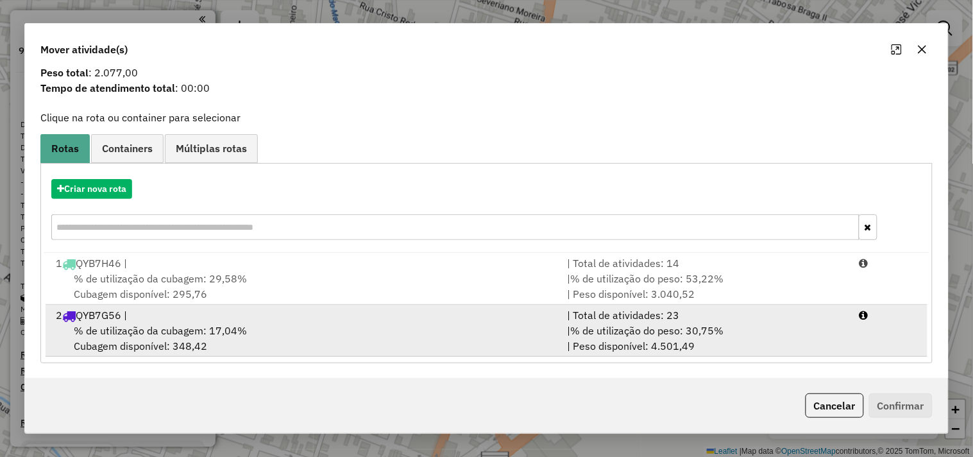
click at [210, 314] on div "2 QYB7G56 |" at bounding box center [303, 314] width 511 height 15
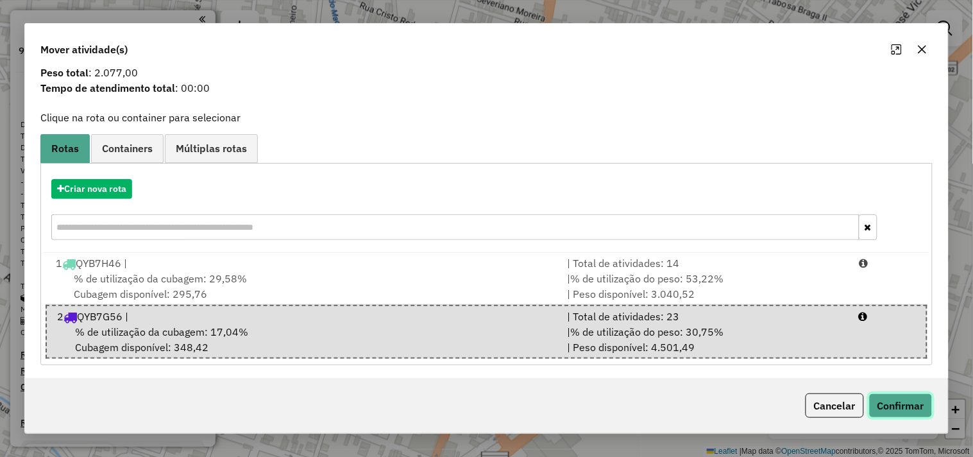
click at [885, 409] on button "Confirmar" at bounding box center [900, 405] width 63 height 24
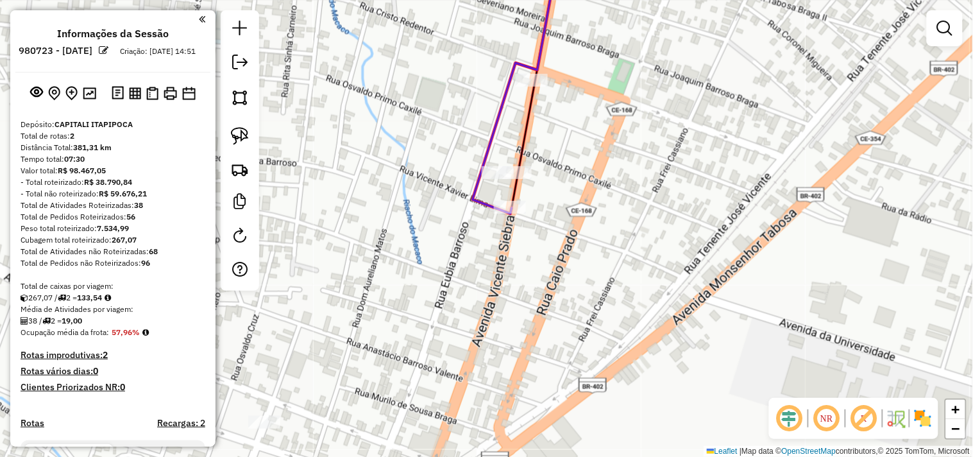
scroll to position [0, 0]
select select "**********"
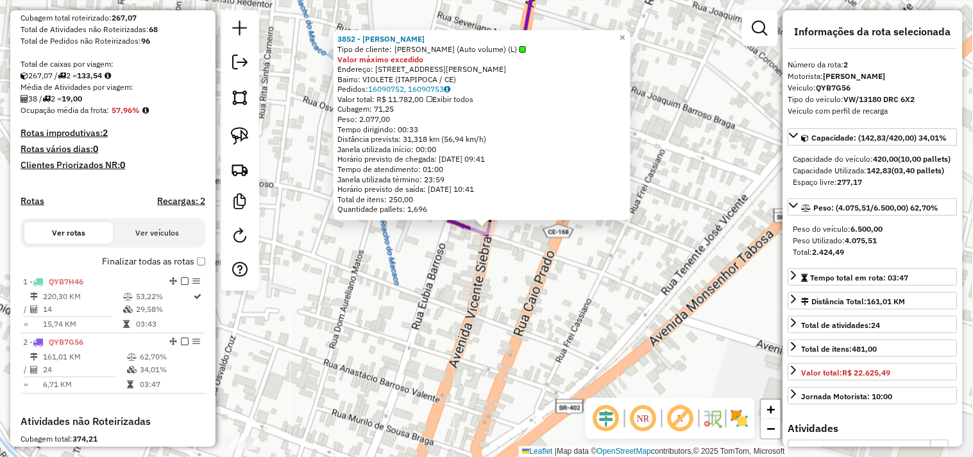
scroll to position [433, 0]
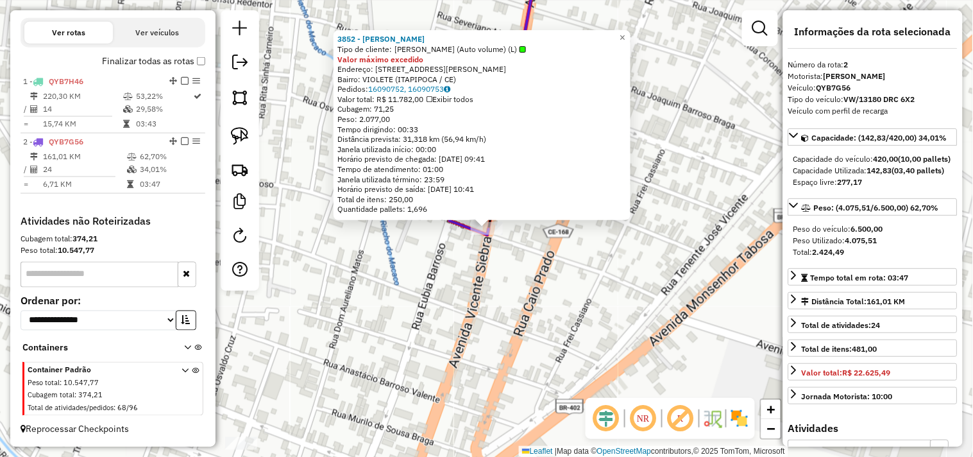
click at [527, 304] on div "3852 - JOHN WELLERSON Tipo de cliente: JOHN WELLERSON (Auto volume) (L) Valor m…" at bounding box center [486, 228] width 973 height 457
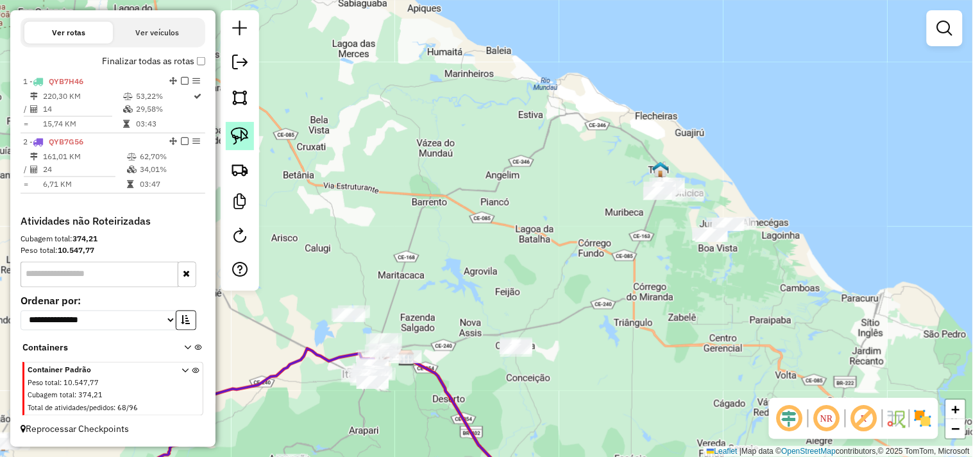
click at [226, 131] on link at bounding box center [240, 136] width 28 height 28
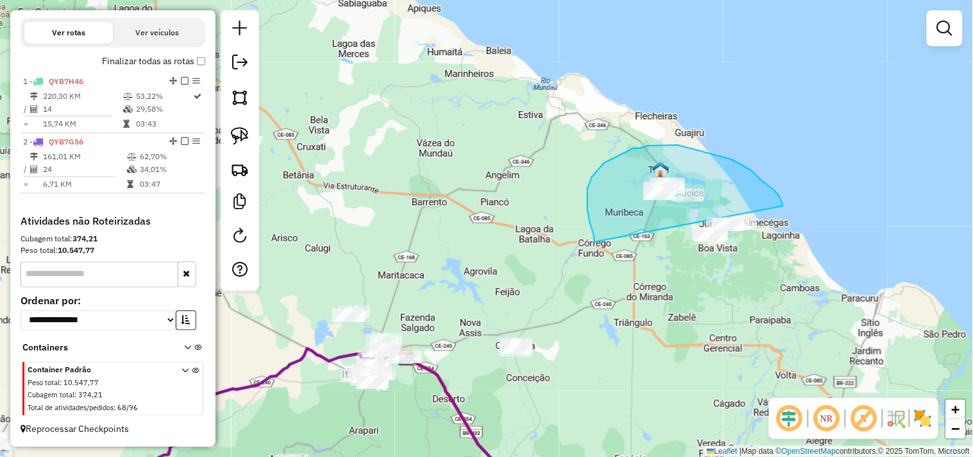
drag, startPoint x: 587, startPoint y: 209, endPoint x: 720, endPoint y: 281, distance: 150.9
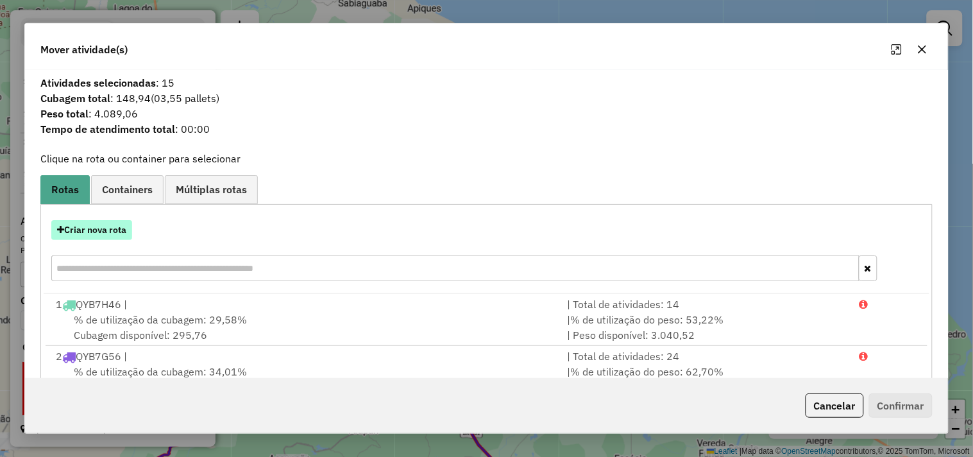
click at [104, 229] on button "Criar nova rota" at bounding box center [91, 230] width 81 height 20
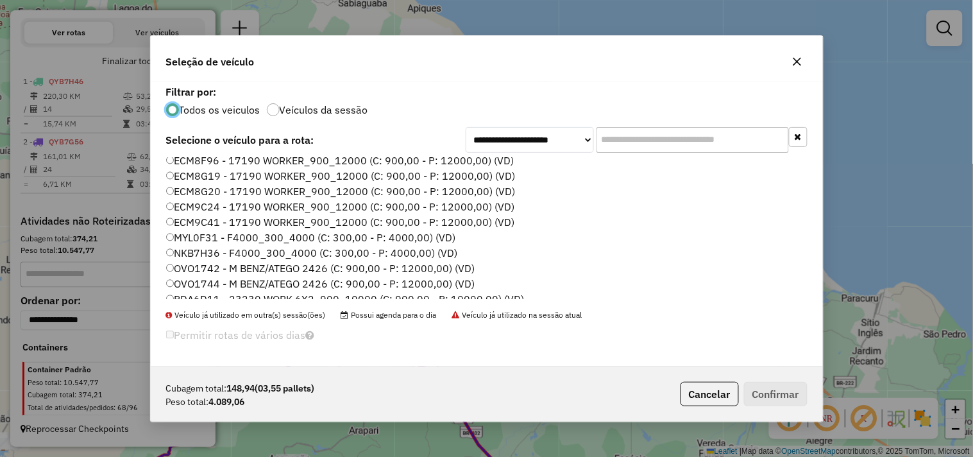
scroll to position [60, 0]
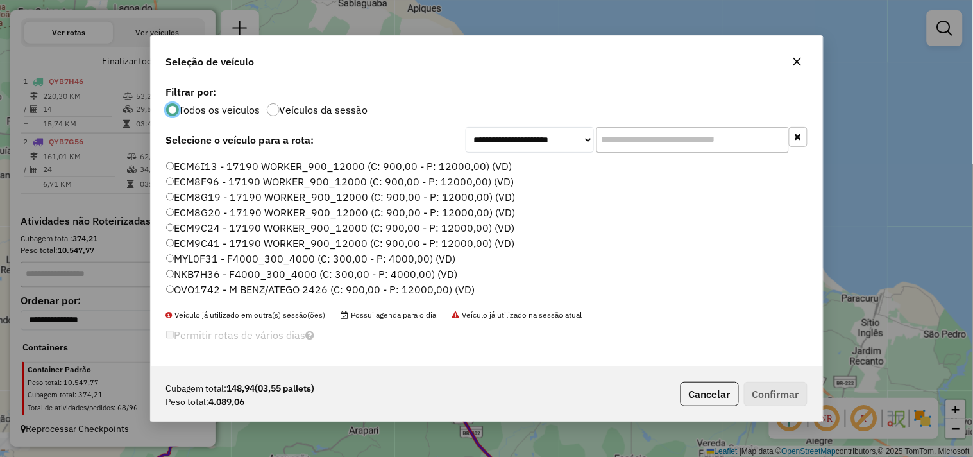
click at [212, 193] on label "ECM8G19 - 17190 WORKER_900_12000 (C: 900,00 - P: 12000,00) (VD)" at bounding box center [340, 196] width 349 height 15
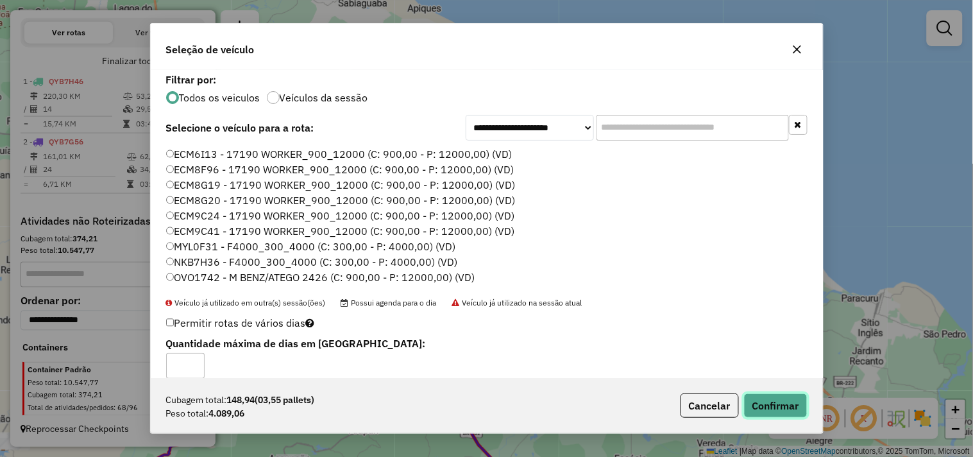
click at [771, 399] on button "Confirmar" at bounding box center [775, 405] width 63 height 24
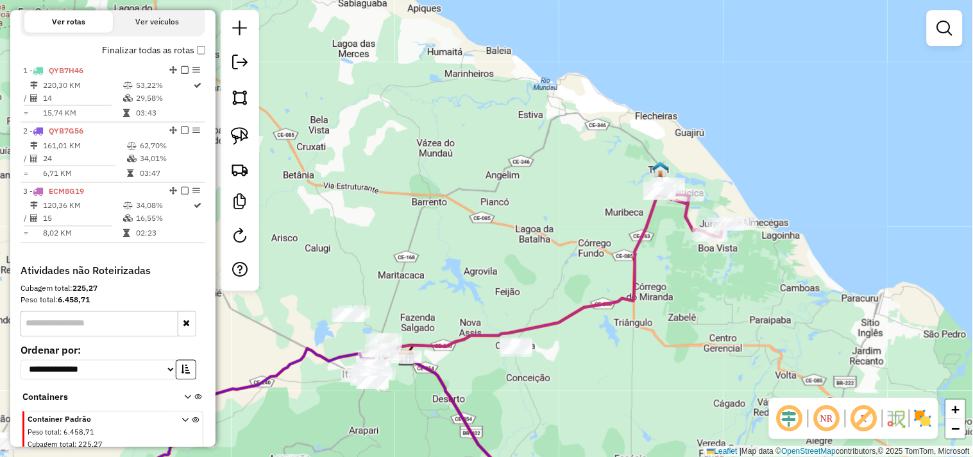
drag, startPoint x: 539, startPoint y: 377, endPoint x: 539, endPoint y: 283, distance: 93.6
click at [537, 291] on div "Janela de atendimento Grade de atendimento Capacidade Transportadoras Veículos …" at bounding box center [486, 228] width 973 height 457
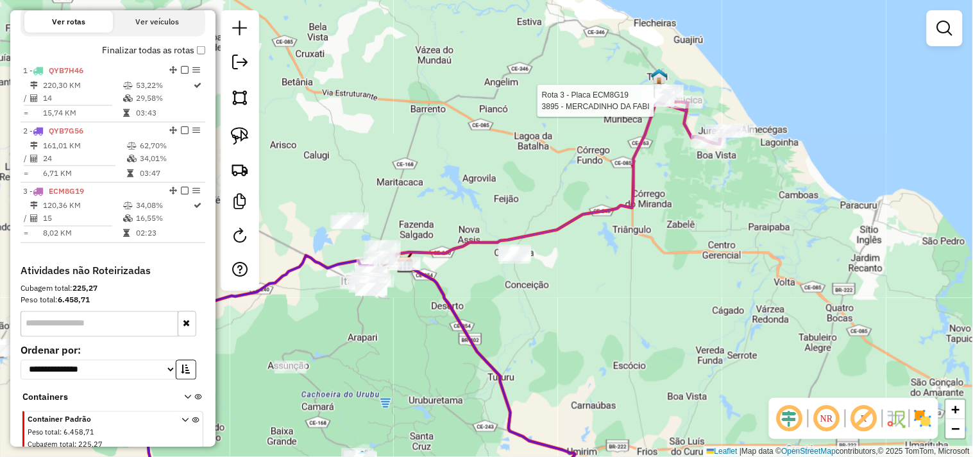
select select "**********"
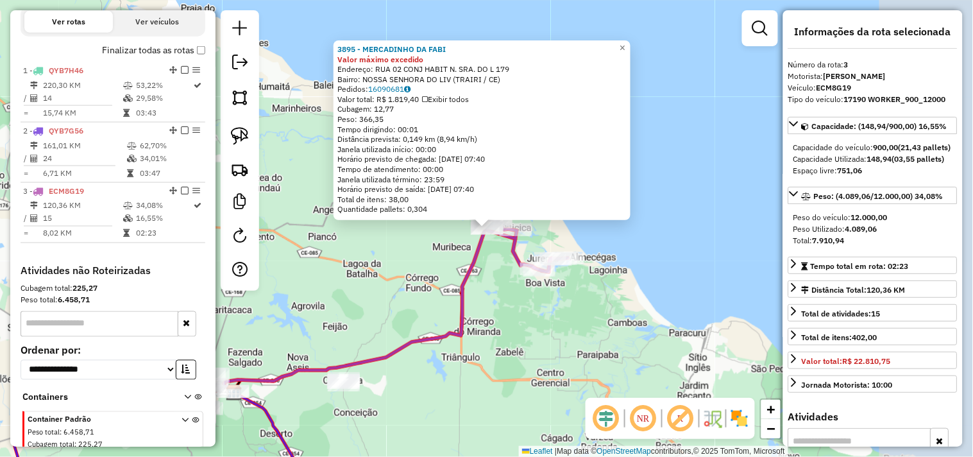
scroll to position [492, 0]
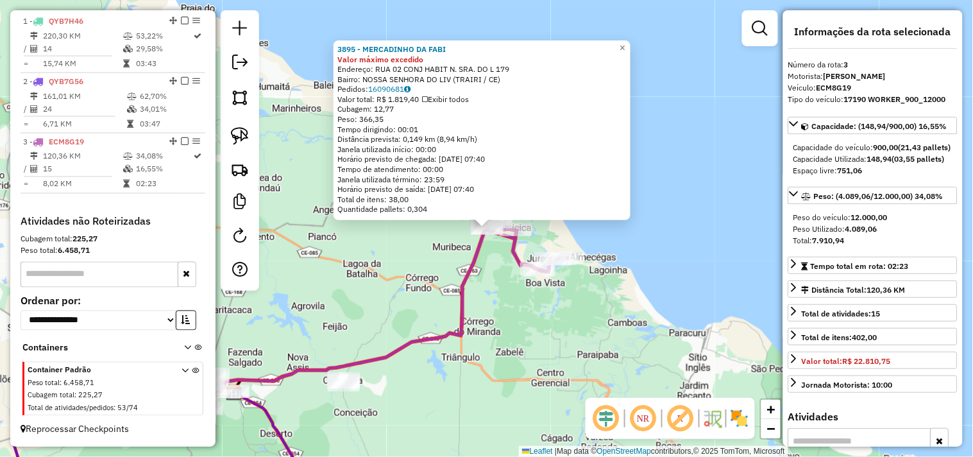
click at [483, 362] on div "3895 - MERCADINHO DA FABI Valor máximo excedido Endereço: RUA 02 CONJ HABIT N. …" at bounding box center [486, 228] width 973 height 457
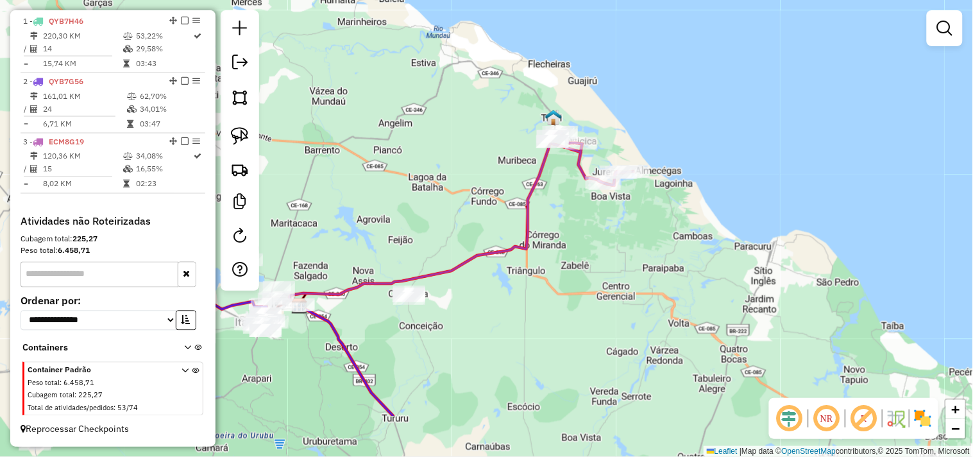
drag, startPoint x: 375, startPoint y: 383, endPoint x: 358, endPoint y: 257, distance: 126.9
click at [440, 296] on div "Janela de atendimento Grade de atendimento Capacidade Transportadoras Veículos …" at bounding box center [486, 228] width 973 height 457
click at [239, 137] on img at bounding box center [240, 136] width 18 height 18
drag, startPoint x: 369, startPoint y: 328, endPoint x: 457, endPoint y: 315, distance: 88.1
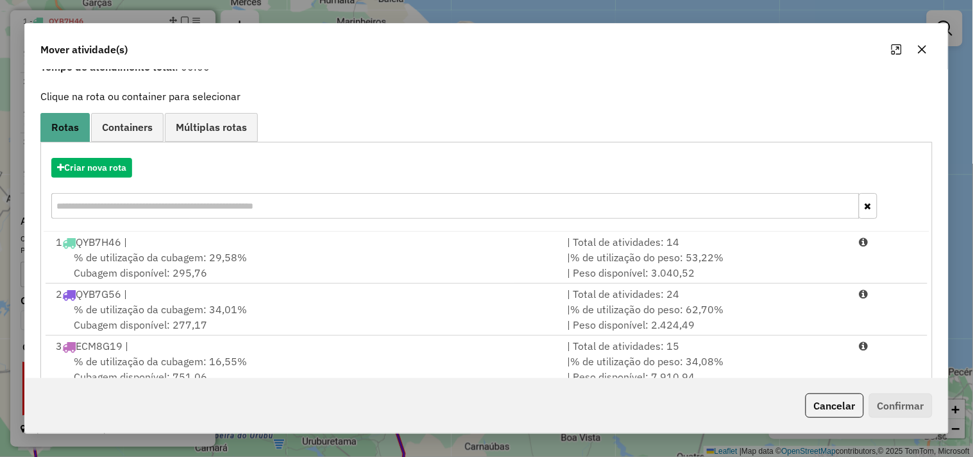
scroll to position [93, 0]
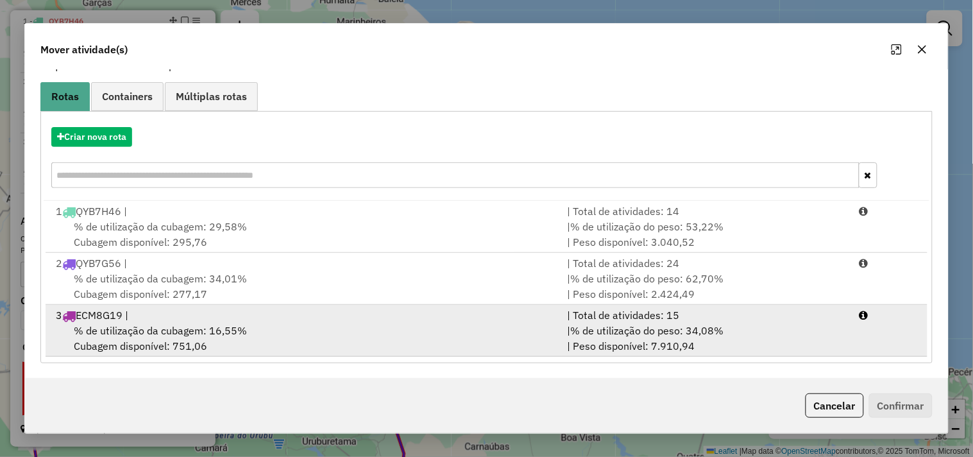
drag, startPoint x: 260, startPoint y: 321, endPoint x: 459, endPoint y: 350, distance: 200.9
click at [260, 321] on div "3 ECM8G19 |" at bounding box center [303, 314] width 511 height 15
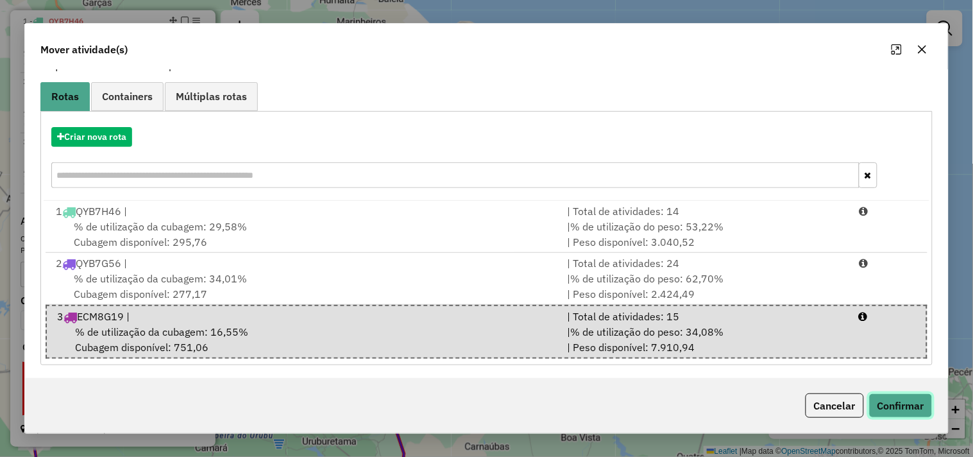
click at [910, 406] on button "Confirmar" at bounding box center [900, 405] width 63 height 24
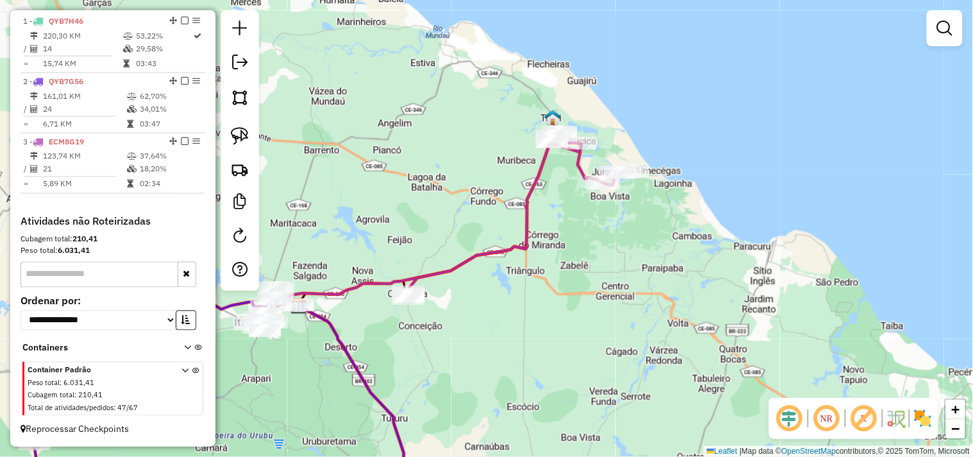
scroll to position [0, 0]
select select "**********"
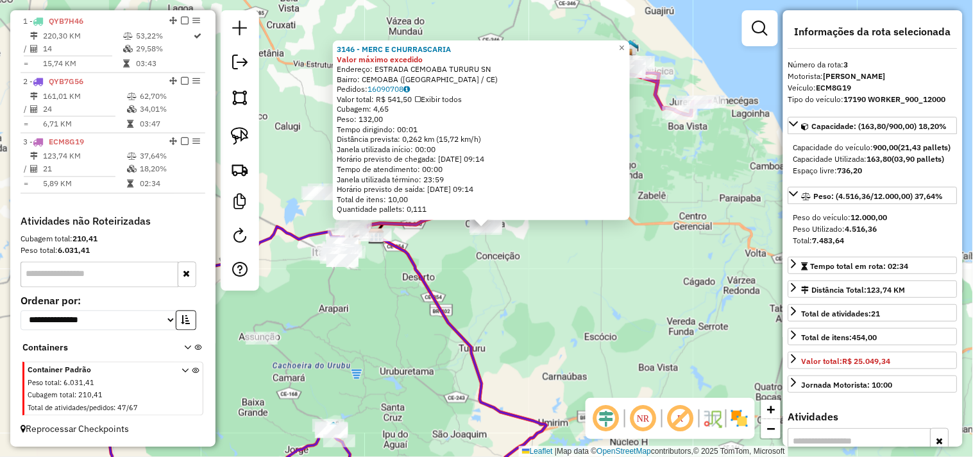
click at [498, 306] on div "3146 - MERC E CHURRASCARIA Valor máximo excedido Endereço: ESTRADA CEMOABA TURU…" at bounding box center [486, 228] width 973 height 457
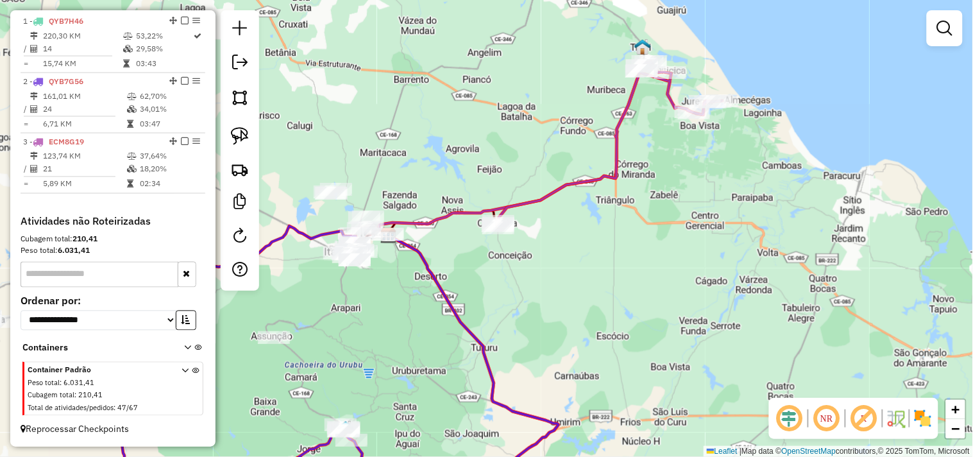
drag, startPoint x: 501, startPoint y: 322, endPoint x: 640, endPoint y: 264, distance: 150.6
click at [640, 264] on div "Janela de atendimento Grade de atendimento Capacidade Transportadoras Veículos …" at bounding box center [486, 228] width 973 height 457
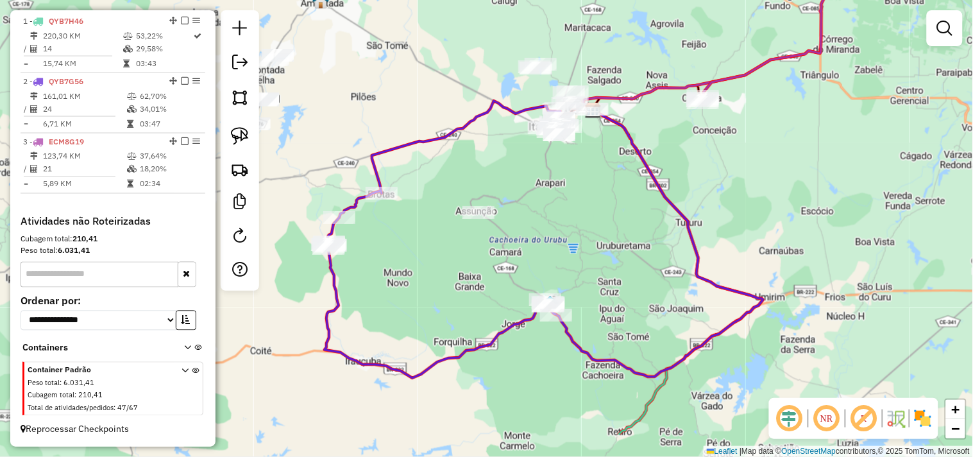
drag, startPoint x: 576, startPoint y: 233, endPoint x: 575, endPoint y: 219, distance: 14.8
click at [576, 226] on div "Janela de atendimento Grade de atendimento Capacidade Transportadoras Veículos …" at bounding box center [486, 228] width 973 height 457
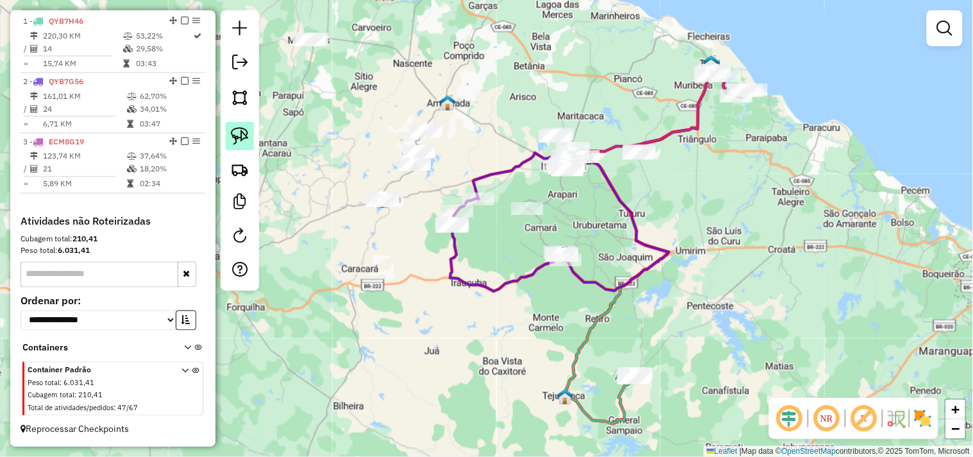
click at [247, 131] on img at bounding box center [240, 136] width 18 height 18
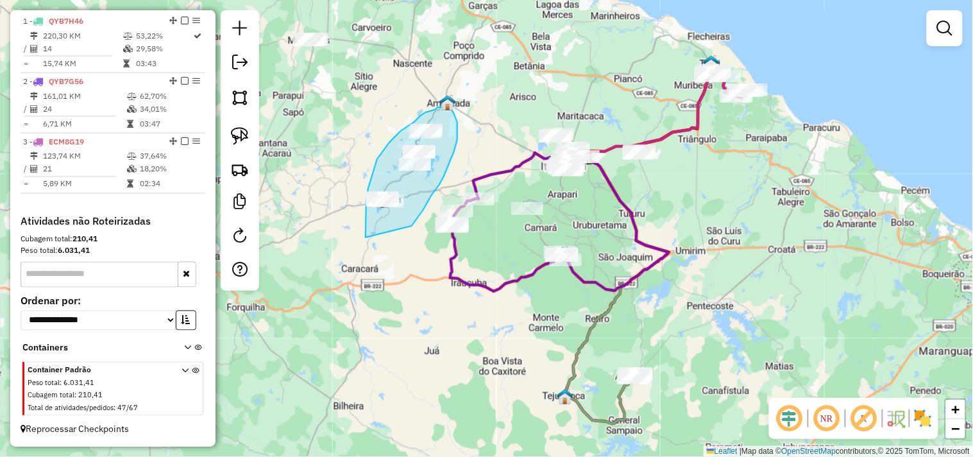
drag, startPoint x: 365, startPoint y: 237, endPoint x: 403, endPoint y: 228, distance: 38.4
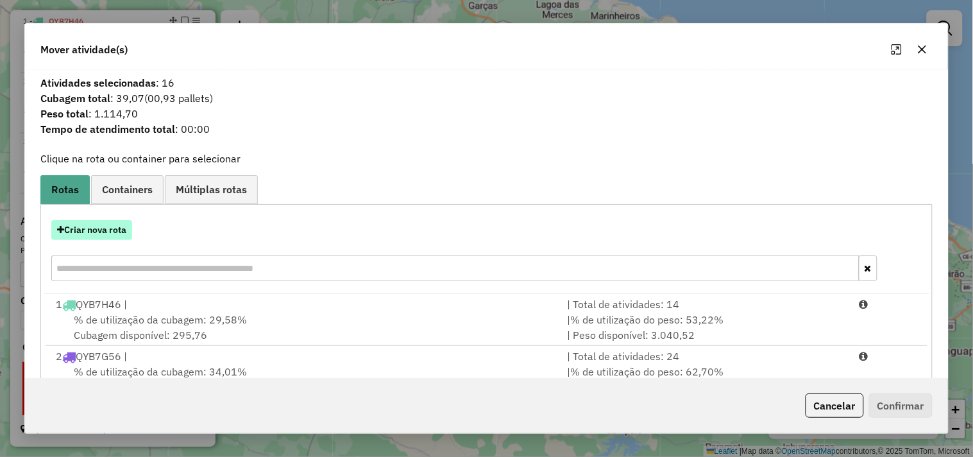
click at [105, 232] on button "Criar nova rota" at bounding box center [91, 230] width 81 height 20
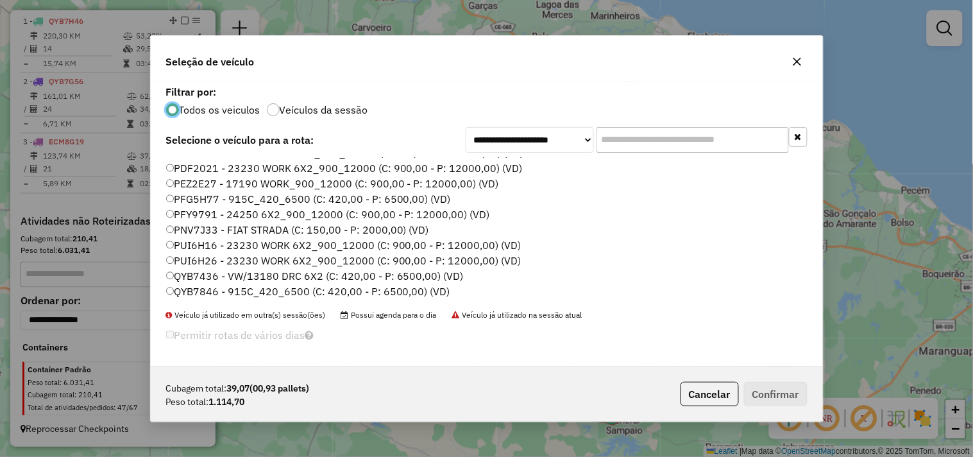
scroll to position [203, 0]
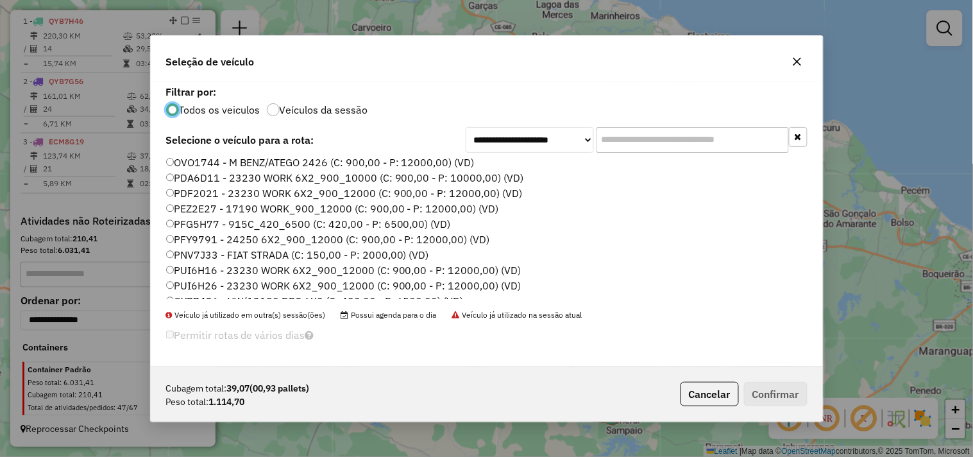
click at [204, 190] on label "PDF2021 - 23230 WORK 6X2_900_12000 (C: 900,00 - P: 12000,00) (VD)" at bounding box center [344, 192] width 356 height 15
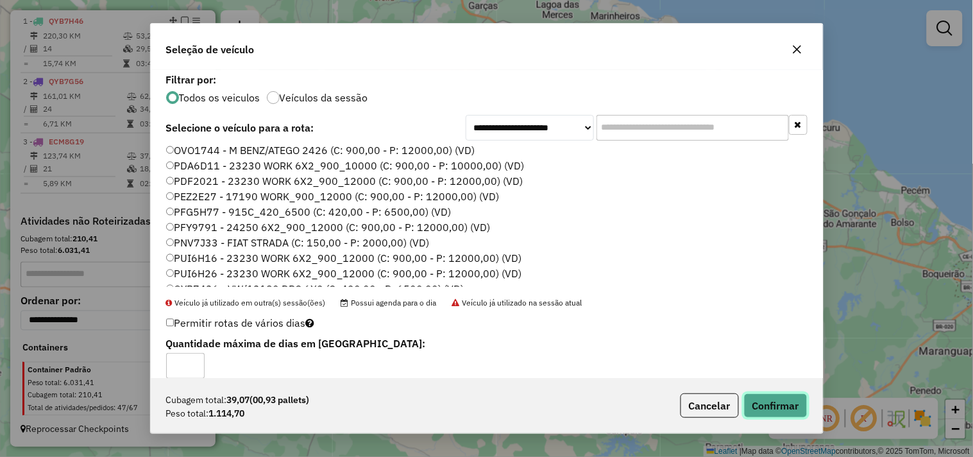
click at [770, 415] on button "Confirmar" at bounding box center [775, 405] width 63 height 24
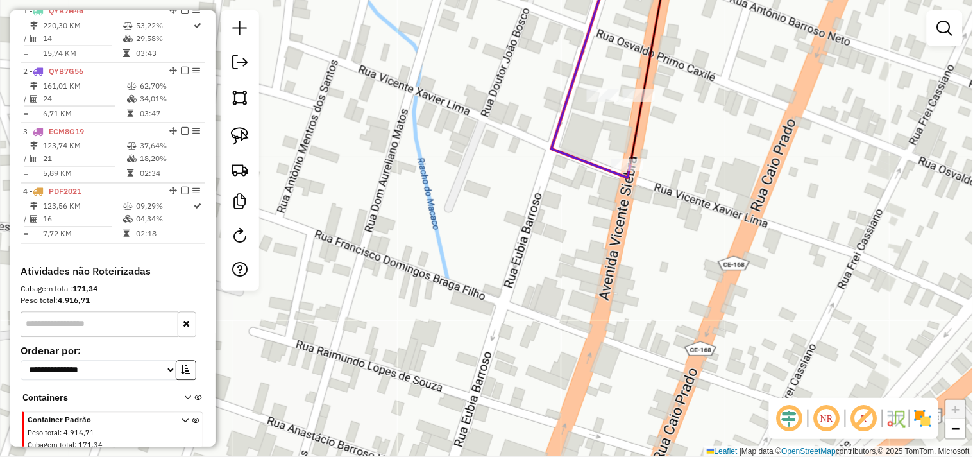
drag, startPoint x: 233, startPoint y: 136, endPoint x: 473, endPoint y: 133, distance: 239.8
click at [233, 137] on img at bounding box center [240, 136] width 18 height 18
drag, startPoint x: 629, startPoint y: 68, endPoint x: 517, endPoint y: 101, distance: 116.4
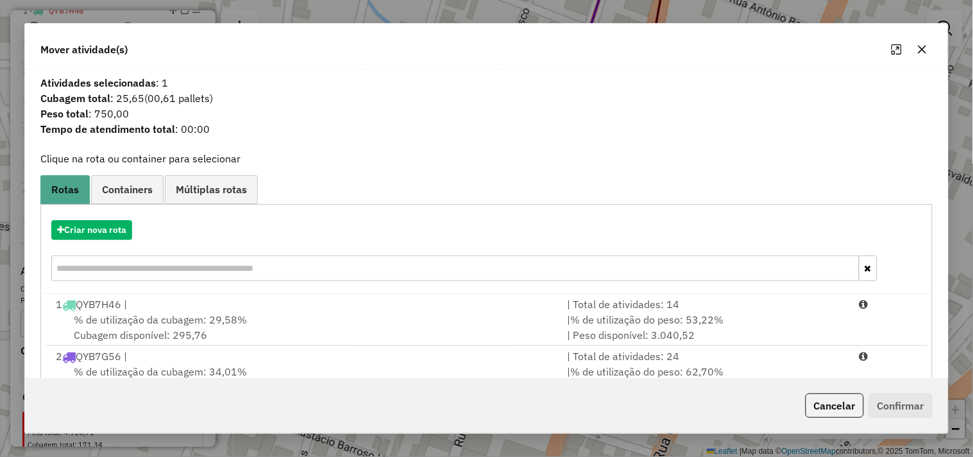
scroll to position [145, 0]
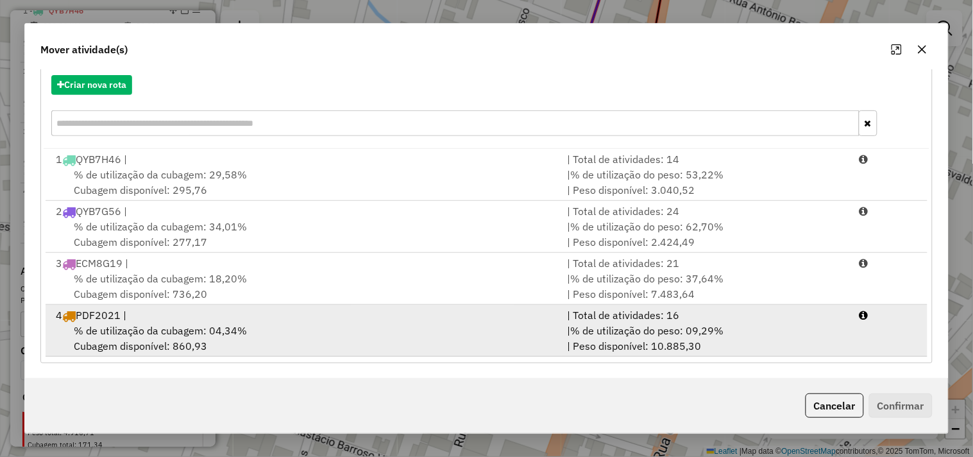
click at [229, 314] on div "4 PDF2021 |" at bounding box center [303, 314] width 511 height 15
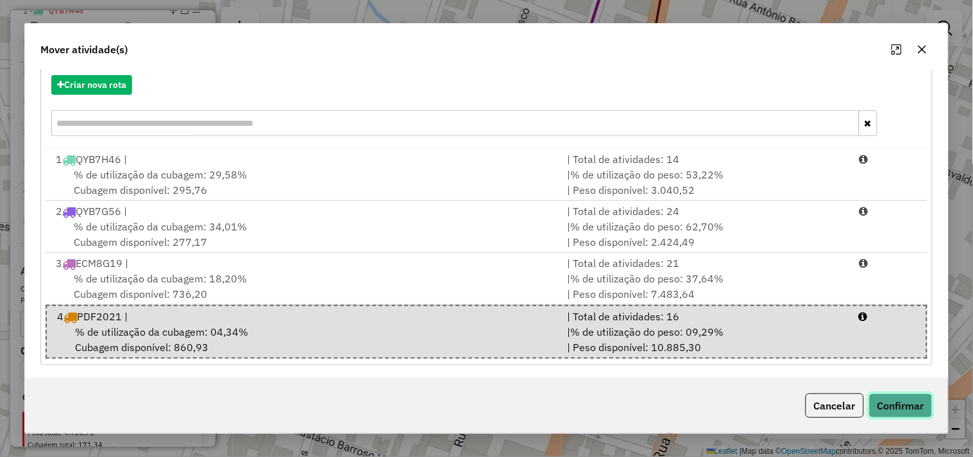
click at [893, 406] on button "Confirmar" at bounding box center [900, 405] width 63 height 24
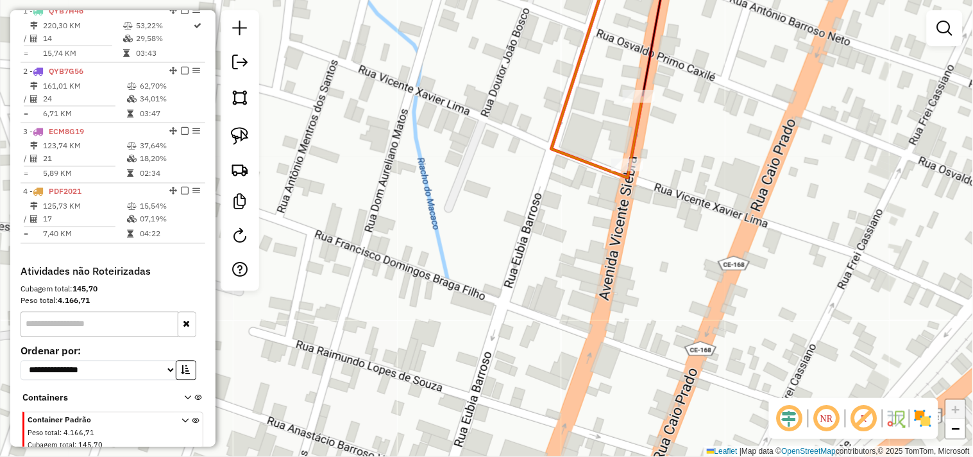
scroll to position [0, 0]
select select "**********"
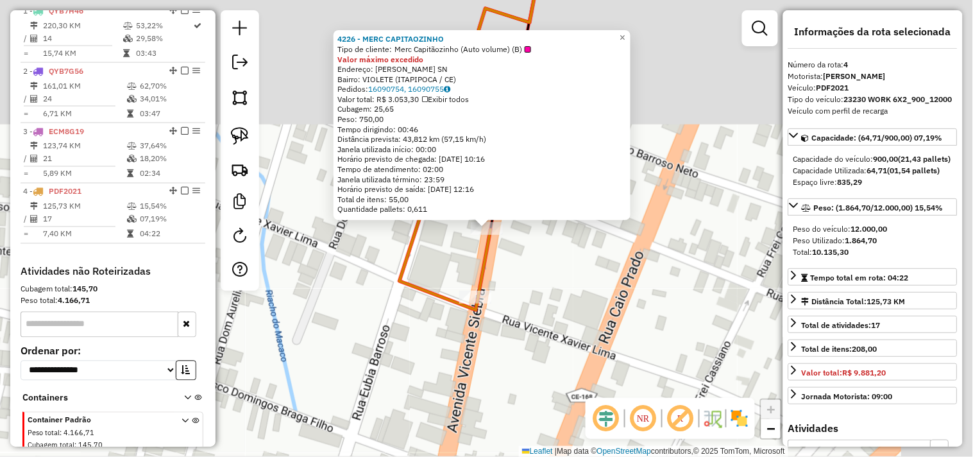
scroll to position [553, 0]
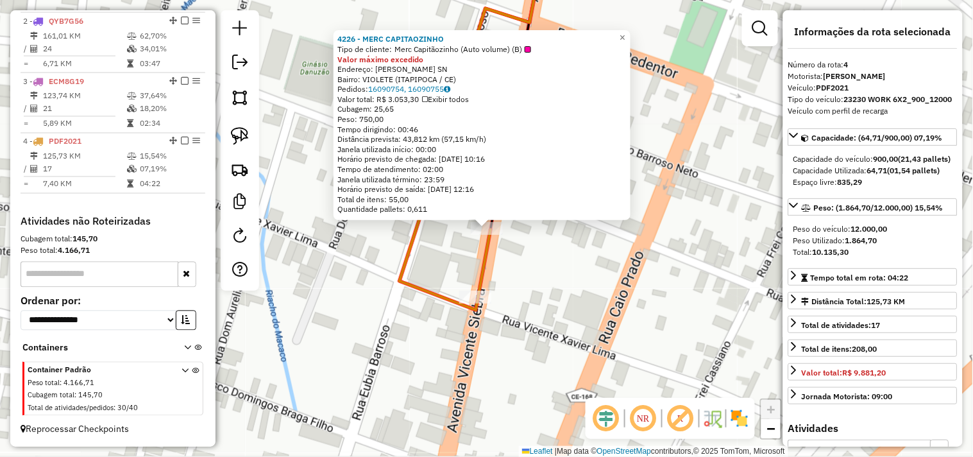
click at [614, 318] on div "4226 - MERC CAPITAOZINHO Tipo de cliente: Merc Capitãozinho (Auto volume) (B) V…" at bounding box center [486, 228] width 973 height 457
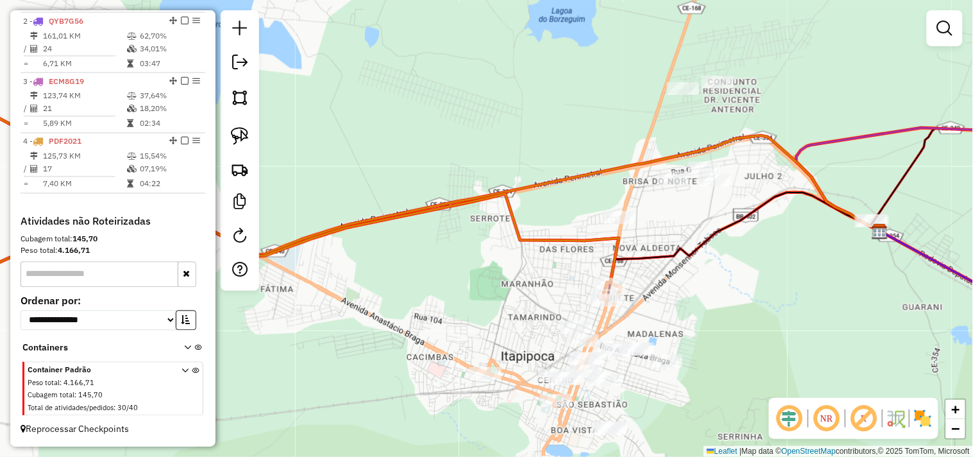
drag, startPoint x: 490, startPoint y: 356, endPoint x: 498, endPoint y: 183, distance: 173.9
click at [498, 187] on div "Janela de atendimento Grade de atendimento Capacidade Transportadoras Veículos …" at bounding box center [486, 228] width 973 height 457
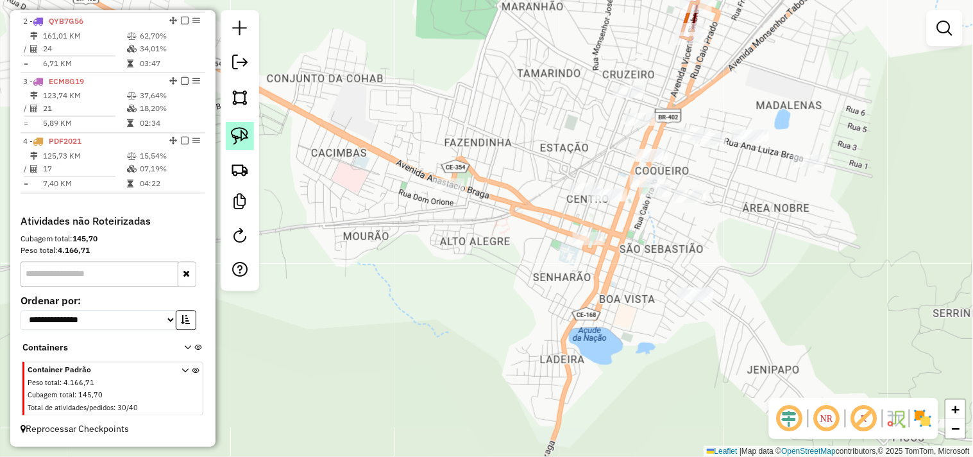
click at [247, 137] on img at bounding box center [240, 136] width 18 height 18
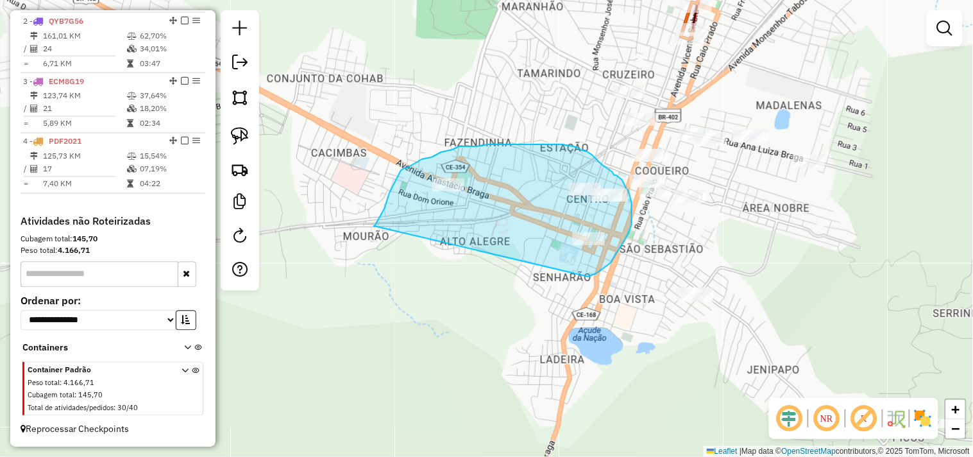
drag, startPoint x: 374, startPoint y: 226, endPoint x: 568, endPoint y: 283, distance: 201.7
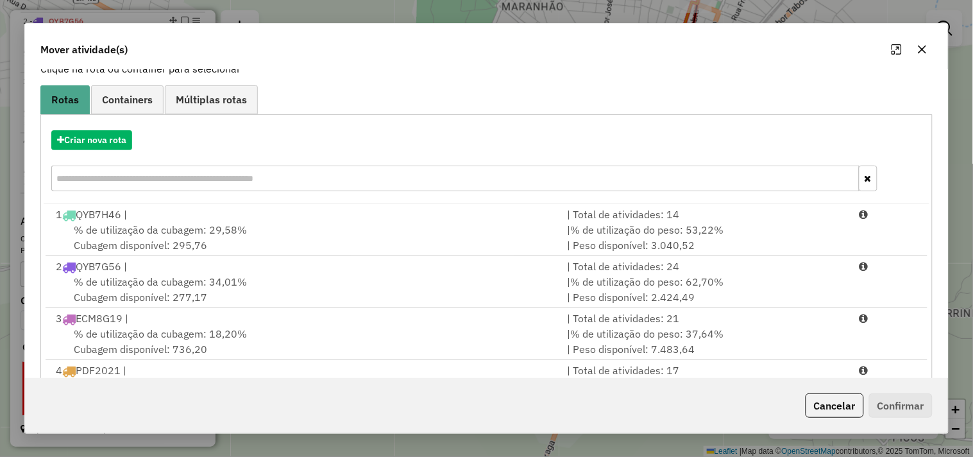
scroll to position [145, 0]
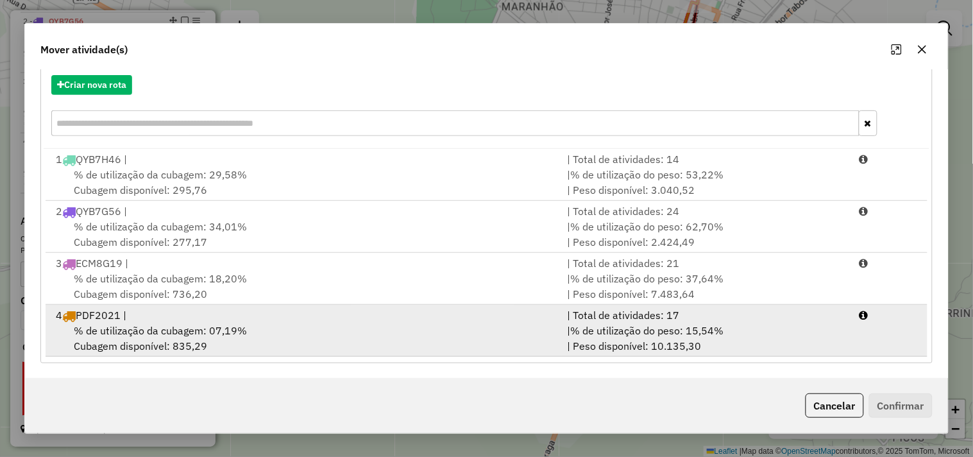
click at [170, 321] on div "4 PDF2021 |" at bounding box center [303, 314] width 511 height 15
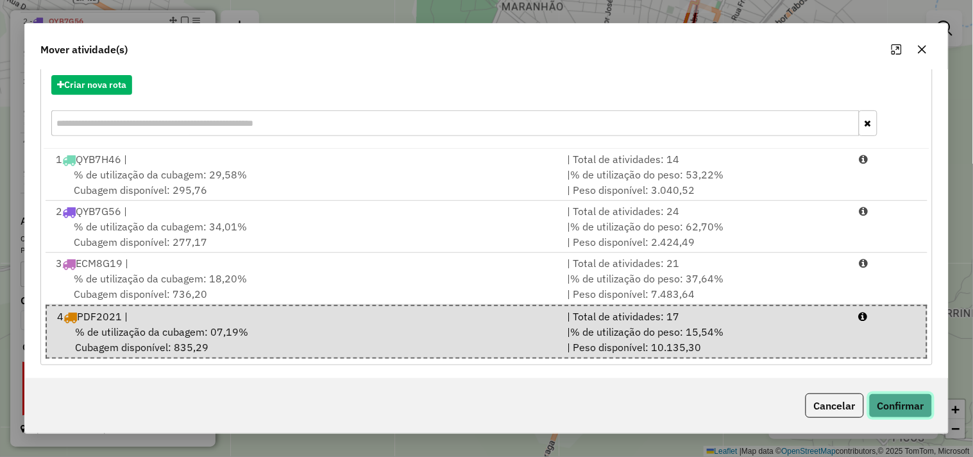
click at [902, 399] on button "Confirmar" at bounding box center [900, 405] width 63 height 24
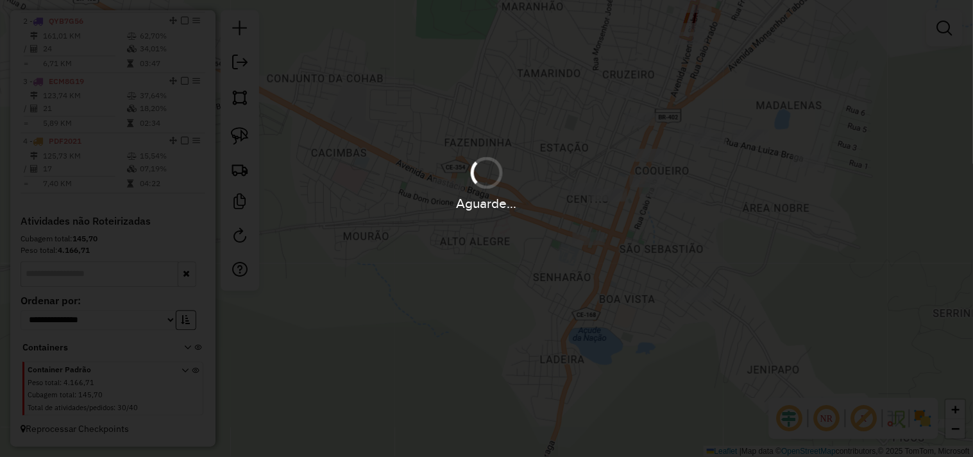
scroll to position [0, 0]
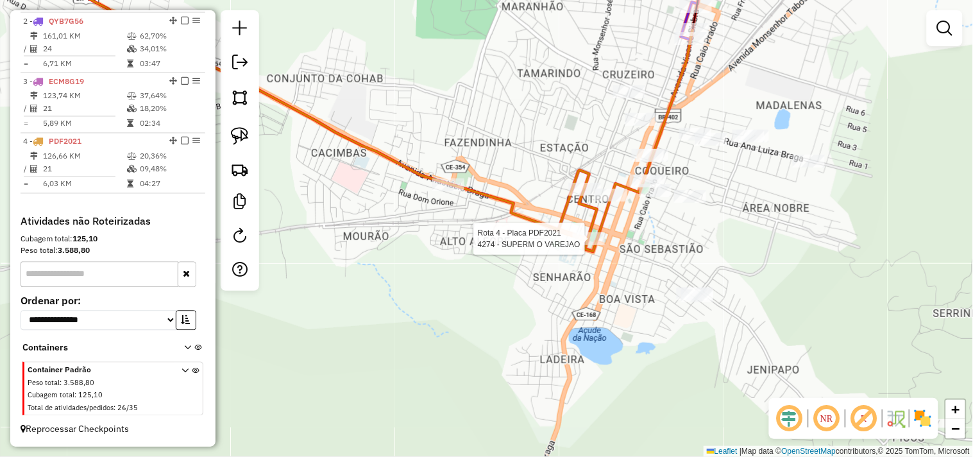
click at [585, 245] on div at bounding box center [589, 238] width 32 height 13
select select "**********"
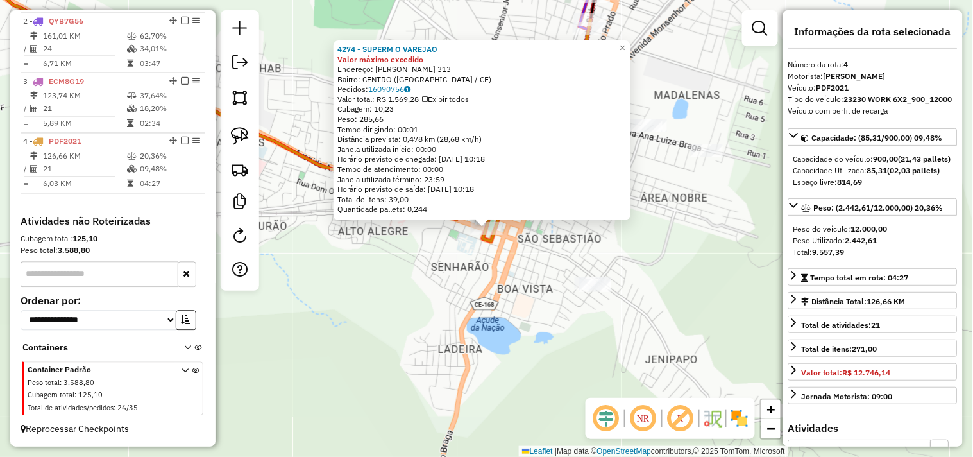
click at [500, 311] on div "4274 - SUPERM O VAREJAO Valor máximo excedido Endereço: INOCENCIO BRAGA 313 Bai…" at bounding box center [486, 228] width 973 height 457
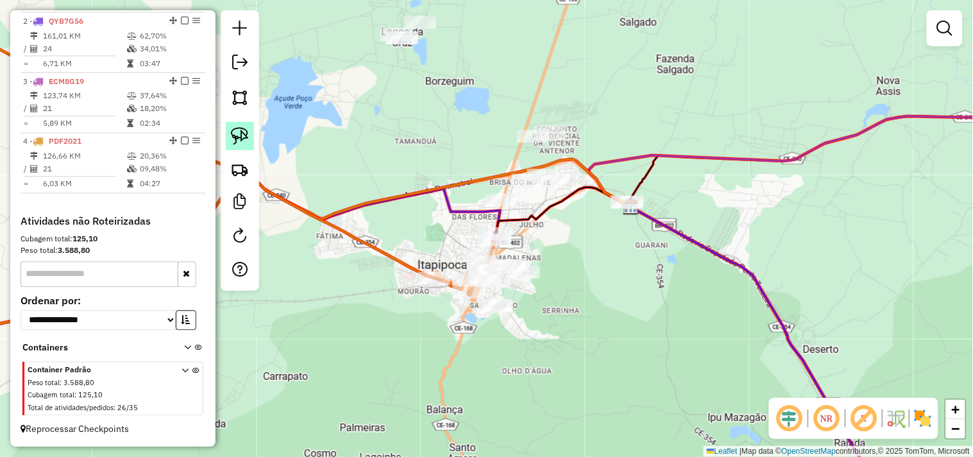
click at [246, 127] on img at bounding box center [240, 136] width 18 height 18
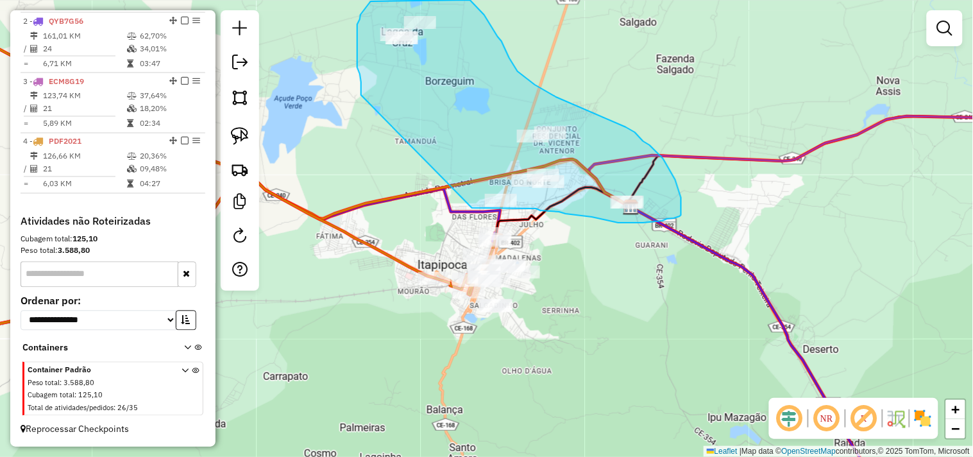
drag, startPoint x: 361, startPoint y: 95, endPoint x: 467, endPoint y: 208, distance: 154.7
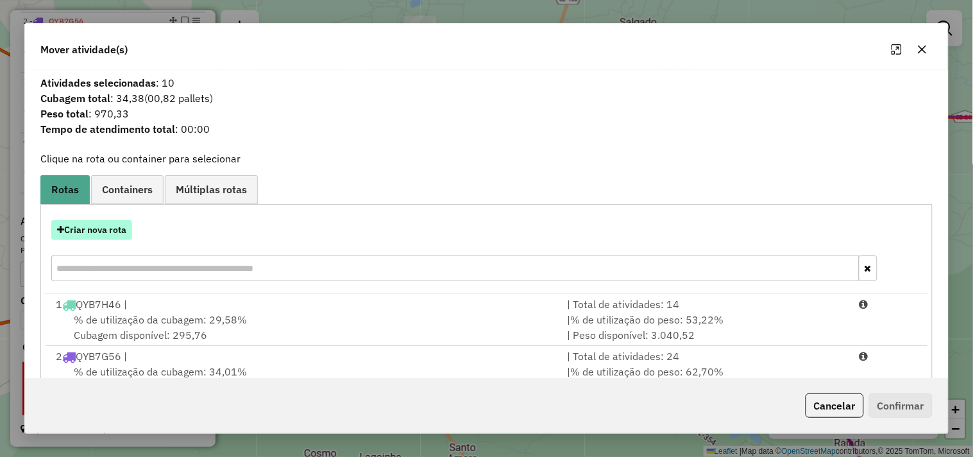
click at [116, 233] on button "Criar nova rota" at bounding box center [91, 230] width 81 height 20
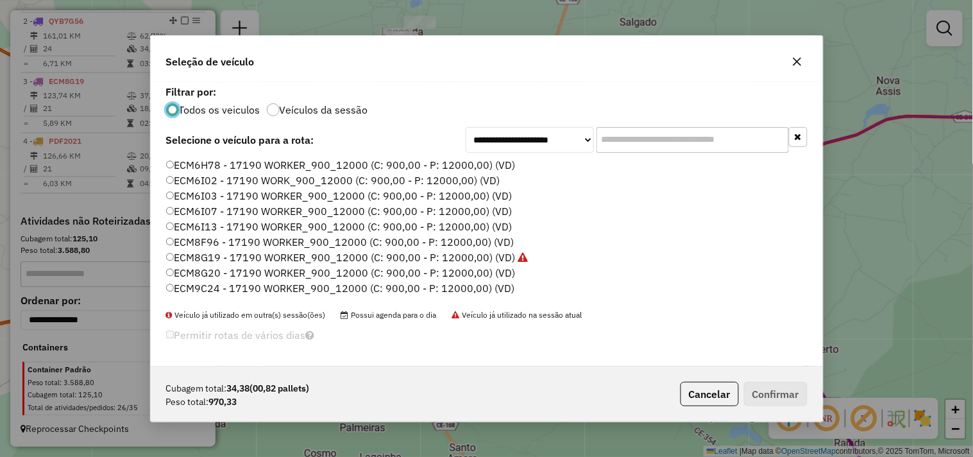
scroll to position [7, 3]
click at [222, 283] on label "ECM9C24 - 17190 WORKER_900_12000 (C: 900,00 - P: 12000,00) (VD)" at bounding box center [340, 287] width 349 height 15
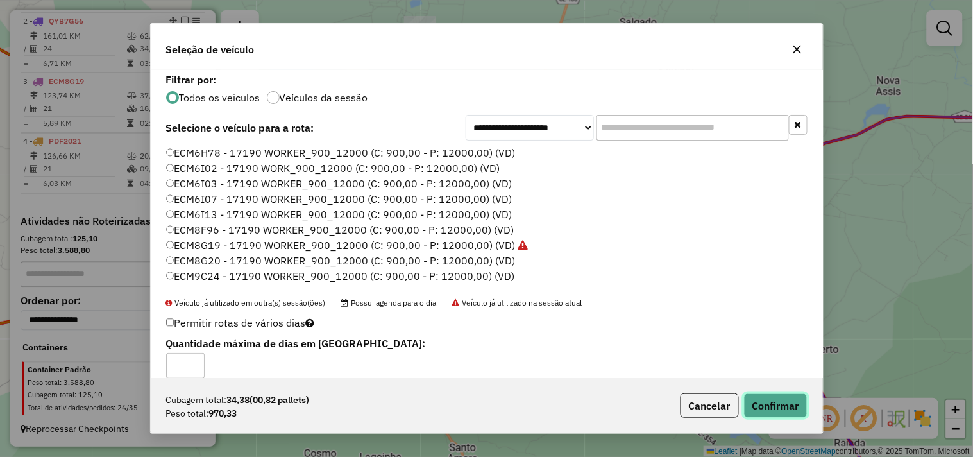
click at [770, 408] on button "Confirmar" at bounding box center [775, 405] width 63 height 24
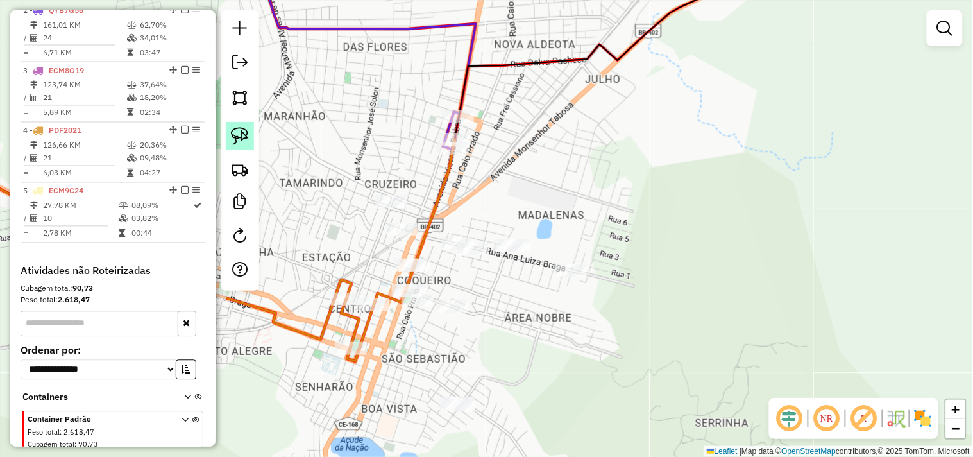
click at [242, 149] on link at bounding box center [240, 136] width 28 height 28
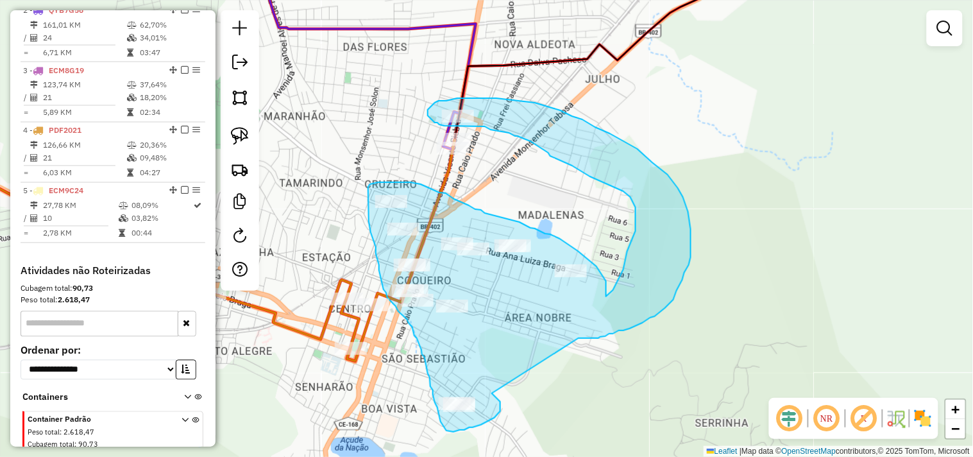
drag, startPoint x: 500, startPoint y: 406, endPoint x: 578, endPoint y: 338, distance: 103.6
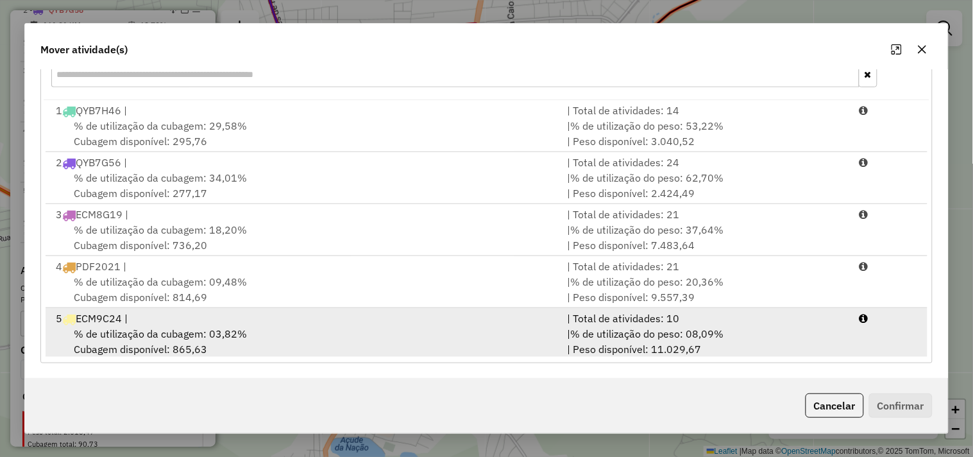
scroll to position [3, 0]
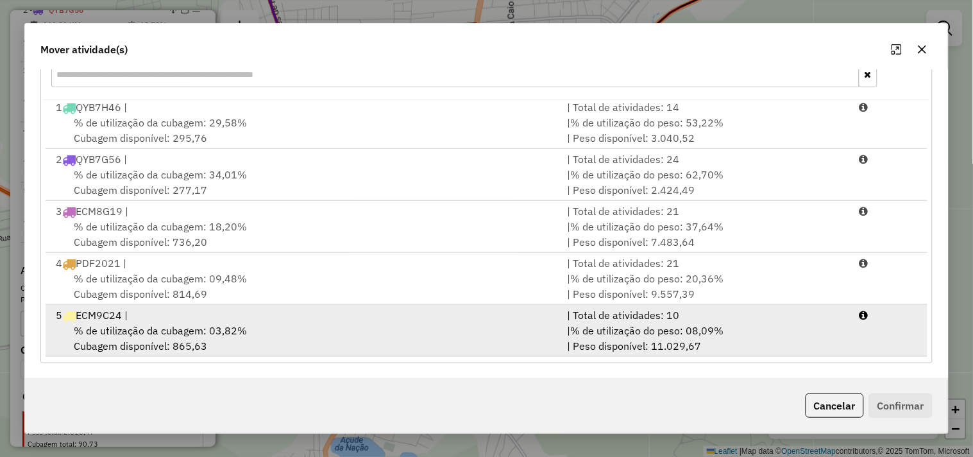
click at [205, 328] on span "% de utilização da cubagem: 03,82%" at bounding box center [160, 330] width 173 height 13
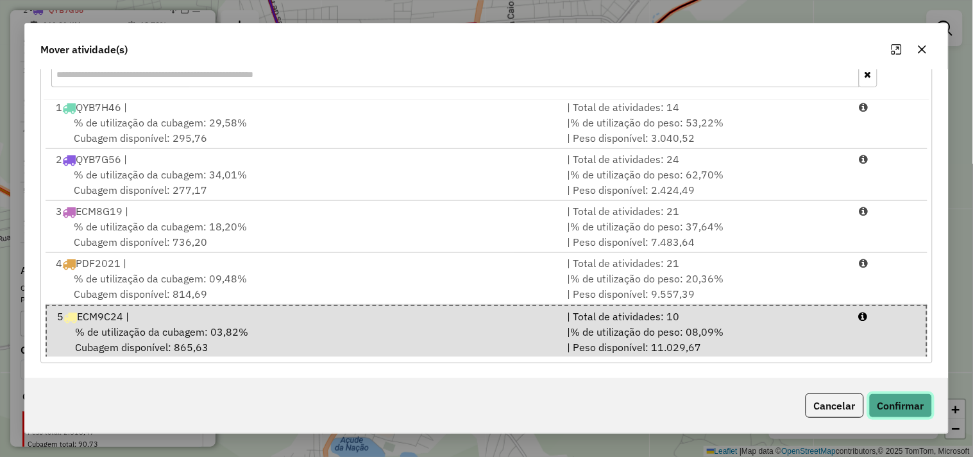
drag, startPoint x: 924, startPoint y: 406, endPoint x: 914, endPoint y: 410, distance: 10.6
click at [923, 405] on button "Confirmar" at bounding box center [900, 405] width 63 height 24
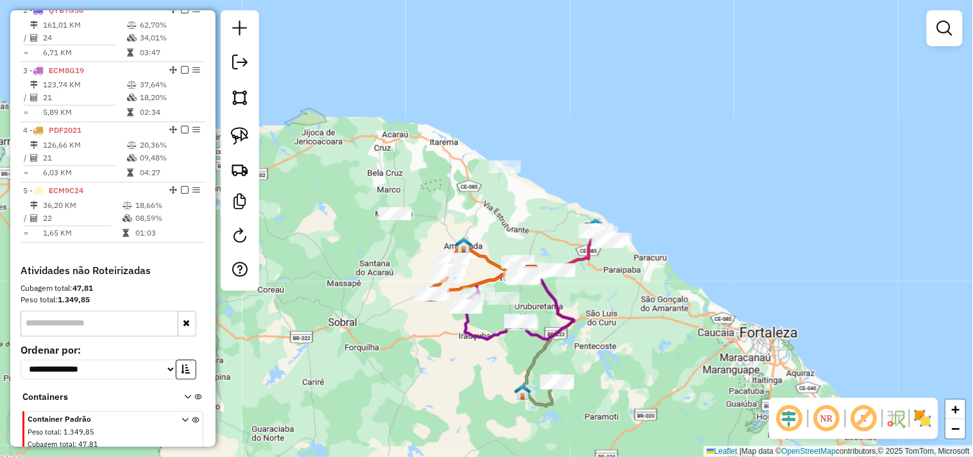
scroll to position [0, 0]
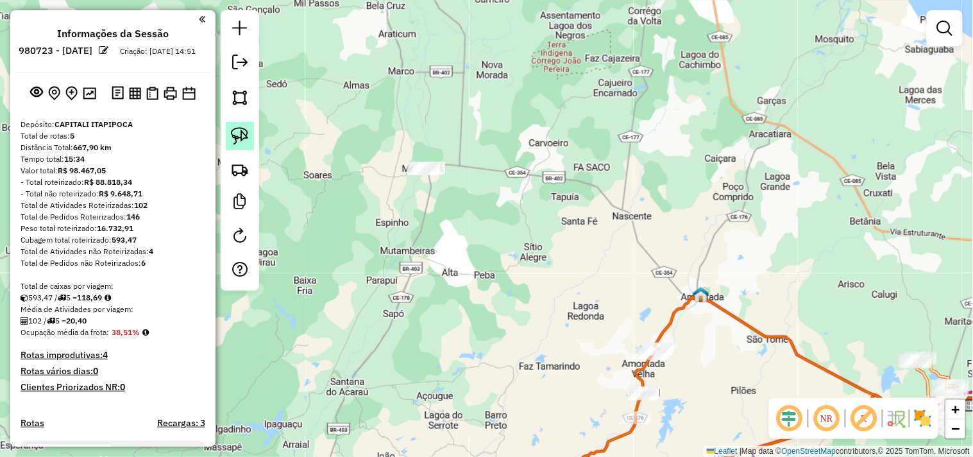
click at [240, 137] on img at bounding box center [240, 136] width 18 height 18
drag, startPoint x: 433, startPoint y: 206, endPoint x: 482, endPoint y: 145, distance: 78.0
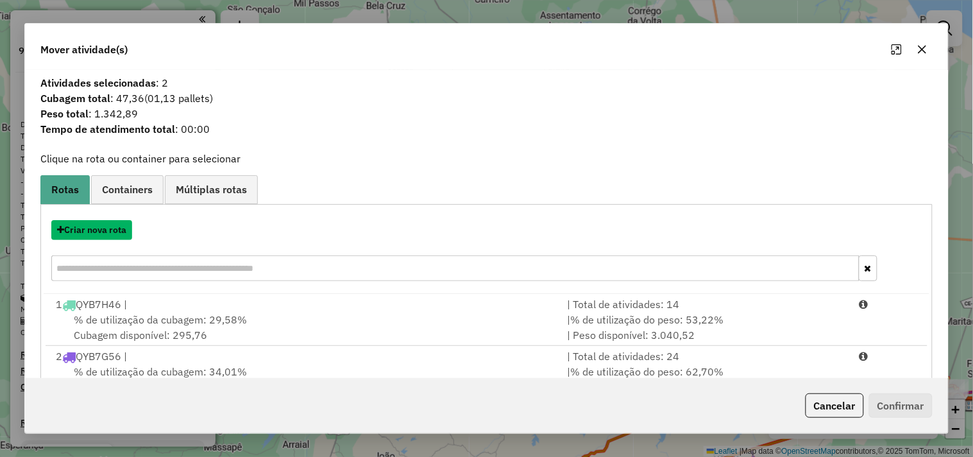
click at [119, 231] on button "Criar nova rota" at bounding box center [91, 230] width 81 height 20
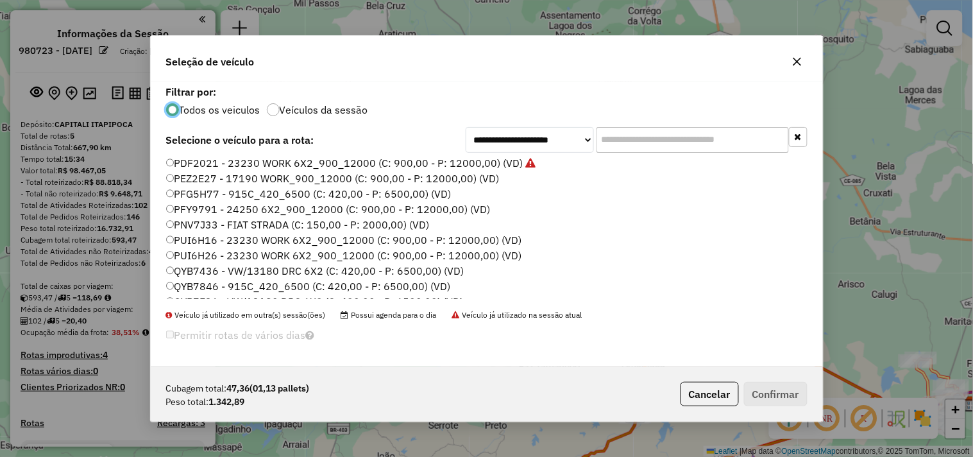
scroll to position [274, 0]
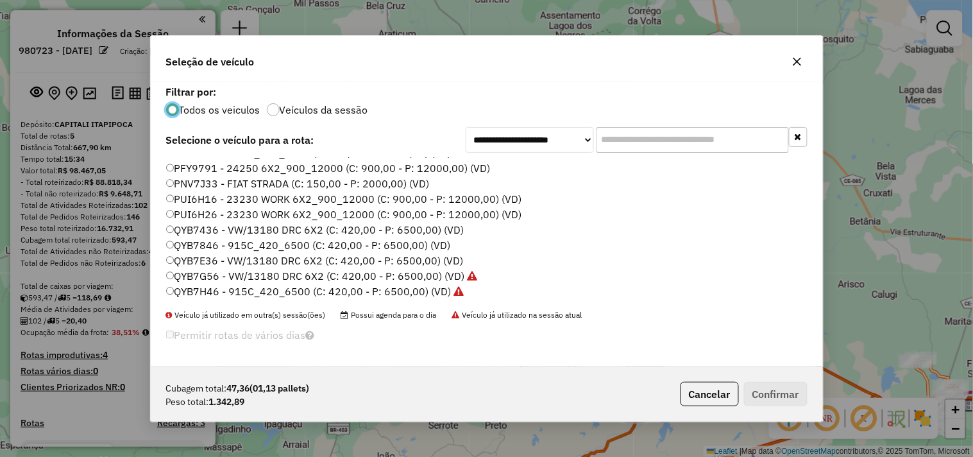
click at [209, 259] on label "QYB7E36 - VW/13180 DRC 6X2 (C: 420,00 - P: 6500,00) (VD)" at bounding box center [314, 260] width 297 height 15
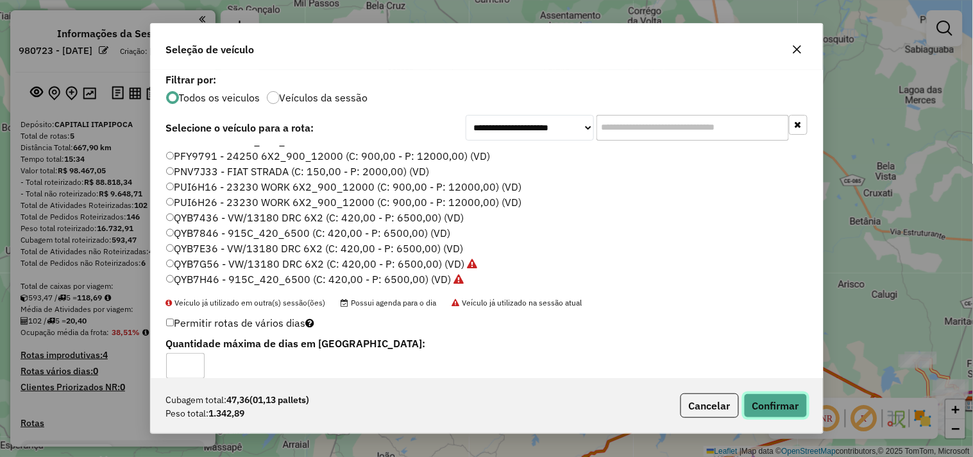
click at [789, 408] on button "Confirmar" at bounding box center [775, 405] width 63 height 24
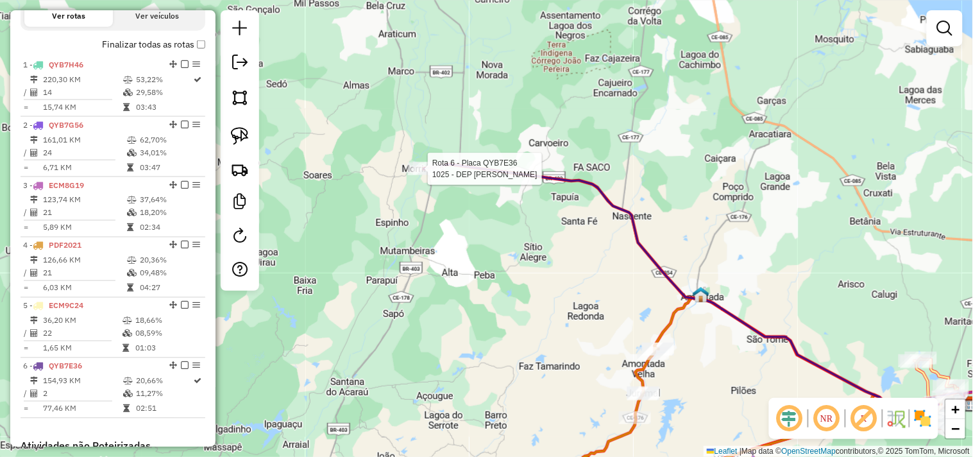
select select "**********"
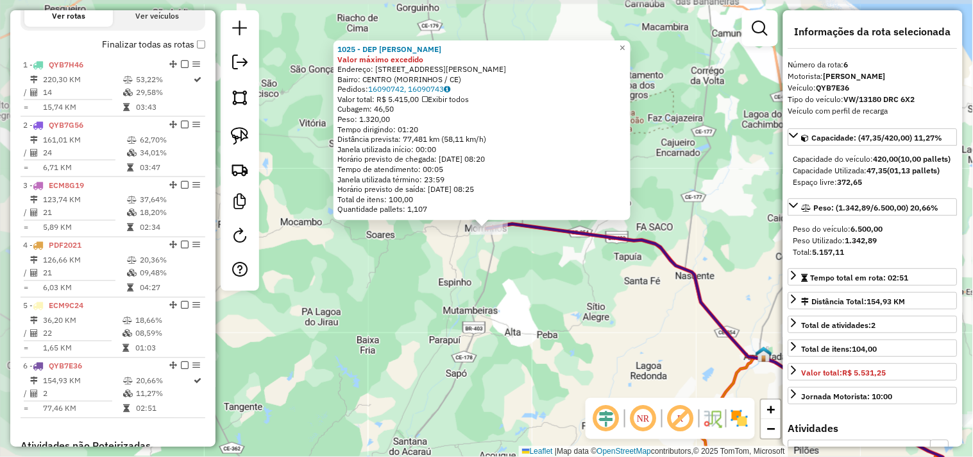
scroll to position [674, 0]
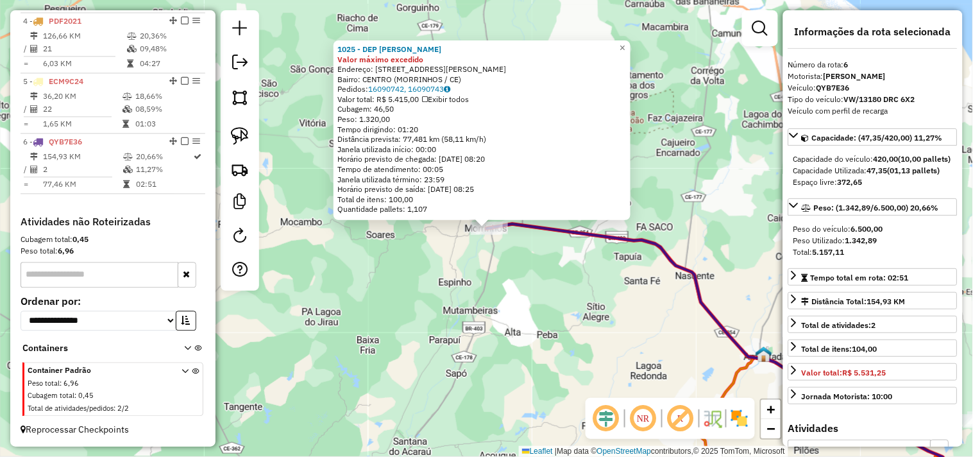
click at [542, 325] on div "1025 - DEP CHICO ADRIANO M Valor máximo excedido Endereço: R JOAQUIM CARIOLANDO…" at bounding box center [486, 228] width 973 height 457
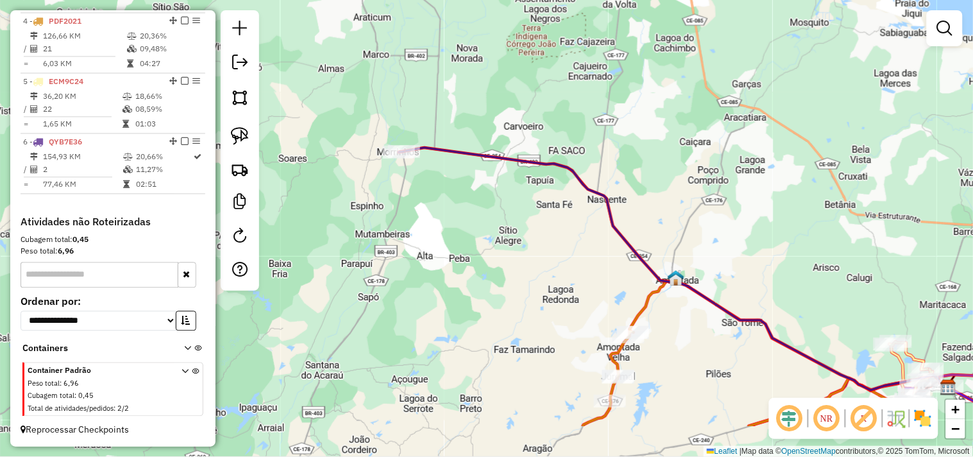
drag, startPoint x: 577, startPoint y: 366, endPoint x: 449, endPoint y: 257, distance: 168.3
click at [484, 281] on div "Janela de atendimento Grade de atendimento Capacidade Transportadoras Veículos …" at bounding box center [486, 228] width 973 height 457
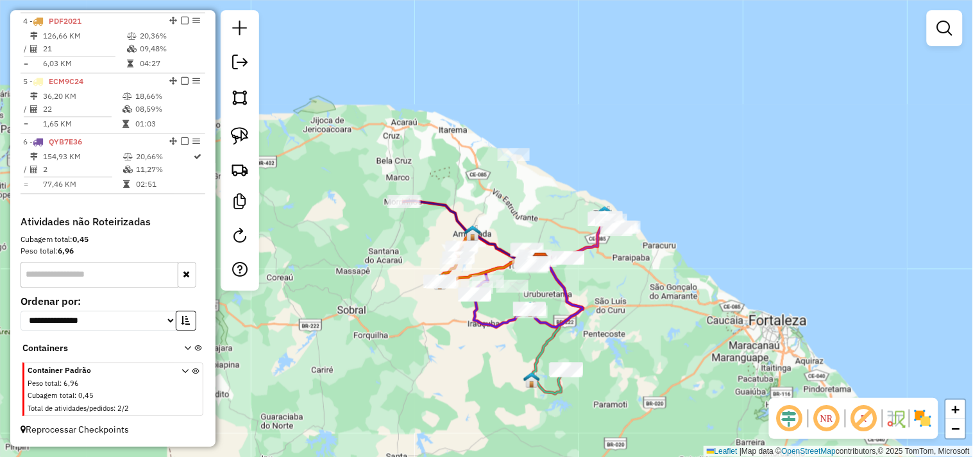
drag, startPoint x: 637, startPoint y: 342, endPoint x: 616, endPoint y: 310, distance: 38.4
click at [618, 315] on div "Rota 1 - Placa QYB7H46 591 - BAR BEIRA RIO Rota 1 - Placa QYB7H46 4996 - MERCAD…" at bounding box center [486, 228] width 973 height 457
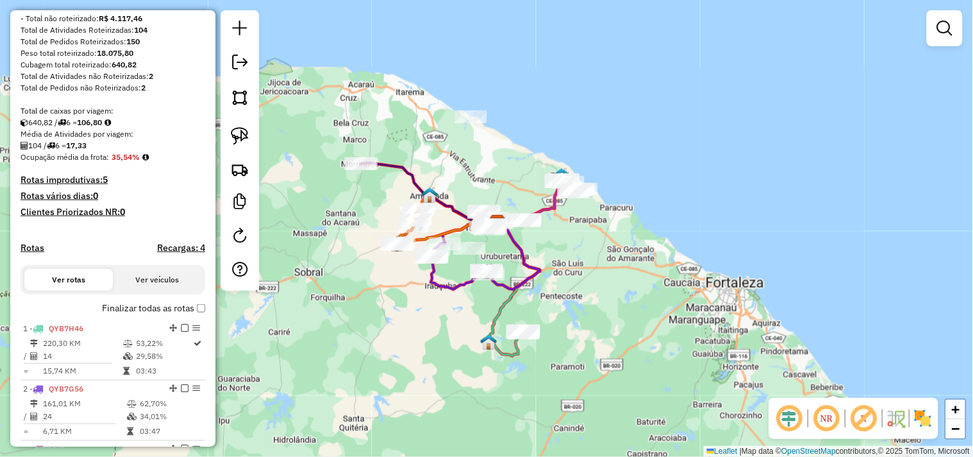
scroll to position [0, 0]
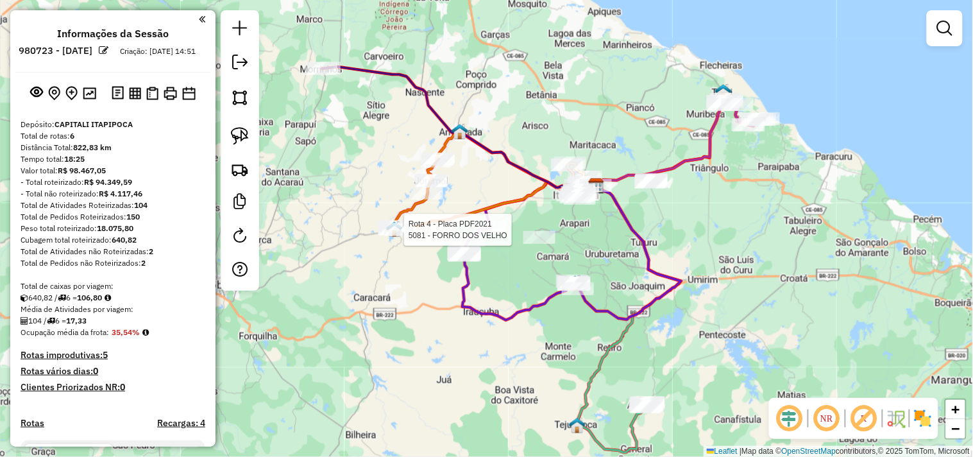
select select "**********"
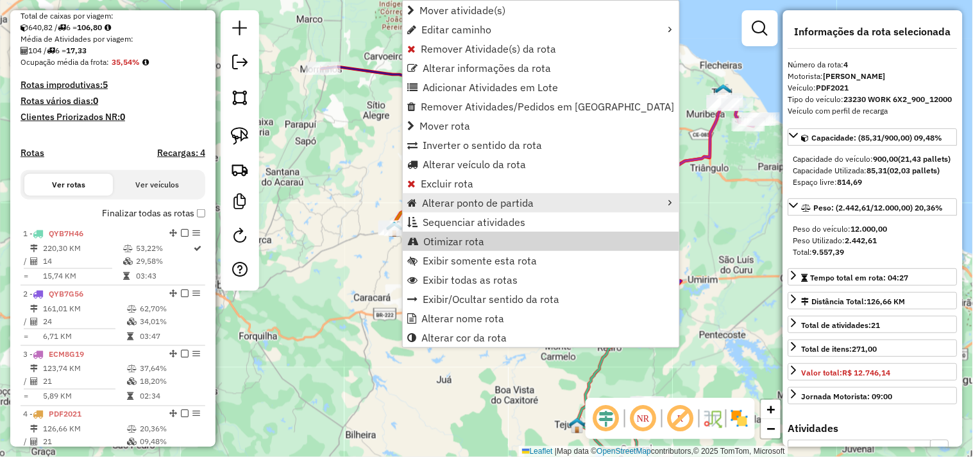
scroll to position [674, 0]
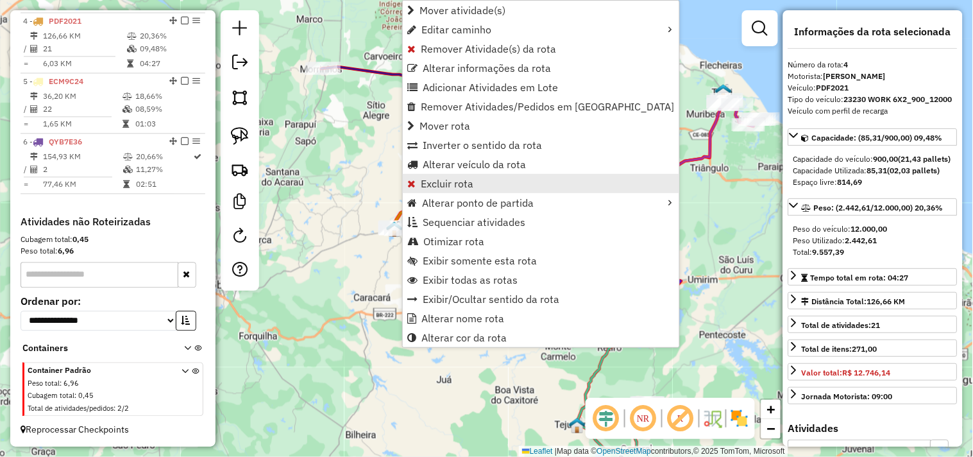
click at [453, 189] on link "Excluir rota" at bounding box center [541, 183] width 276 height 19
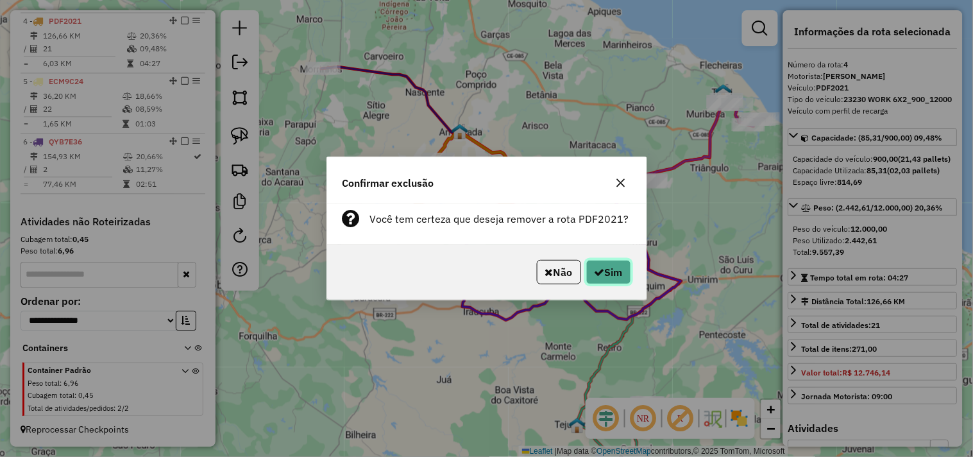
click at [599, 271] on icon "button" at bounding box center [599, 272] width 10 height 10
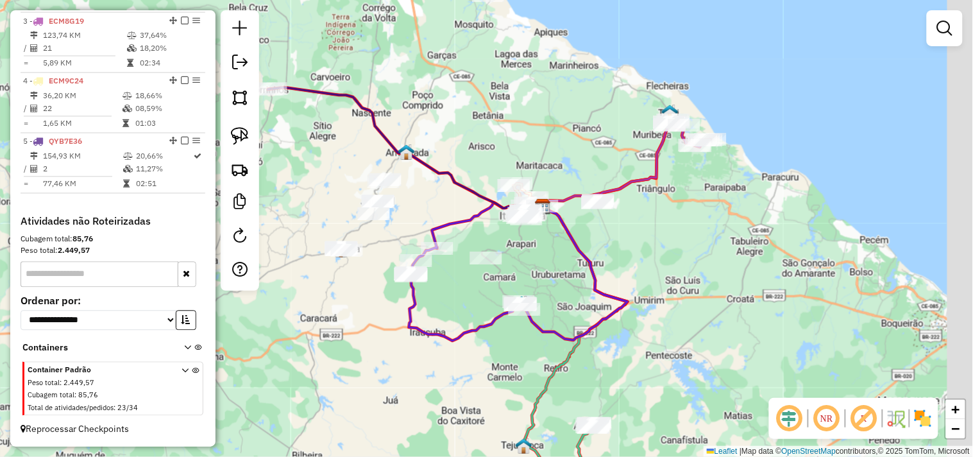
scroll to position [613, 0]
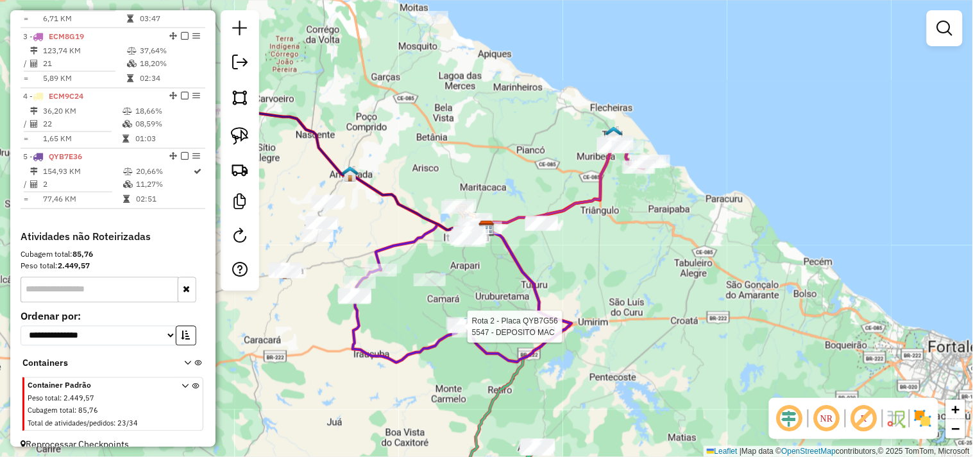
select select "**********"
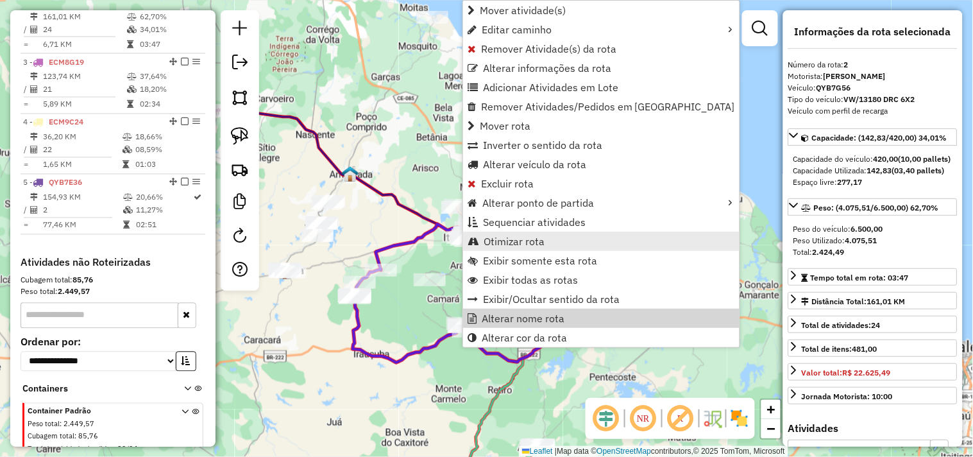
scroll to position [555, 0]
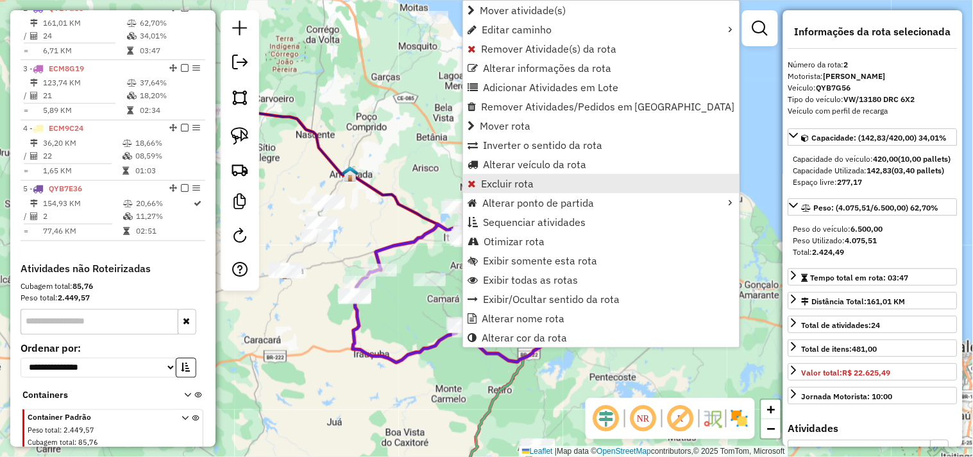
click at [512, 189] on span "Excluir rota" at bounding box center [507, 183] width 53 height 10
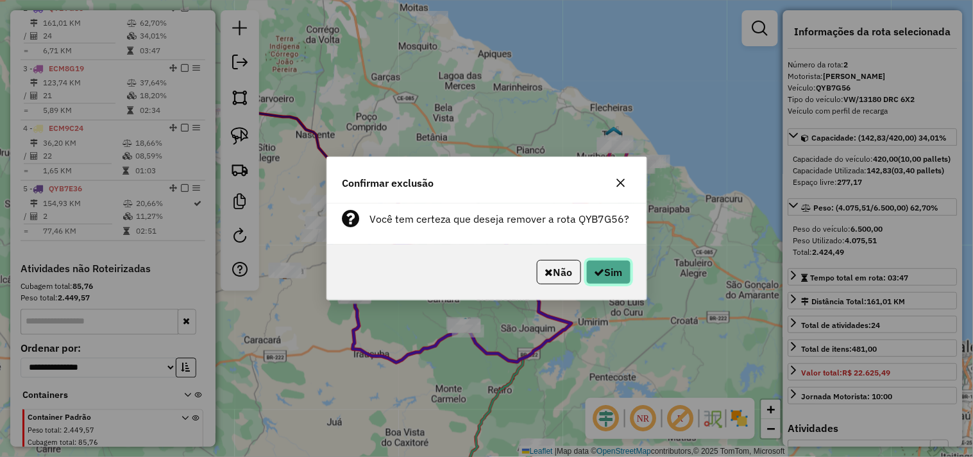
click at [601, 267] on button "Sim" at bounding box center [608, 272] width 45 height 24
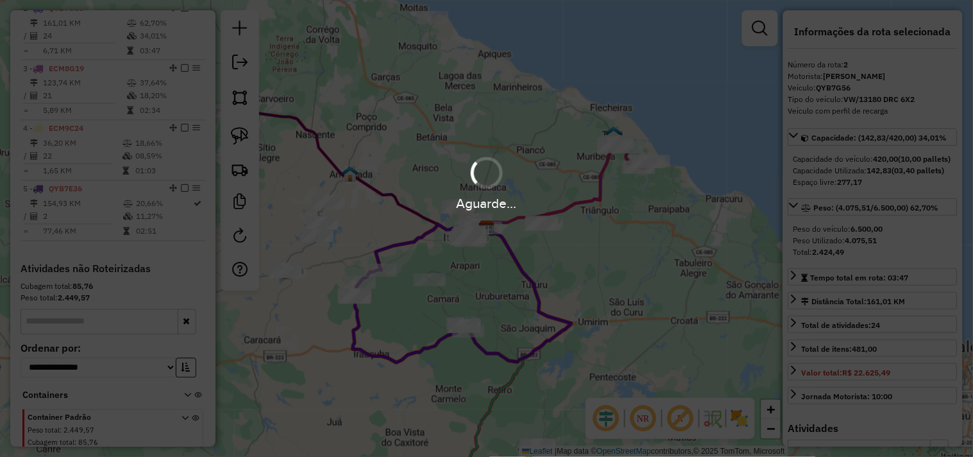
scroll to position [553, 0]
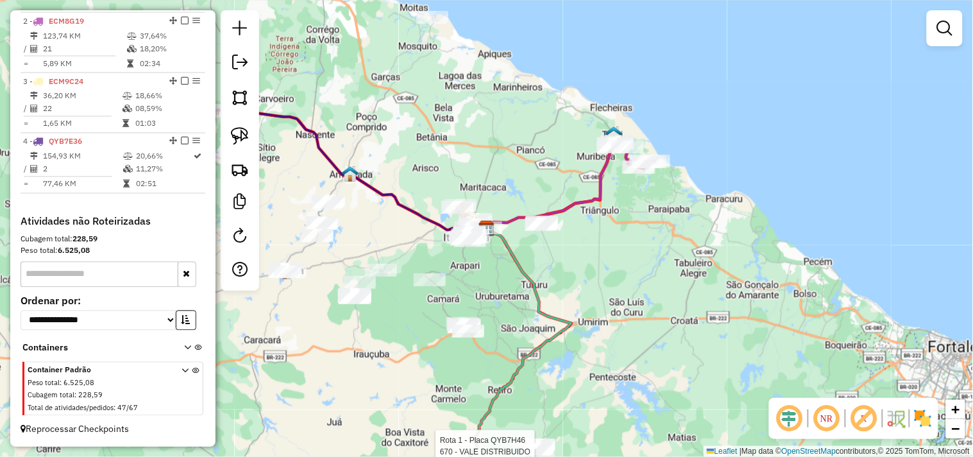
select select "**********"
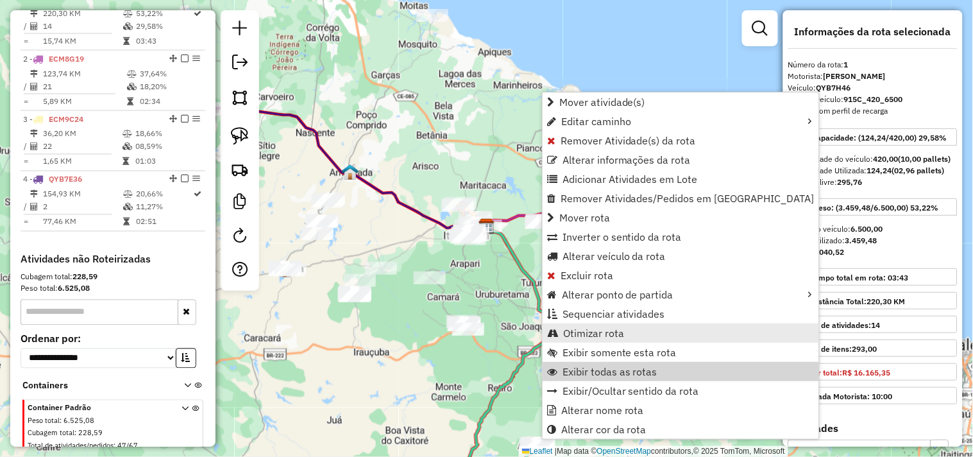
scroll to position [496, 0]
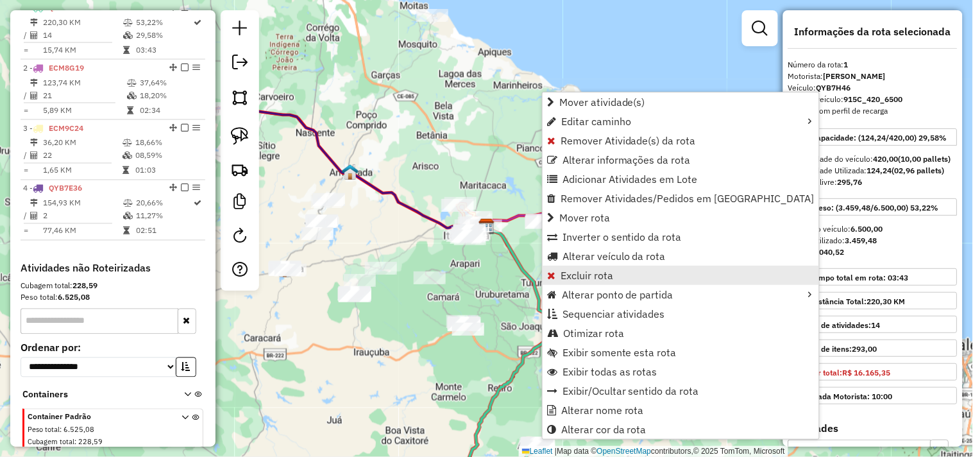
click at [591, 274] on span "Excluir rota" at bounding box center [586, 275] width 53 height 10
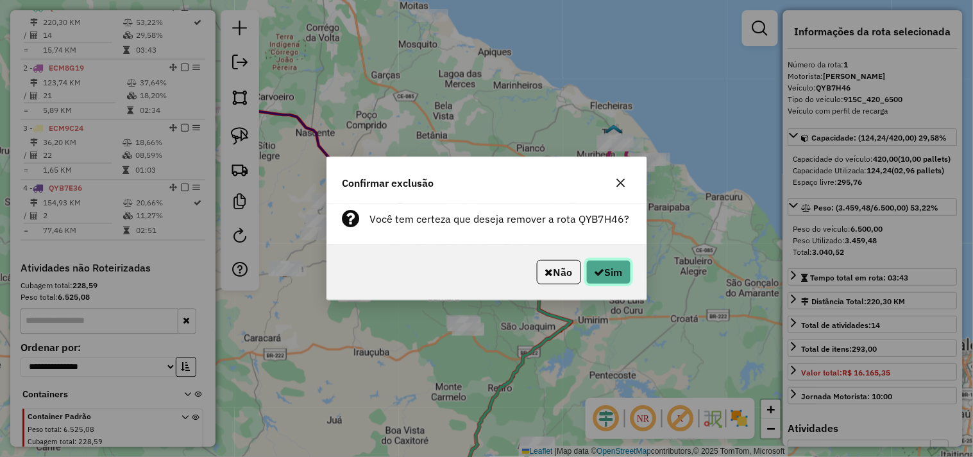
click at [603, 272] on button "Sim" at bounding box center [608, 272] width 45 height 24
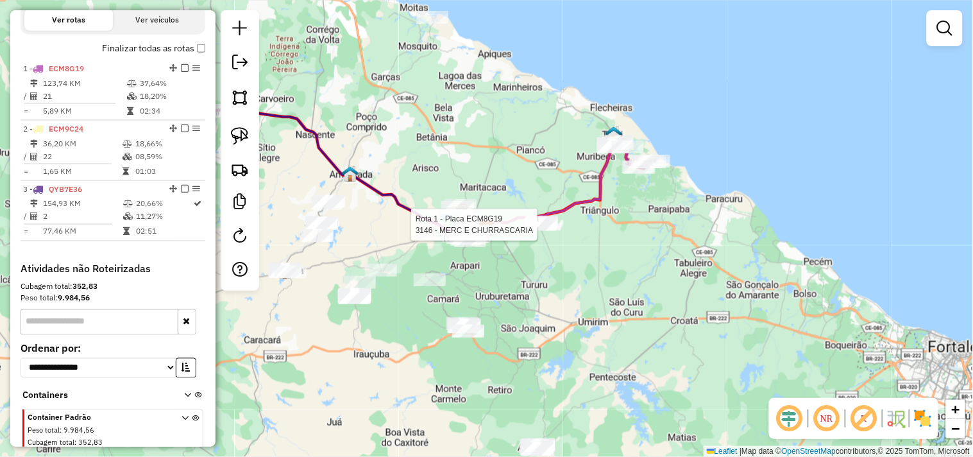
select select "**********"
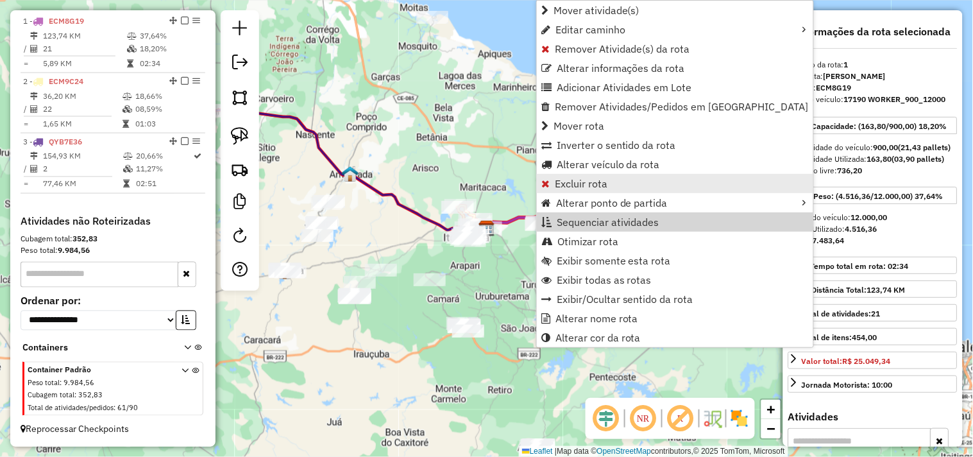
scroll to position [492, 0]
click at [574, 178] on span "Excluir rota" at bounding box center [581, 183] width 53 height 10
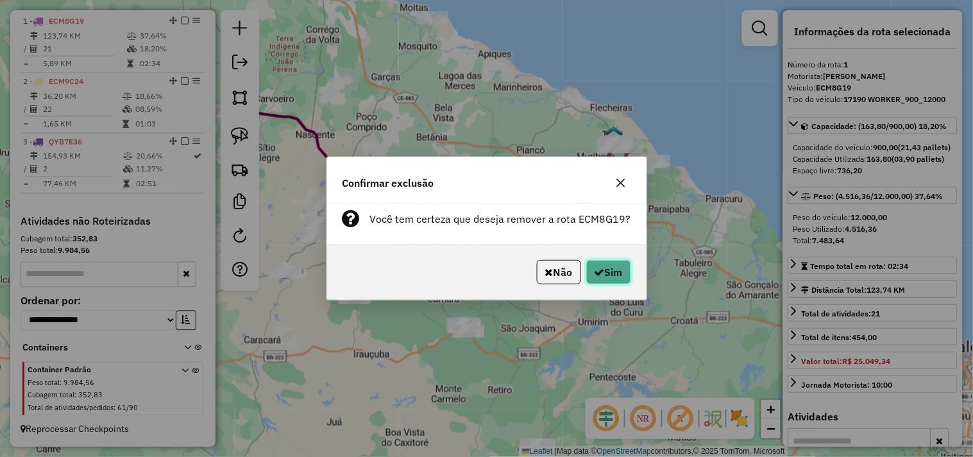
click at [613, 272] on button "Sim" at bounding box center [608, 272] width 45 height 24
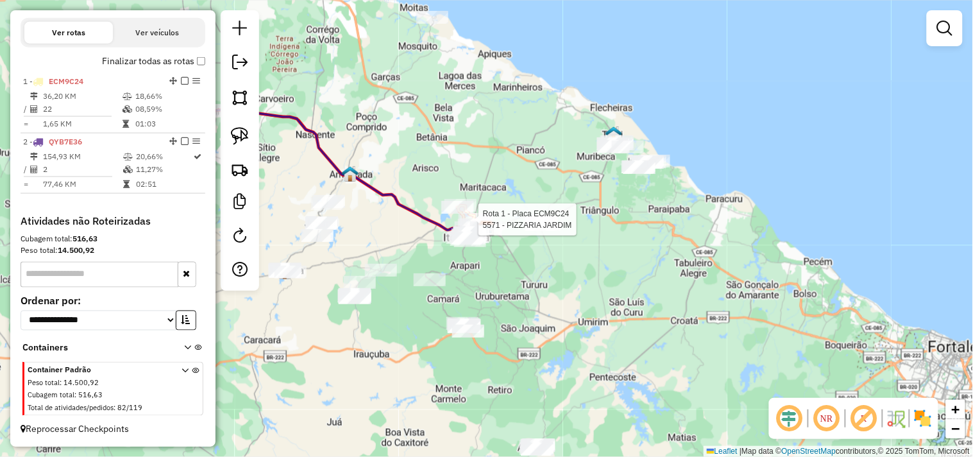
scroll to position [433, 0]
select select "**********"
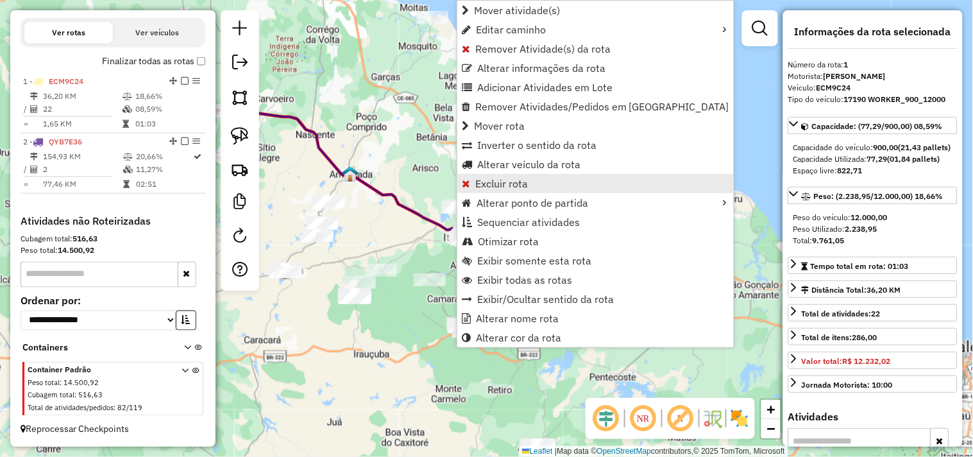
click at [500, 175] on link "Excluir rota" at bounding box center [595, 183] width 276 height 19
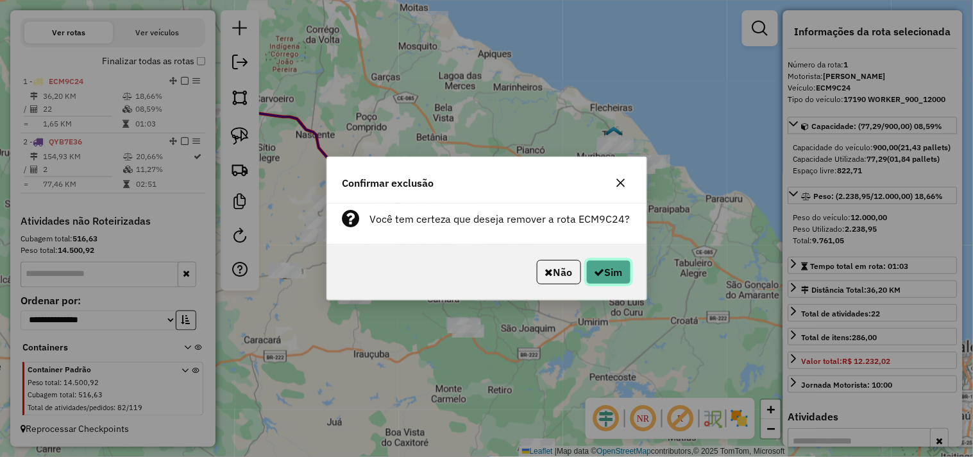
click at [594, 271] on icon "button" at bounding box center [599, 272] width 10 height 10
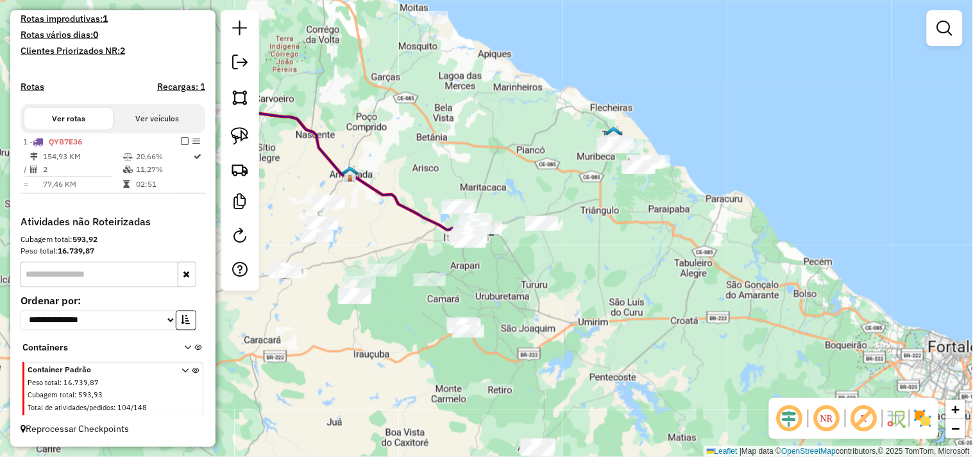
scroll to position [347, 0]
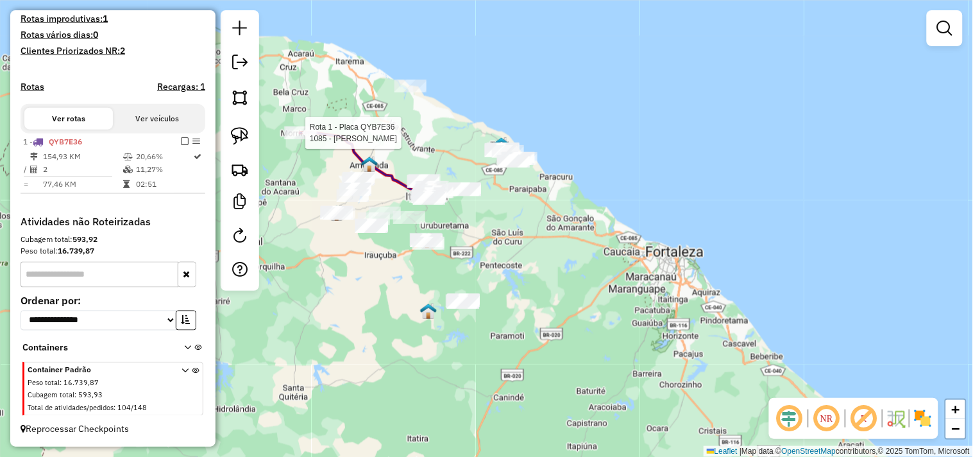
select select "**********"
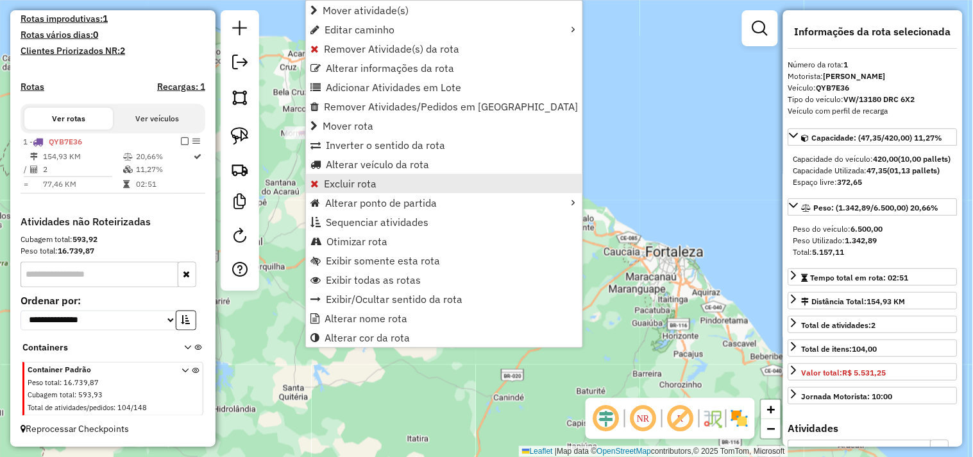
click at [351, 180] on span "Excluir rota" at bounding box center [350, 183] width 53 height 10
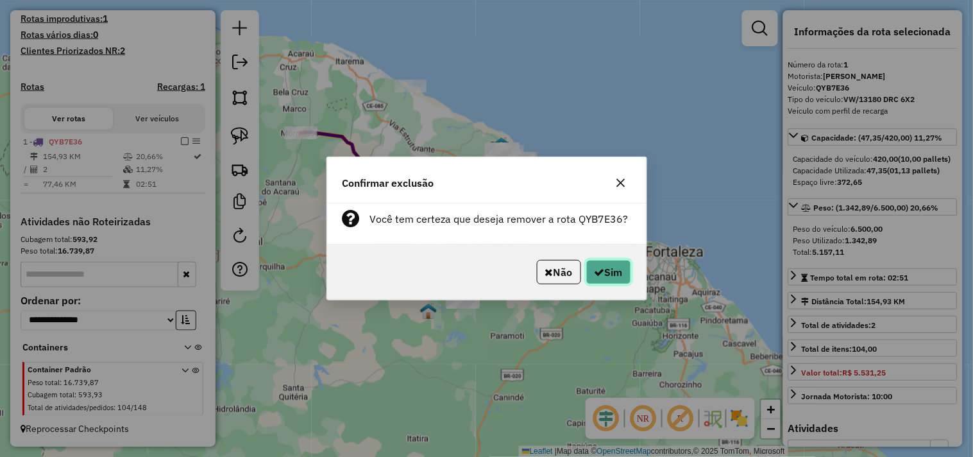
click at [601, 269] on button "Sim" at bounding box center [608, 272] width 45 height 24
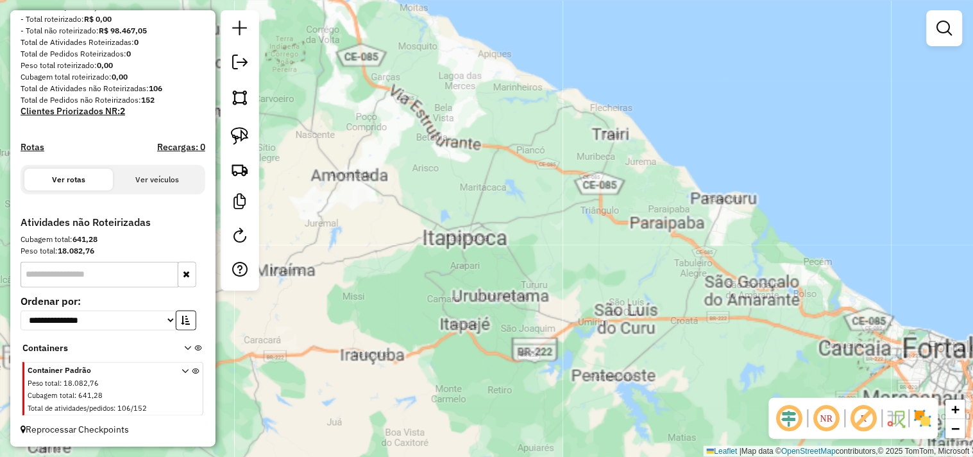
scroll to position [174, 0]
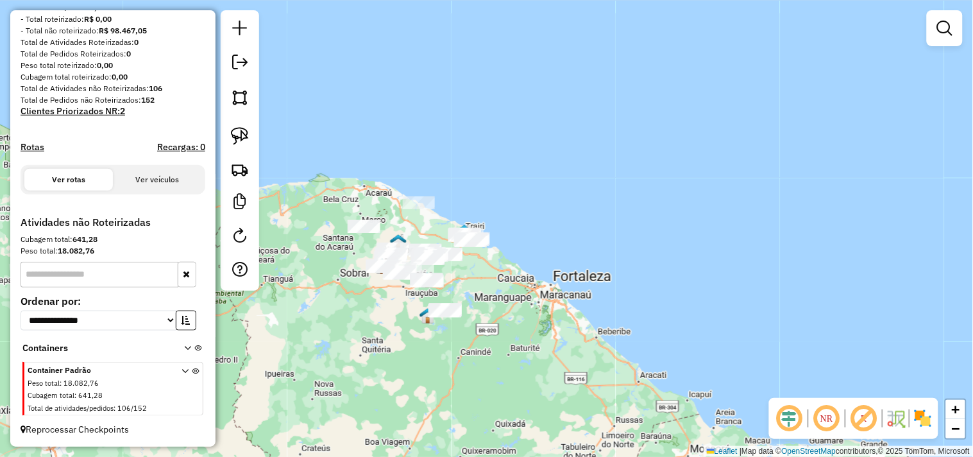
drag, startPoint x: 396, startPoint y: 304, endPoint x: 415, endPoint y: 300, distance: 20.2
click at [415, 300] on div "Janela de atendimento Grade de atendimento Capacidade Transportadoras Veículos …" at bounding box center [486, 228] width 973 height 457
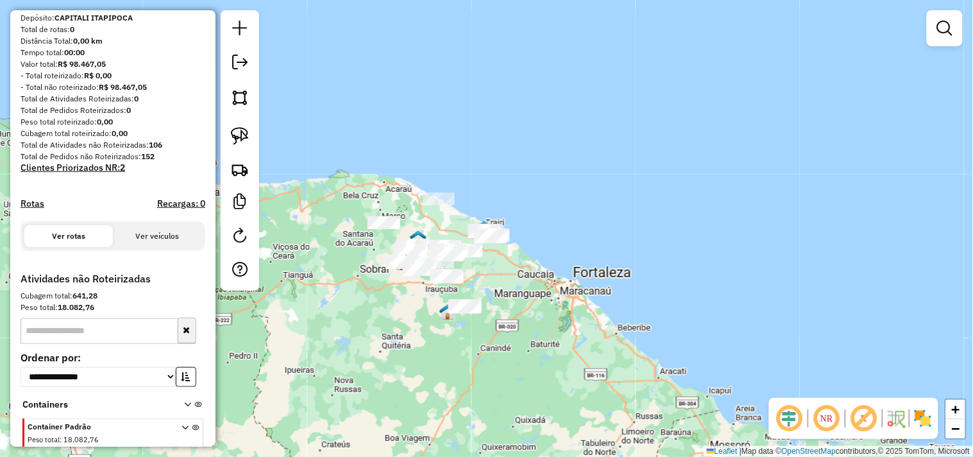
scroll to position [0, 0]
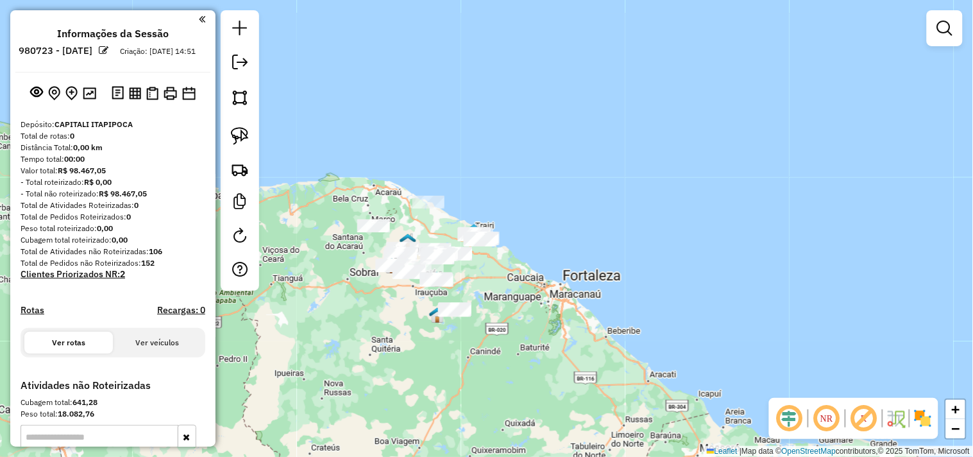
drag, startPoint x: 428, startPoint y: 350, endPoint x: 394, endPoint y: 348, distance: 34.1
click at [394, 348] on div "Janela de atendimento Grade de atendimento Capacidade Transportadoras Veículos …" at bounding box center [486, 228] width 973 height 457
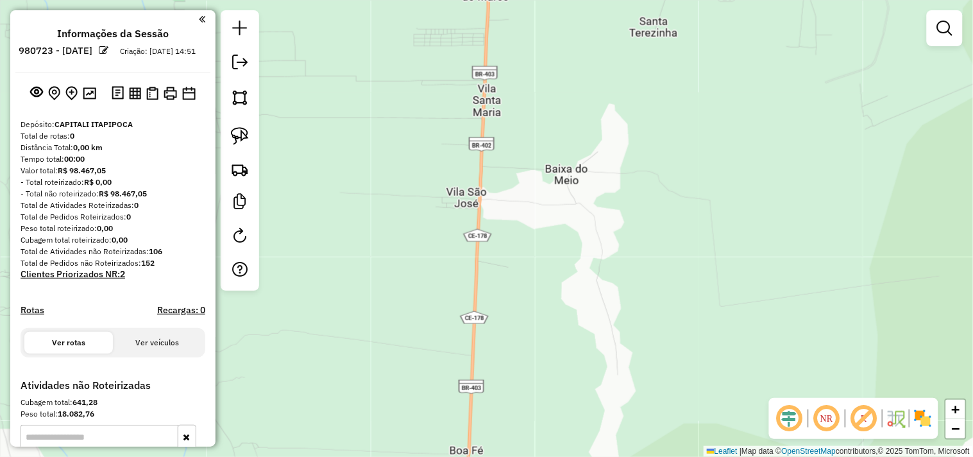
drag, startPoint x: 490, startPoint y: 185, endPoint x: 482, endPoint y: 303, distance: 118.2
click at [484, 306] on div "Janela de atendimento Grade de atendimento Capacidade Transportadoras Veículos …" at bounding box center [486, 228] width 973 height 457
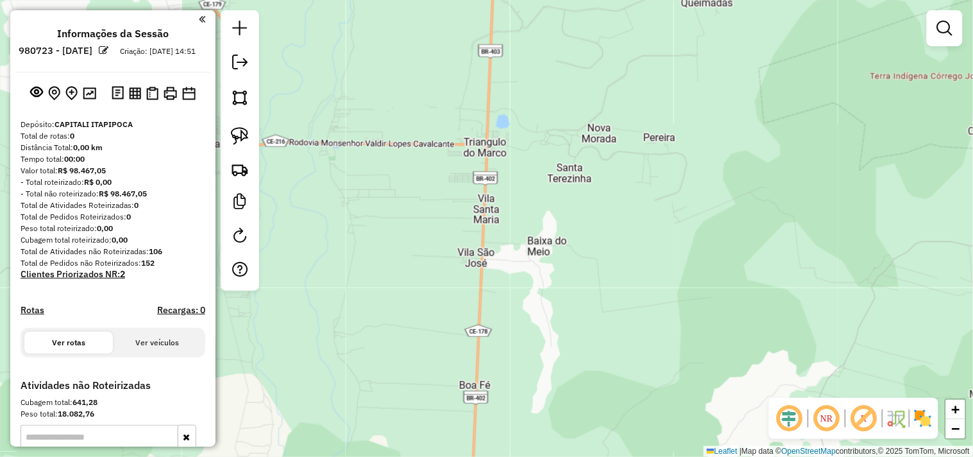
drag, startPoint x: 547, startPoint y: 245, endPoint x: 547, endPoint y: 189, distance: 56.4
click at [547, 190] on div "Janela de atendimento Grade de atendimento Capacidade Transportadoras Veículos …" at bounding box center [486, 228] width 973 height 457
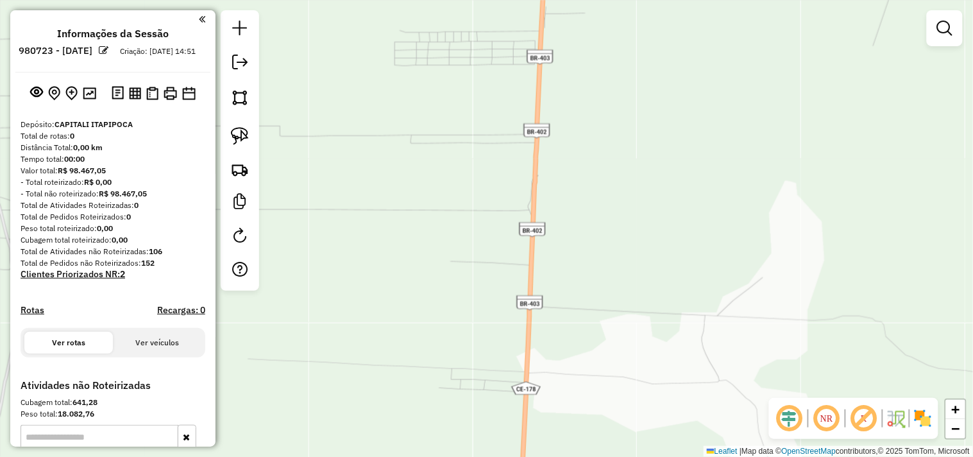
drag, startPoint x: 582, startPoint y: 131, endPoint x: 566, endPoint y: 360, distance: 228.8
click at [566, 360] on div "Janela de atendimento Grade de atendimento Capacidade Transportadoras Veículos …" at bounding box center [486, 228] width 973 height 457
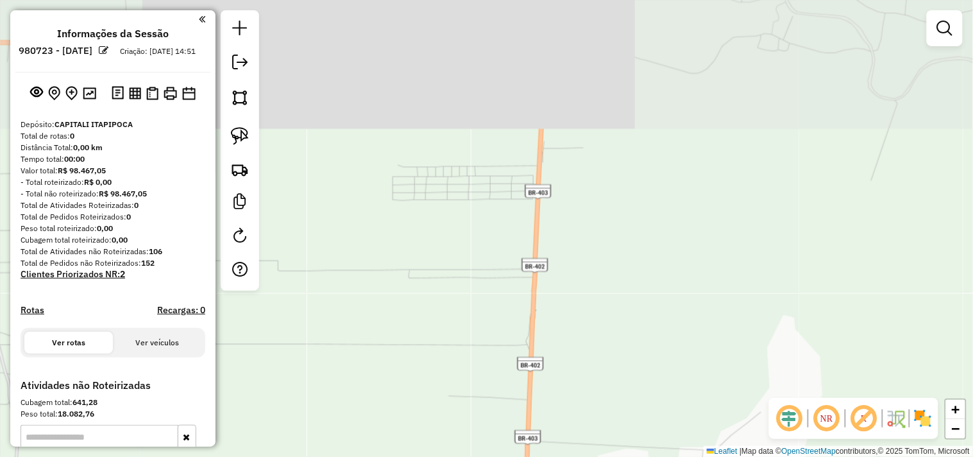
drag, startPoint x: 590, startPoint y: 213, endPoint x: 584, endPoint y: 319, distance: 105.9
click at [584, 319] on div "Janela de atendimento Grade de atendimento Capacidade Transportadoras Veículos …" at bounding box center [486, 228] width 973 height 457
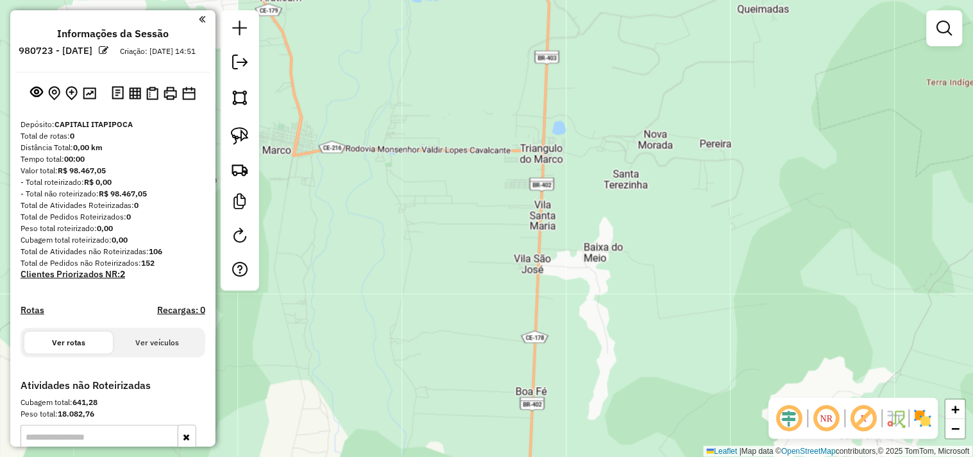
drag, startPoint x: 601, startPoint y: 232, endPoint x: 501, endPoint y: 140, distance: 136.6
click at [510, 154] on div "Janela de atendimento Grade de atendimento Capacidade Transportadoras Veículos …" at bounding box center [486, 228] width 973 height 457
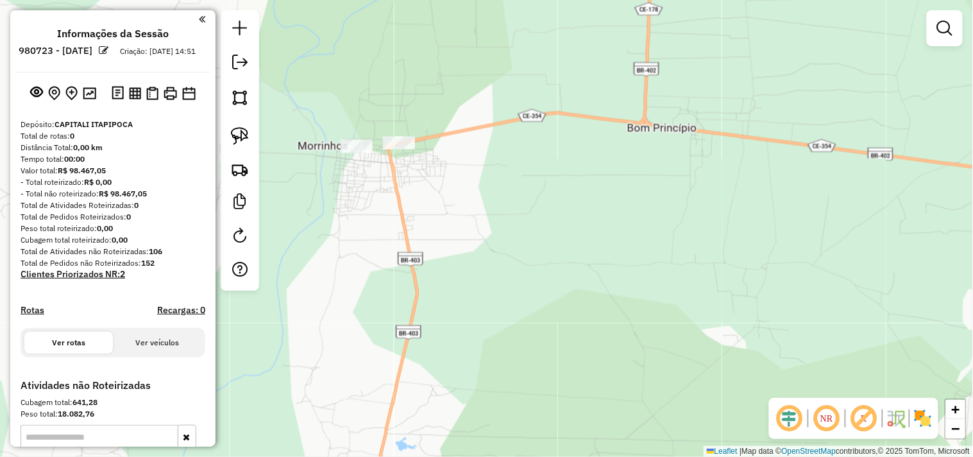
drag, startPoint x: 421, startPoint y: 212, endPoint x: 465, endPoint y: 114, distance: 107.0
click at [465, 115] on div "Janela de atendimento Grade de atendimento Capacidade Transportadoras Veículos …" at bounding box center [486, 228] width 973 height 457
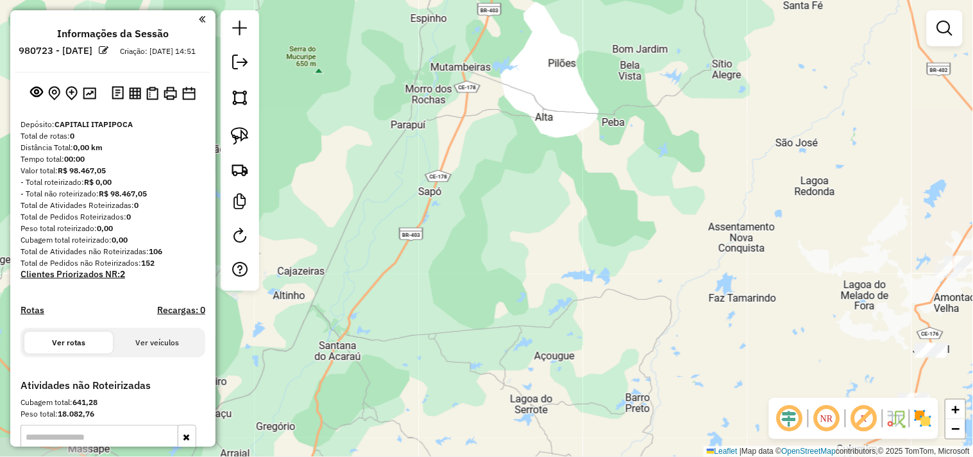
drag, startPoint x: 422, startPoint y: 329, endPoint x: 541, endPoint y: 30, distance: 321.7
click at [540, 31] on div "Janela de atendimento Grade de atendimento Capacidade Transportadoras Veículos …" at bounding box center [486, 228] width 973 height 457
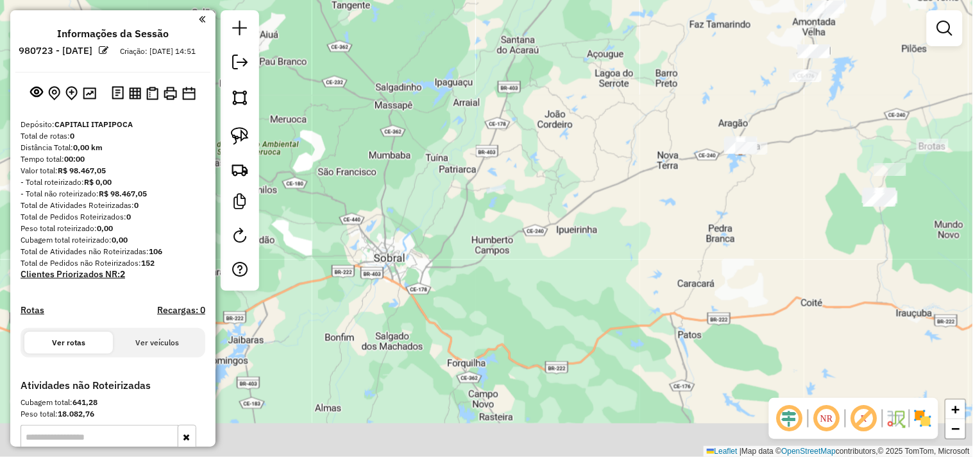
drag, startPoint x: 456, startPoint y: 343, endPoint x: 542, endPoint y: 131, distance: 228.4
click at [542, 131] on div "Janela de atendimento Grade de atendimento Capacidade Transportadoras Veículos …" at bounding box center [486, 228] width 973 height 457
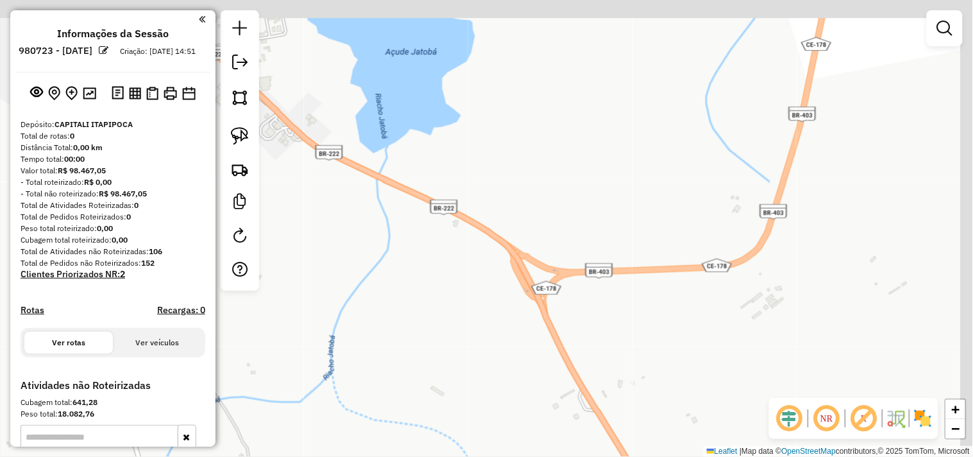
drag, startPoint x: 848, startPoint y: 229, endPoint x: 515, endPoint y: 326, distance: 345.9
click at [515, 326] on div "Janela de atendimento Grade de atendimento Capacidade Transportadoras Veículos …" at bounding box center [486, 228] width 973 height 457
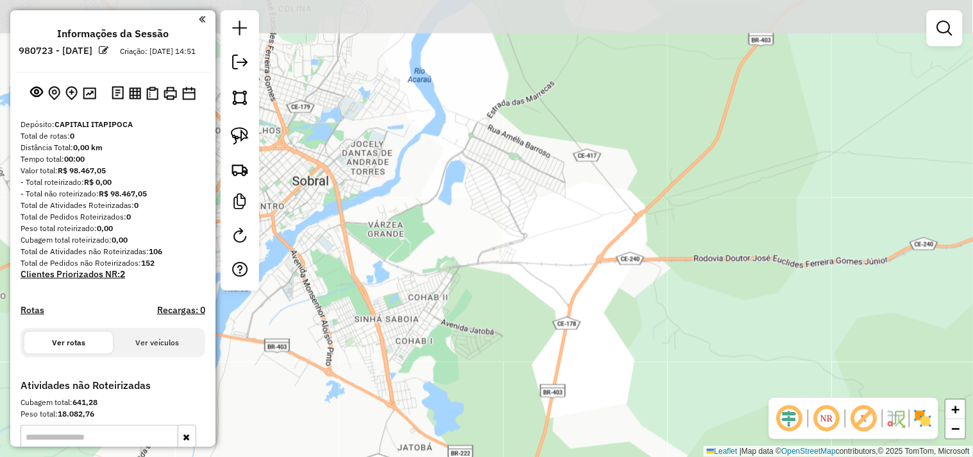
drag, startPoint x: 661, startPoint y: 196, endPoint x: 604, endPoint y: 449, distance: 259.6
click at [604, 449] on div "Janela de atendimento Grade de atendimento Capacidade Transportadoras Veículos …" at bounding box center [486, 228] width 973 height 457
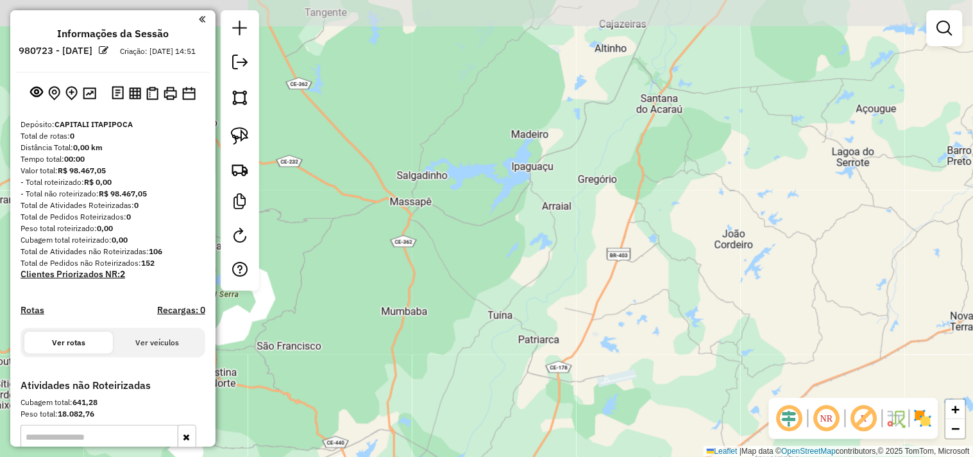
drag, startPoint x: 766, startPoint y: 174, endPoint x: 616, endPoint y: 337, distance: 221.9
click at [616, 337] on div "Janela de atendimento Grade de atendimento Capacidade Transportadoras Veículos …" at bounding box center [486, 228] width 973 height 457
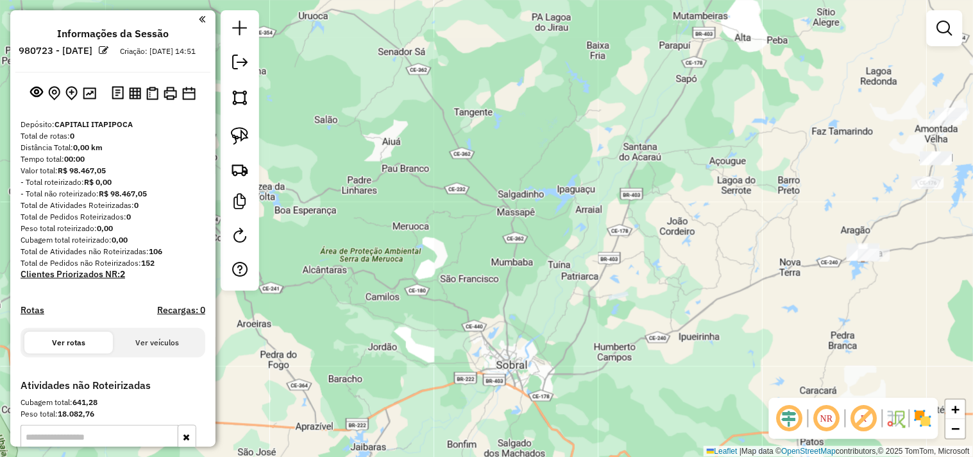
drag, startPoint x: 653, startPoint y: 182, endPoint x: 604, endPoint y: 305, distance: 131.8
click at [604, 305] on div "Janela de atendimento Grade de atendimento Capacidade Transportadoras Veículos …" at bounding box center [486, 228] width 973 height 457
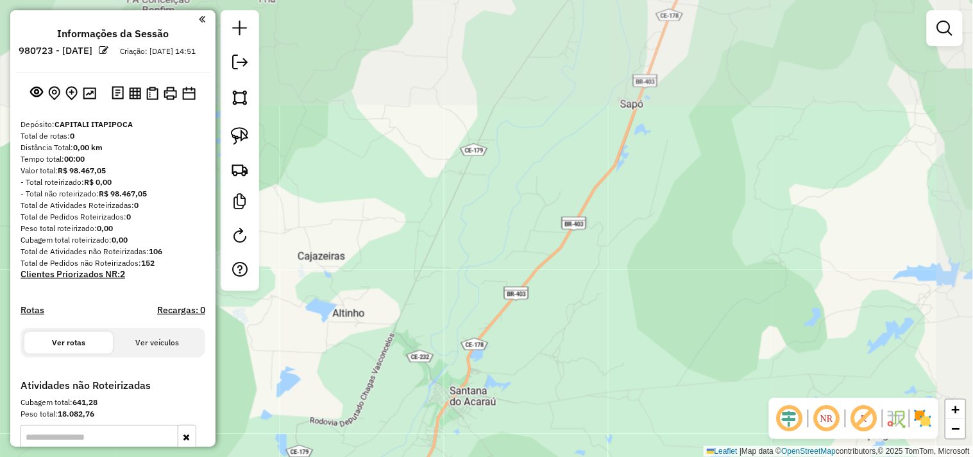
drag, startPoint x: 701, startPoint y: 121, endPoint x: 569, endPoint y: 368, distance: 280.8
click at [569, 368] on div "Janela de atendimento Grade de atendimento Capacidade Transportadoras Veículos …" at bounding box center [486, 228] width 973 height 457
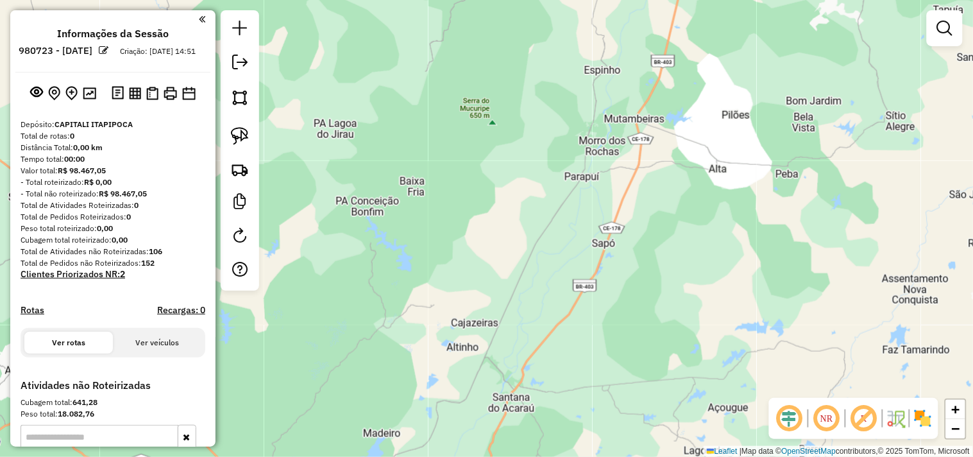
drag, startPoint x: 644, startPoint y: 215, endPoint x: 638, endPoint y: 228, distance: 13.5
click at [638, 228] on div "Janela de atendimento Grade de atendimento Capacidade Transportadoras Veículos …" at bounding box center [486, 228] width 973 height 457
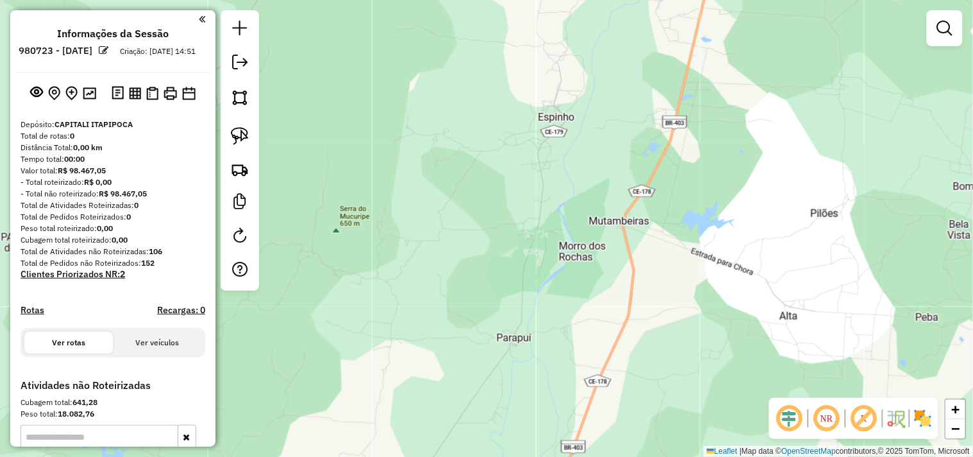
drag, startPoint x: 676, startPoint y: 128, endPoint x: 649, endPoint y: 274, distance: 148.6
click at [649, 274] on div "Janela de atendimento Grade de atendimento Capacidade Transportadoras Veículos …" at bounding box center [486, 228] width 973 height 457
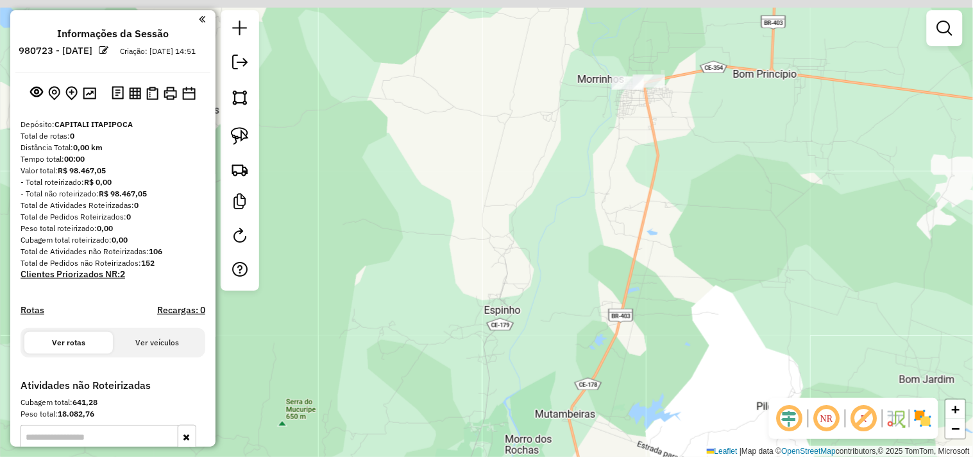
drag, startPoint x: 687, startPoint y: 139, endPoint x: 624, endPoint y: 362, distance: 231.2
click at [624, 362] on div "Janela de atendimento Grade de atendimento Capacidade Transportadoras Veículos …" at bounding box center [486, 228] width 973 height 457
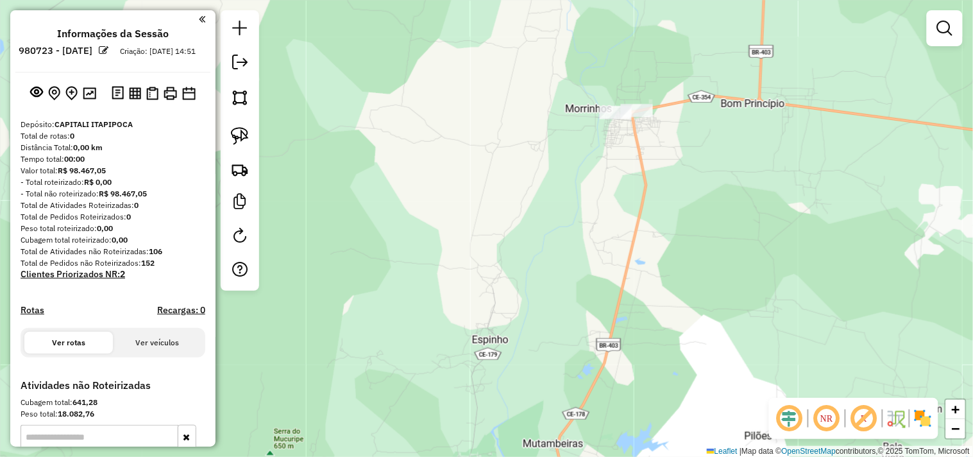
drag, startPoint x: 657, startPoint y: 176, endPoint x: 591, endPoint y: 258, distance: 104.8
click at [593, 268] on div "Janela de atendimento Grade de atendimento Capacidade Transportadoras Veículos …" at bounding box center [486, 228] width 973 height 457
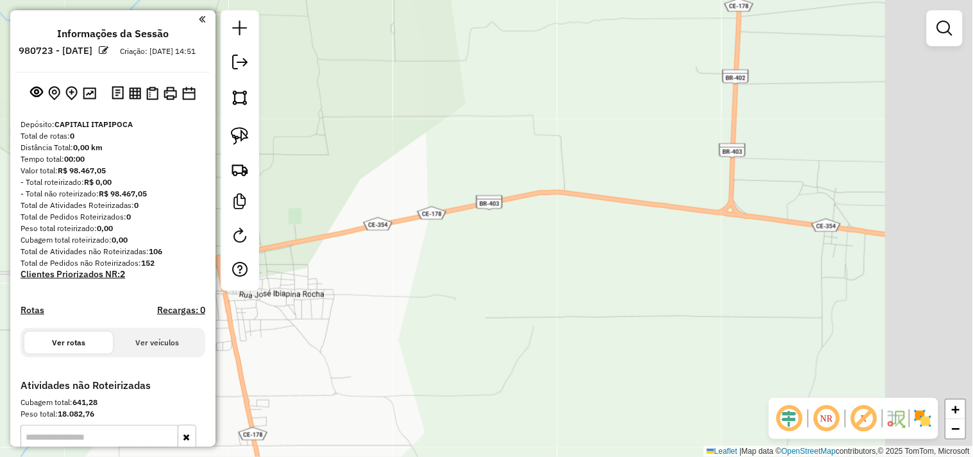
drag, startPoint x: 757, startPoint y: 201, endPoint x: 417, endPoint y: 231, distance: 340.6
click at [417, 231] on div "Janela de atendimento Grade de atendimento Capacidade Transportadoras Veículos …" at bounding box center [486, 228] width 973 height 457
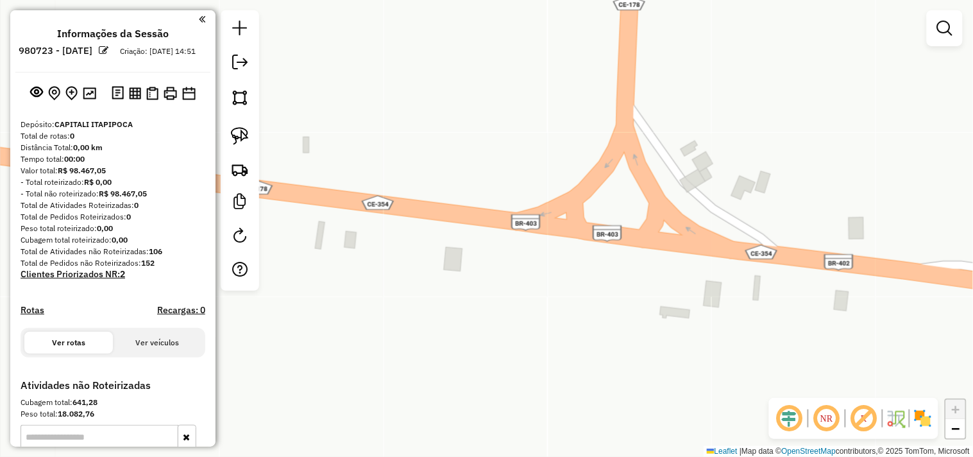
drag, startPoint x: 557, startPoint y: 106, endPoint x: 457, endPoint y: 282, distance: 202.4
click at [457, 282] on div "Janela de atendimento Grade de atendimento Capacidade Transportadoras Veículos …" at bounding box center [486, 228] width 973 height 457
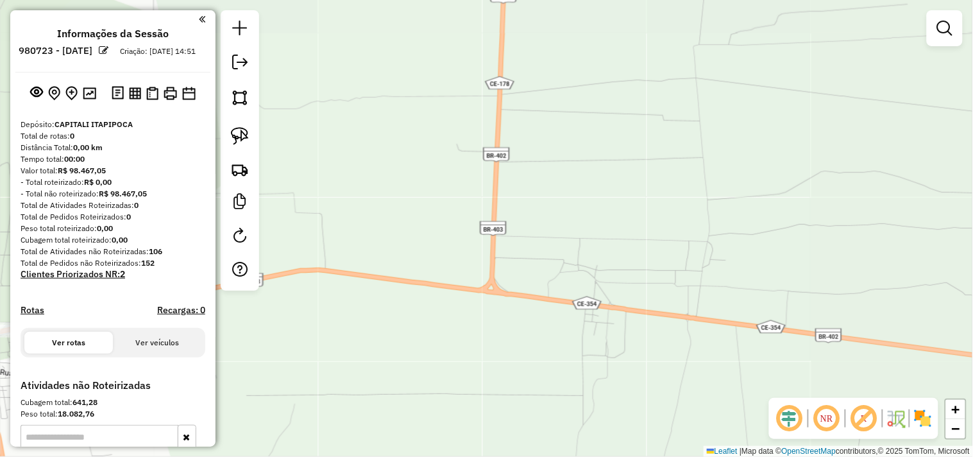
drag, startPoint x: 523, startPoint y: 194, endPoint x: 546, endPoint y: 297, distance: 105.8
click at [546, 297] on div "Janela de atendimento Grade de atendimento Capacidade Transportadoras Veículos …" at bounding box center [486, 228] width 973 height 457
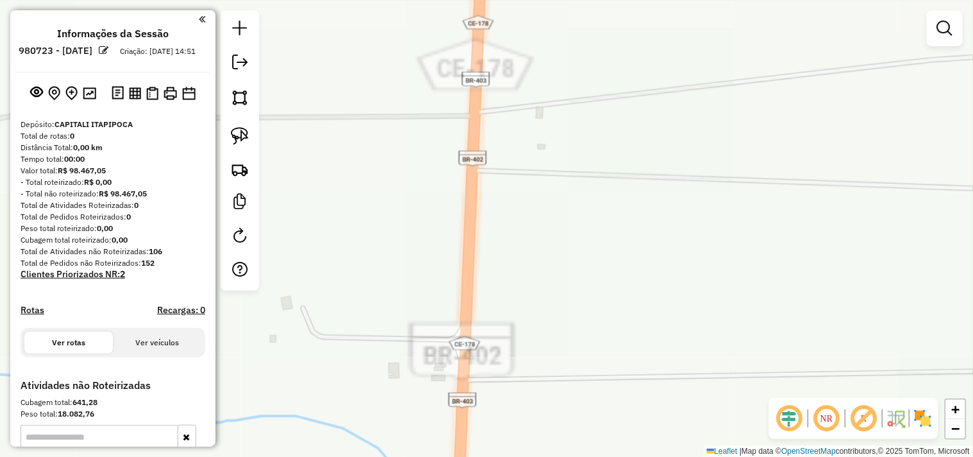
drag, startPoint x: 523, startPoint y: 167, endPoint x: 541, endPoint y: 228, distance: 63.5
click at [541, 242] on div "Janela de atendimento Grade de atendimento Capacidade Transportadoras Veículos …" at bounding box center [486, 228] width 973 height 457
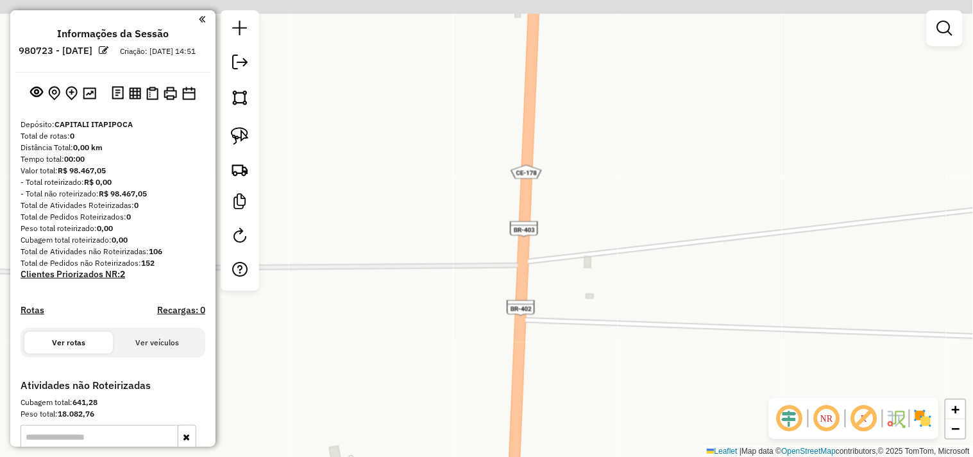
drag, startPoint x: 539, startPoint y: 139, endPoint x: 576, endPoint y: 353, distance: 216.7
click at [576, 353] on div "Janela de atendimento Grade de atendimento Capacidade Transportadoras Veículos …" at bounding box center [486, 228] width 973 height 457
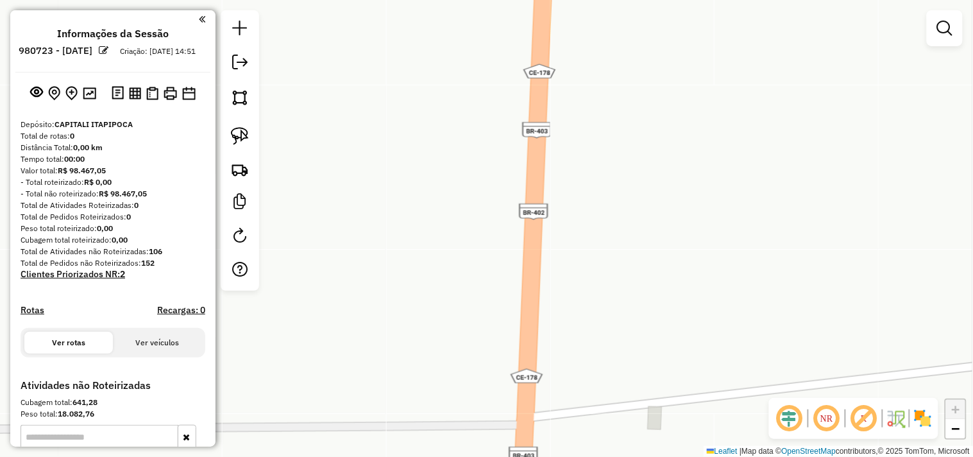
click at [533, 329] on div "Janela de atendimento Grade de atendimento Capacidade Transportadoras Veículos …" at bounding box center [486, 228] width 973 height 457
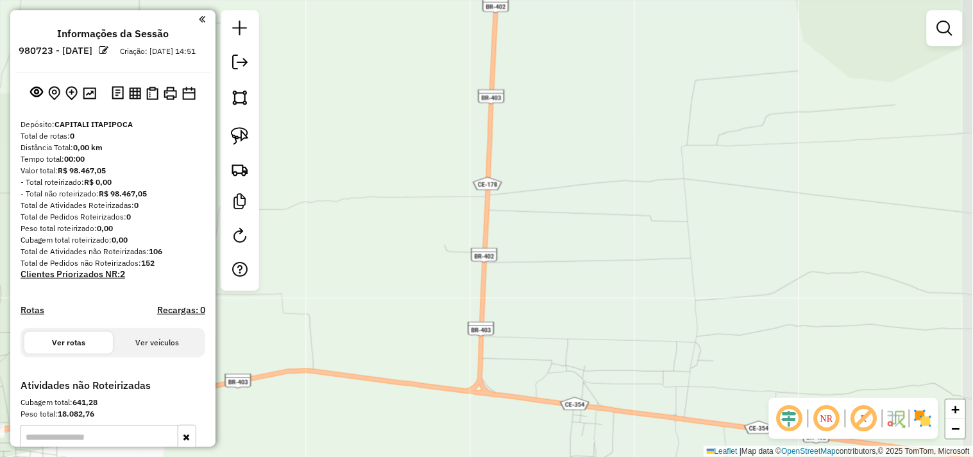
drag, startPoint x: 580, startPoint y: 399, endPoint x: 518, endPoint y: 227, distance: 182.7
click at [518, 227] on div "Janela de atendimento Grade de atendimento Capacidade Transportadoras Veículos …" at bounding box center [486, 228] width 973 height 457
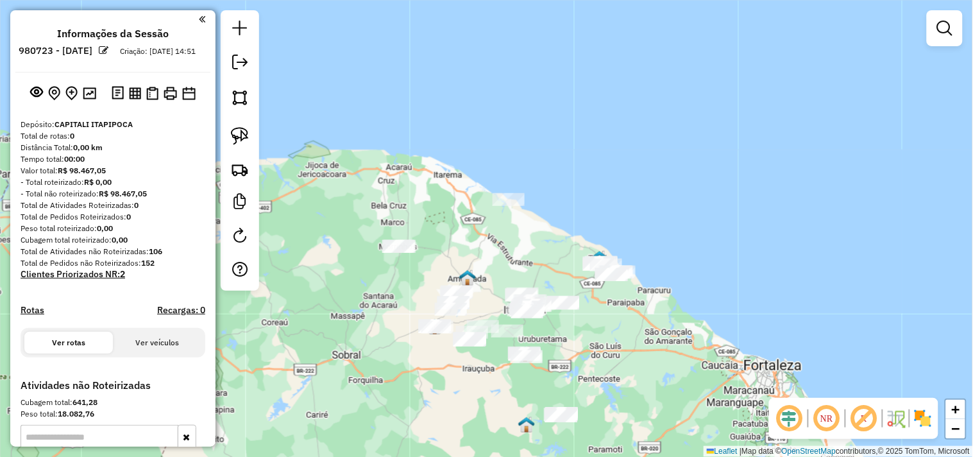
drag, startPoint x: 472, startPoint y: 380, endPoint x: 401, endPoint y: 239, distance: 158.3
click at [405, 247] on div "Janela de atendimento Grade de atendimento Capacidade Transportadoras Veículos …" at bounding box center [486, 228] width 973 height 457
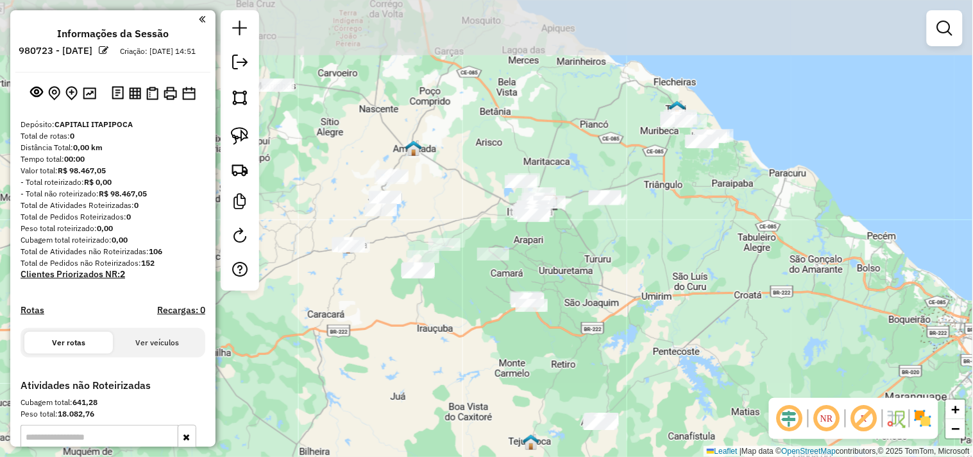
drag, startPoint x: 432, startPoint y: 321, endPoint x: 455, endPoint y: 355, distance: 41.1
click at [453, 355] on div "Janela de atendimento Grade de atendimento Capacidade Transportadoras Veículos …" at bounding box center [486, 228] width 973 height 457
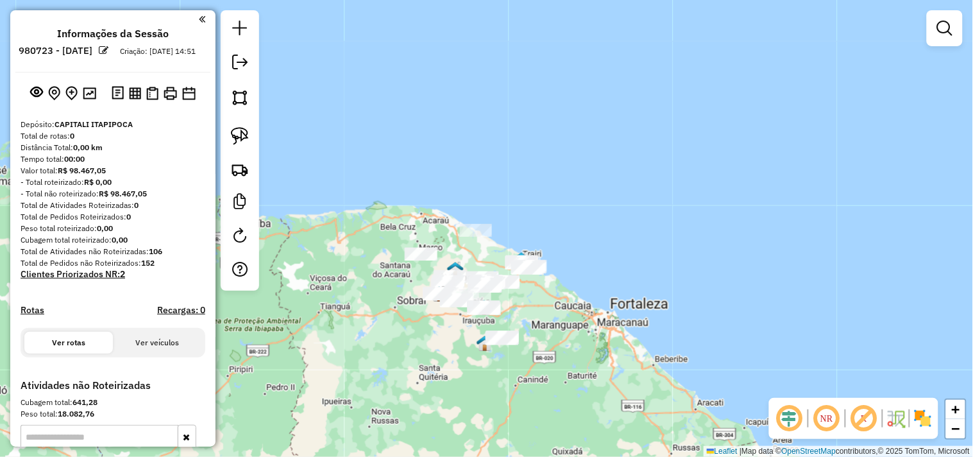
drag, startPoint x: 409, startPoint y: 280, endPoint x: 403, endPoint y: 209, distance: 70.8
click at [407, 231] on div "Janela de atendimento Grade de atendimento Capacidade Transportadoras Veículos …" at bounding box center [486, 228] width 973 height 457
